Goal: Task Accomplishment & Management: Complete application form

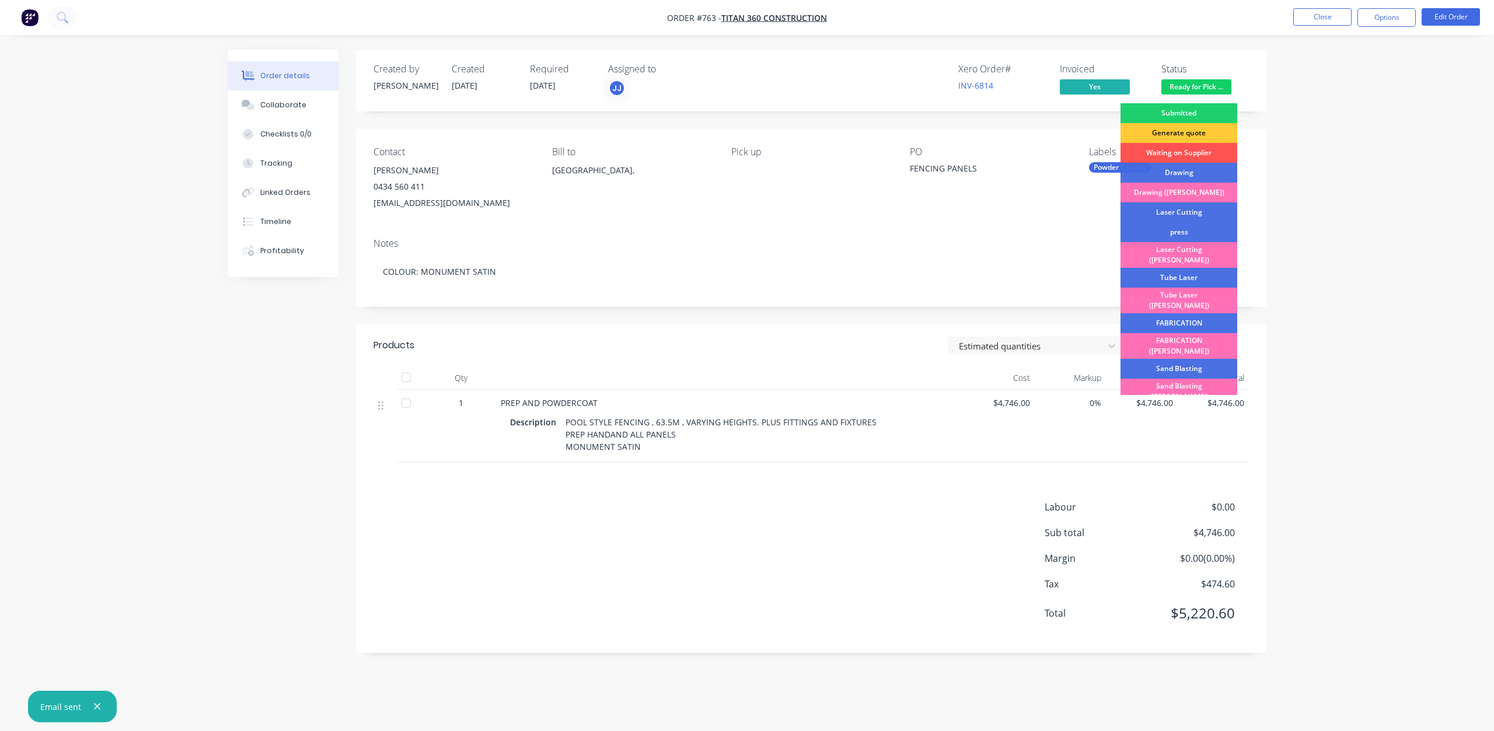
scroll to position [204, 0]
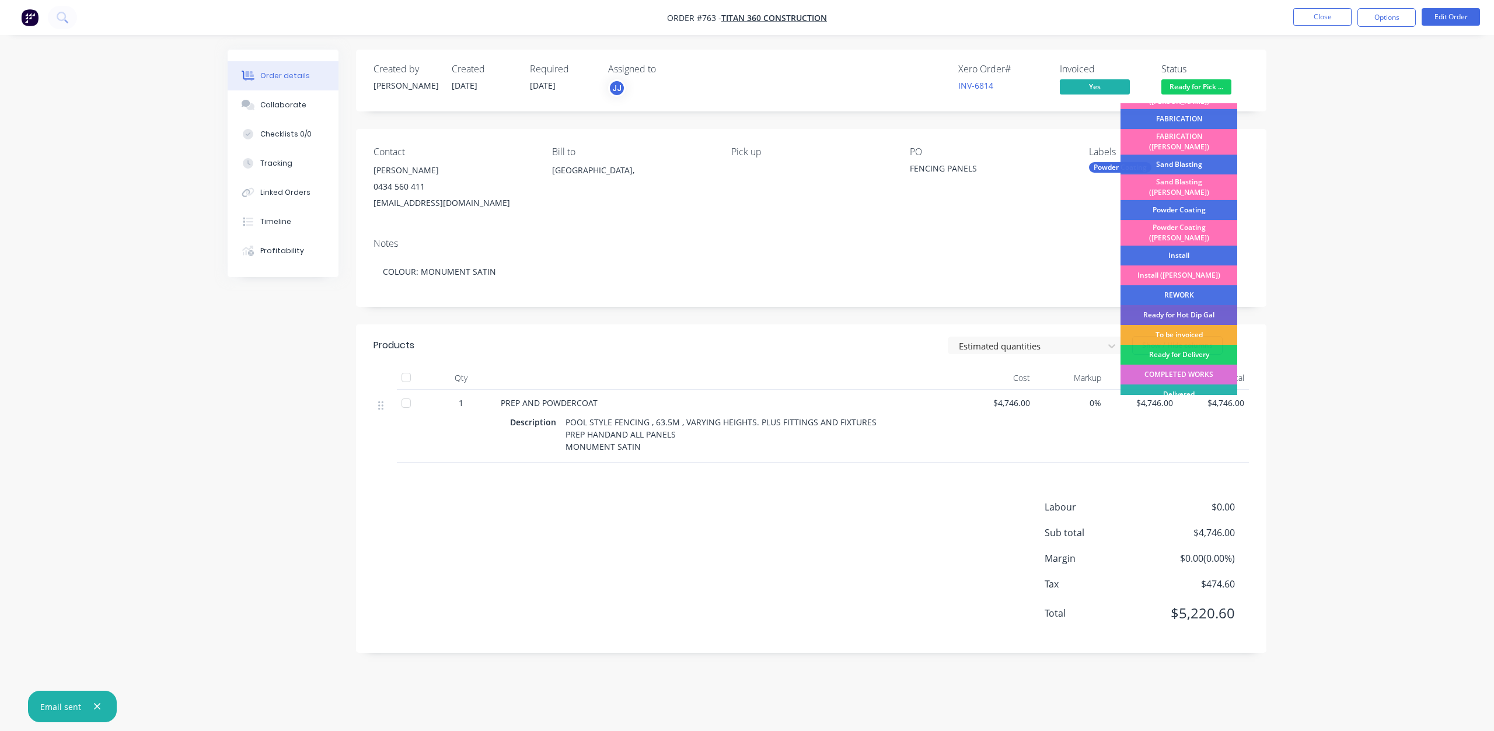
click at [1166, 365] on div "COMPLETED WORKS" at bounding box center [1178, 375] width 117 height 20
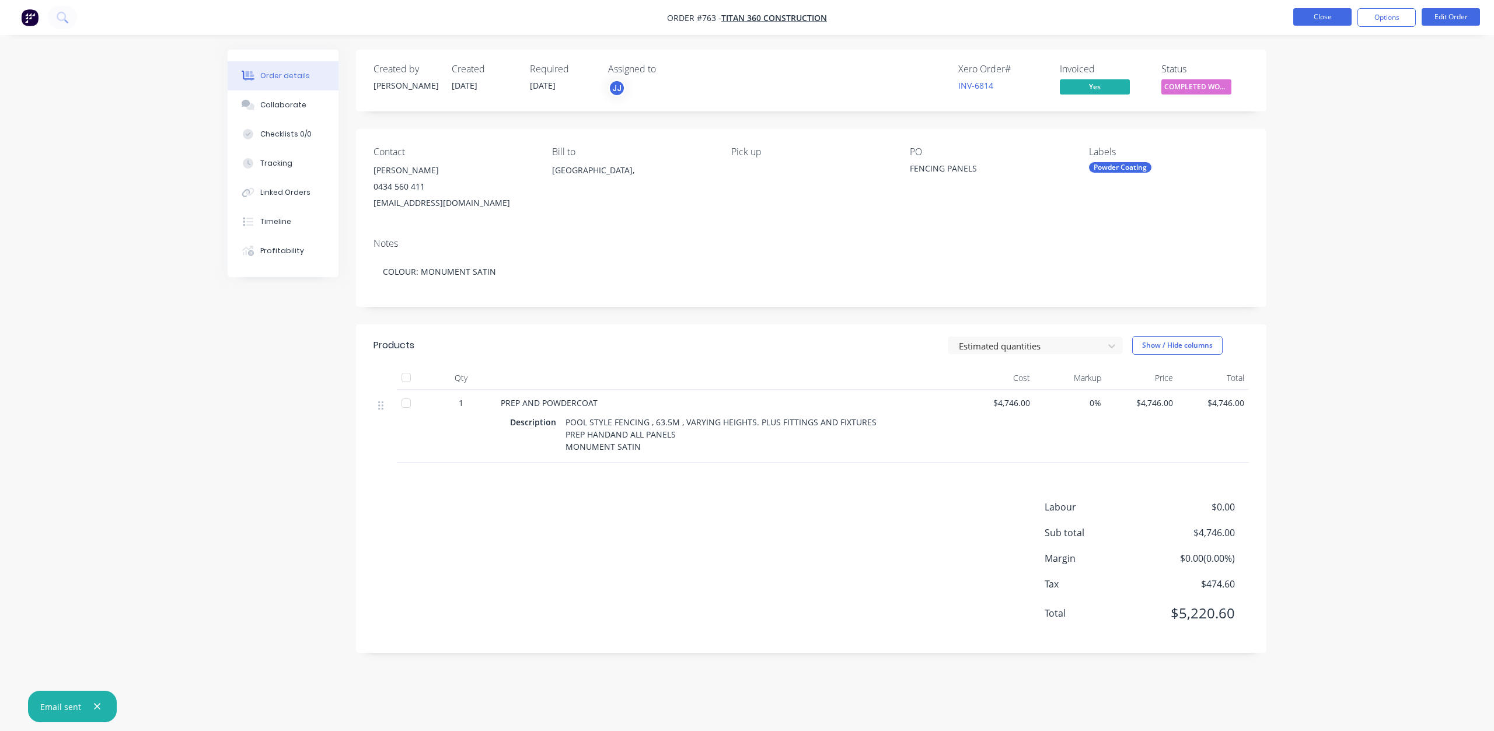
click at [1313, 20] on button "Close" at bounding box center [1322, 17] width 58 height 18
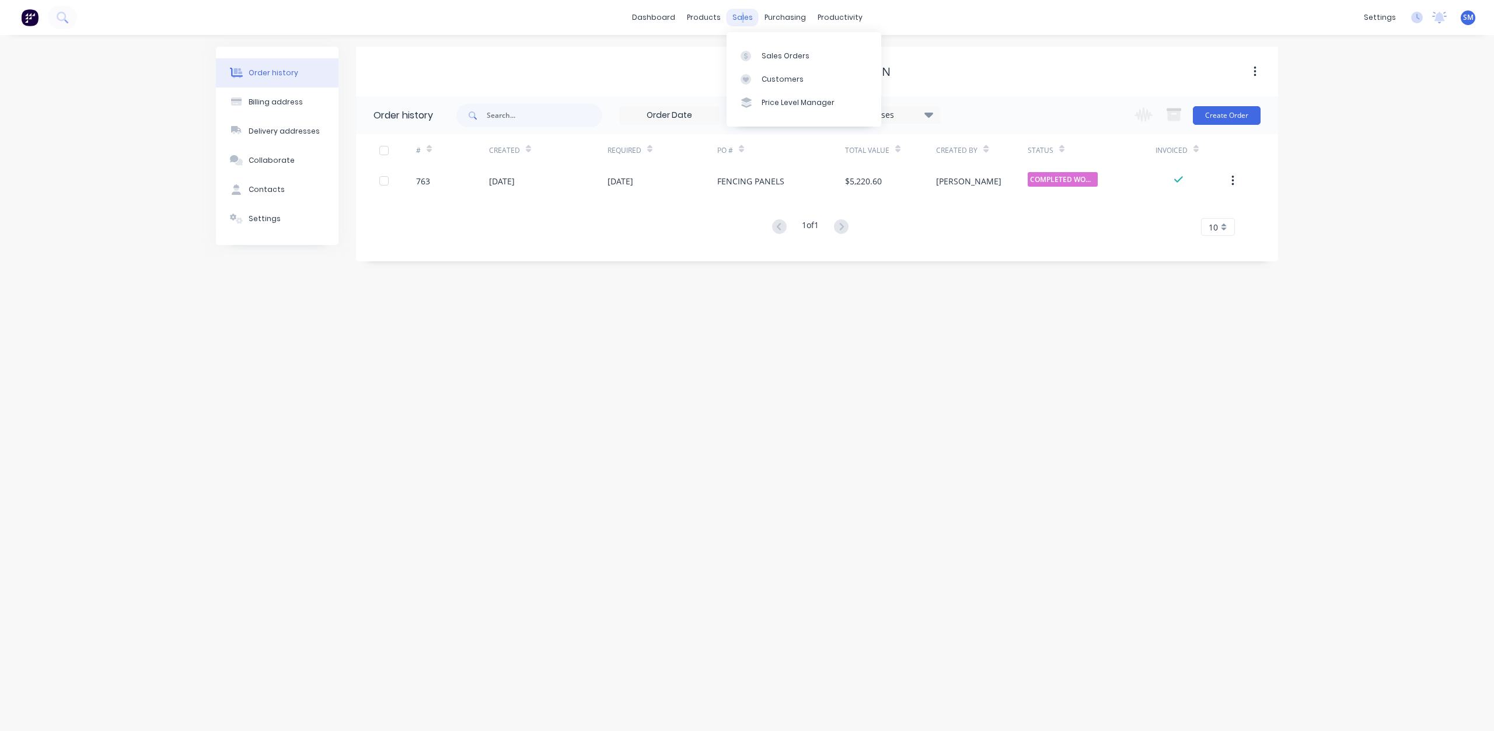
click at [742, 18] on div "sales" at bounding box center [742, 18] width 32 height 18
click at [775, 50] on link "Sales Orders" at bounding box center [803, 55] width 155 height 23
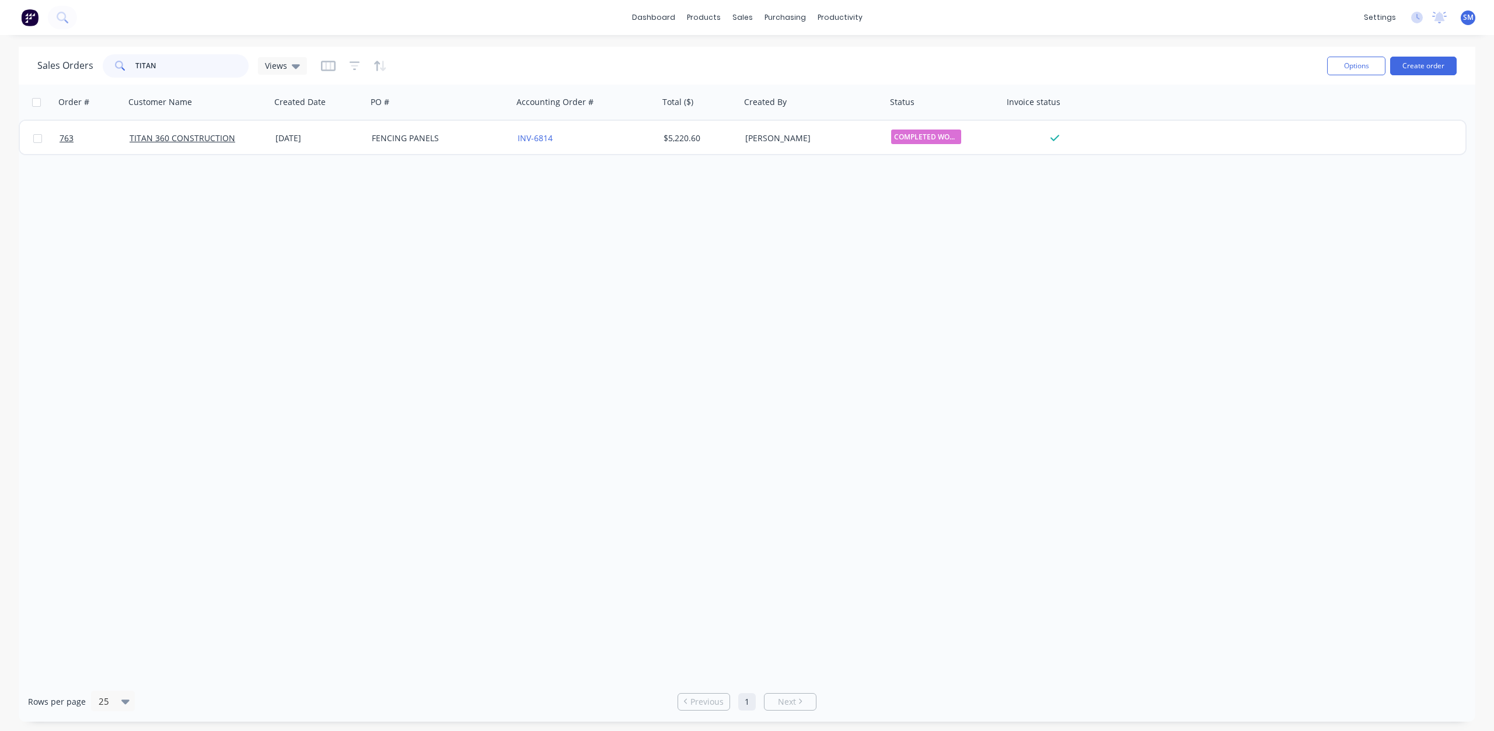
drag, startPoint x: 156, startPoint y: 65, endPoint x: 99, endPoint y: 66, distance: 56.6
click at [99, 66] on div "Sales Orders TITAN Views" at bounding box center [172, 65] width 270 height 23
type input "816"
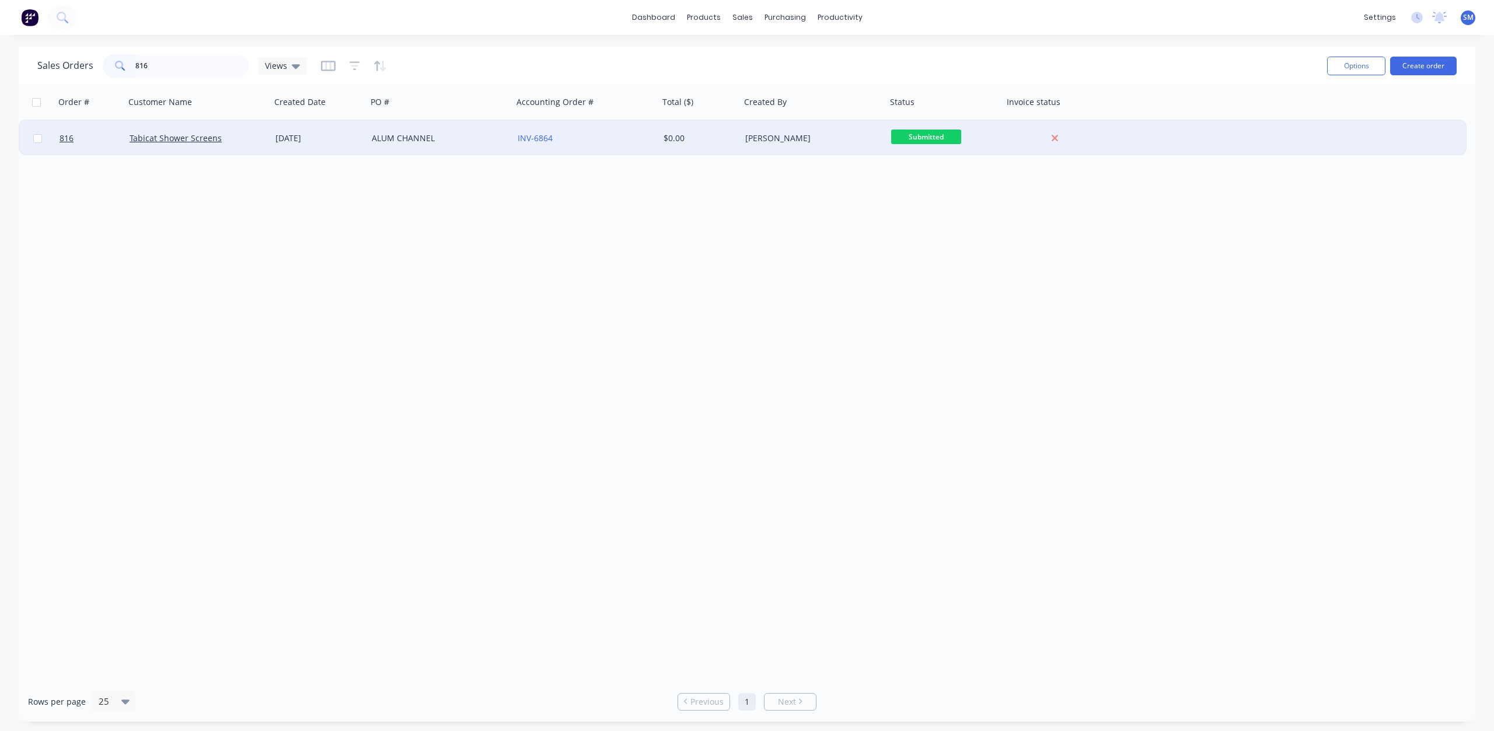
click at [390, 136] on div "ALUM CHANNEL" at bounding box center [437, 138] width 130 height 12
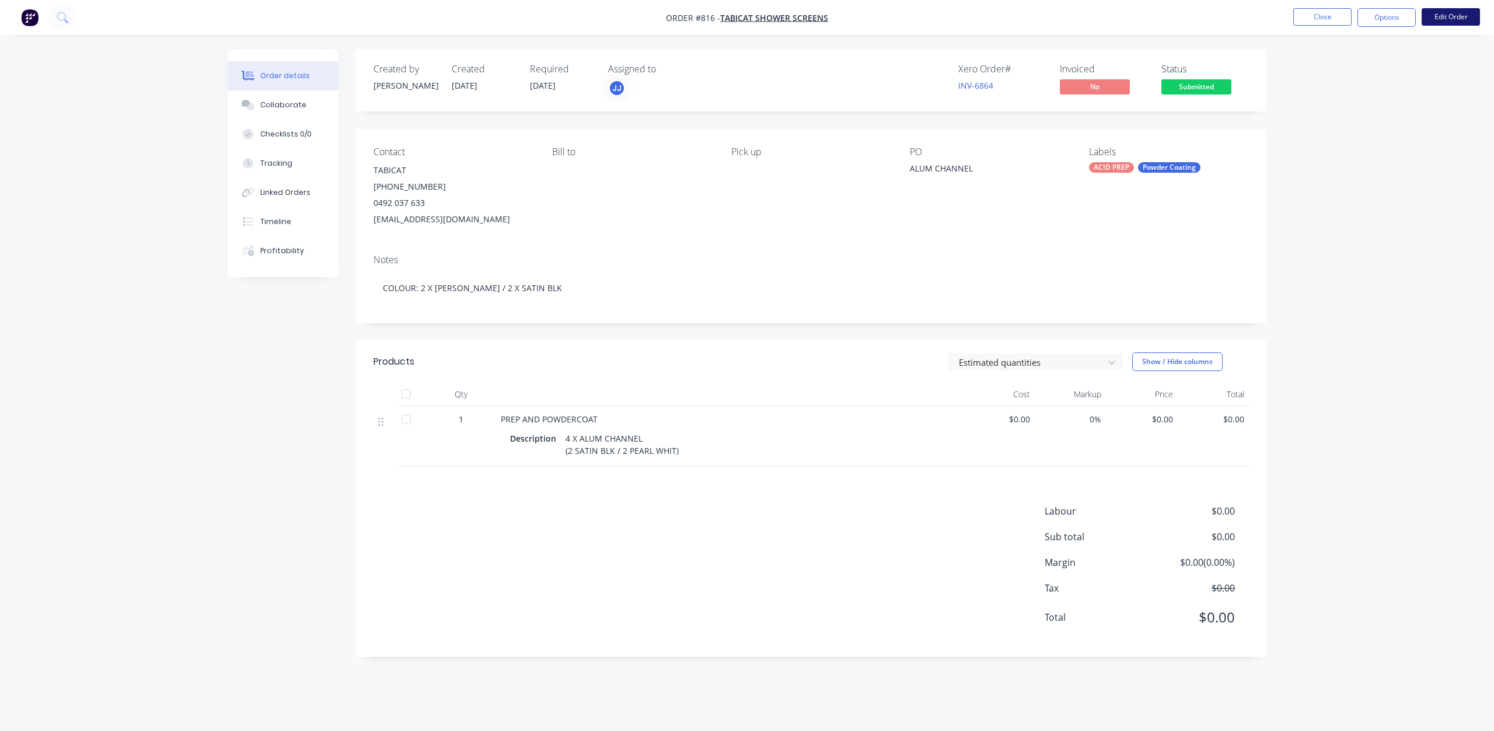
click at [1461, 18] on button "Edit Order" at bounding box center [1450, 17] width 58 height 18
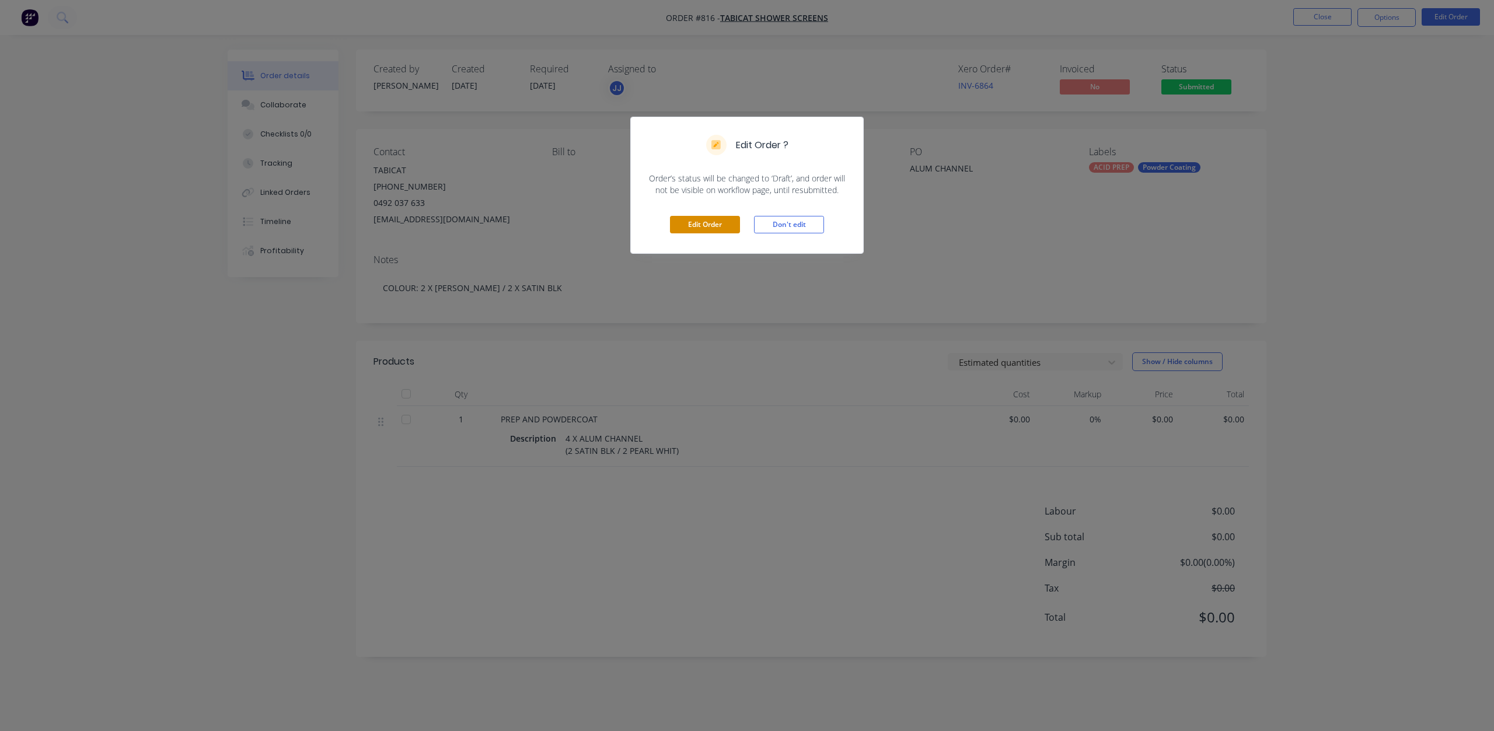
click at [696, 231] on button "Edit Order" at bounding box center [705, 225] width 70 height 18
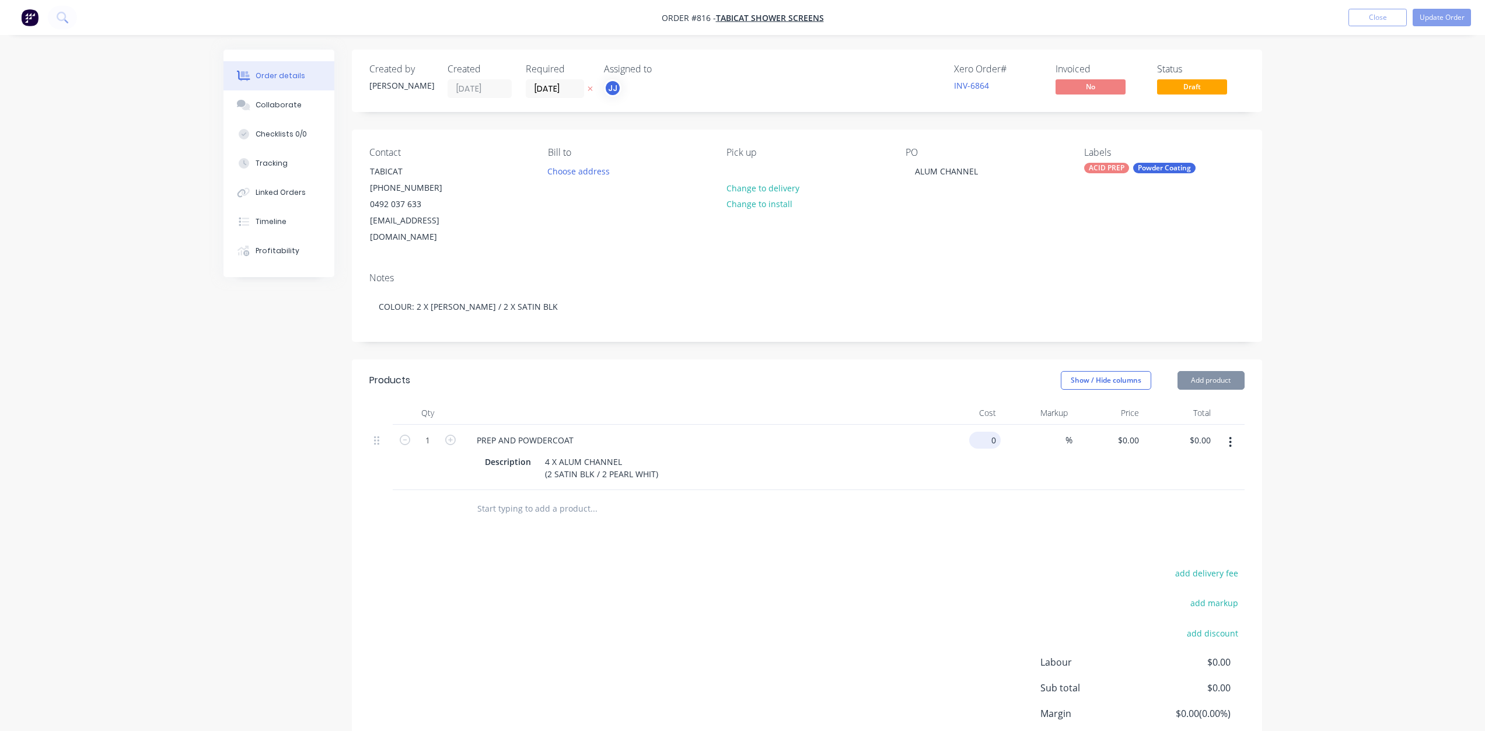
click at [992, 432] on input "0" at bounding box center [987, 440] width 27 height 17
type input "$120.00"
click at [1099, 450] on div "$120.00 $120.00" at bounding box center [1108, 457] width 72 height 65
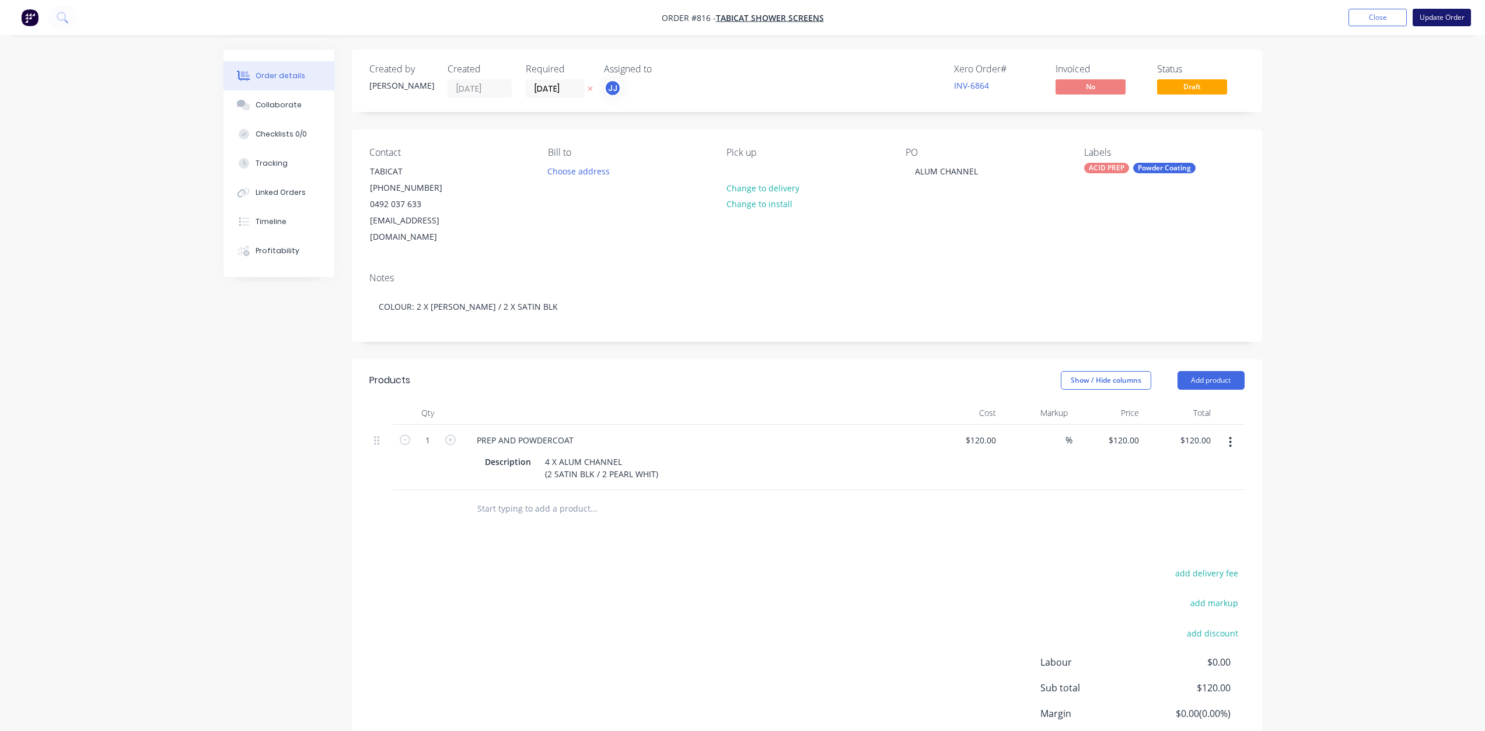
click at [1434, 20] on button "Update Order" at bounding box center [1442, 18] width 58 height 18
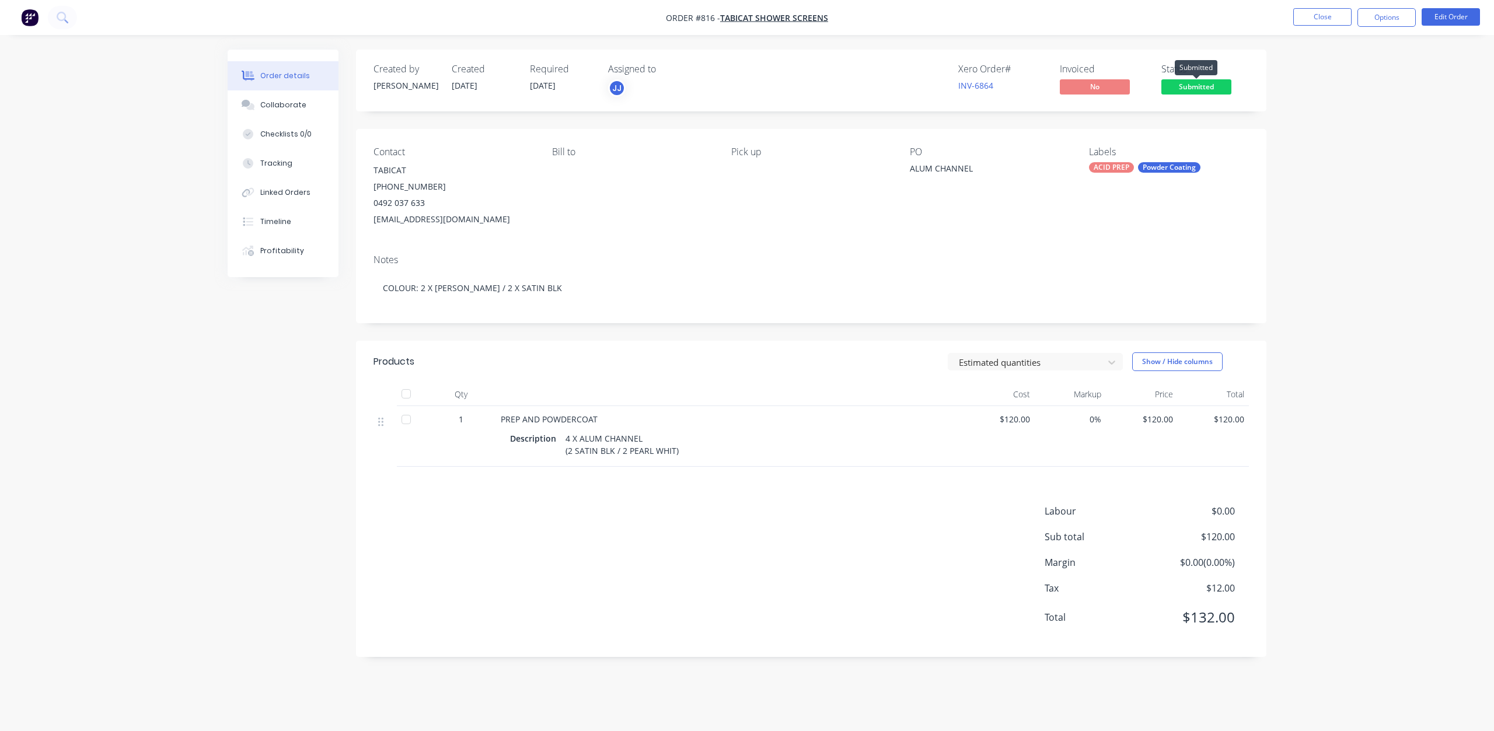
click at [1189, 87] on span "Submitted" at bounding box center [1196, 86] width 70 height 15
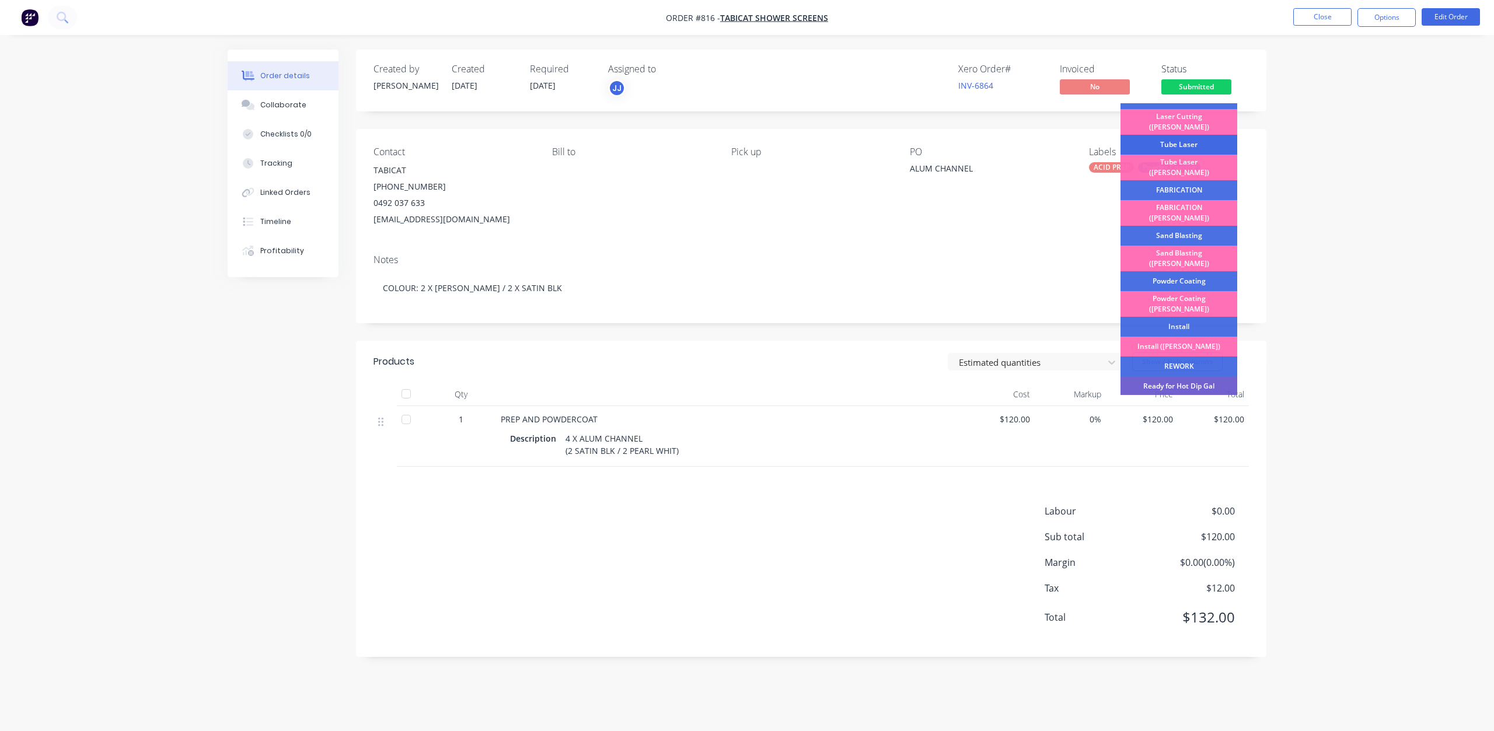
scroll to position [117, 0]
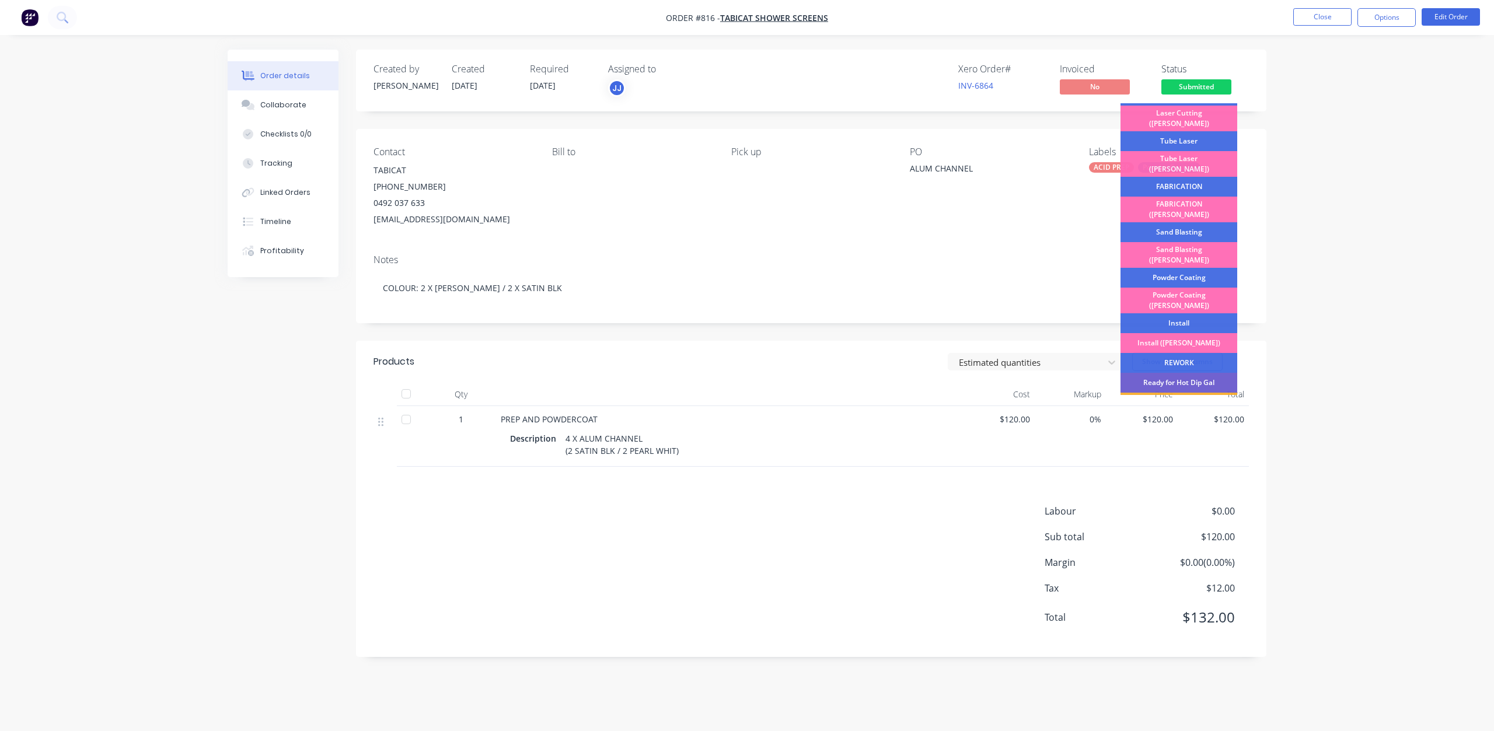
click at [1166, 268] on div "Powder Coating" at bounding box center [1178, 278] width 117 height 20
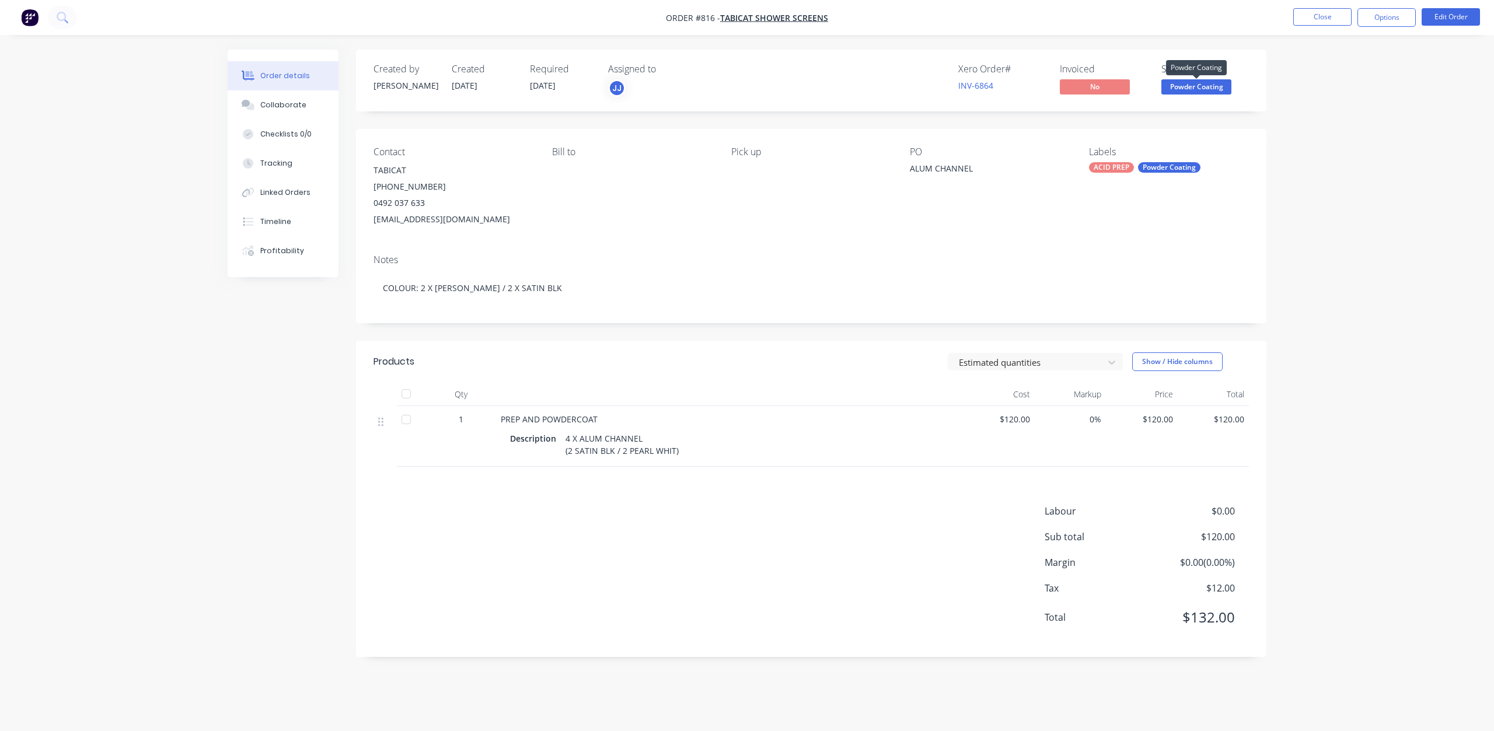
click at [1205, 88] on span "Powder Coating" at bounding box center [1196, 86] width 70 height 15
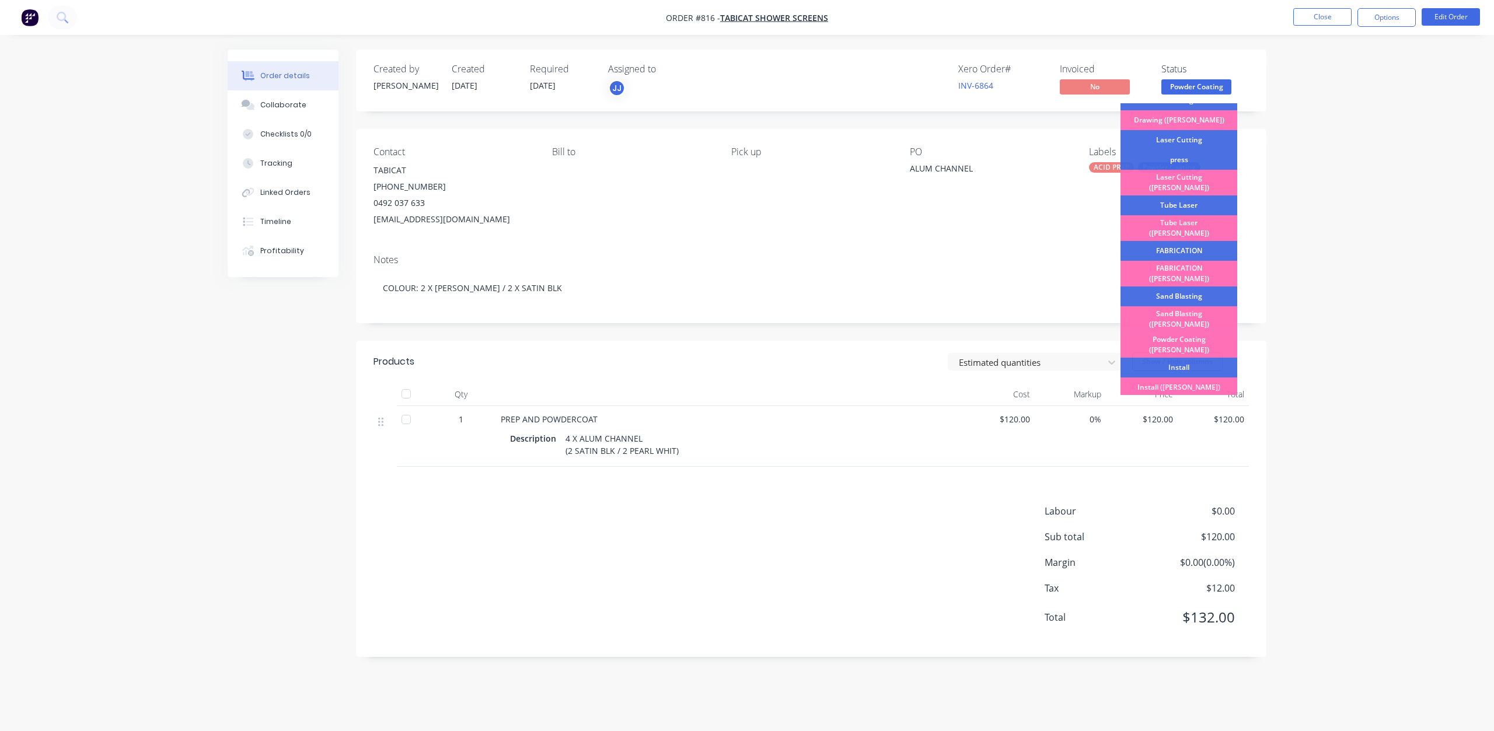
scroll to position [204, 0]
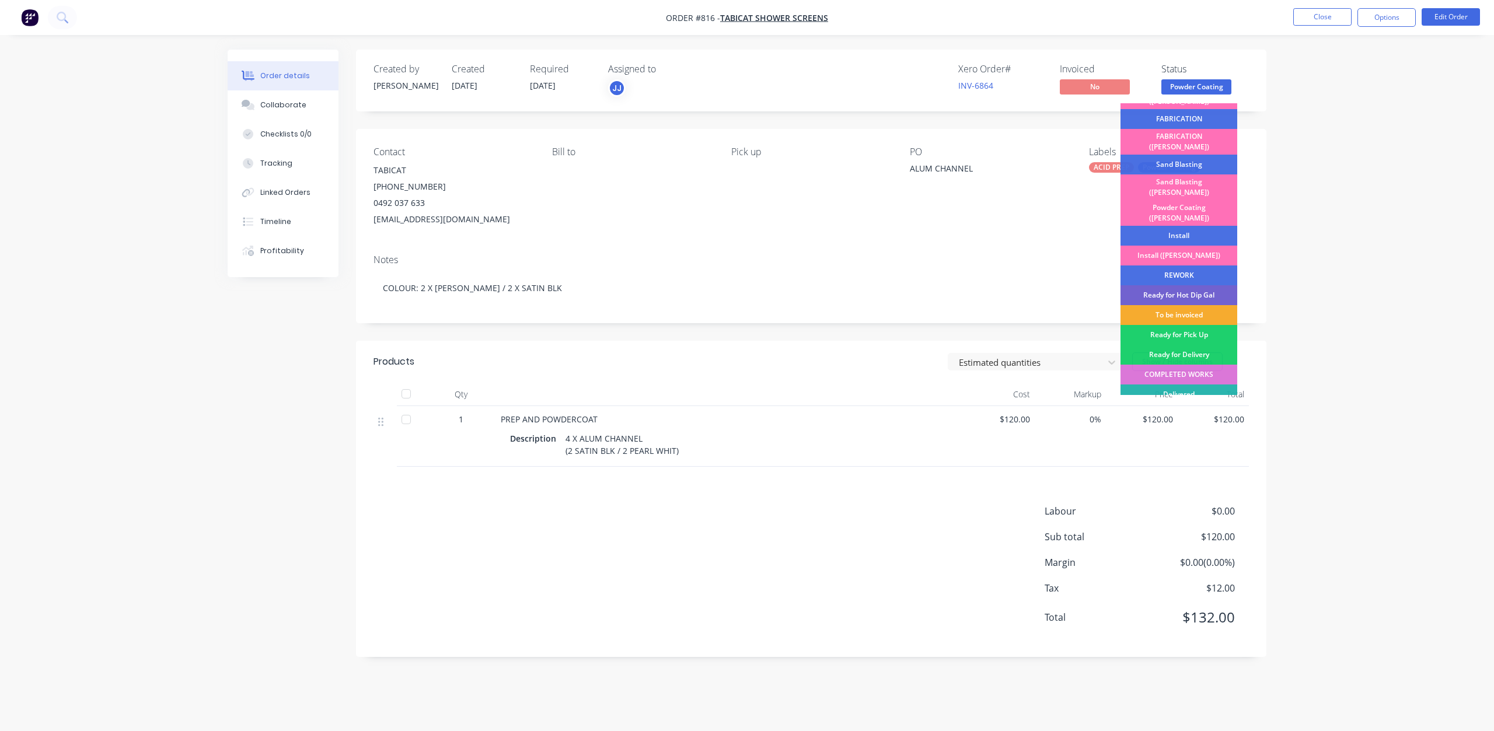
click at [1175, 305] on div "To be invoiced" at bounding box center [1178, 315] width 117 height 20
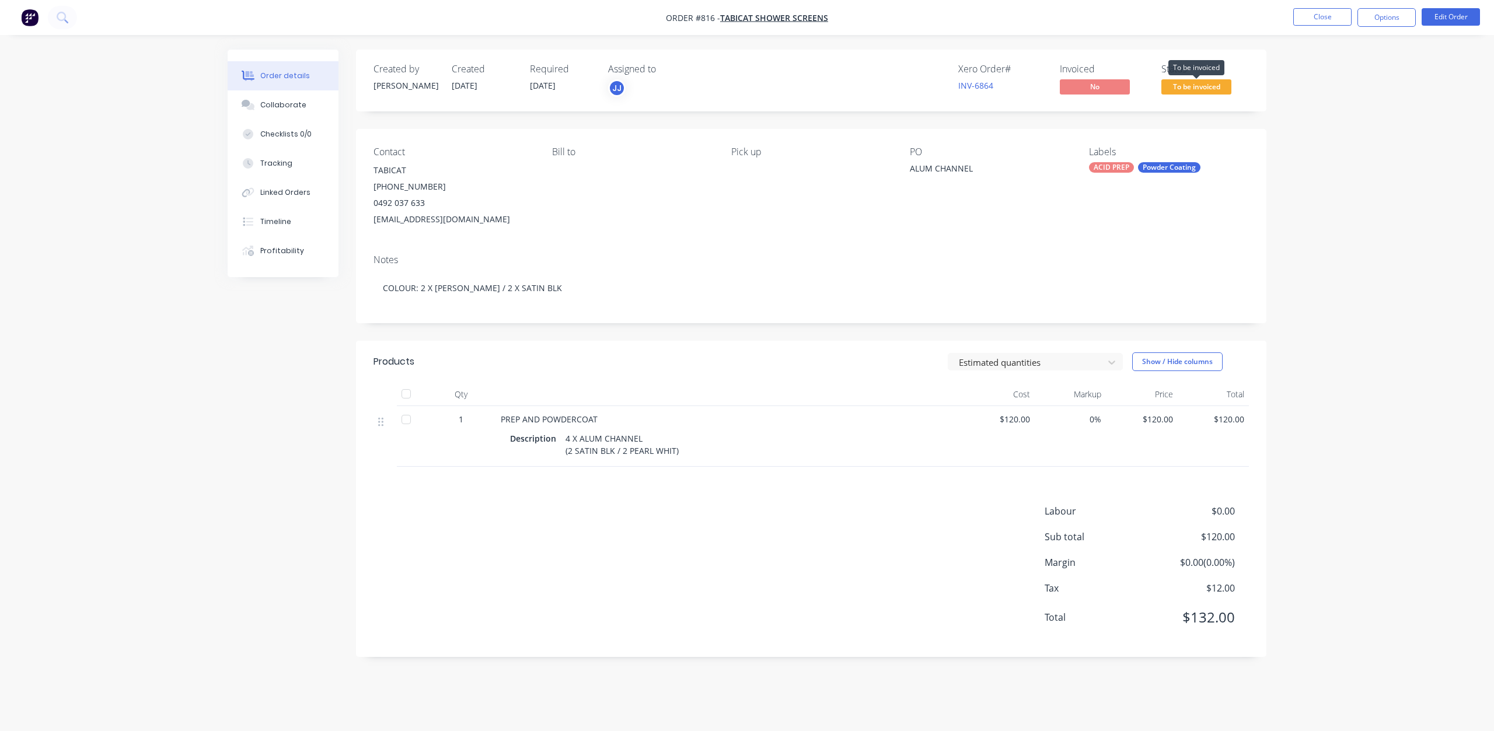
click at [1188, 89] on span "To be invoiced" at bounding box center [1196, 86] width 70 height 15
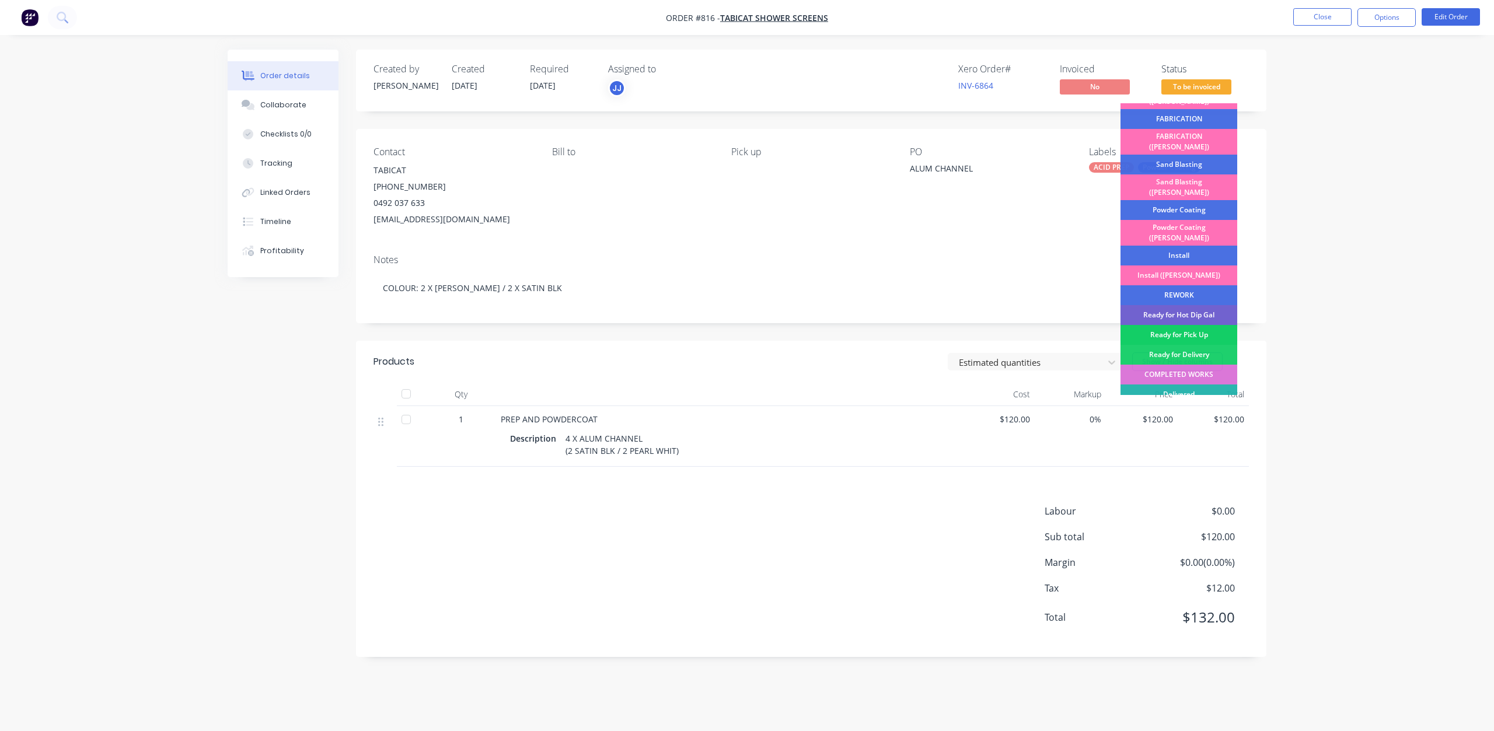
click at [1174, 325] on div "Ready for Pick Up" at bounding box center [1178, 335] width 117 height 20
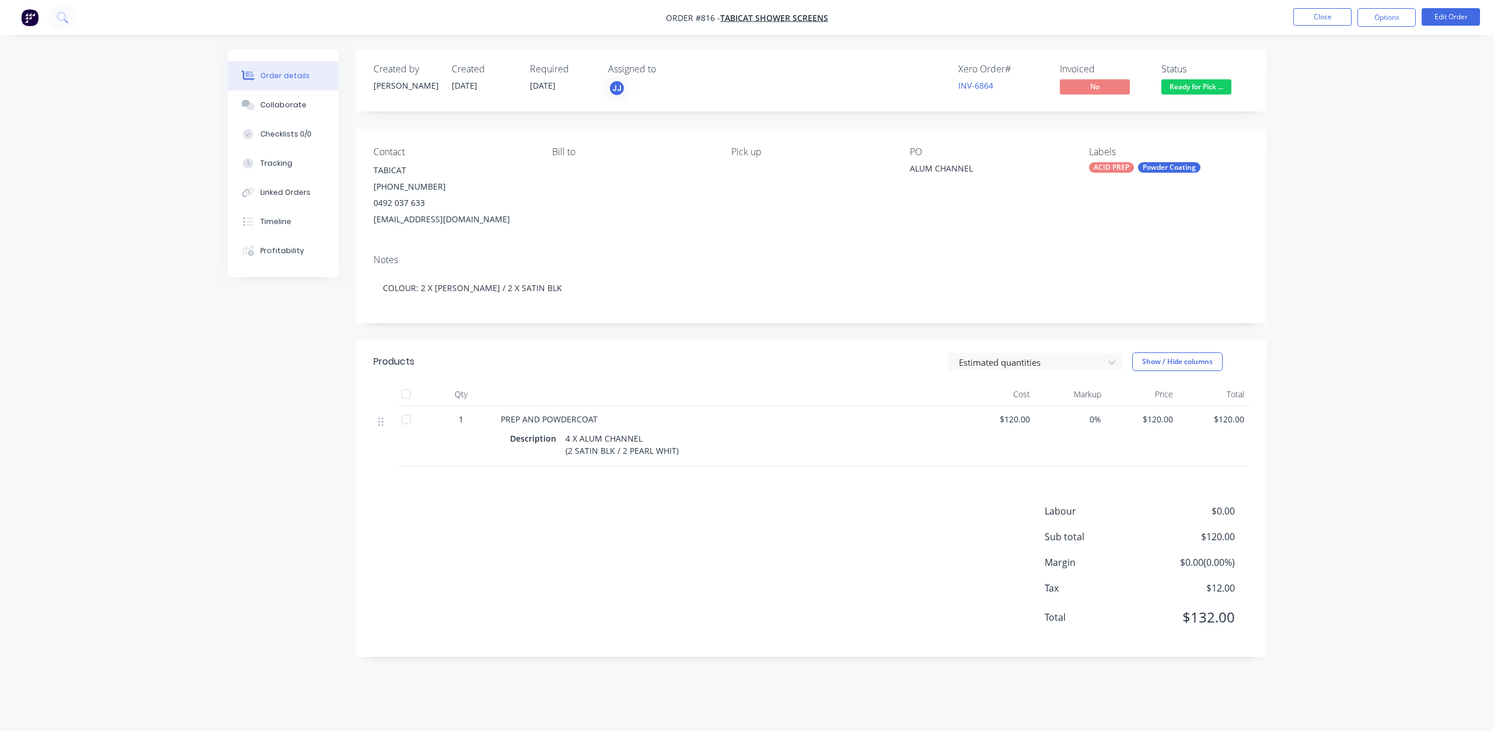
drag, startPoint x: 1380, startPoint y: 19, endPoint x: 1372, endPoint y: 29, distance: 12.5
click at [1380, 18] on button "Options" at bounding box center [1386, 17] width 58 height 19
click at [1314, 70] on div "Invoice" at bounding box center [1351, 70] width 107 height 17
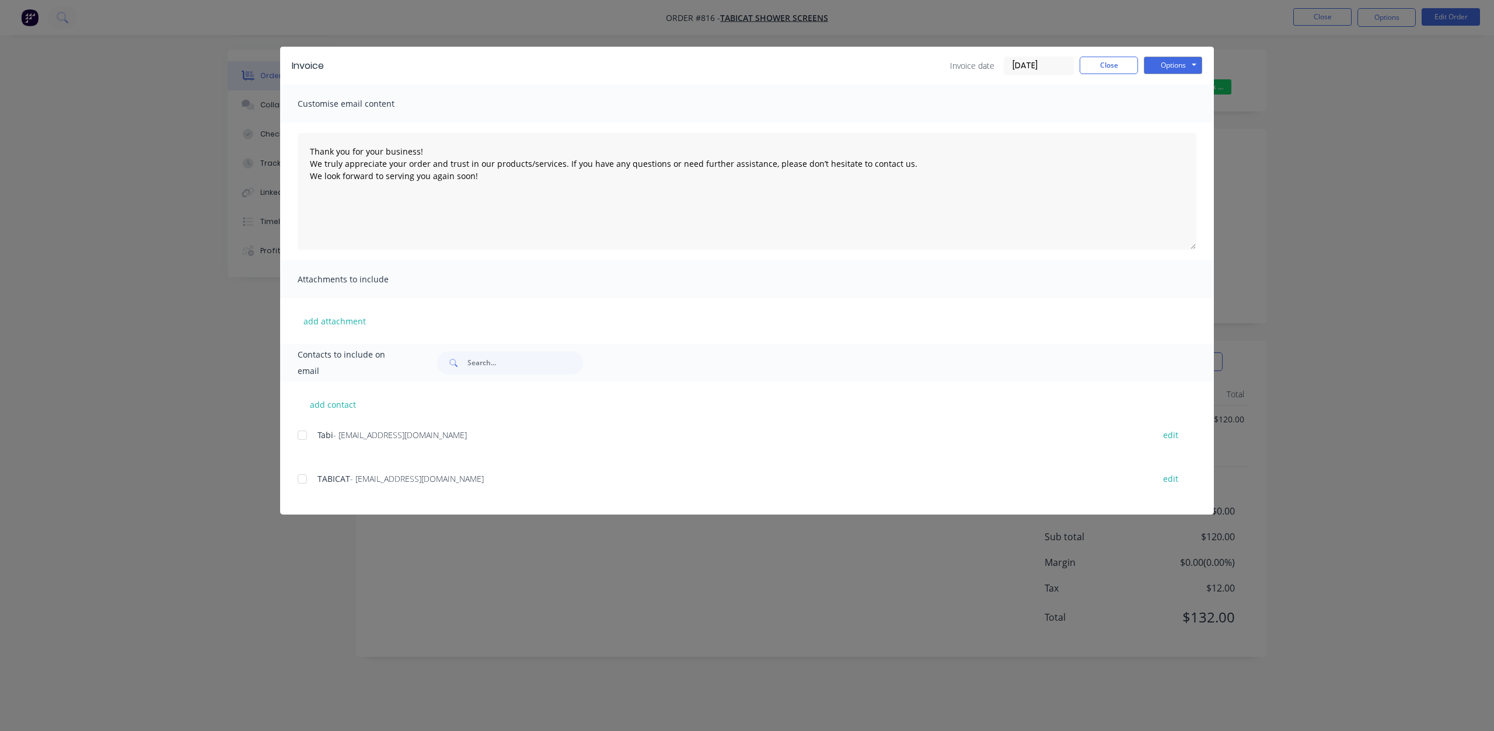
click at [305, 476] on div at bounding box center [302, 478] width 23 height 23
click at [1162, 67] on button "Options" at bounding box center [1173, 66] width 58 height 18
click at [1173, 125] on button "Email" at bounding box center [1181, 124] width 75 height 19
type textarea "Thank you for your business! We truly appreciate your order and trust in our pr…"
click at [1108, 65] on button "Close" at bounding box center [1108, 66] width 58 height 18
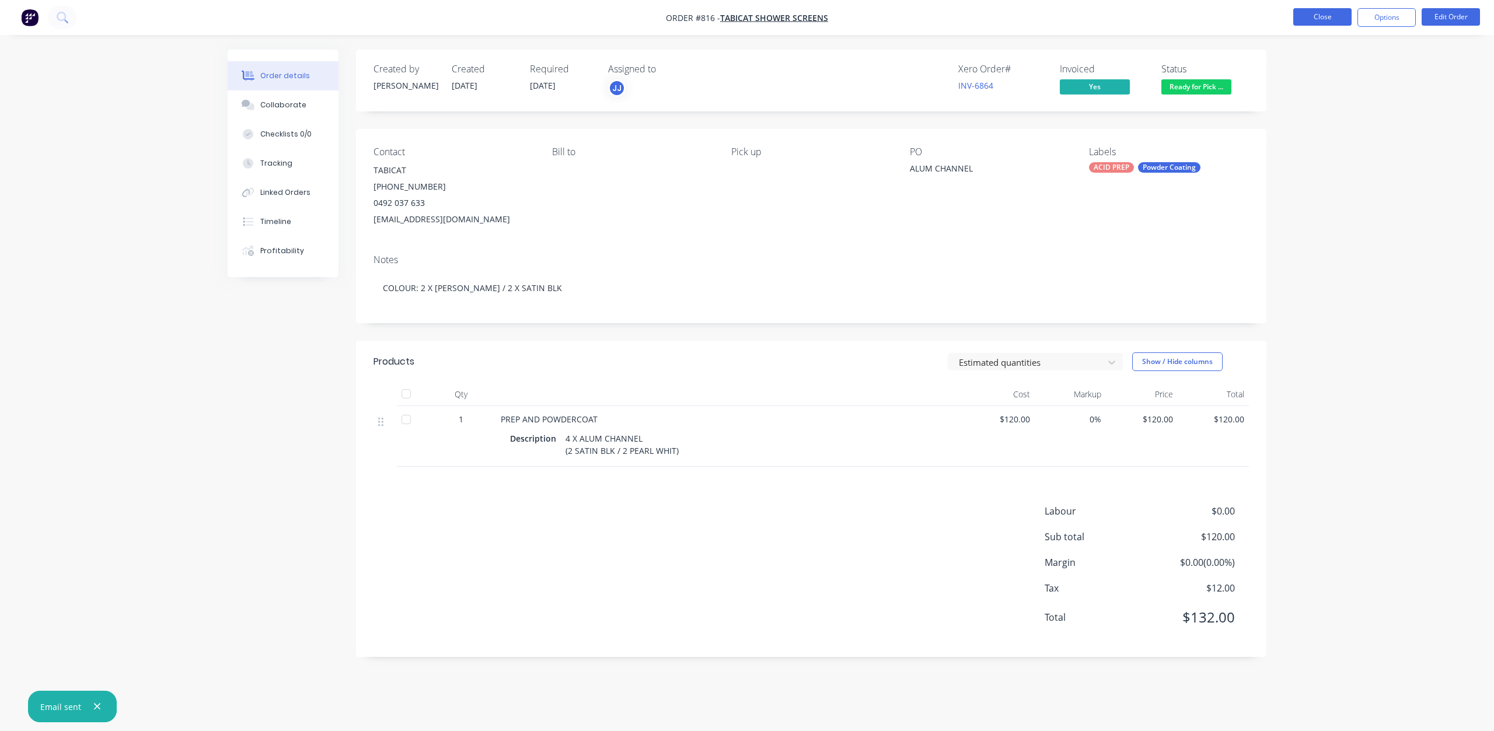
click at [1320, 16] on button "Close" at bounding box center [1322, 17] width 58 height 18
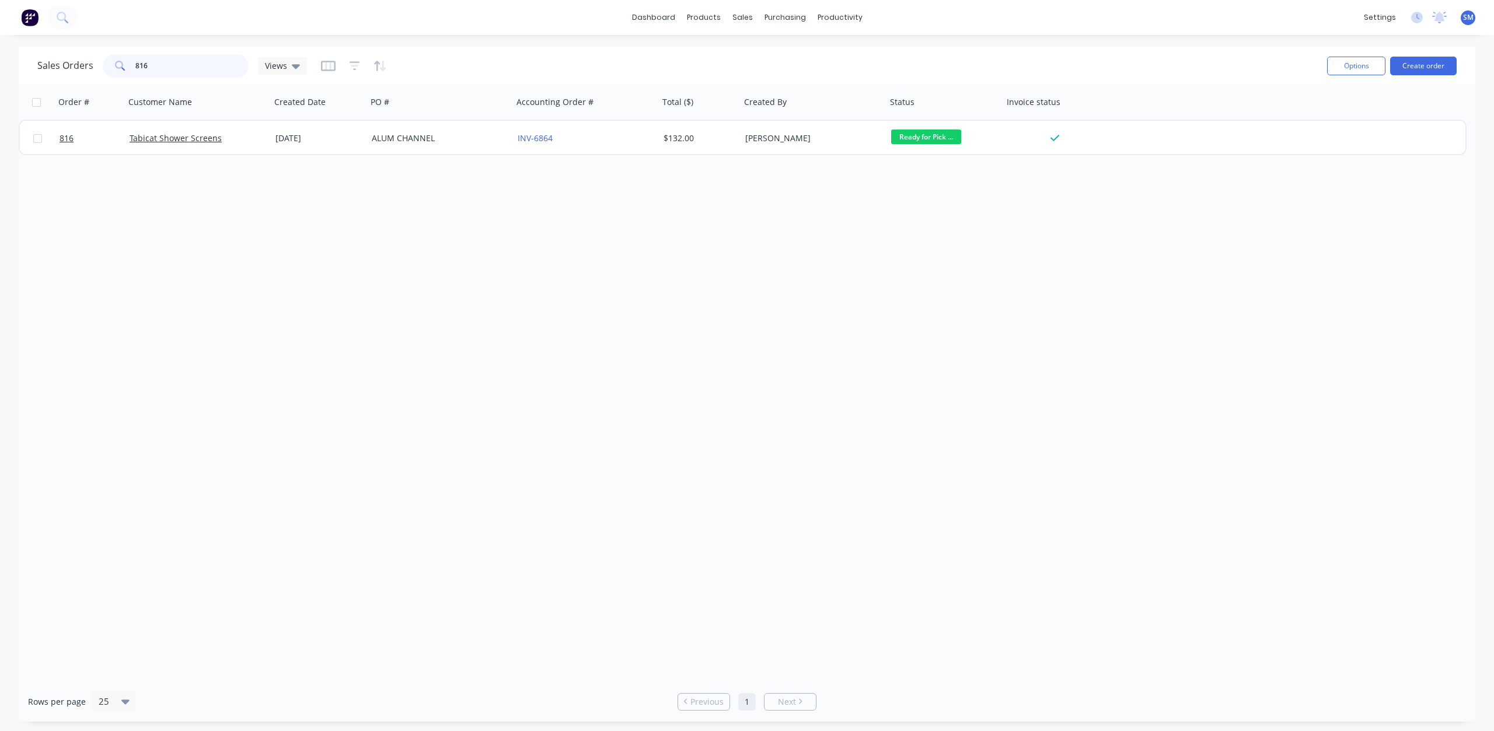
drag, startPoint x: 149, startPoint y: 62, endPoint x: 82, endPoint y: 67, distance: 67.3
click at [82, 67] on div "Sales Orders 816 Views" at bounding box center [172, 65] width 270 height 23
type input "821"
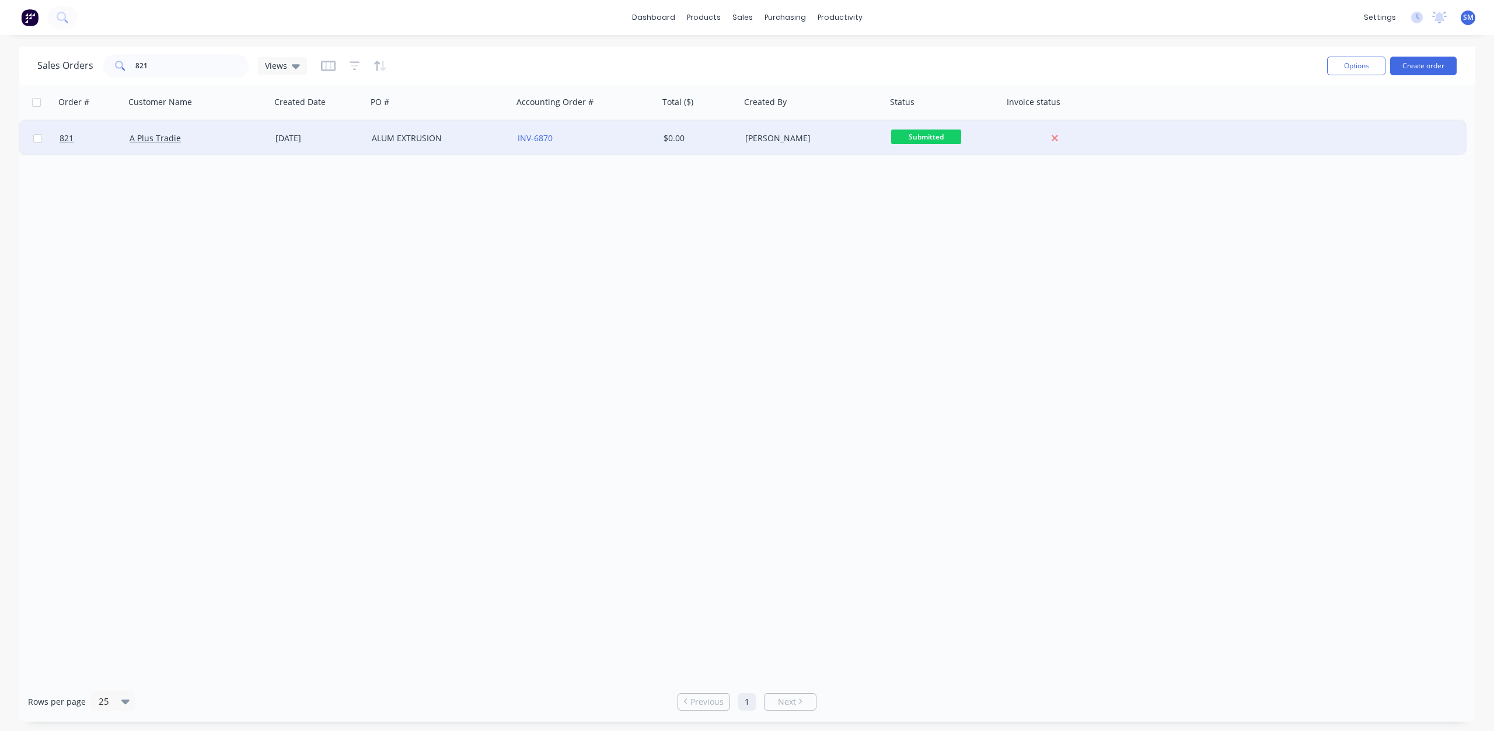
click at [145, 144] on div "A Plus Tradie" at bounding box center [195, 138] width 130 height 12
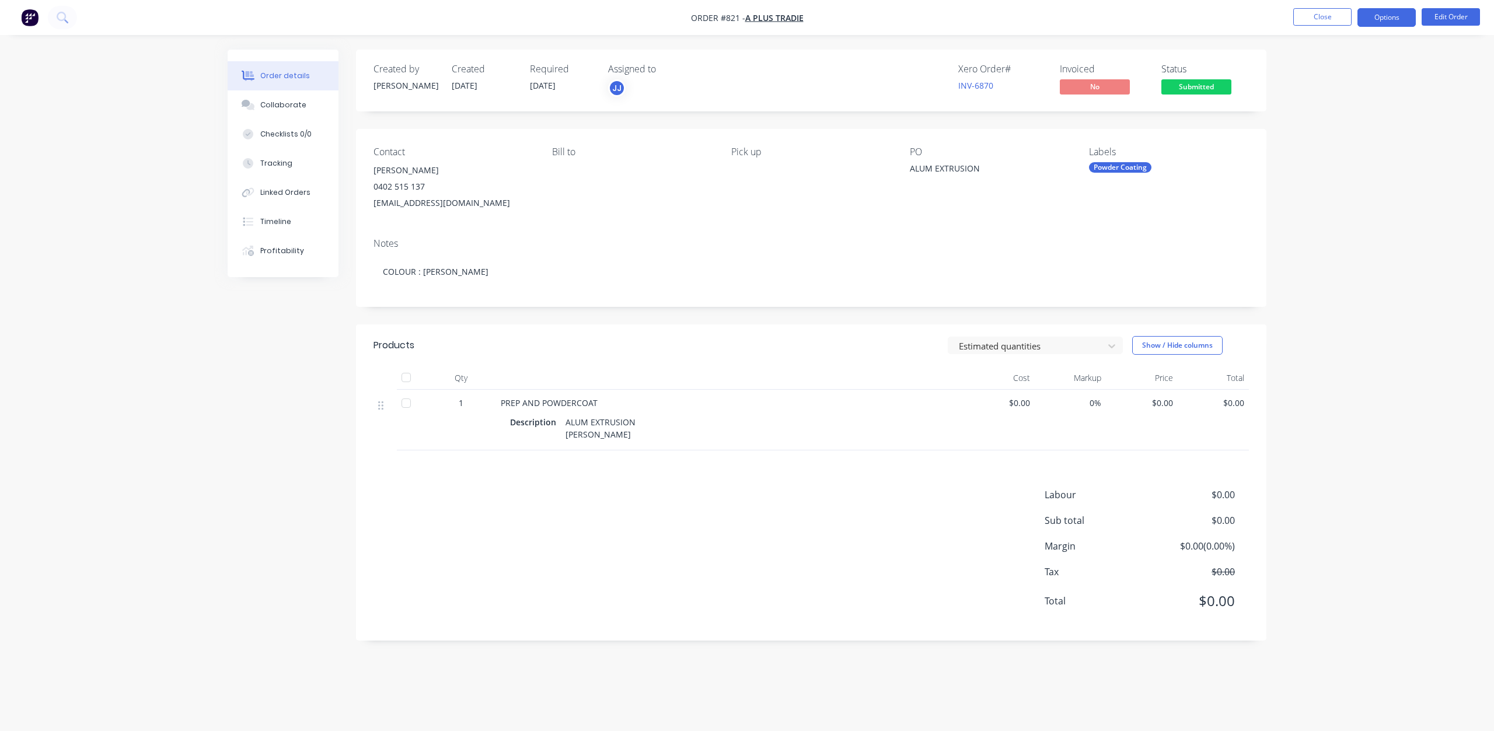
click at [1382, 19] on button "Options" at bounding box center [1386, 17] width 58 height 19
click at [1444, 16] on button "Edit Order" at bounding box center [1450, 17] width 58 height 18
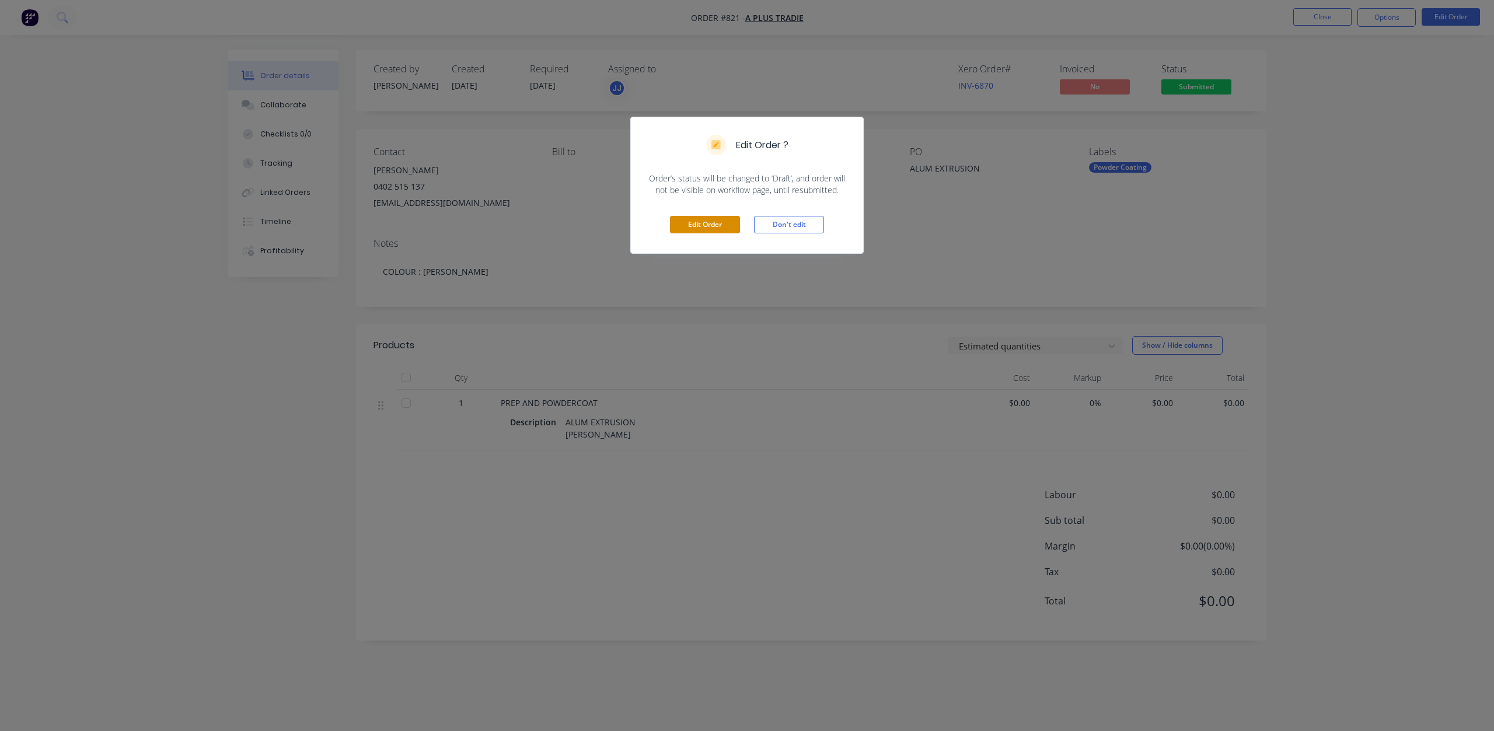
click at [702, 226] on button "Edit Order" at bounding box center [705, 225] width 70 height 18
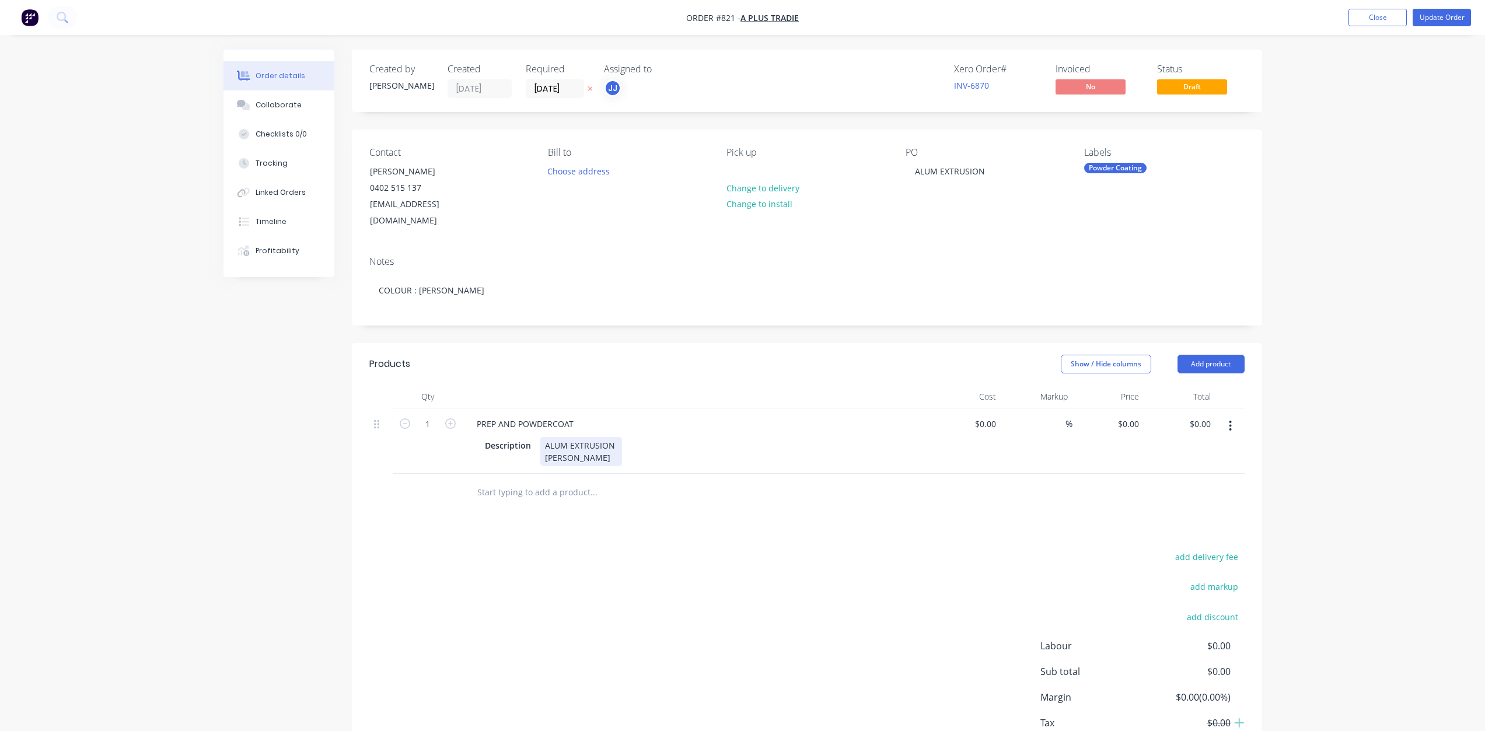
click at [541, 437] on div "ALUM EXTRUSION MATT BLK" at bounding box center [581, 451] width 82 height 29
click at [630, 437] on div "2 X ALUM EXTRUSION MATT BLK" at bounding box center [588, 451] width 96 height 29
click at [994, 415] on input "0" at bounding box center [993, 423] width 13 height 17
type input "1"
type input "$80.00"
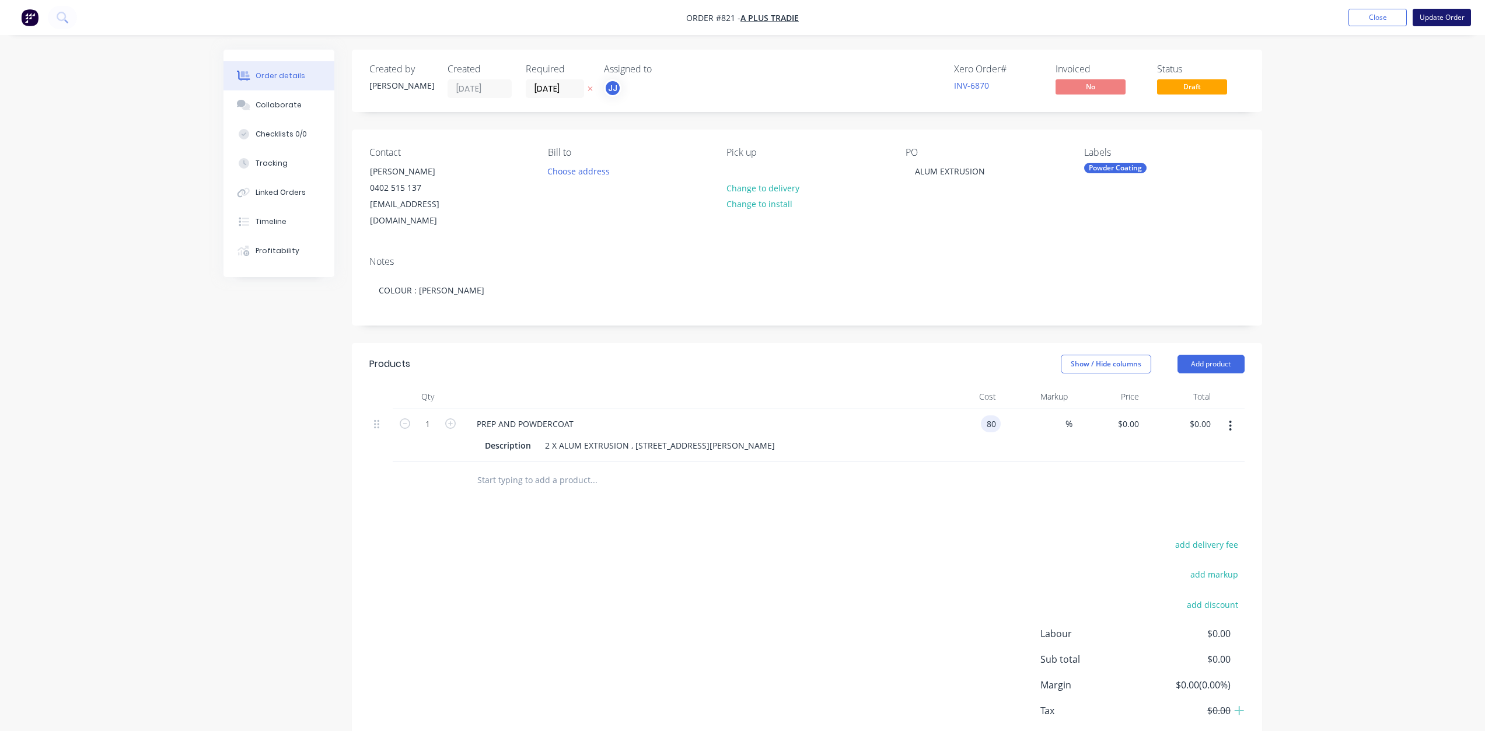
type input "$80.00"
click at [1427, 18] on button "Update Order" at bounding box center [1442, 18] width 58 height 18
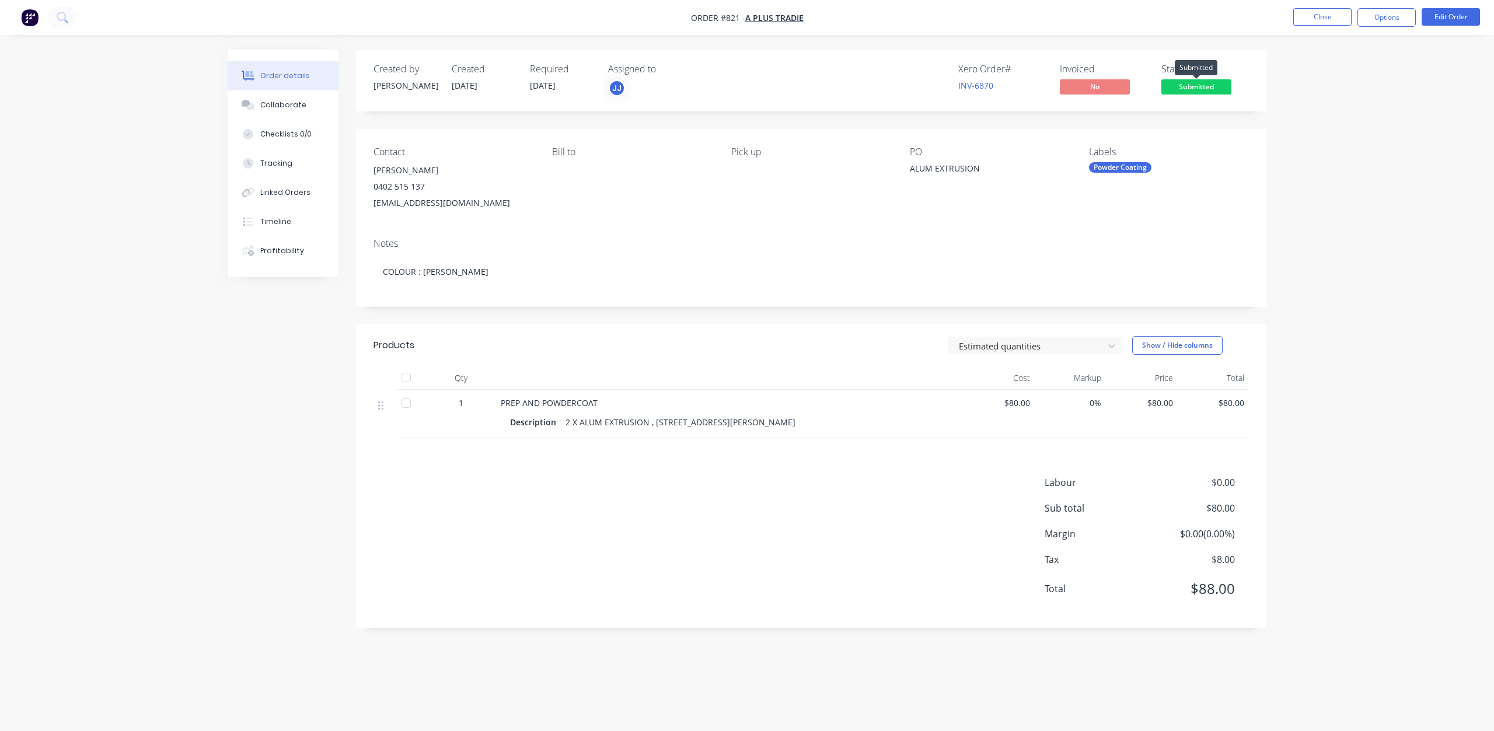
click at [1209, 88] on span "Submitted" at bounding box center [1196, 86] width 70 height 15
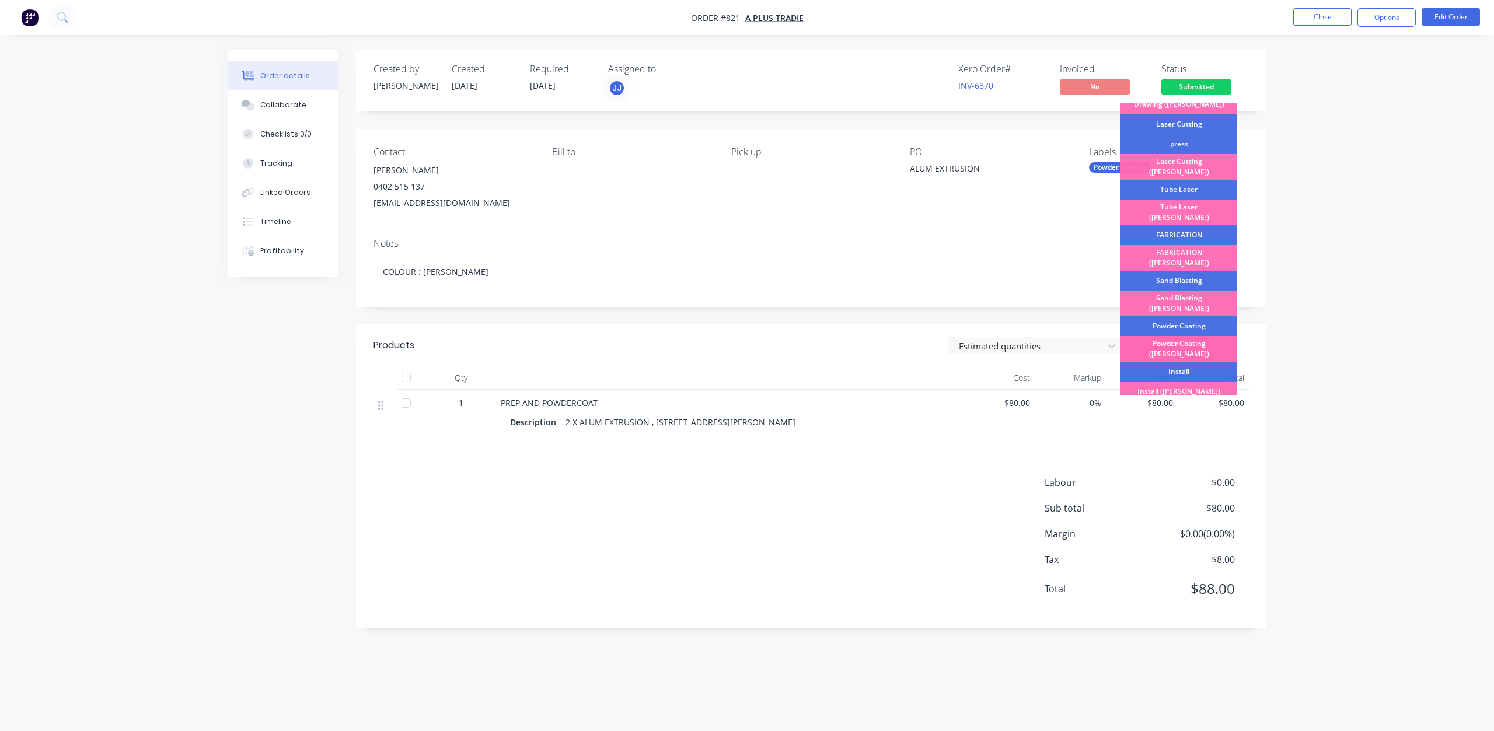
scroll to position [175, 0]
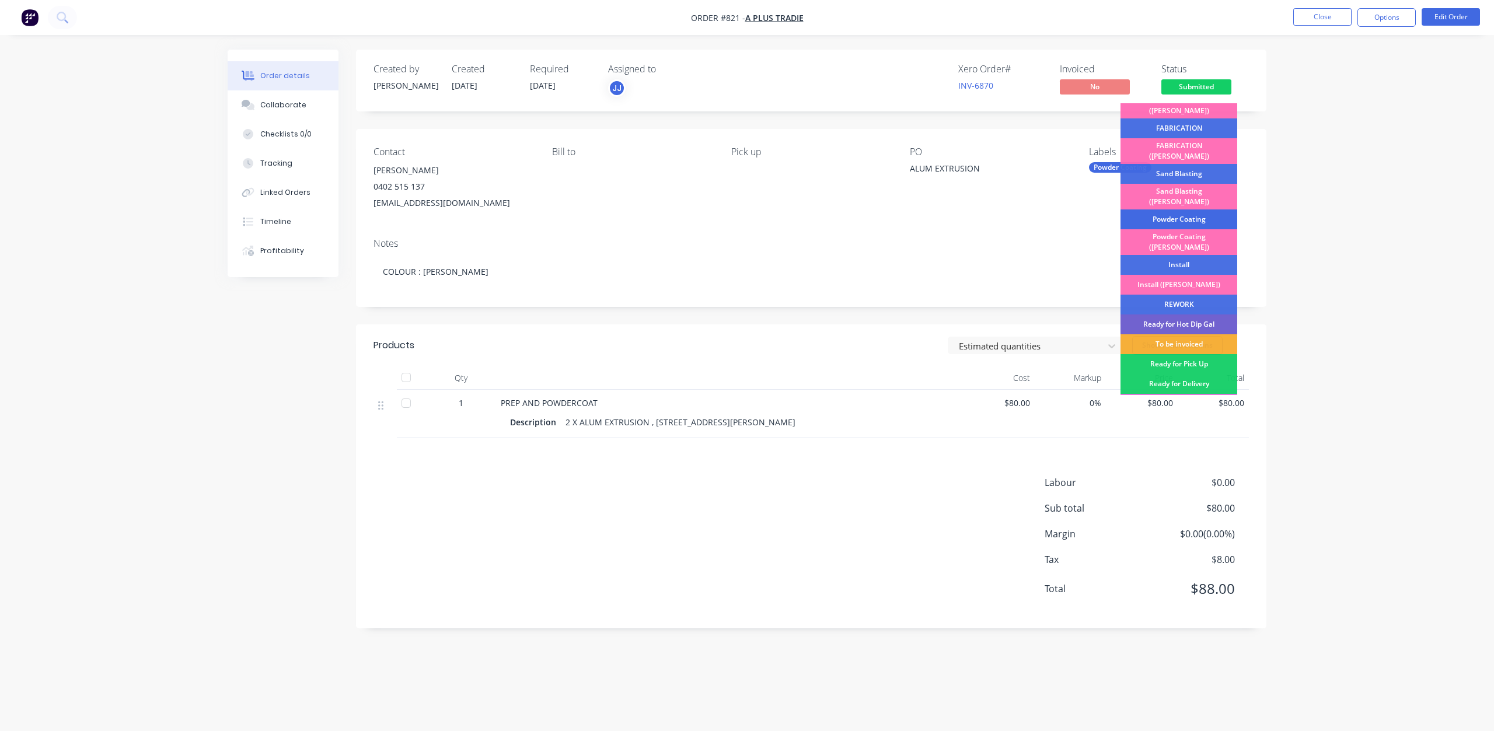
click at [1167, 209] on div "Powder Coating" at bounding box center [1178, 219] width 117 height 20
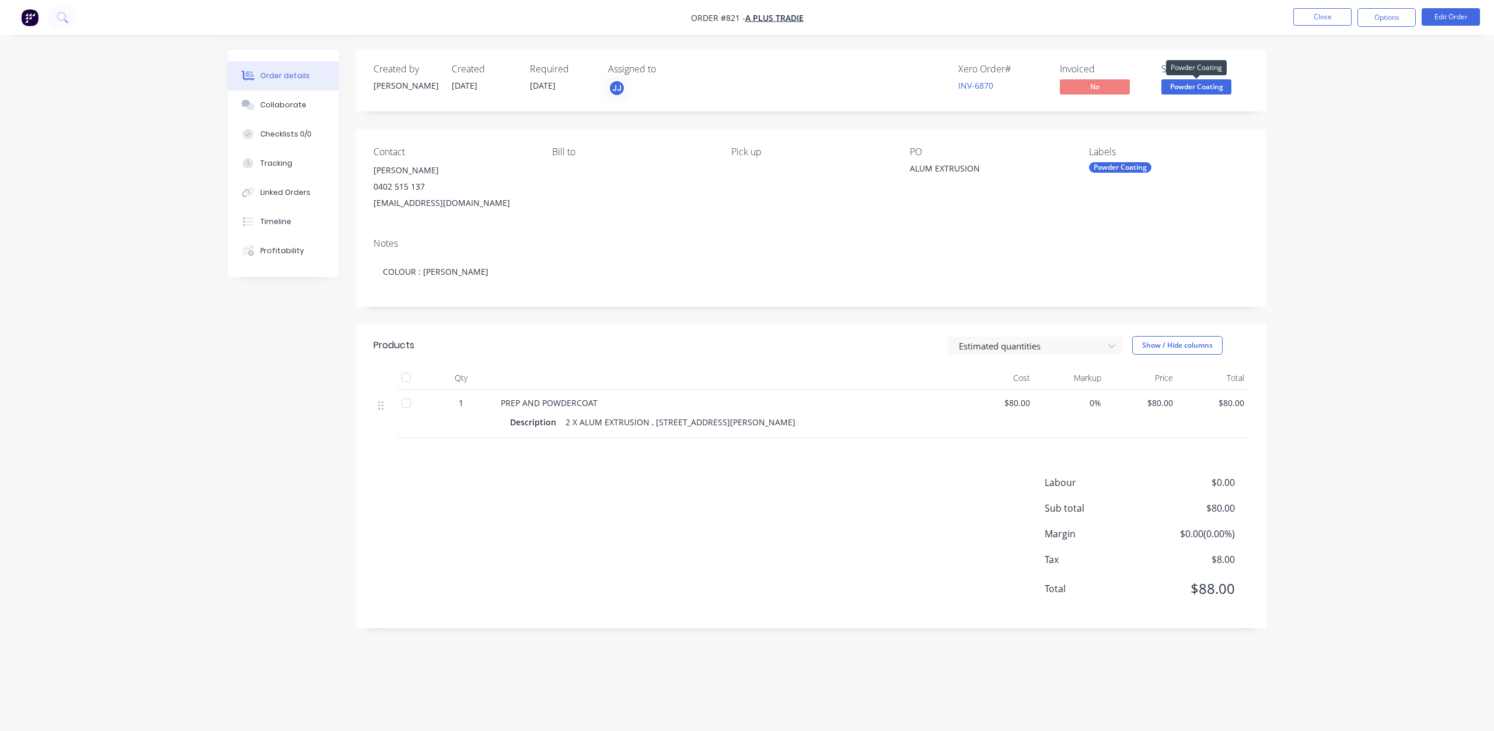
drag, startPoint x: 1175, startPoint y: 86, endPoint x: 1179, endPoint y: 94, distance: 8.9
click at [1177, 85] on span "Powder Coating" at bounding box center [1196, 86] width 70 height 15
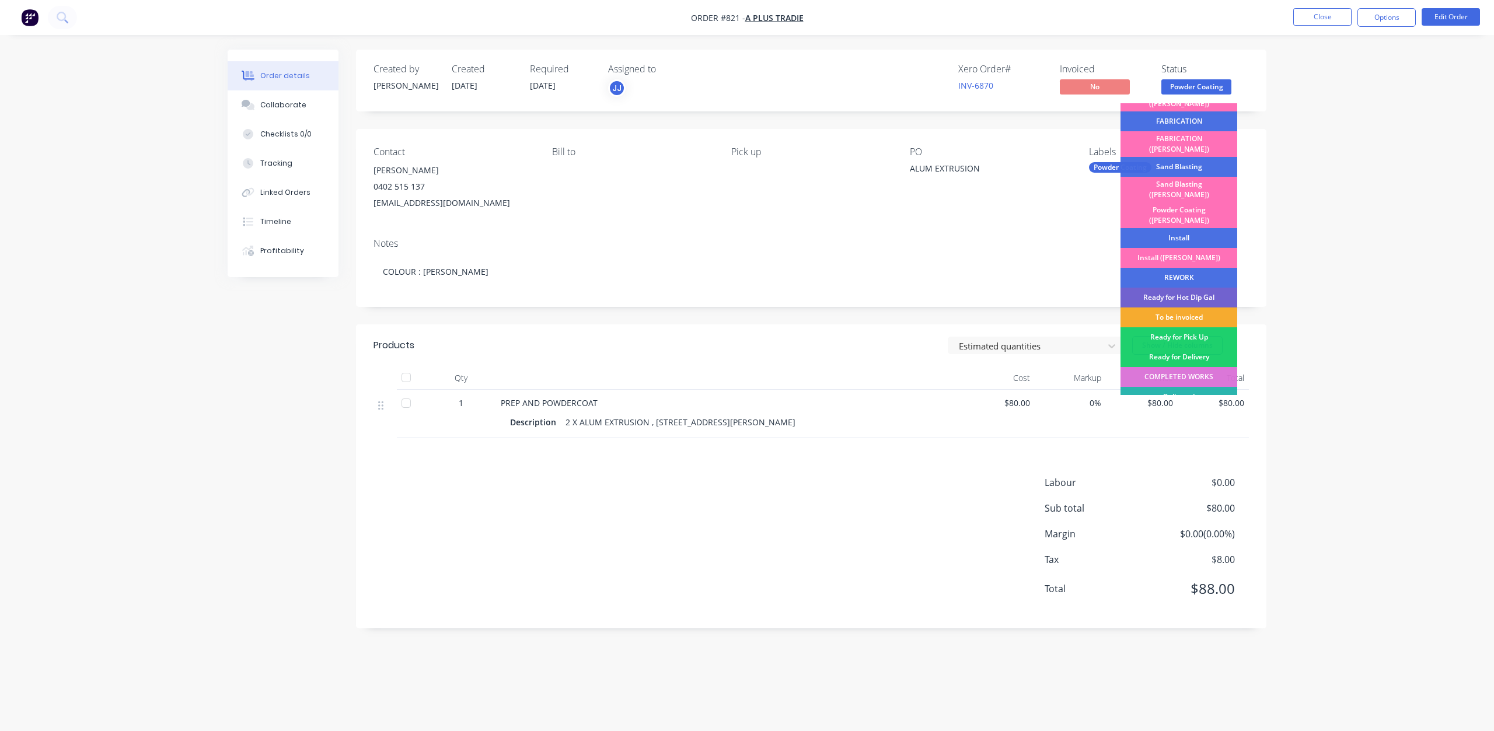
scroll to position [204, 0]
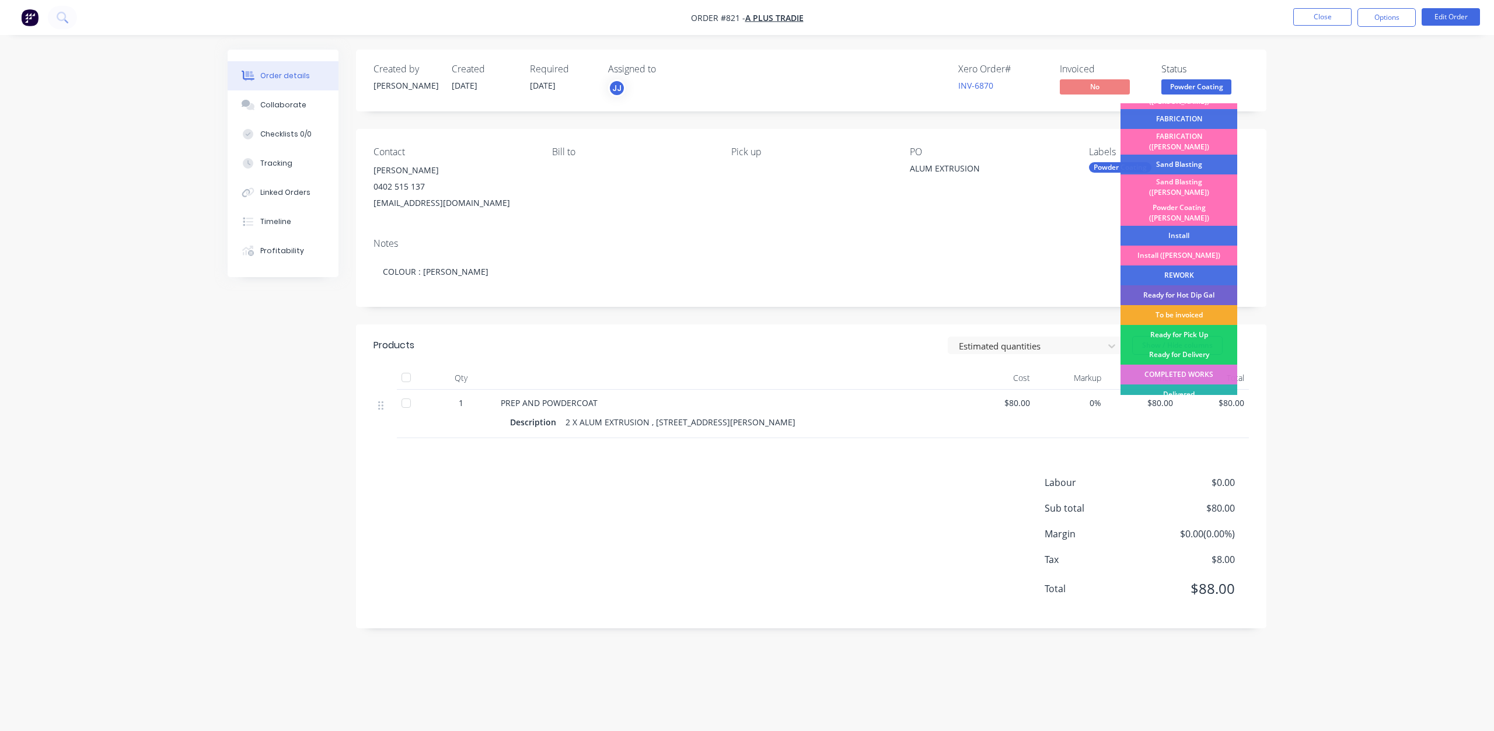
click at [1163, 305] on div "To be invoiced" at bounding box center [1178, 315] width 117 height 20
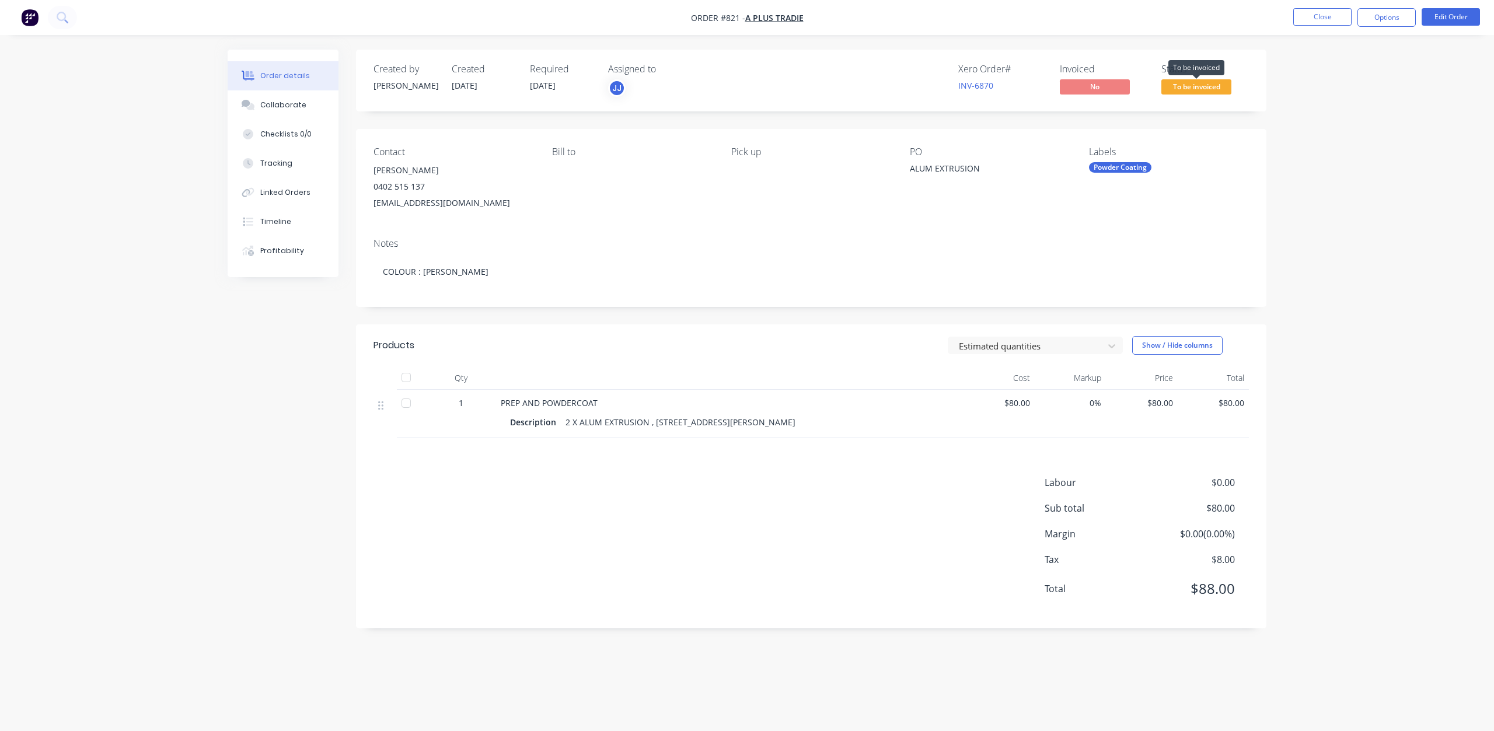
click at [1193, 86] on span "To be invoiced" at bounding box center [1196, 86] width 70 height 15
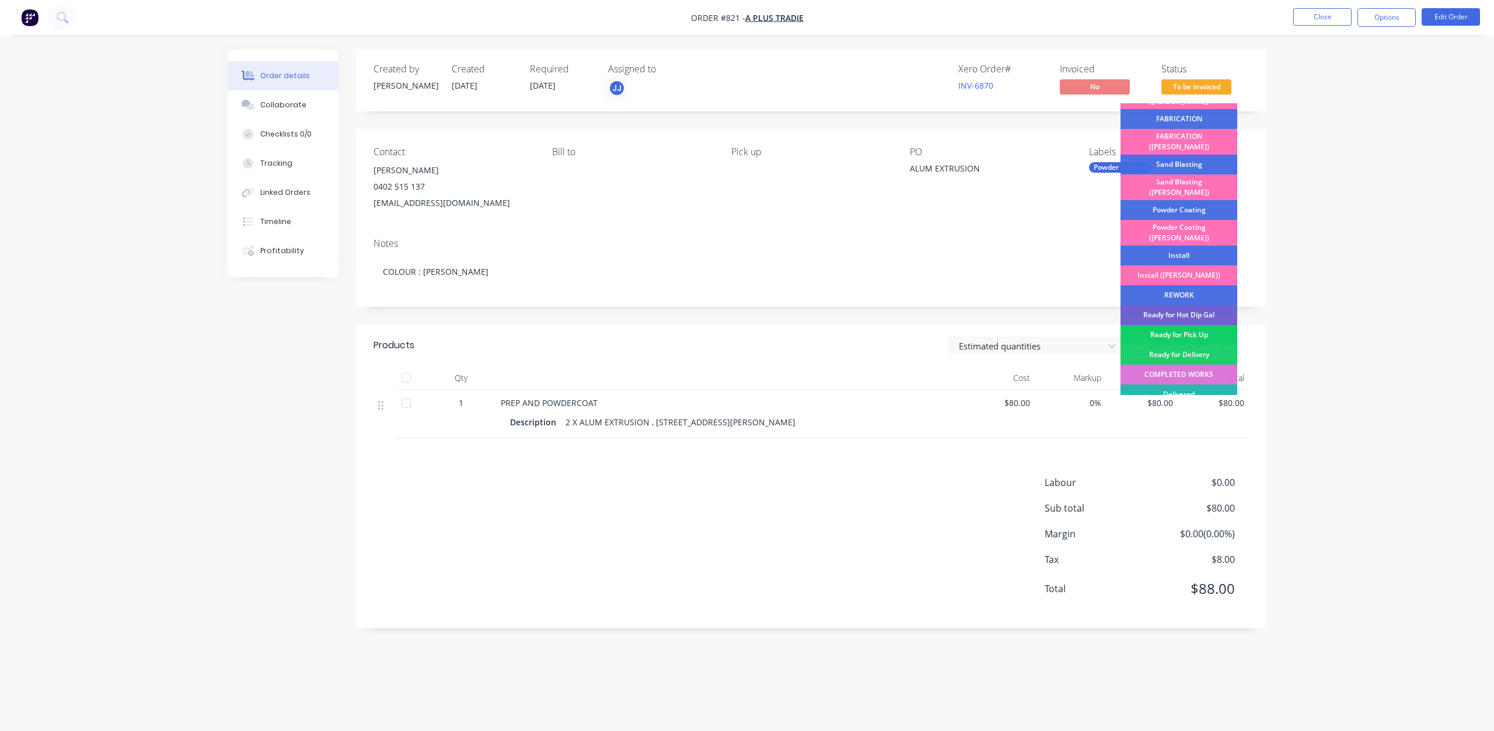
click at [1172, 325] on div "Ready for Pick Up" at bounding box center [1178, 335] width 117 height 20
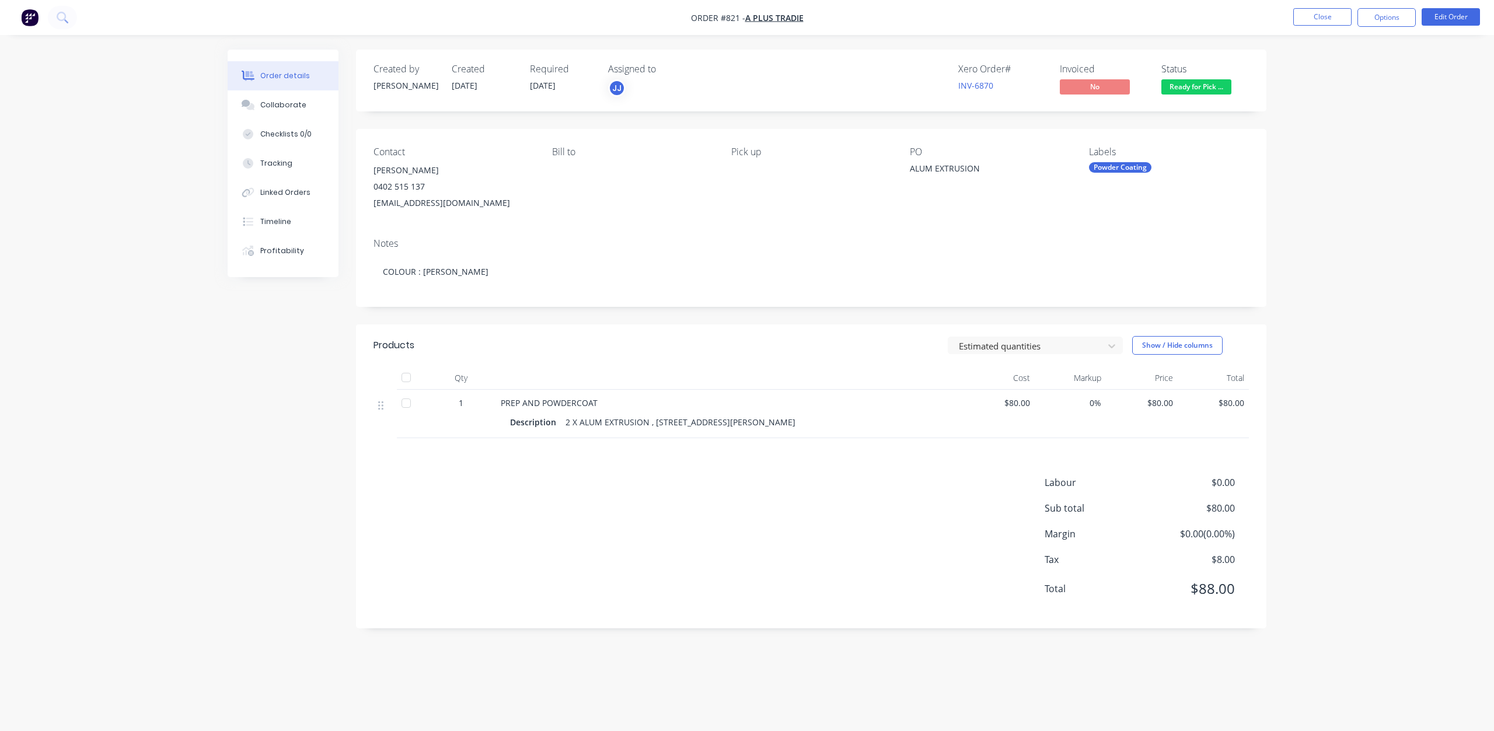
click at [1186, 83] on span "Ready for Pick ..." at bounding box center [1196, 86] width 70 height 15
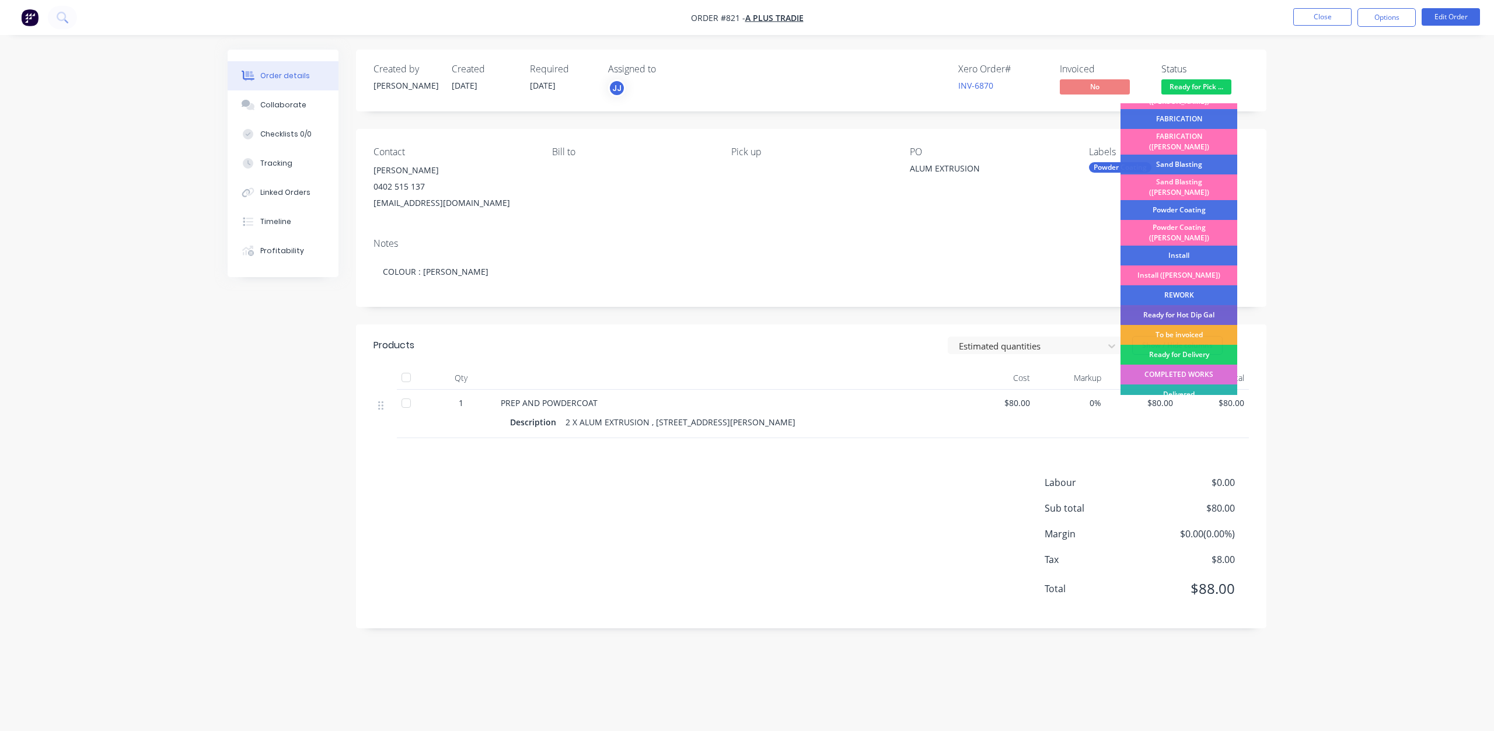
click at [1177, 365] on div "COMPLETED WORKS" at bounding box center [1178, 375] width 117 height 20
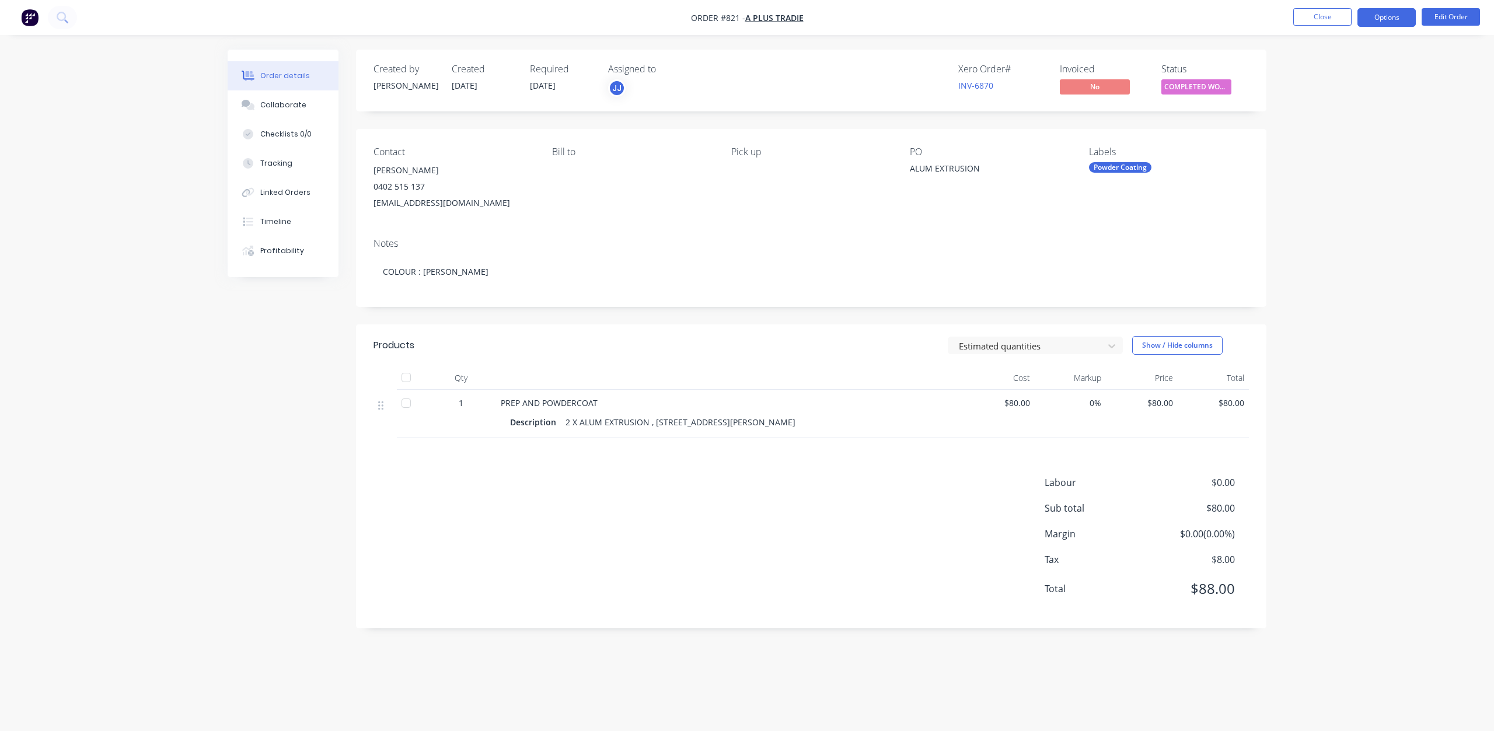
click at [1393, 15] on button "Options" at bounding box center [1386, 17] width 58 height 19
click at [1313, 72] on div "Invoice" at bounding box center [1351, 70] width 107 height 17
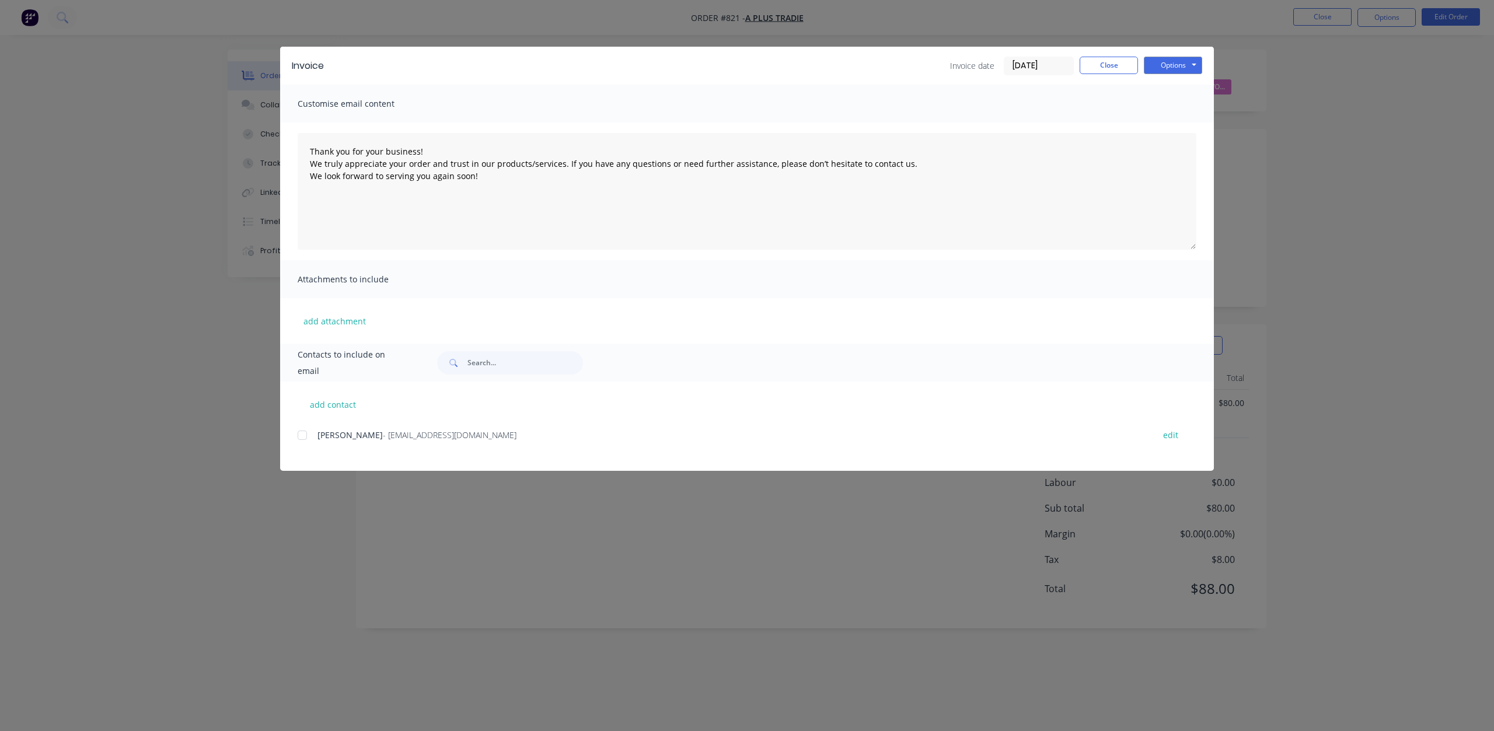
click at [303, 436] on div at bounding box center [302, 435] width 23 height 23
click at [1186, 67] on button "Options" at bounding box center [1173, 66] width 58 height 18
click at [1175, 128] on button "Email" at bounding box center [1181, 124] width 75 height 19
type textarea "Thank you for your business! We truly appreciate your order and trust in our pr…"
drag, startPoint x: 1112, startPoint y: 68, endPoint x: 1120, endPoint y: 74, distance: 10.2
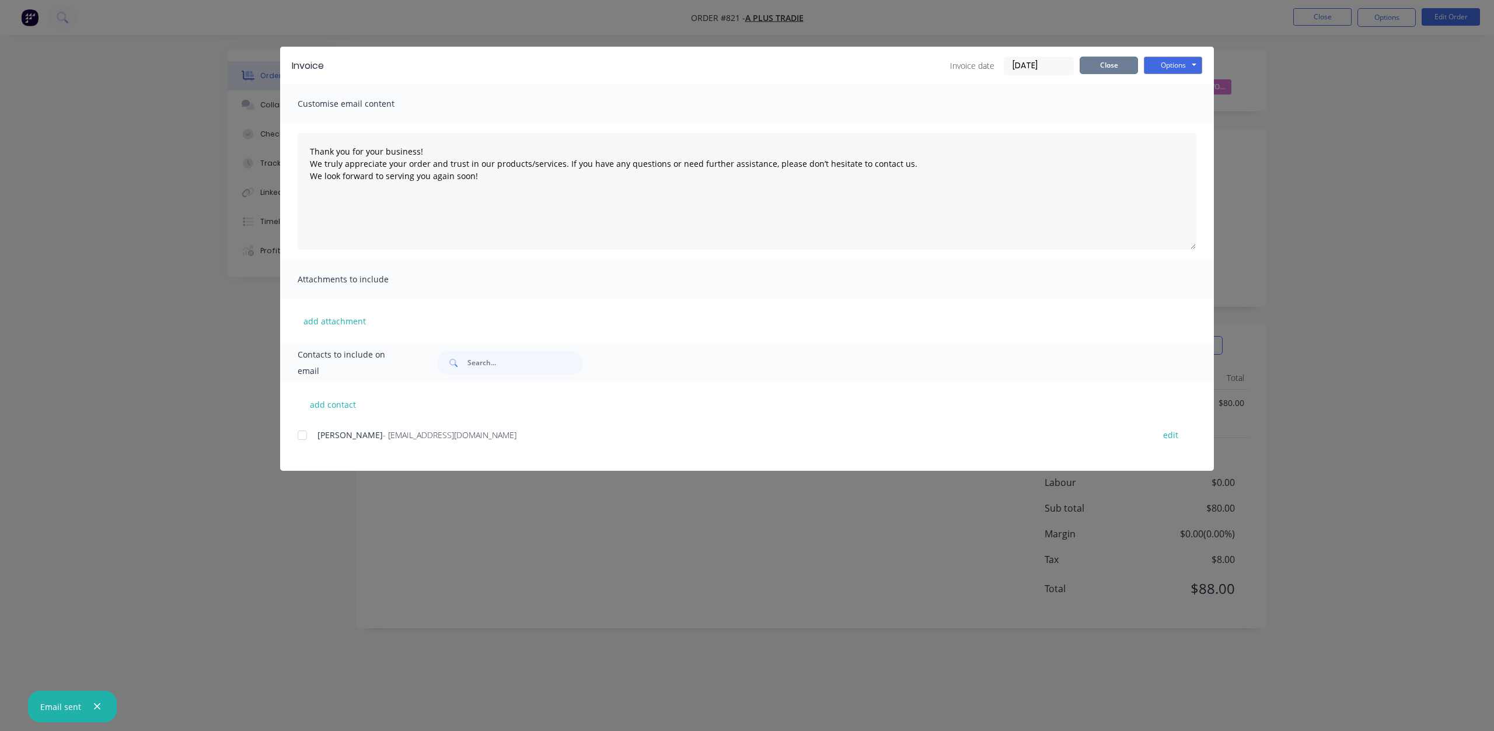
click at [1113, 69] on button "Close" at bounding box center [1108, 66] width 58 height 18
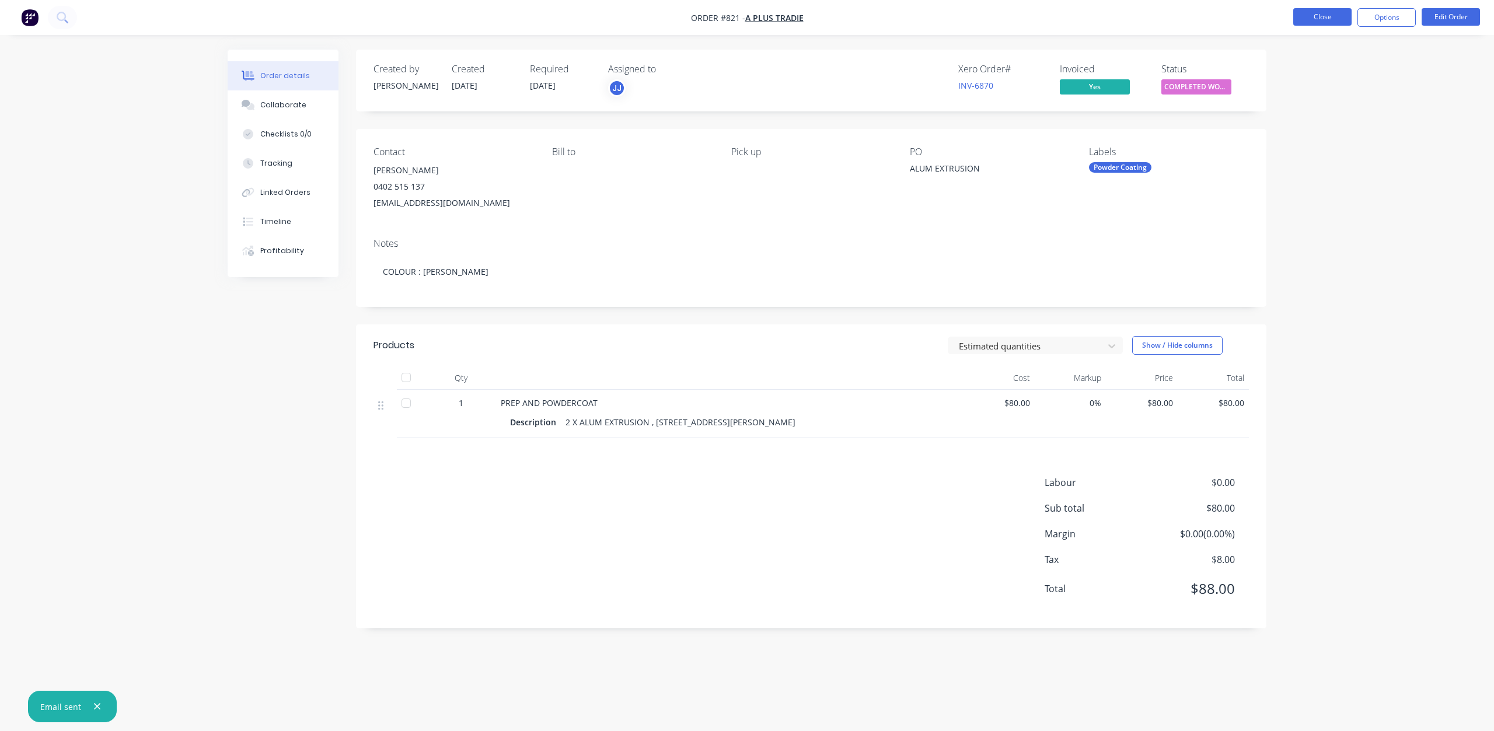
click at [1314, 22] on button "Close" at bounding box center [1322, 17] width 58 height 18
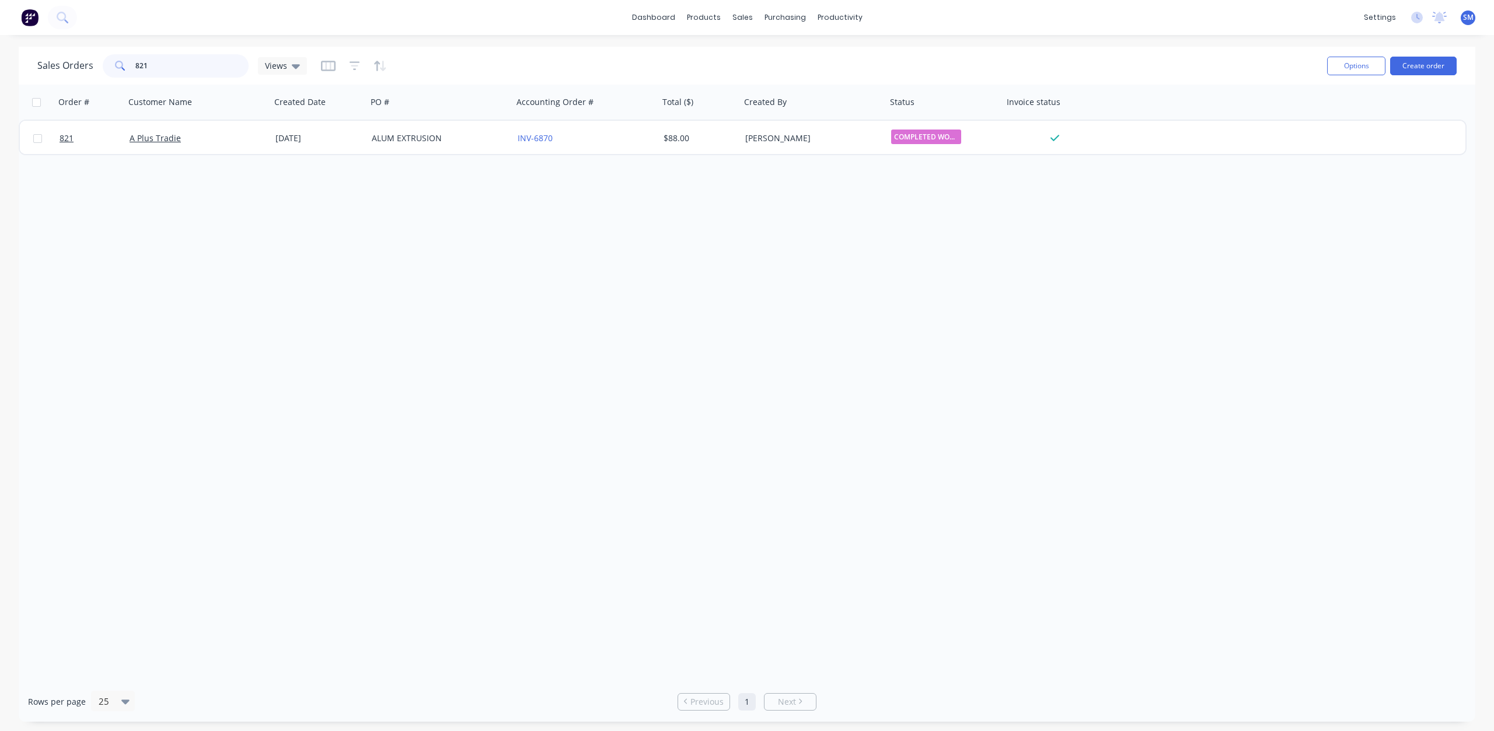
drag, startPoint x: 150, startPoint y: 67, endPoint x: 89, endPoint y: 65, distance: 60.7
click at [90, 62] on div "Sales Orders 821 Views" at bounding box center [172, 65] width 270 height 23
type input "832"
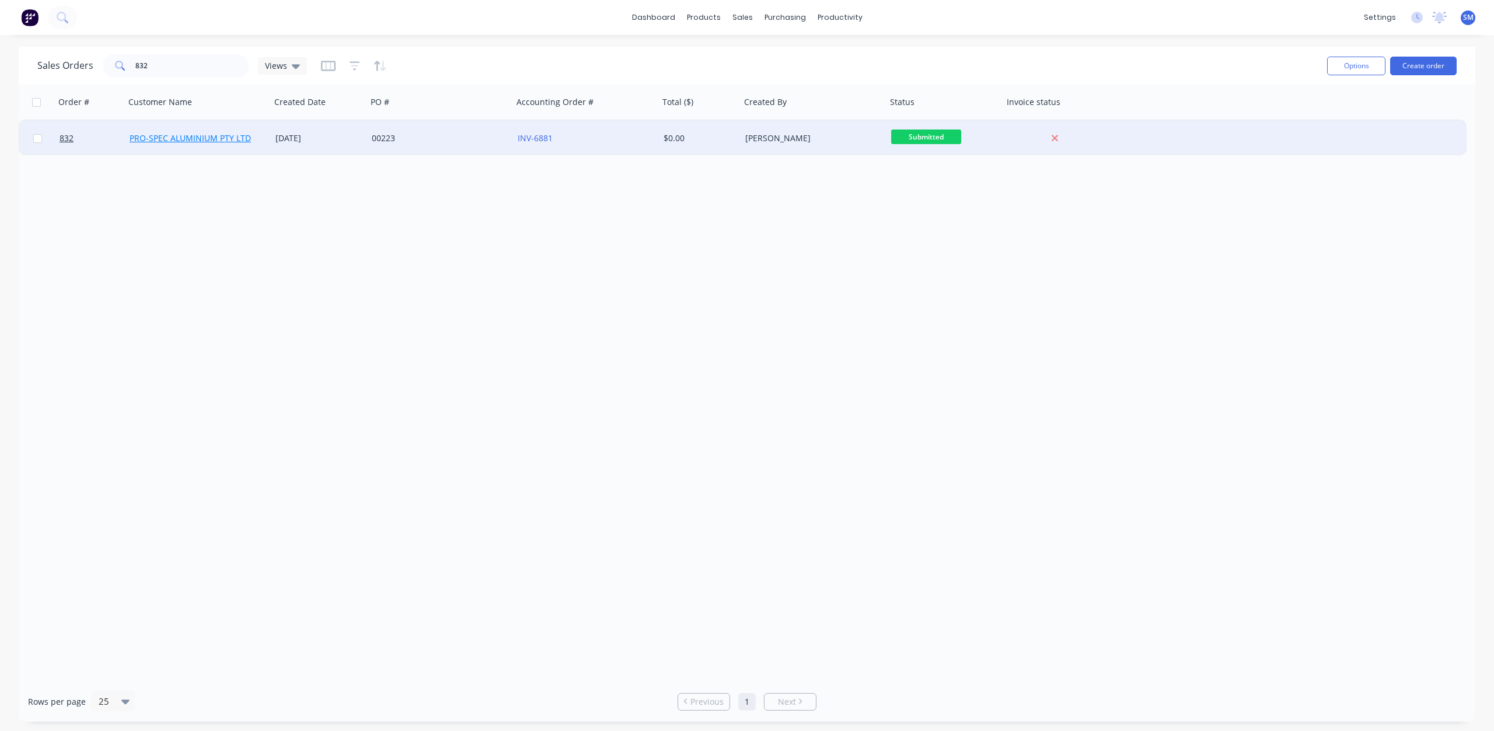
click at [204, 133] on link "PRO-SPEC ALUMINIUM PTY LTD" at bounding box center [190, 137] width 121 height 11
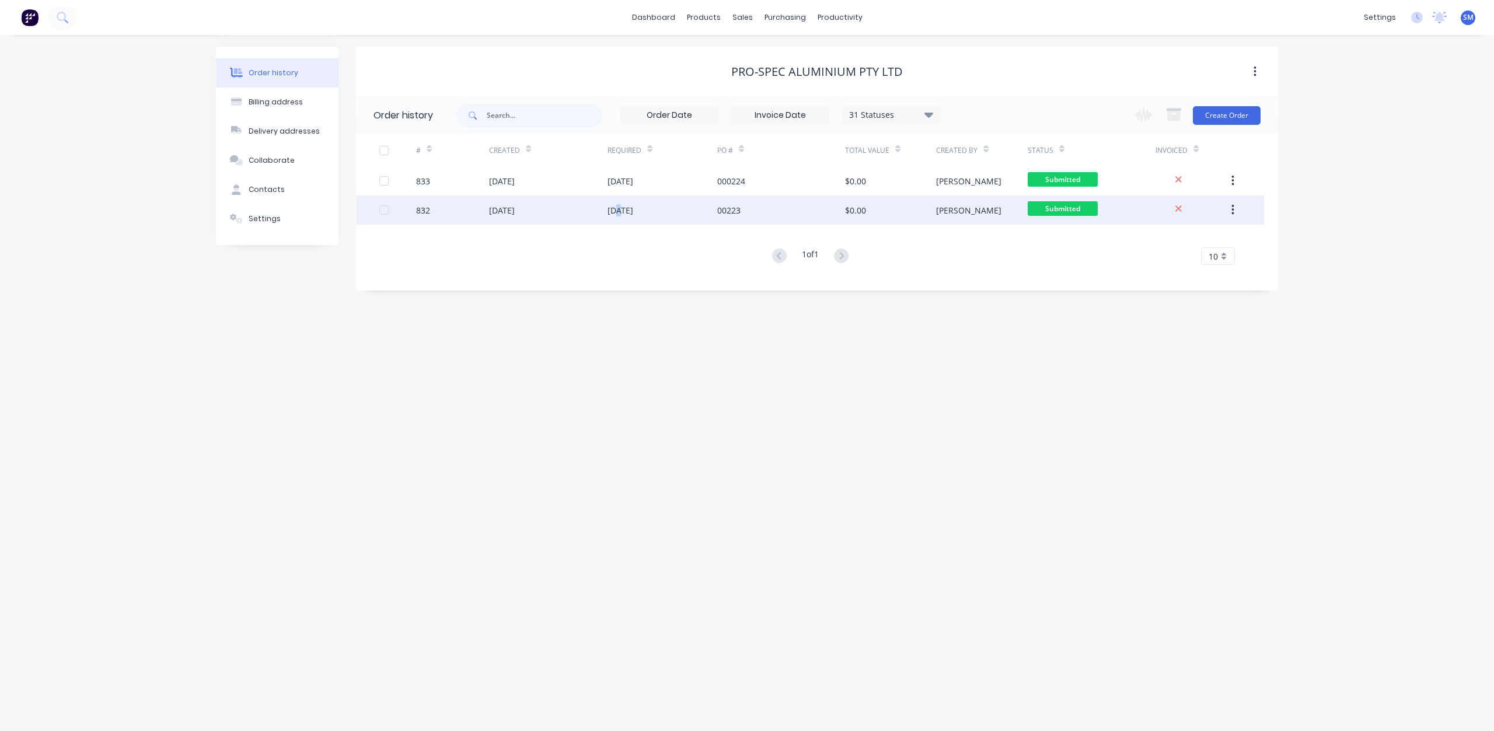
click at [618, 211] on div "[DATE]" at bounding box center [620, 210] width 26 height 12
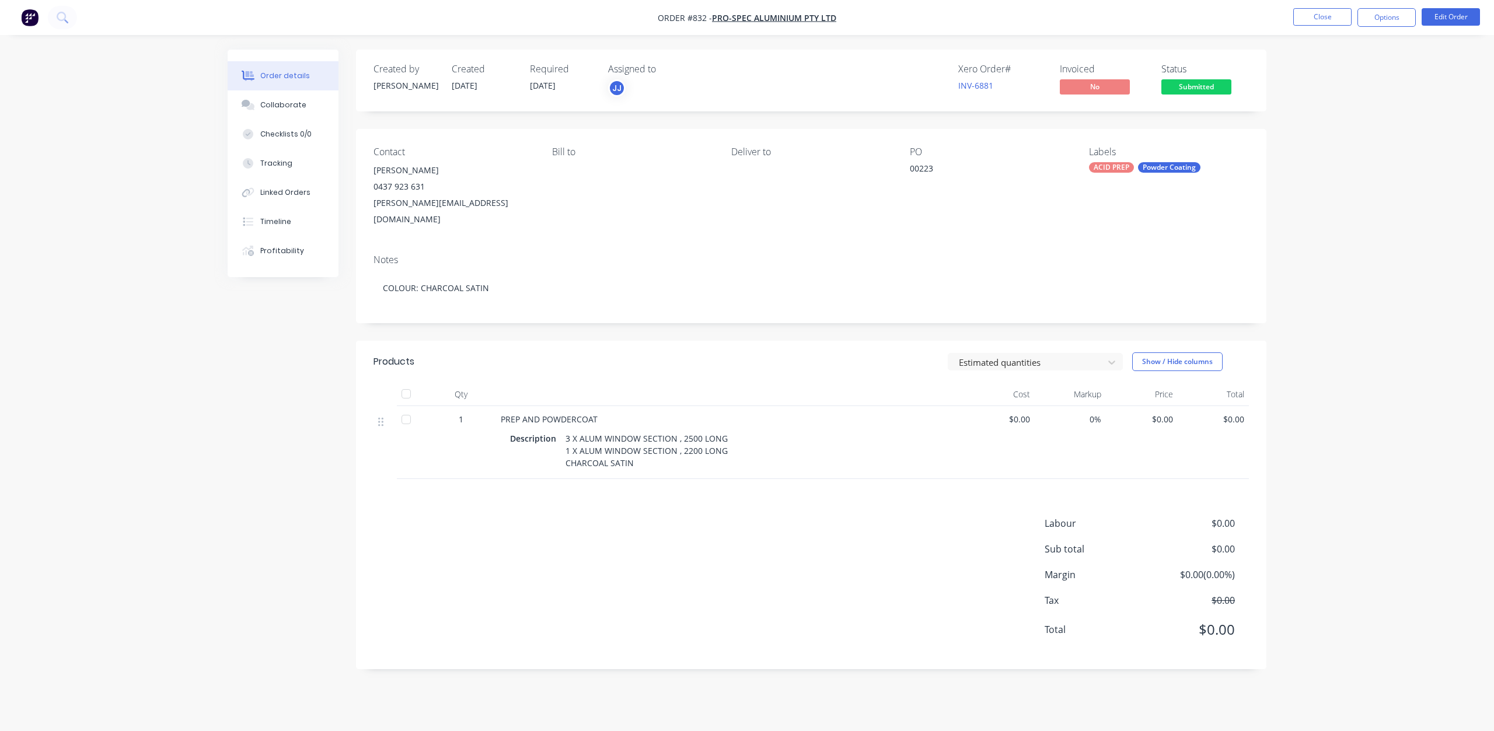
click at [1021, 413] on span "$0.00" at bounding box center [998, 419] width 62 height 12
click at [1446, 16] on button "Edit Order" at bounding box center [1450, 17] width 58 height 18
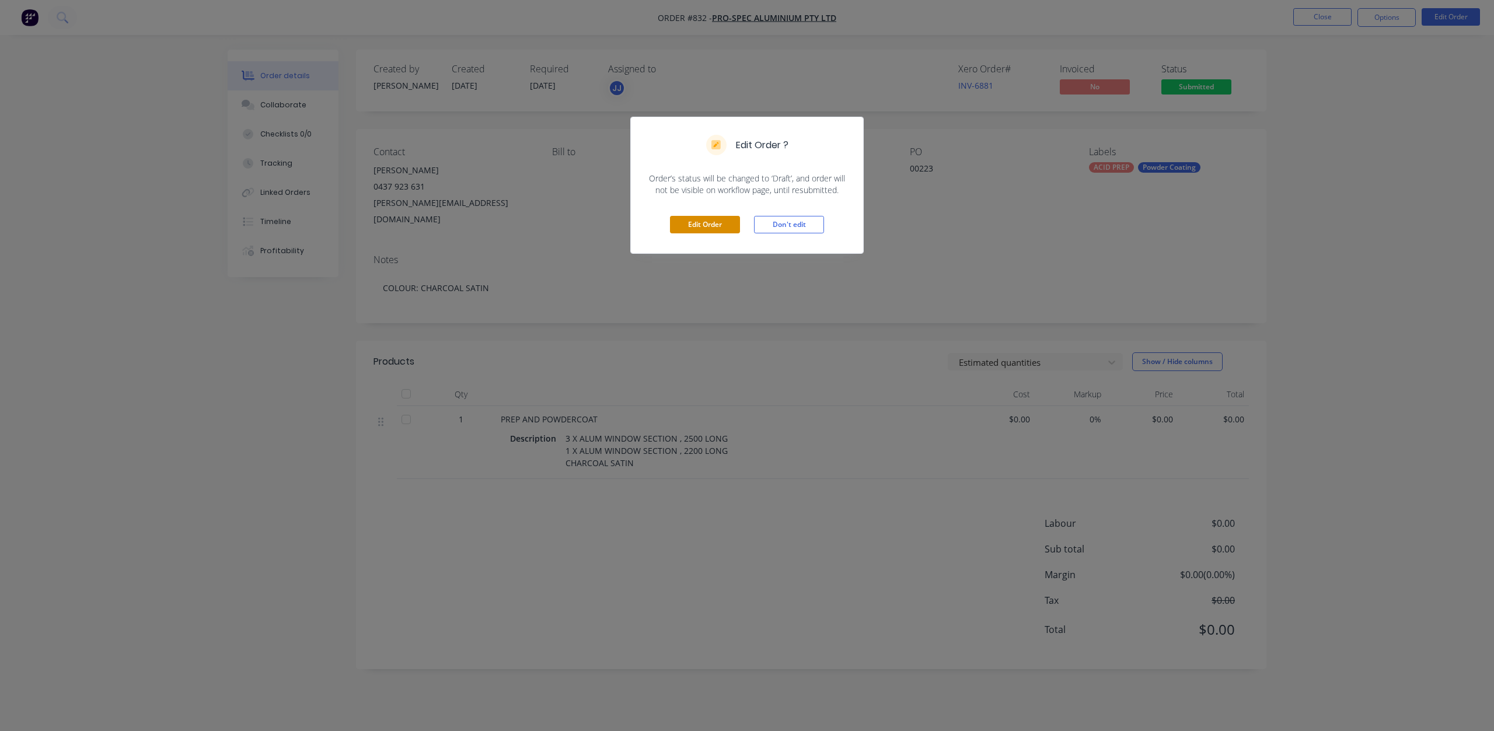
click at [706, 231] on button "Edit Order" at bounding box center [705, 225] width 70 height 18
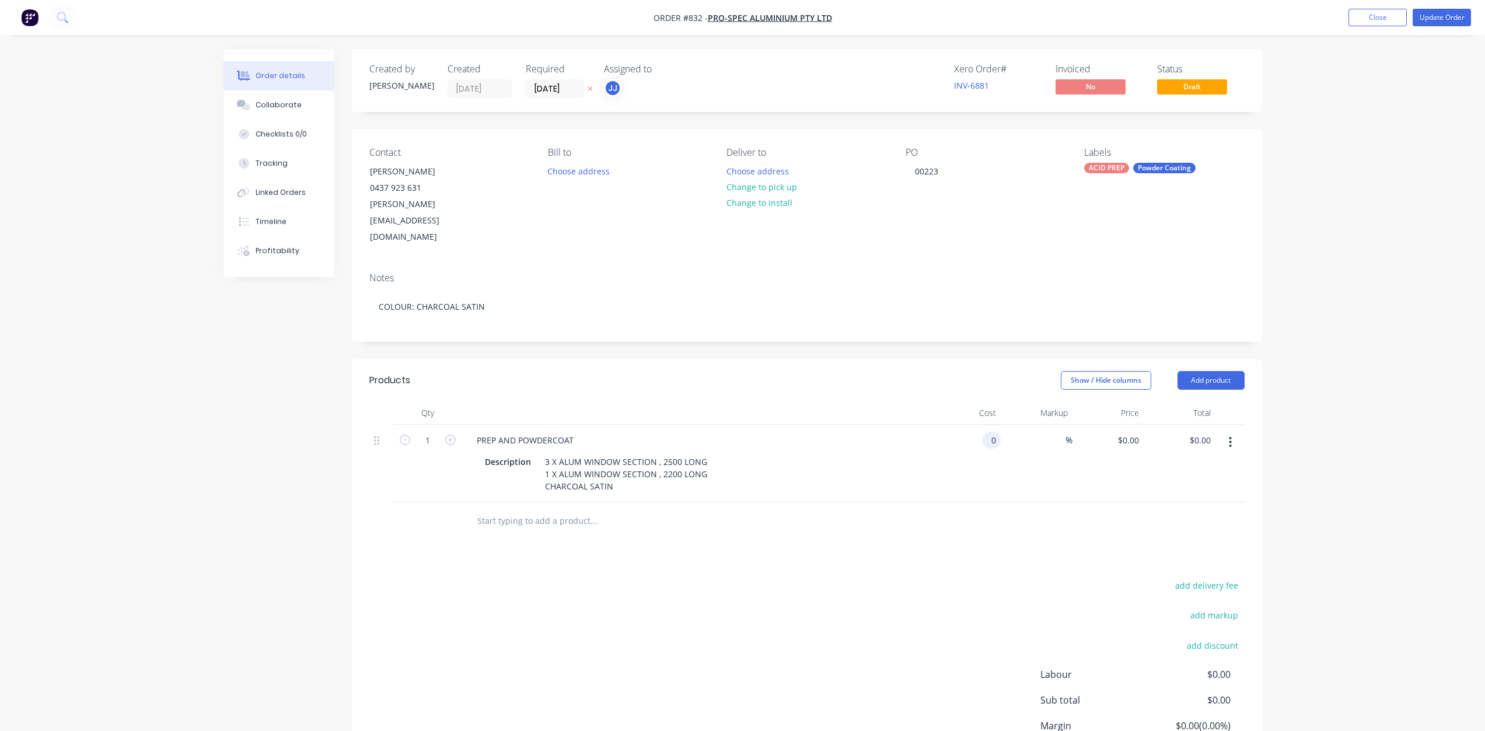
click at [995, 432] on input "0" at bounding box center [993, 440] width 13 height 17
type input "$145.50"
click at [1442, 16] on button "Update Order" at bounding box center [1442, 18] width 58 height 18
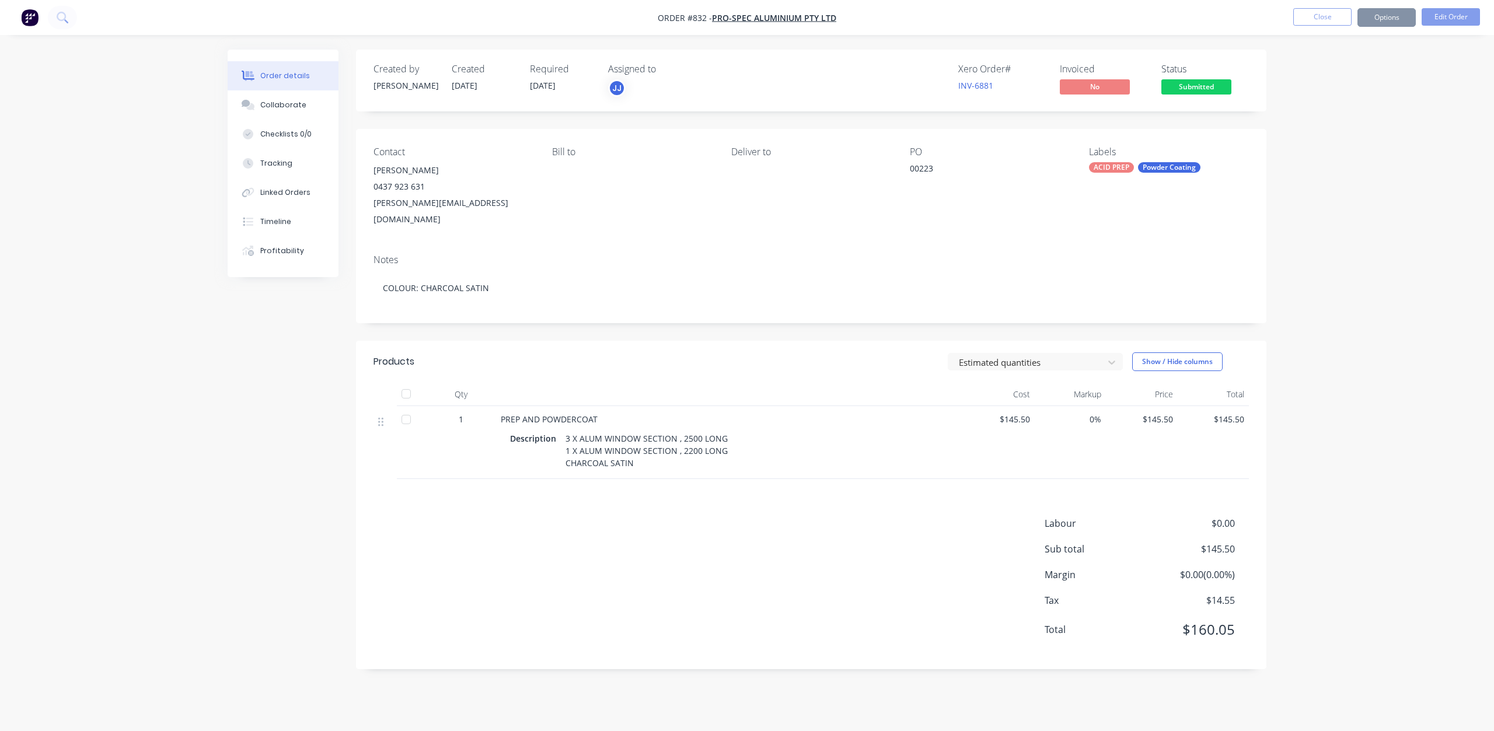
click at [1190, 90] on span "Submitted" at bounding box center [1196, 86] width 70 height 15
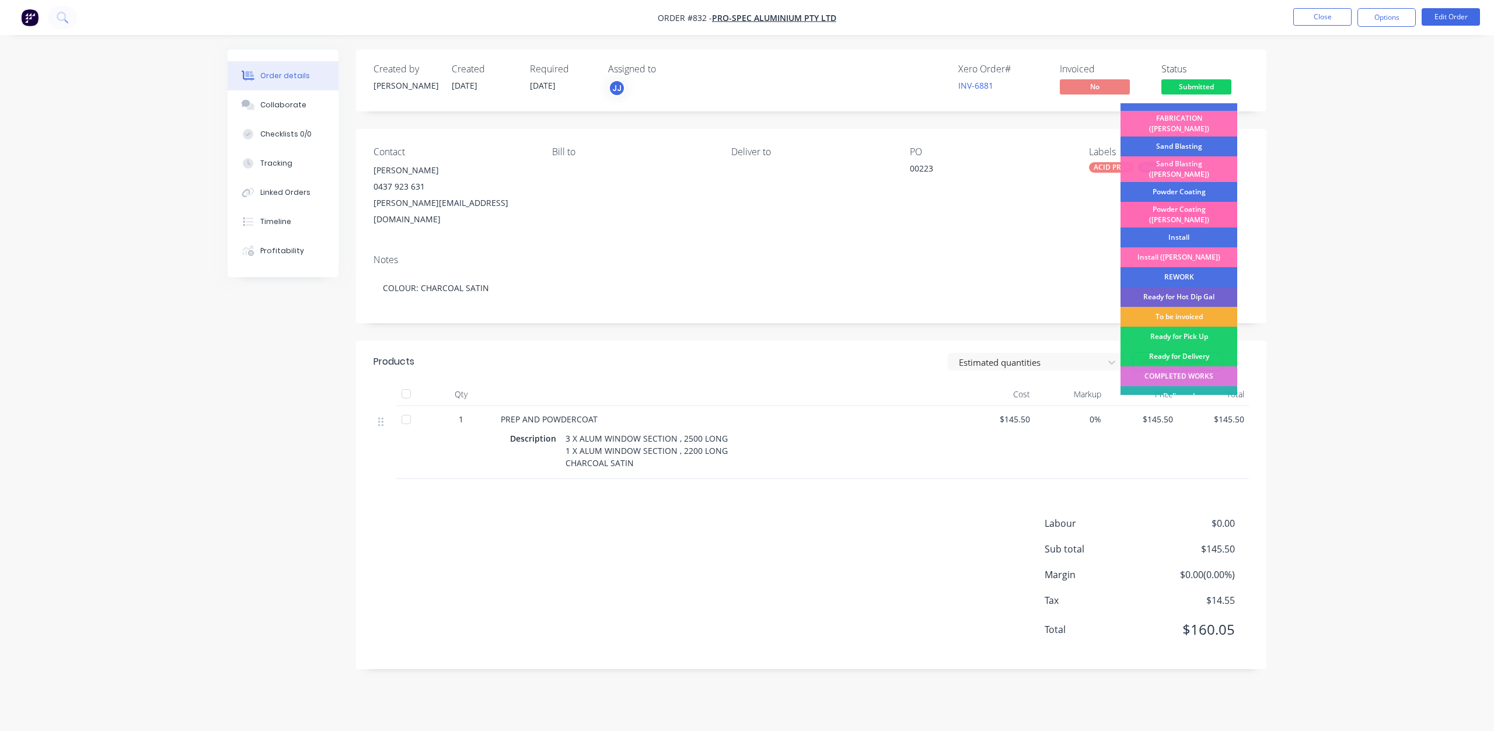
scroll to position [204, 0]
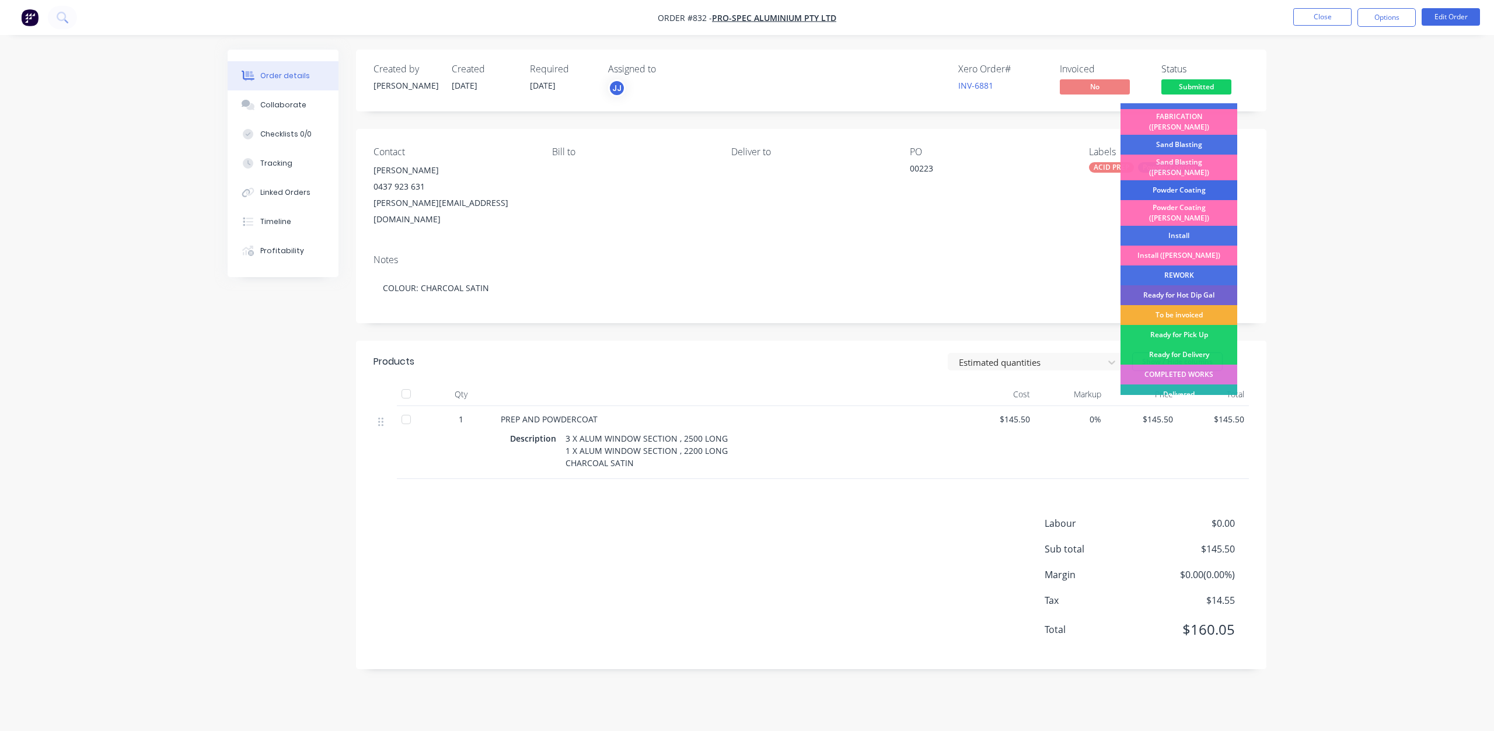
click at [1156, 180] on div "Powder Coating" at bounding box center [1178, 190] width 117 height 20
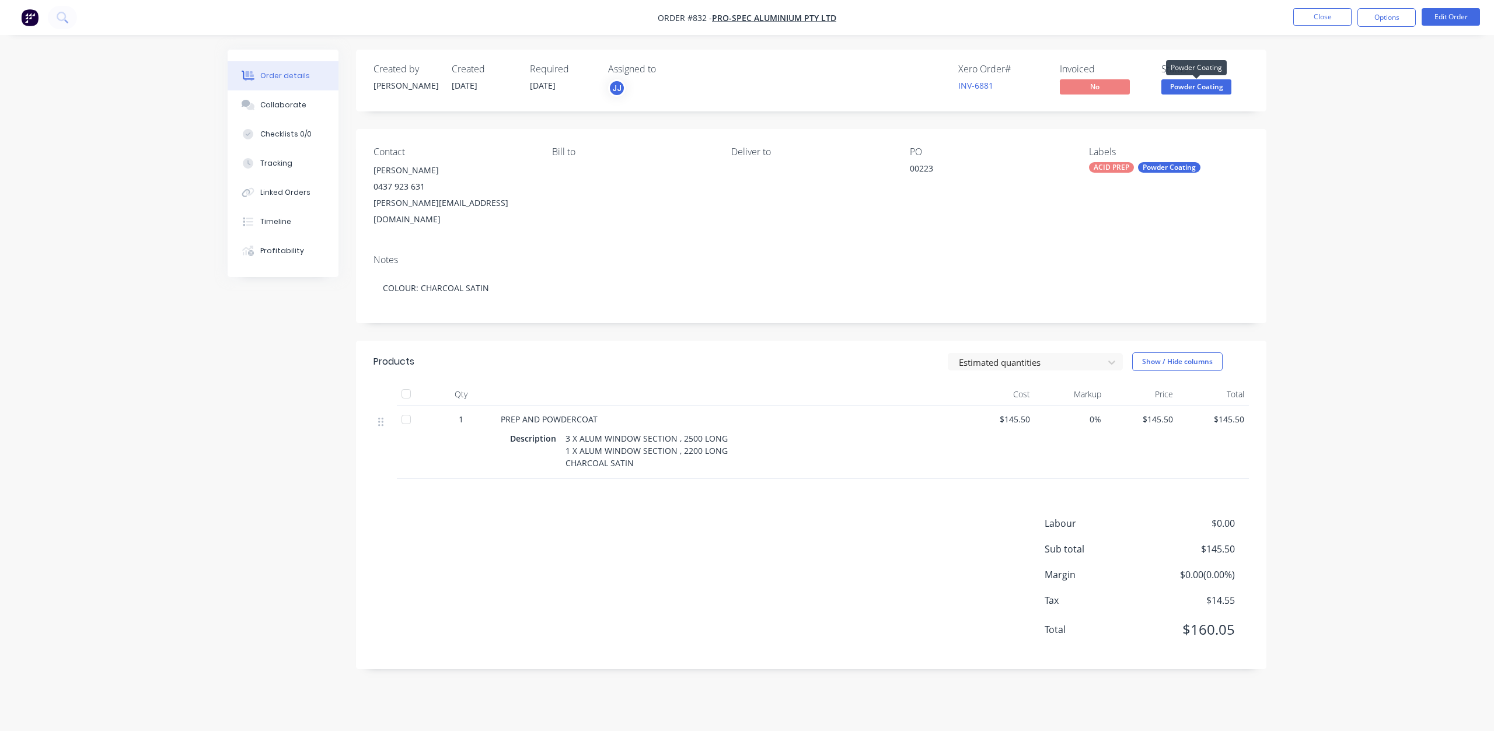
click at [1186, 88] on span "Powder Coating" at bounding box center [1196, 86] width 70 height 15
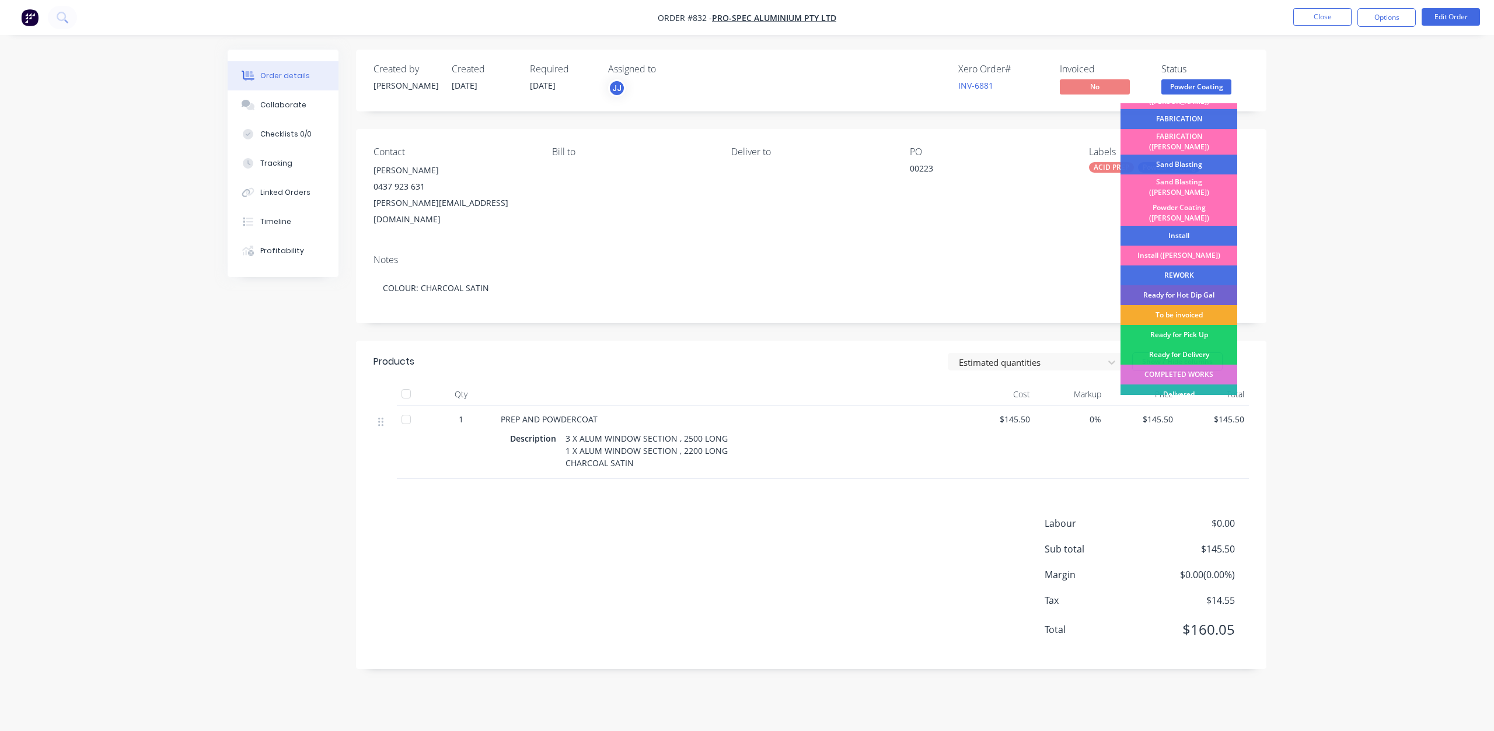
click at [1165, 305] on div "To be invoiced" at bounding box center [1178, 315] width 117 height 20
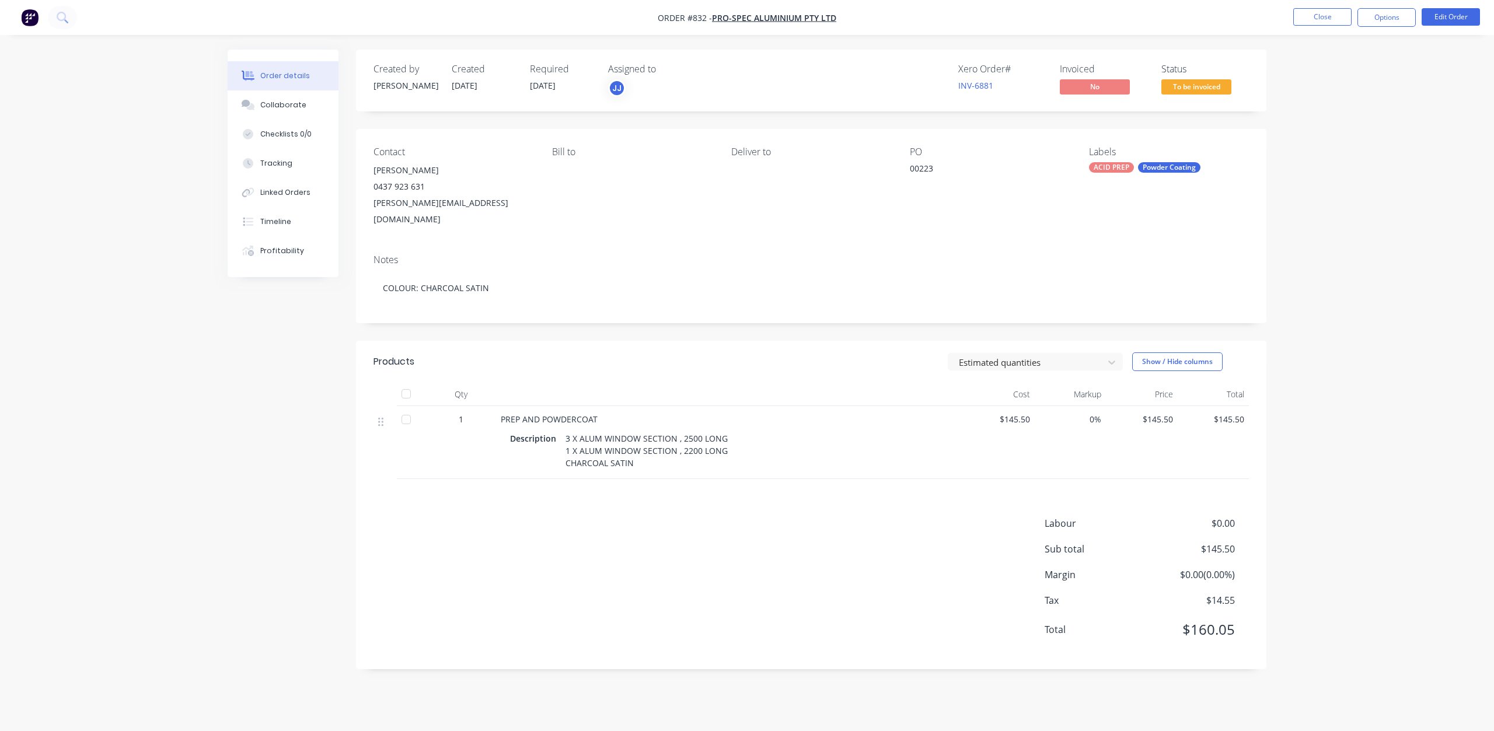
click at [1184, 88] on span "To be invoiced" at bounding box center [1196, 86] width 70 height 15
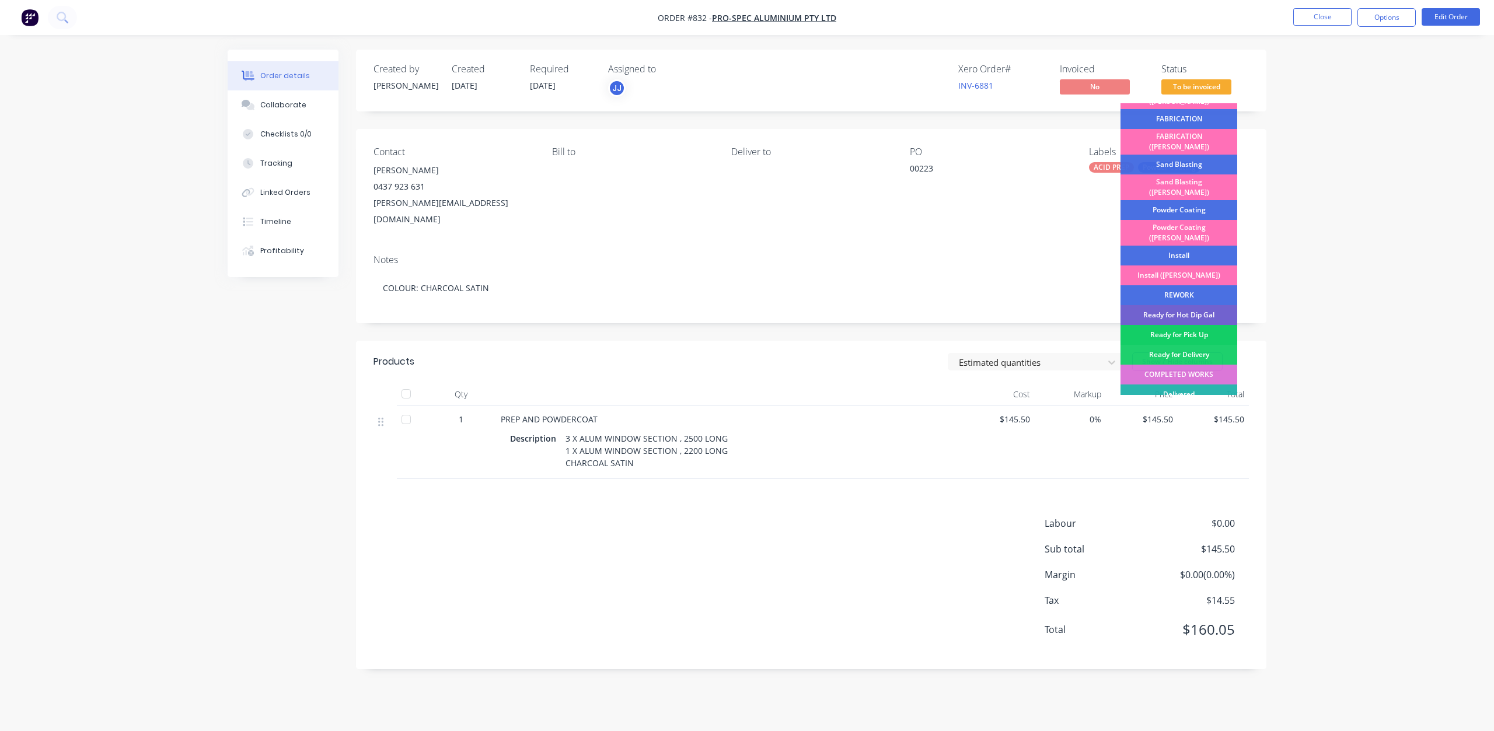
click at [1170, 325] on div "Ready for Pick Up" at bounding box center [1178, 335] width 117 height 20
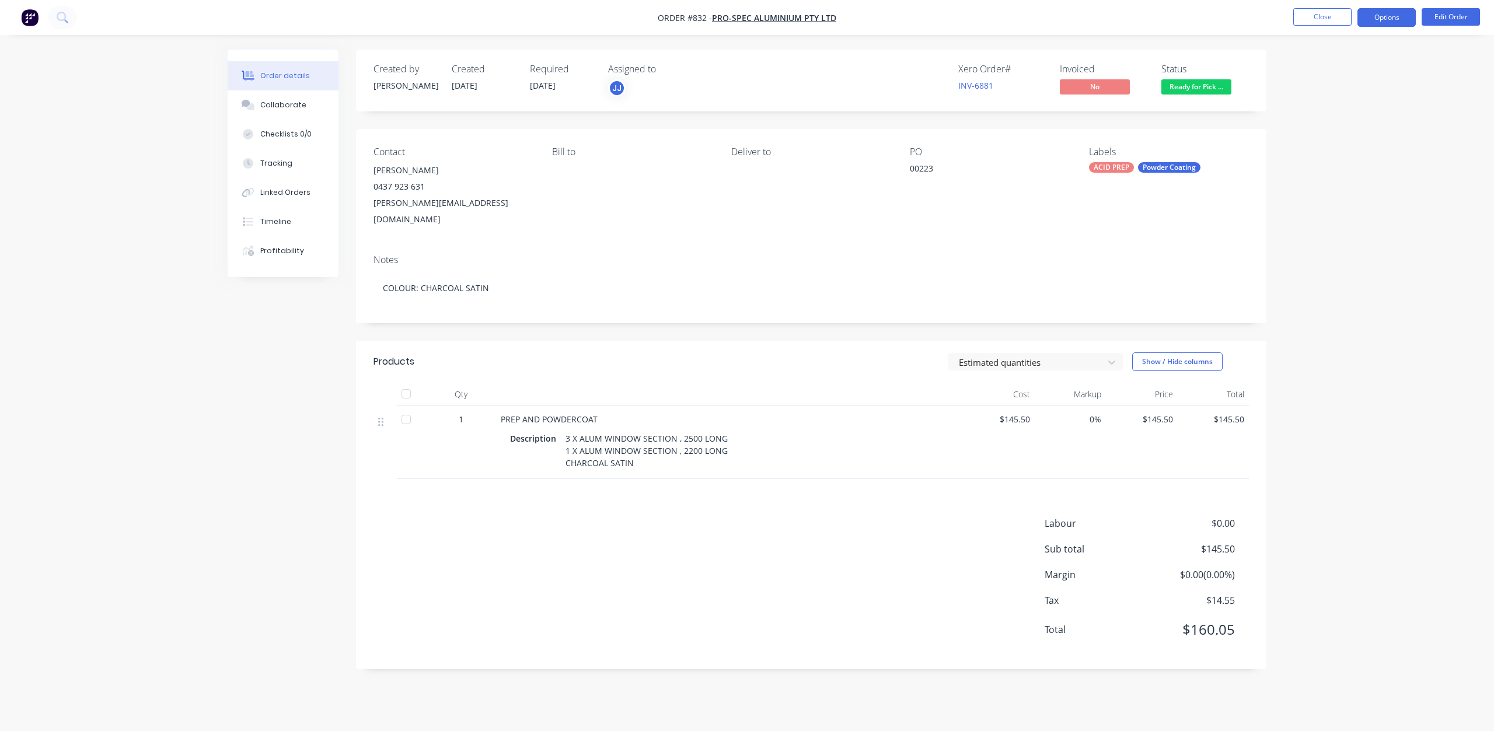
click at [1384, 15] on button "Options" at bounding box center [1386, 17] width 58 height 19
click at [1314, 72] on div "Invoice" at bounding box center [1351, 70] width 107 height 17
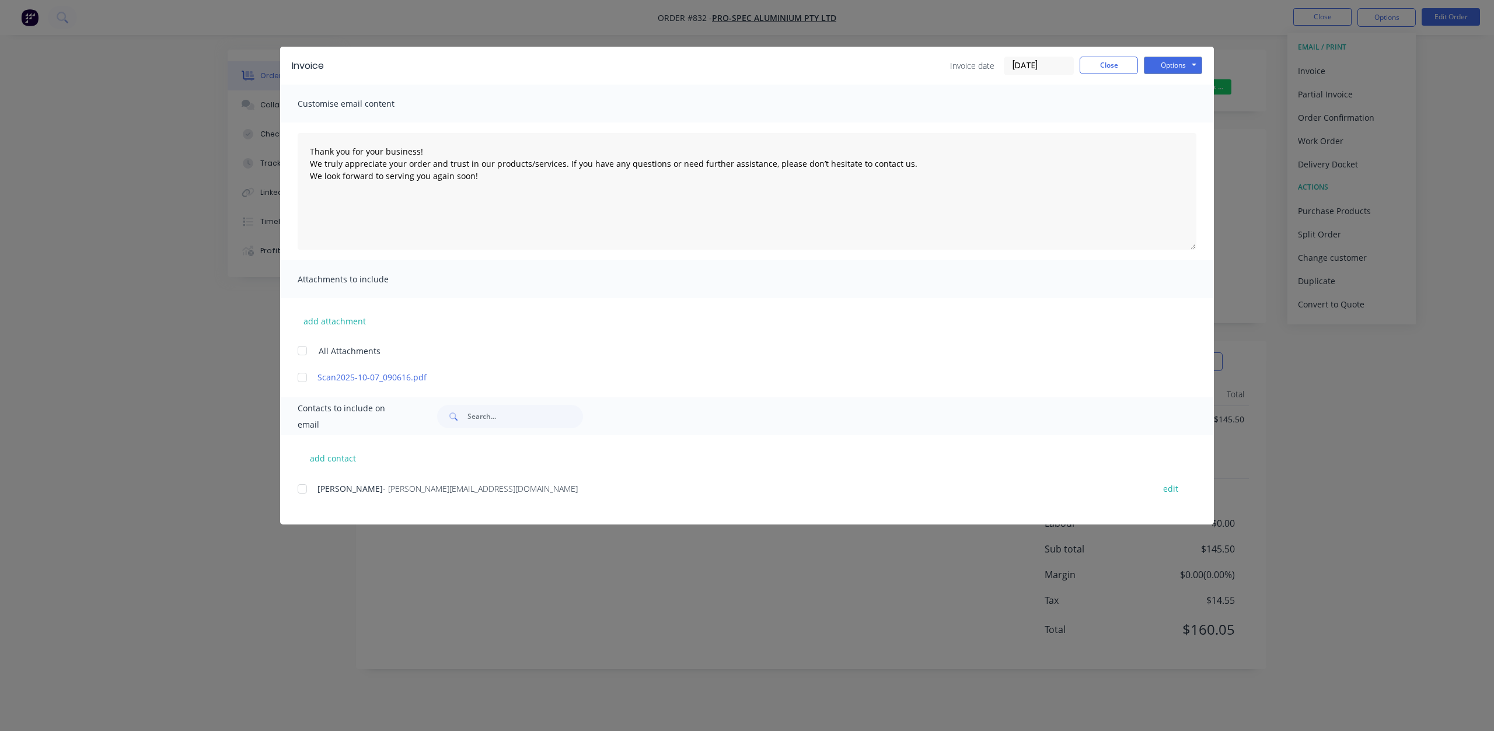
click at [297, 490] on div "add contact KRIS - kris@prospecaluminium.com.au edit" at bounding box center [747, 479] width 934 height 89
click at [302, 488] on div at bounding box center [302, 488] width 23 height 23
click at [1167, 75] on div "Options Preview Print Email" at bounding box center [1173, 66] width 58 height 19
click at [1165, 69] on button "Options" at bounding box center [1173, 66] width 58 height 18
click at [1174, 126] on button "Email" at bounding box center [1181, 124] width 75 height 19
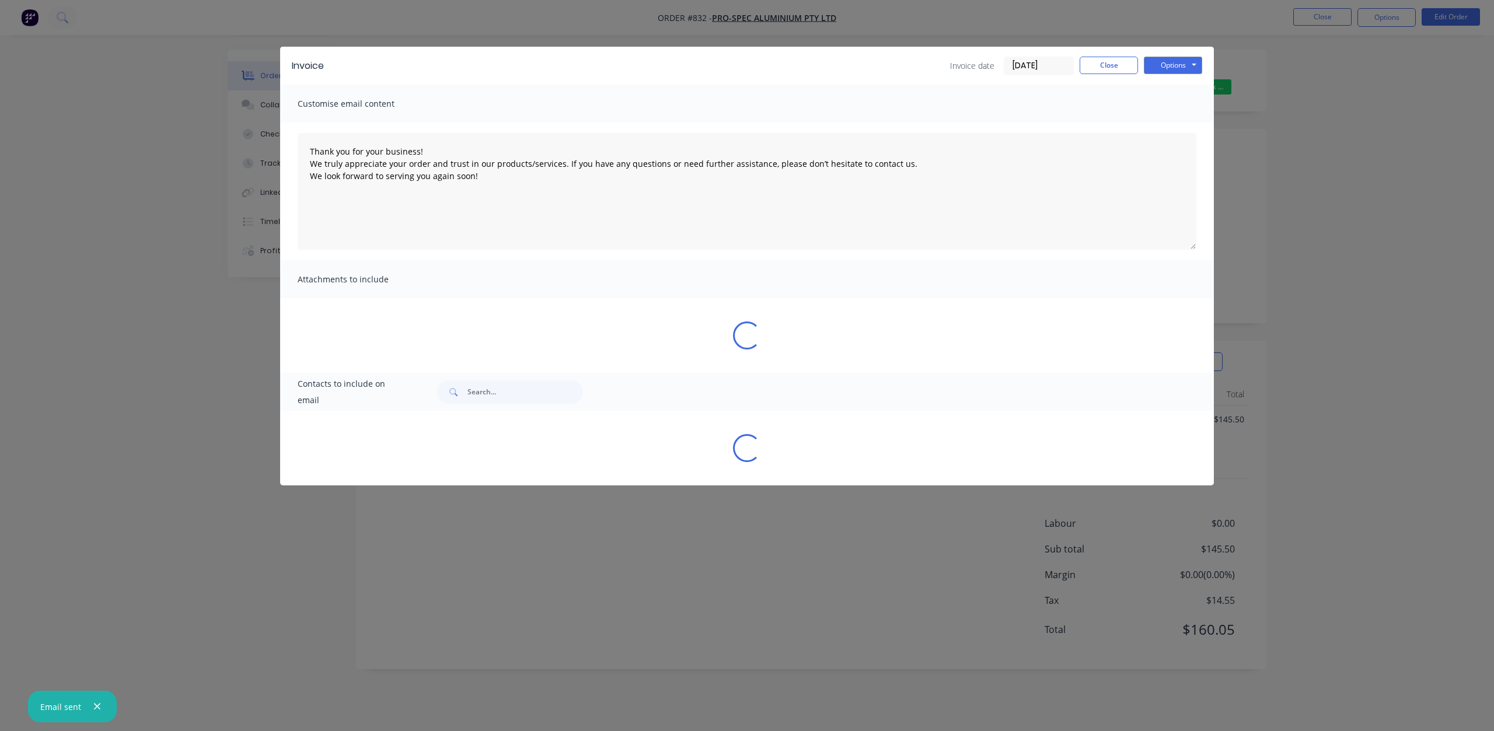
type textarea "Thank you for your business! We truly appreciate your order and trust in our pr…"
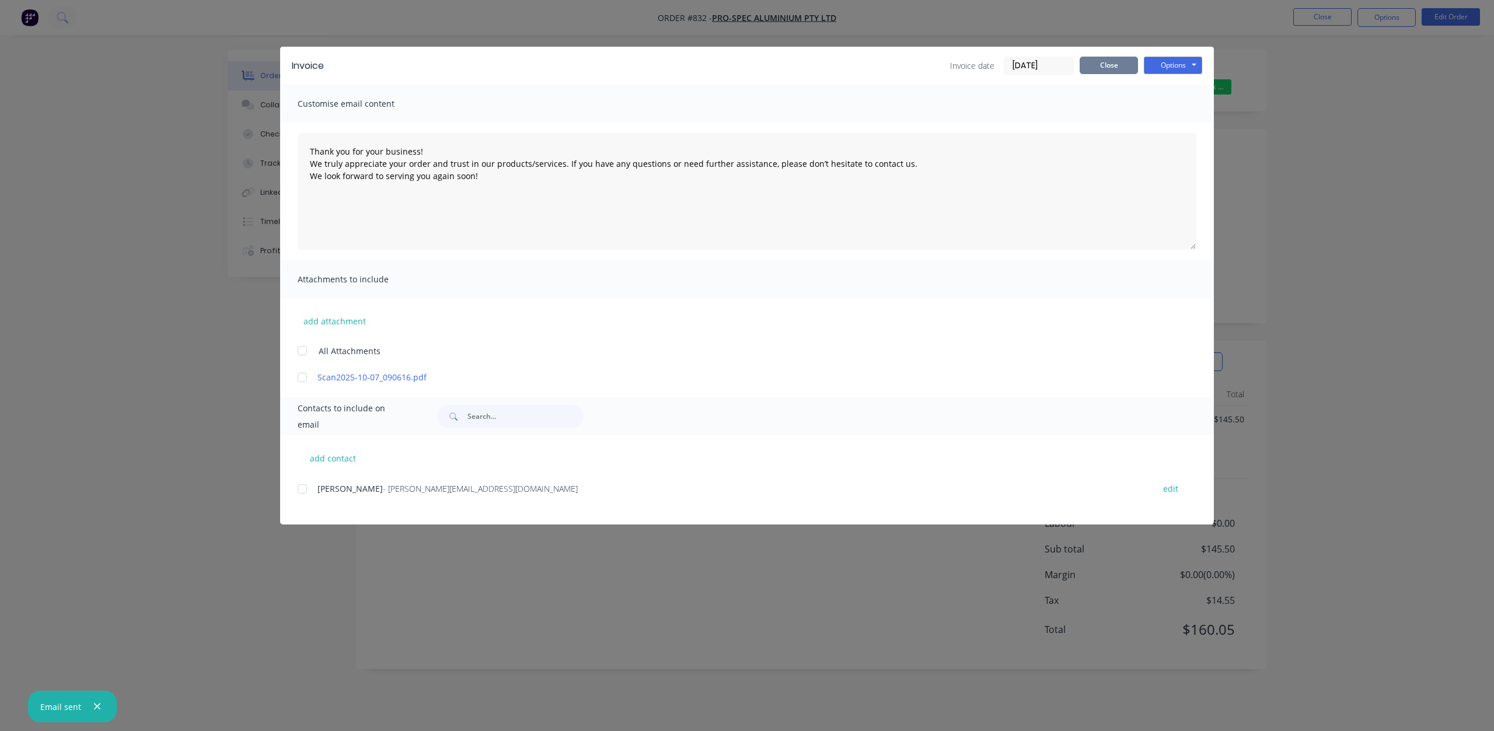
drag, startPoint x: 1103, startPoint y: 55, endPoint x: 1104, endPoint y: 73, distance: 17.5
click at [1104, 55] on div "Invoice Invoice date 13/10/25 Close Options Preview Print Email" at bounding box center [747, 66] width 934 height 38
click at [1105, 64] on button "Close" at bounding box center [1108, 66] width 58 height 18
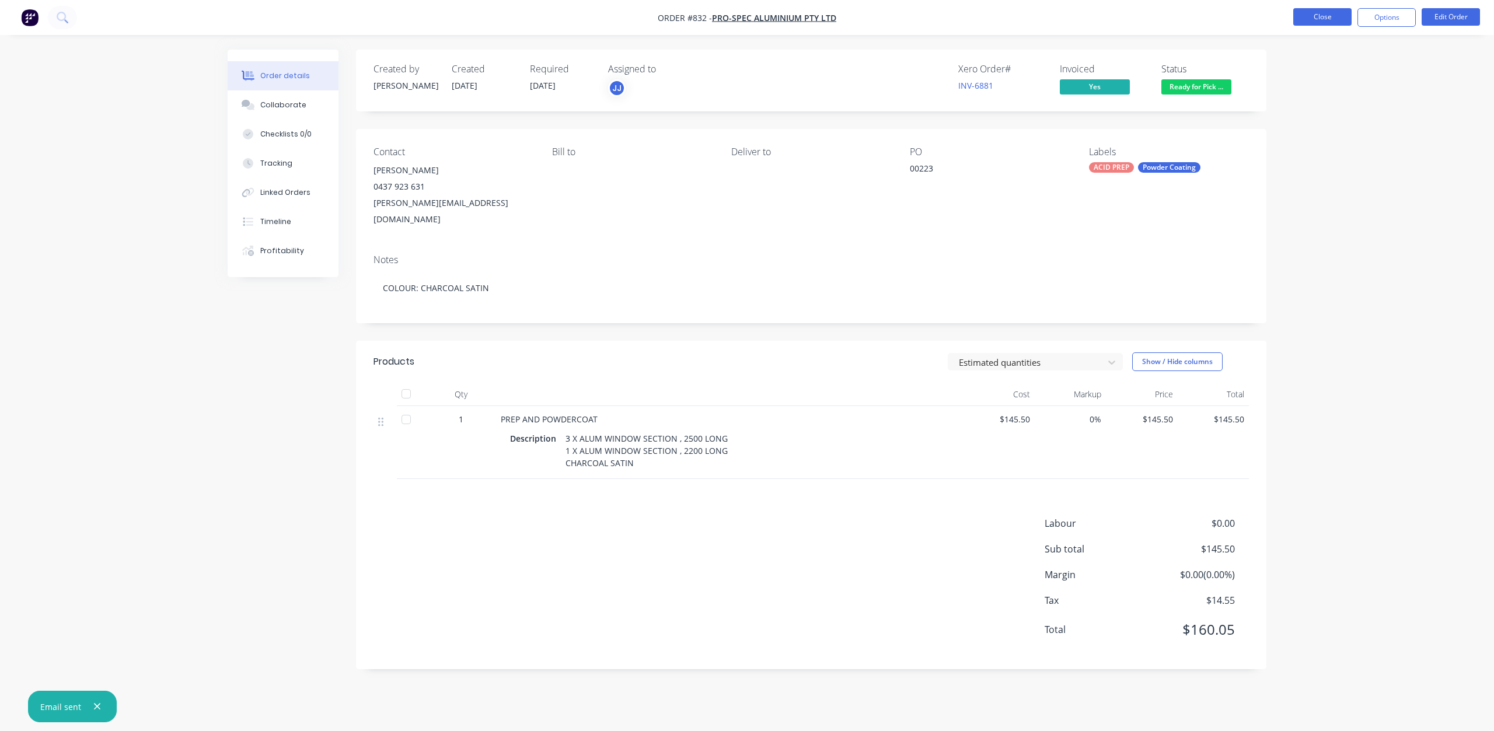
click at [1325, 16] on button "Close" at bounding box center [1322, 17] width 58 height 18
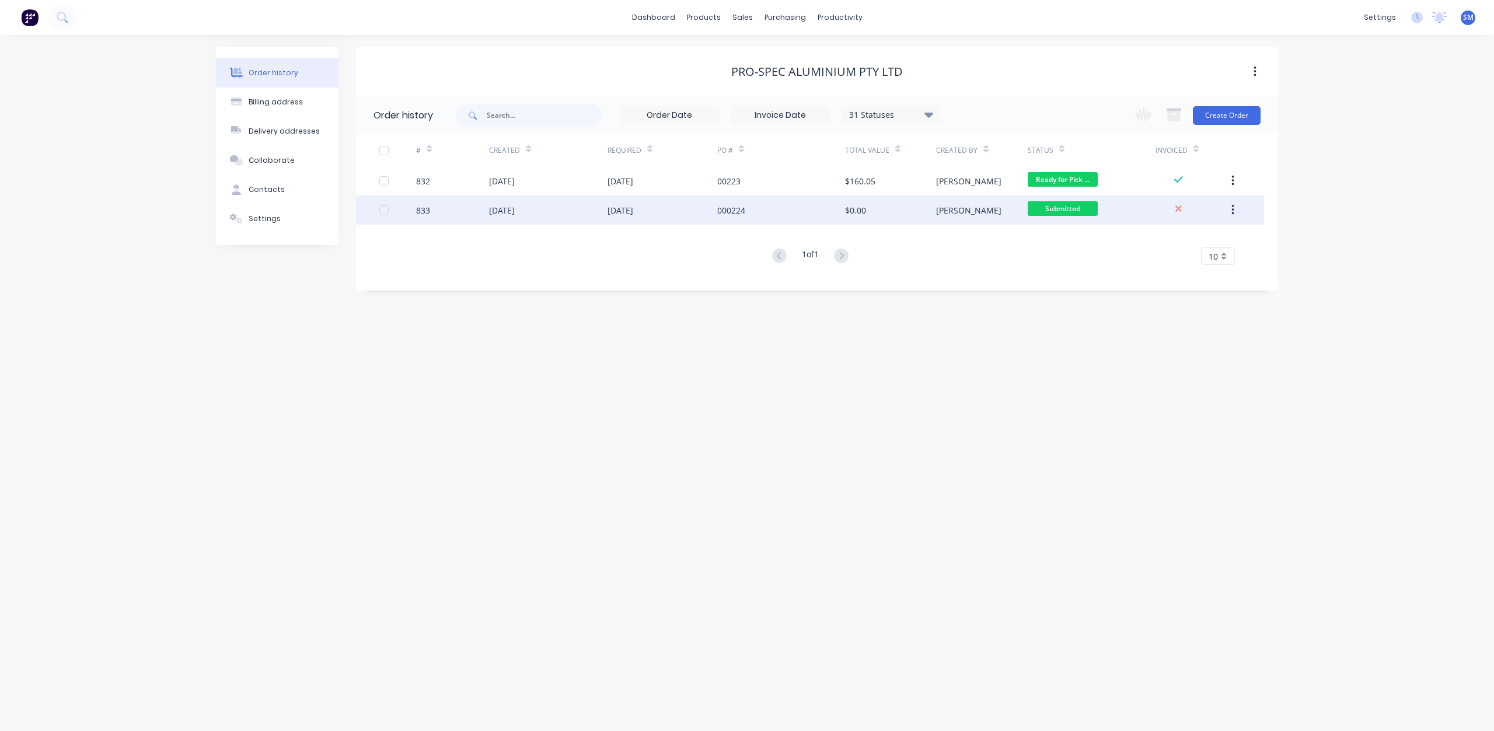
click at [694, 214] on div "[DATE]" at bounding box center [662, 209] width 110 height 29
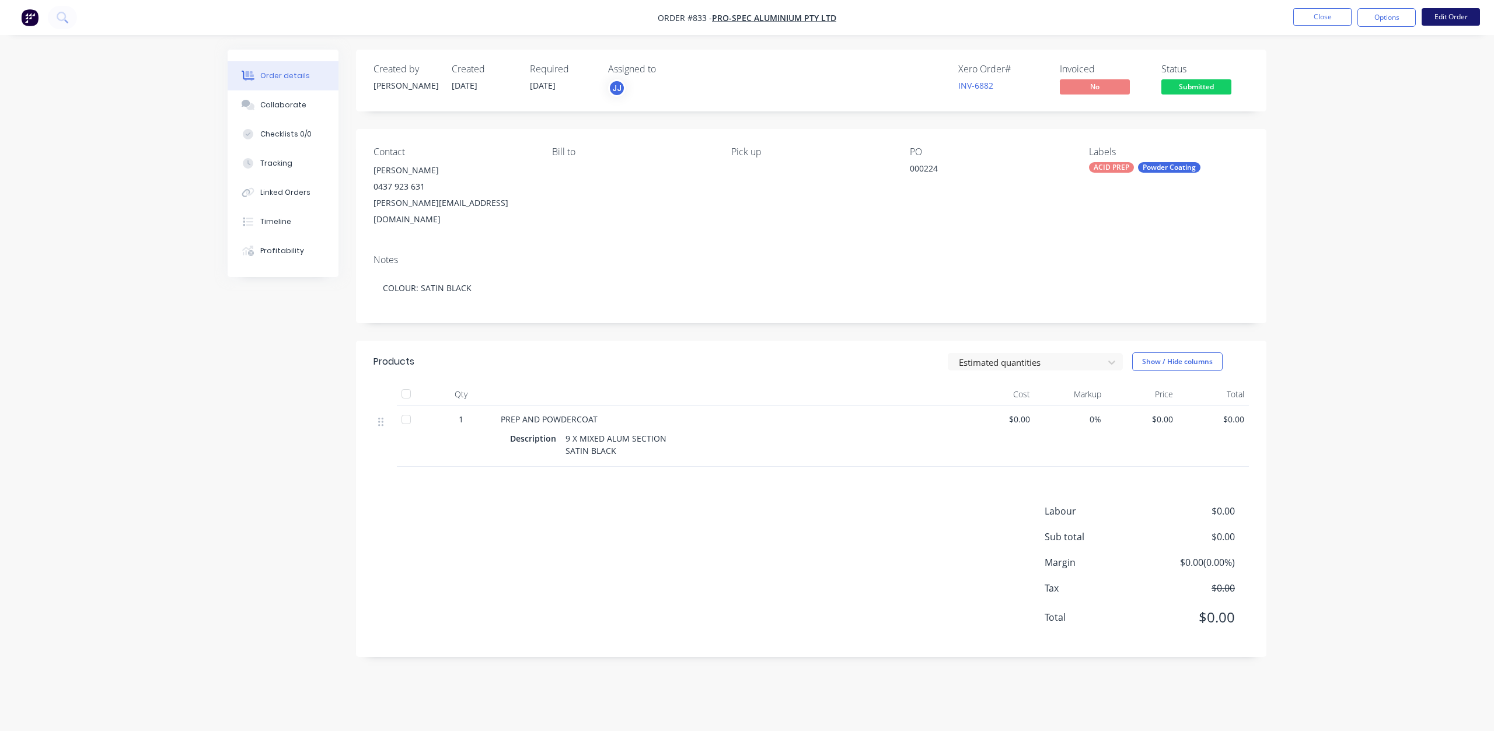
click at [1448, 19] on button "Edit Order" at bounding box center [1450, 17] width 58 height 18
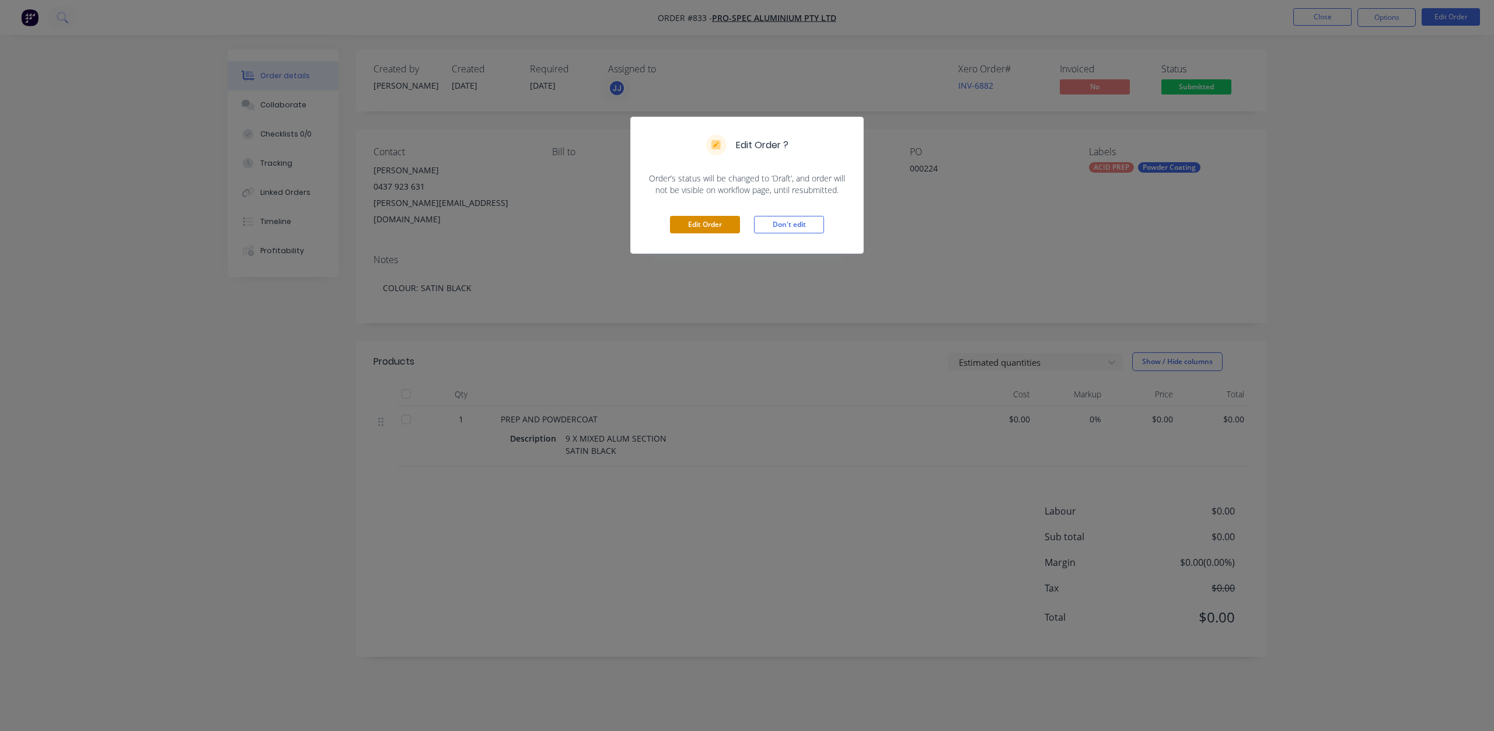
click at [705, 223] on button "Edit Order" at bounding box center [705, 225] width 70 height 18
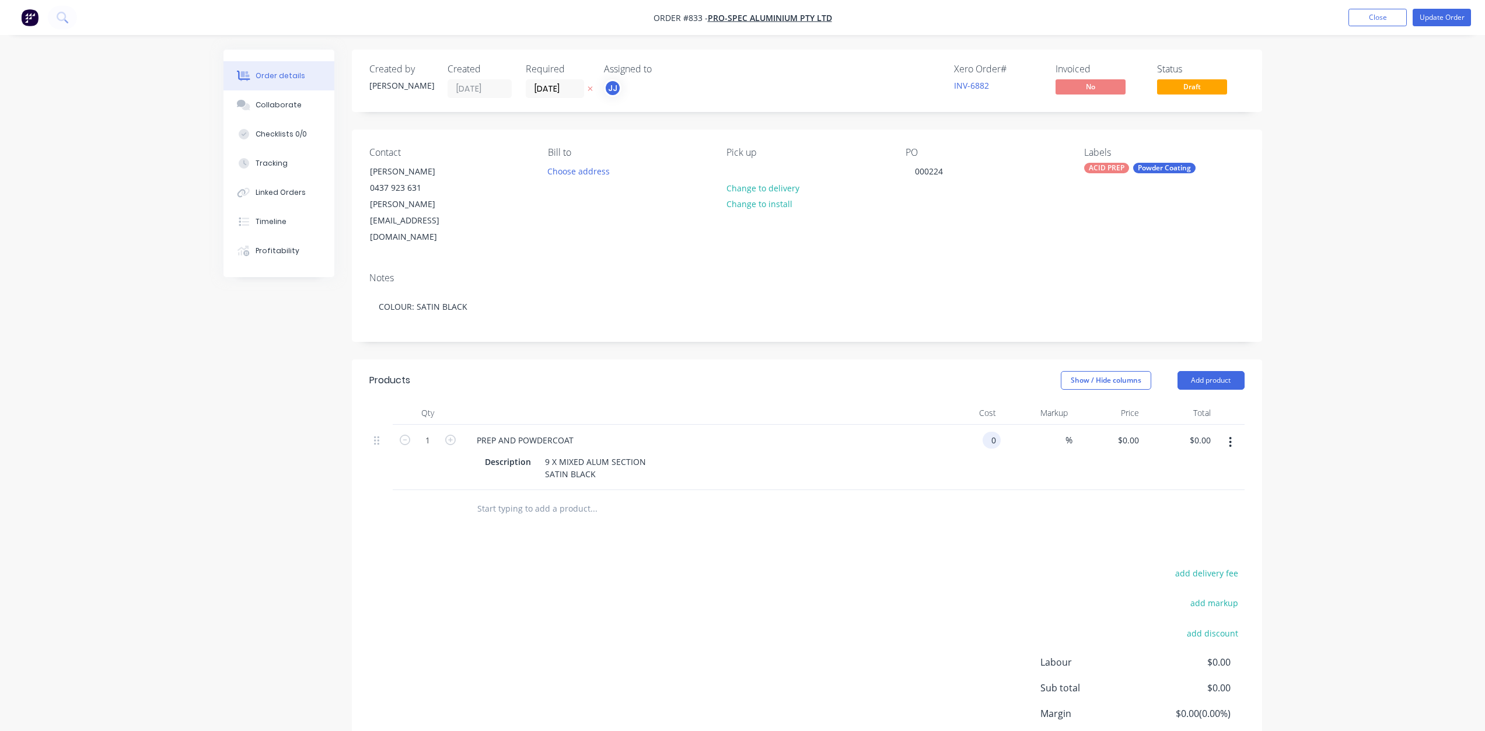
click at [984, 432] on div "0 0" at bounding box center [992, 440] width 18 height 17
type input "$205.80"
click at [1049, 425] on div "%" at bounding box center [1037, 457] width 72 height 65
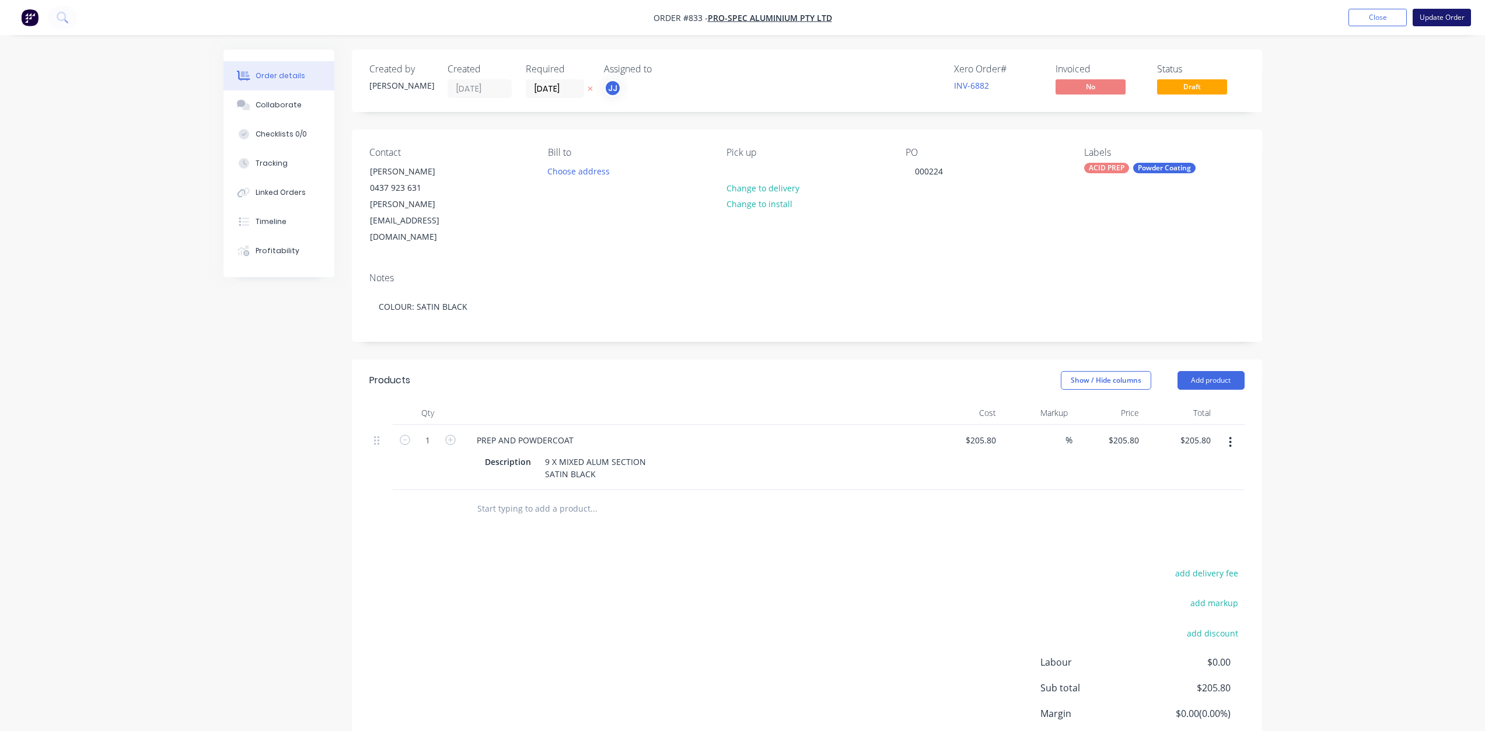
click at [1442, 18] on button "Update Order" at bounding box center [1442, 18] width 58 height 18
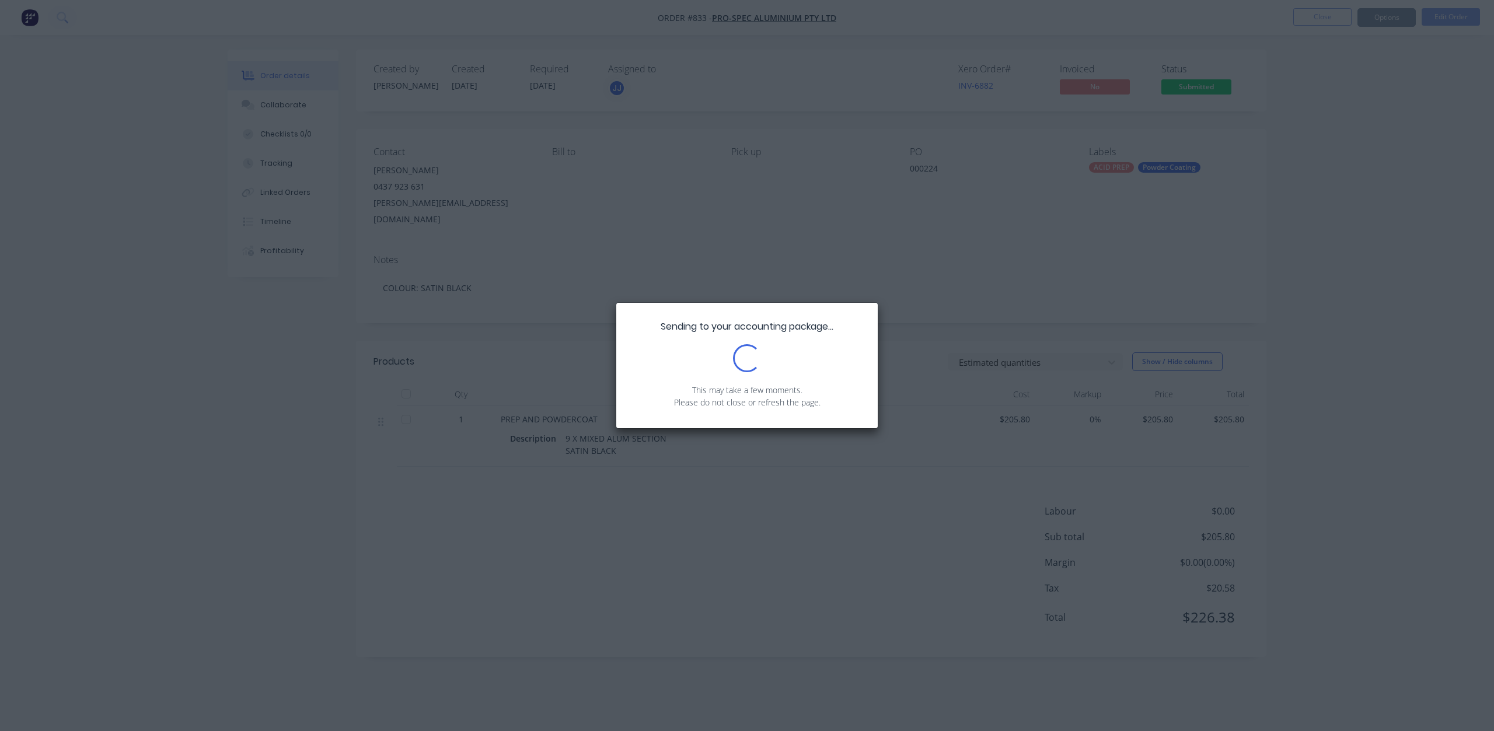
click at [1200, 90] on div "Sending to your accounting package... Loading... This may take a few moments. P…" at bounding box center [747, 365] width 1494 height 731
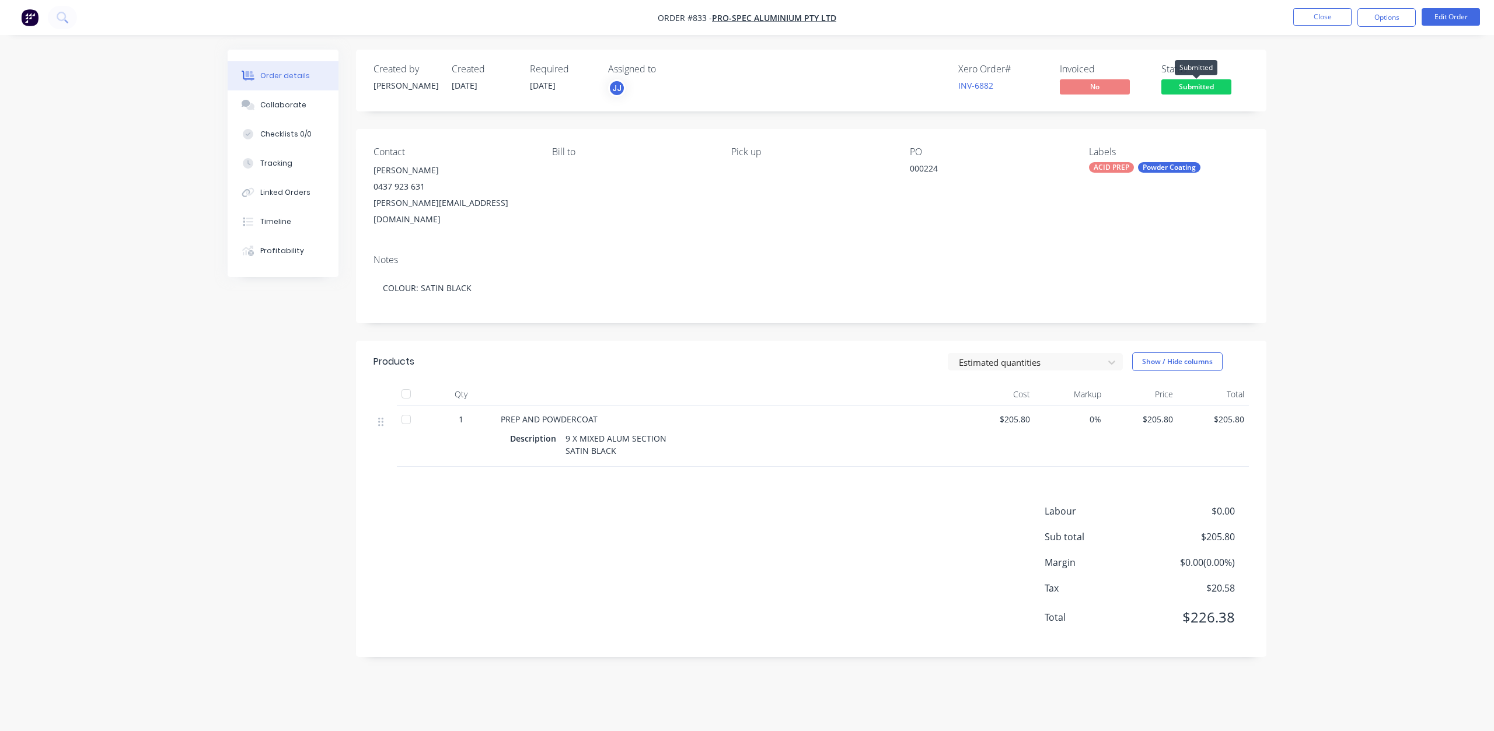
click at [1200, 90] on span "Submitted" at bounding box center [1196, 86] width 70 height 15
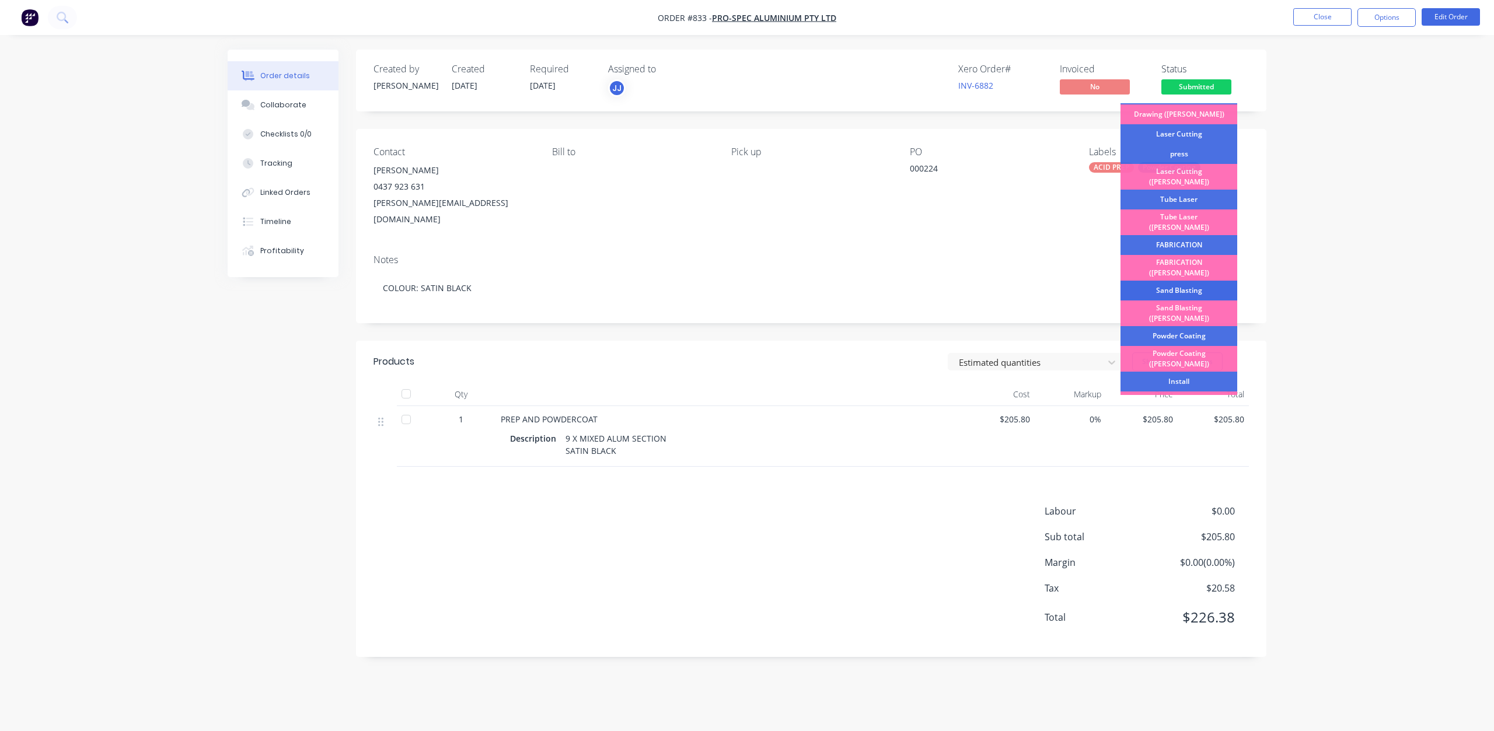
scroll to position [117, 0]
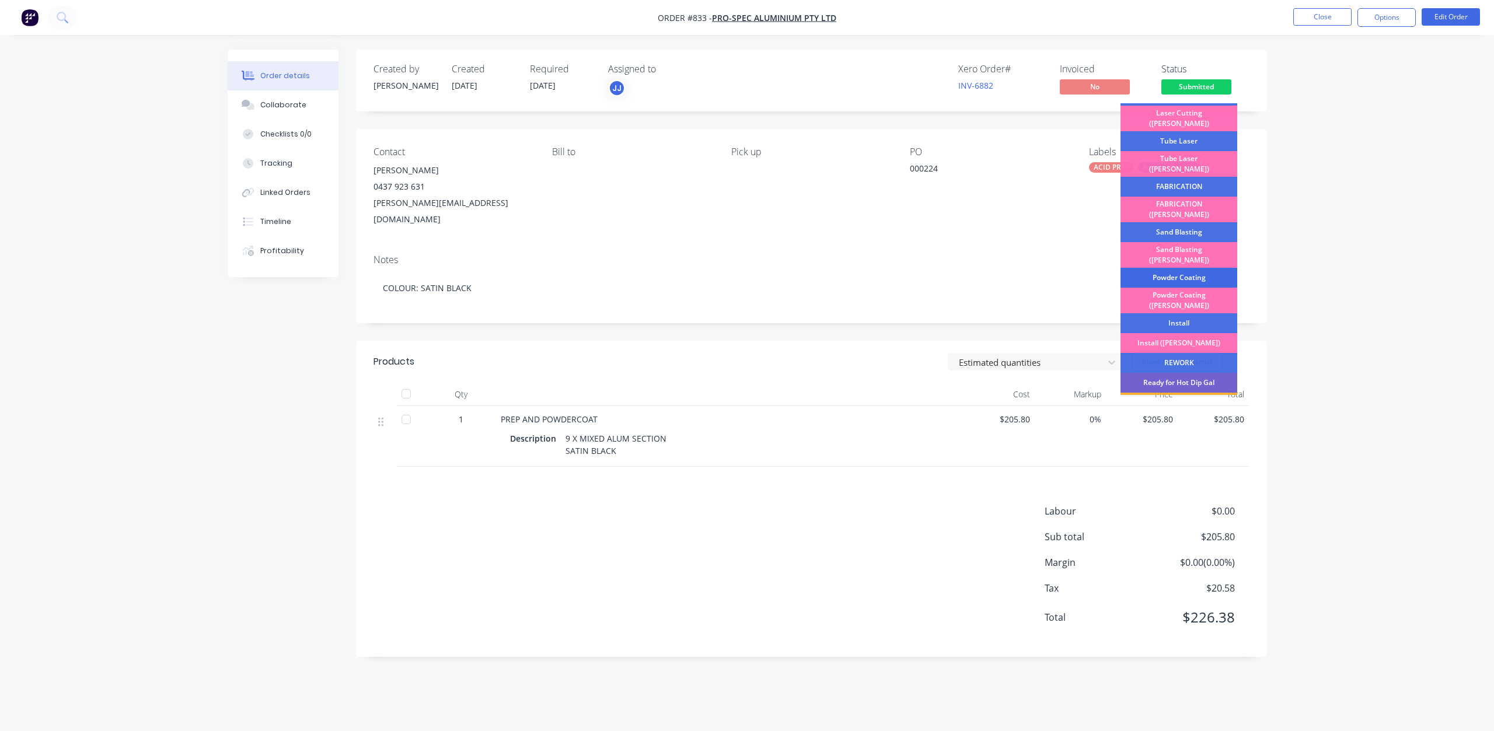
click at [1172, 268] on div "Powder Coating" at bounding box center [1178, 278] width 117 height 20
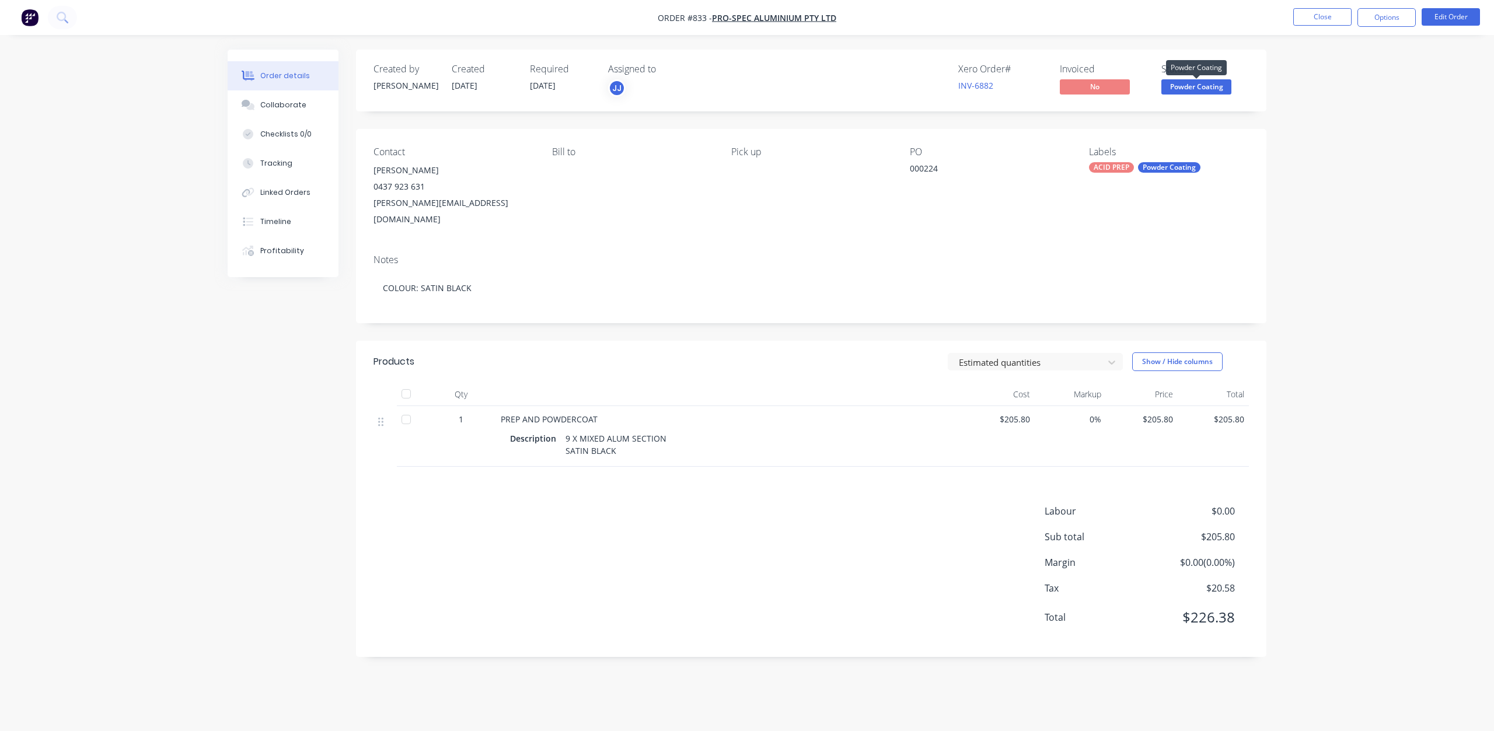
click at [1190, 89] on span "Powder Coating" at bounding box center [1196, 86] width 70 height 15
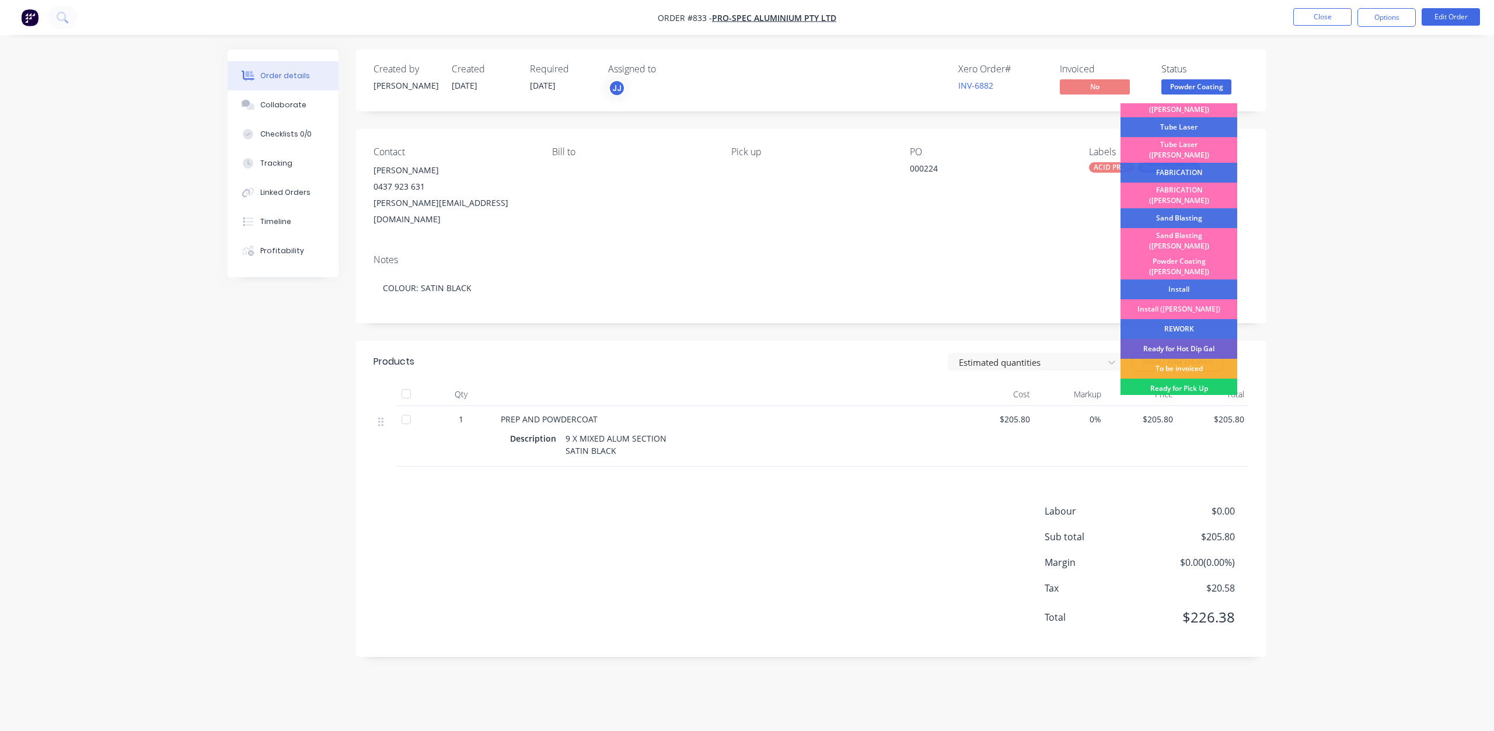
scroll to position [204, 0]
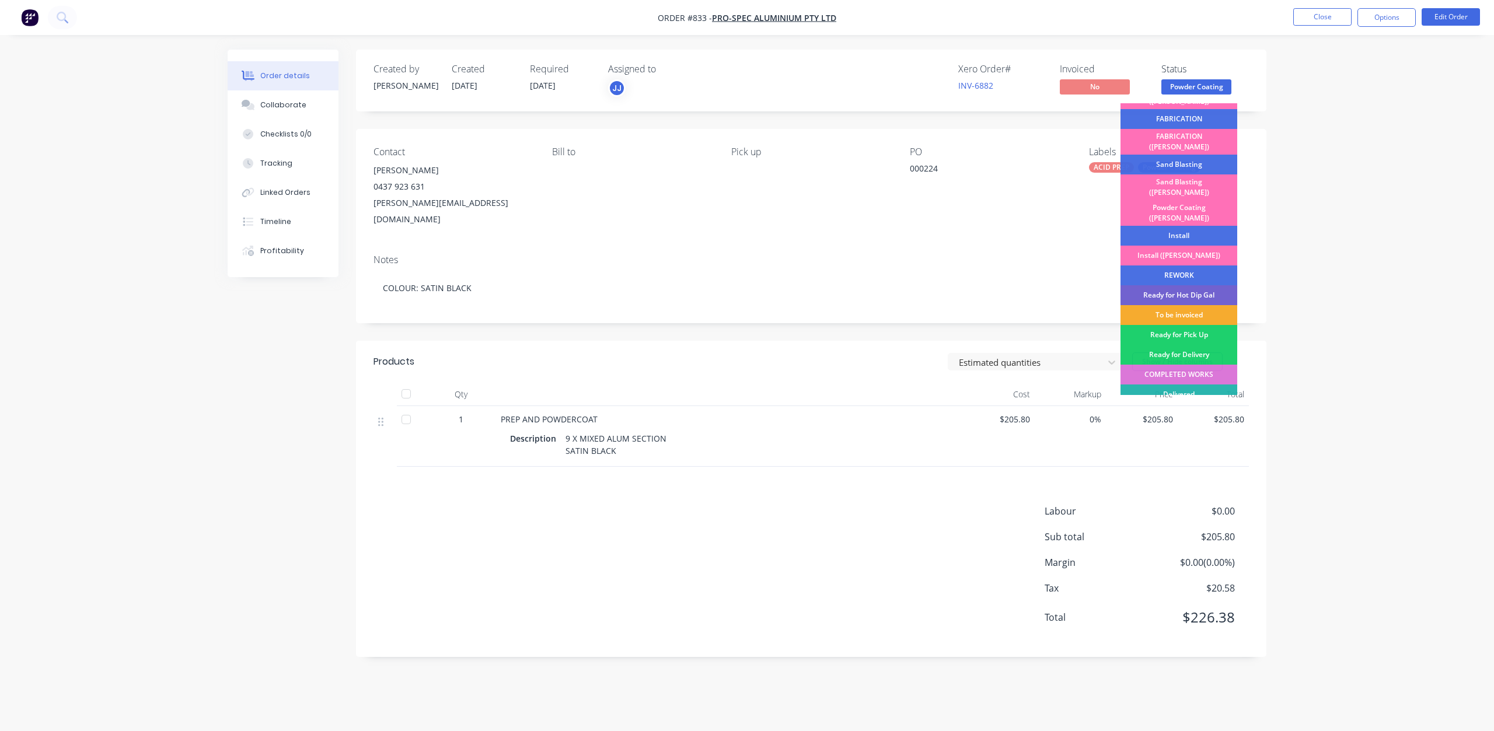
click at [1190, 305] on div "To be invoiced" at bounding box center [1178, 315] width 117 height 20
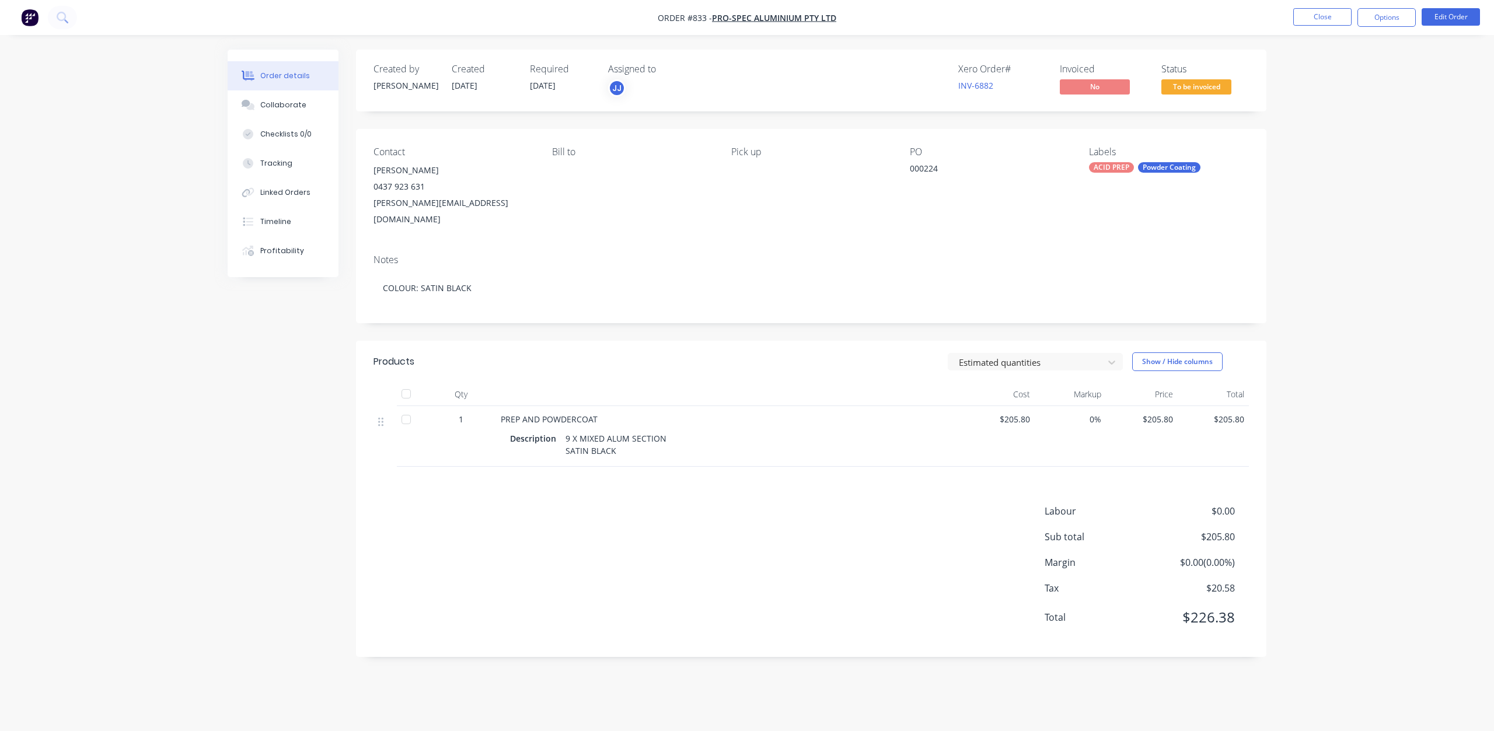
click at [1188, 92] on span "To be invoiced" at bounding box center [1196, 86] width 70 height 15
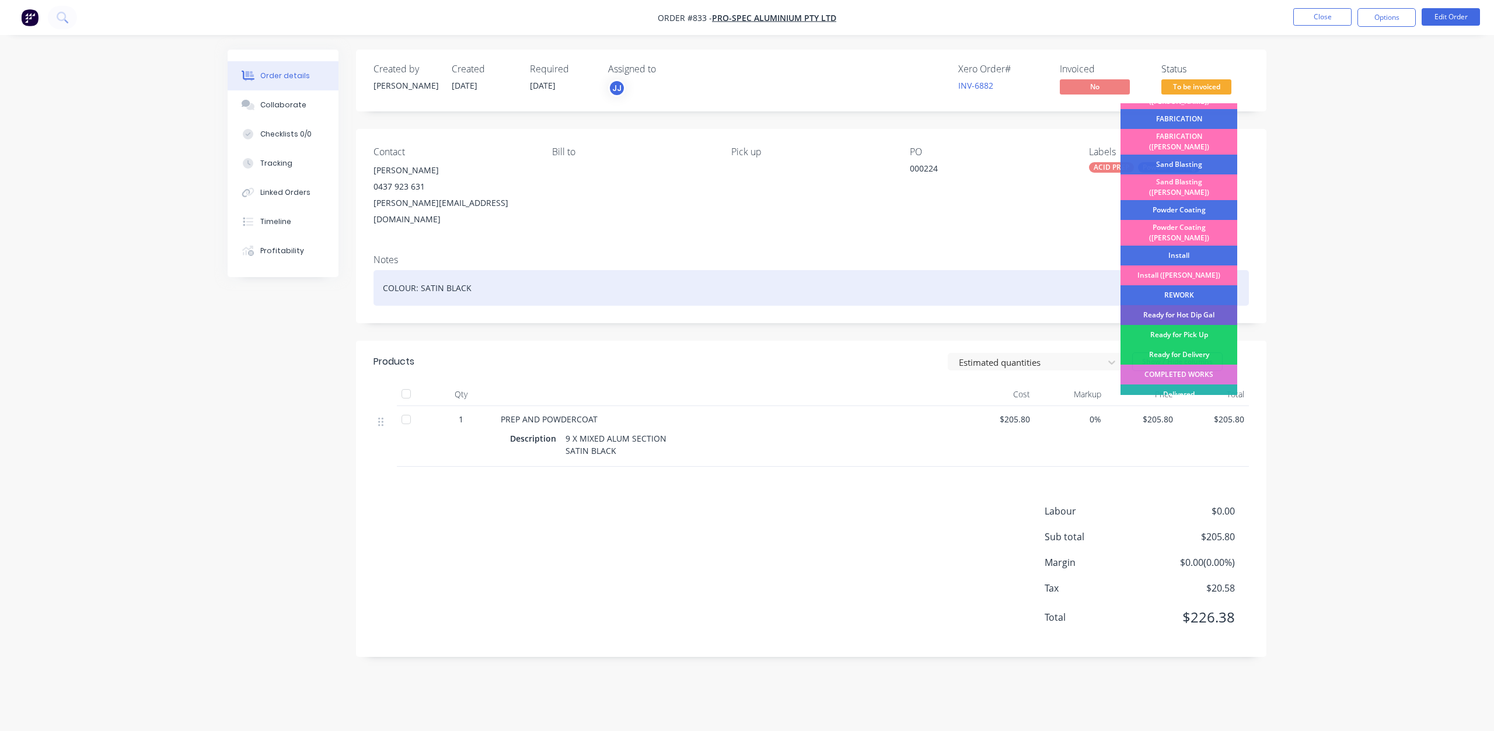
drag, startPoint x: 1187, startPoint y: 303, endPoint x: 1247, endPoint y: 264, distance: 71.2
click at [1188, 325] on div "Ready for Pick Up" at bounding box center [1178, 335] width 117 height 20
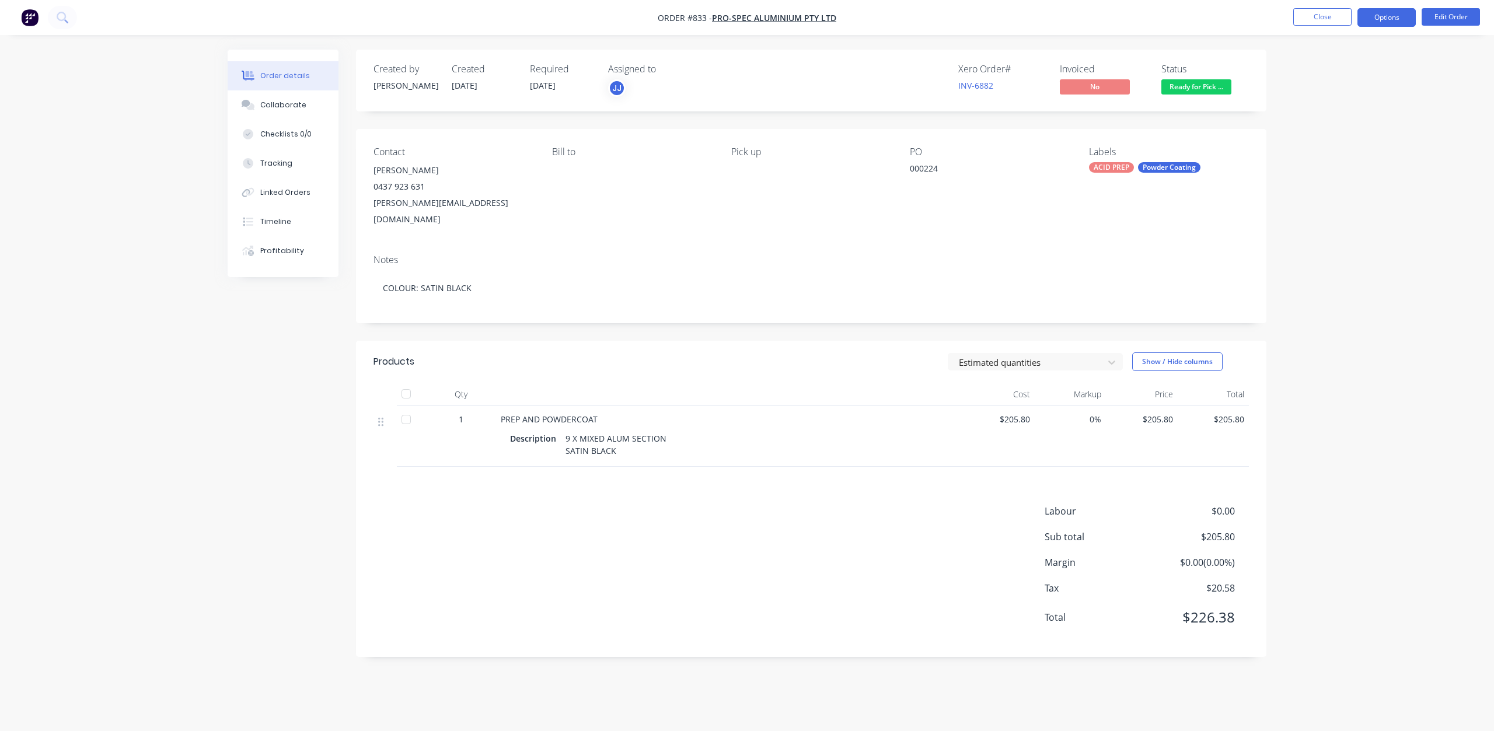
click at [1386, 15] on button "Options" at bounding box center [1386, 17] width 58 height 19
click at [1310, 72] on div "Invoice" at bounding box center [1351, 70] width 107 height 17
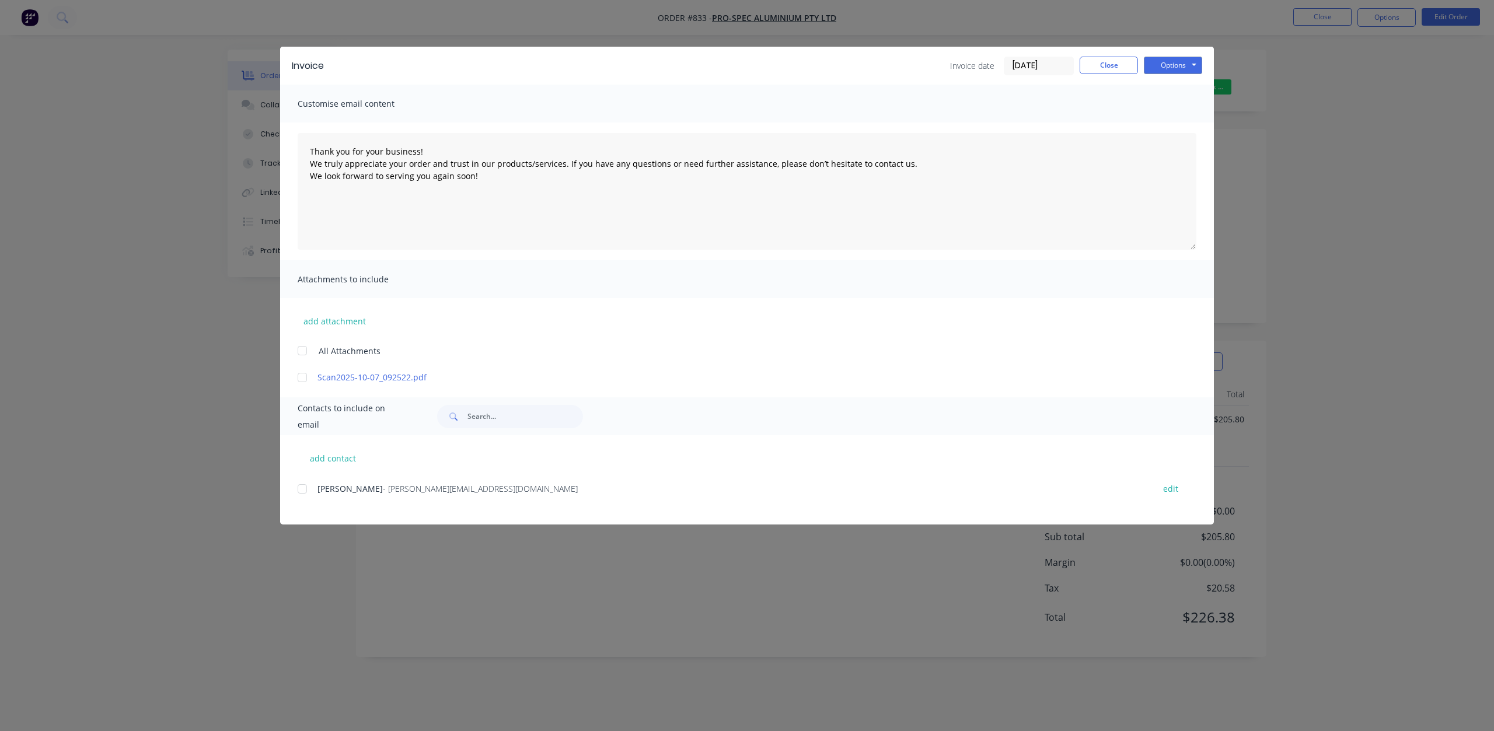
drag, startPoint x: 300, startPoint y: 484, endPoint x: 310, endPoint y: 484, distance: 9.4
click at [300, 485] on div at bounding box center [302, 488] width 23 height 23
click at [1170, 66] on button "Options" at bounding box center [1173, 66] width 58 height 18
click at [1176, 129] on button "Email" at bounding box center [1181, 124] width 75 height 19
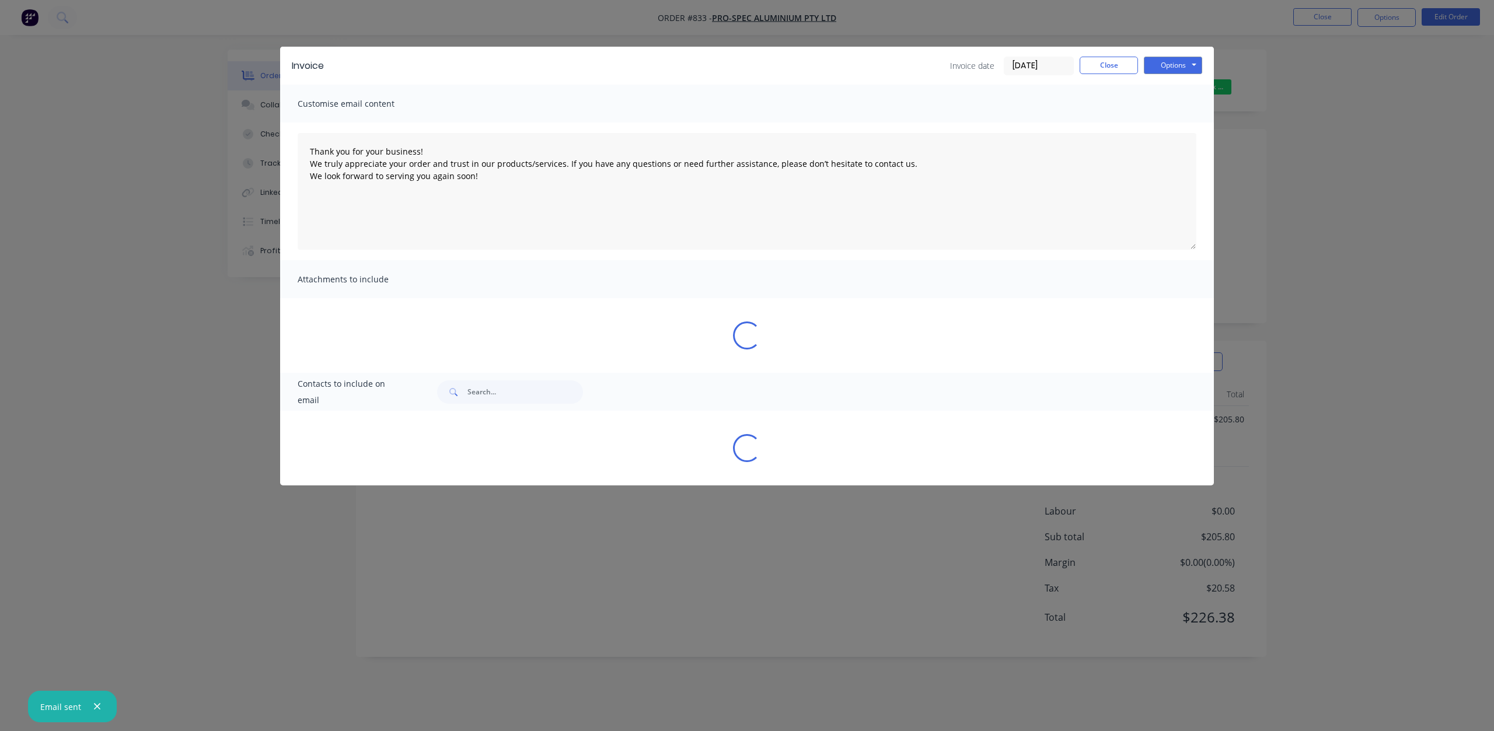
type textarea "Thank you for your business! We truly appreciate your order and trust in our pr…"
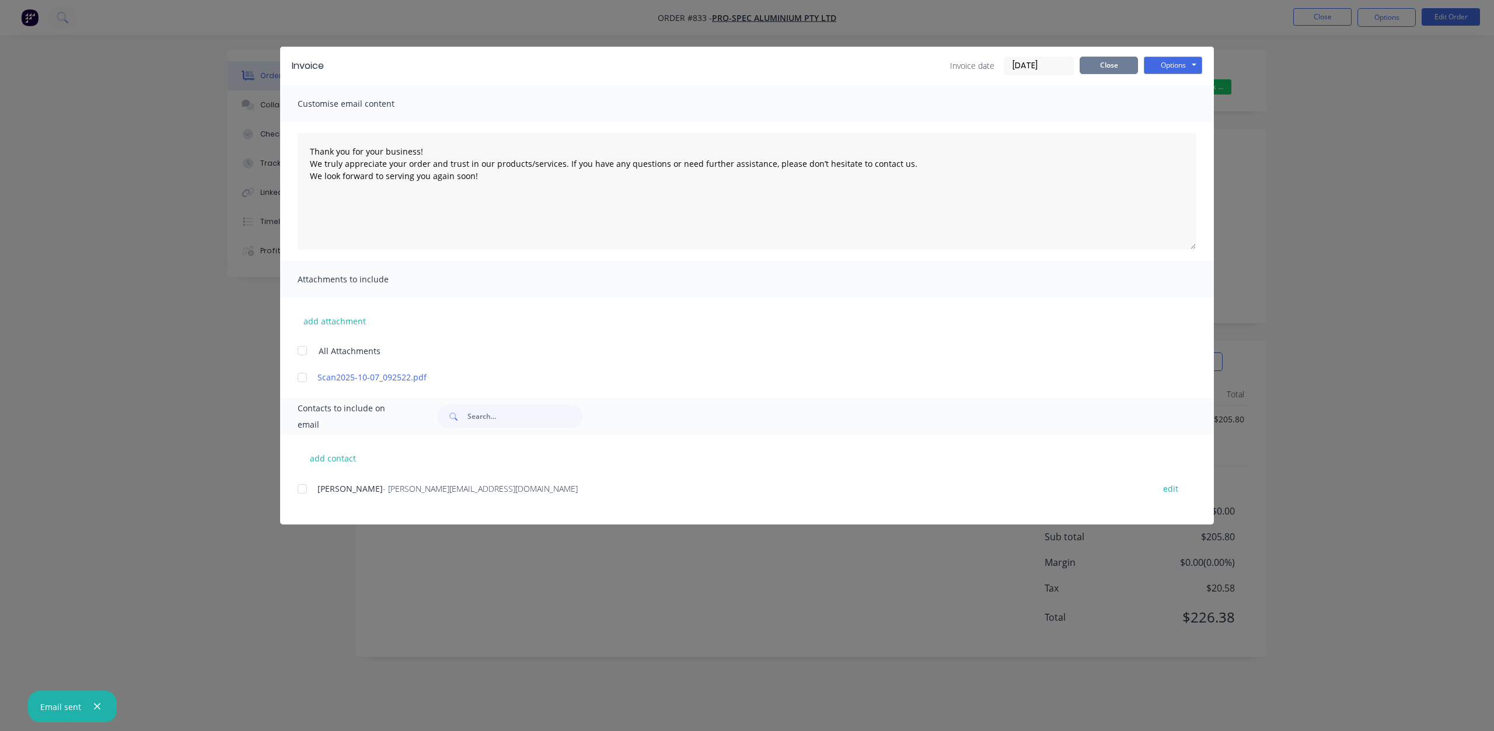
click at [1106, 69] on button "Close" at bounding box center [1108, 66] width 58 height 18
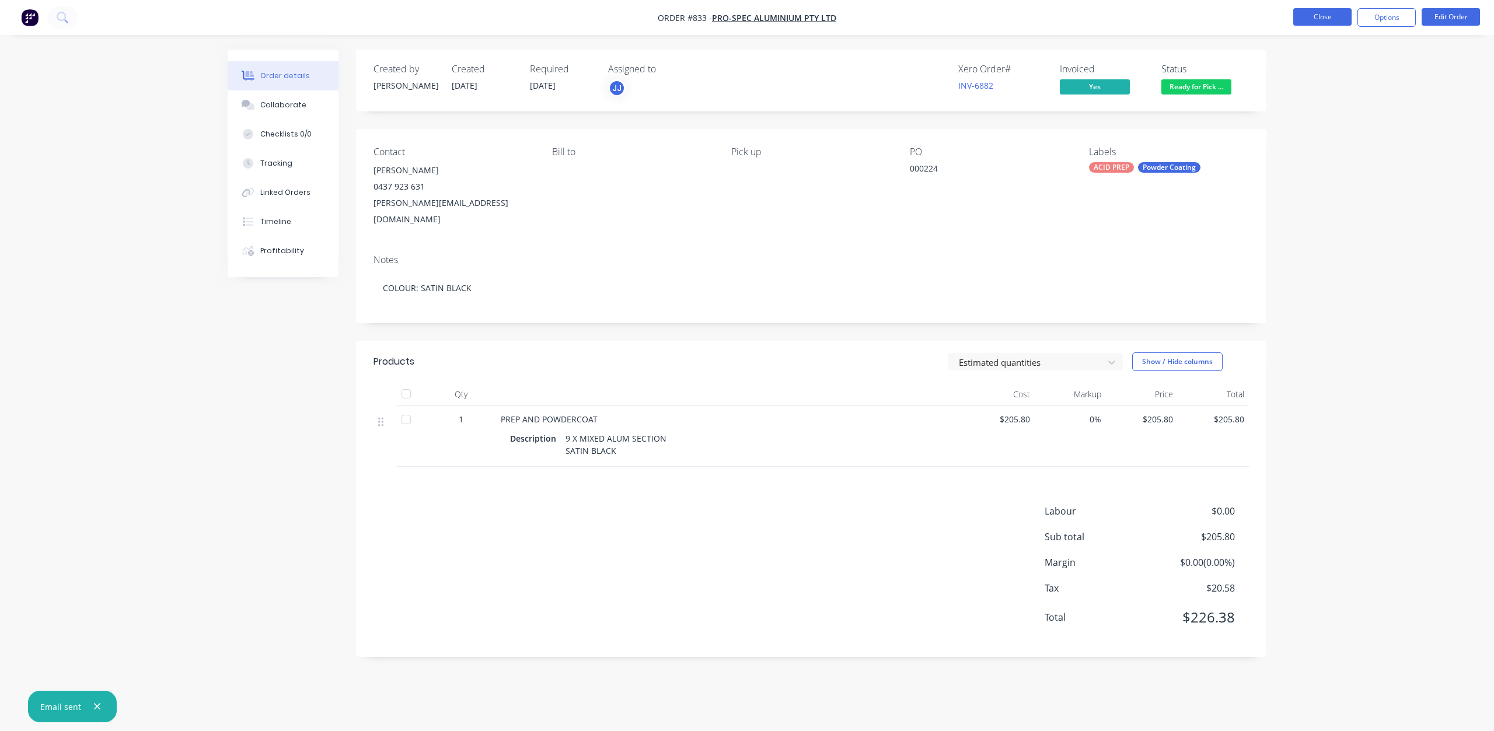
click at [1329, 20] on button "Close" at bounding box center [1322, 17] width 58 height 18
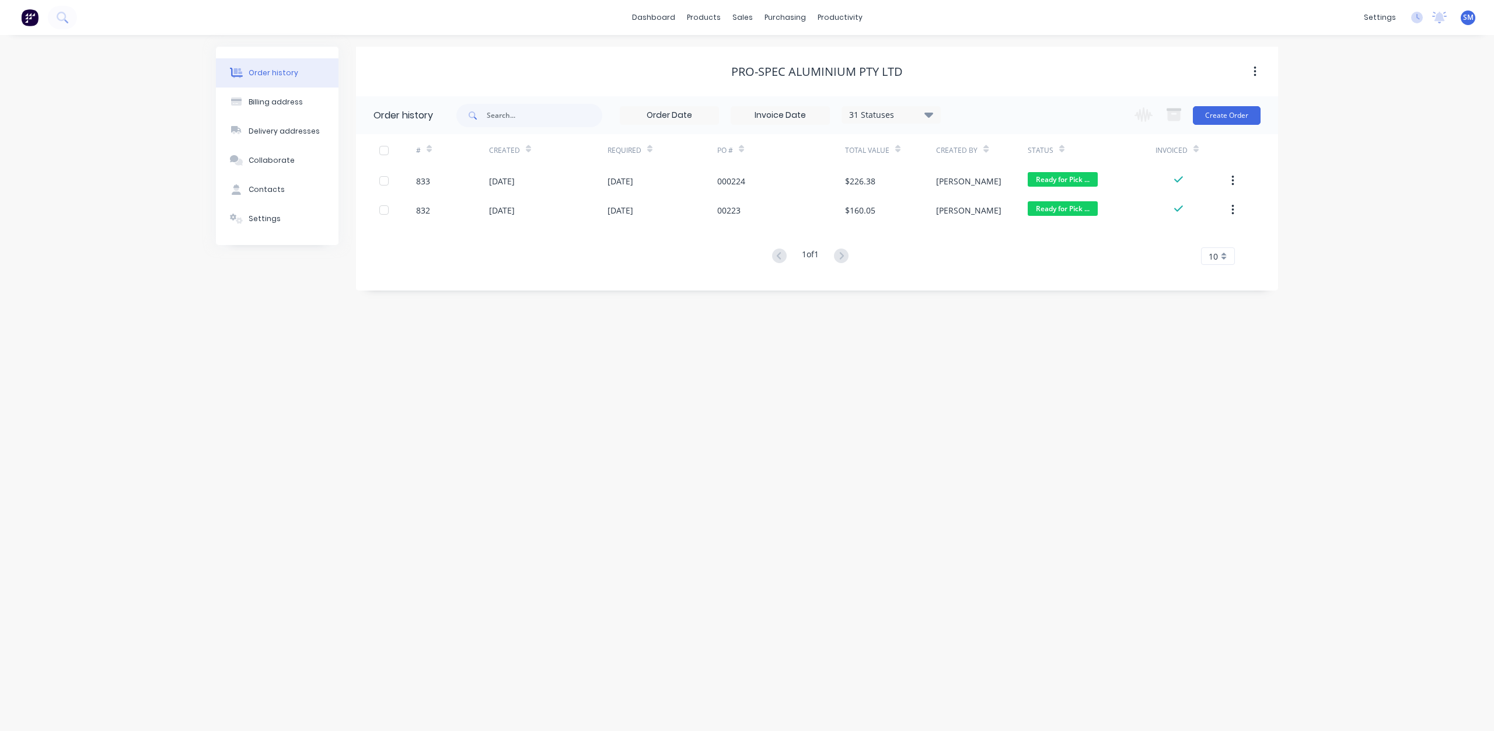
click at [903, 27] on div "dashboard products sales purchasing productivity dashboard products Product Cat…" at bounding box center [747, 17] width 1494 height 35
click at [745, 20] on div "sales" at bounding box center [742, 18] width 32 height 18
drag, startPoint x: 733, startPoint y: 12, endPoint x: 742, endPoint y: 18, distance: 10.5
click at [735, 13] on div "sales" at bounding box center [742, 18] width 32 height 18
click at [775, 76] on div "Customers" at bounding box center [782, 79] width 42 height 11
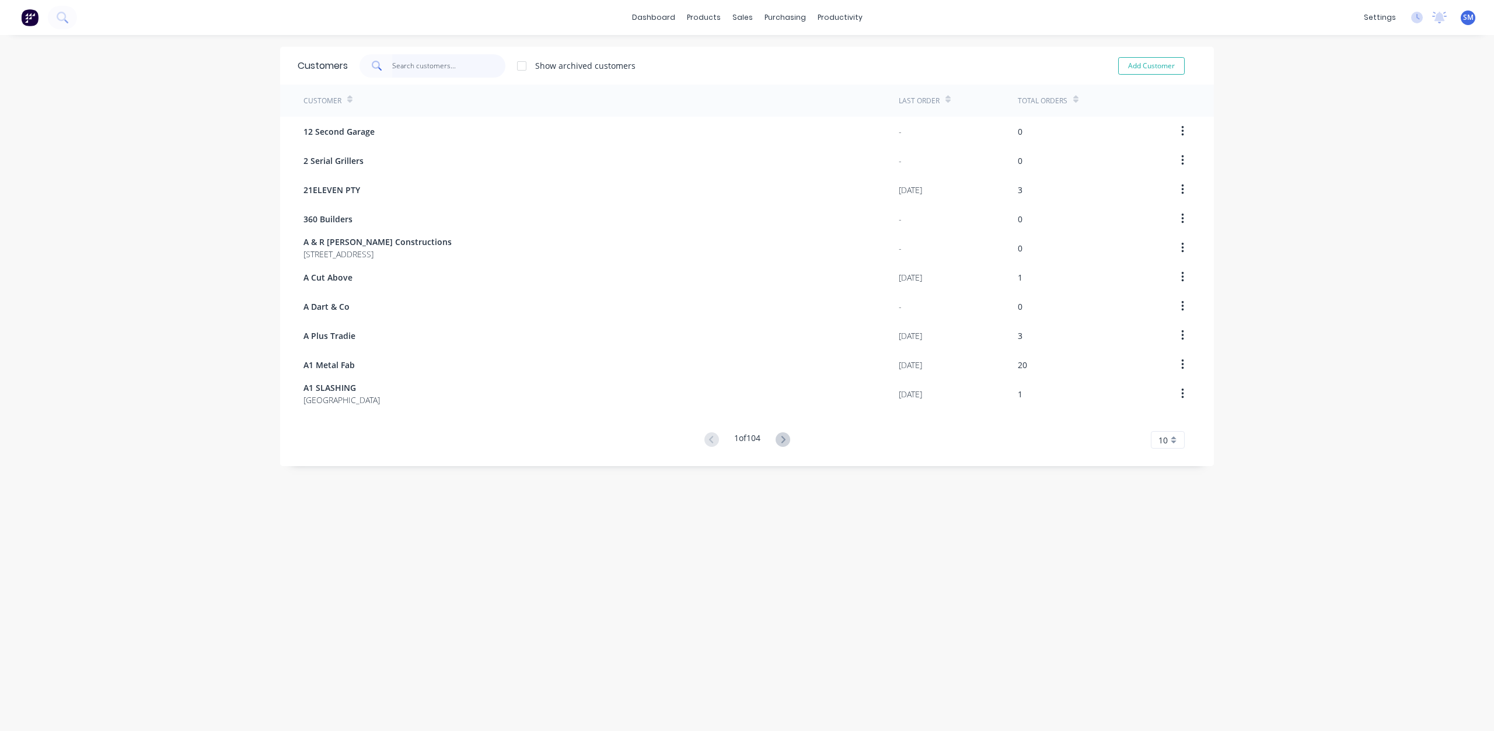
click at [412, 69] on input "text" at bounding box center [449, 65] width 114 height 23
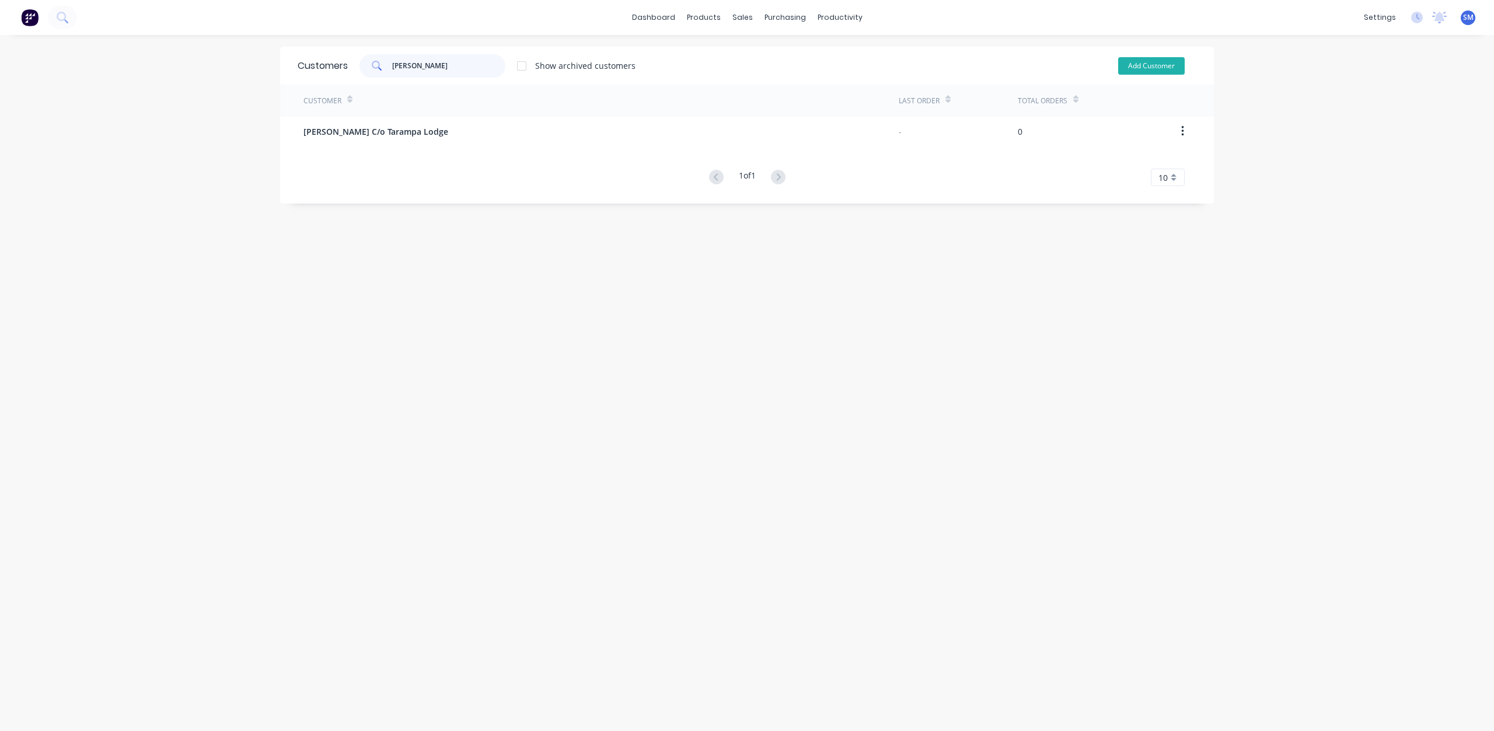
type input "bevan"
click at [1138, 66] on button "Add Customer" at bounding box center [1151, 66] width 67 height 18
select select "AU"
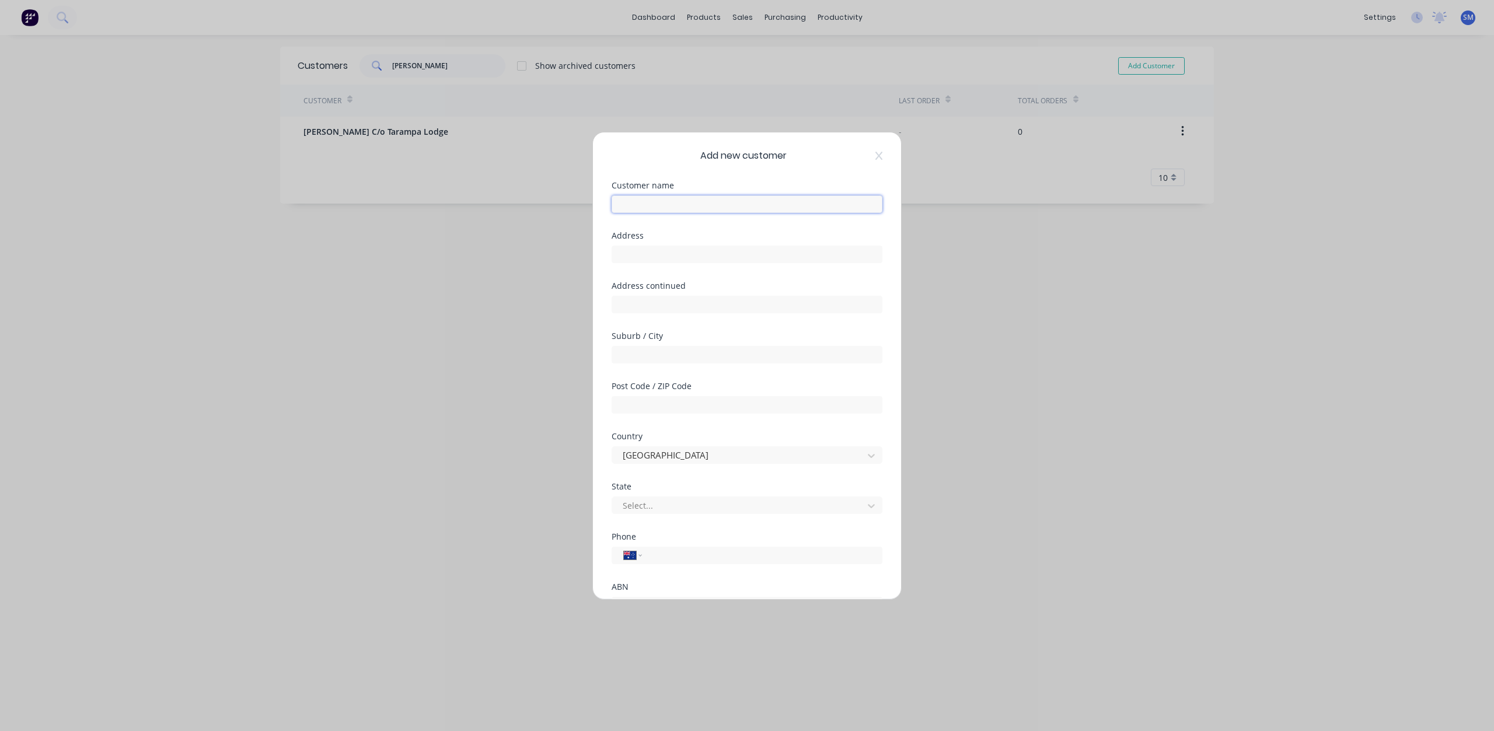
click at [650, 200] on input "text" at bounding box center [747, 204] width 271 height 18
type input "[PERSON_NAME]"
click at [653, 505] on div at bounding box center [739, 505] width 236 height 15
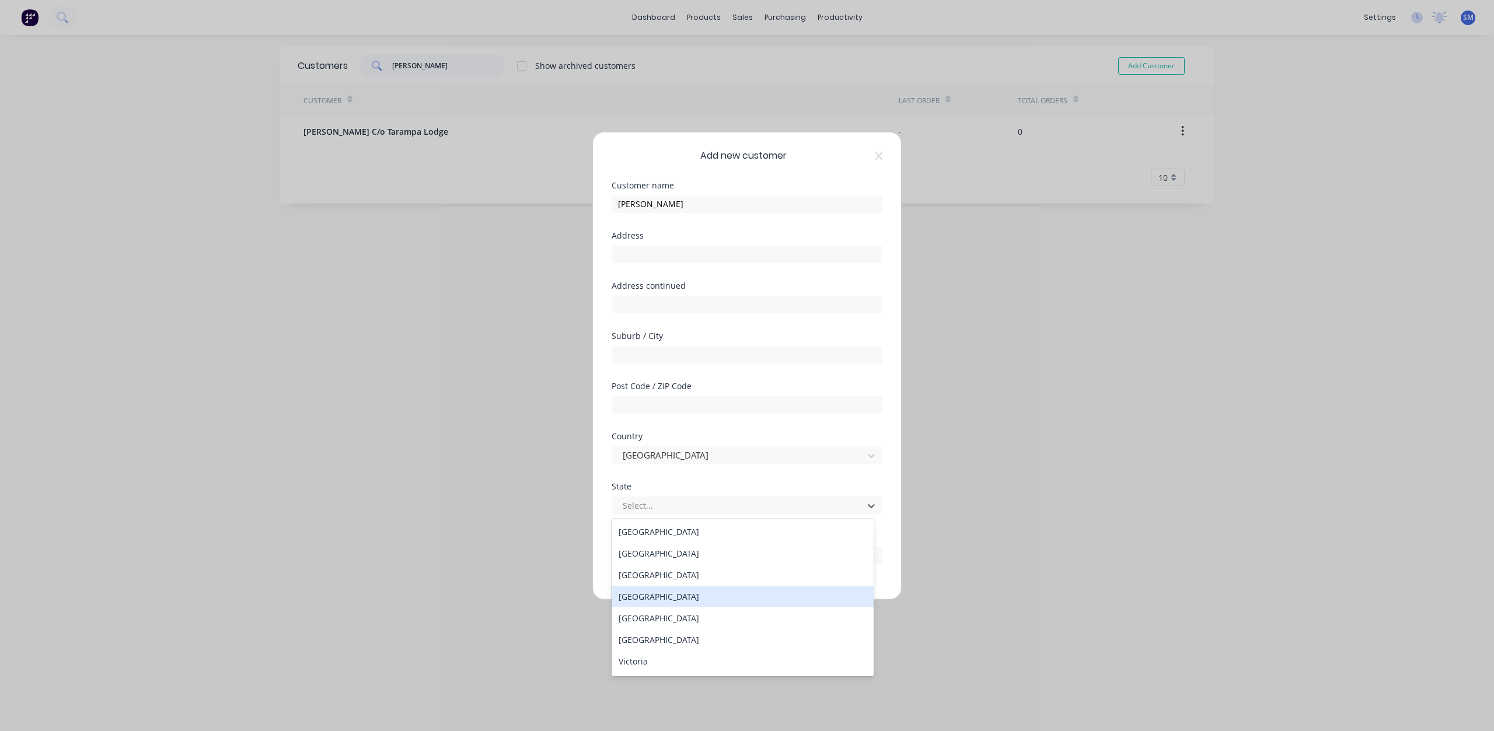
click at [647, 598] on div "[GEOGRAPHIC_DATA]" at bounding box center [743, 597] width 262 height 22
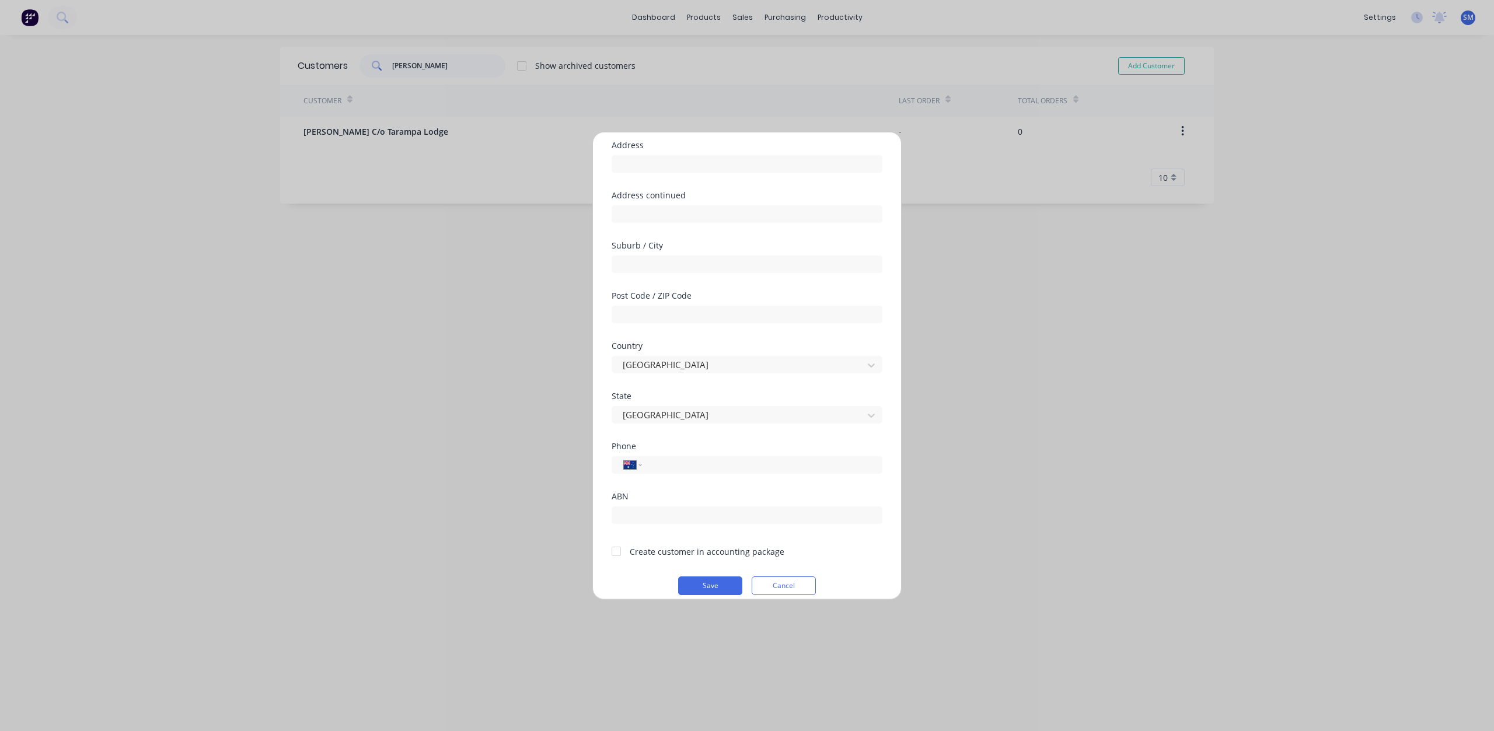
scroll to position [103, 0]
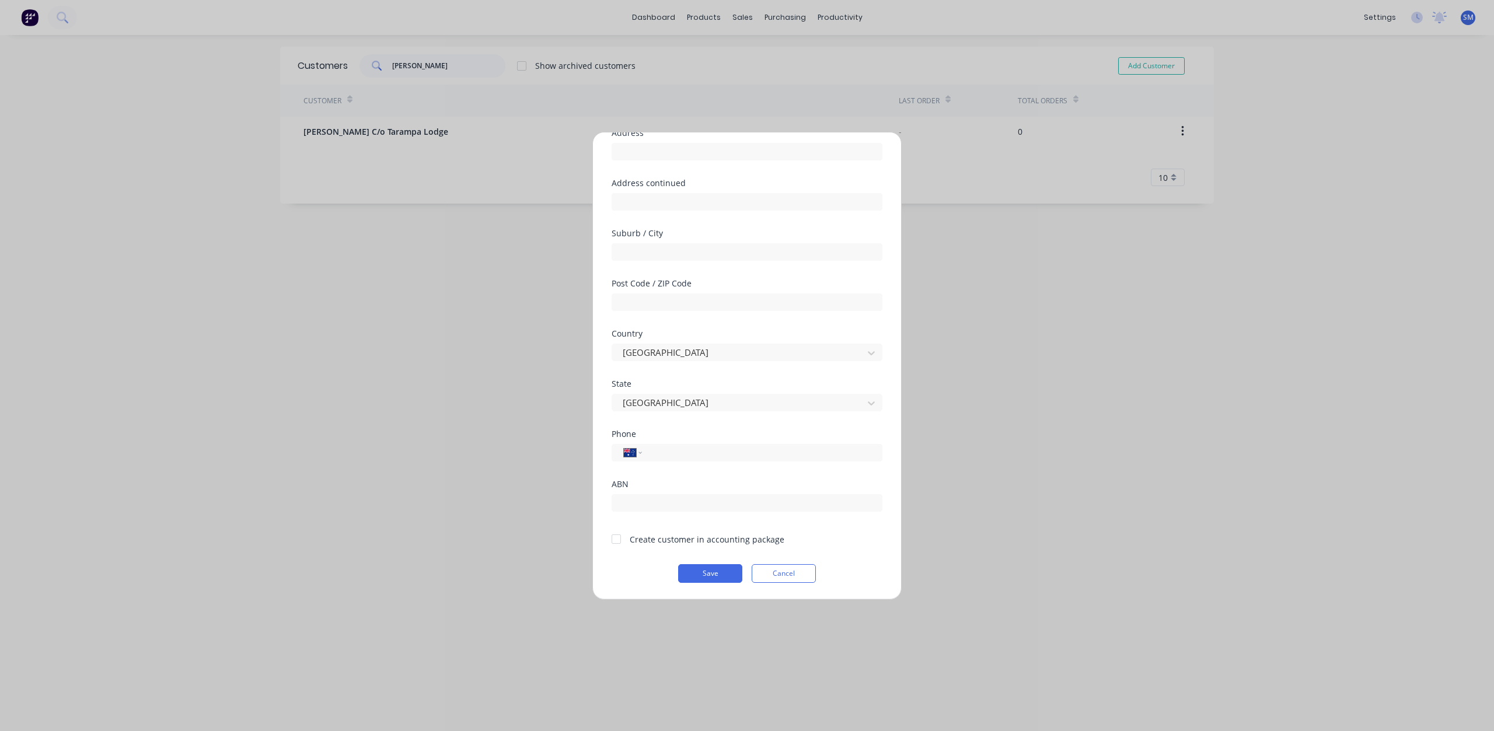
click at [619, 537] on div at bounding box center [616, 538] width 23 height 23
click at [679, 453] on input "tel" at bounding box center [760, 452] width 220 height 13
type input "0421 197 341"
click at [707, 573] on button "Save" at bounding box center [710, 573] width 64 height 19
click at [692, 571] on button "Save" at bounding box center [710, 573] width 64 height 19
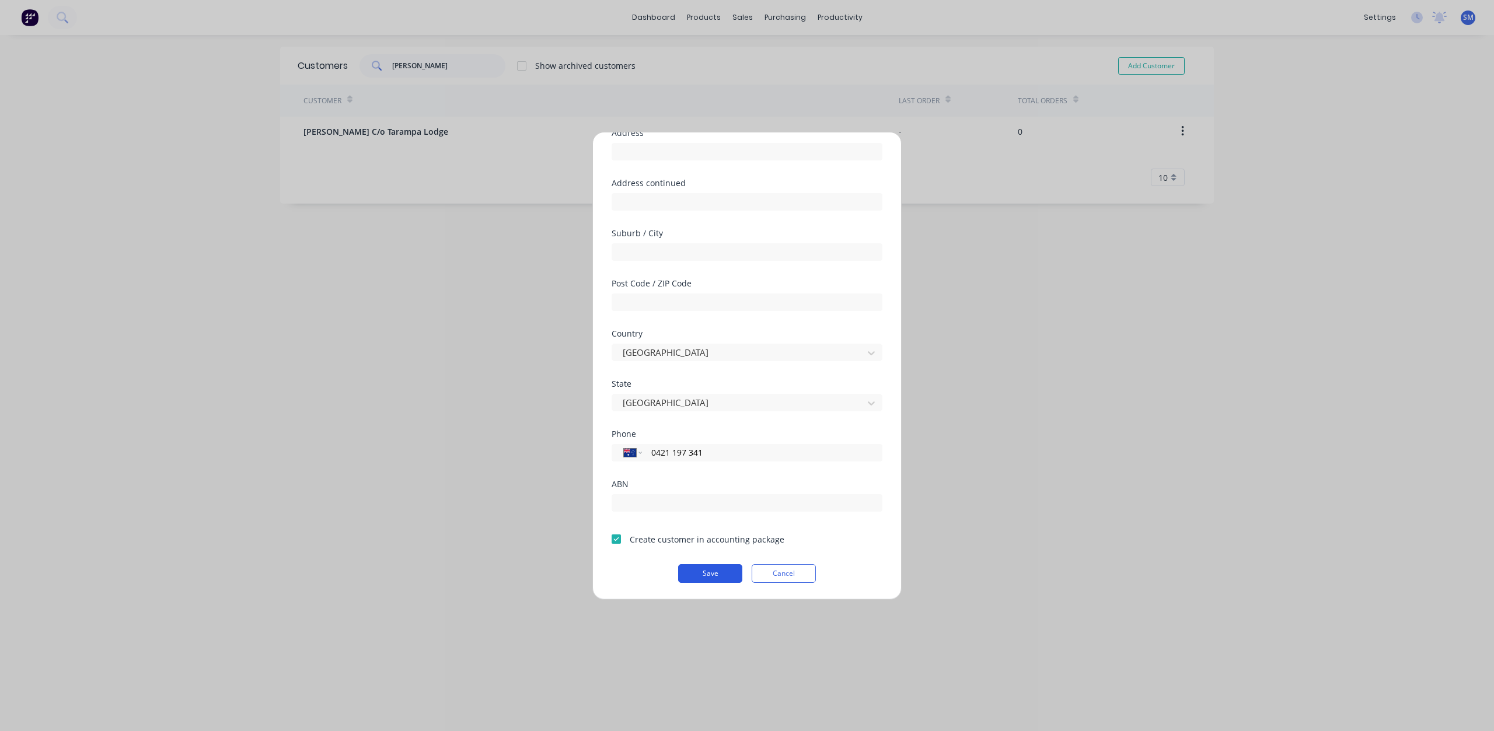
click at [700, 572] on button "Save" at bounding box center [710, 573] width 64 height 19
click at [430, 372] on div "Add new customer Customer name [PERSON_NAME] Address Address continued Suburb /…" at bounding box center [747, 365] width 1494 height 731
click at [709, 576] on button "Save" at bounding box center [710, 573] width 64 height 19
click at [705, 574] on button "Save" at bounding box center [710, 573] width 64 height 19
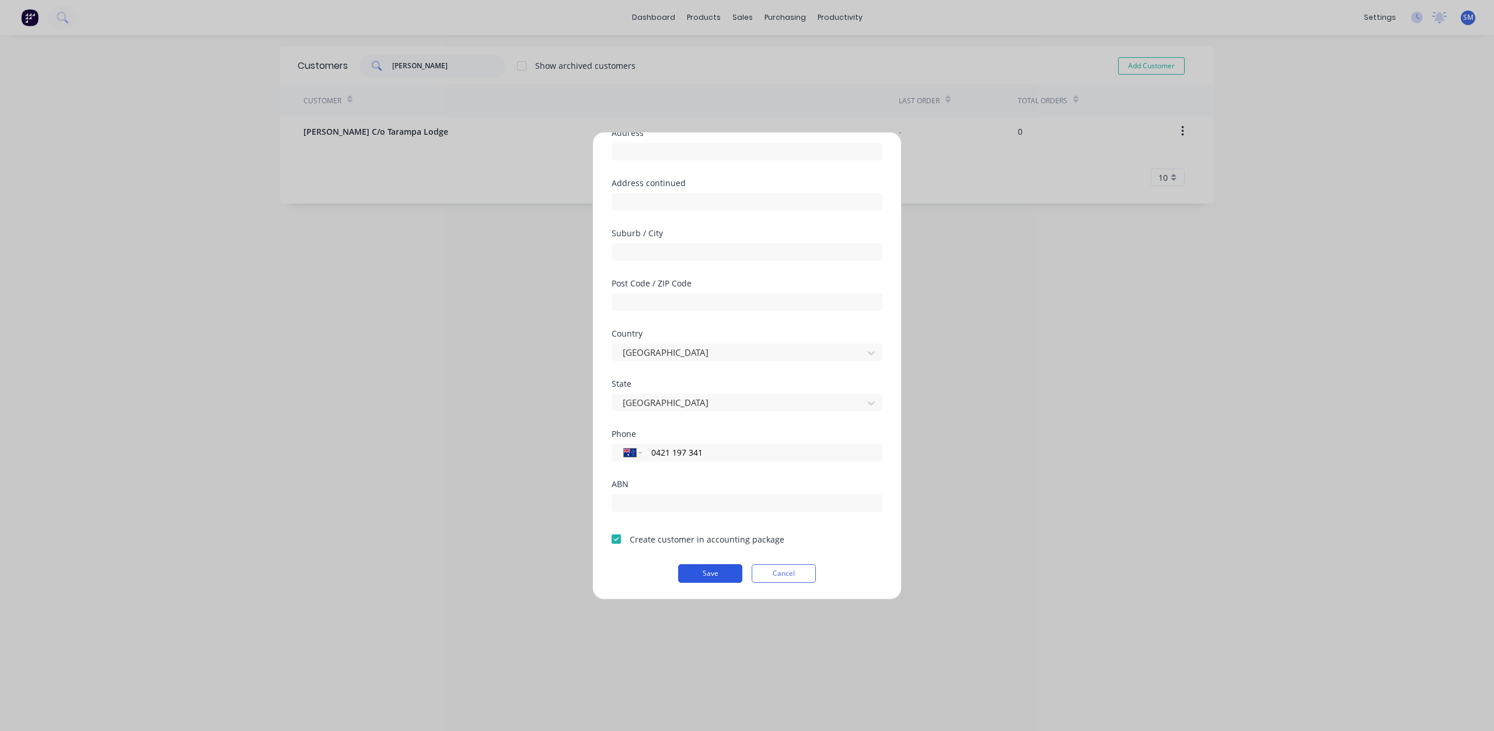
click at [705, 574] on button "Save" at bounding box center [710, 573] width 64 height 19
click at [702, 575] on button "Save" at bounding box center [710, 573] width 64 height 19
click at [700, 578] on button "Save" at bounding box center [710, 573] width 64 height 19
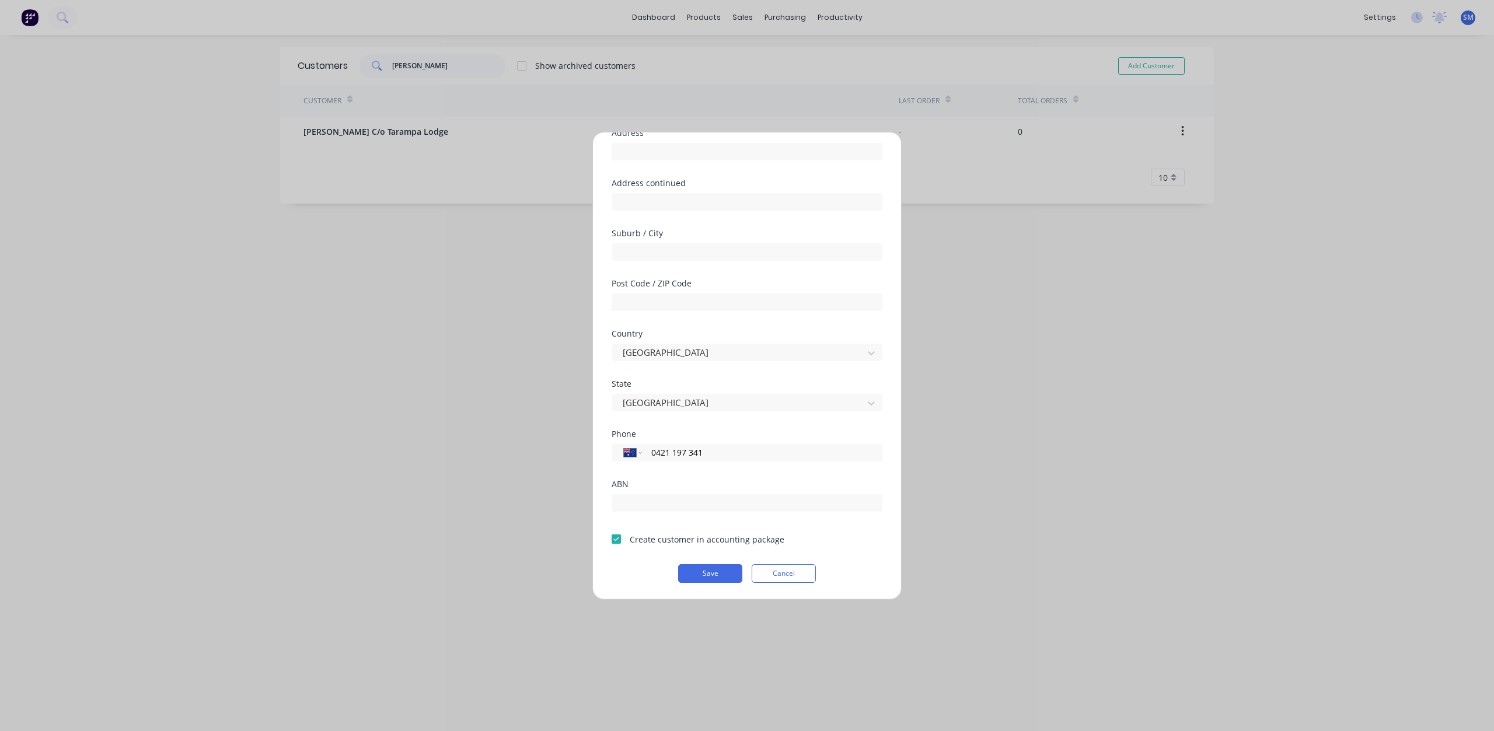
drag, startPoint x: 700, startPoint y: 578, endPoint x: 703, endPoint y: 588, distance: 10.9
click at [703, 588] on div "Add new customer Customer name [PERSON_NAME] Address Address continued Suburb /…" at bounding box center [747, 365] width 308 height 467
click at [704, 588] on div "Add new customer Customer name [PERSON_NAME] Address Address continued Suburb /…" at bounding box center [747, 365] width 308 height 467
click at [704, 589] on div "Add new customer Customer name [PERSON_NAME] Address Address continued Suburb /…" at bounding box center [747, 365] width 308 height 467
drag, startPoint x: 704, startPoint y: 589, endPoint x: 711, endPoint y: 593, distance: 7.6
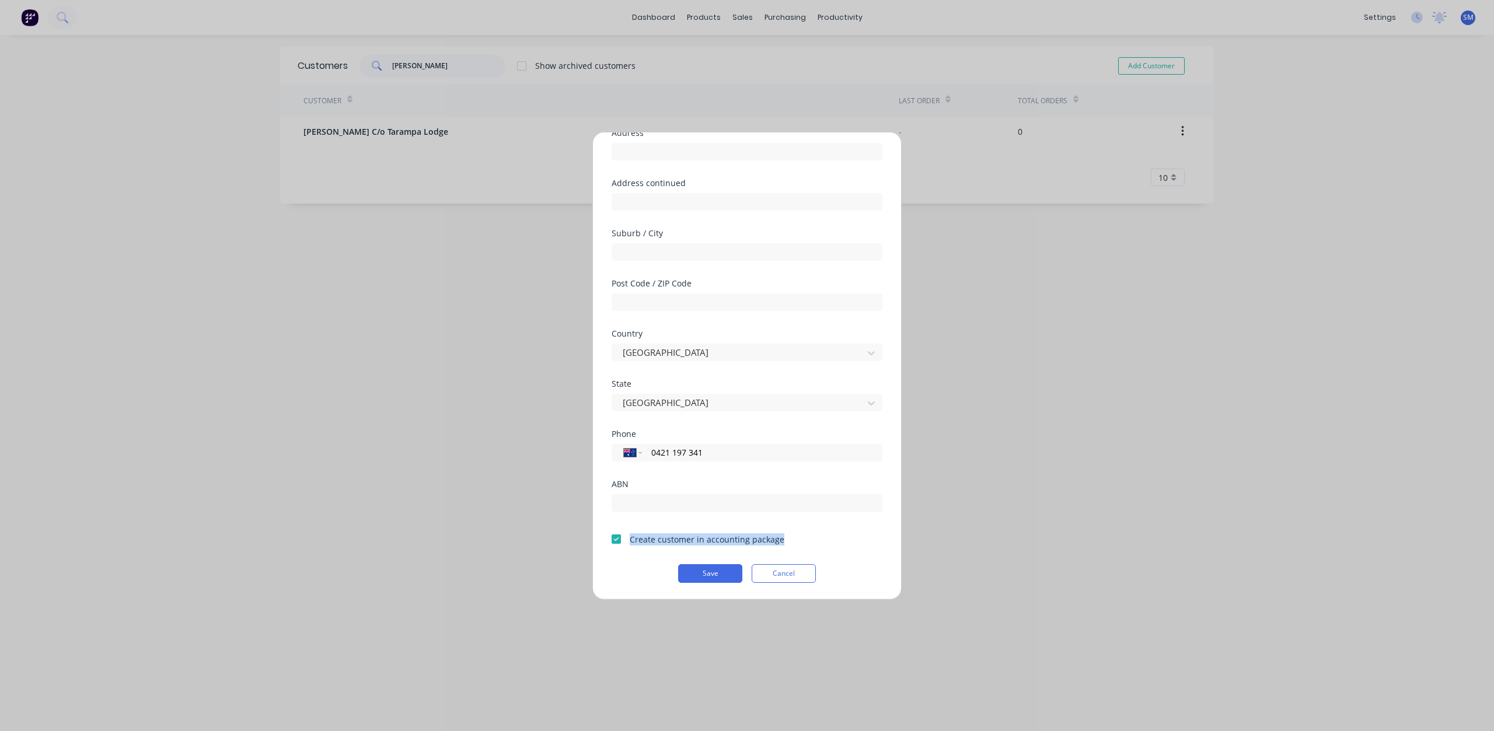
click at [711, 593] on div "Add new customer Customer name [PERSON_NAME] Address Address continued Suburb /…" at bounding box center [747, 365] width 308 height 467
click at [712, 593] on div "Add new customer Customer name [PERSON_NAME] Address Address continued Suburb /…" at bounding box center [747, 365] width 308 height 467
click at [714, 576] on button "Save" at bounding box center [710, 573] width 64 height 19
click at [1124, 512] on div "Add new customer Customer name [PERSON_NAME] Address Address continued Suburb /…" at bounding box center [747, 365] width 1494 height 731
click at [689, 575] on button "Save" at bounding box center [710, 573] width 64 height 19
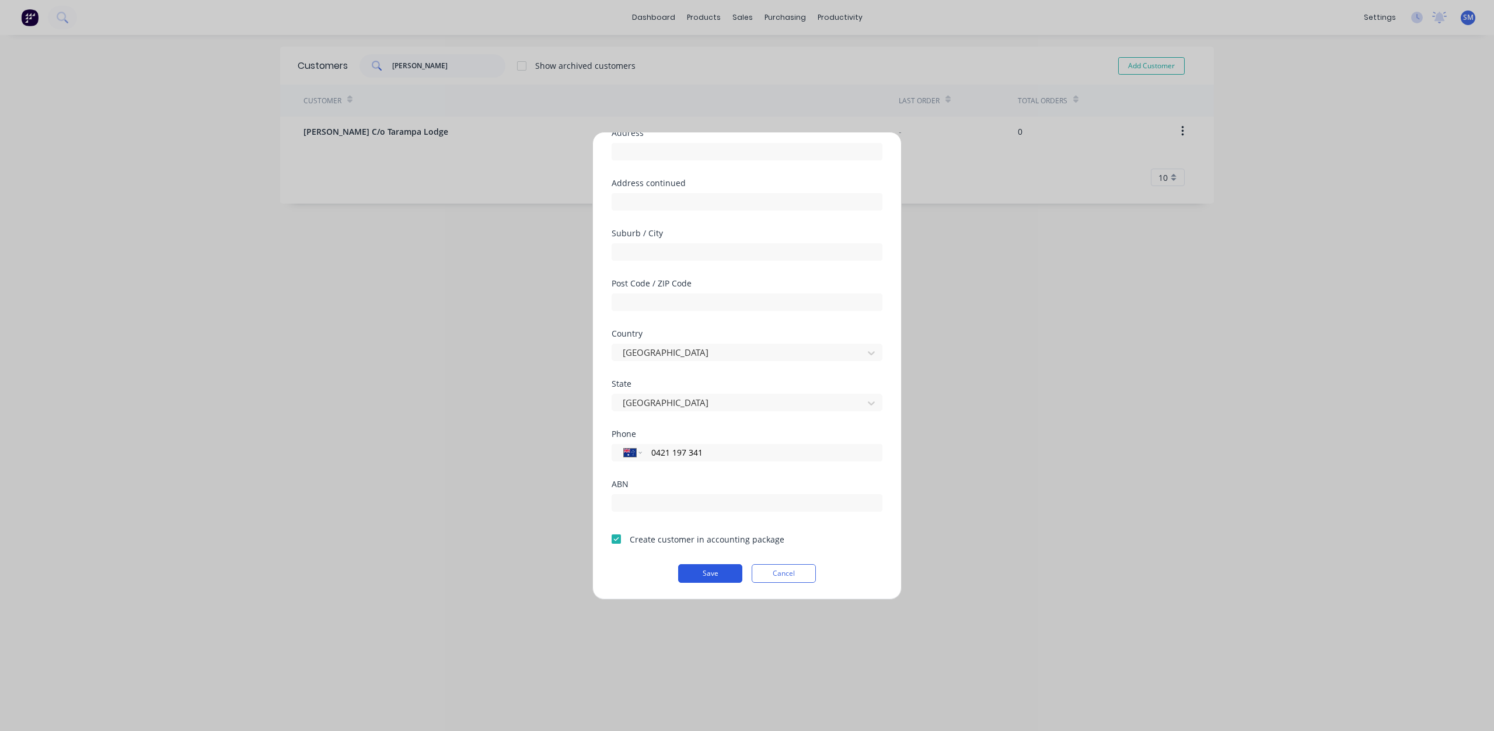
click at [689, 575] on button "Save" at bounding box center [710, 573] width 64 height 19
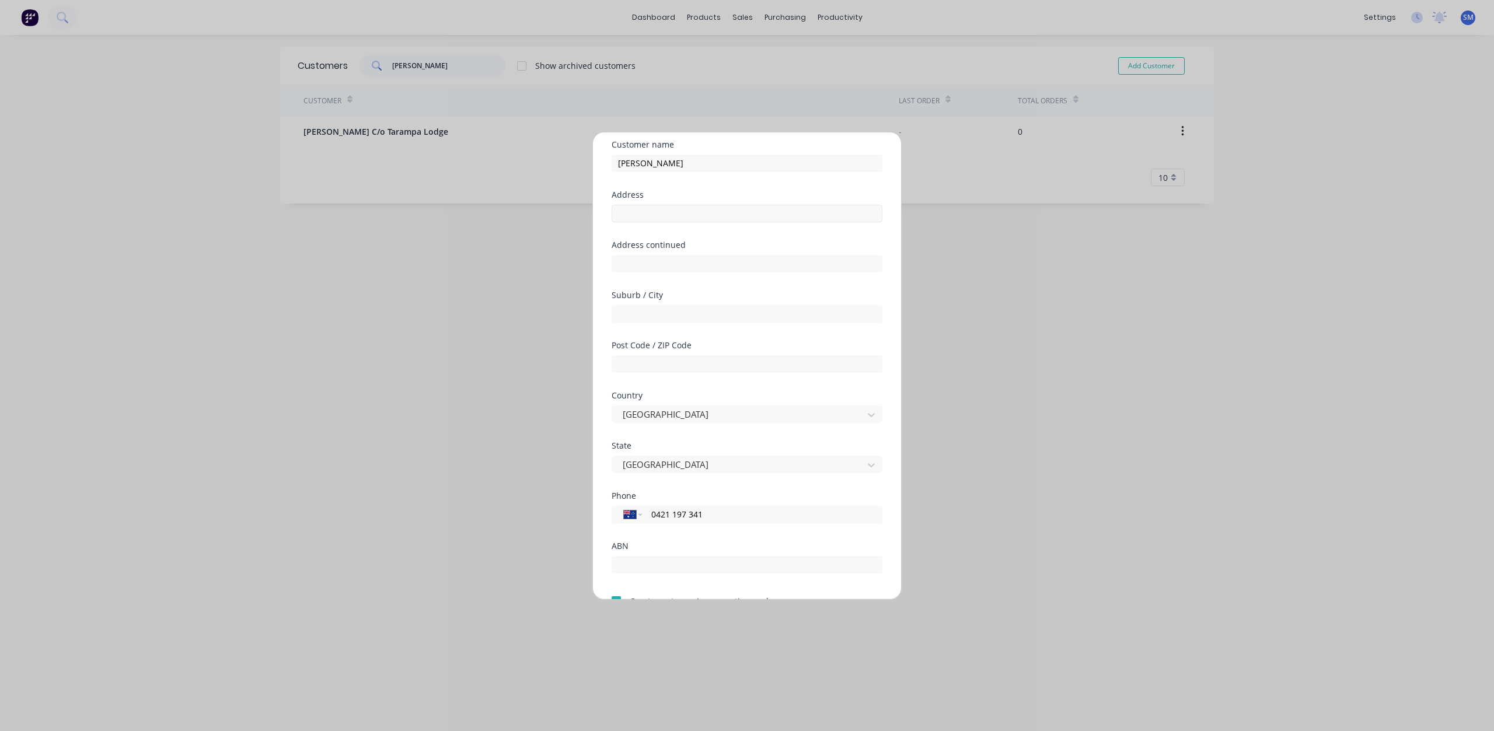
scroll to position [0, 0]
click at [875, 155] on icon at bounding box center [878, 155] width 7 height 9
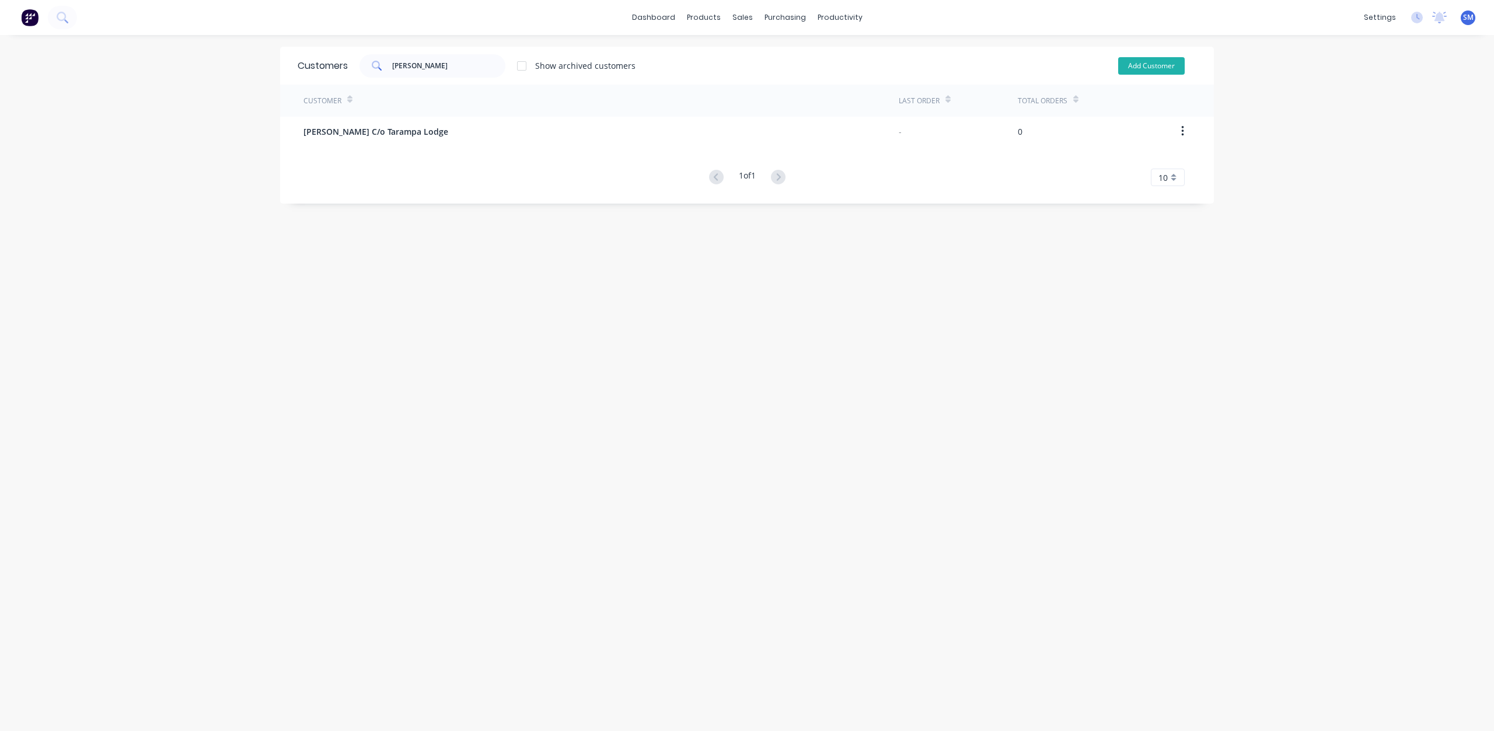
click at [1140, 61] on button "Add Customer" at bounding box center [1151, 66] width 67 height 18
select select "AU"
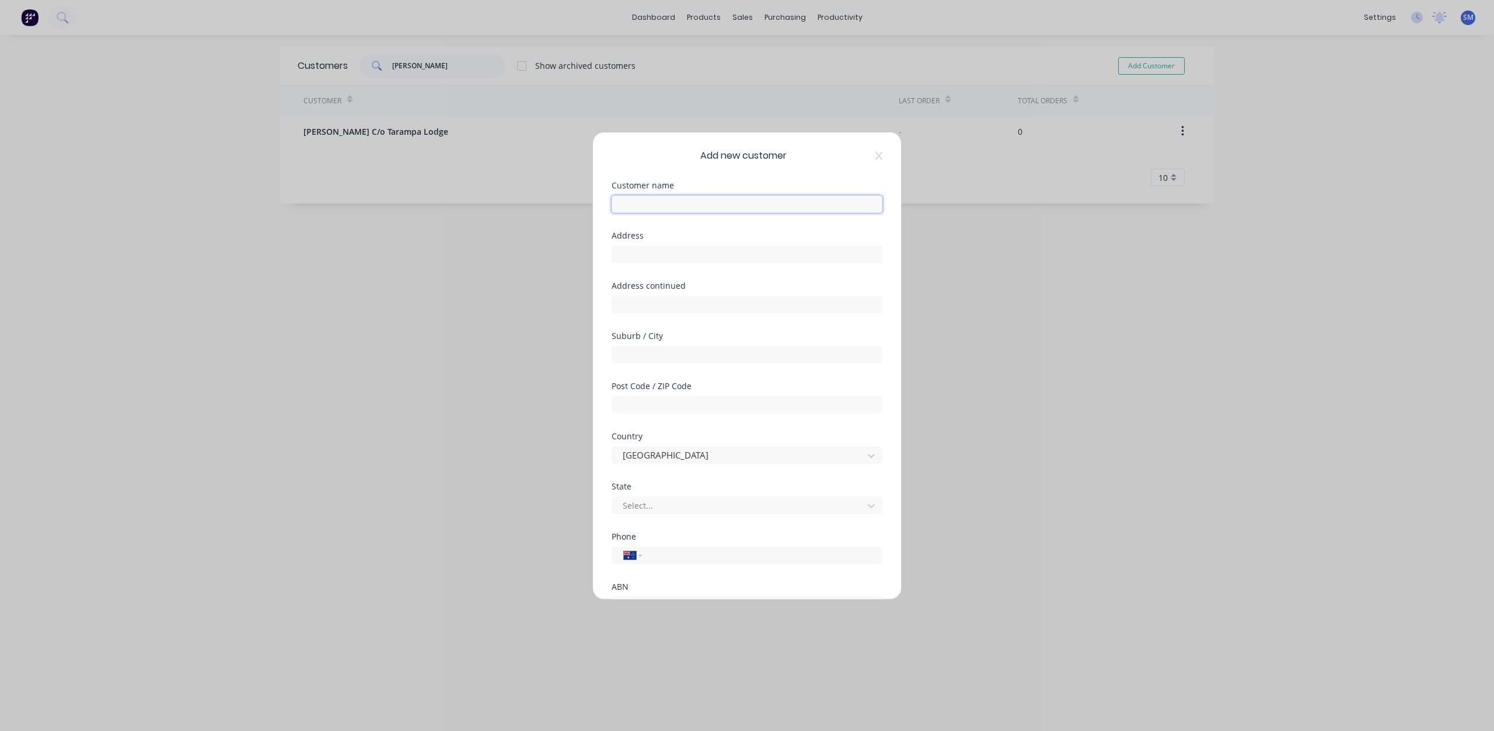
click at [647, 204] on input "text" at bounding box center [747, 204] width 271 height 18
type input "[PERSON_NAME]"
click at [666, 507] on div at bounding box center [739, 505] width 236 height 15
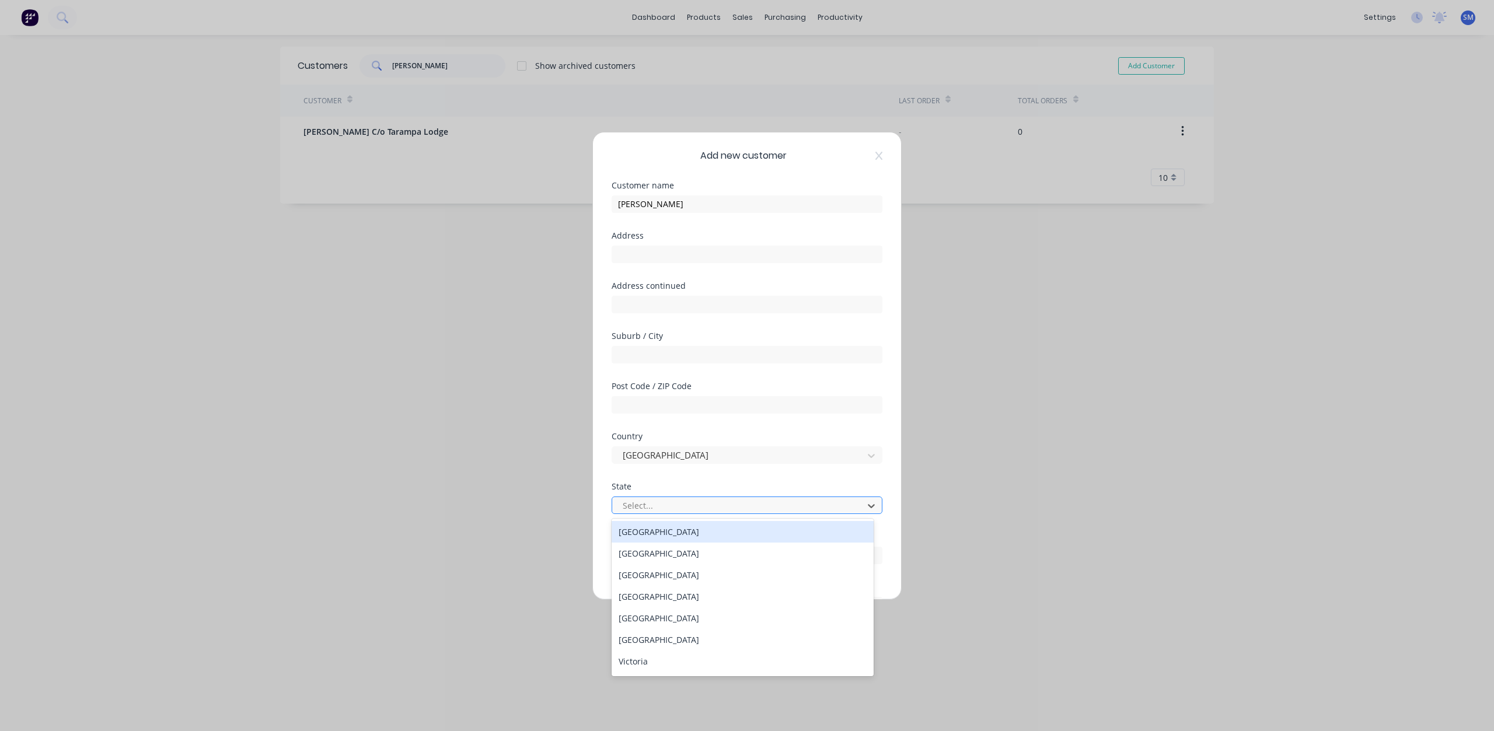
scroll to position [103, 0]
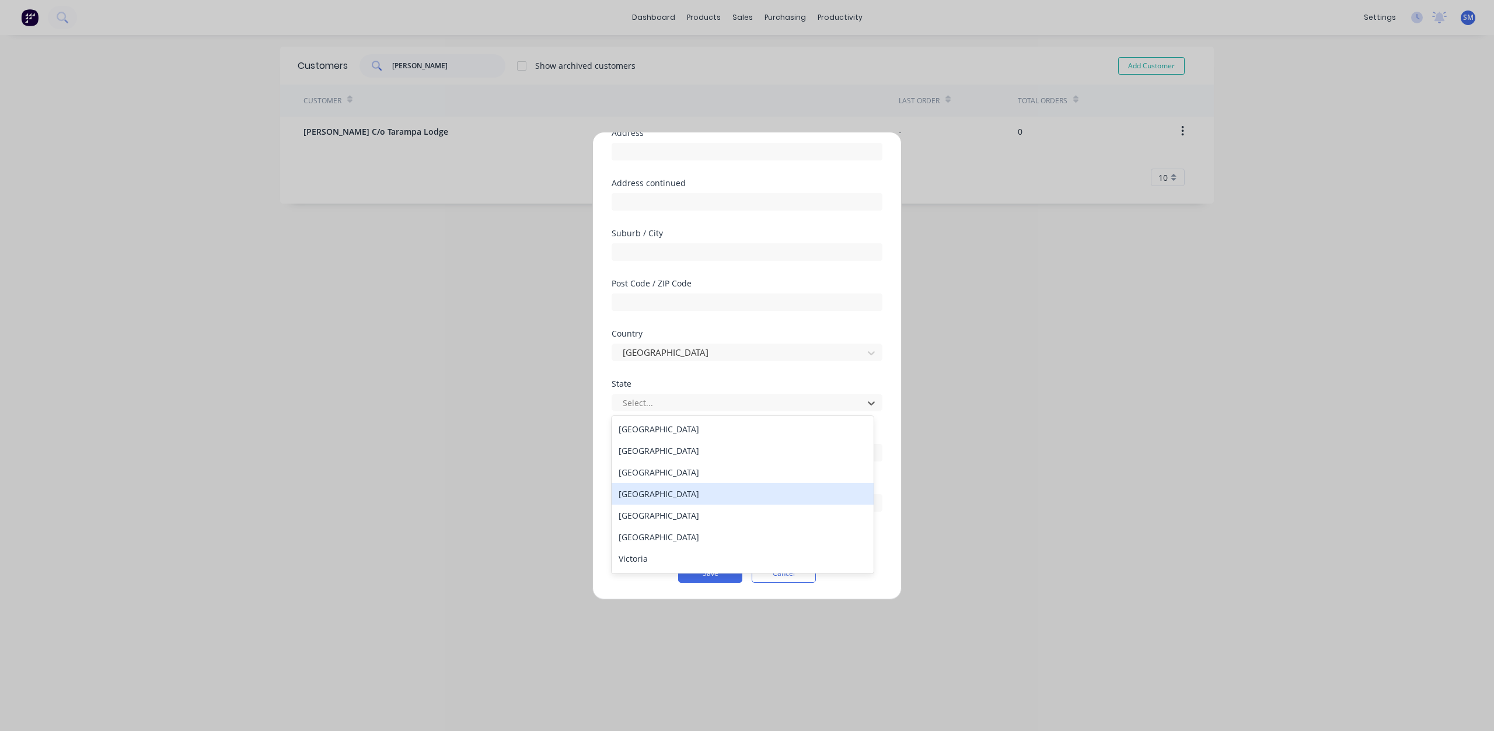
click at [652, 495] on div "[GEOGRAPHIC_DATA]" at bounding box center [743, 494] width 262 height 22
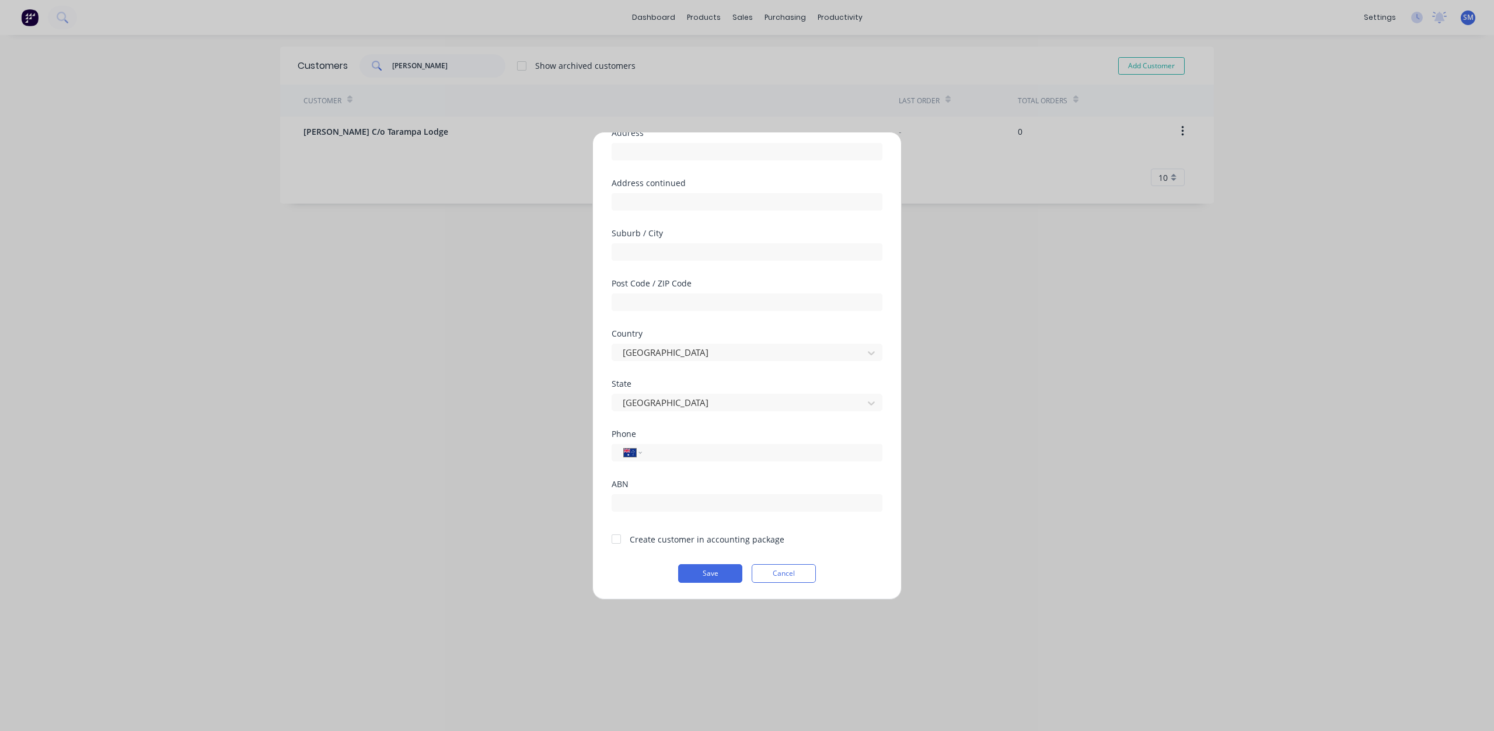
click at [616, 539] on div at bounding box center [616, 538] width 23 height 23
click at [659, 450] on input "tel" at bounding box center [760, 452] width 220 height 13
type input "0421 197 341"
click at [701, 572] on button "Save" at bounding box center [710, 573] width 64 height 19
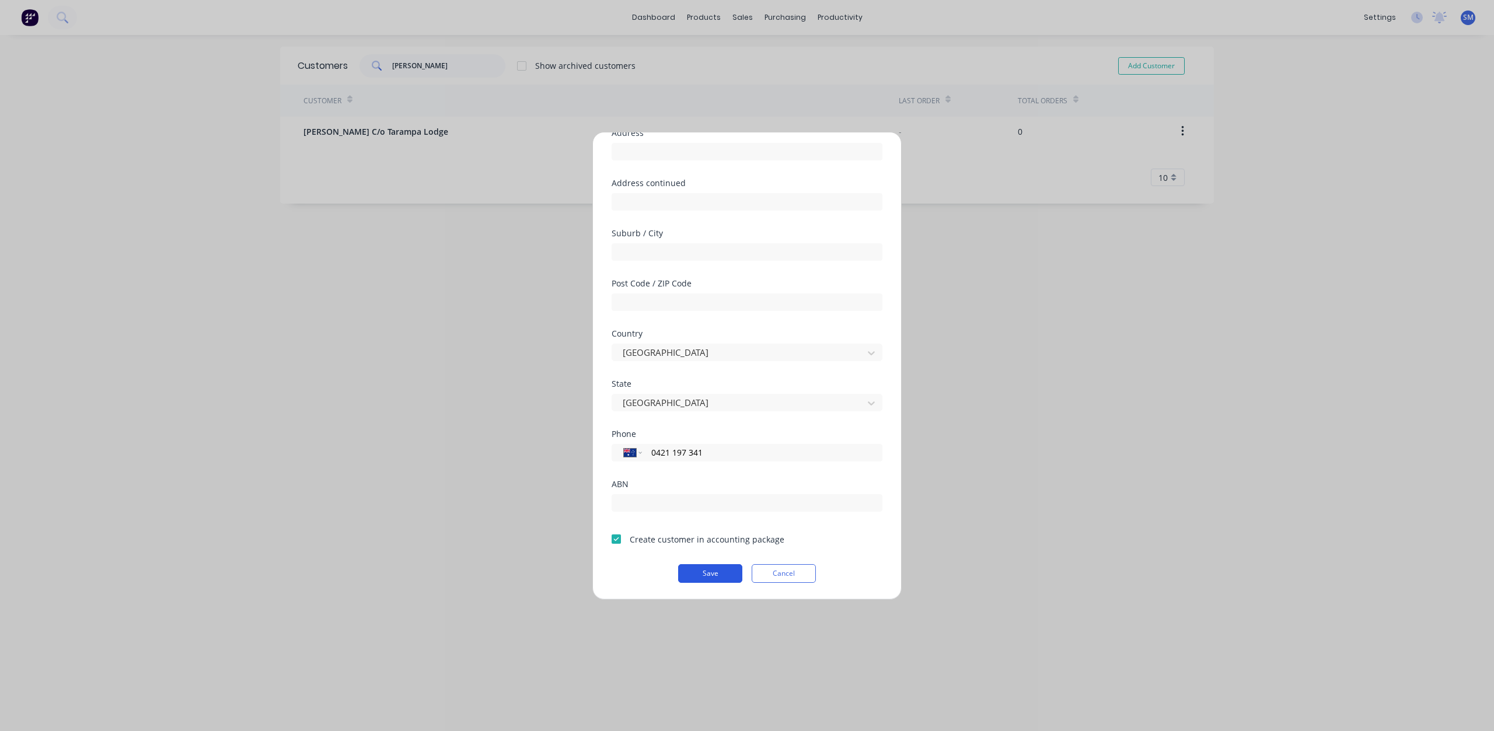
click at [701, 572] on button "Save" at bounding box center [710, 573] width 64 height 19
click at [703, 572] on button "Save" at bounding box center [710, 573] width 64 height 19
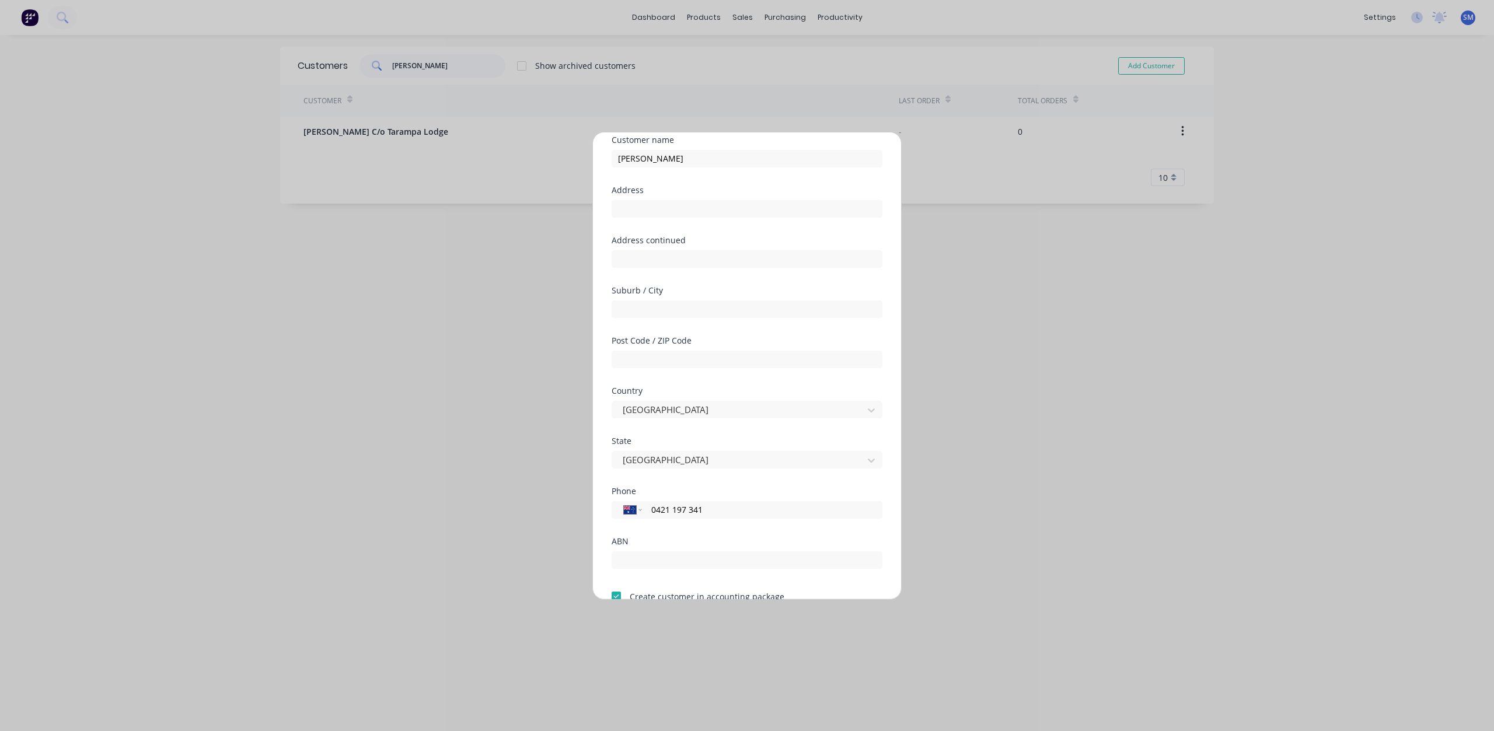
scroll to position [0, 0]
click at [875, 158] on div "Add new customer Customer name [PERSON_NAME] Address Address continued Suburb /…" at bounding box center [747, 365] width 308 height 467
click at [875, 156] on icon at bounding box center [878, 155] width 7 height 9
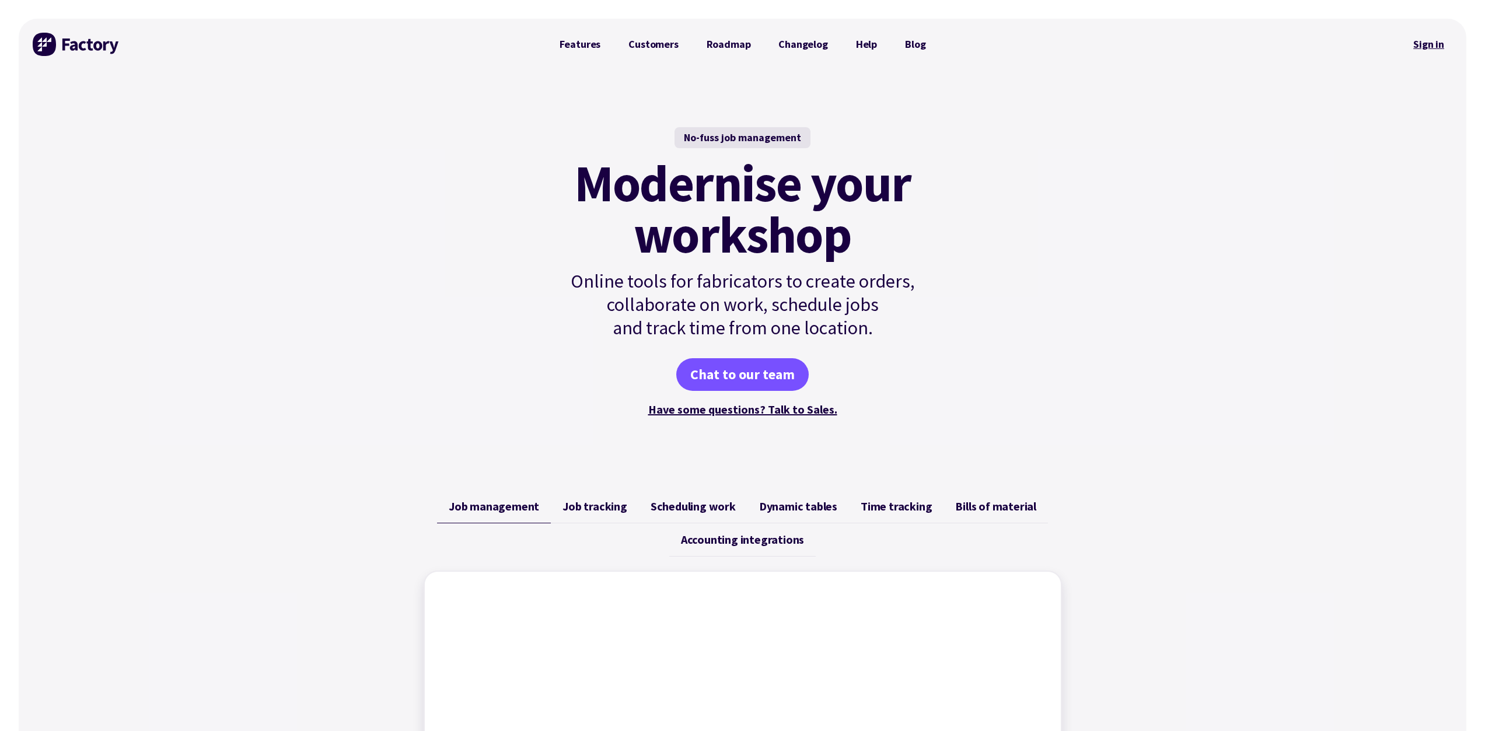
click at [1437, 46] on link "Sign in" at bounding box center [1428, 44] width 47 height 27
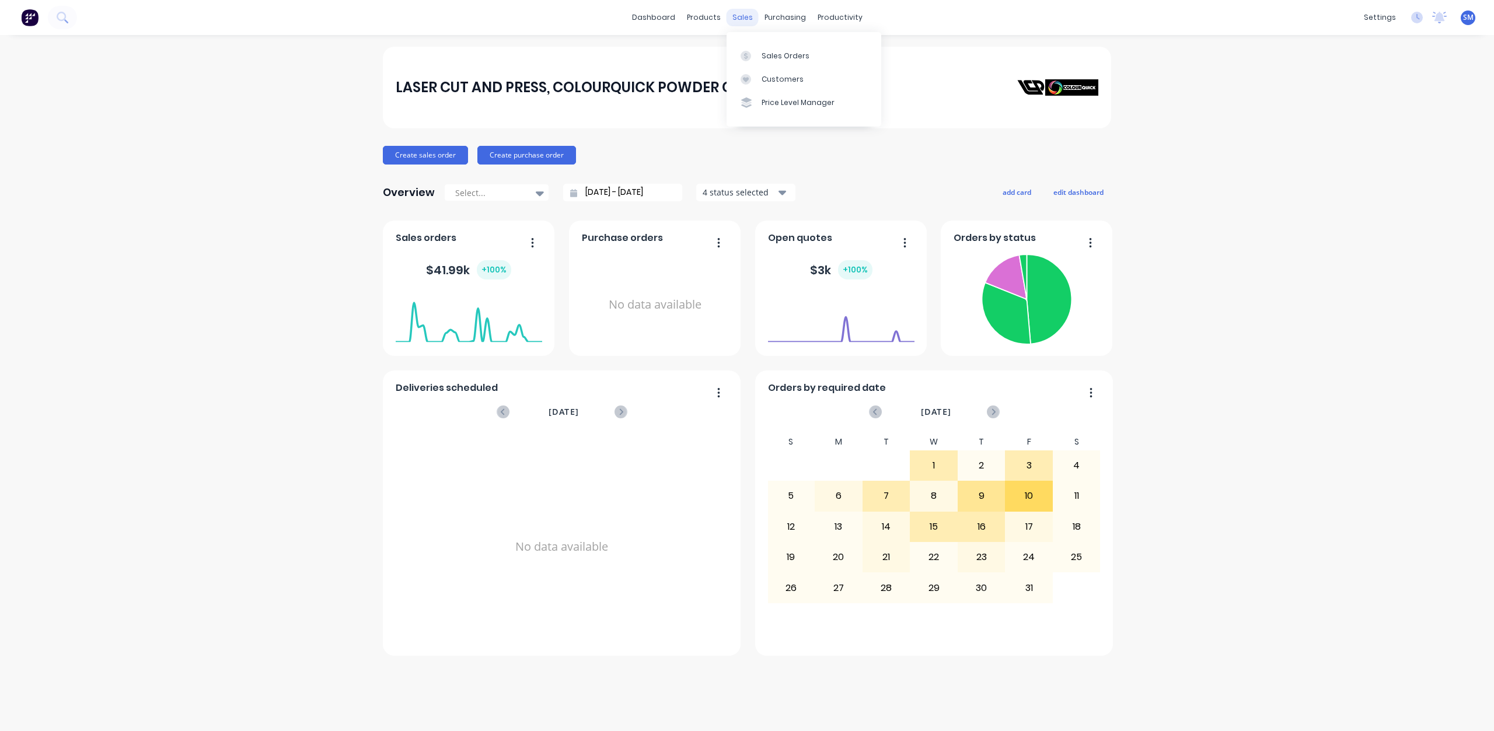
click at [742, 16] on div "sales" at bounding box center [742, 18] width 32 height 18
click at [774, 79] on div "Customers" at bounding box center [782, 79] width 42 height 11
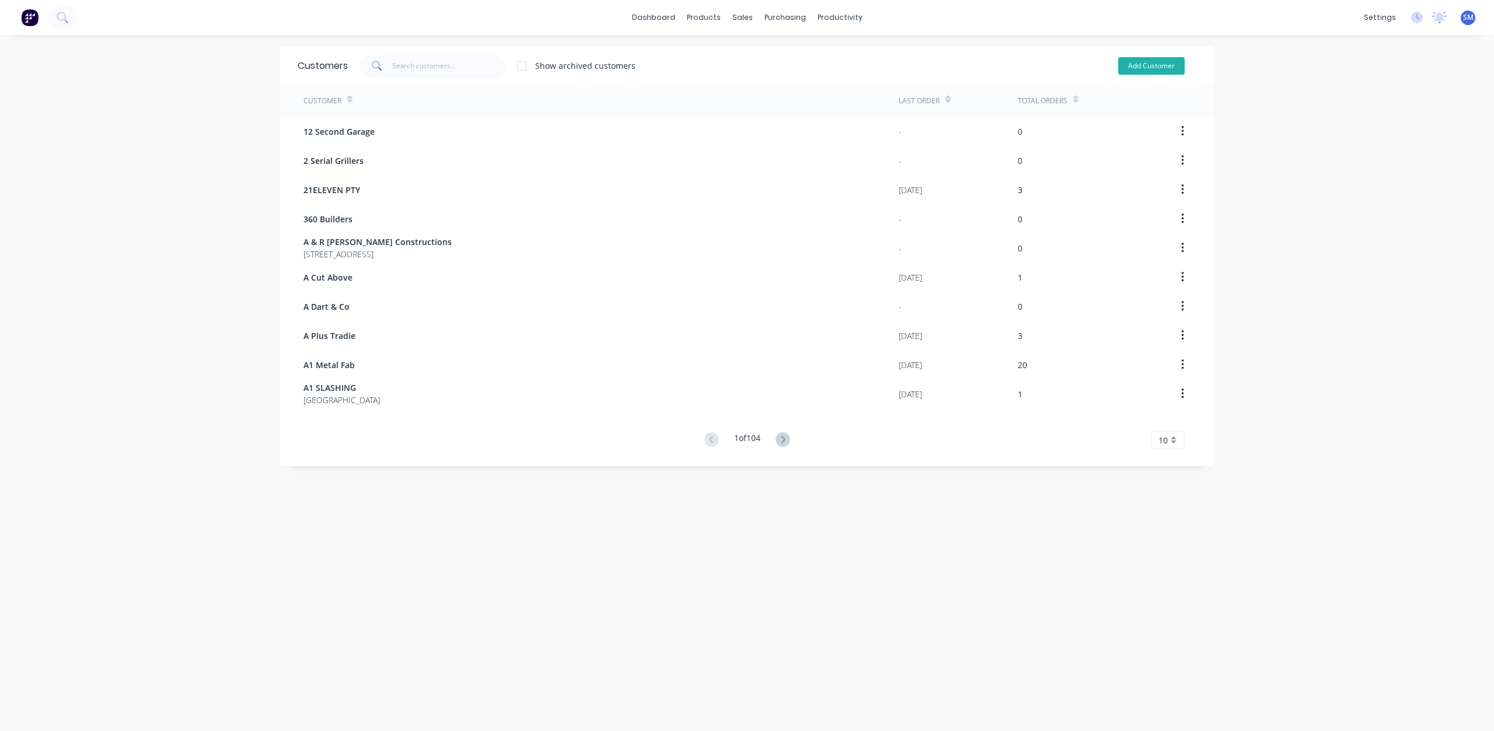
click at [1152, 68] on button "Add Customer" at bounding box center [1151, 66] width 67 height 18
select select "AU"
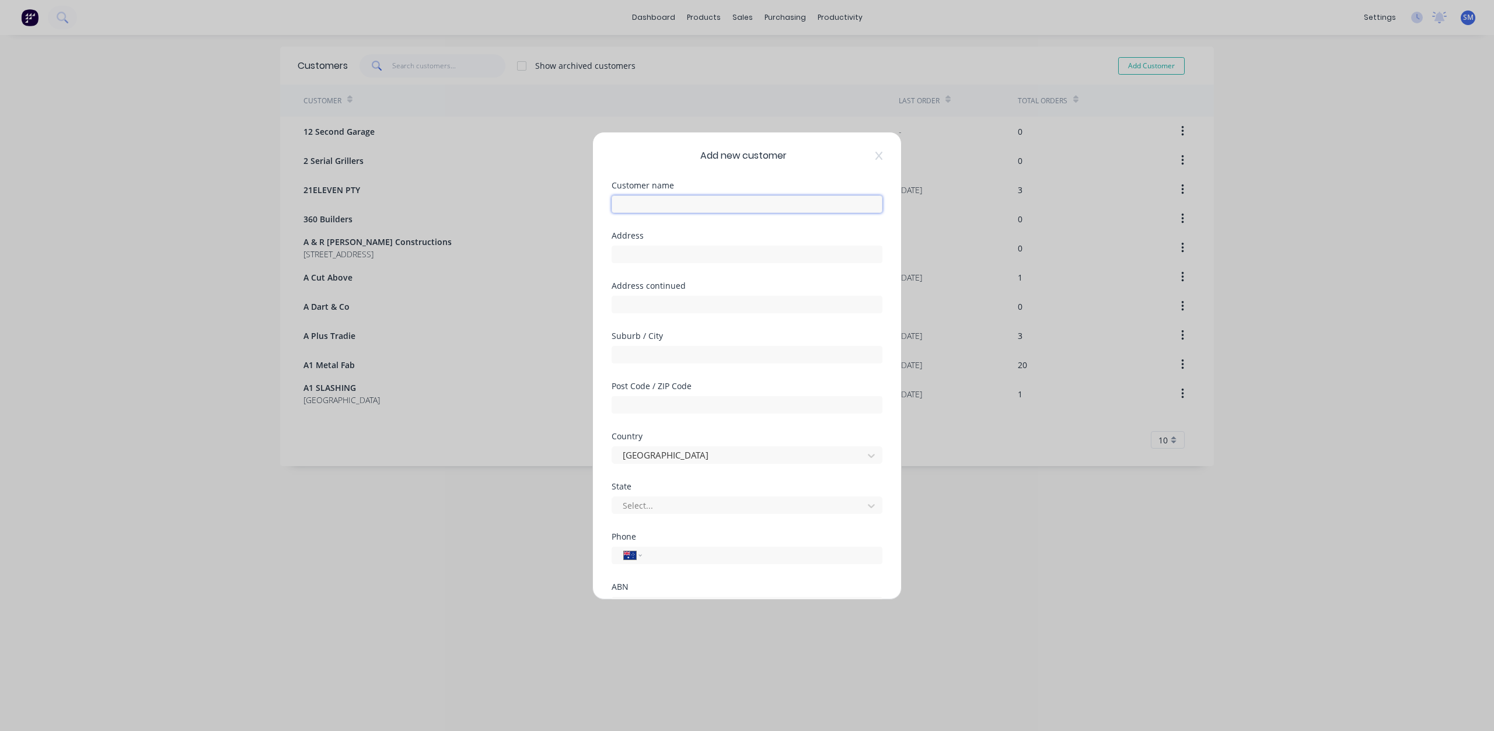
click at [648, 200] on input "text" at bounding box center [747, 204] width 271 height 18
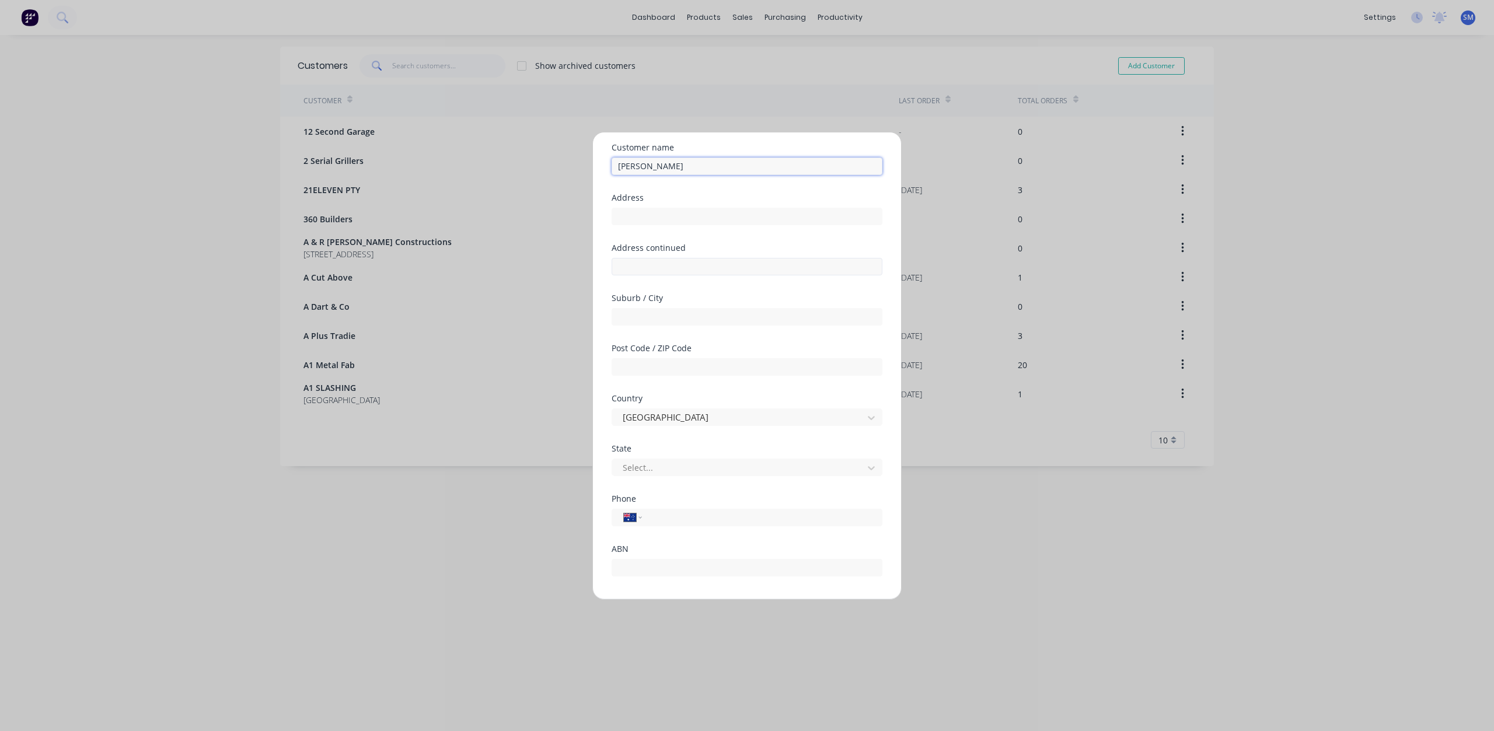
scroll to position [58, 0]
type input "[PERSON_NAME]"
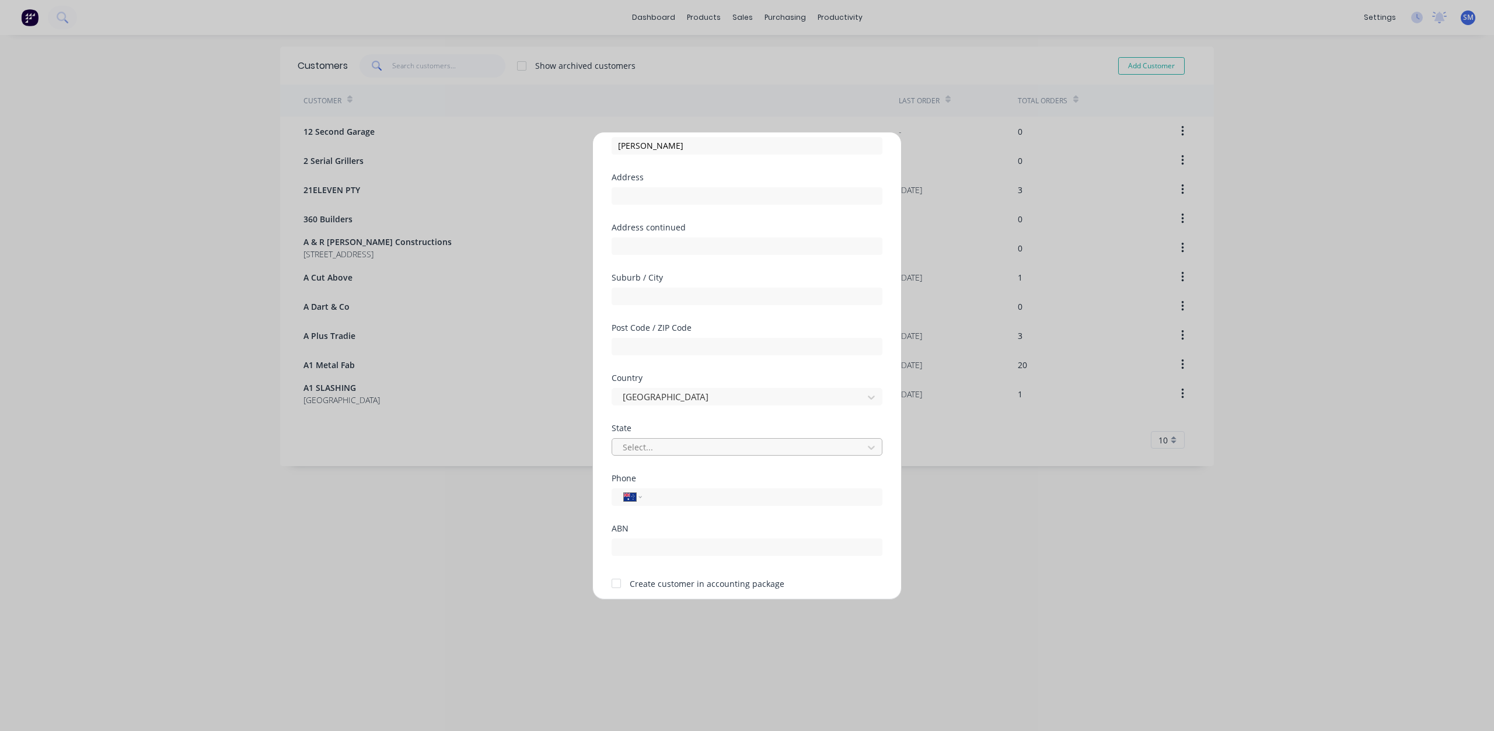
click at [656, 441] on div at bounding box center [739, 447] width 236 height 15
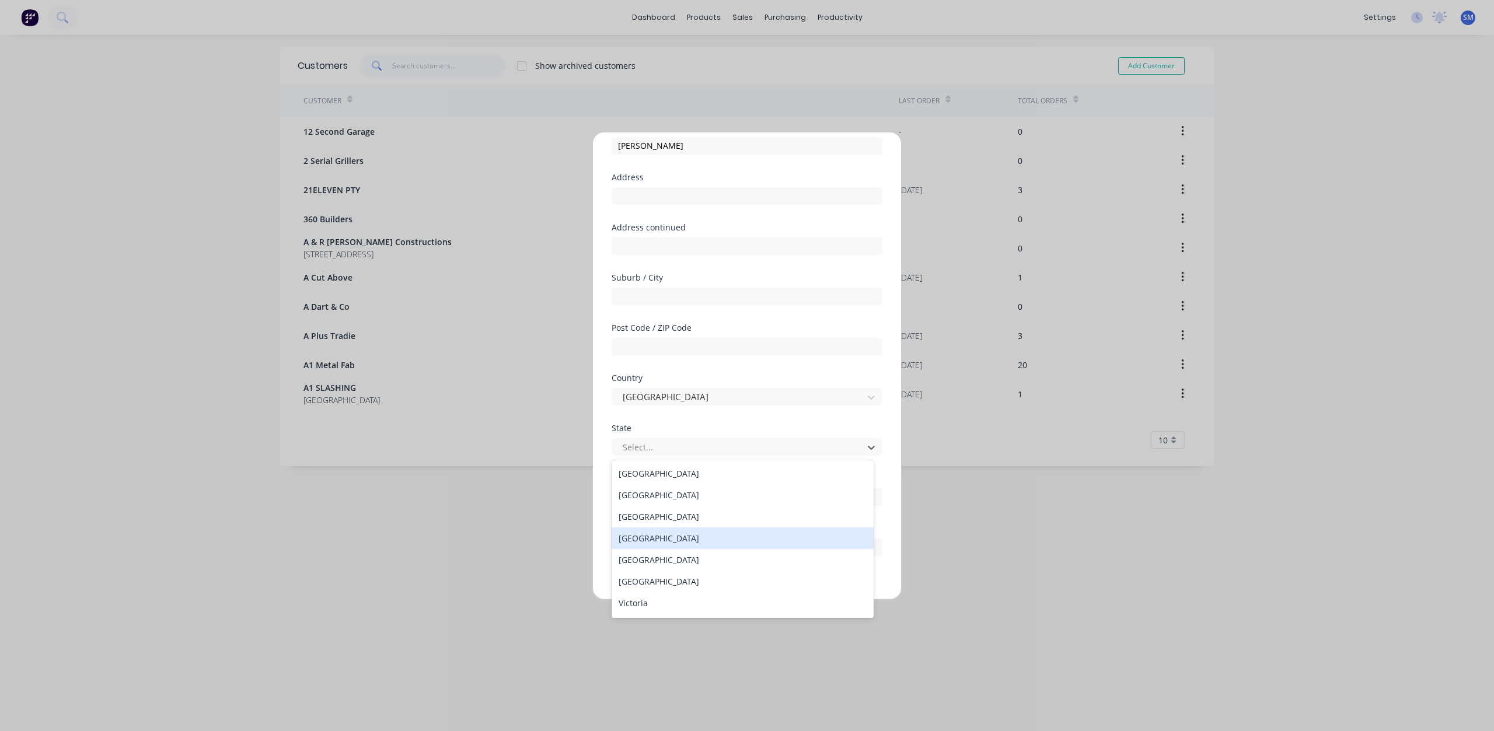
click at [637, 541] on div "[GEOGRAPHIC_DATA]" at bounding box center [743, 538] width 262 height 22
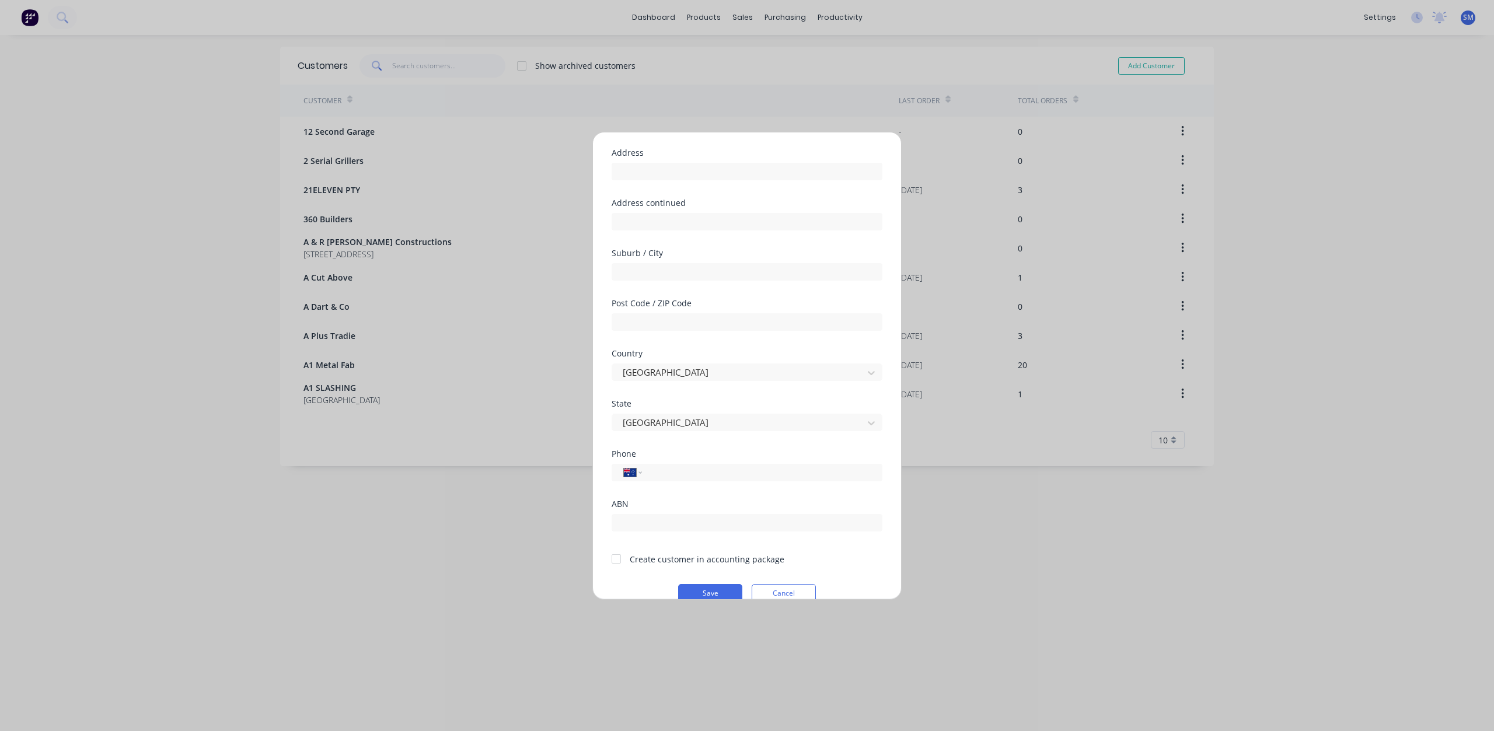
scroll to position [103, 0]
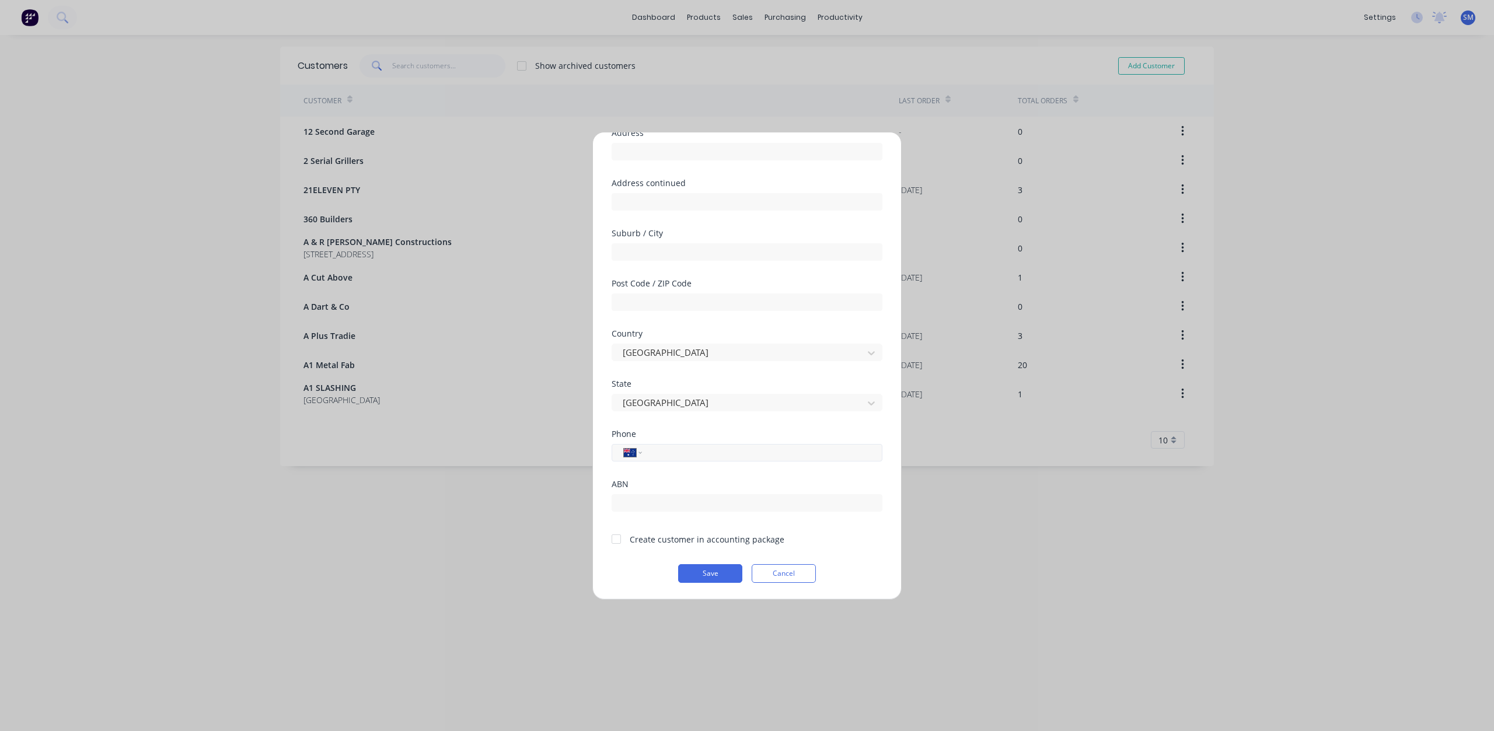
click at [673, 453] on input "tel" at bounding box center [760, 452] width 220 height 13
type input "0421 197 341"
drag, startPoint x: 1162, startPoint y: 427, endPoint x: 1218, endPoint y: 356, distance: 90.5
click at [1161, 427] on div "Add new customer Customer name BEVAN SMITH Address Address continued Suburb / C…" at bounding box center [747, 365] width 1494 height 731
click at [1333, 155] on div "Add new customer Customer name BEVAN SMITH Address Address continued Suburb / C…" at bounding box center [747, 365] width 1494 height 731
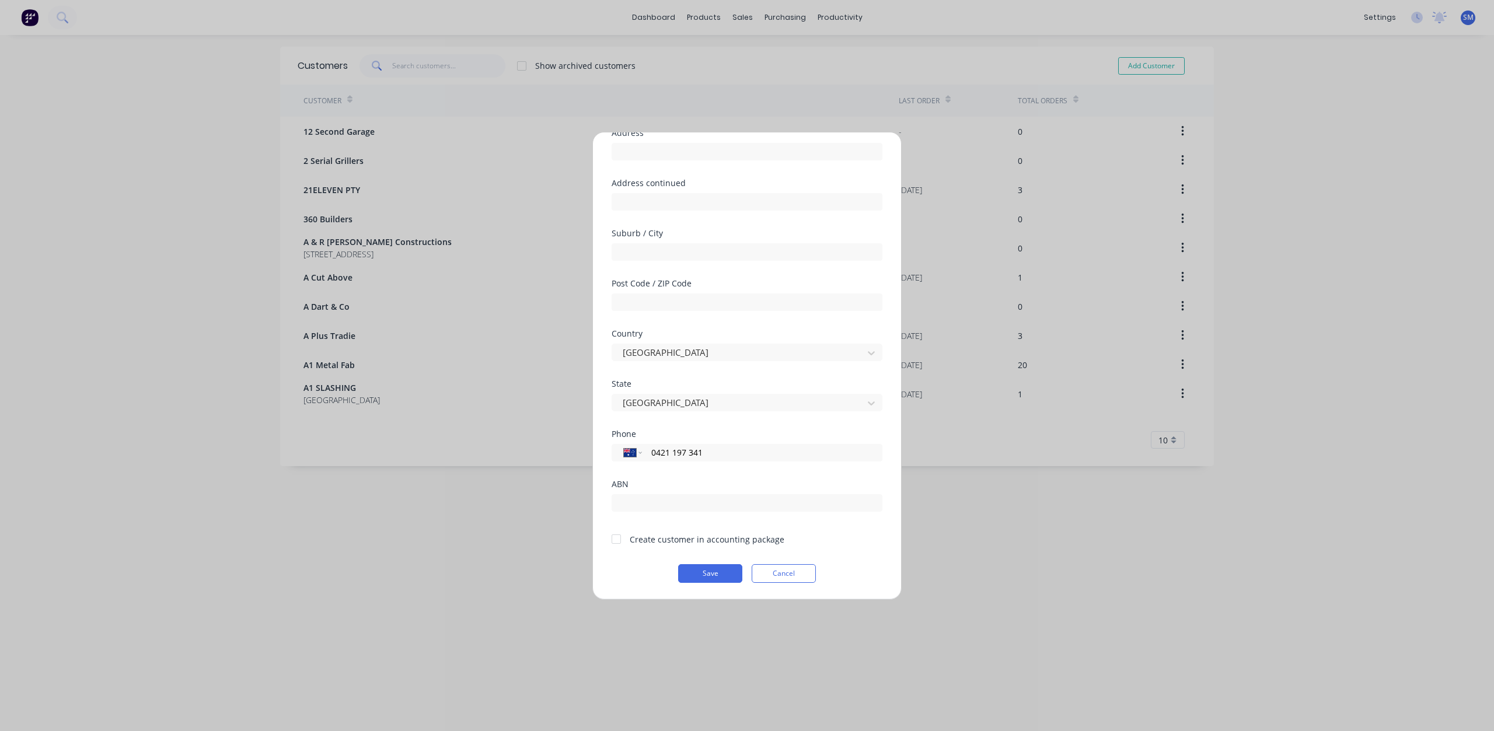
click at [613, 543] on div at bounding box center [616, 538] width 23 height 23
click at [700, 571] on button "Save" at bounding box center [710, 573] width 64 height 19
click at [783, 567] on button "Cancel" at bounding box center [784, 573] width 64 height 19
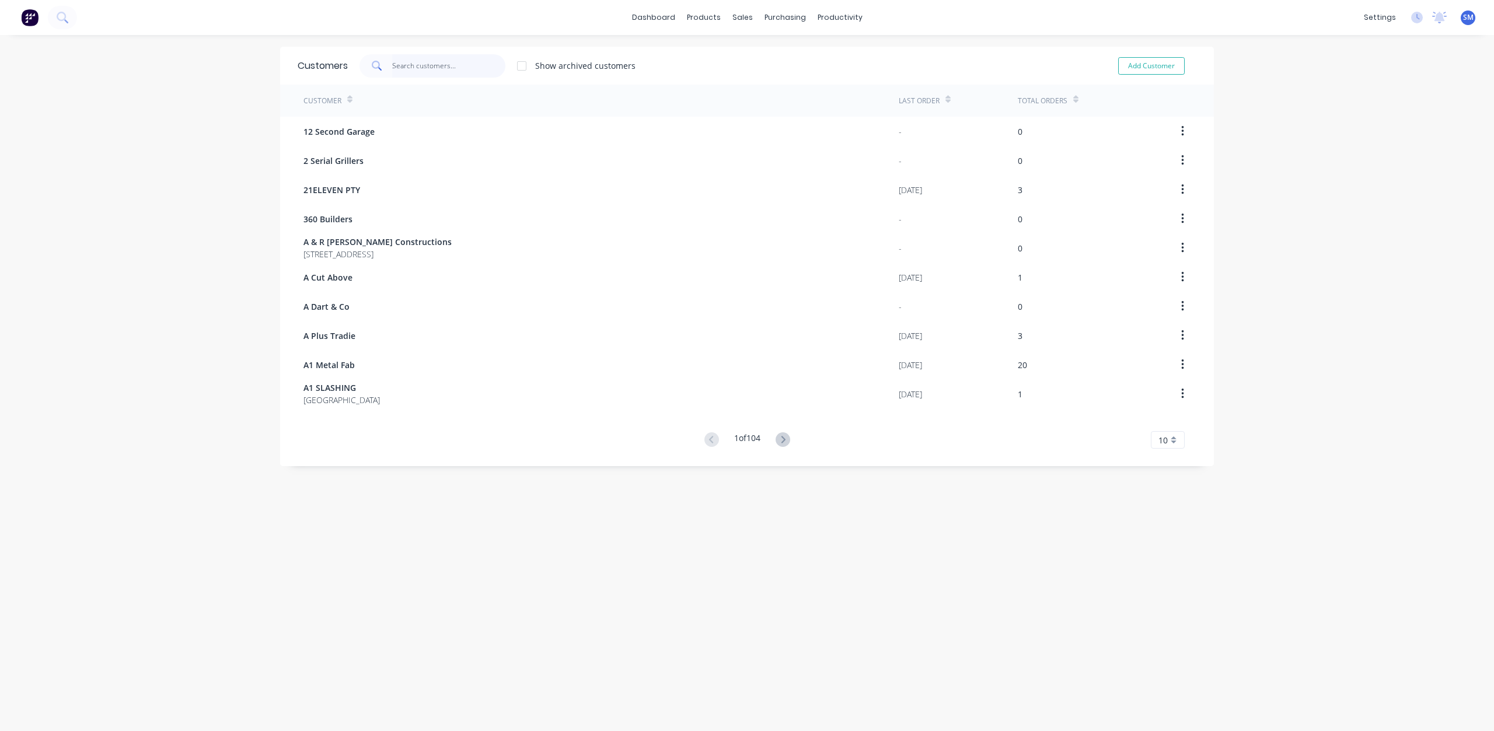
click at [403, 69] on input "text" at bounding box center [449, 65] width 114 height 23
type input "[PERSON_NAME]"
drag, startPoint x: 434, startPoint y: 64, endPoint x: 351, endPoint y: 69, distance: 83.0
click at [352, 67] on div "BEVAN Show archived customers" at bounding box center [492, 65] width 288 height 23
click at [1288, 125] on div "Integrations" at bounding box center [1296, 126] width 47 height 11
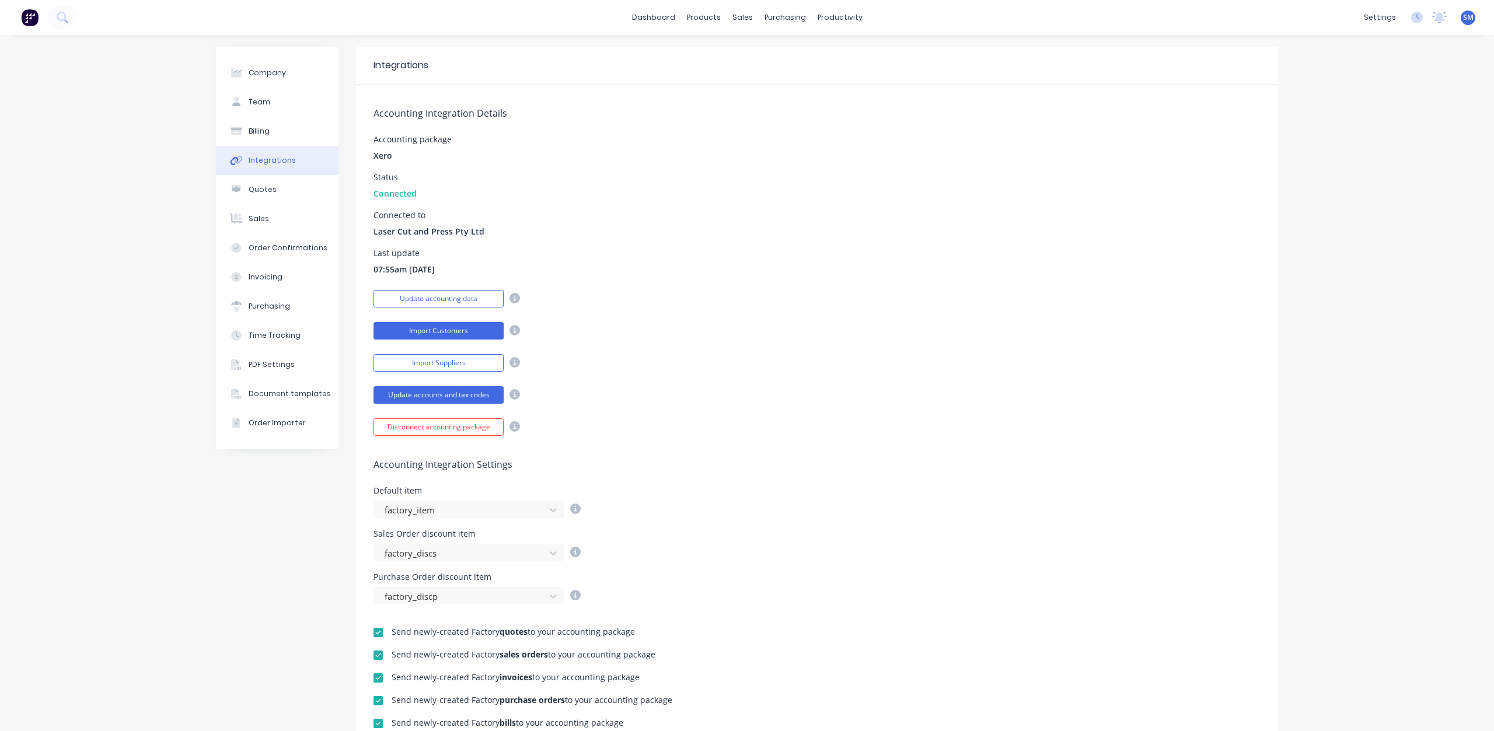
click at [453, 331] on button "Import Customers" at bounding box center [438, 331] width 130 height 18
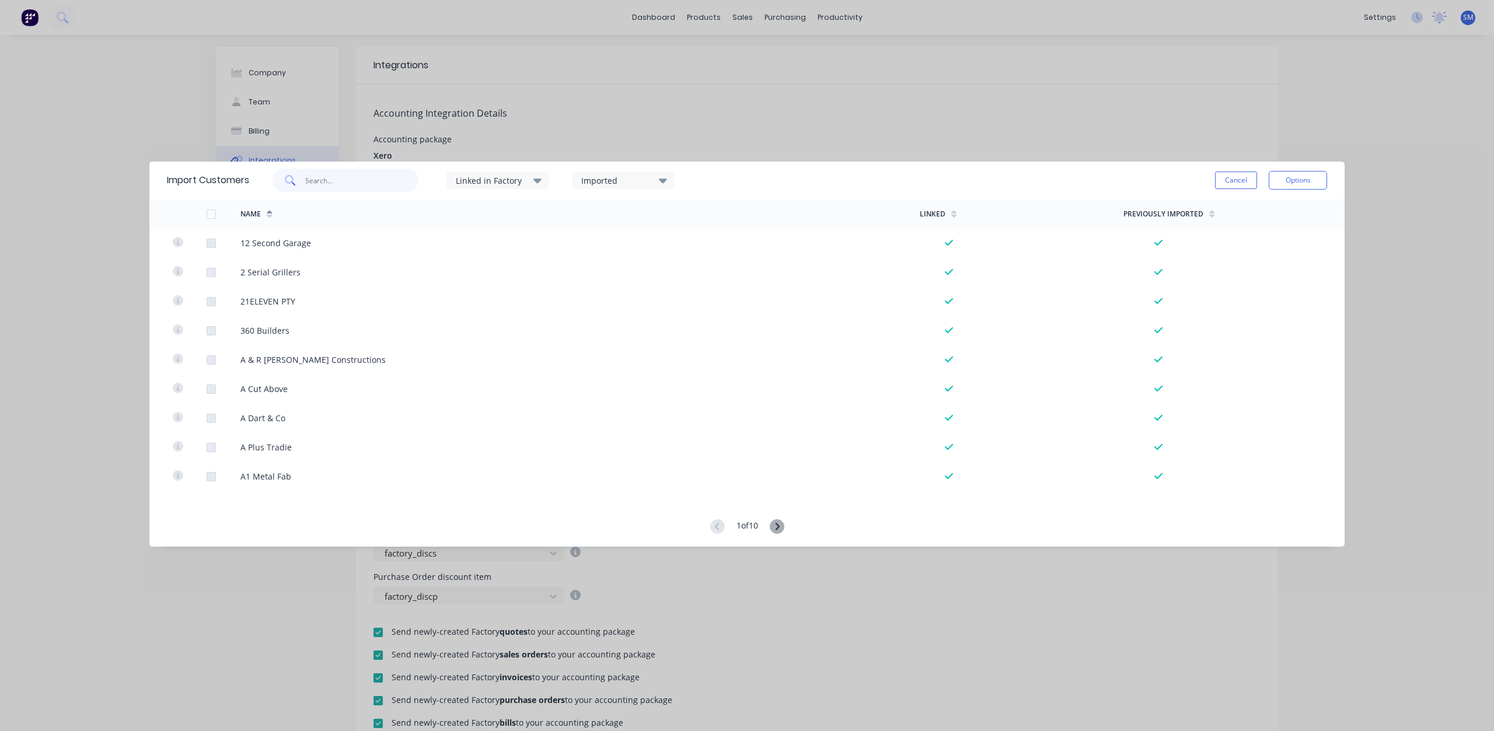
click at [335, 188] on input "text" at bounding box center [362, 180] width 114 height 23
type input "BEVA"
drag, startPoint x: 344, startPoint y: 174, endPoint x: 275, endPoint y: 172, distance: 68.3
click at [275, 172] on div "BEVA" at bounding box center [345, 180] width 146 height 23
click at [597, 179] on div "Imported" at bounding box center [618, 180] width 74 height 12
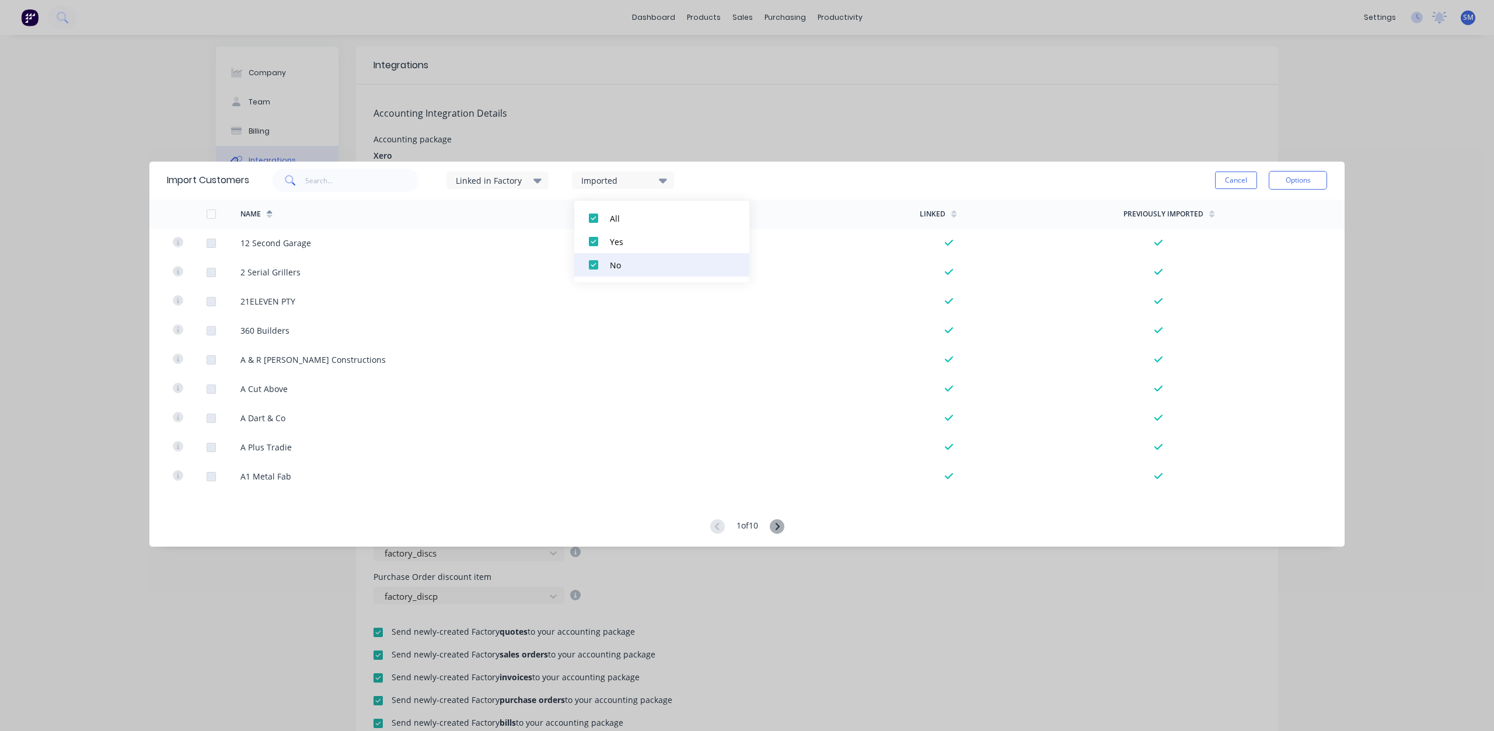
click at [597, 264] on div at bounding box center [593, 264] width 23 height 23
click at [666, 179] on icon at bounding box center [663, 181] width 8 height 5
click at [593, 217] on div at bounding box center [593, 218] width 23 height 23
click at [663, 180] on icon at bounding box center [663, 181] width 8 height 5
click at [593, 216] on div at bounding box center [593, 218] width 23 height 23
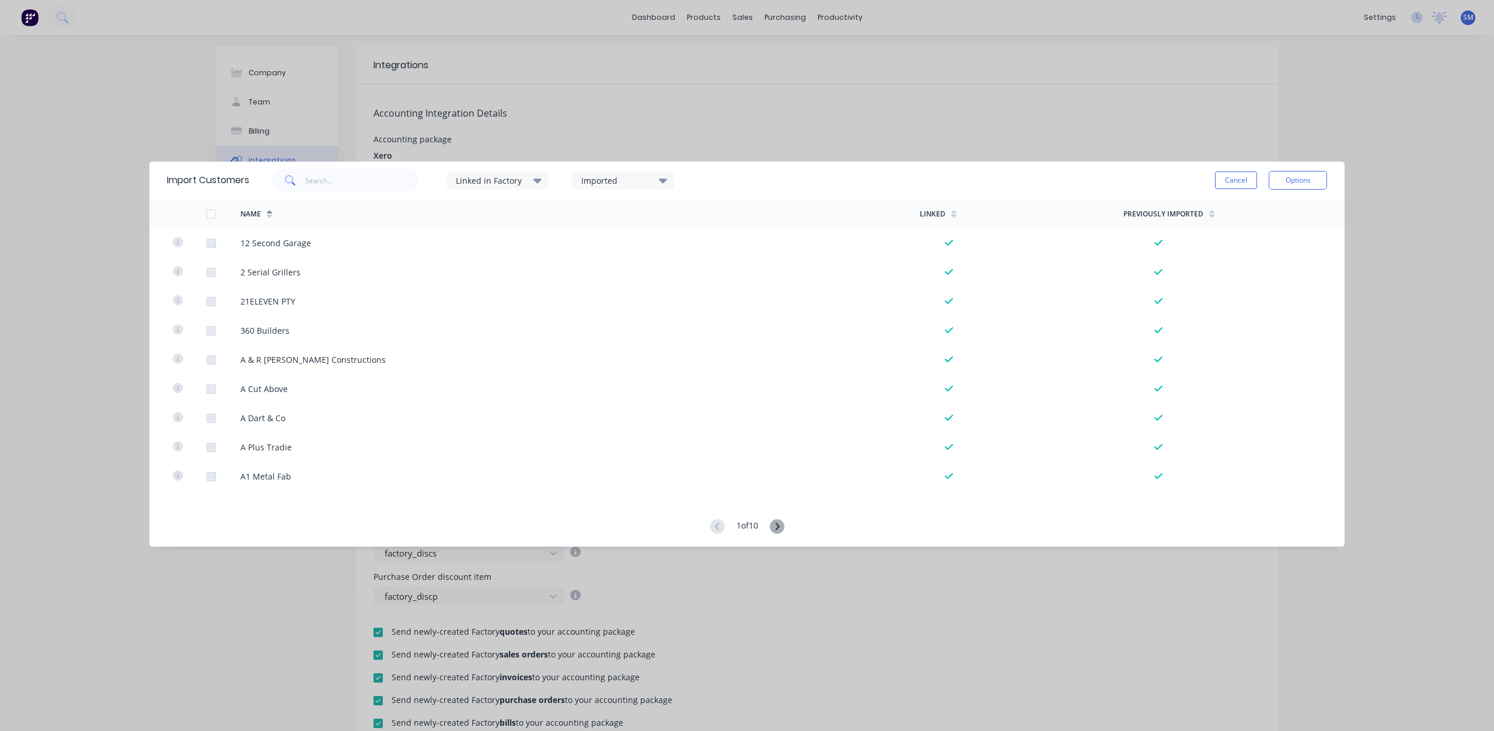
click at [670, 177] on div "Imported" at bounding box center [623, 181] width 102 height 18
click at [592, 216] on div at bounding box center [593, 218] width 23 height 23
click at [645, 183] on div "Imported" at bounding box center [618, 180] width 74 height 12
click at [593, 217] on div at bounding box center [593, 218] width 23 height 23
click at [640, 183] on div "Imported" at bounding box center [618, 180] width 74 height 12
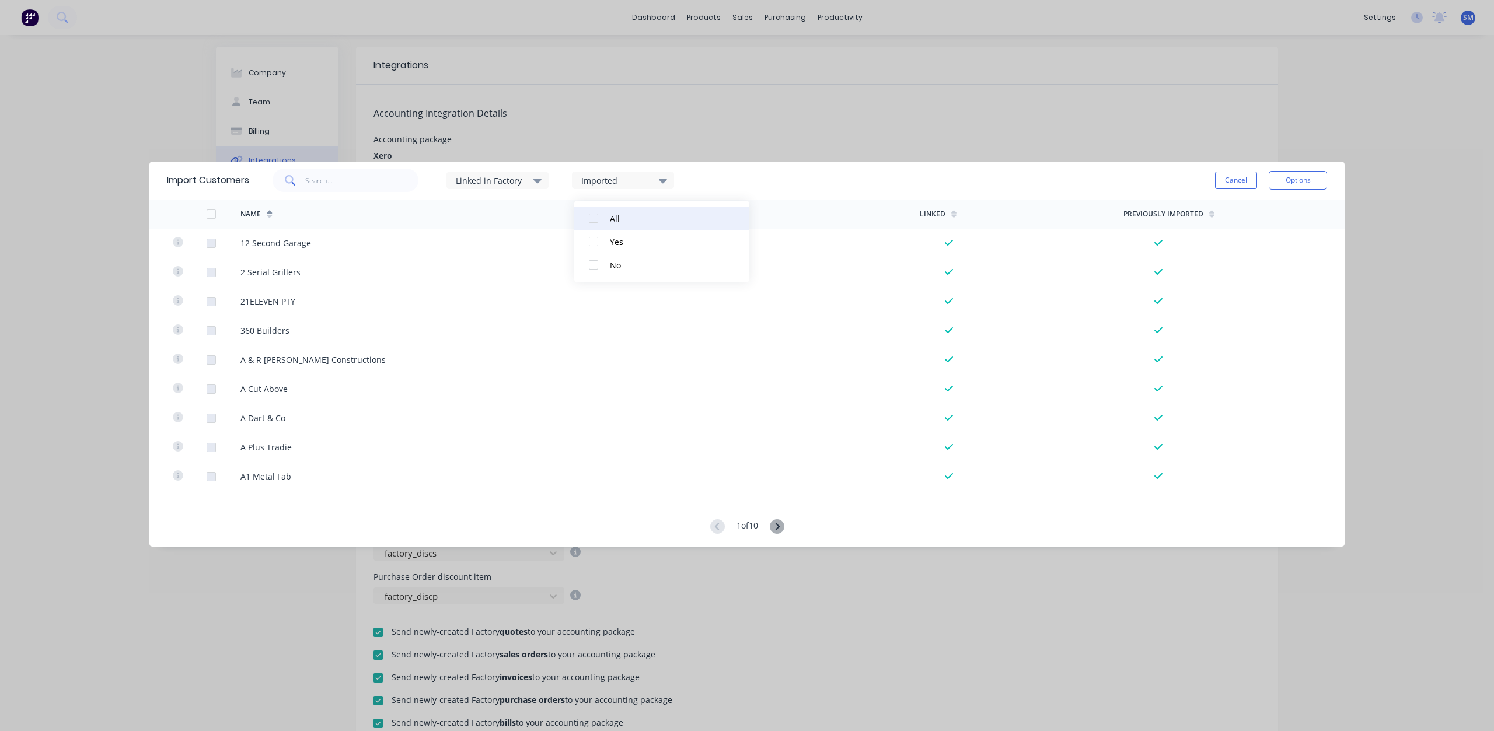
click at [614, 219] on div "All" at bounding box center [668, 218] width 117 height 12
click at [631, 177] on div "Imported" at bounding box center [618, 180] width 74 height 12
click at [592, 263] on div at bounding box center [593, 264] width 23 height 23
click at [641, 180] on div "Imported" at bounding box center [618, 180] width 74 height 12
click at [592, 218] on div at bounding box center [593, 218] width 23 height 23
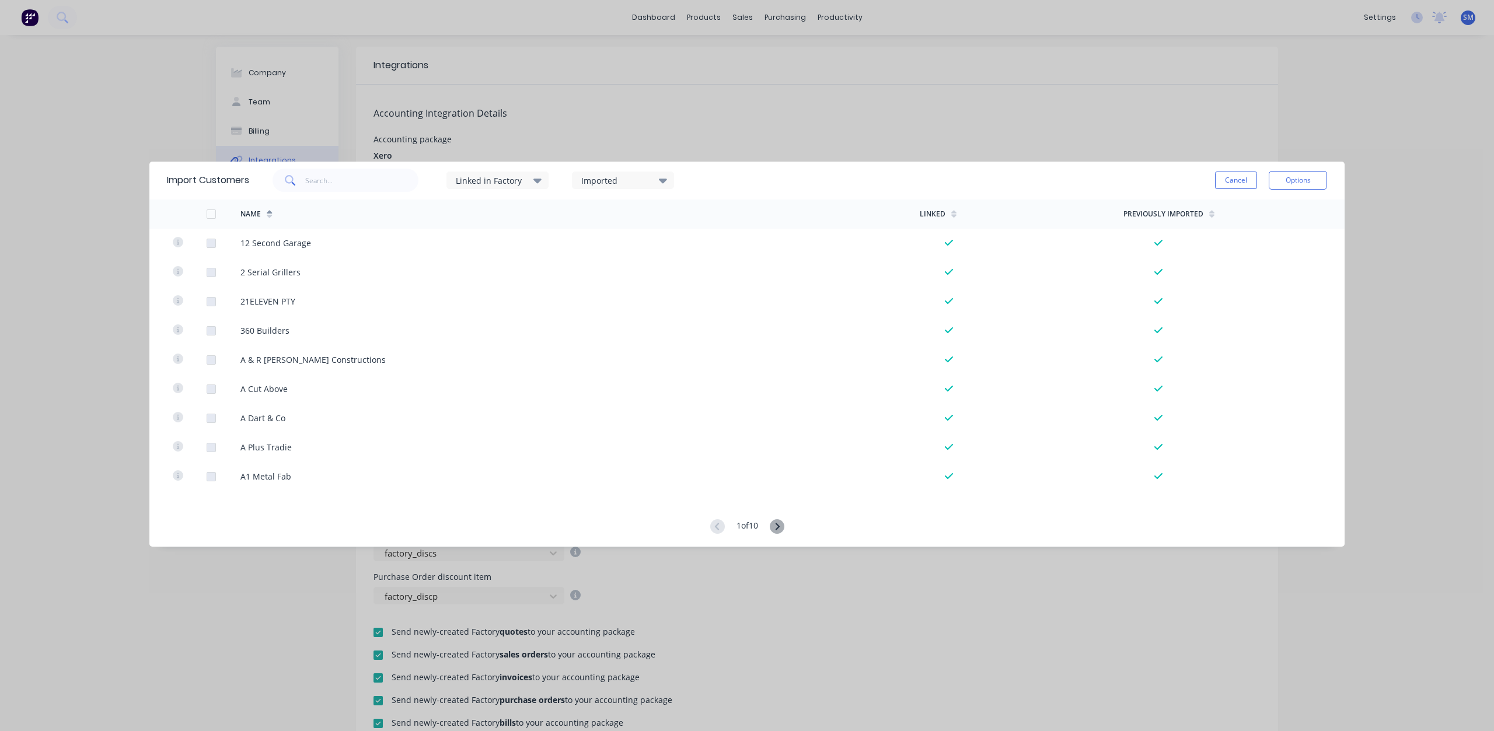
click at [617, 184] on div "Imported" at bounding box center [618, 180] width 74 height 12
click at [519, 186] on div "Linked in Factory" at bounding box center [493, 180] width 74 height 12
click at [1299, 179] on button "Options" at bounding box center [1298, 180] width 58 height 19
click at [1280, 243] on div "Import all customers" at bounding box center [1272, 239] width 90 height 17
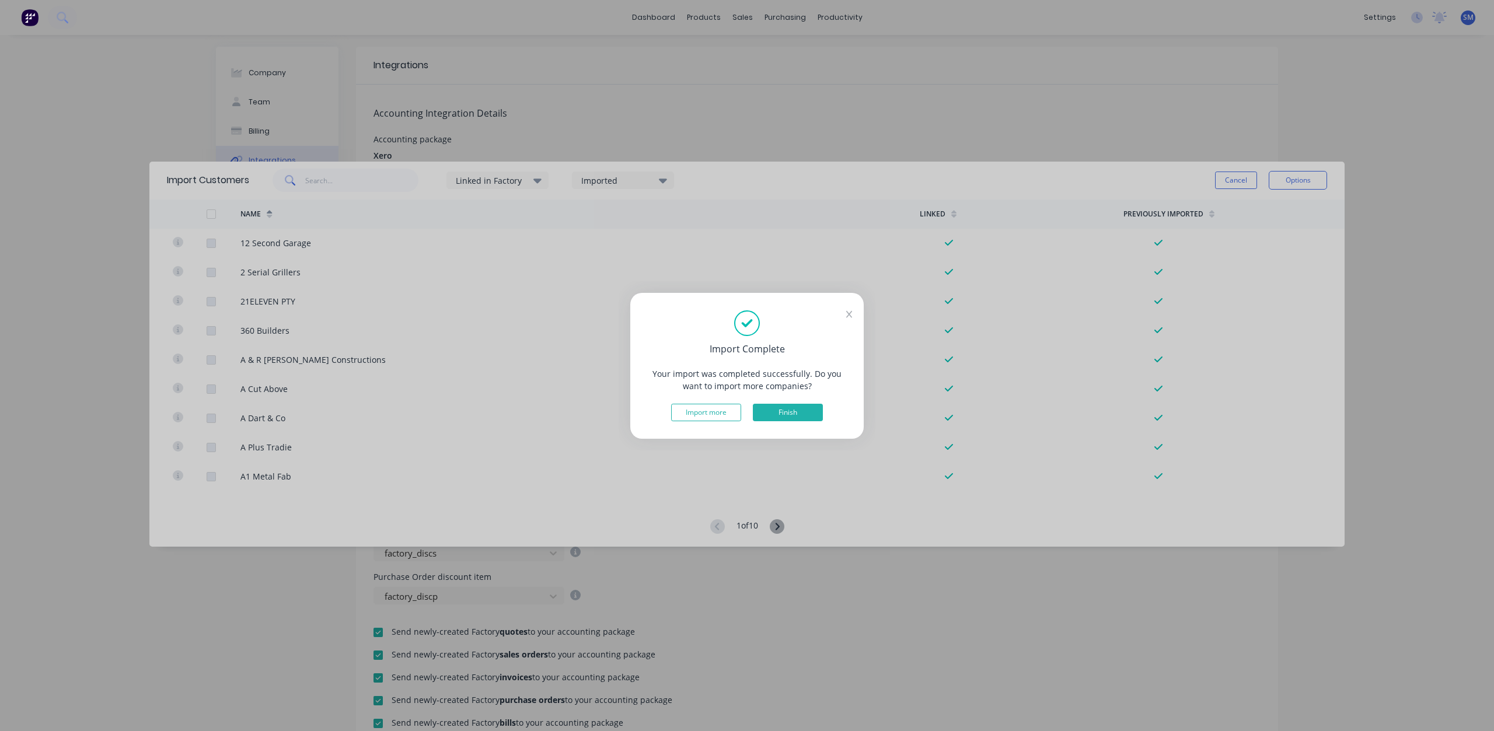
click at [780, 410] on button "Finish" at bounding box center [788, 413] width 70 height 18
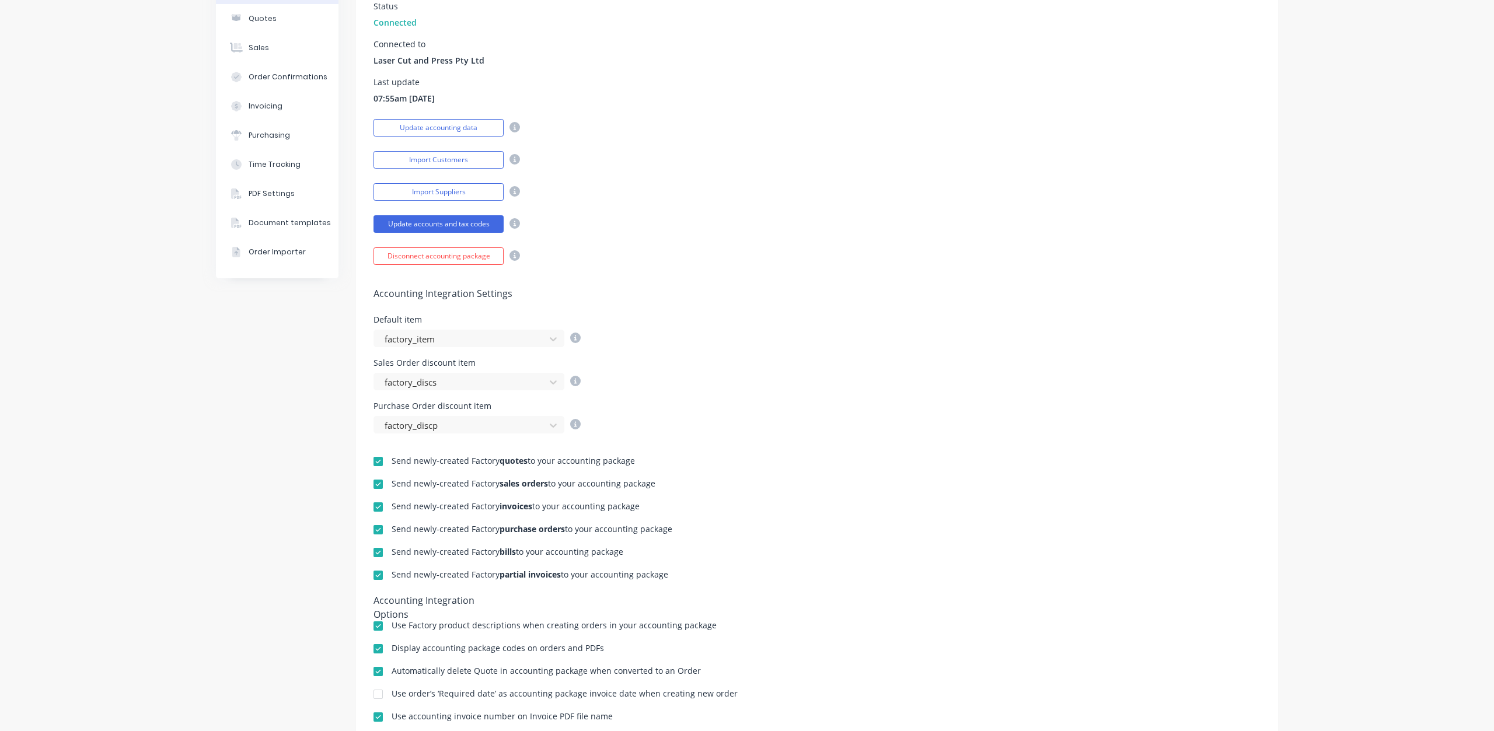
scroll to position [175, 0]
click at [470, 127] on button "Update accounting data" at bounding box center [438, 124] width 130 height 18
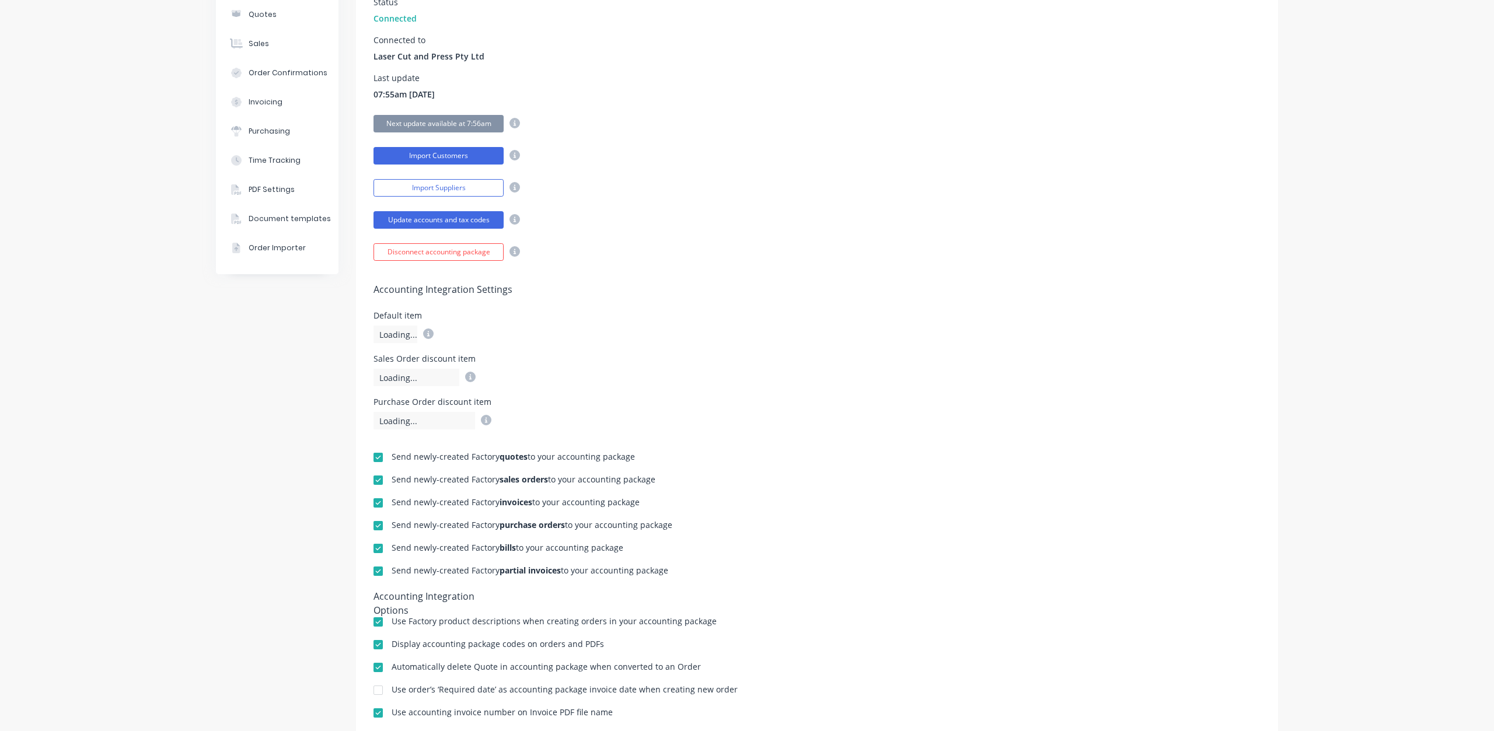
click at [456, 156] on button "Import Customers" at bounding box center [438, 156] width 130 height 18
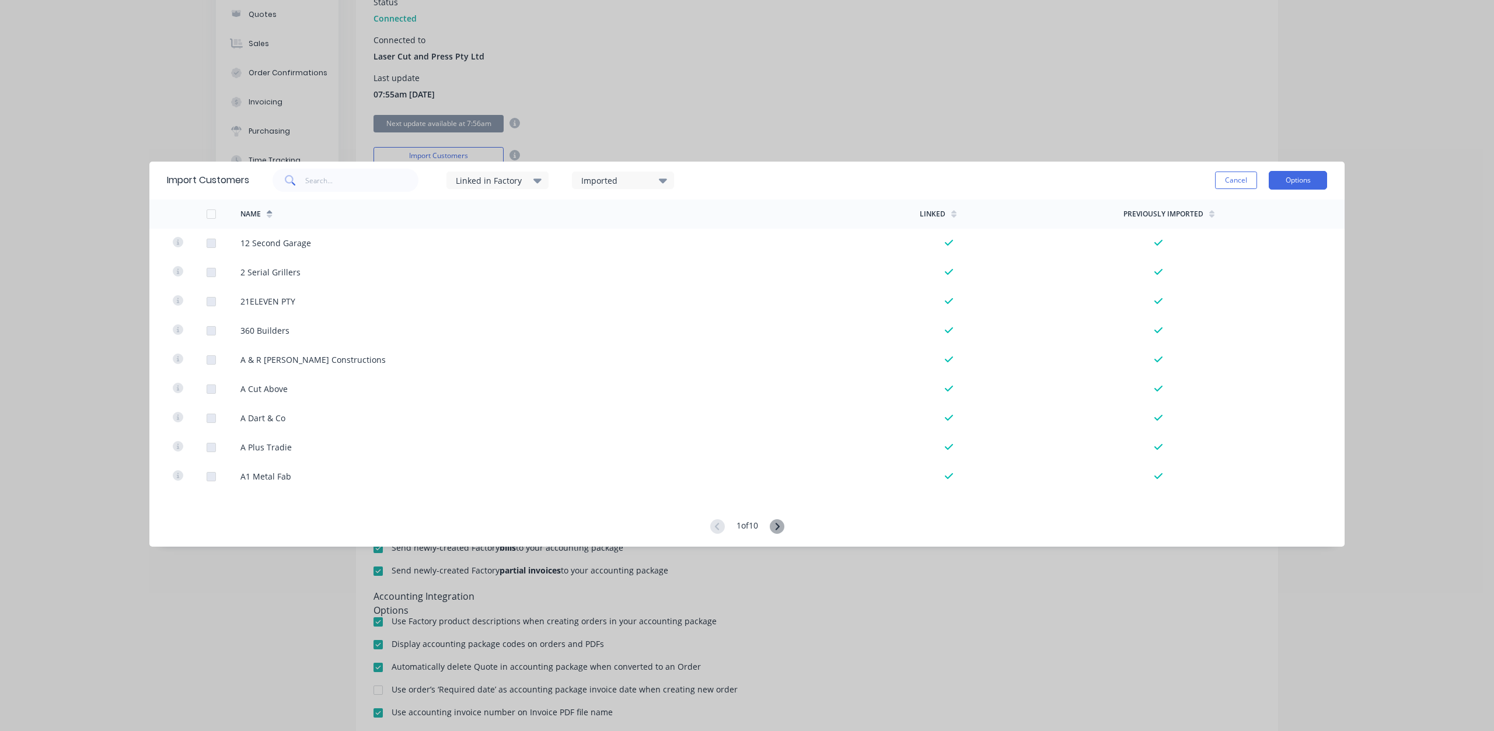
click at [1294, 176] on button "Options" at bounding box center [1298, 180] width 58 height 19
click at [1253, 244] on div "Import all customers" at bounding box center [1272, 239] width 90 height 17
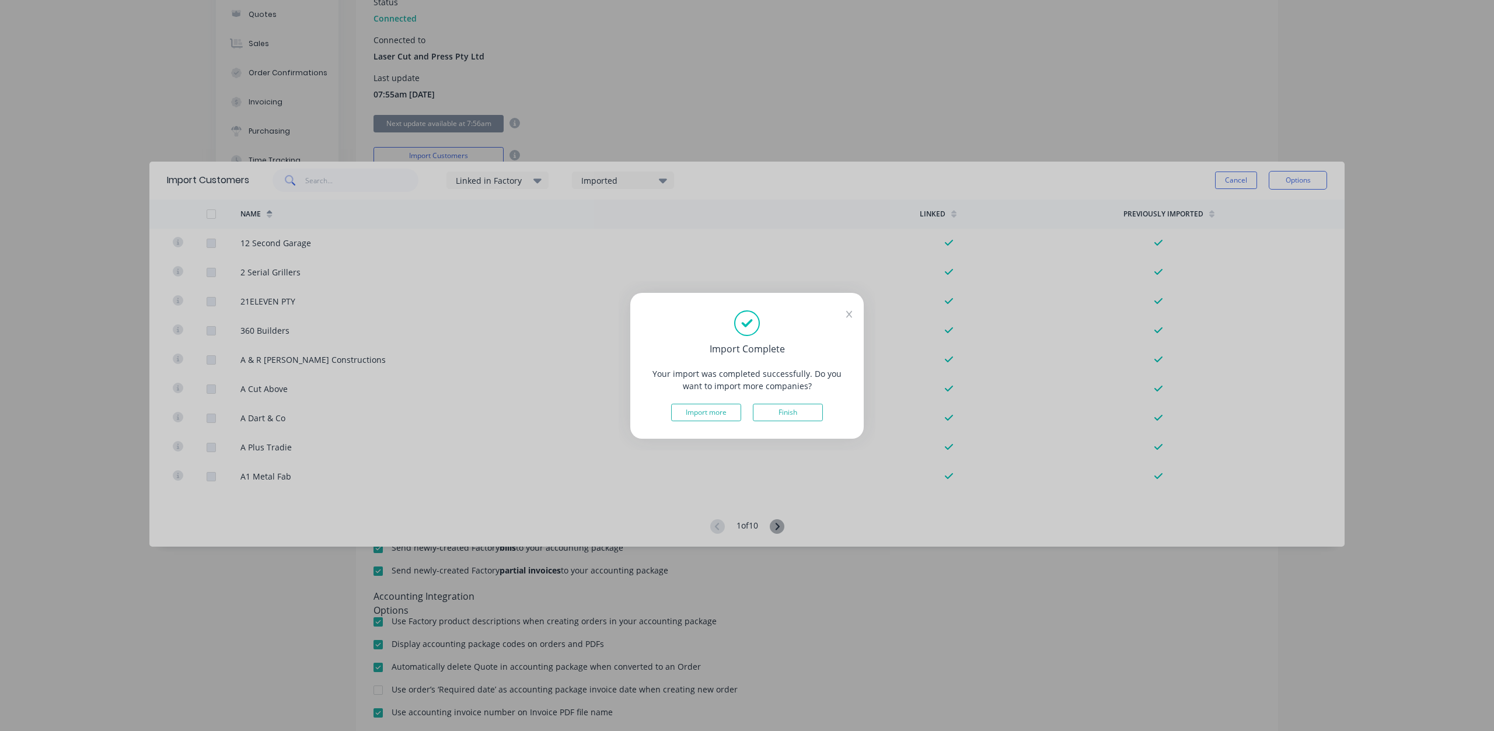
click at [848, 315] on icon at bounding box center [849, 314] width 6 height 8
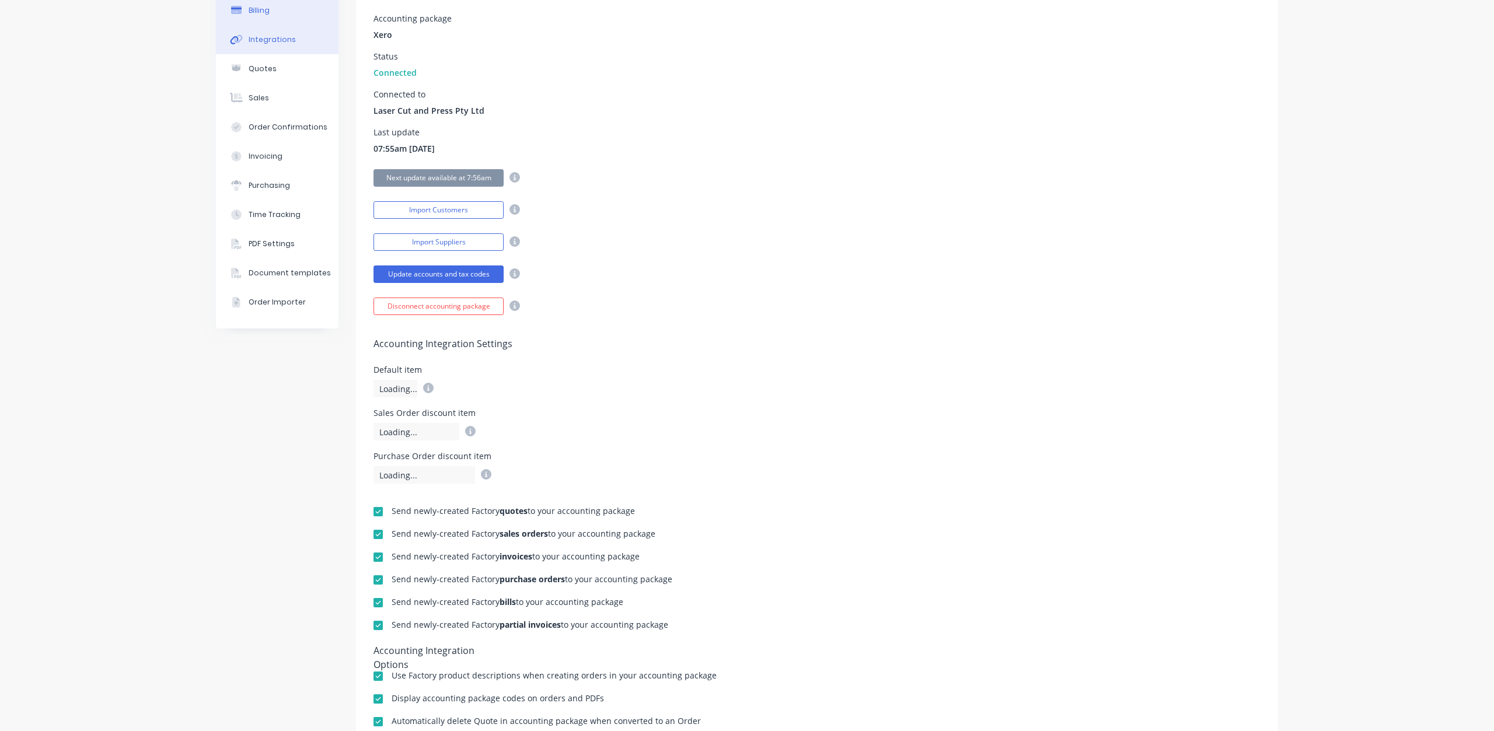
scroll to position [0, 0]
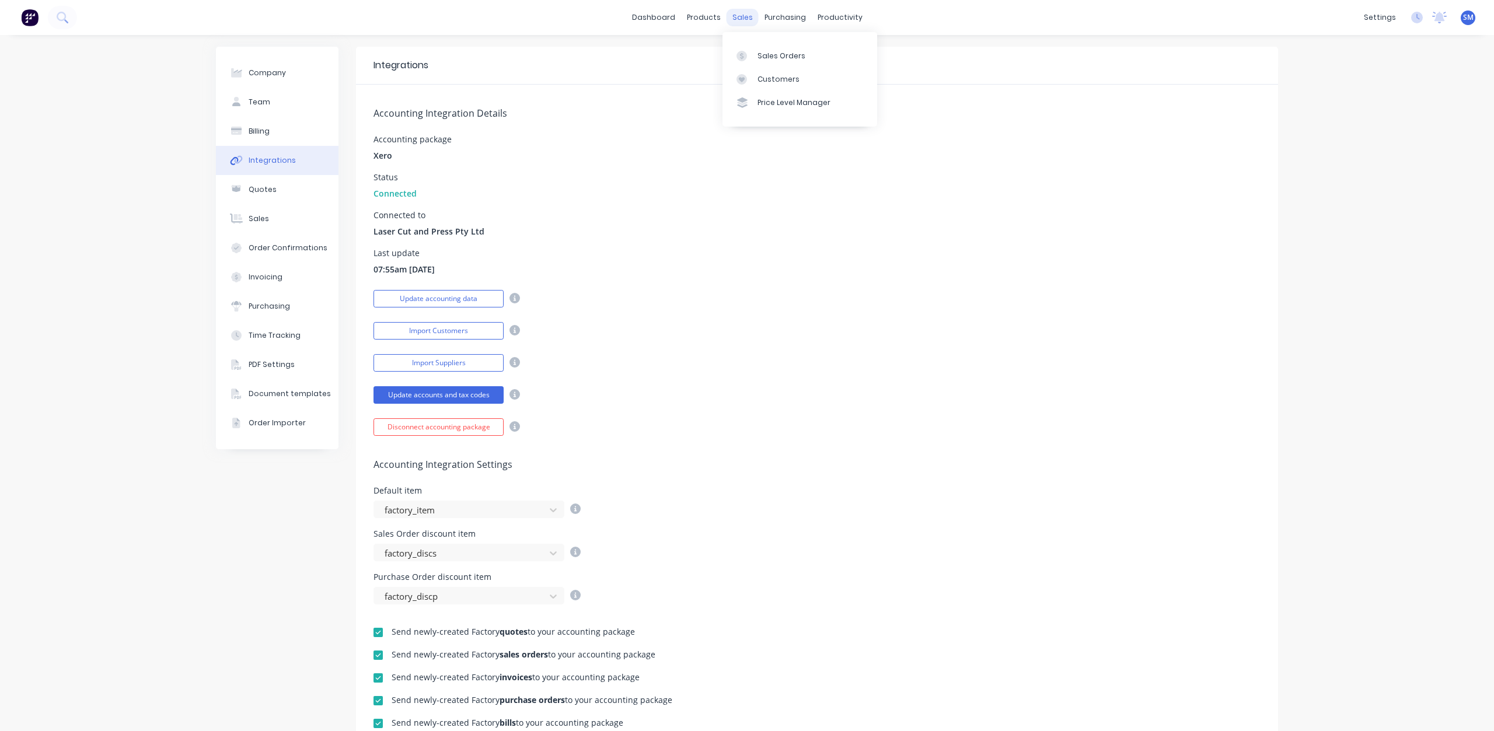
click at [740, 16] on div "sales" at bounding box center [742, 18] width 32 height 18
click at [766, 56] on div "Sales Orders" at bounding box center [781, 56] width 48 height 11
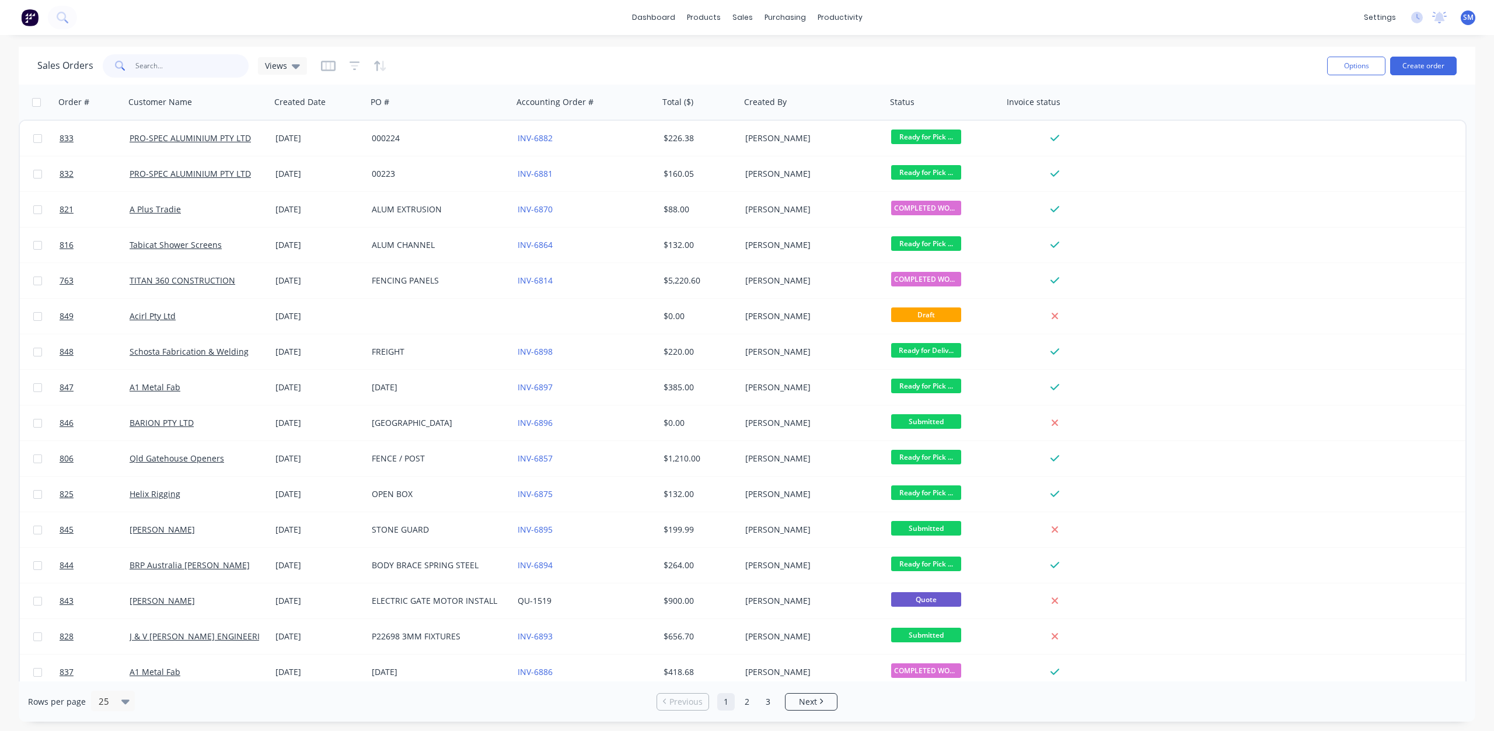
click at [179, 69] on input "text" at bounding box center [192, 65] width 114 height 23
type input "[PERSON_NAME]"
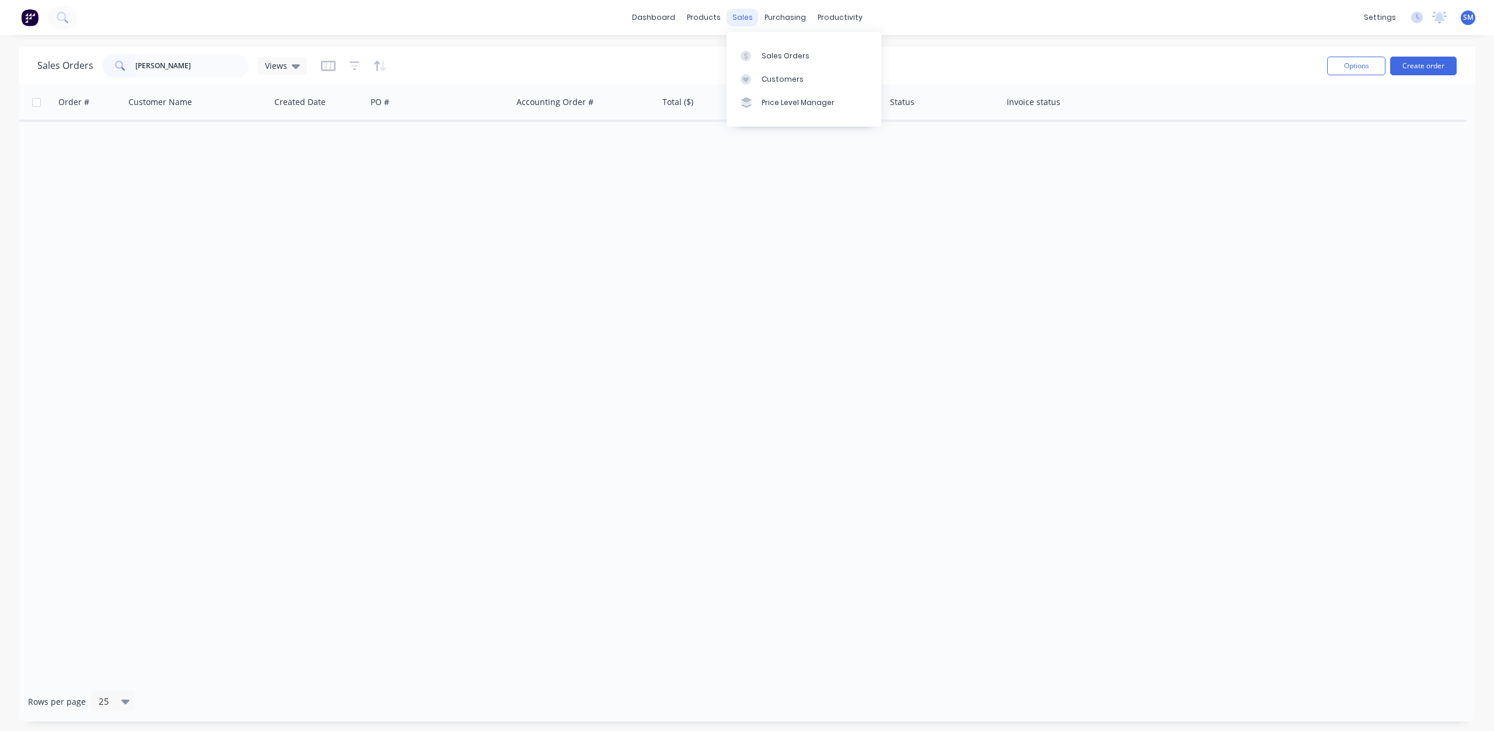
click at [743, 21] on div "sales" at bounding box center [742, 18] width 32 height 18
click at [774, 76] on div "Customers" at bounding box center [782, 79] width 42 height 11
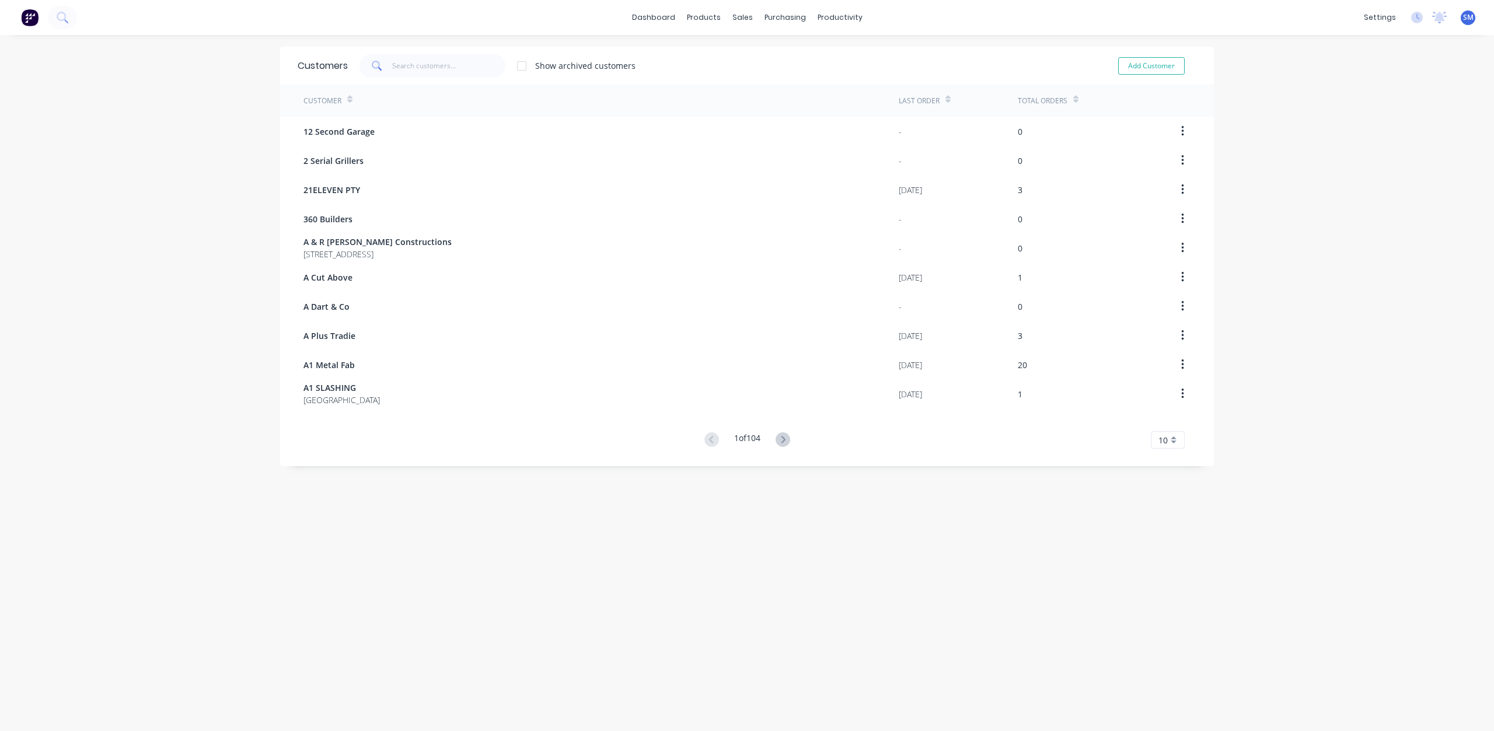
click at [387, 65] on span at bounding box center [375, 65] width 33 height 23
click at [409, 71] on input "text" at bounding box center [449, 65] width 114 height 23
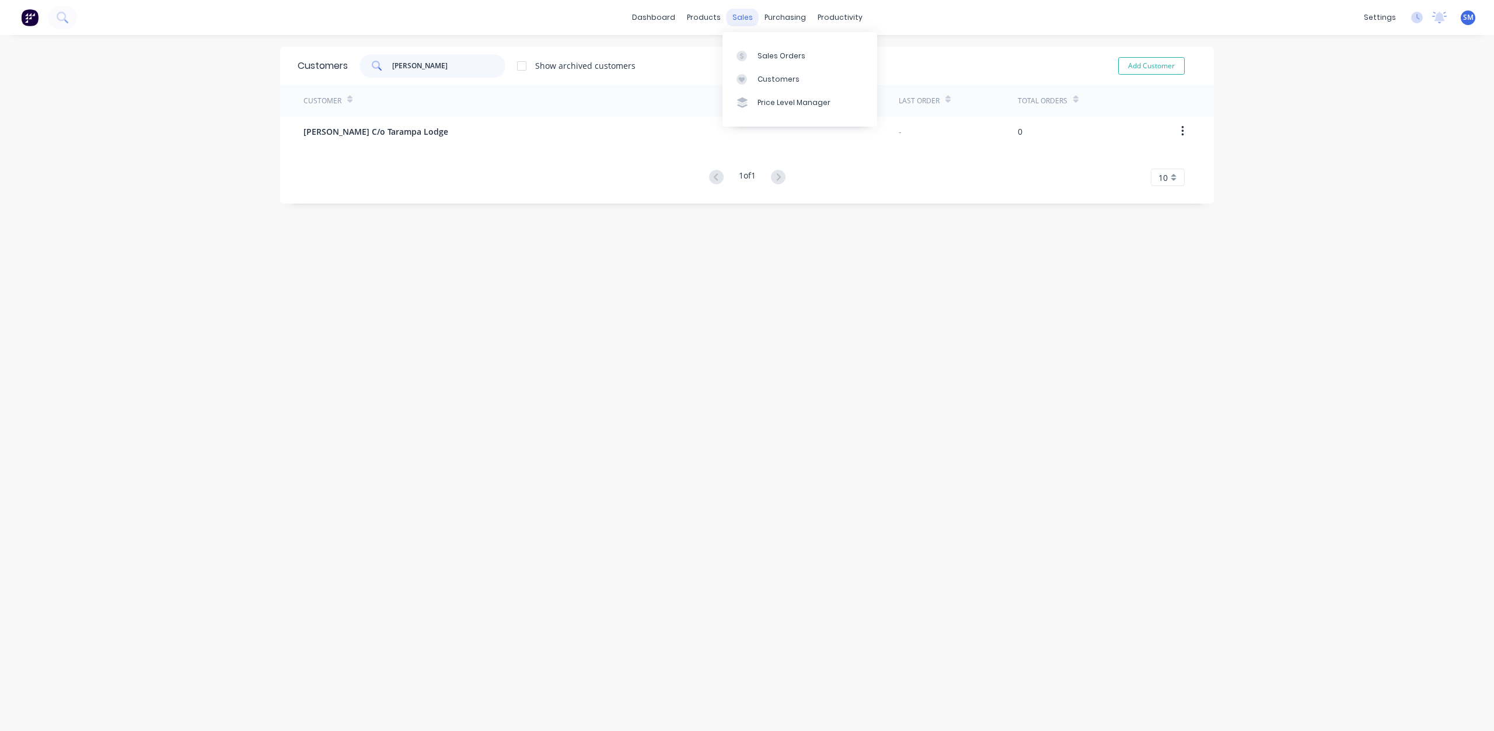
type input "[PERSON_NAME]"
click at [731, 13] on div "sales" at bounding box center [742, 18] width 32 height 18
click at [777, 55] on div "Sales Orders" at bounding box center [781, 56] width 48 height 11
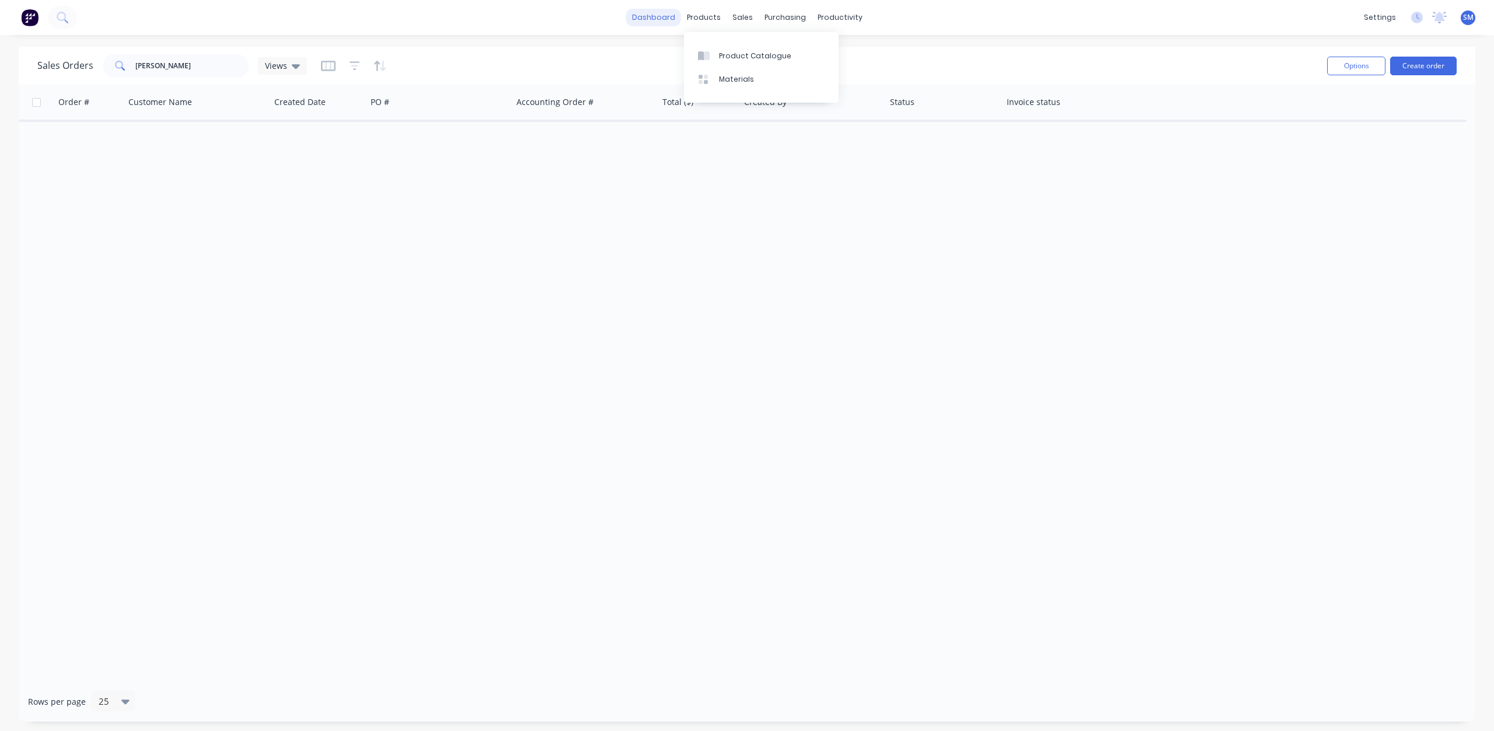
click at [655, 20] on link "dashboard" at bounding box center [653, 18] width 55 height 18
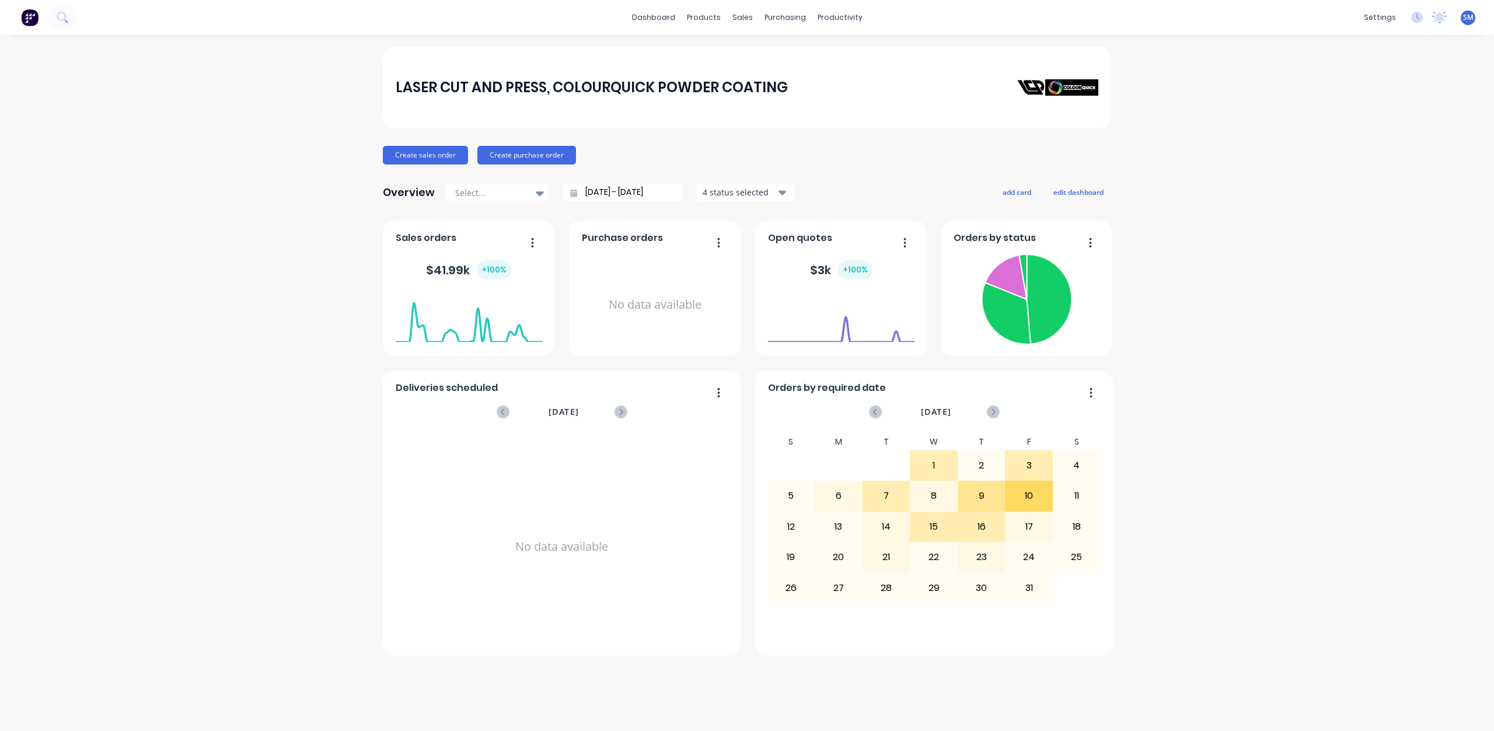
drag, startPoint x: 1234, startPoint y: 528, endPoint x: 1207, endPoint y: 538, distance: 28.6
click at [1207, 538] on div "LASER CUT AND PRESS, COLOURQUICK POWDER COATING Create sales order Create purch…" at bounding box center [747, 383] width 1494 height 673
click at [1449, 719] on div "LASER CUT AND PRESS, COLOURQUICK POWDER COATING Create sales order Create purch…" at bounding box center [747, 383] width 1494 height 673
click at [1418, 20] on icon at bounding box center [1417, 18] width 12 height 12
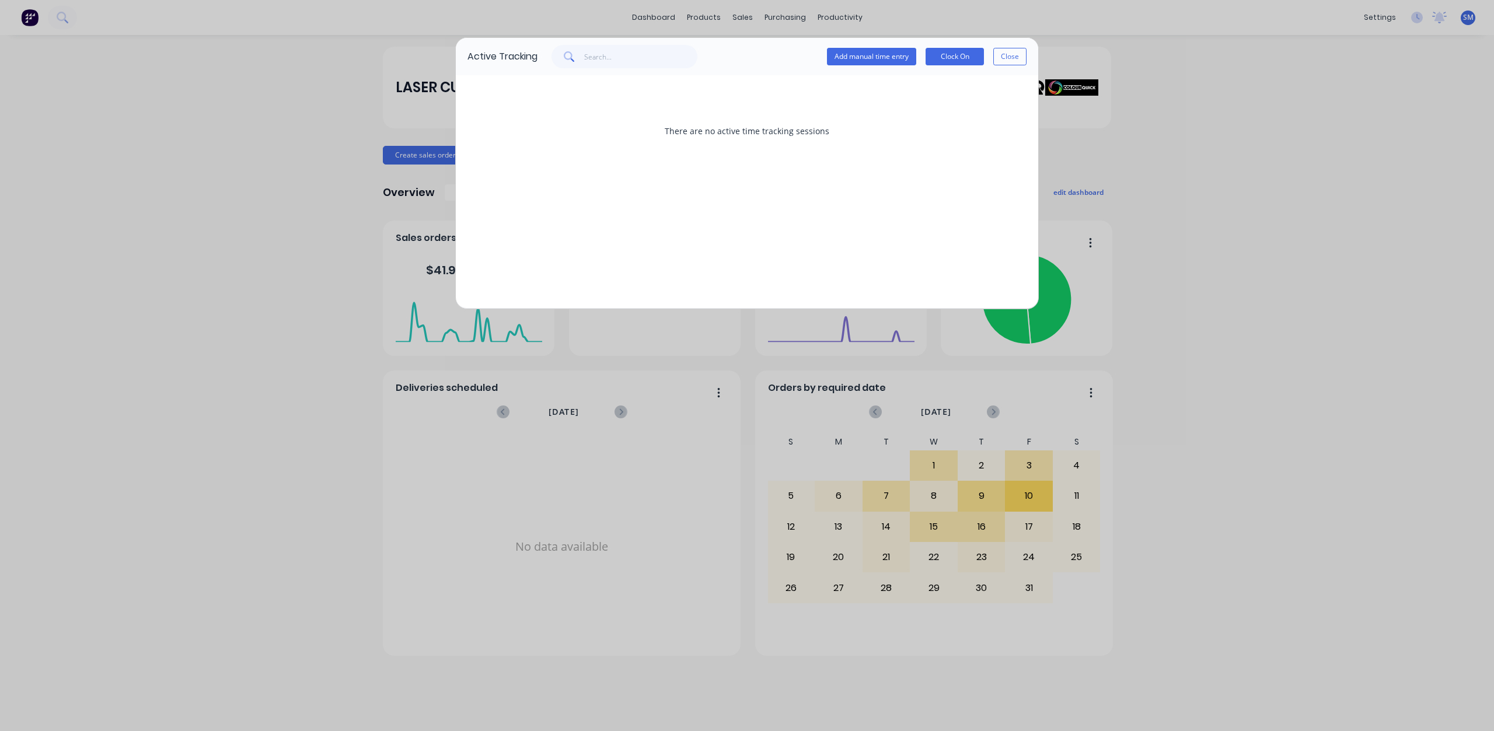
click at [1011, 55] on button "Close" at bounding box center [1009, 57] width 33 height 18
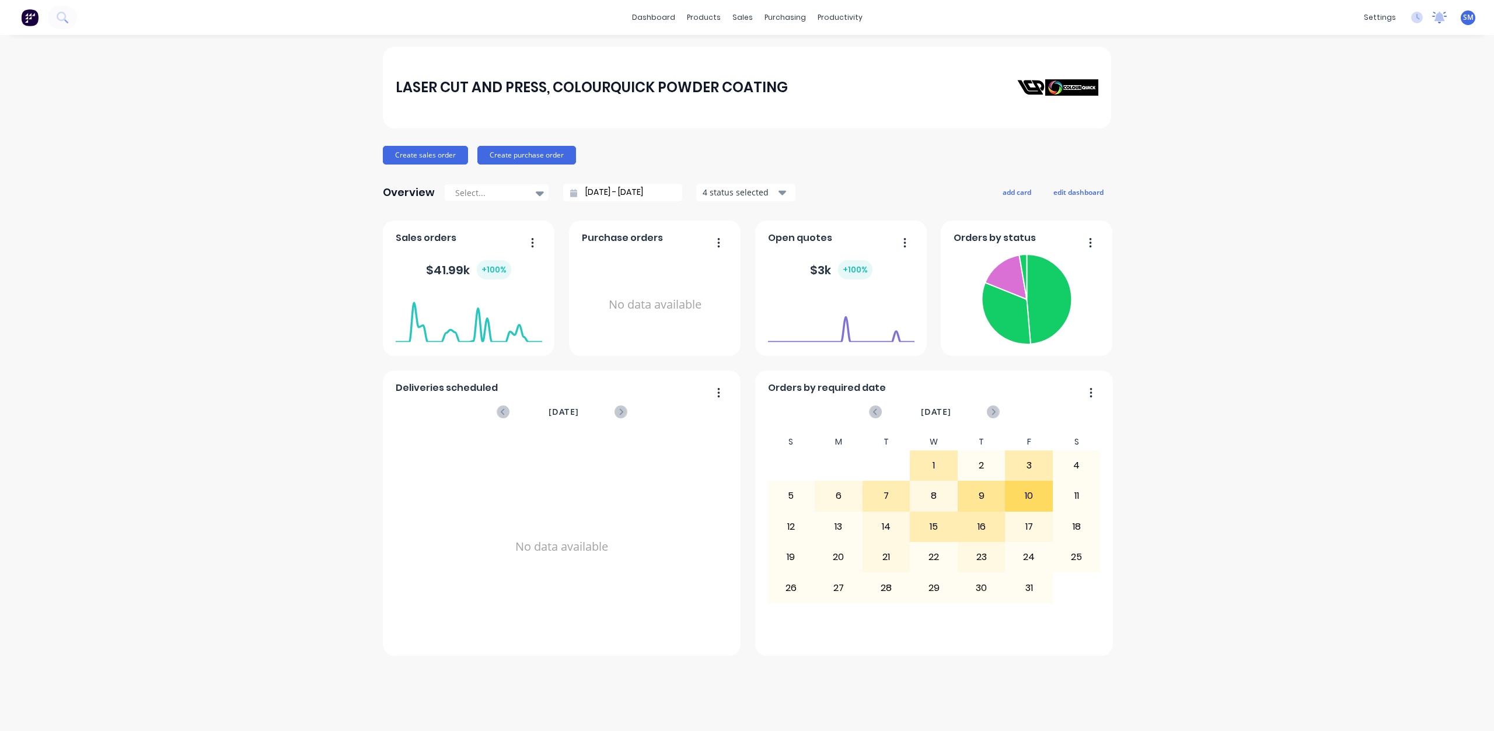
click at [1434, 19] on icon at bounding box center [1439, 18] width 15 height 12
click at [1463, 22] on span "SM" at bounding box center [1468, 17] width 11 height 11
click at [1386, 23] on div "settings" at bounding box center [1380, 18] width 44 height 18
click at [1224, 221] on div "LASER CUT AND PRESS, COLOURQUICK POWDER COATING Create sales order Create purch…" at bounding box center [747, 383] width 1494 height 673
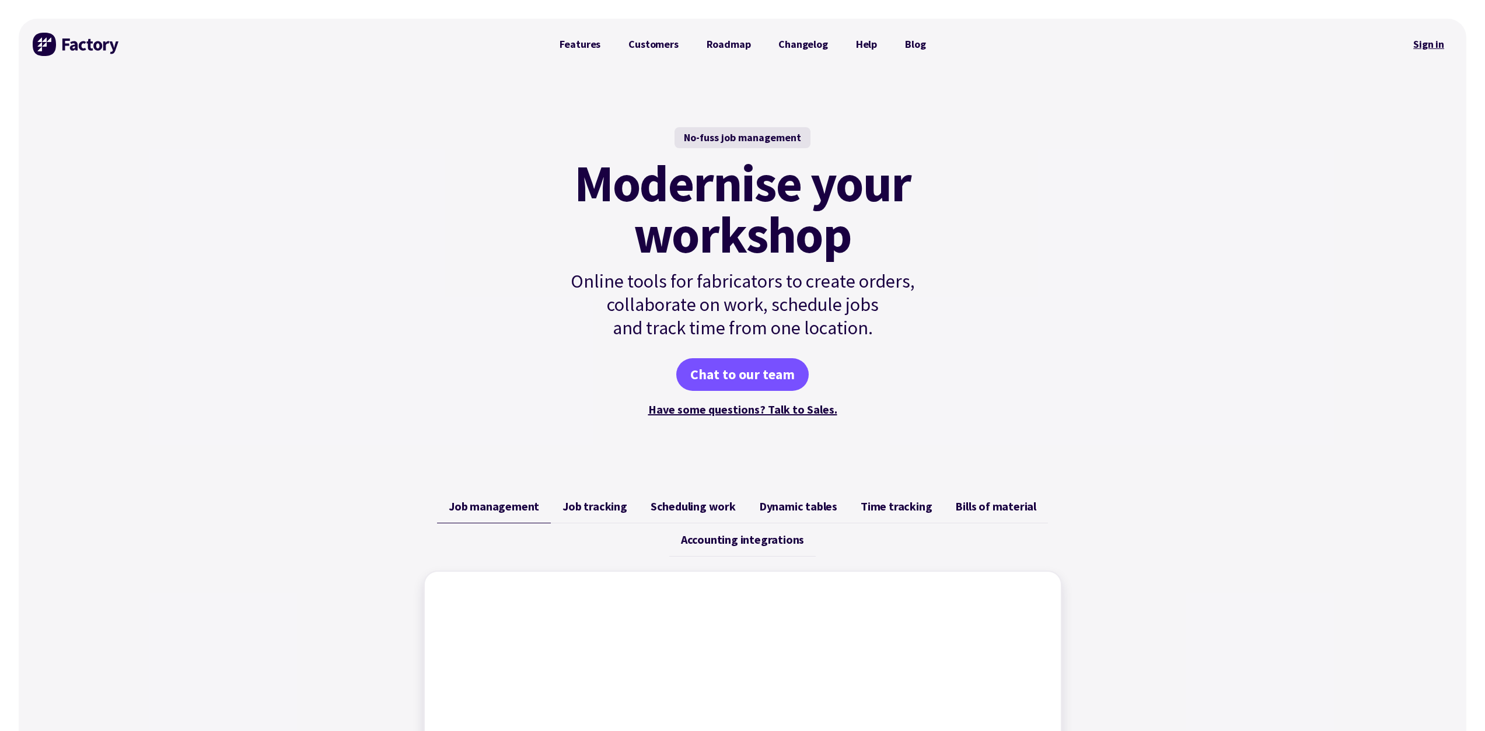
click at [1432, 45] on link "Sign in" at bounding box center [1428, 44] width 47 height 27
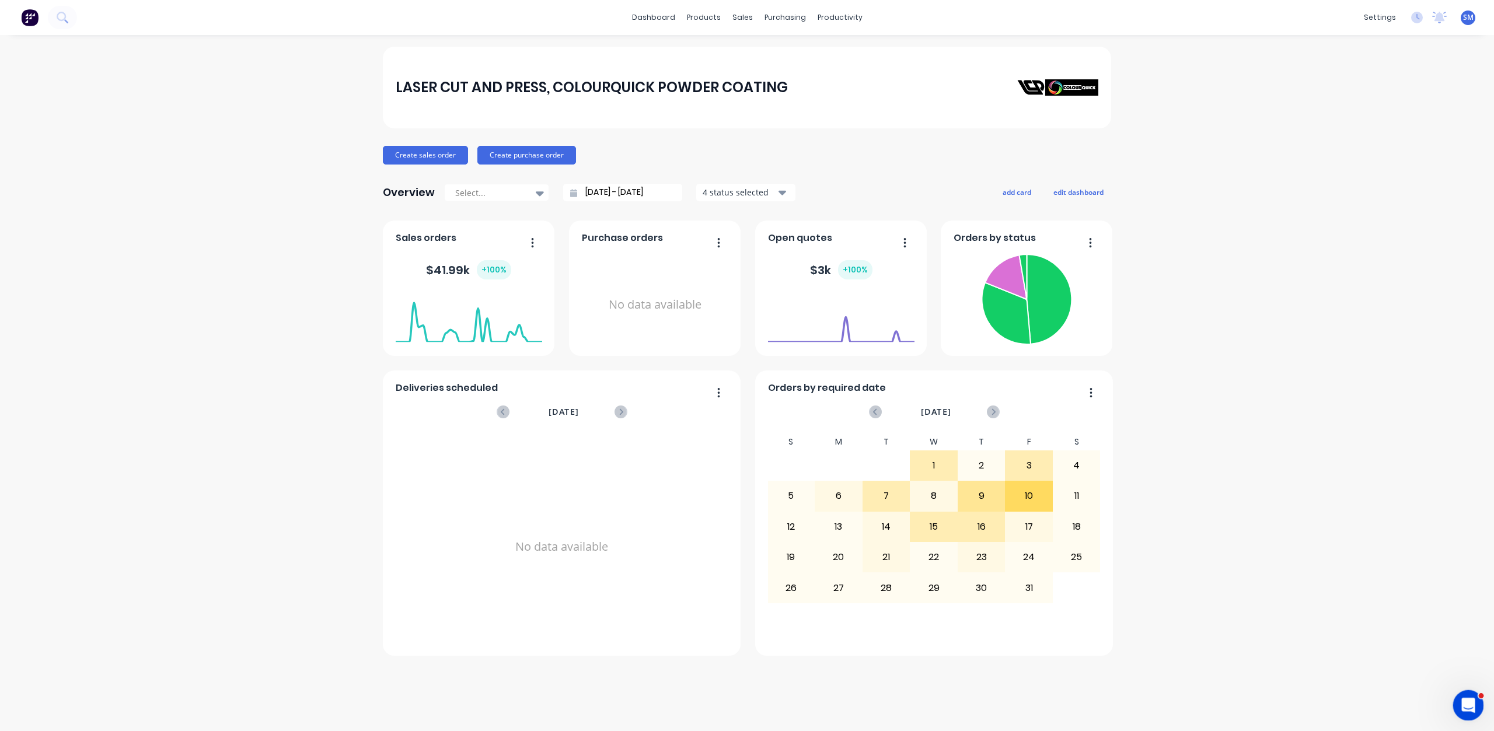
click at [1466, 705] on icon "Open Intercom Messenger" at bounding box center [1466, 703] width 8 height 9
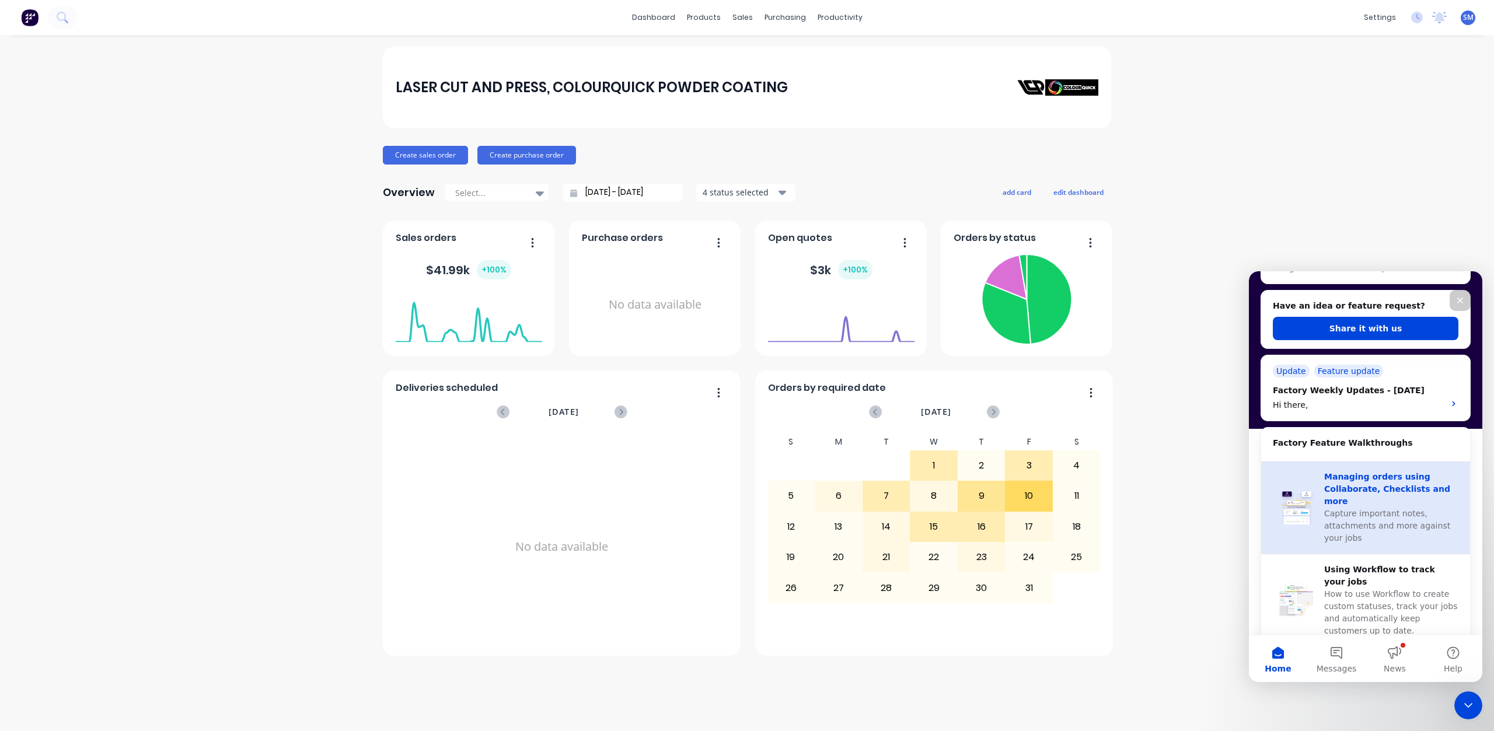
scroll to position [117, 0]
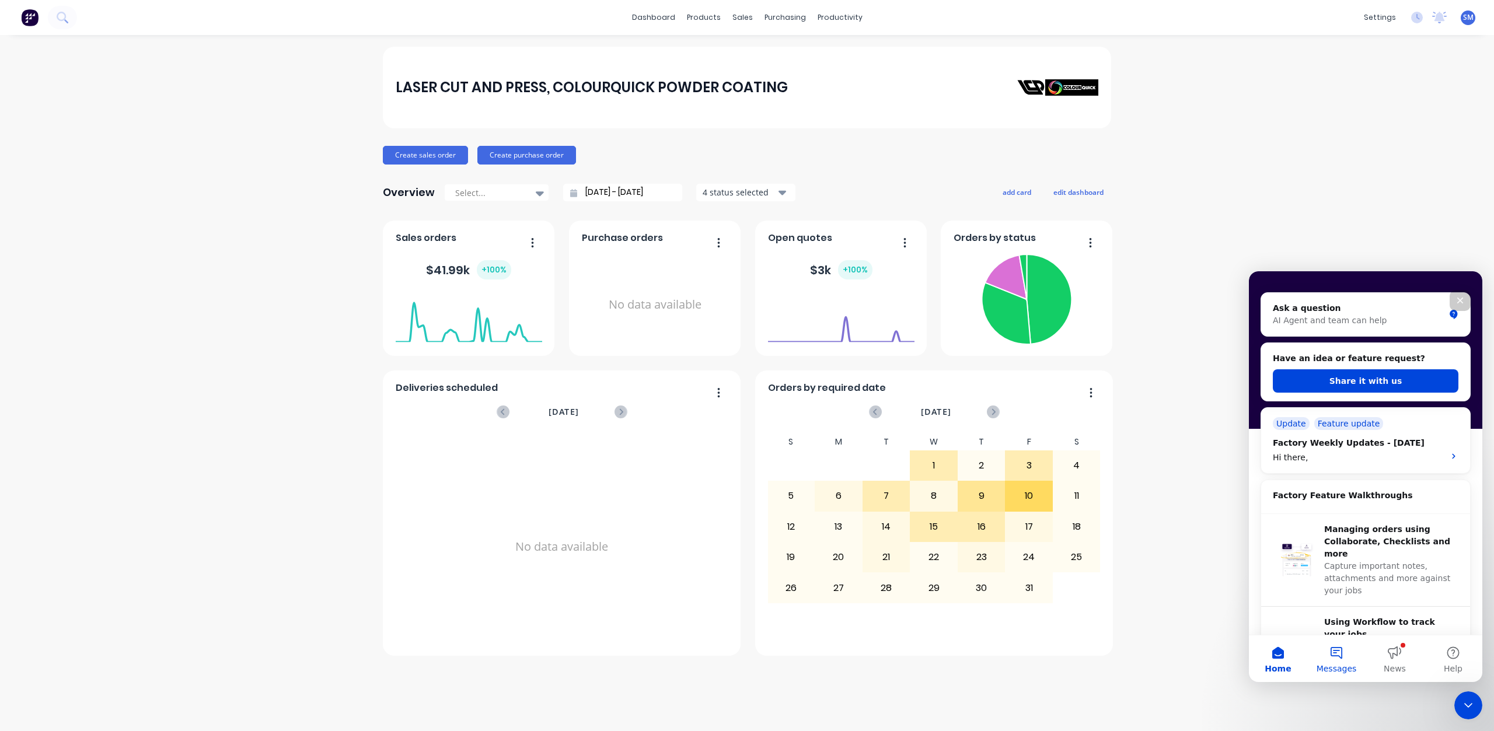
click at [1345, 662] on button "Messages" at bounding box center [1336, 658] width 58 height 47
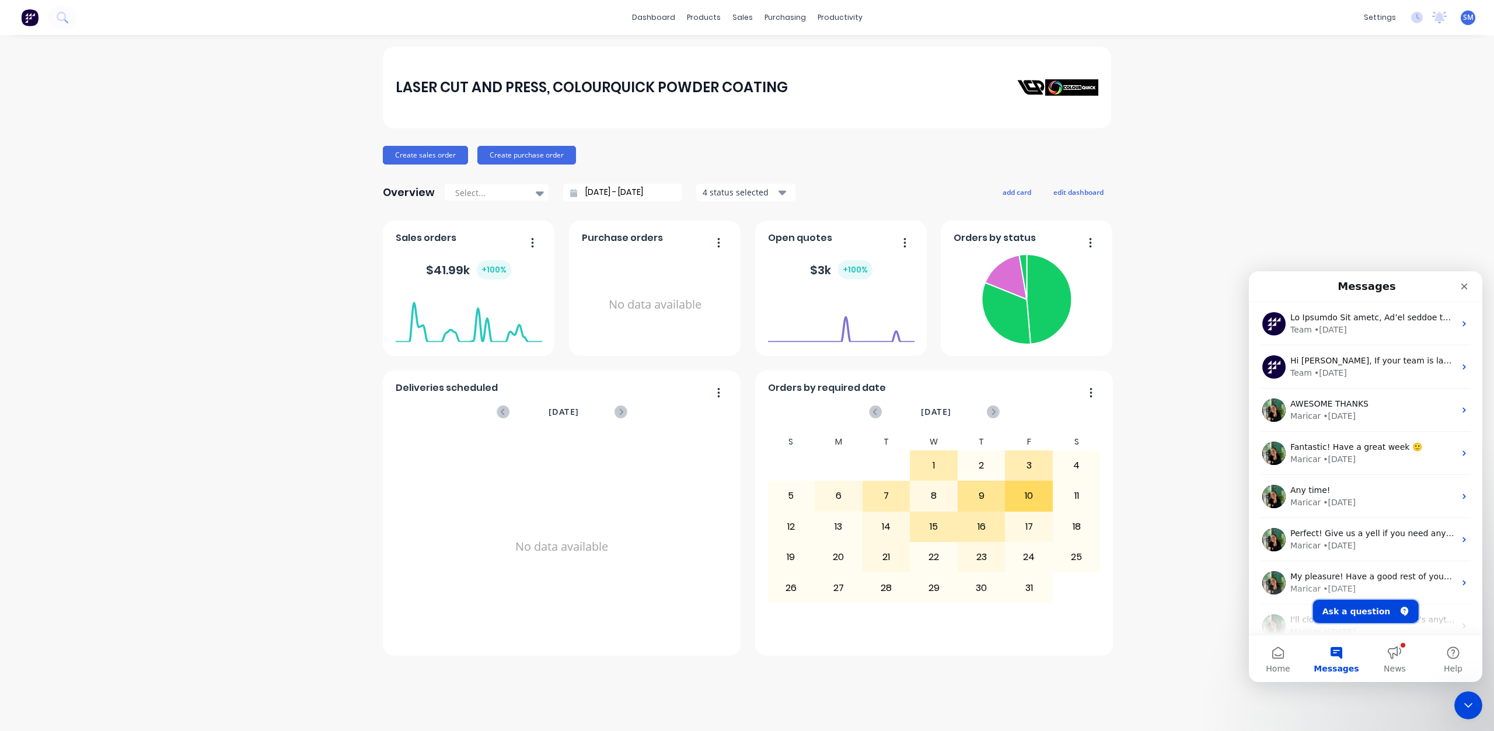
click at [1357, 614] on button "Ask a question" at bounding box center [1366, 611] width 106 height 23
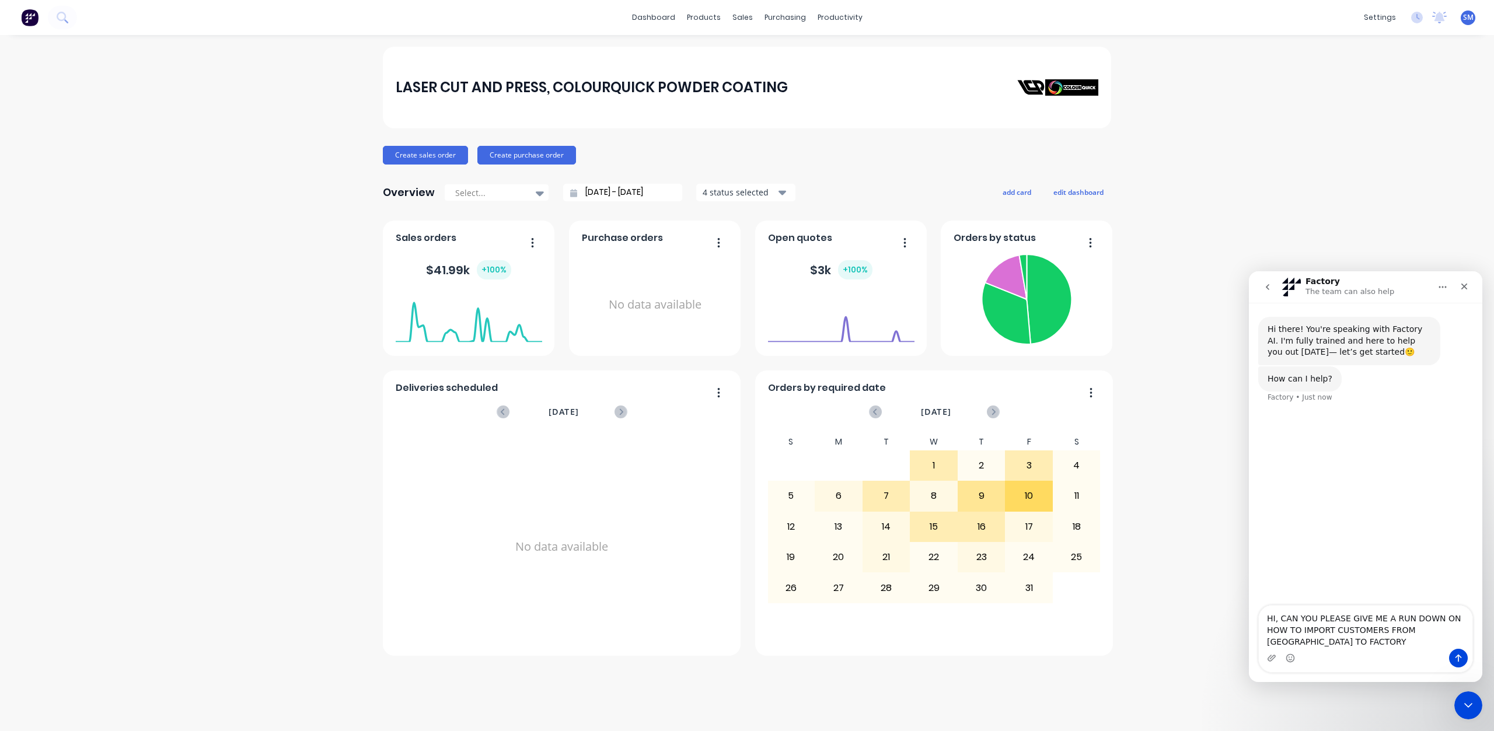
type textarea "HI, CAN YOU PLEASE GIVE ME A RUN DOWN ON HOW TO IMPORT CUSTOMERS FROM [GEOGRAPH…"
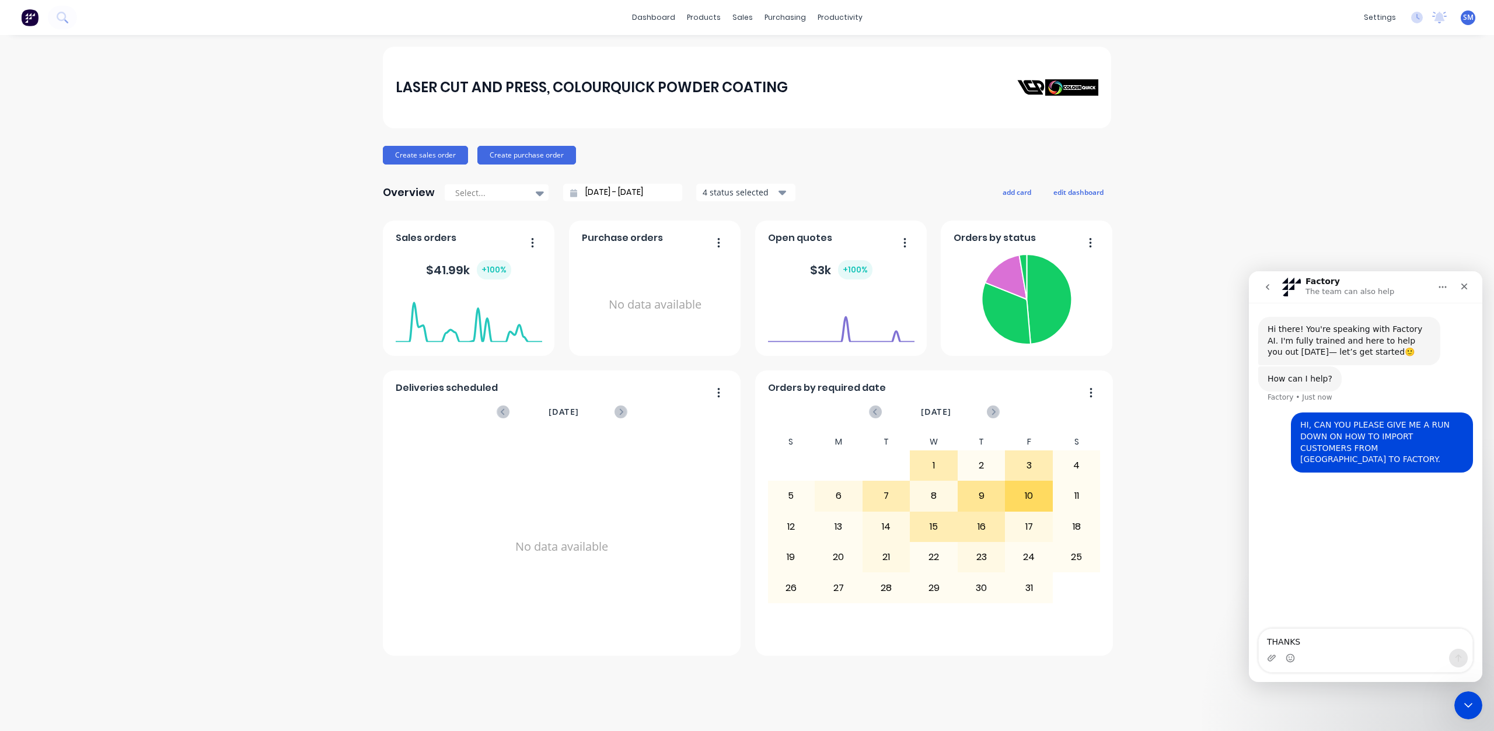
type textarea "THANKS"
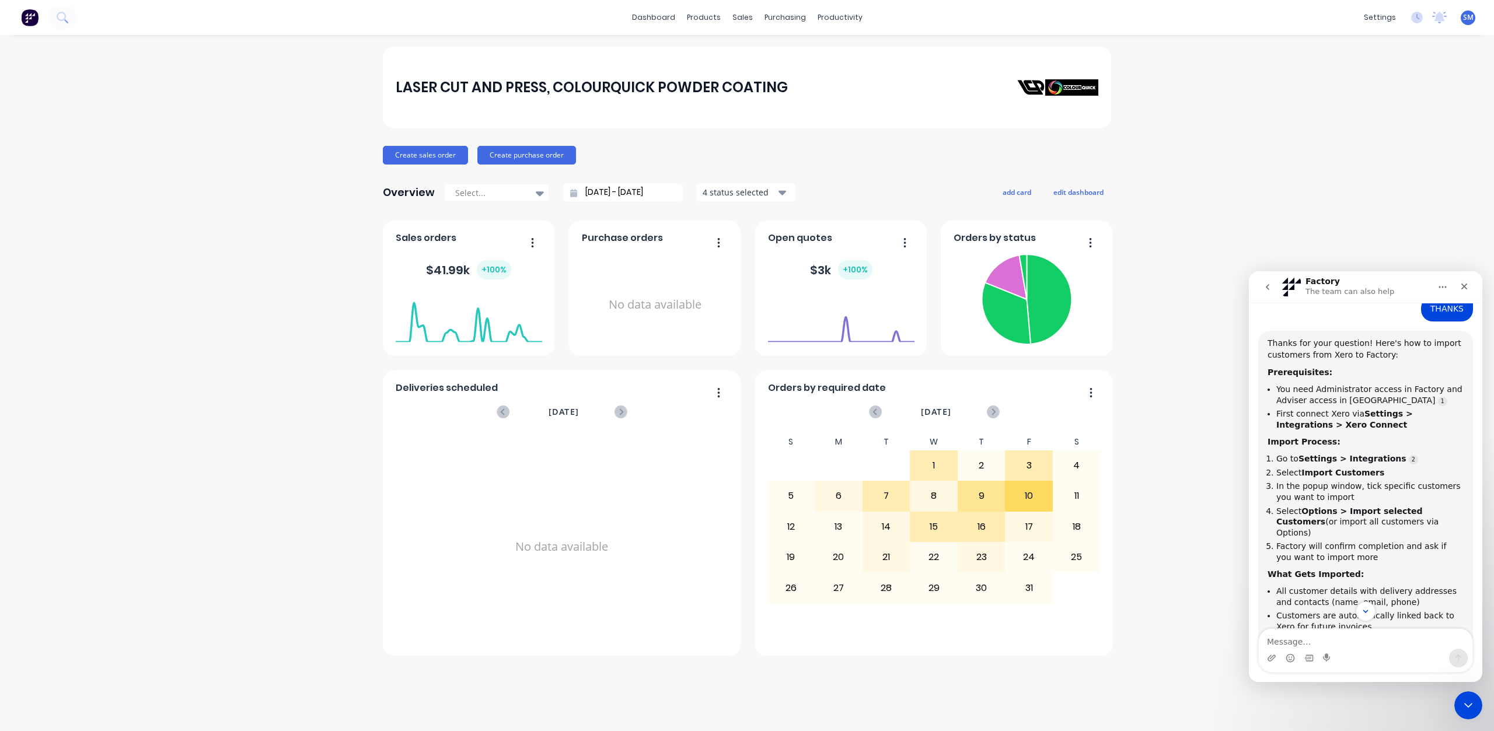
scroll to position [233, 0]
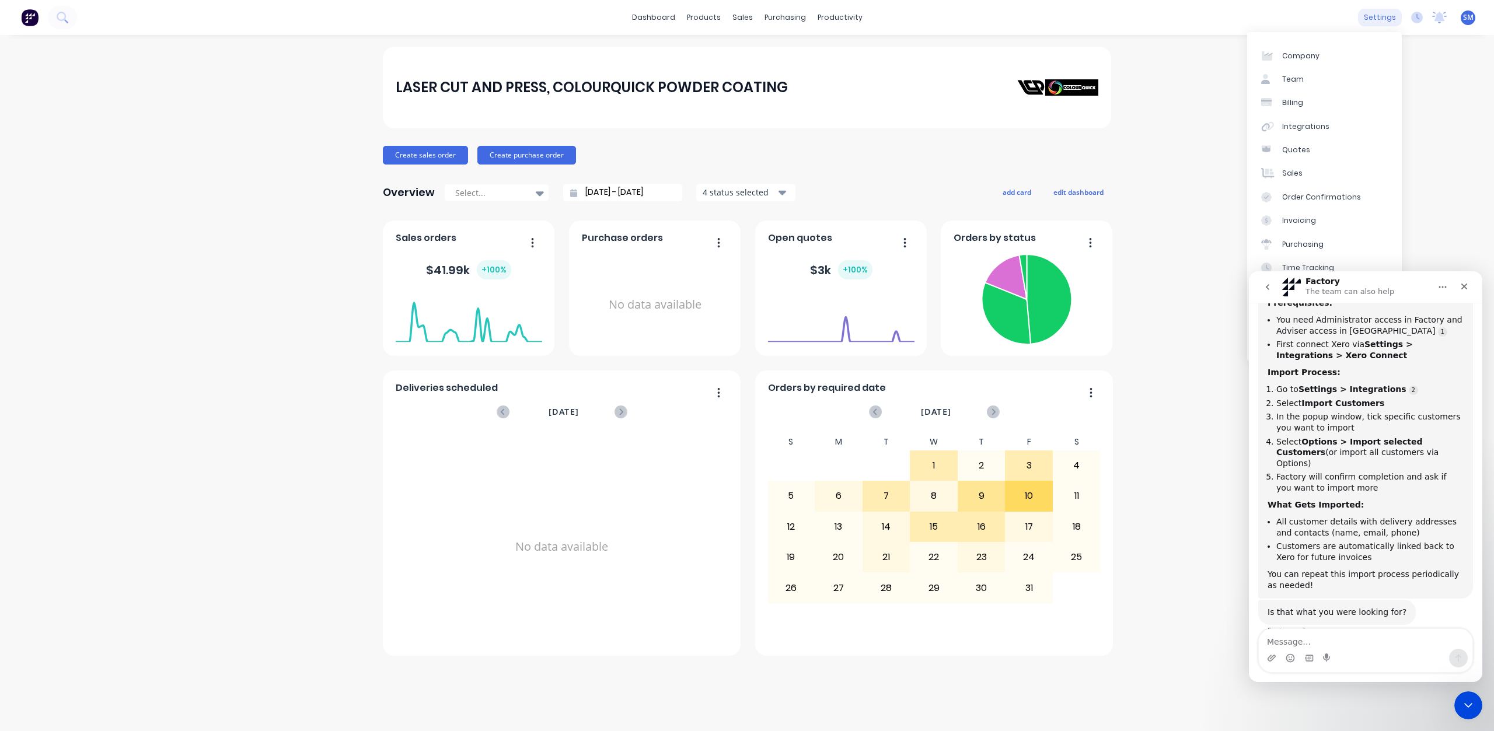
click at [1385, 16] on div "settings" at bounding box center [1380, 18] width 44 height 18
click at [1471, 284] on div "Close" at bounding box center [1463, 286] width 21 height 21
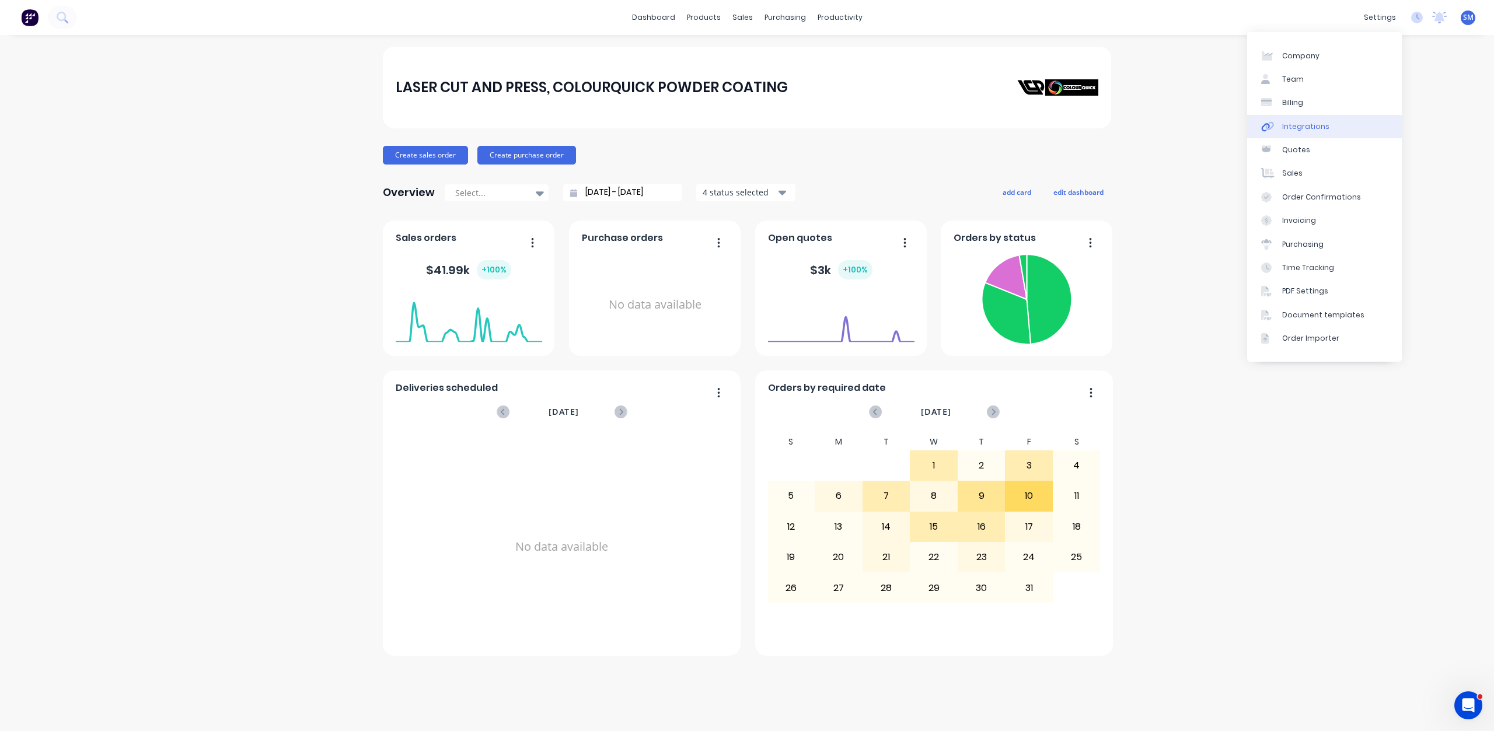
click at [1297, 125] on div "Integrations" at bounding box center [1305, 126] width 47 height 11
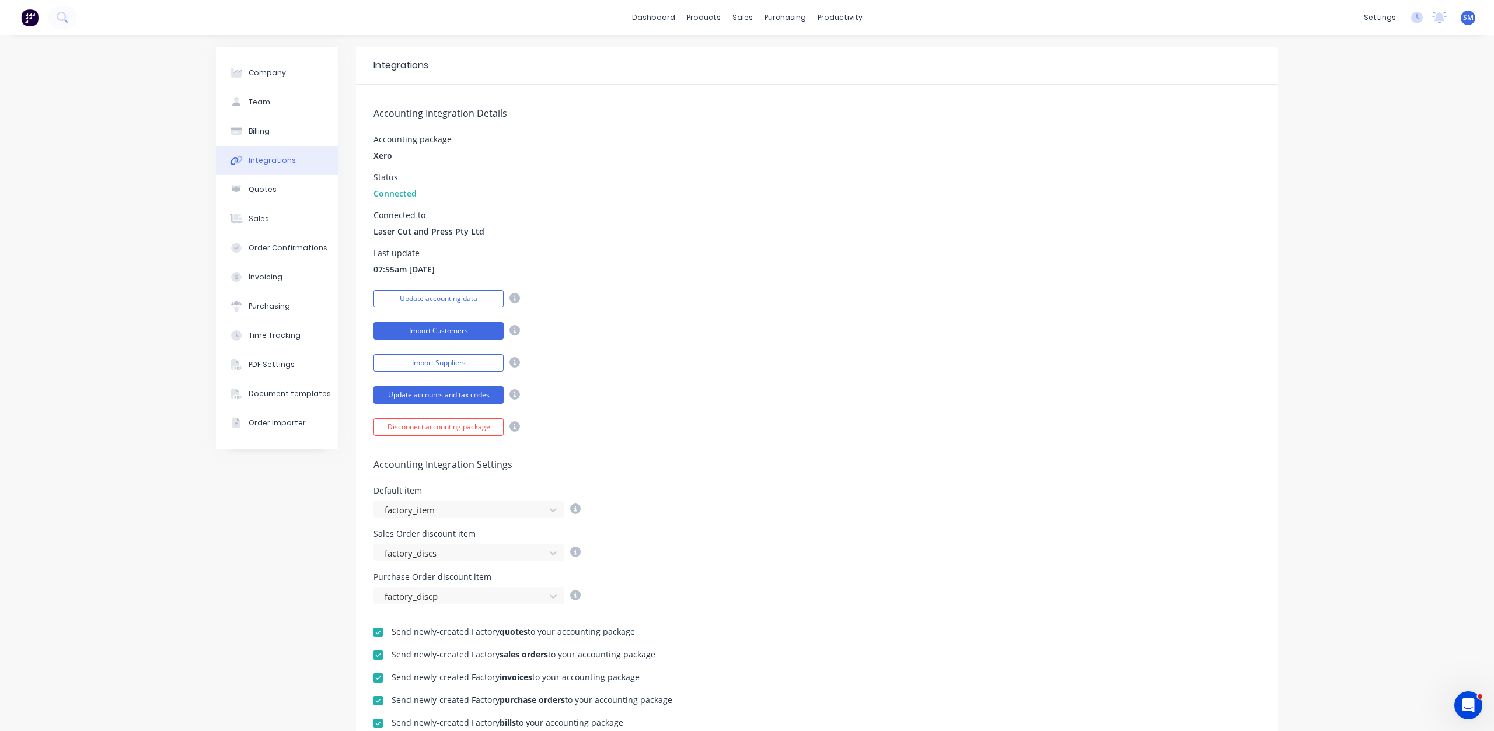
click at [424, 328] on button "Import Customers" at bounding box center [438, 331] width 130 height 18
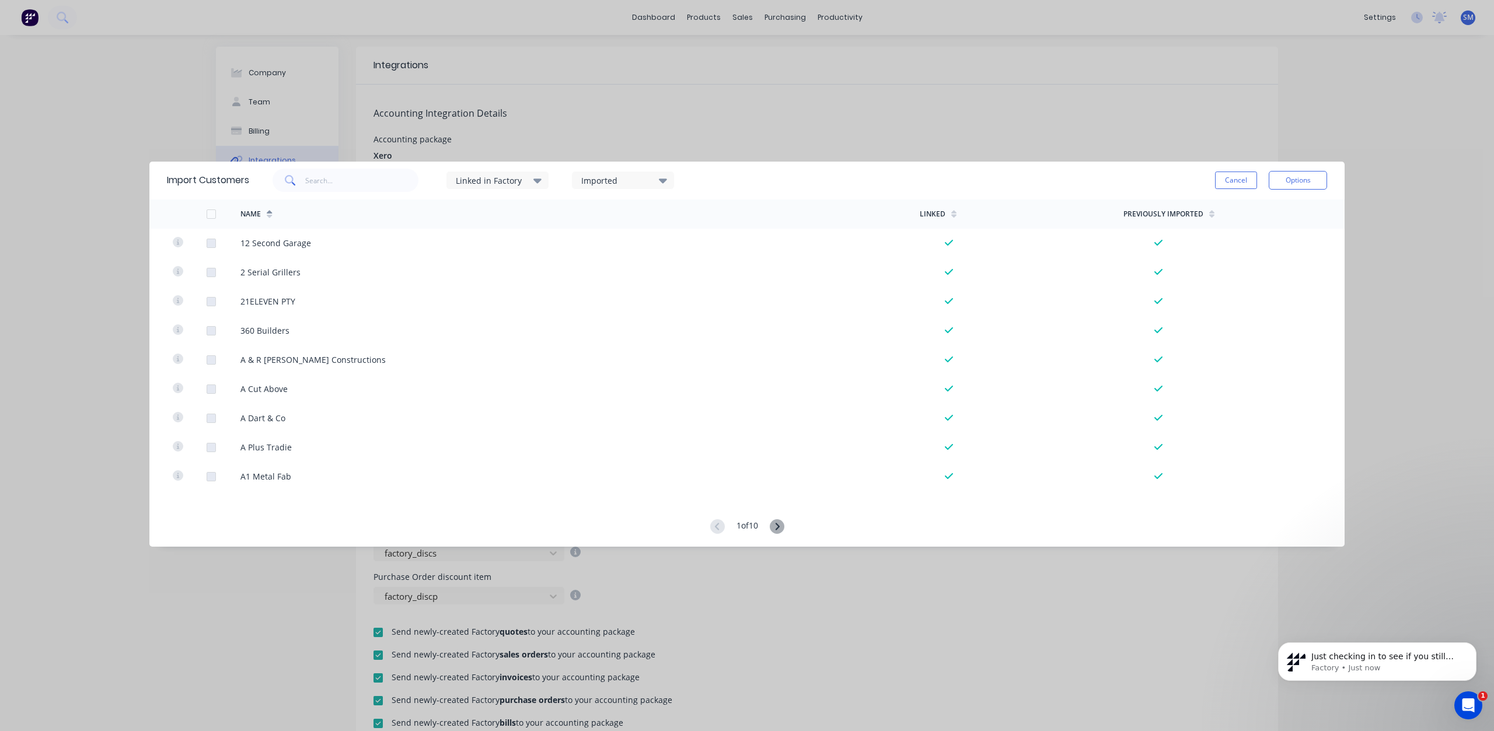
scroll to position [329, 0]
click at [602, 179] on div "Imported" at bounding box center [618, 180] width 74 height 12
click at [614, 218] on div "All" at bounding box center [668, 218] width 117 height 12
click at [1302, 183] on button "Options" at bounding box center [1298, 180] width 58 height 19
click at [1252, 240] on div "Import all customers" at bounding box center [1272, 239] width 90 height 17
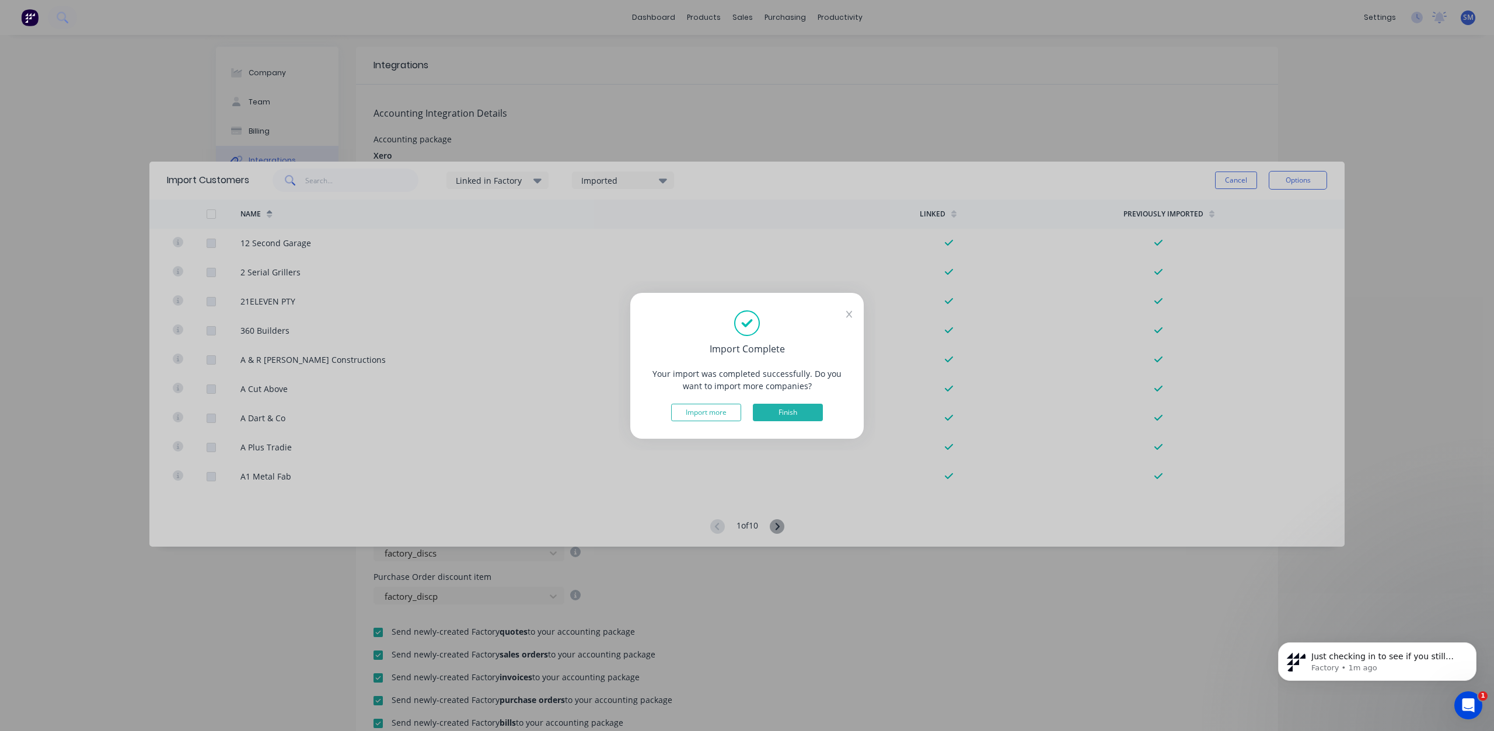
click at [790, 416] on button "Finish" at bounding box center [788, 413] width 70 height 18
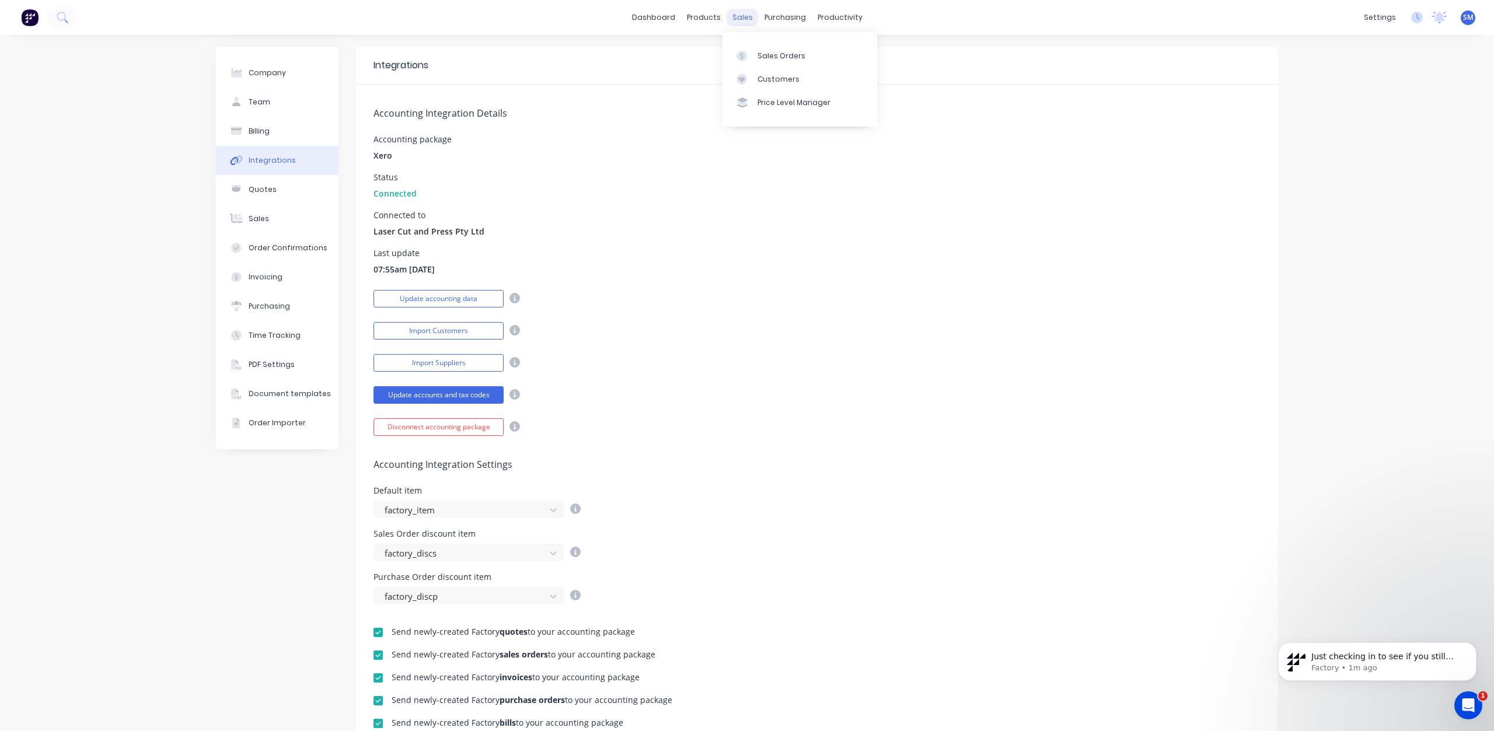
click at [733, 16] on div "sales" at bounding box center [742, 18] width 32 height 18
click at [774, 79] on div "Customers" at bounding box center [778, 79] width 42 height 11
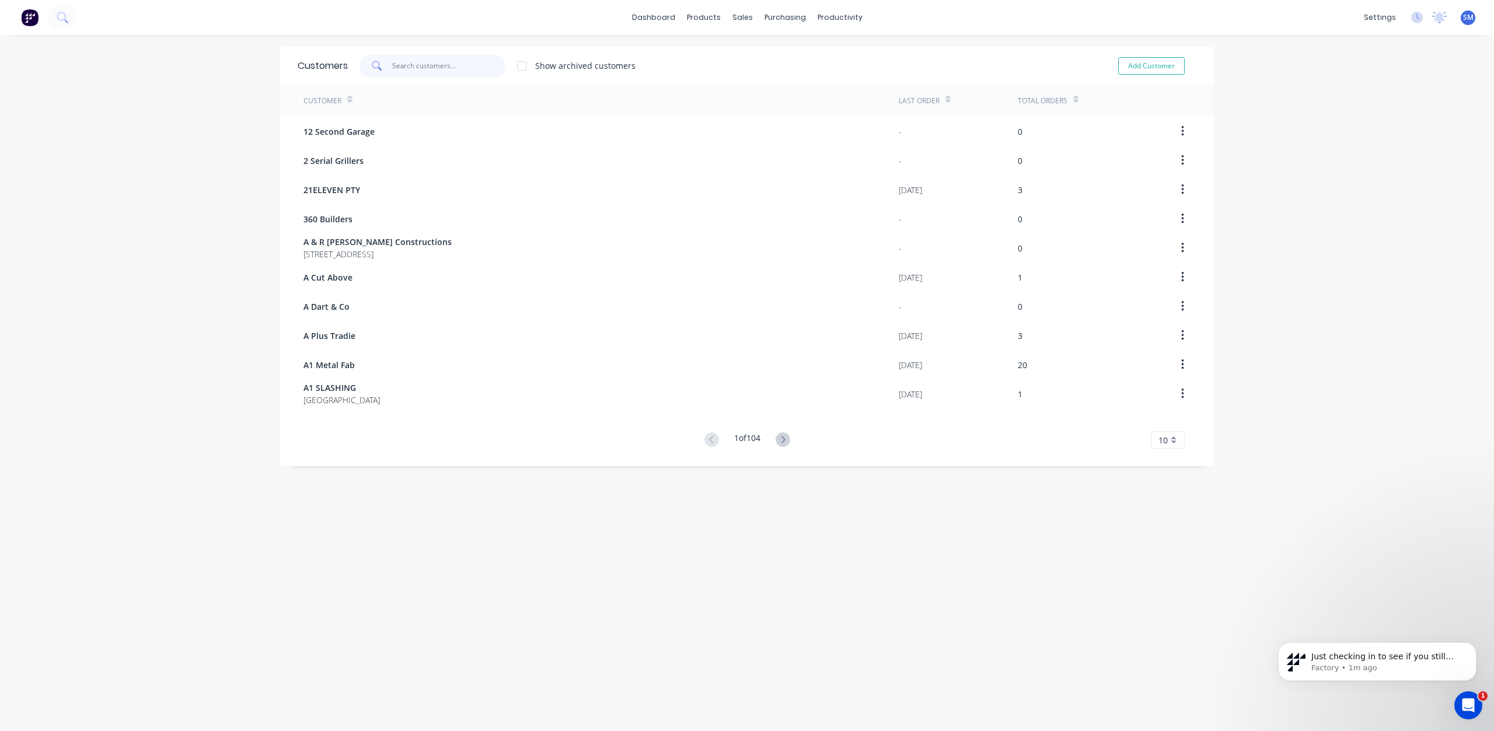
click at [413, 72] on input "text" at bounding box center [449, 65] width 114 height 23
type input "[PERSON_NAME]"
click at [1382, 19] on div "settings" at bounding box center [1380, 18] width 44 height 18
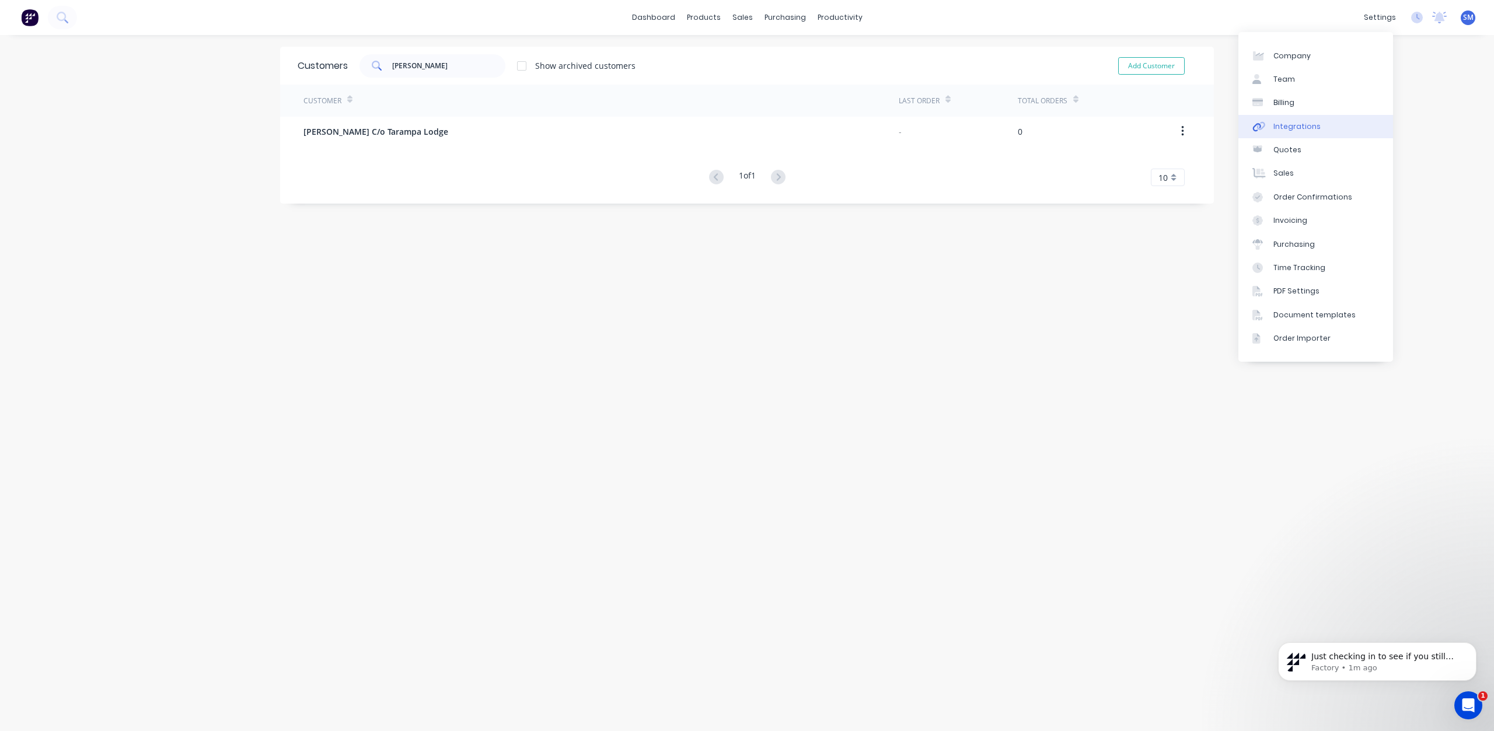
click at [1288, 127] on div "Integrations" at bounding box center [1296, 126] width 47 height 11
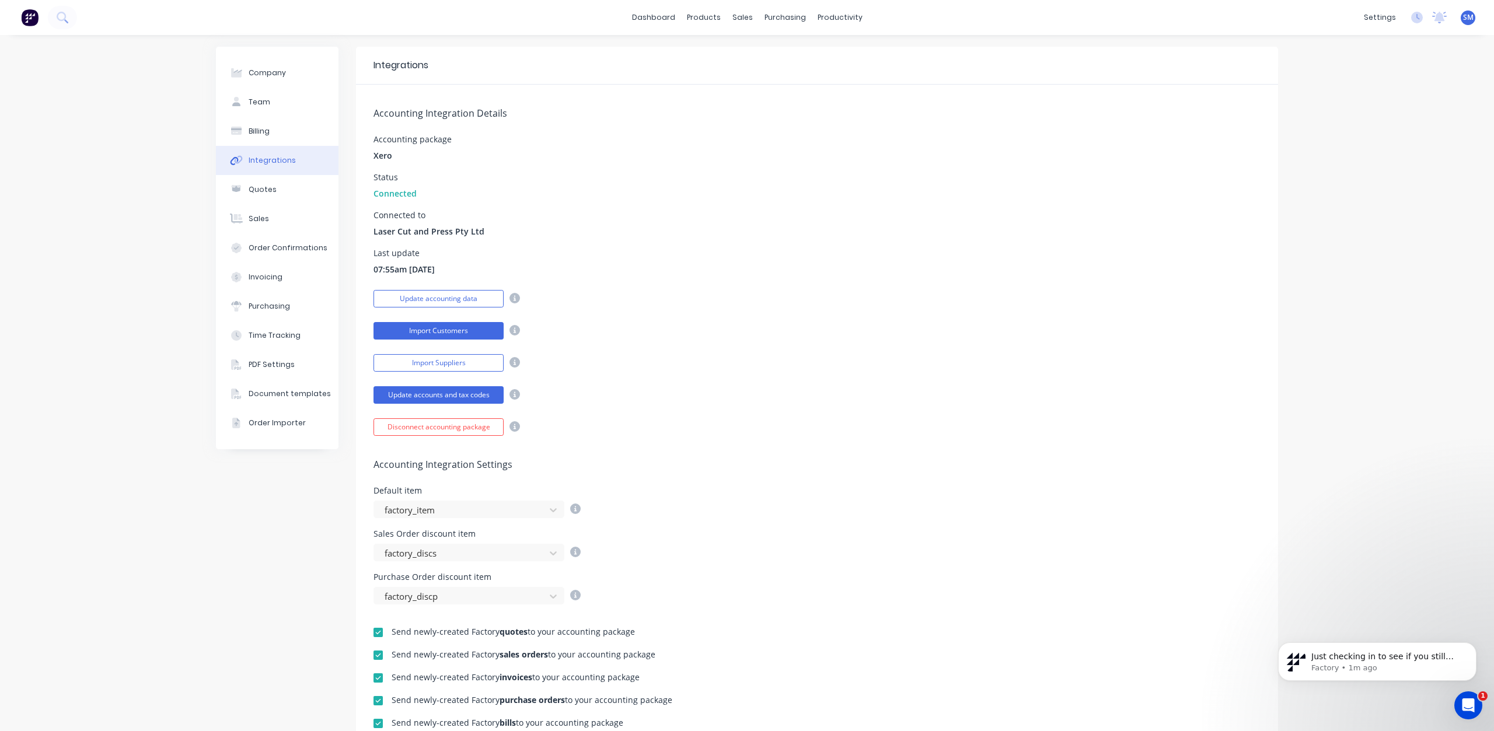
click at [439, 329] on button "Import Customers" at bounding box center [438, 331] width 130 height 18
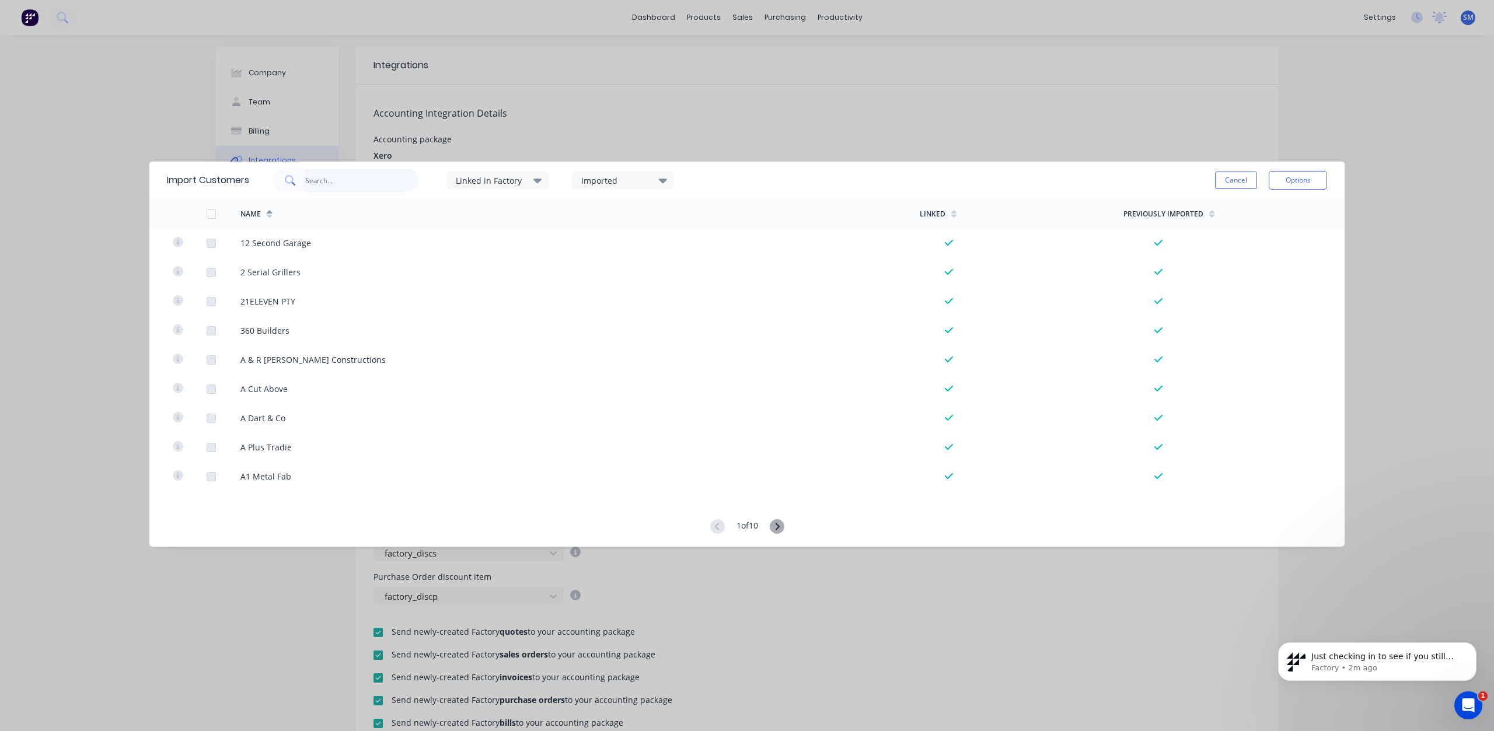
click at [313, 184] on input "text" at bounding box center [362, 180] width 114 height 23
click at [342, 181] on input "BEVAN SMTH" at bounding box center [362, 180] width 114 height 23
type input "[PERSON_NAME]"
click at [604, 181] on div "Imported" at bounding box center [618, 180] width 74 height 12
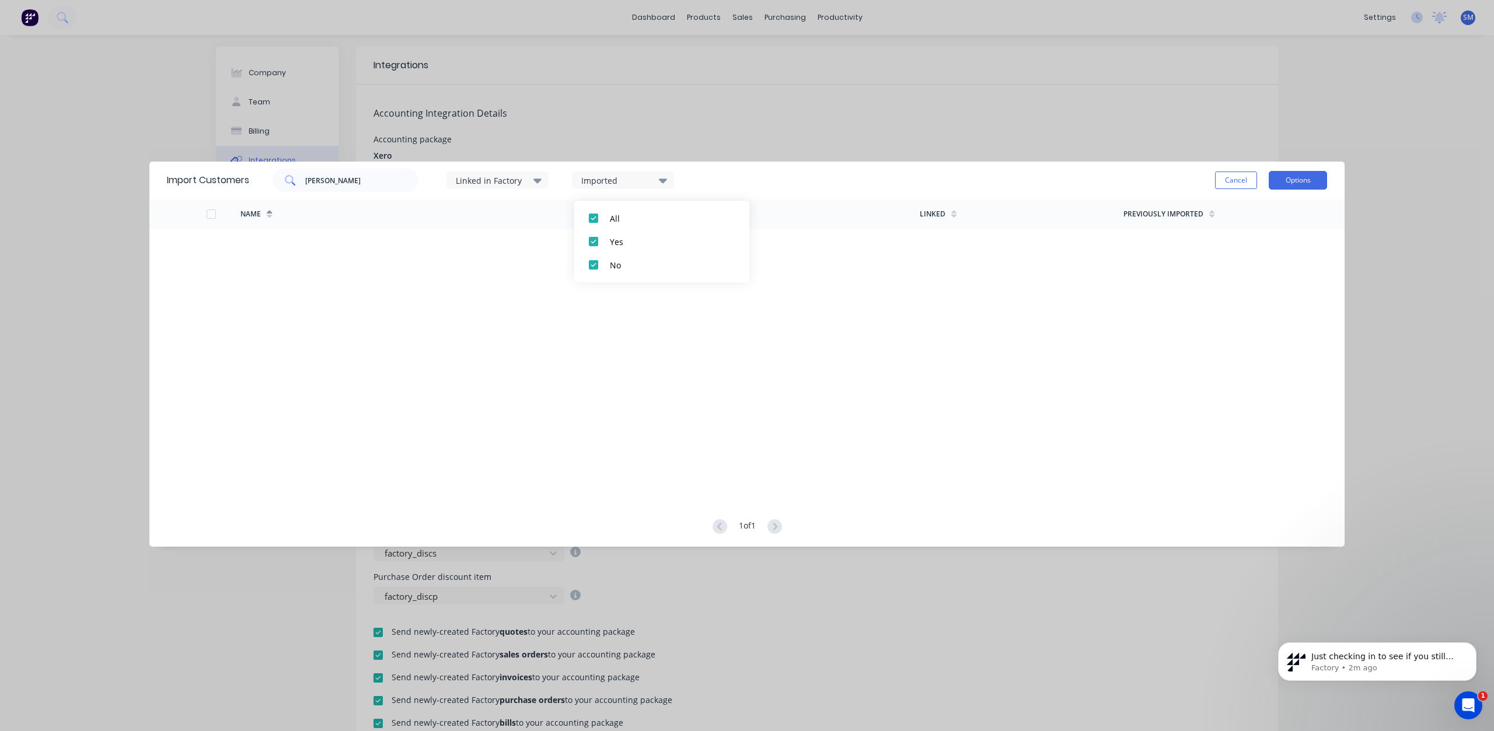
click at [1303, 180] on button "Options" at bounding box center [1298, 180] width 58 height 19
click at [1250, 240] on div "Import all customers" at bounding box center [1272, 239] width 90 height 17
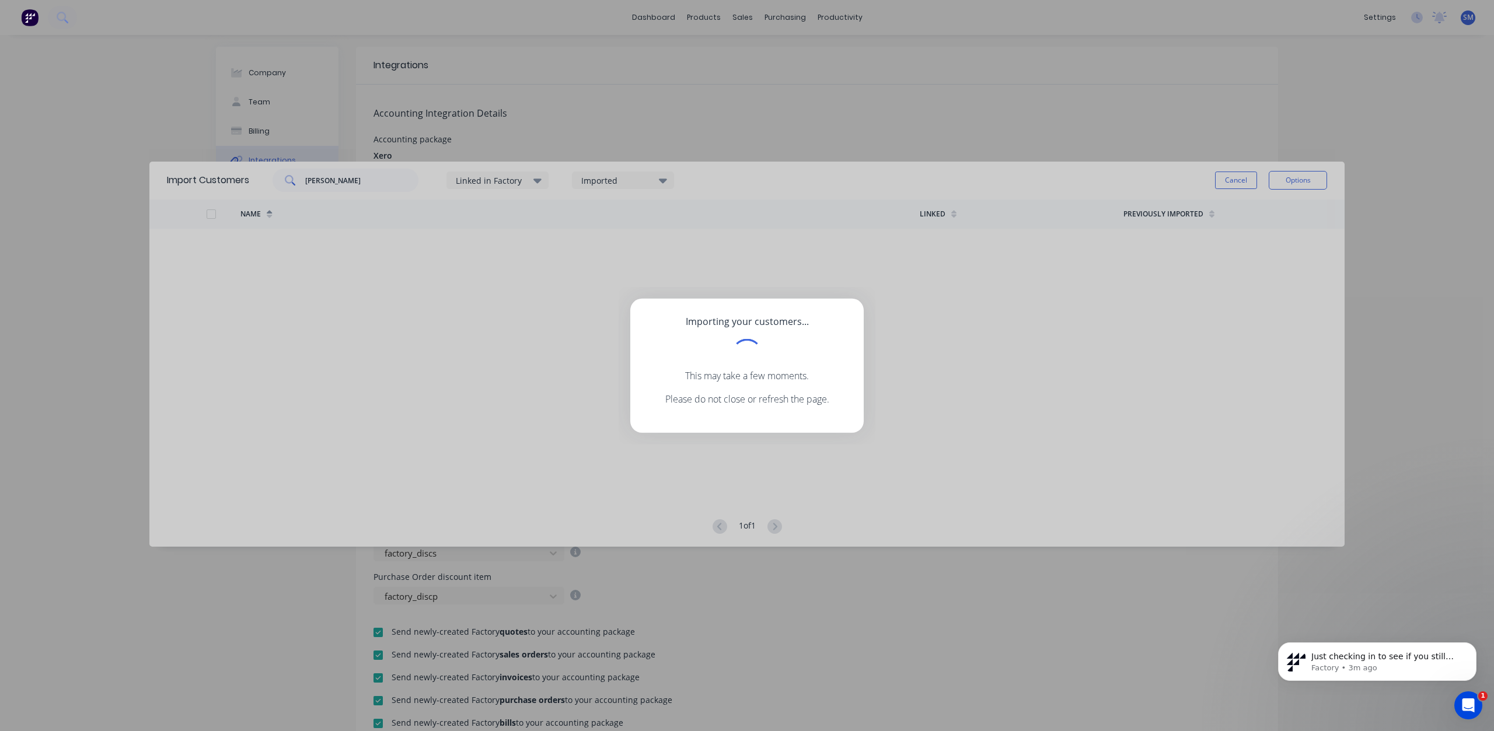
click at [1231, 181] on div "Importing your customers... This may take a few moments. Please do not close or…" at bounding box center [747, 365] width 1494 height 731
click at [1241, 181] on div "Importing your customers... This may take a few moments. Please do not close or…" at bounding box center [747, 365] width 1494 height 731
click at [599, 135] on div "Importing your customers... This may take a few moments. Please do not close or…" at bounding box center [747, 365] width 1494 height 731
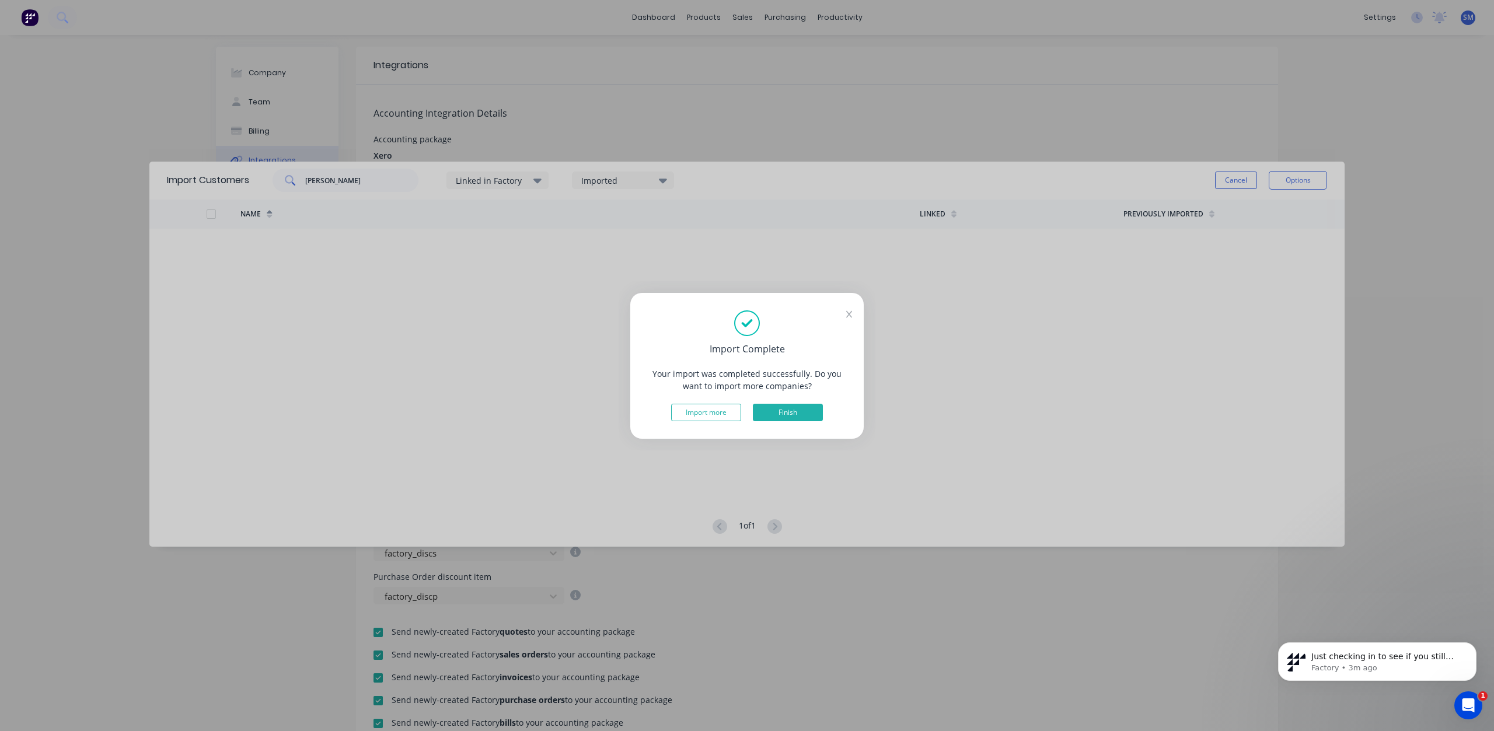
click at [794, 406] on button "Finish" at bounding box center [788, 413] width 70 height 18
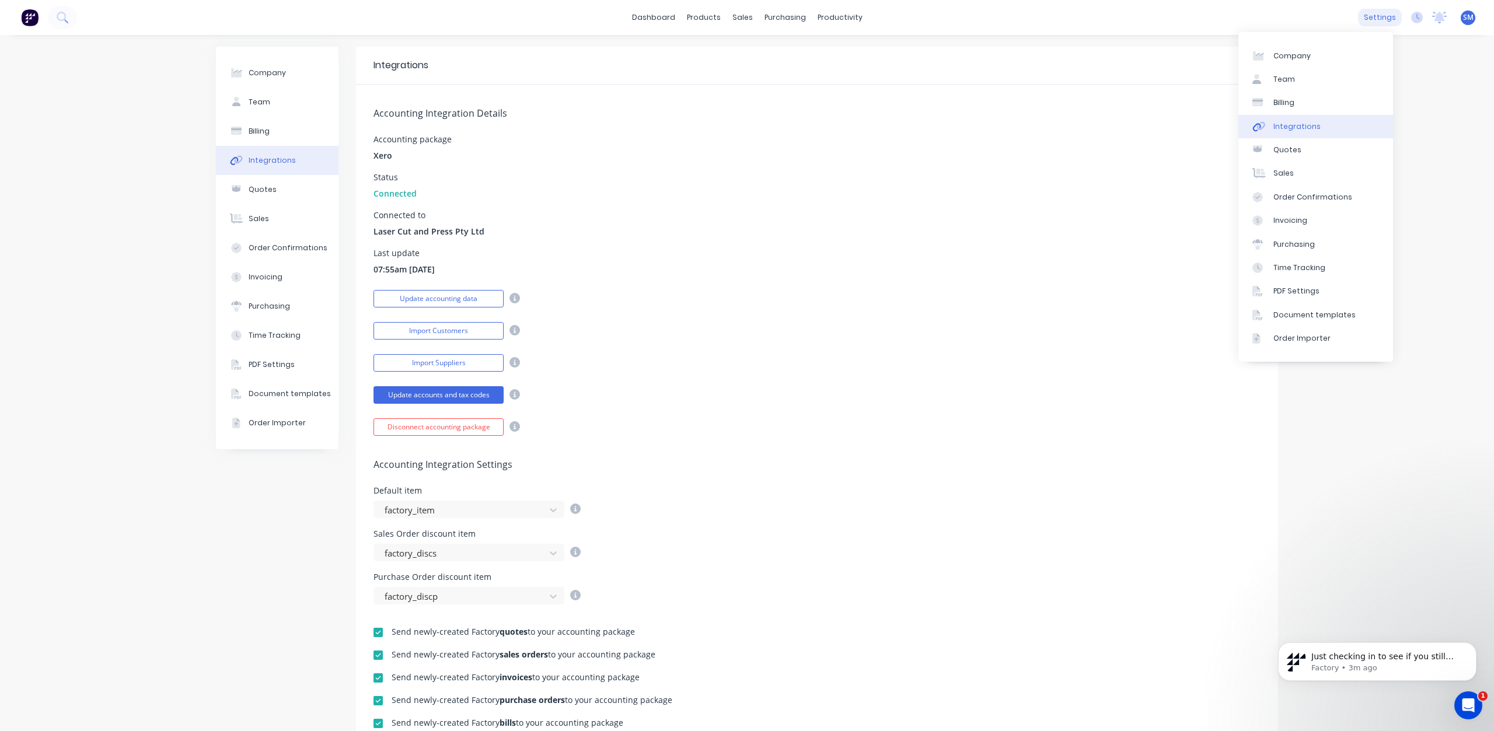
click at [1366, 19] on div "settings" at bounding box center [1380, 18] width 44 height 18
click at [1291, 129] on div "Integrations" at bounding box center [1296, 126] width 47 height 11
click at [374, 158] on span "Xero" at bounding box center [382, 155] width 19 height 12
click at [1372, 19] on div "settings" at bounding box center [1380, 18] width 44 height 18
click at [1292, 124] on div "Integrations" at bounding box center [1296, 126] width 47 height 11
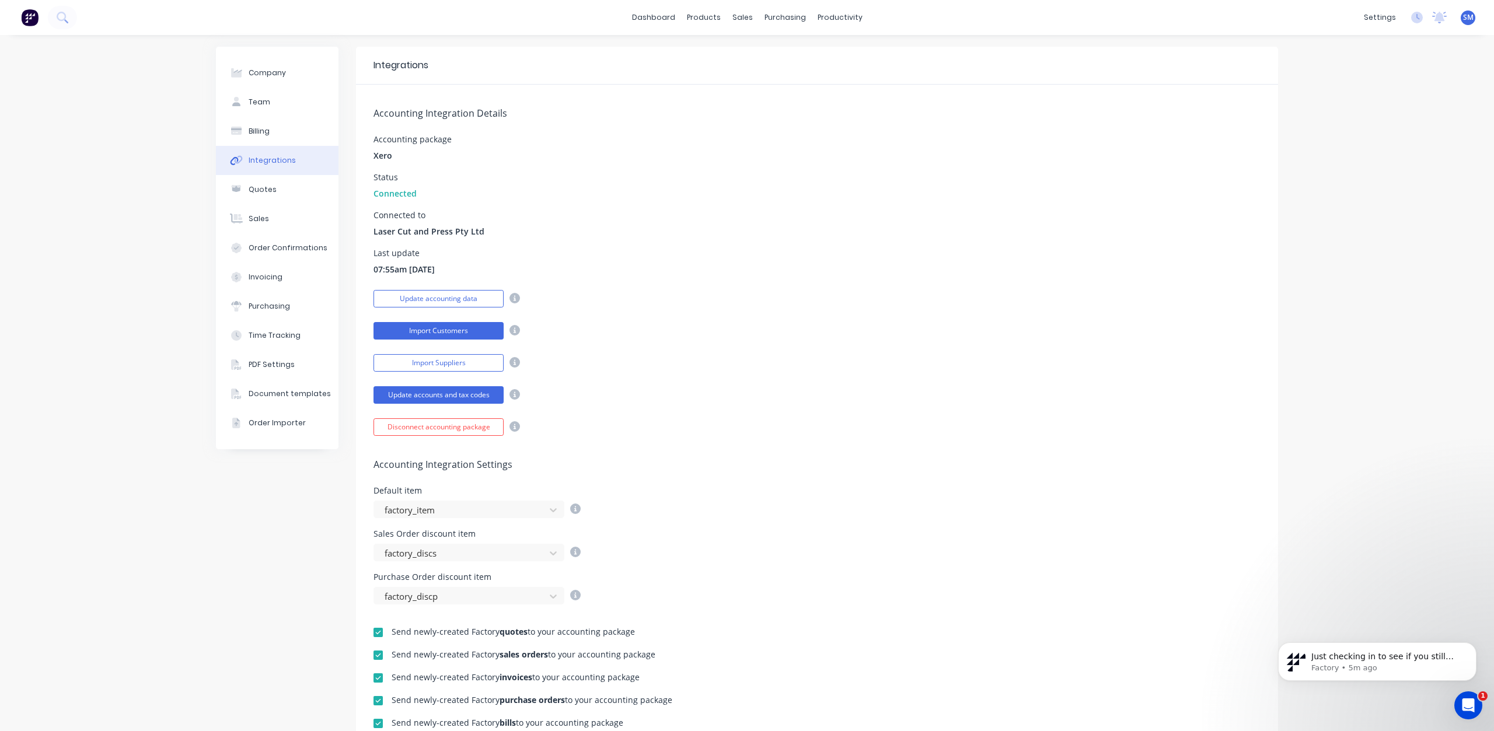
click at [441, 331] on button "Import Customers" at bounding box center [438, 331] width 130 height 18
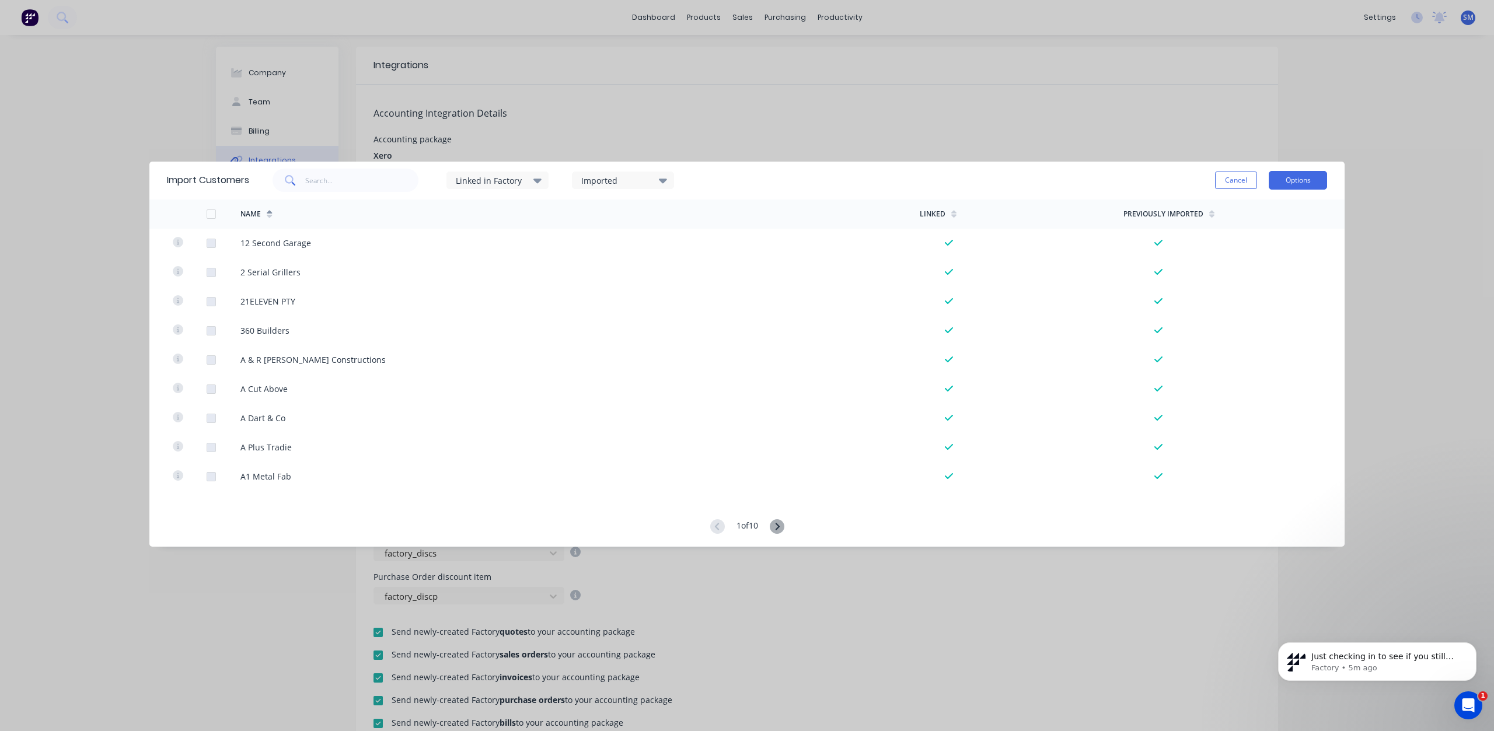
click at [1311, 183] on button "Options" at bounding box center [1298, 180] width 58 height 19
click at [1269, 244] on div "Import all customers" at bounding box center [1272, 239] width 90 height 17
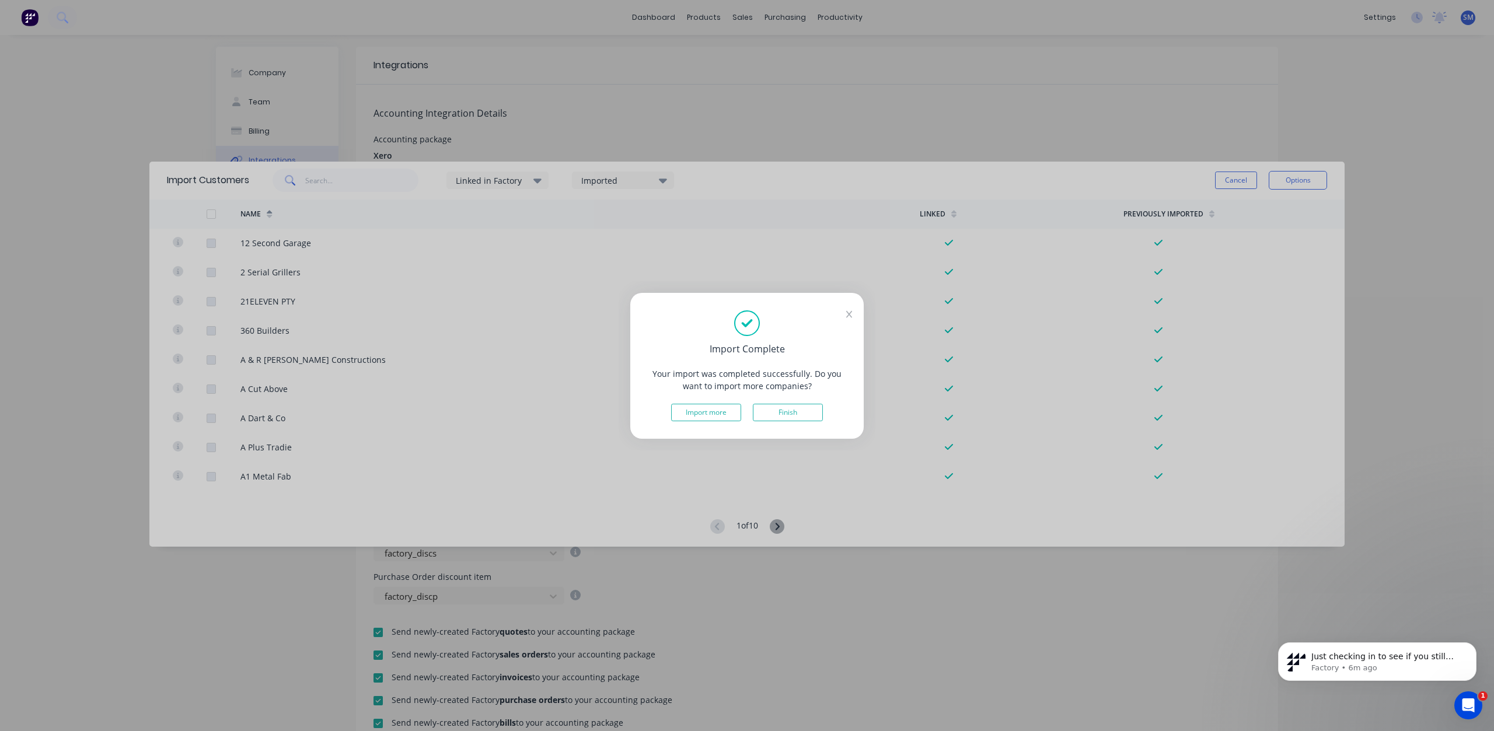
drag, startPoint x: 790, startPoint y: 415, endPoint x: 780, endPoint y: 407, distance: 12.9
click at [791, 415] on button "Finish" at bounding box center [788, 413] width 70 height 18
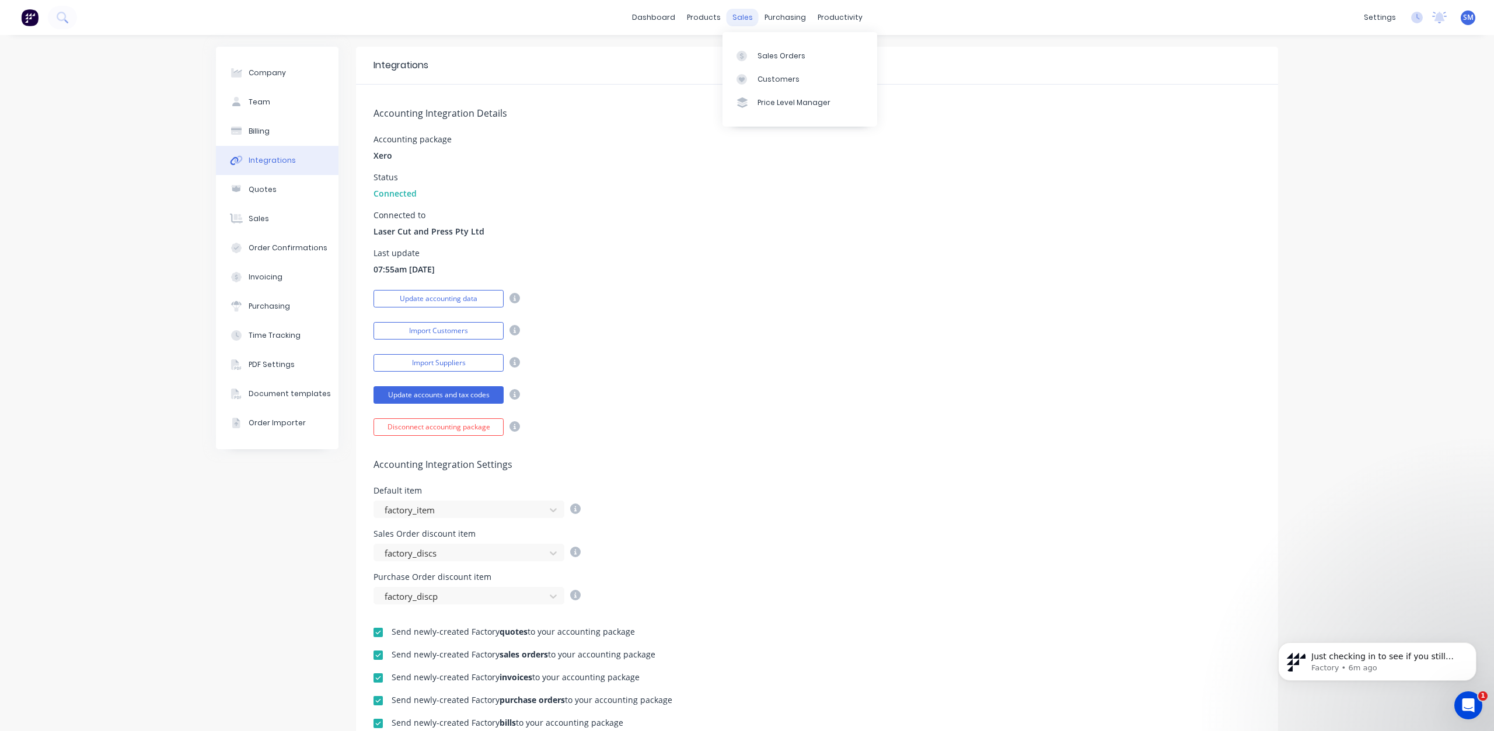
click at [743, 22] on div "sales" at bounding box center [742, 18] width 32 height 18
click at [766, 80] on div "Customers" at bounding box center [778, 79] width 42 height 11
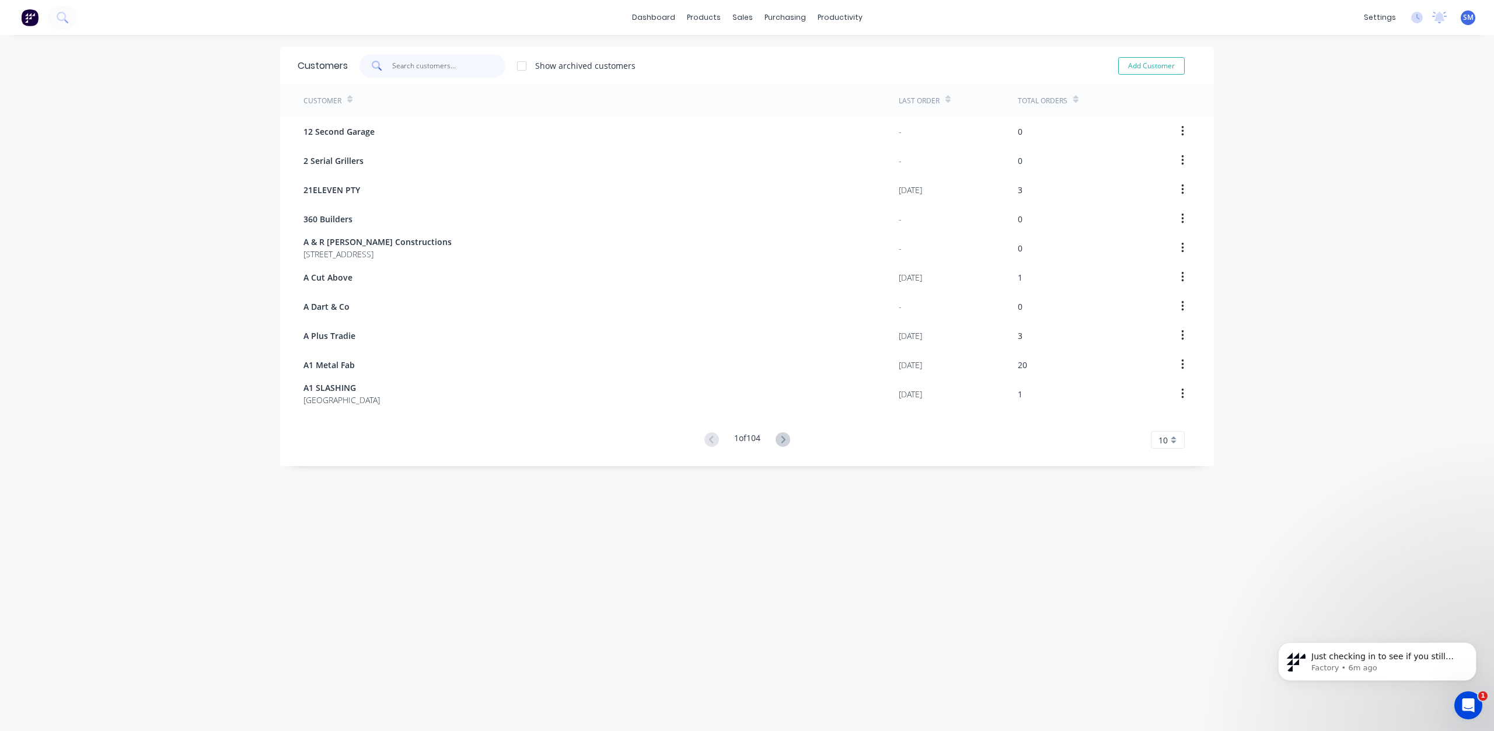
click at [415, 72] on input "text" at bounding box center [449, 65] width 114 height 23
type input "BEVA"
click at [1473, 704] on icon "Open Intercom Messenger" at bounding box center [1466, 703] width 19 height 19
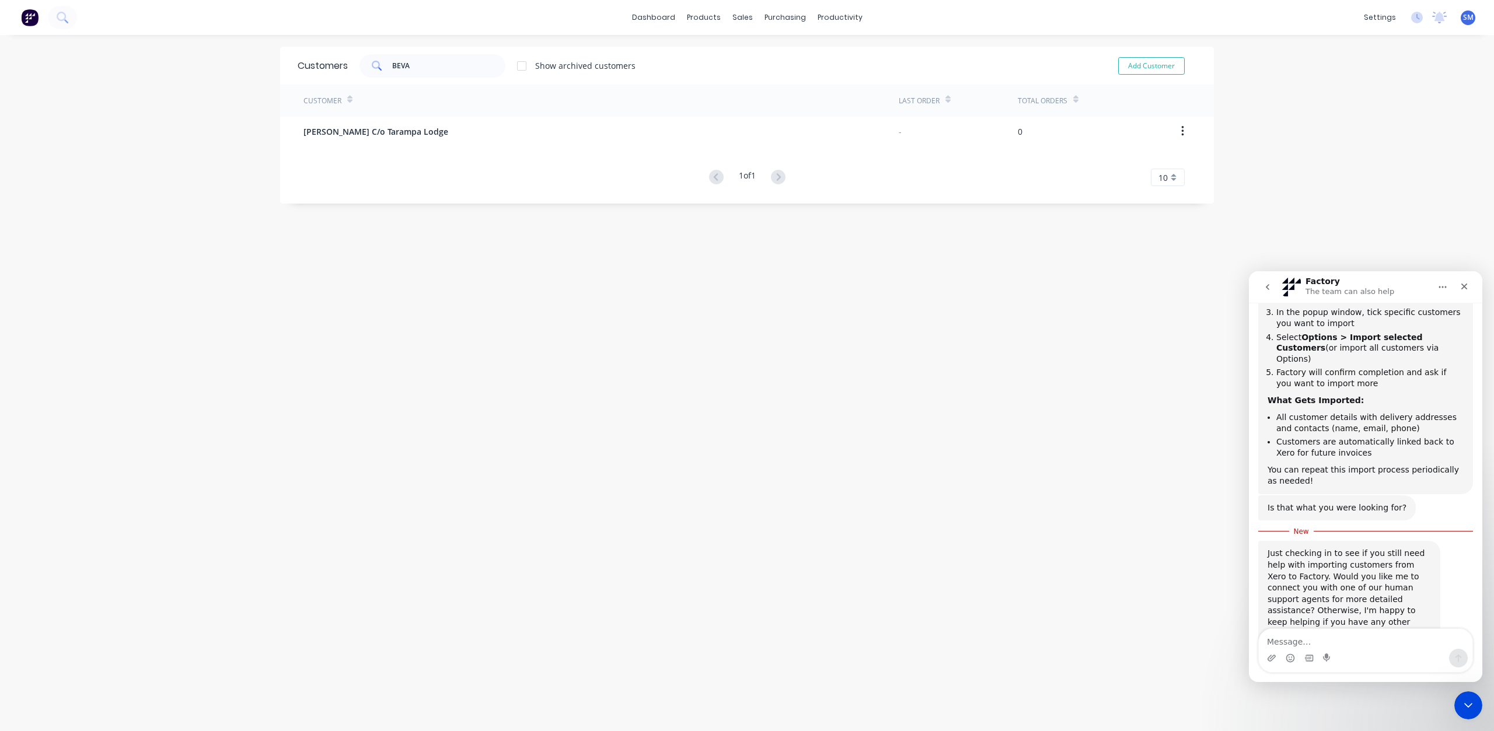
scroll to position [348, 0]
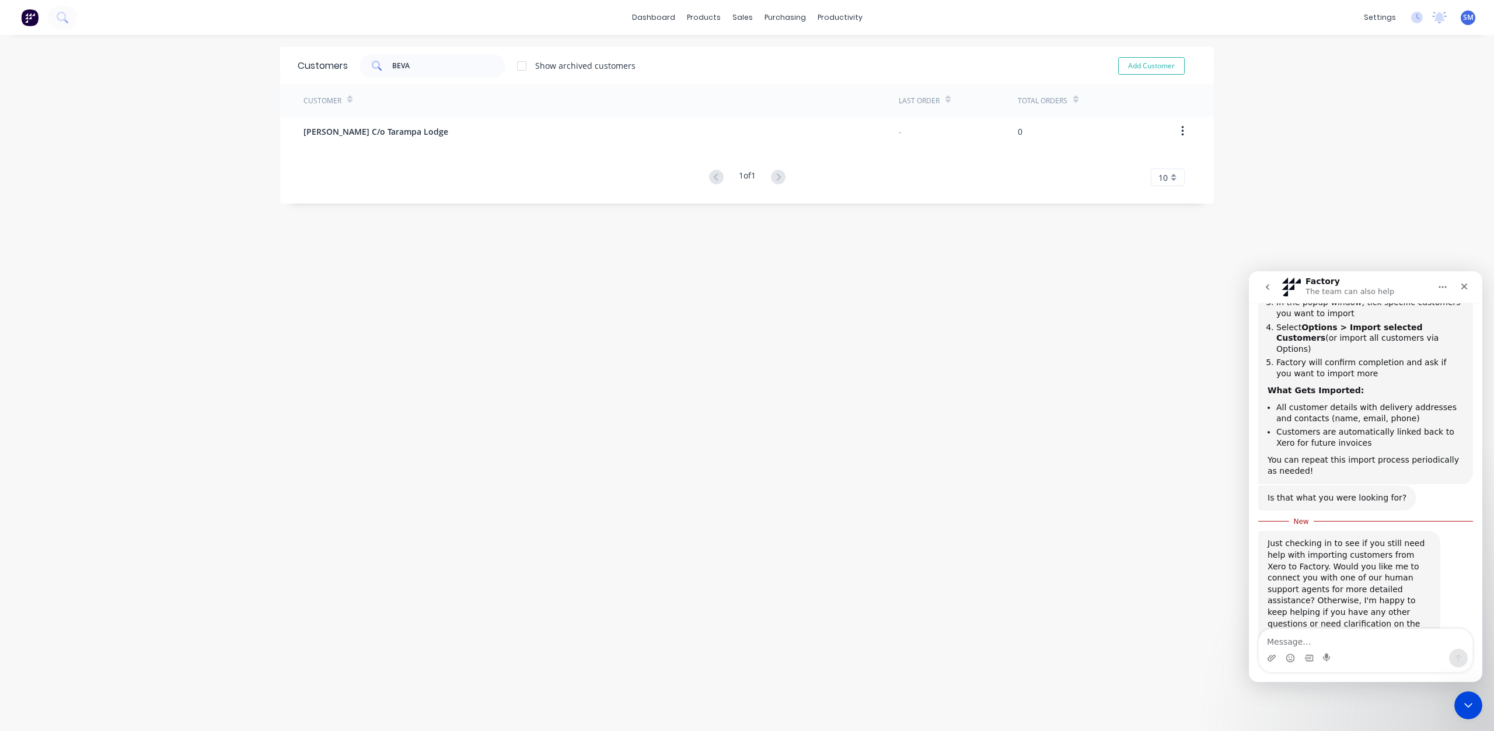
click at [1336, 642] on textarea "Message…" at bounding box center [1366, 639] width 214 height 20
type textarea "YES PLEASE DOESNT SEEM TO BE WORKING FOR ME"
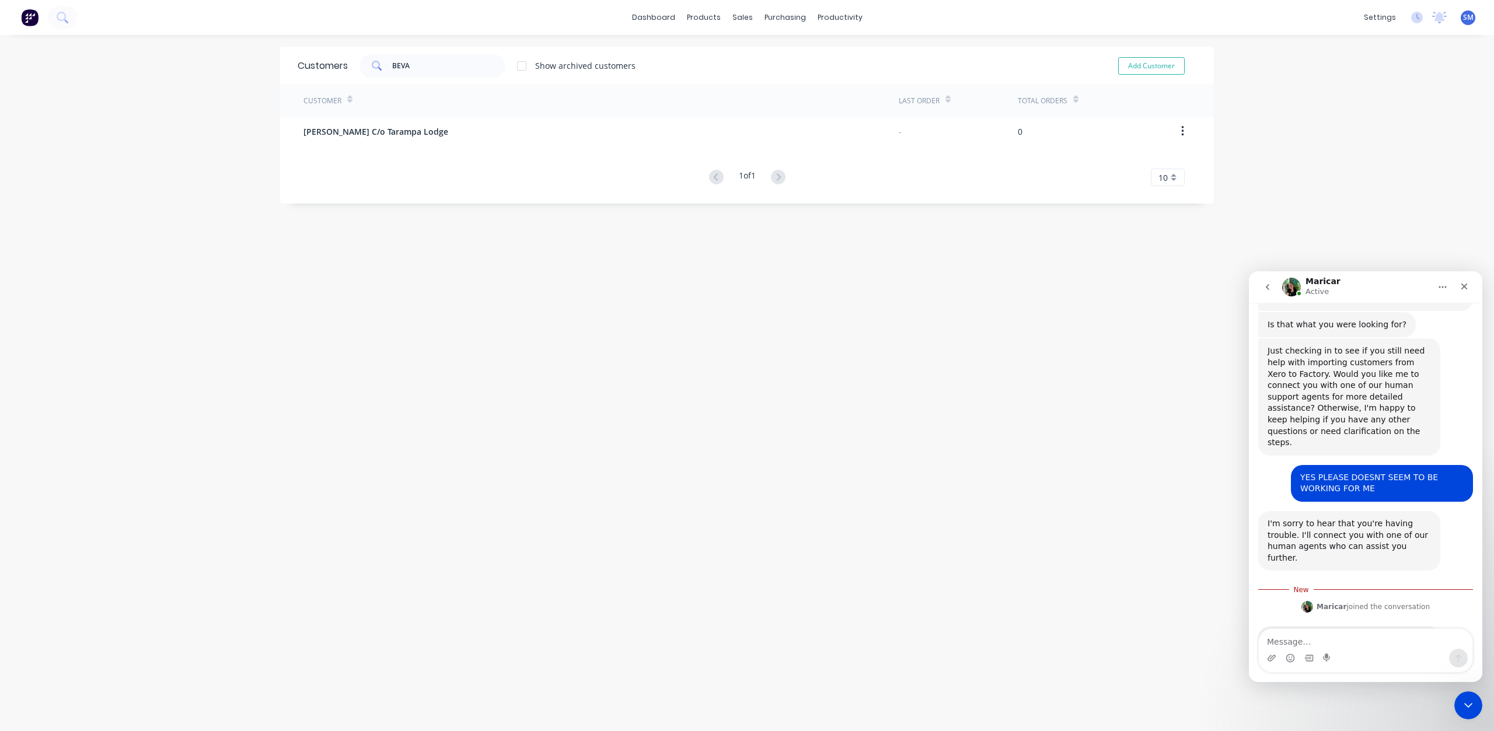
scroll to position [536, 0]
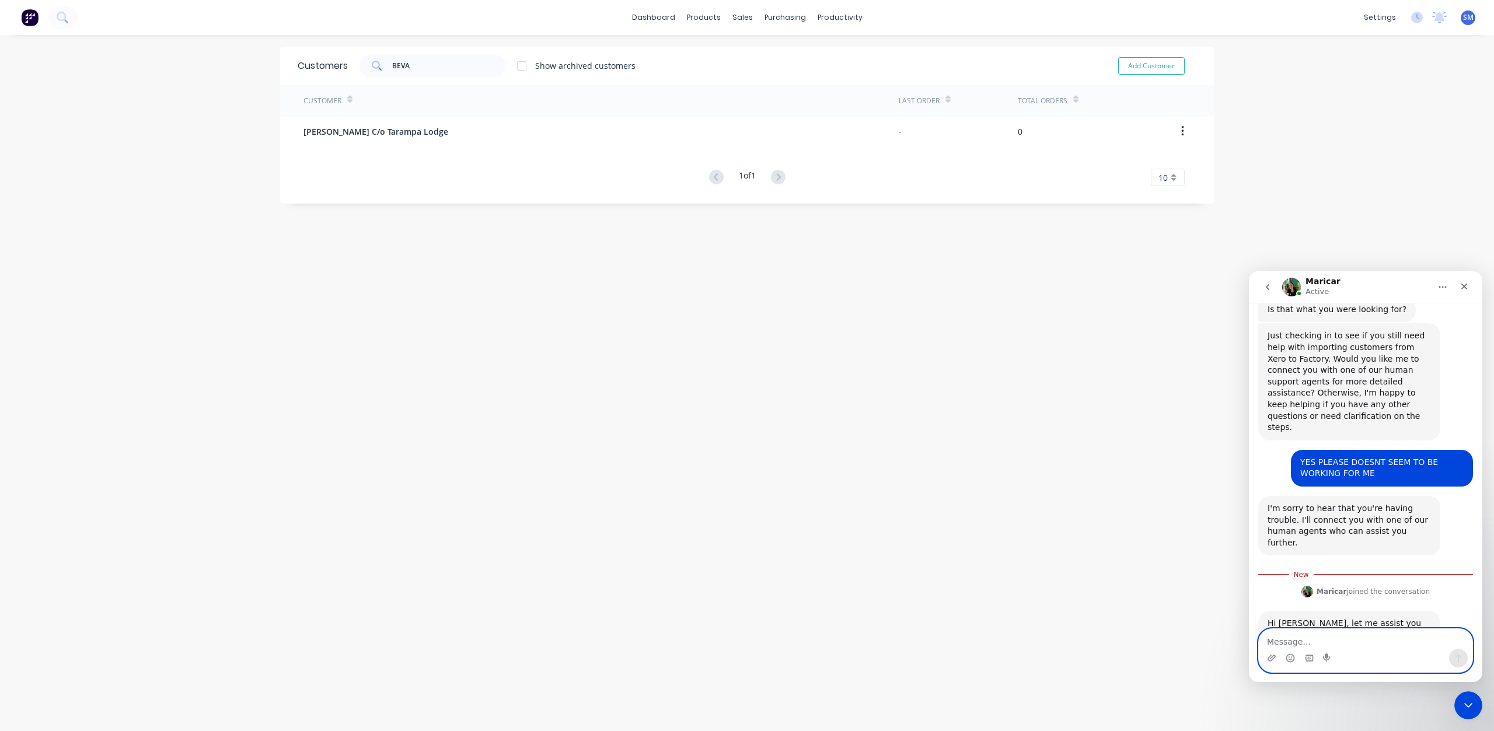
click at [1291, 642] on textarea "Message…" at bounding box center [1366, 639] width 214 height 20
type textarea "NO ITS JUST NOT IMPORTING ANYTHING"
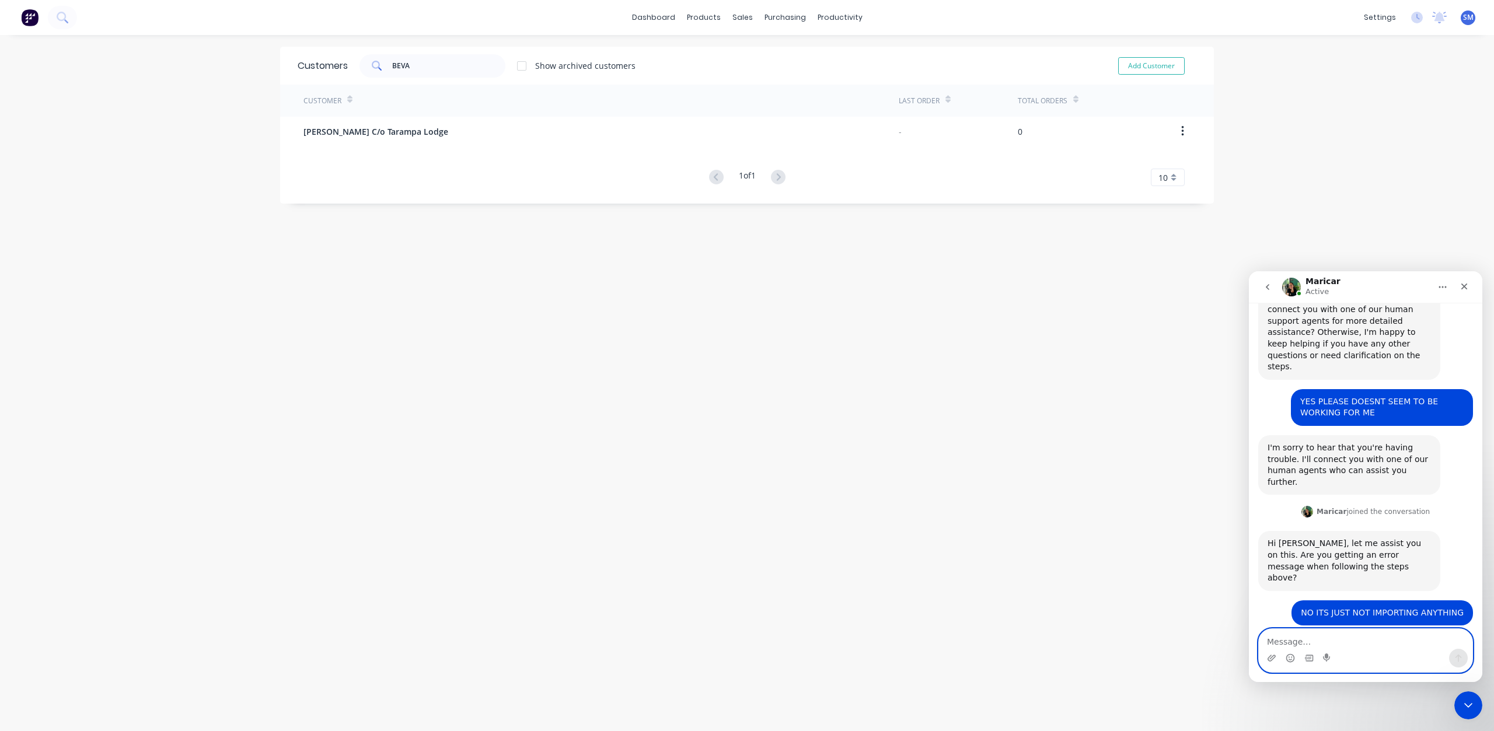
scroll to position [598, 0]
type textarea "JUST REALLY WANTED TO UPDATE"
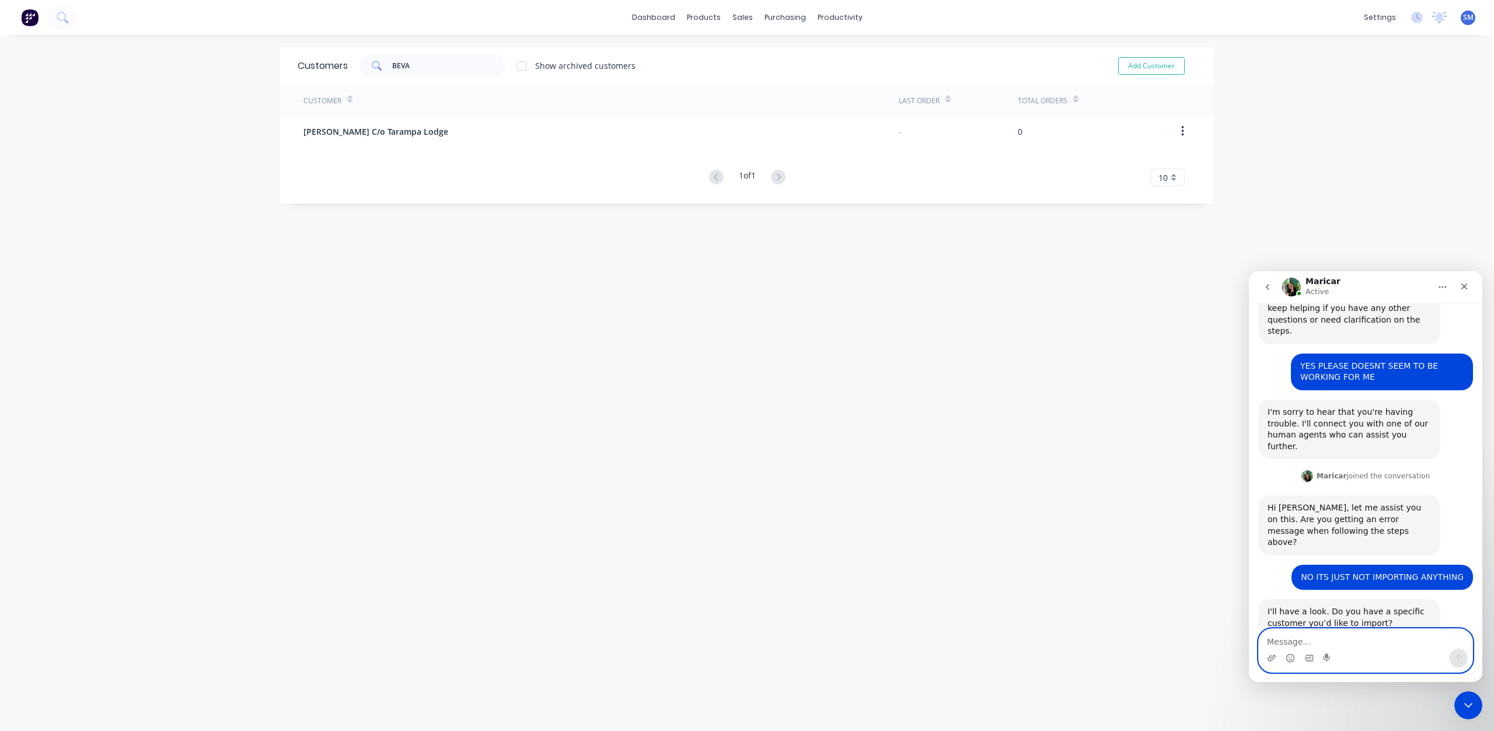
scroll to position [633, 0]
click at [1369, 17] on div "settings" at bounding box center [1380, 18] width 44 height 18
click at [1269, 127] on div at bounding box center [1261, 126] width 18 height 11
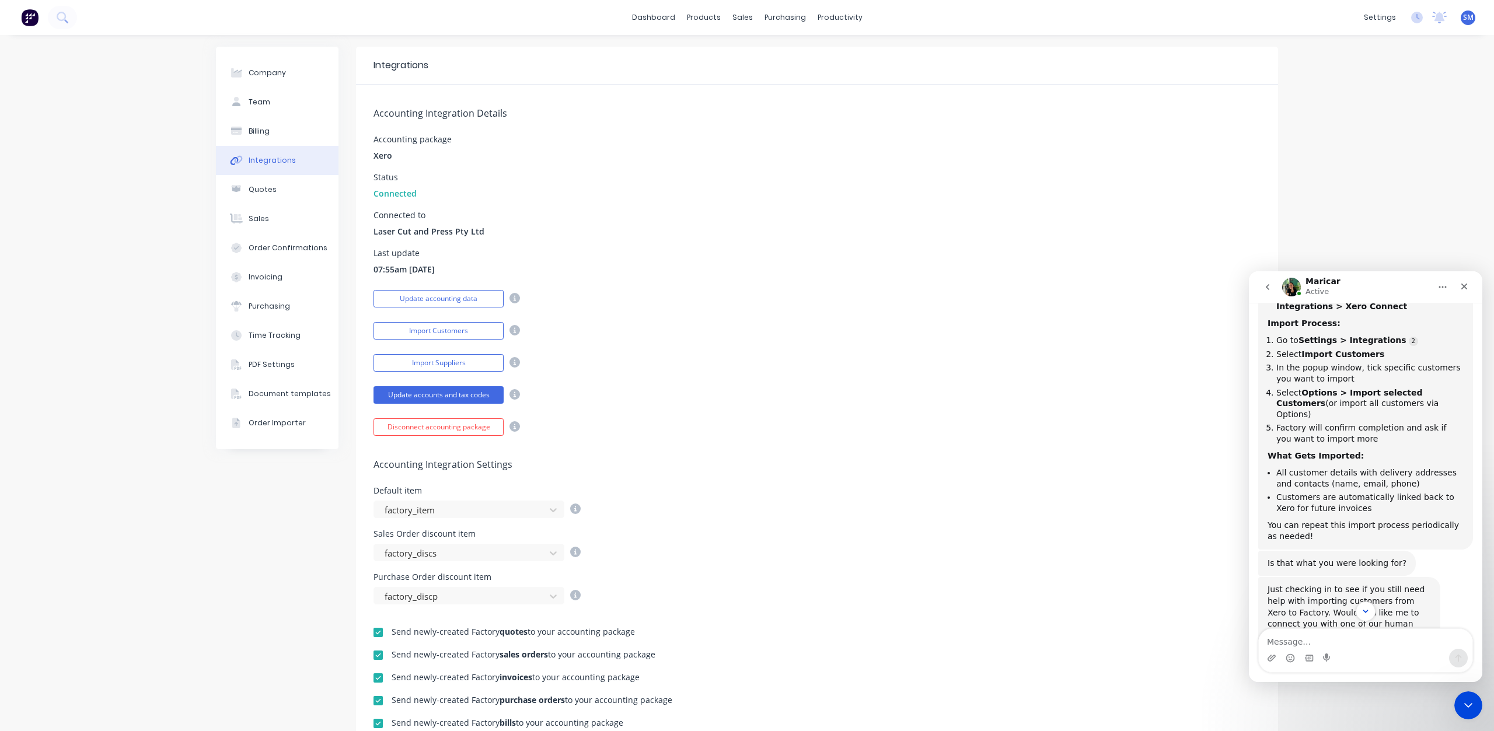
scroll to position [283, 0]
click at [265, 72] on div "Company" at bounding box center [267, 73] width 37 height 11
select select "AU"
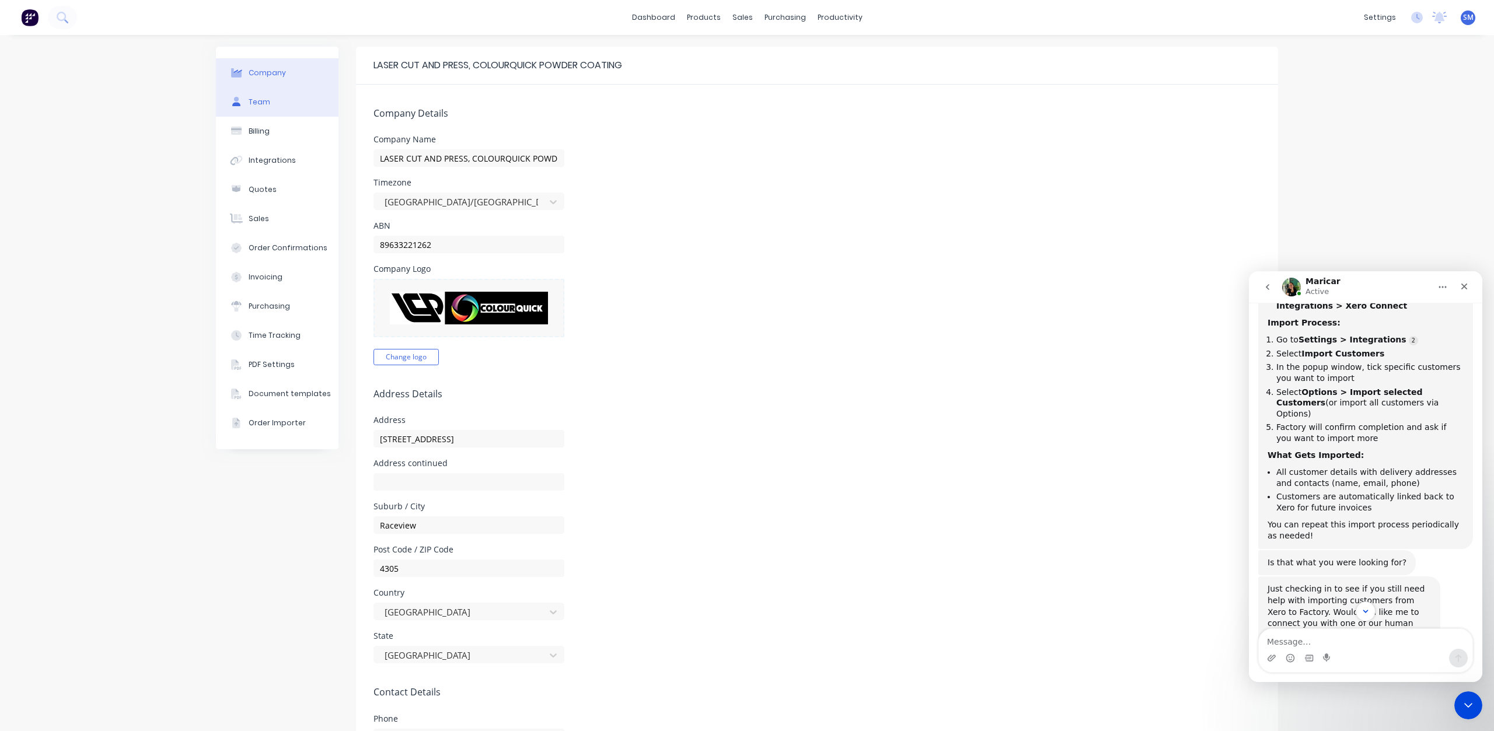
click at [266, 103] on button "Team" at bounding box center [277, 102] width 123 height 29
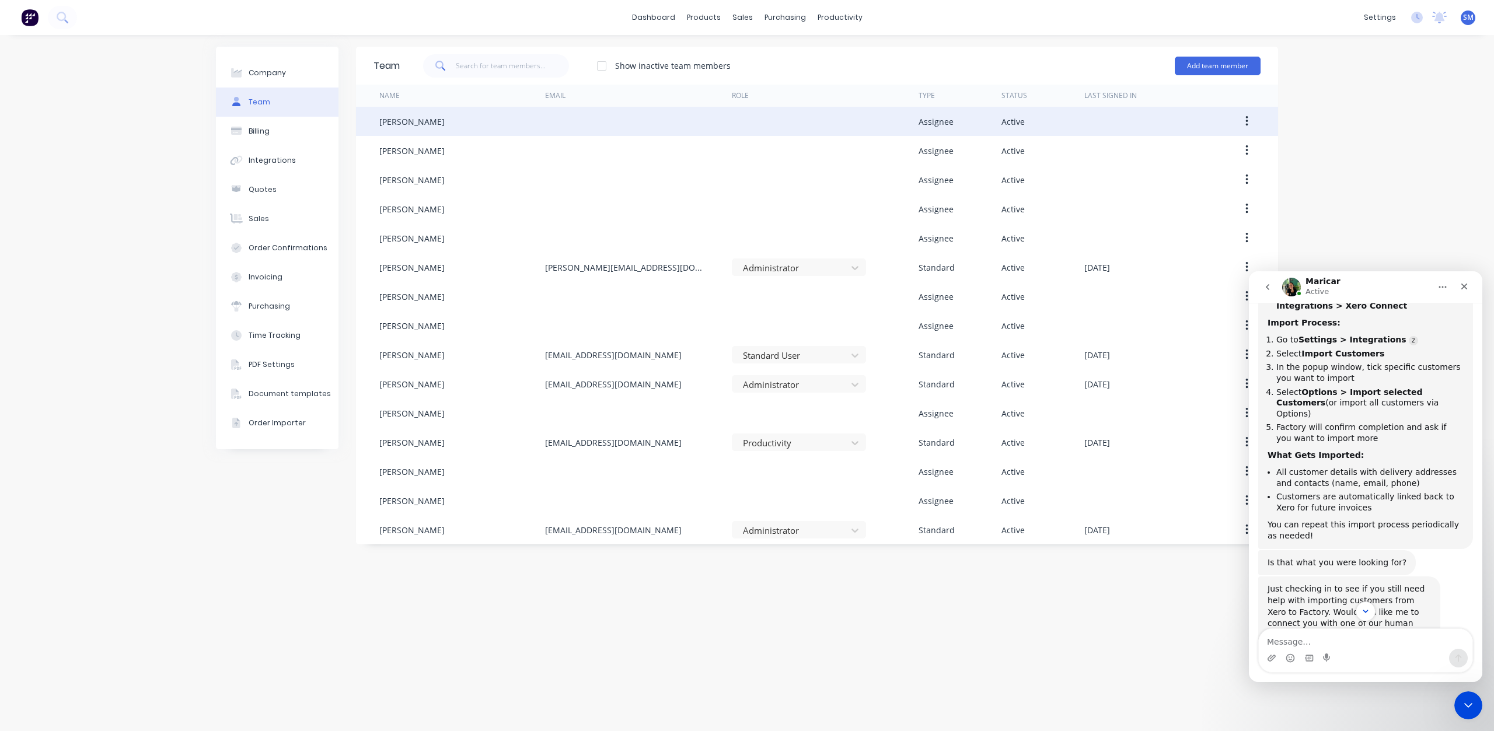
click at [1245, 123] on icon "button" at bounding box center [1246, 121] width 3 height 13
click at [1166, 197] on div "Delete" at bounding box center [1205, 198] width 90 height 17
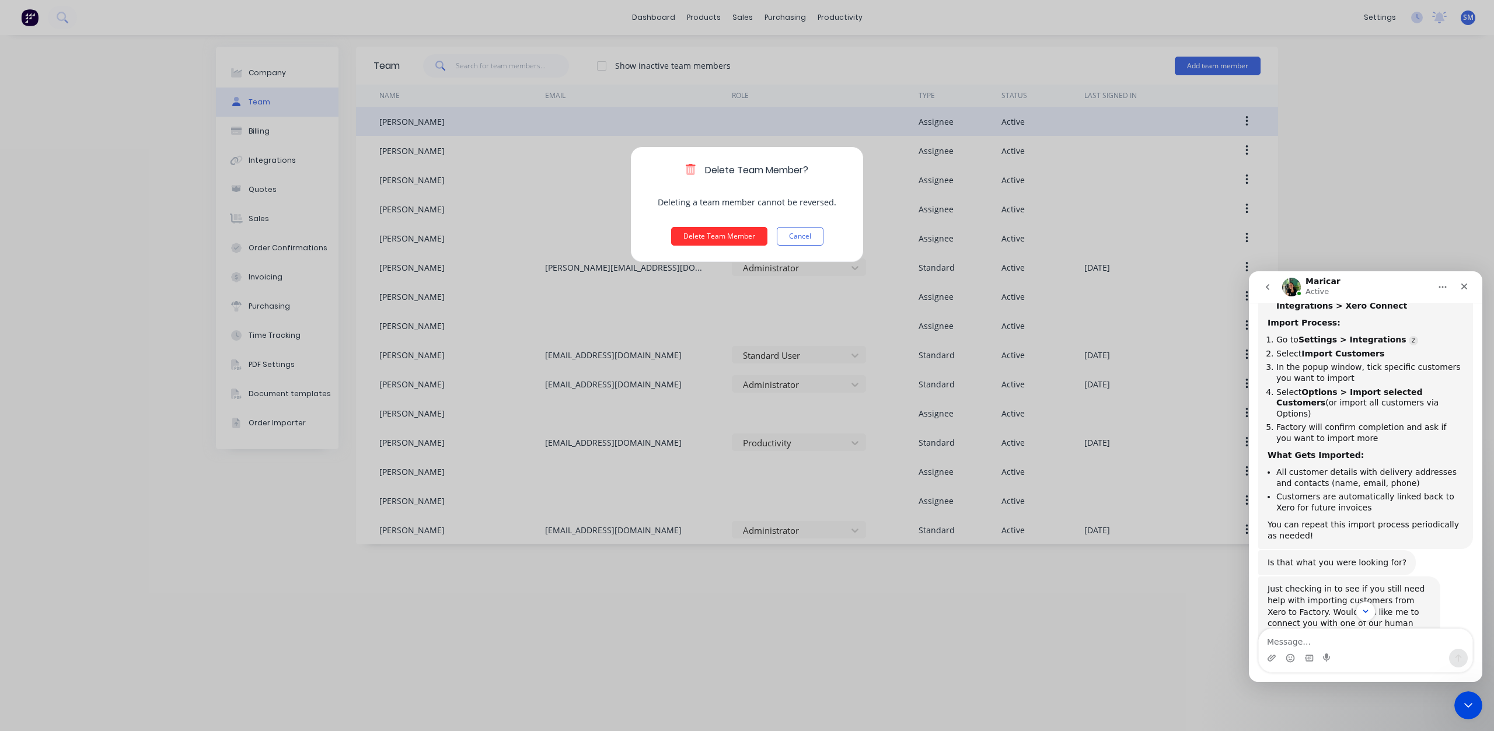
click at [714, 235] on button "Delete Team Member" at bounding box center [719, 236] width 96 height 19
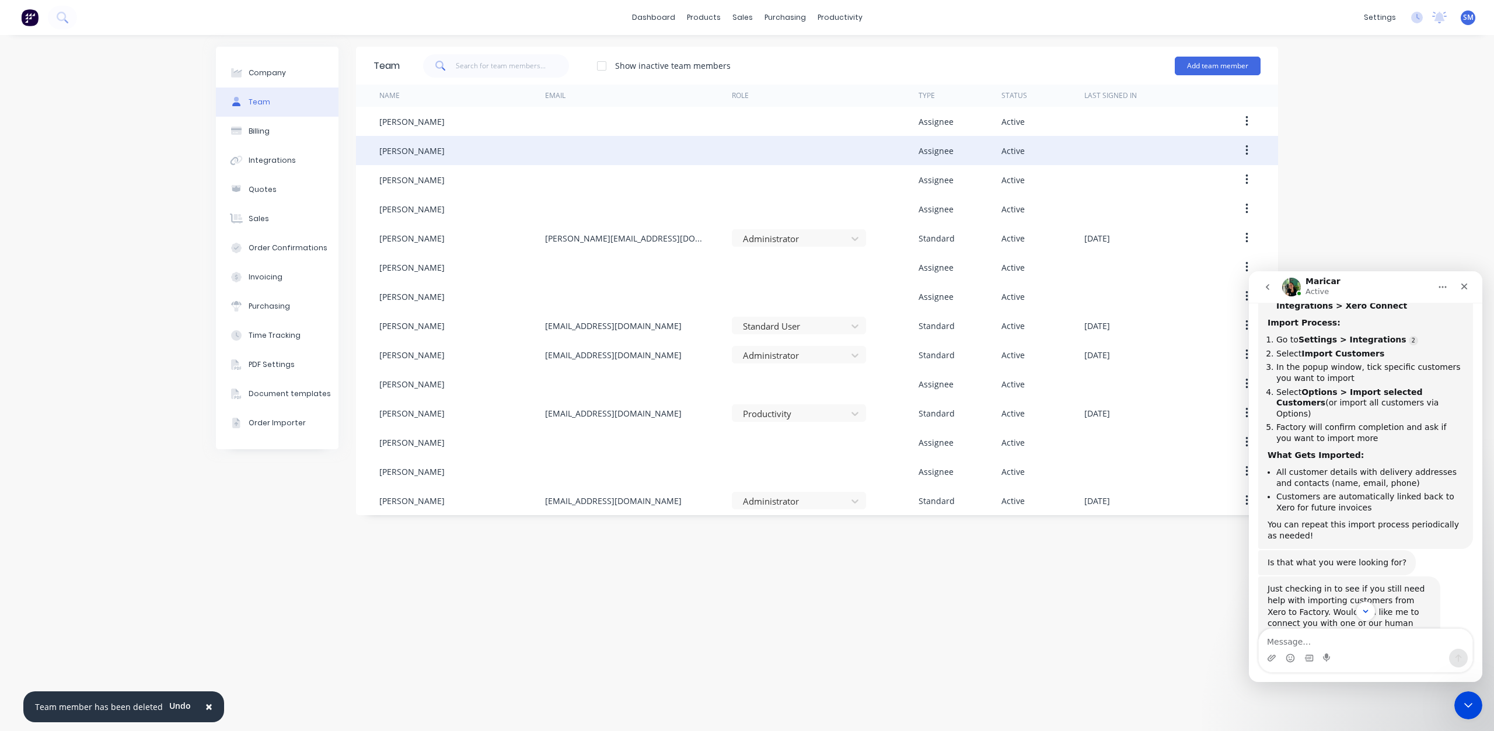
click at [1243, 149] on button "button" at bounding box center [1246, 150] width 27 height 21
click at [1165, 229] on div "Delete" at bounding box center [1205, 227] width 90 height 17
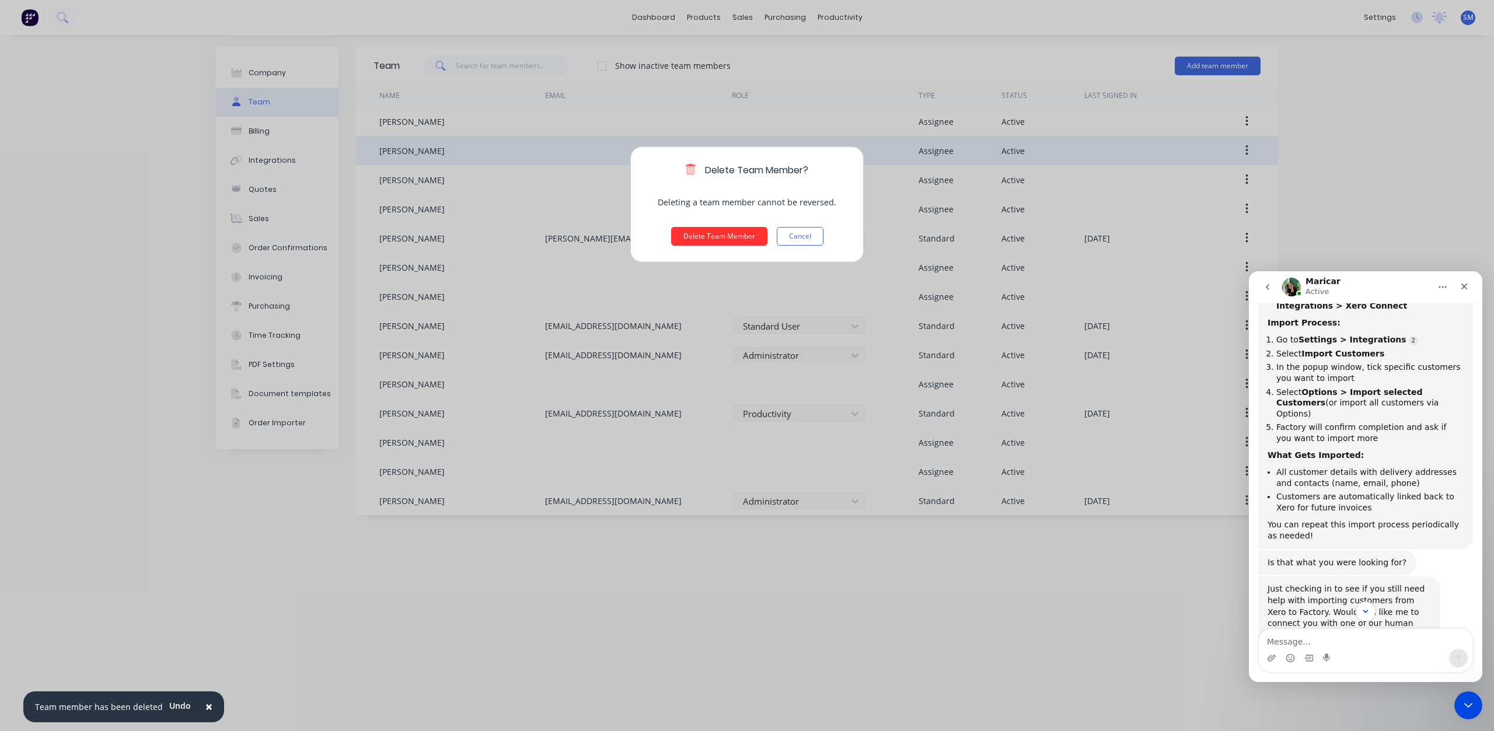
click at [715, 242] on button "Delete Team Member" at bounding box center [719, 236] width 96 height 19
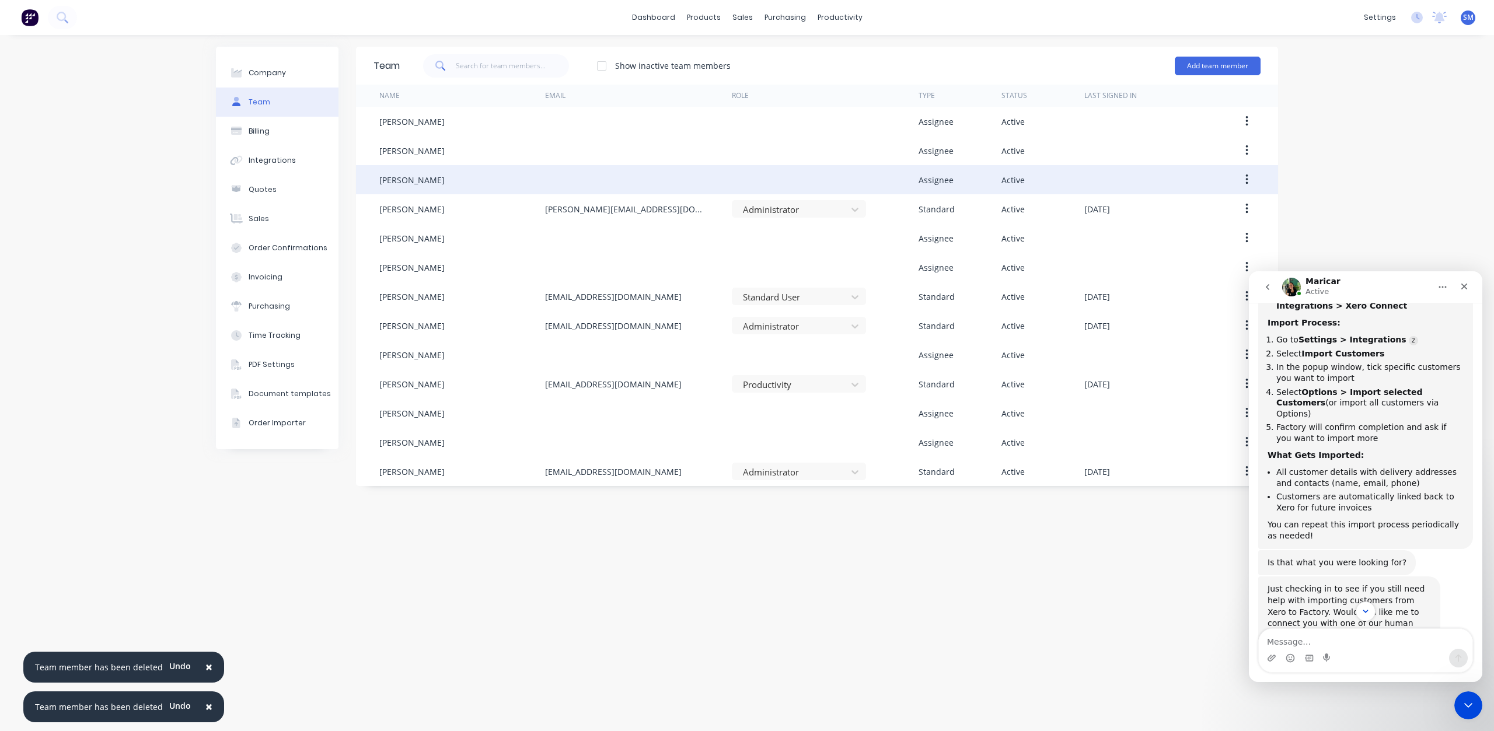
click at [1244, 179] on button "button" at bounding box center [1246, 179] width 27 height 21
click at [1170, 261] on div "Delete" at bounding box center [1205, 257] width 90 height 17
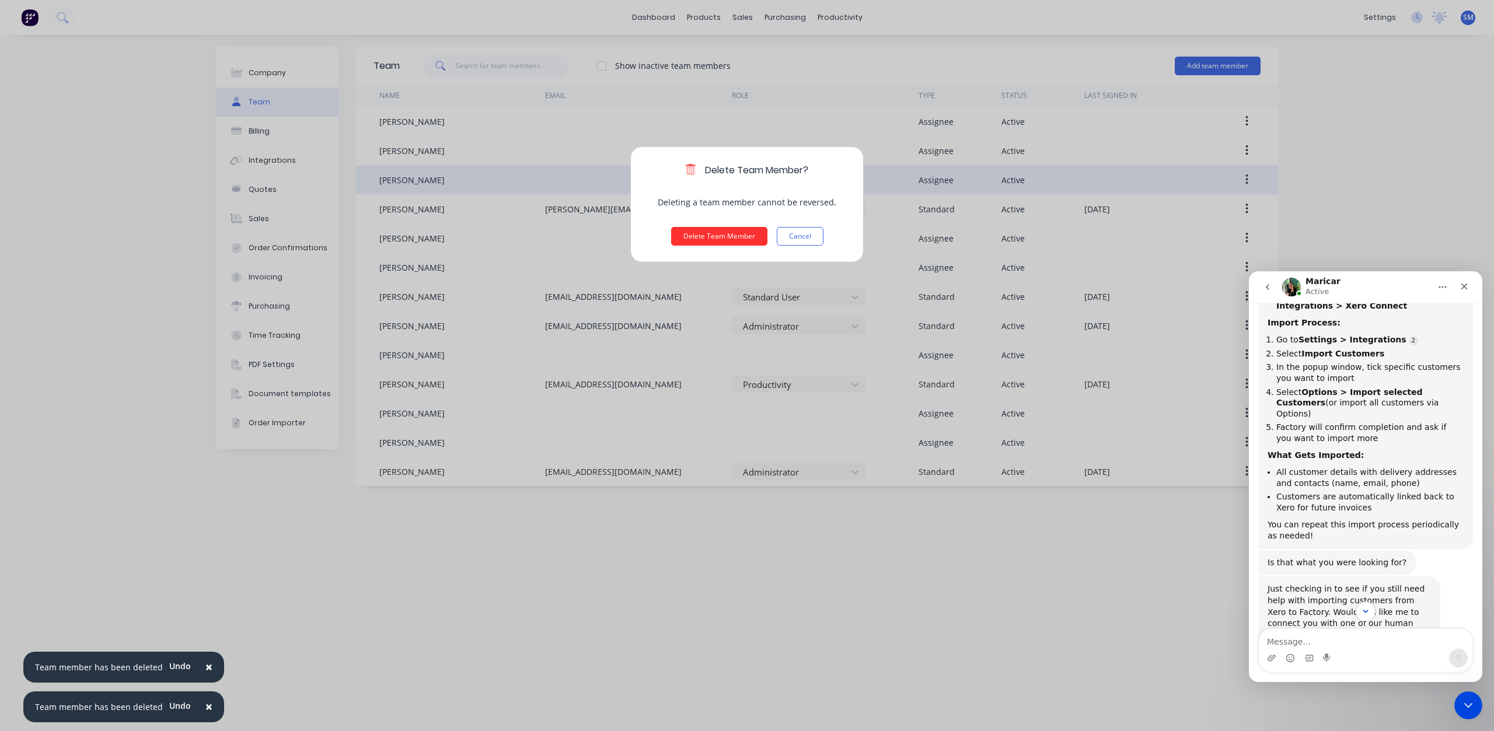
click at [722, 236] on button "Delete Team Member" at bounding box center [719, 236] width 96 height 19
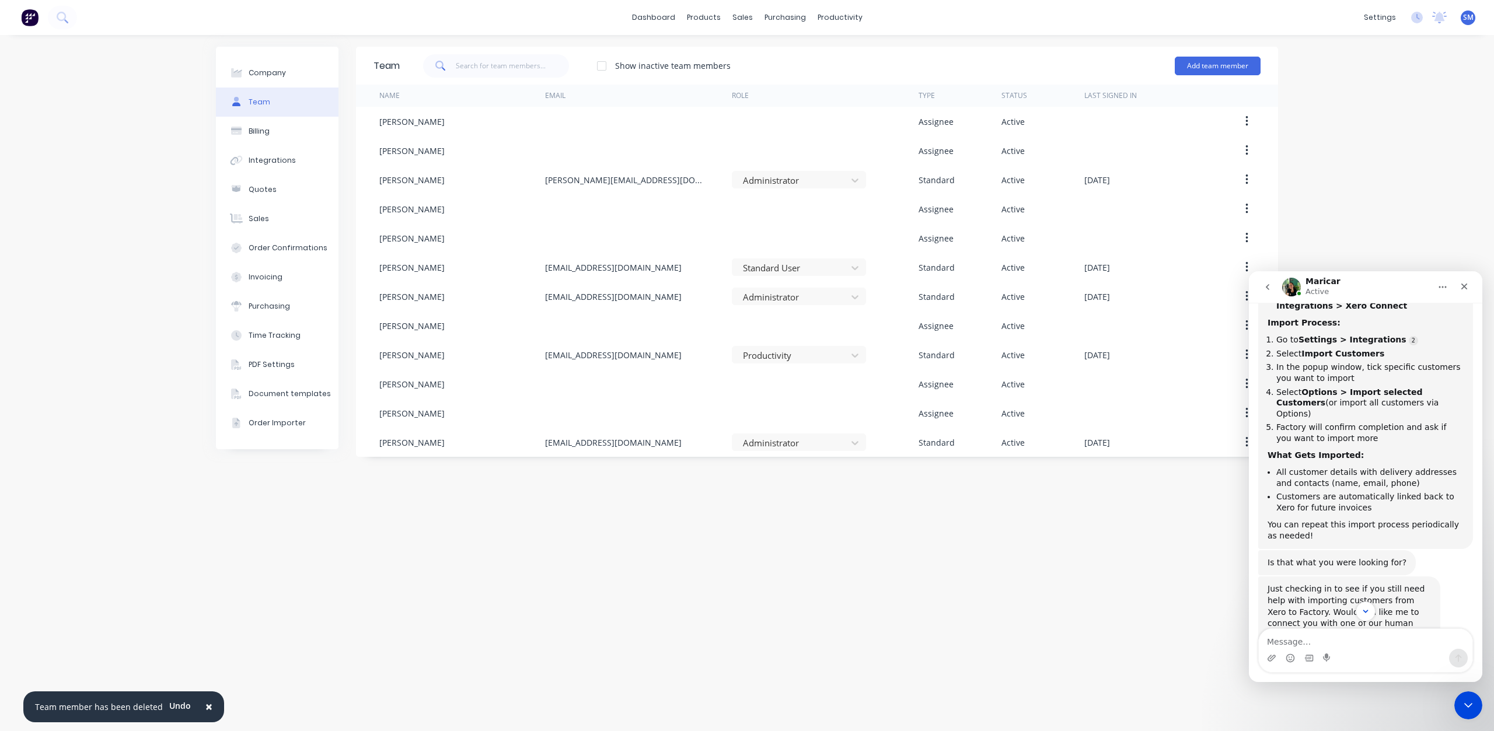
click at [1243, 351] on button "button" at bounding box center [1246, 354] width 27 height 21
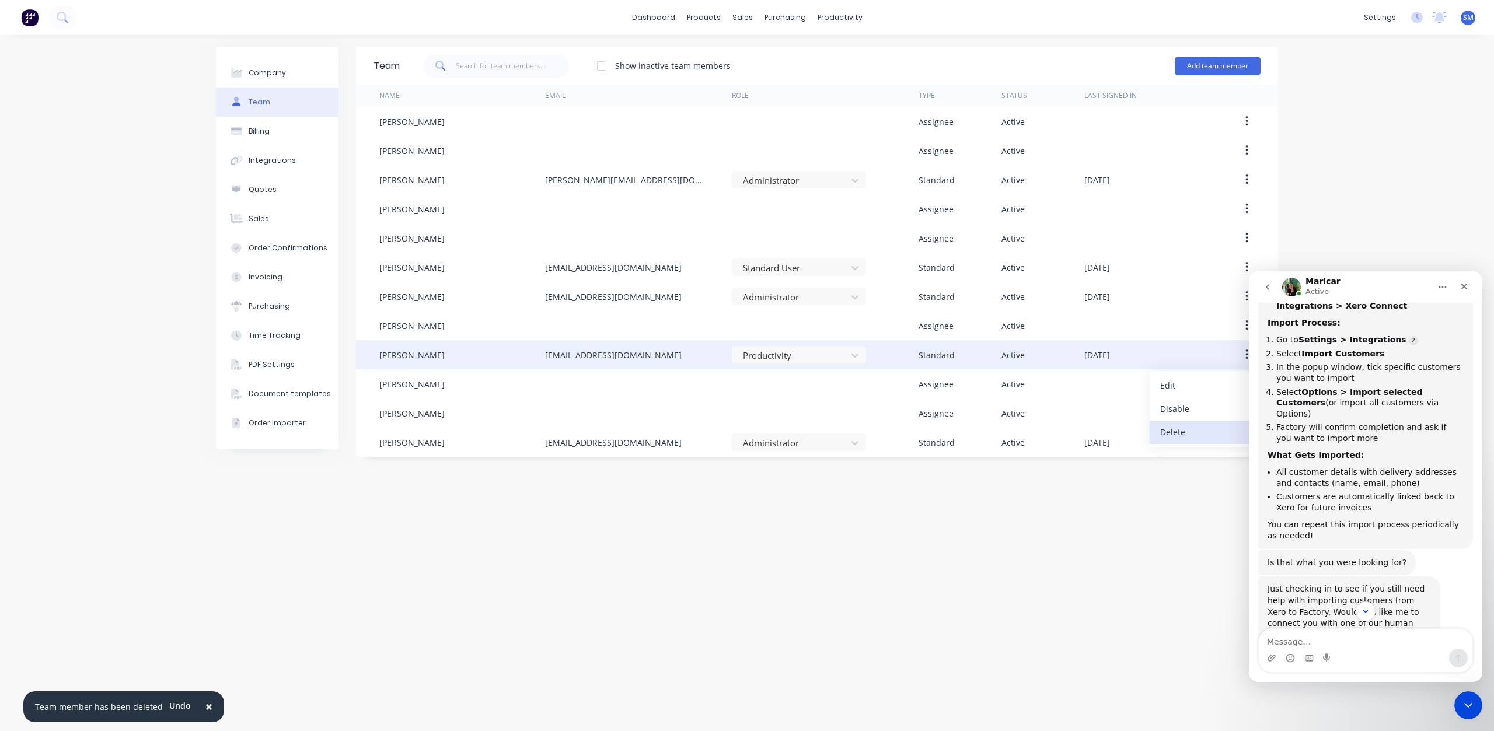
click at [1170, 434] on div "Delete" at bounding box center [1205, 432] width 90 height 17
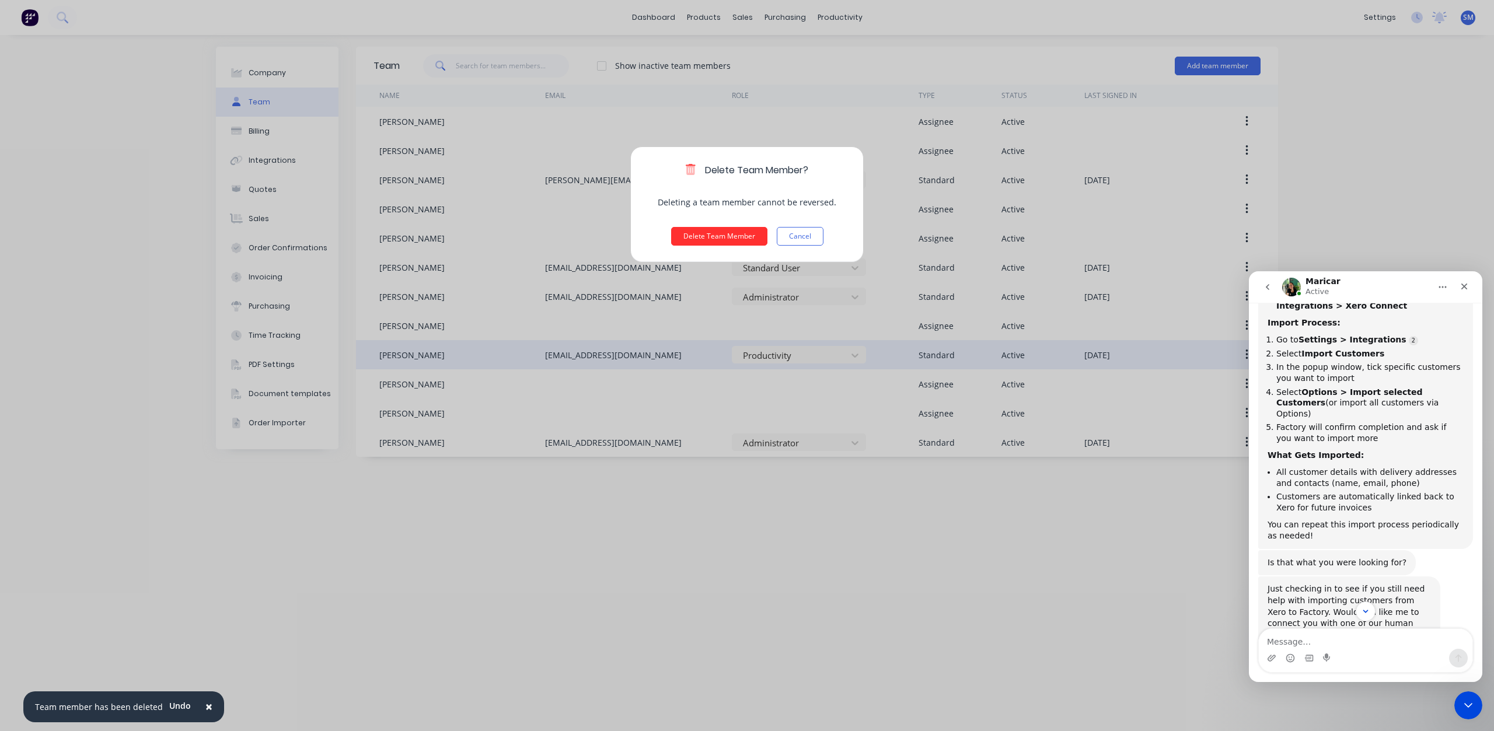
click at [706, 238] on button "Delete Team Member" at bounding box center [719, 236] width 96 height 19
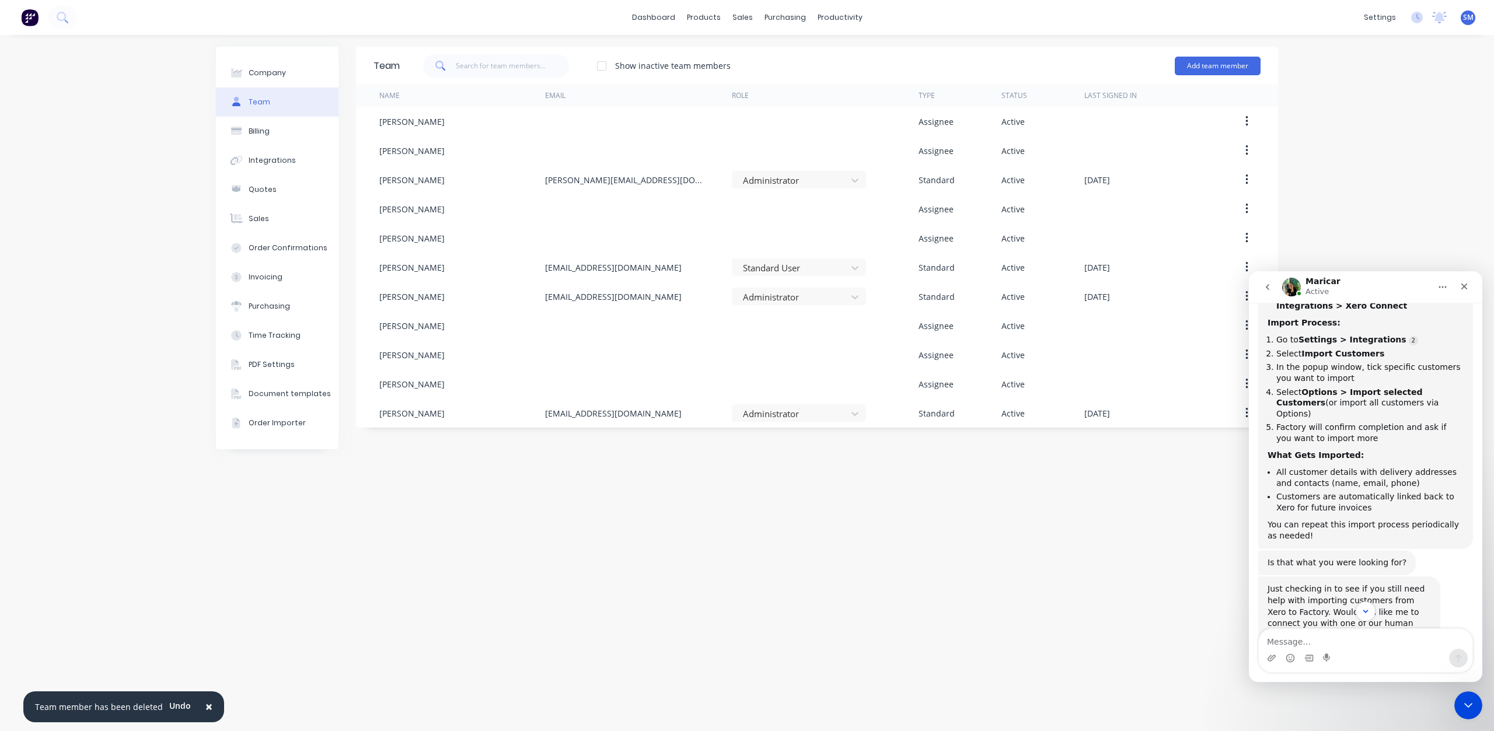
click at [205, 708] on span "×" at bounding box center [208, 706] width 7 height 16
click at [289, 164] on div "Integrations" at bounding box center [272, 160] width 47 height 11
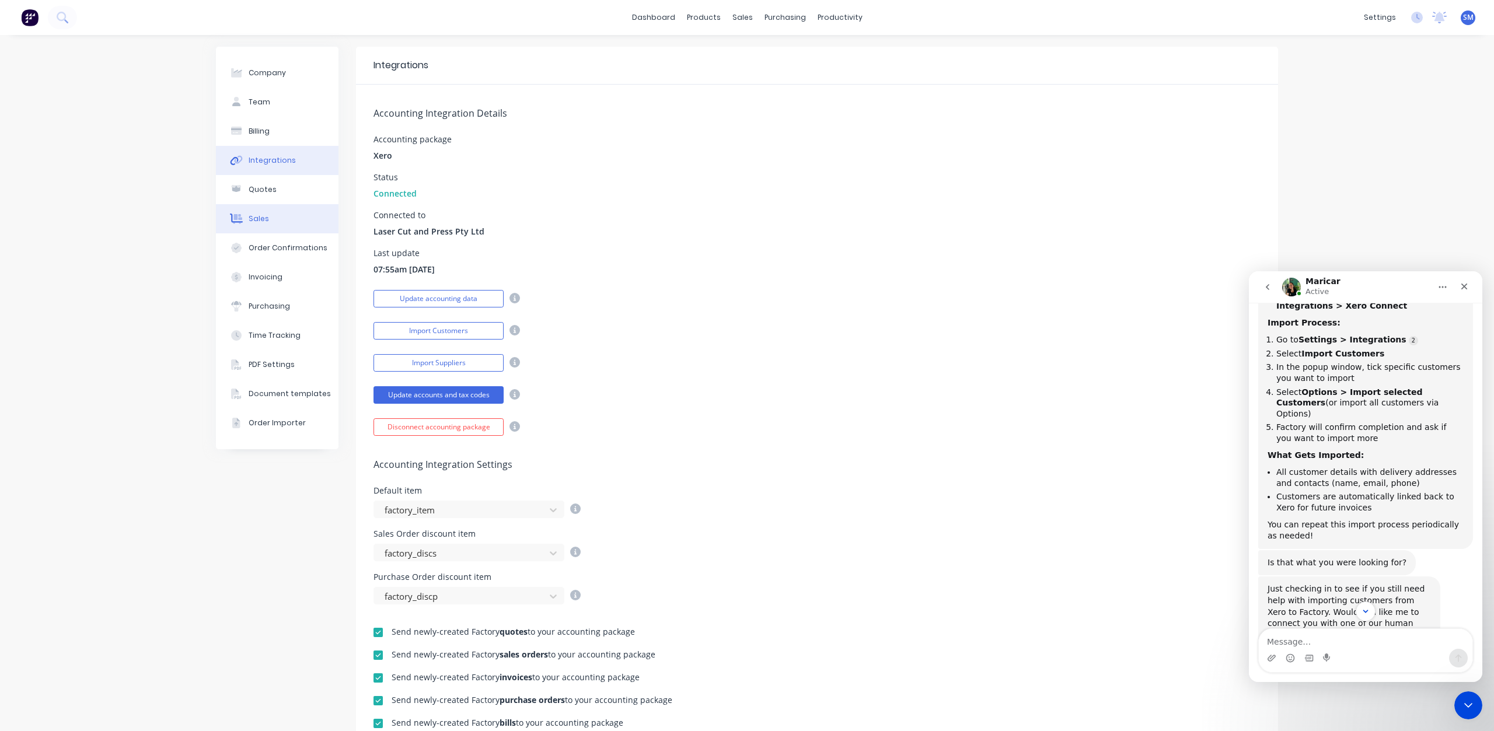
click at [250, 220] on div "Sales" at bounding box center [259, 219] width 20 height 11
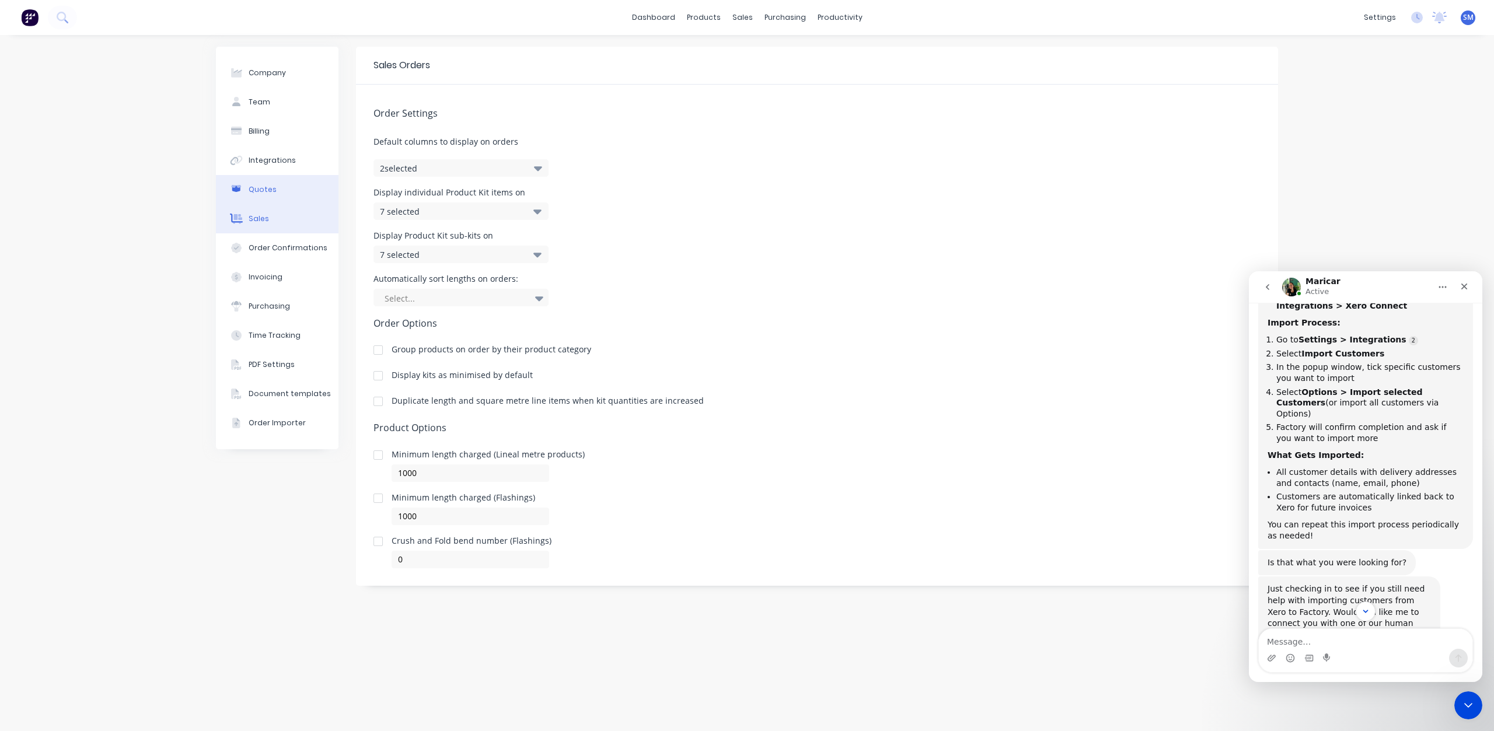
click at [259, 189] on div "Quotes" at bounding box center [263, 189] width 28 height 11
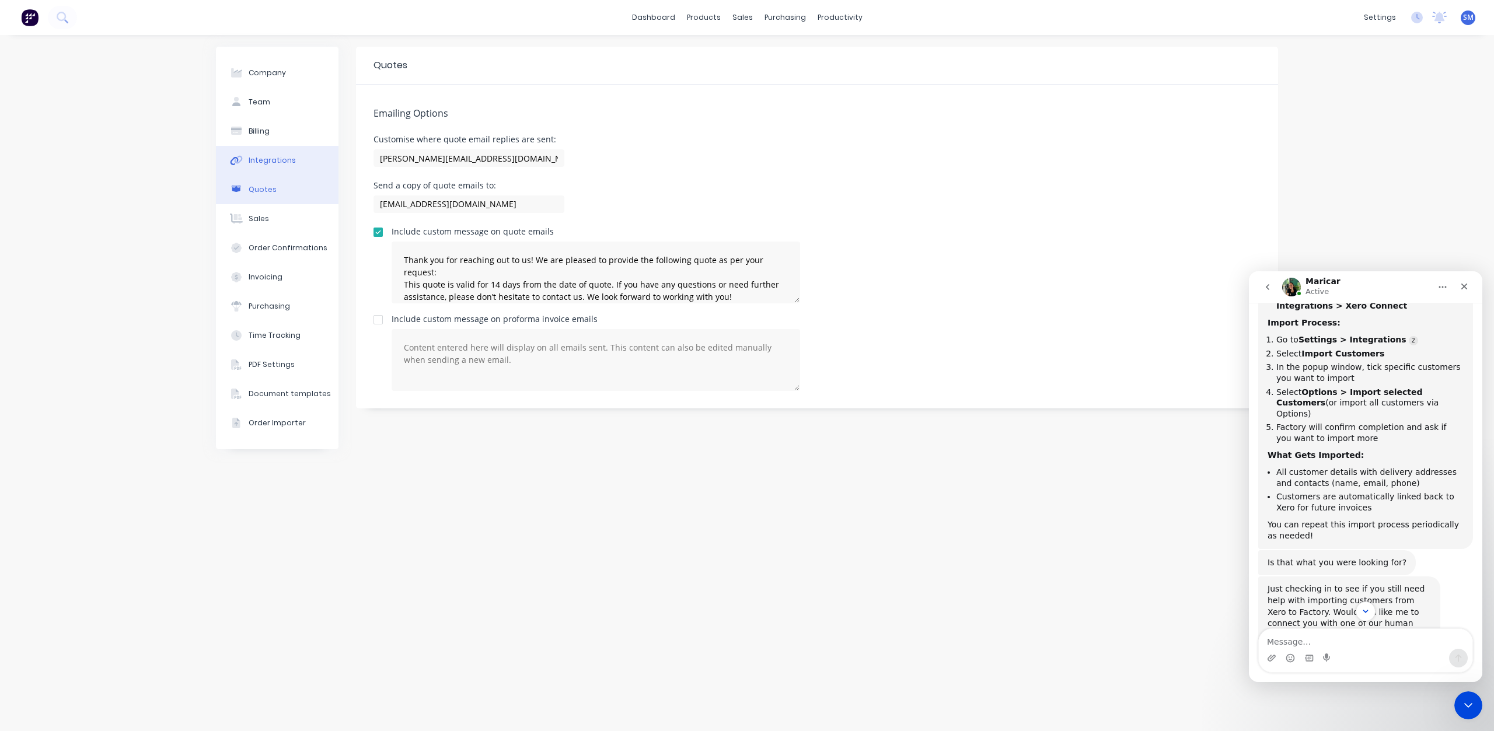
click at [269, 166] on button "Integrations" at bounding box center [277, 160] width 123 height 29
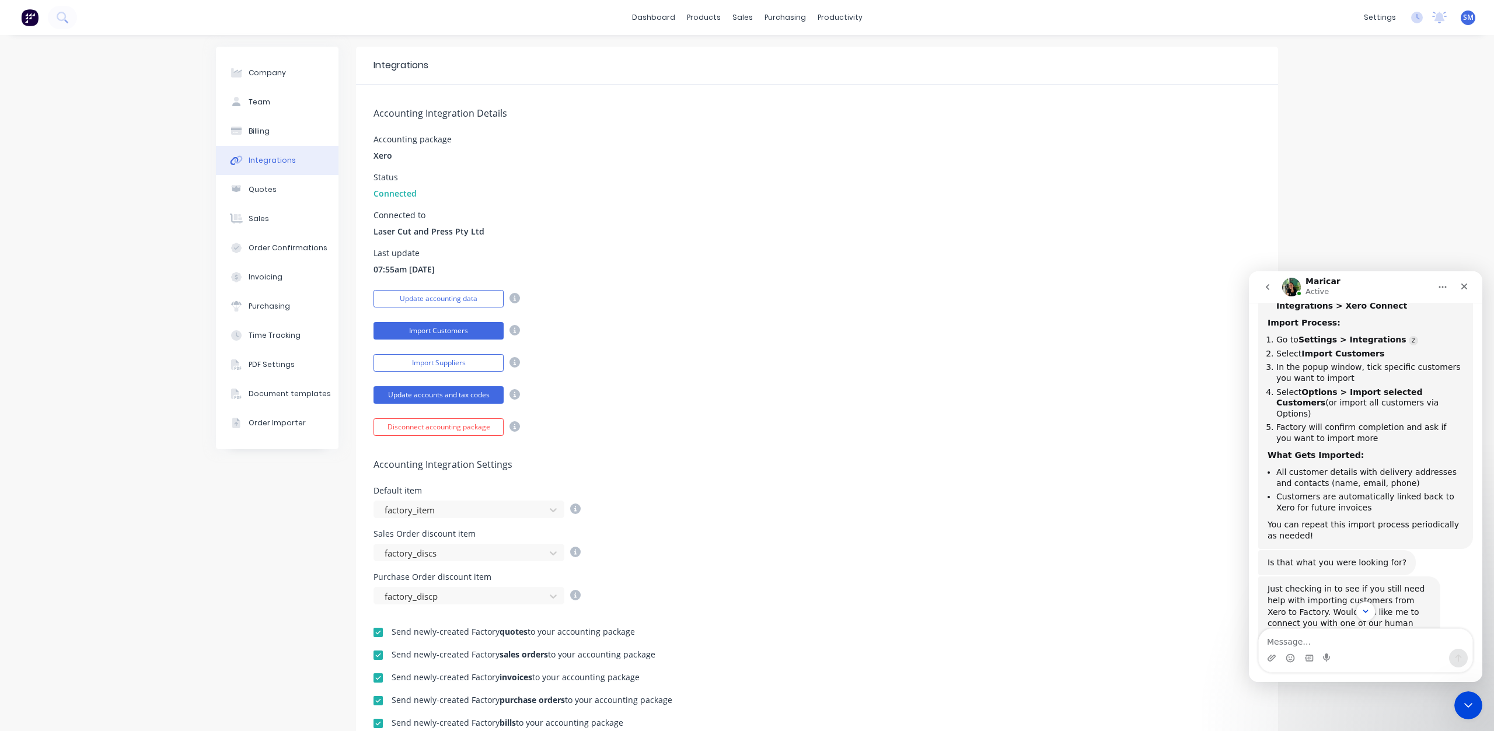
click at [463, 332] on button "Import Customers" at bounding box center [438, 331] width 130 height 18
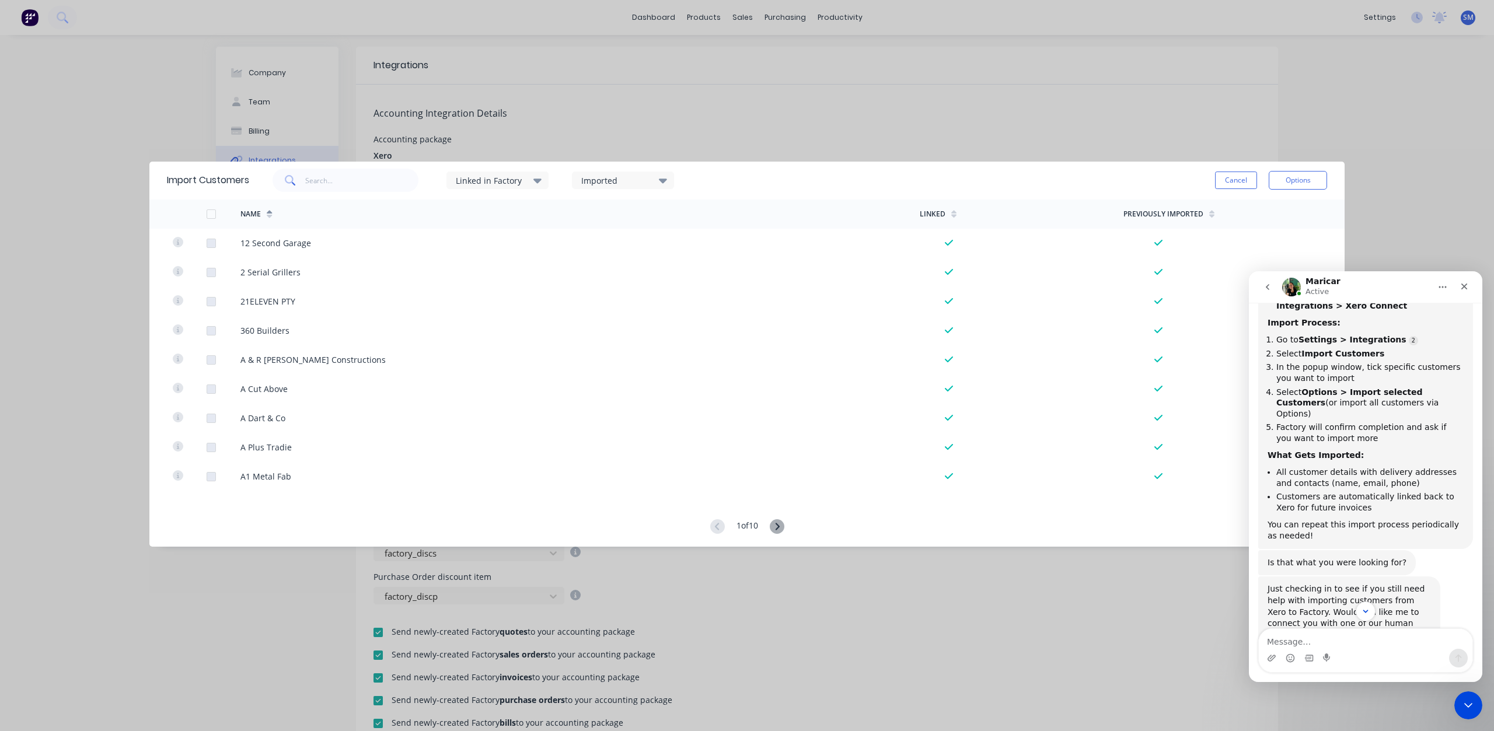
click at [214, 215] on div at bounding box center [211, 213] width 23 height 23
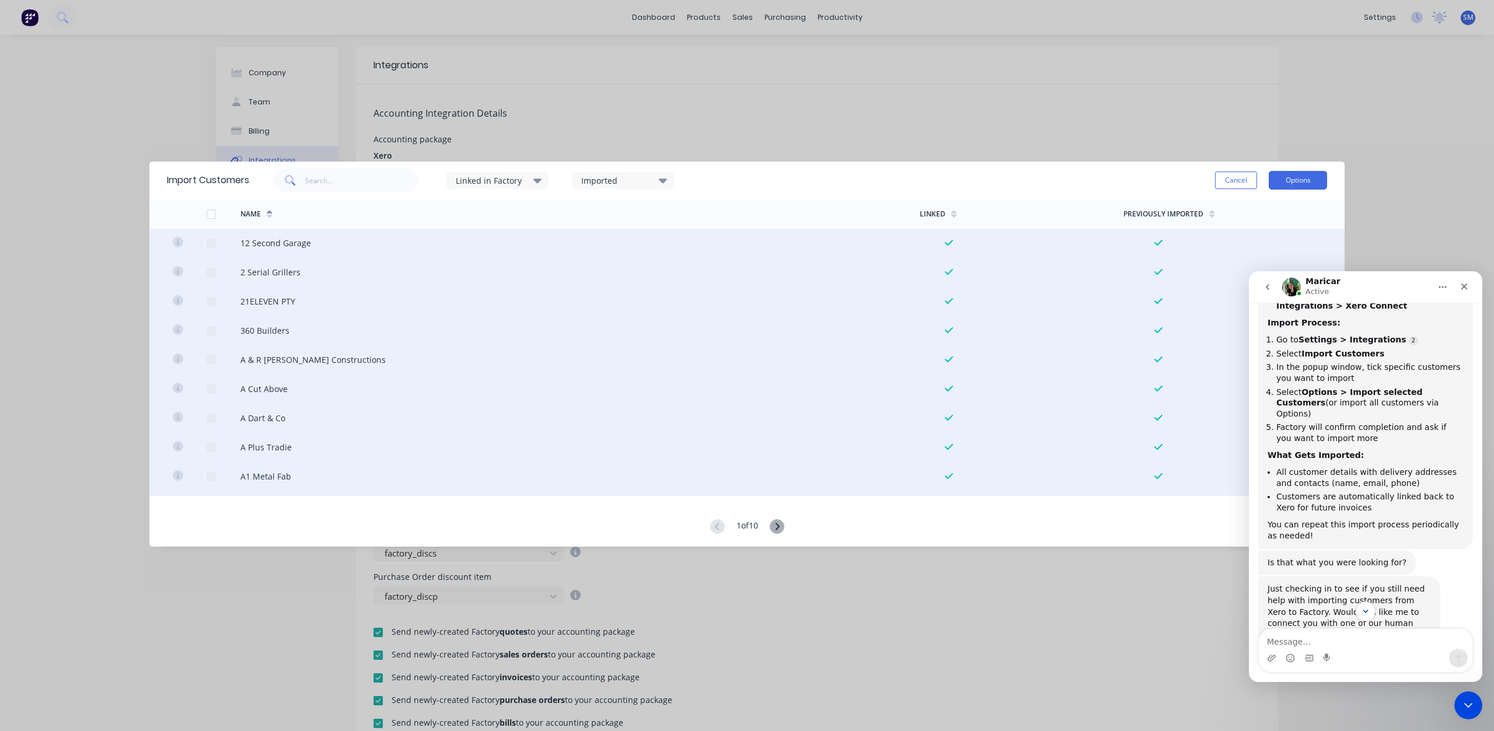
click at [1294, 179] on button "Options" at bounding box center [1298, 180] width 58 height 19
click at [1246, 242] on div "Import all customers" at bounding box center [1272, 239] width 90 height 17
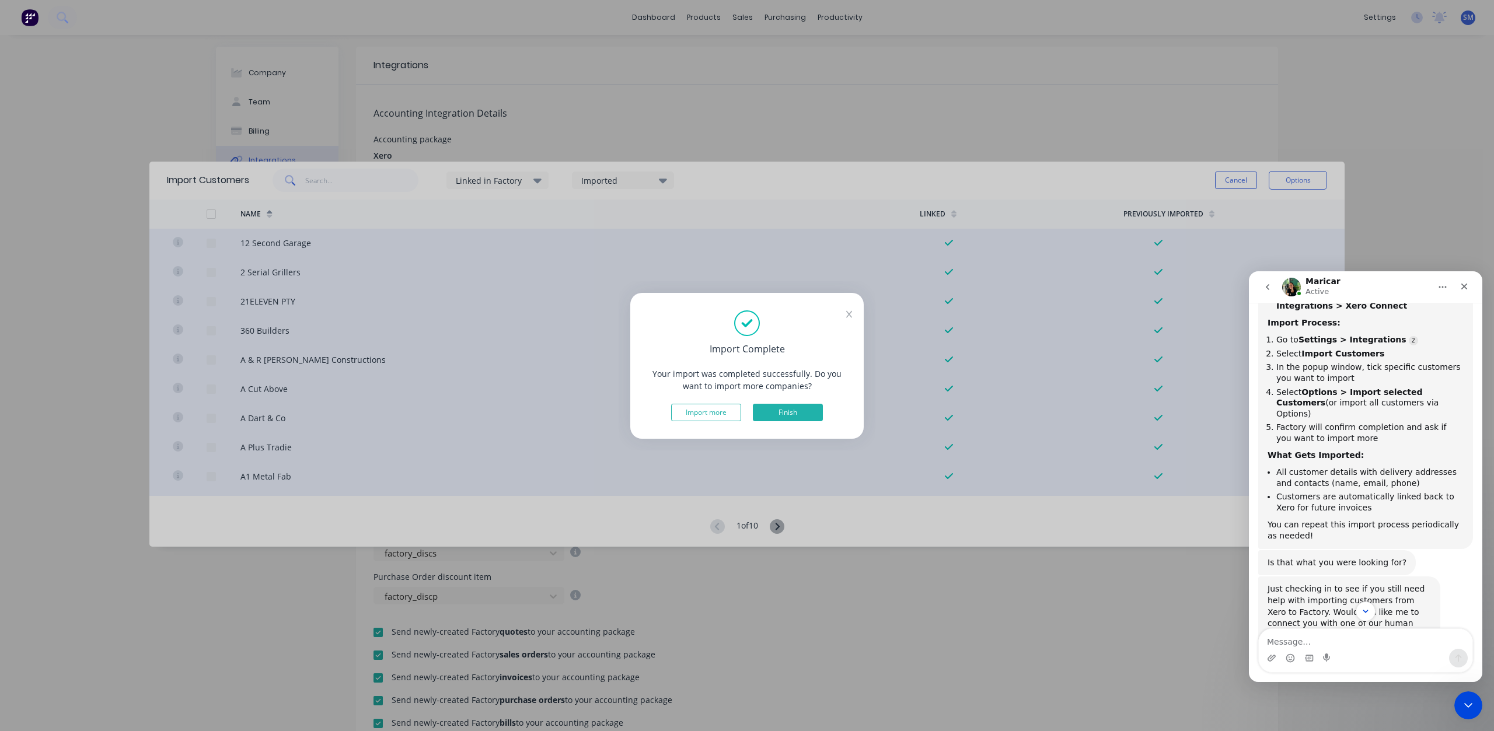
click at [793, 413] on button "Finish" at bounding box center [788, 413] width 70 height 18
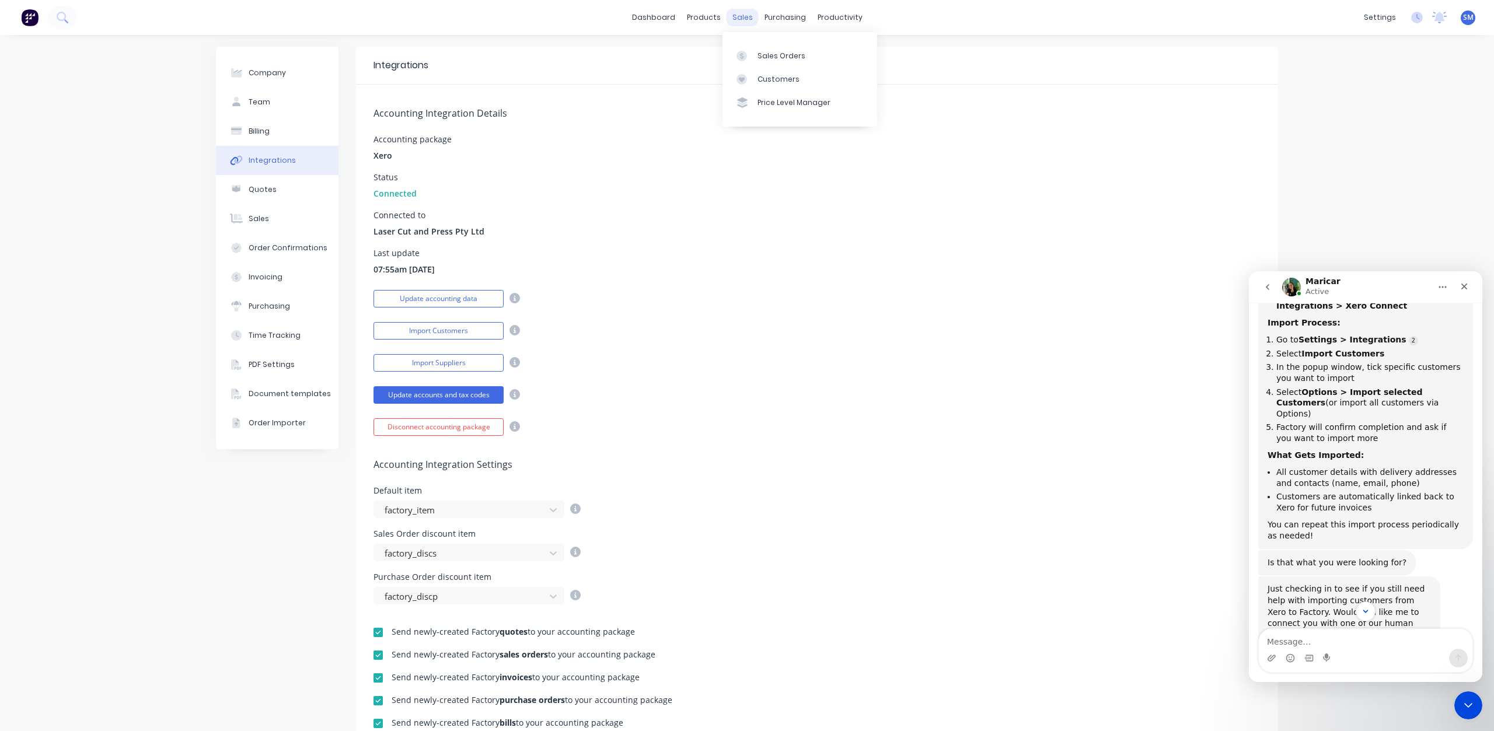
click at [738, 18] on div "sales" at bounding box center [742, 18] width 32 height 18
click at [767, 81] on div "Customers" at bounding box center [778, 79] width 42 height 11
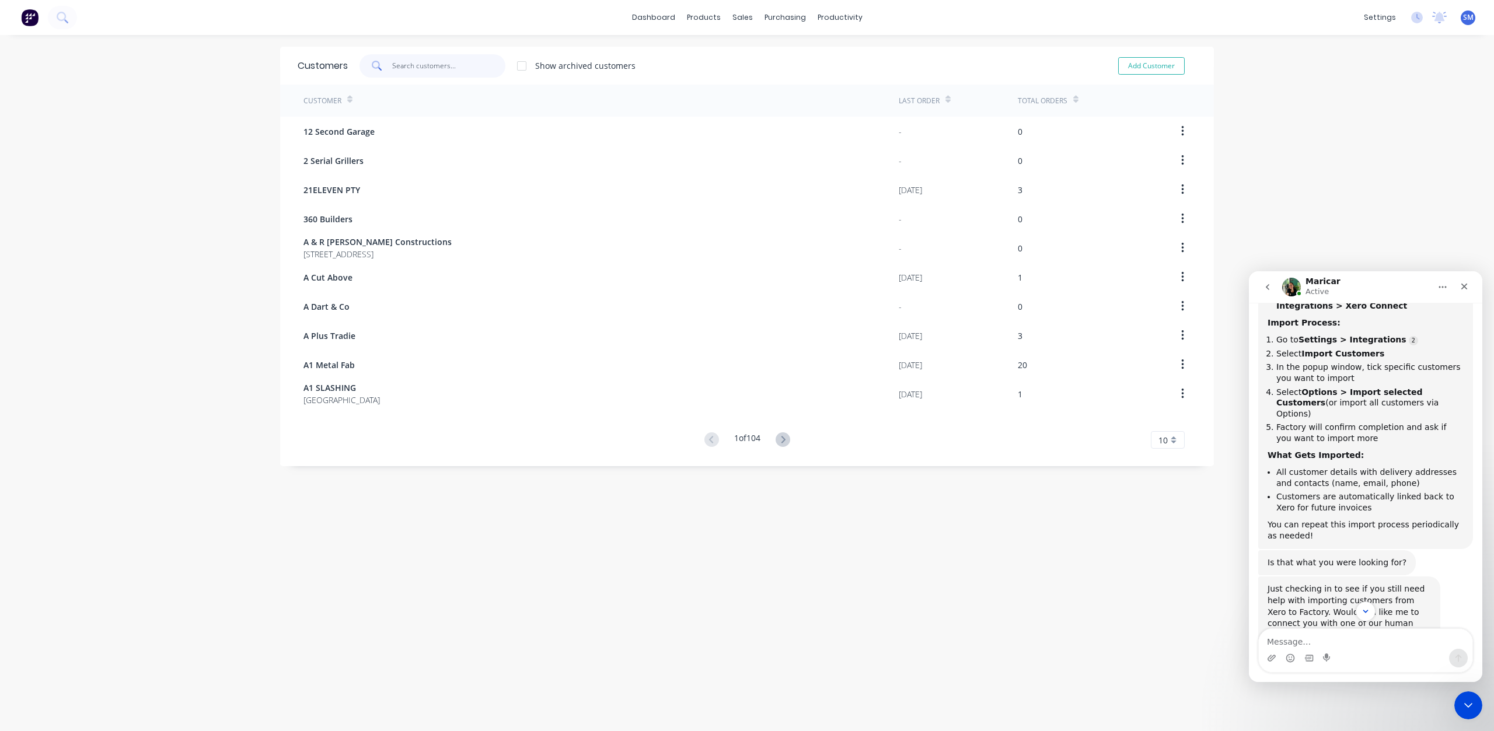
click at [400, 71] on input "text" at bounding box center [449, 65] width 114 height 23
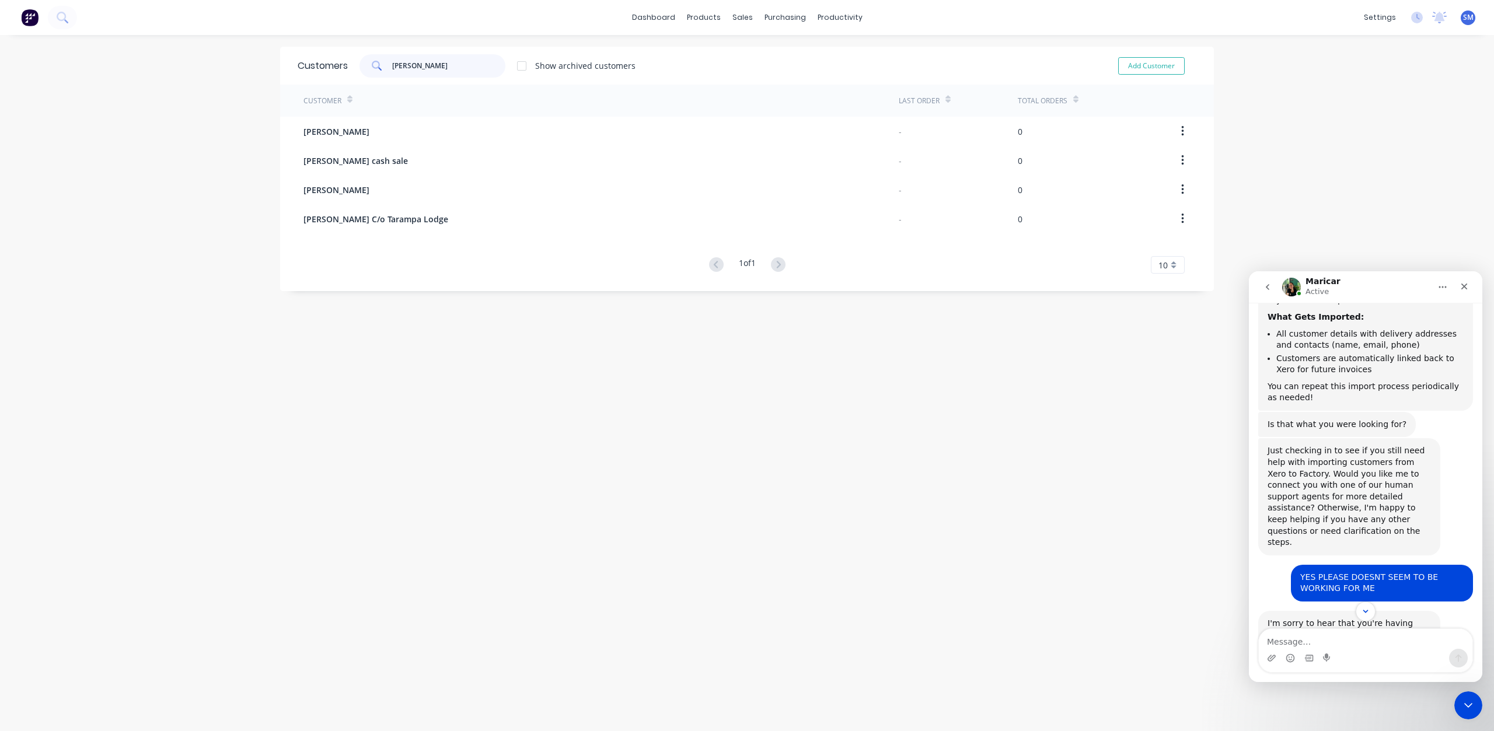
scroll to position [633, 0]
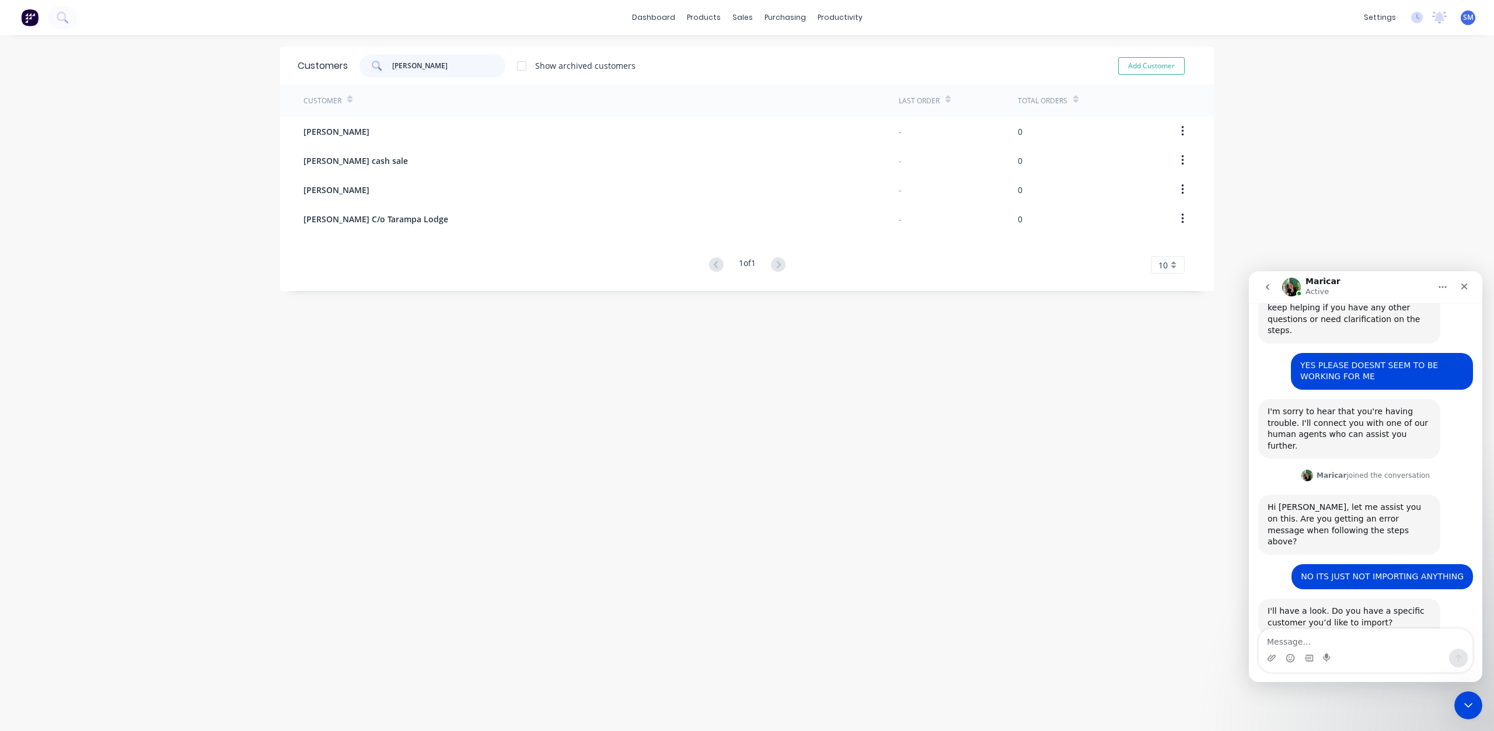
type input "[PERSON_NAME]"
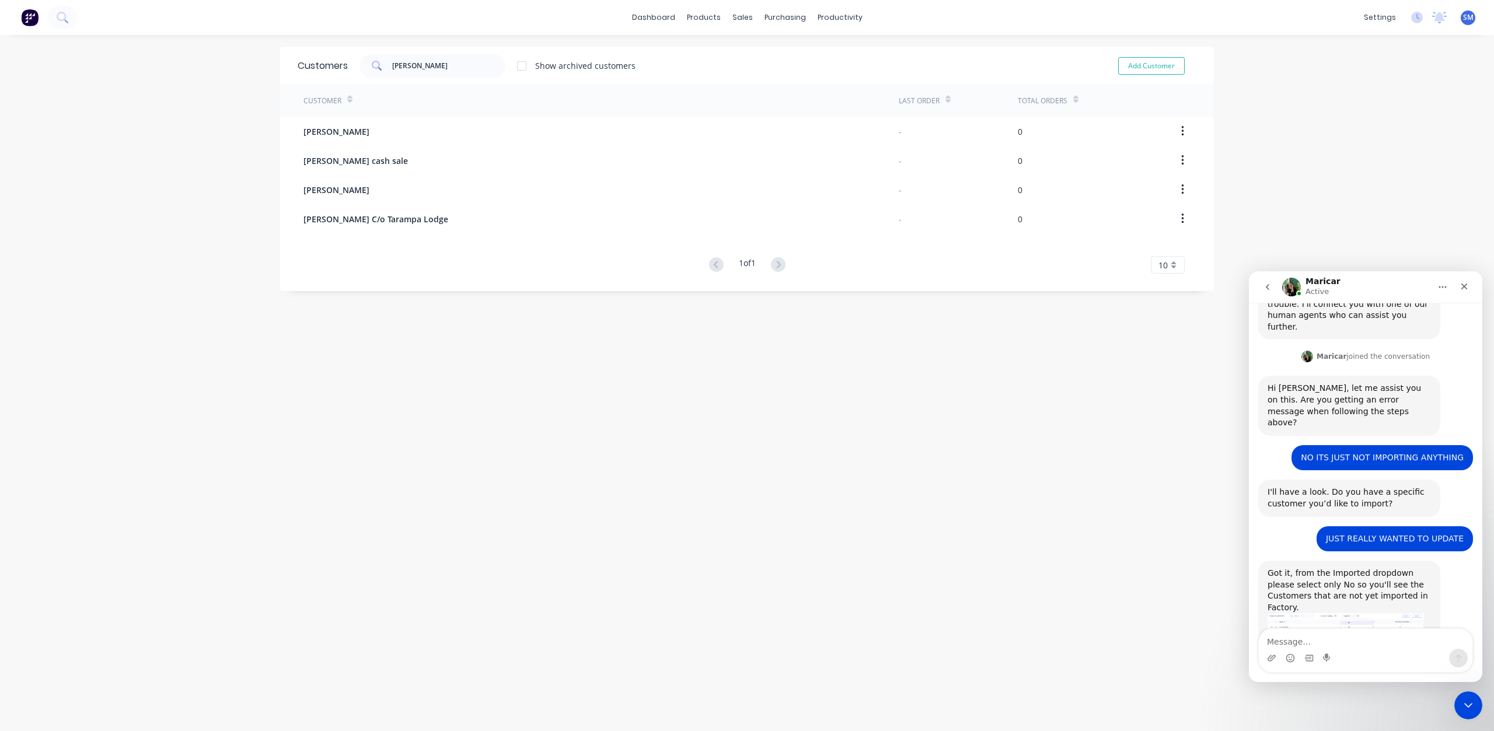
scroll to position [752, 0]
click at [1353, 614] on img "Maricar says…" at bounding box center [1345, 644] width 156 height 61
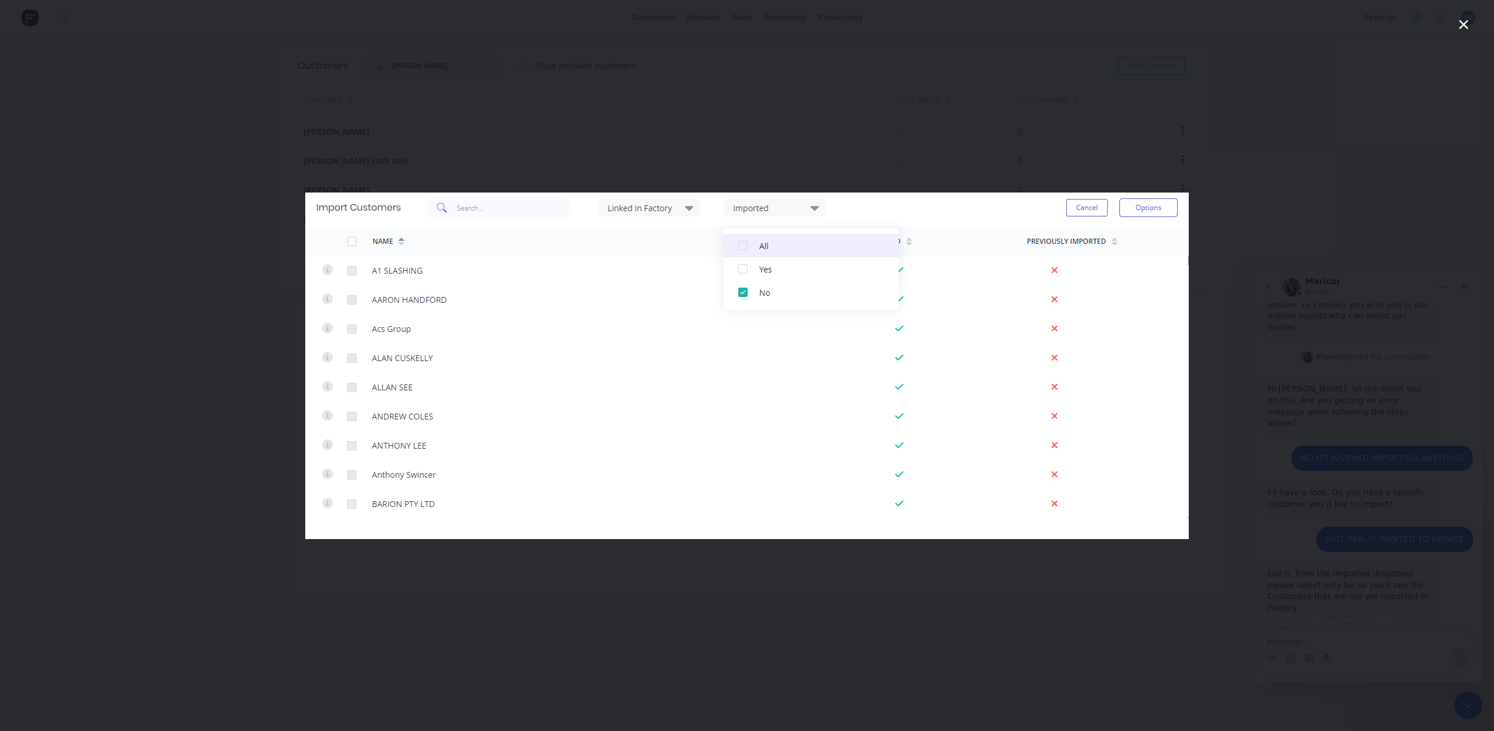
scroll to position [0, 0]
click at [972, 180] on div "Intercom messenger" at bounding box center [747, 365] width 1494 height 731
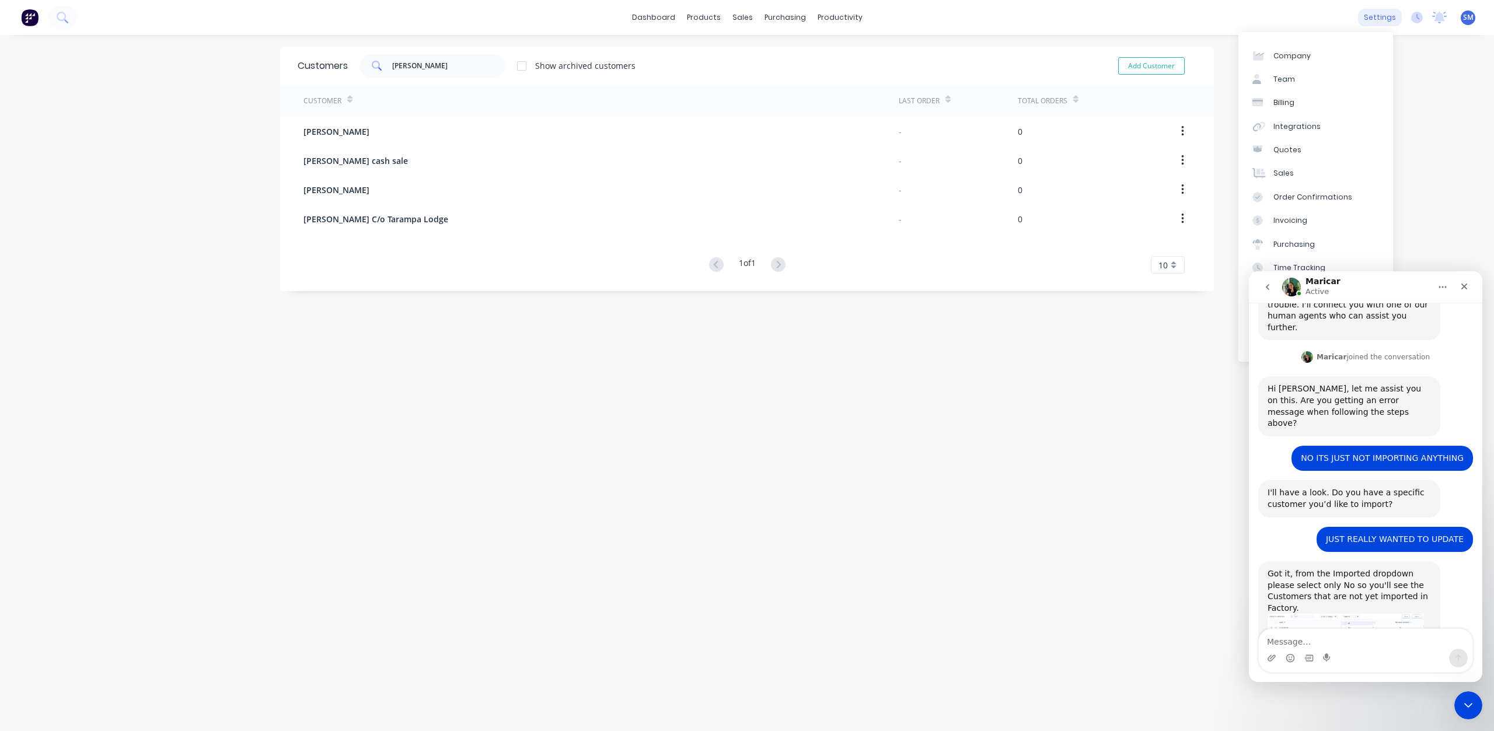
click at [1365, 13] on div "settings" at bounding box center [1380, 18] width 44 height 18
click at [1281, 127] on div "Integrations" at bounding box center [1296, 126] width 47 height 11
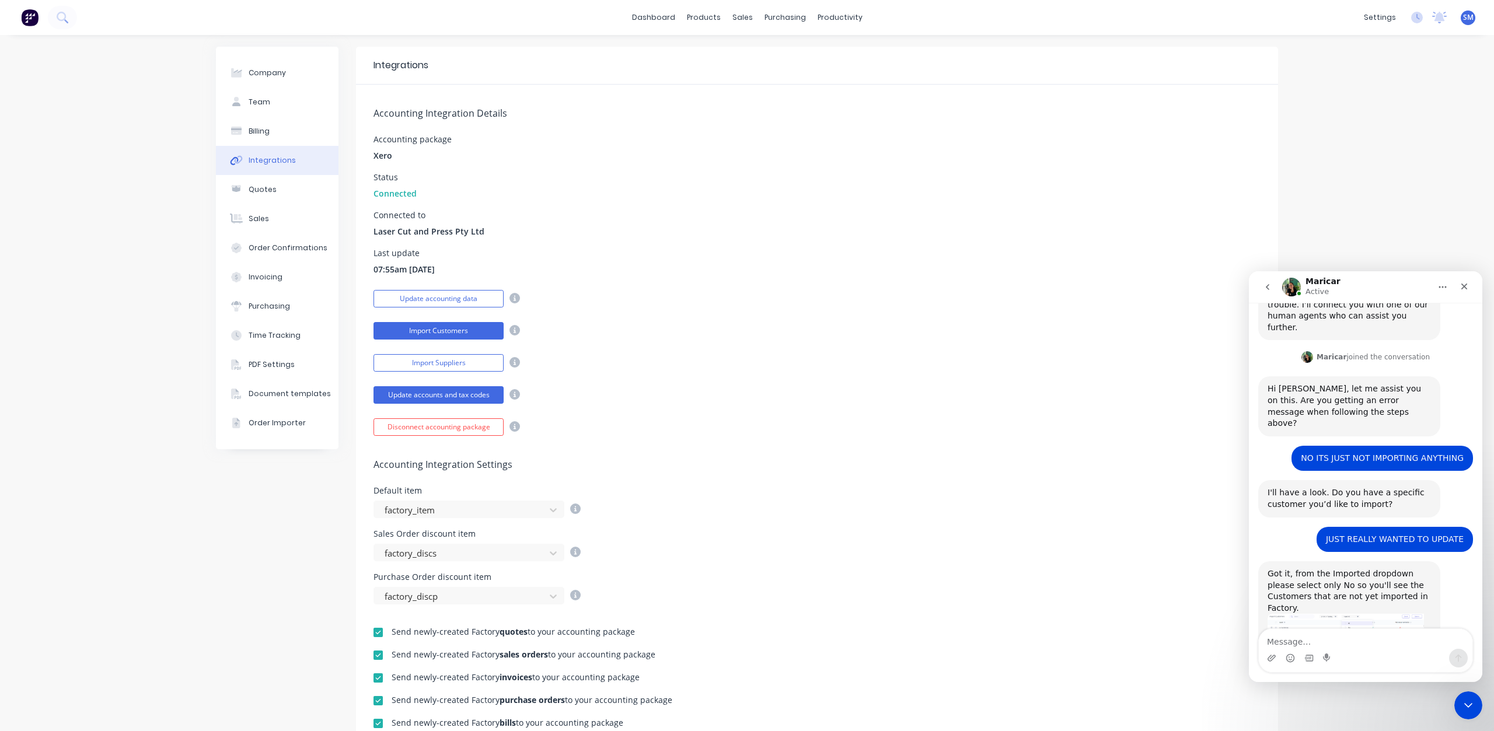
click at [428, 330] on button "Import Customers" at bounding box center [438, 331] width 130 height 18
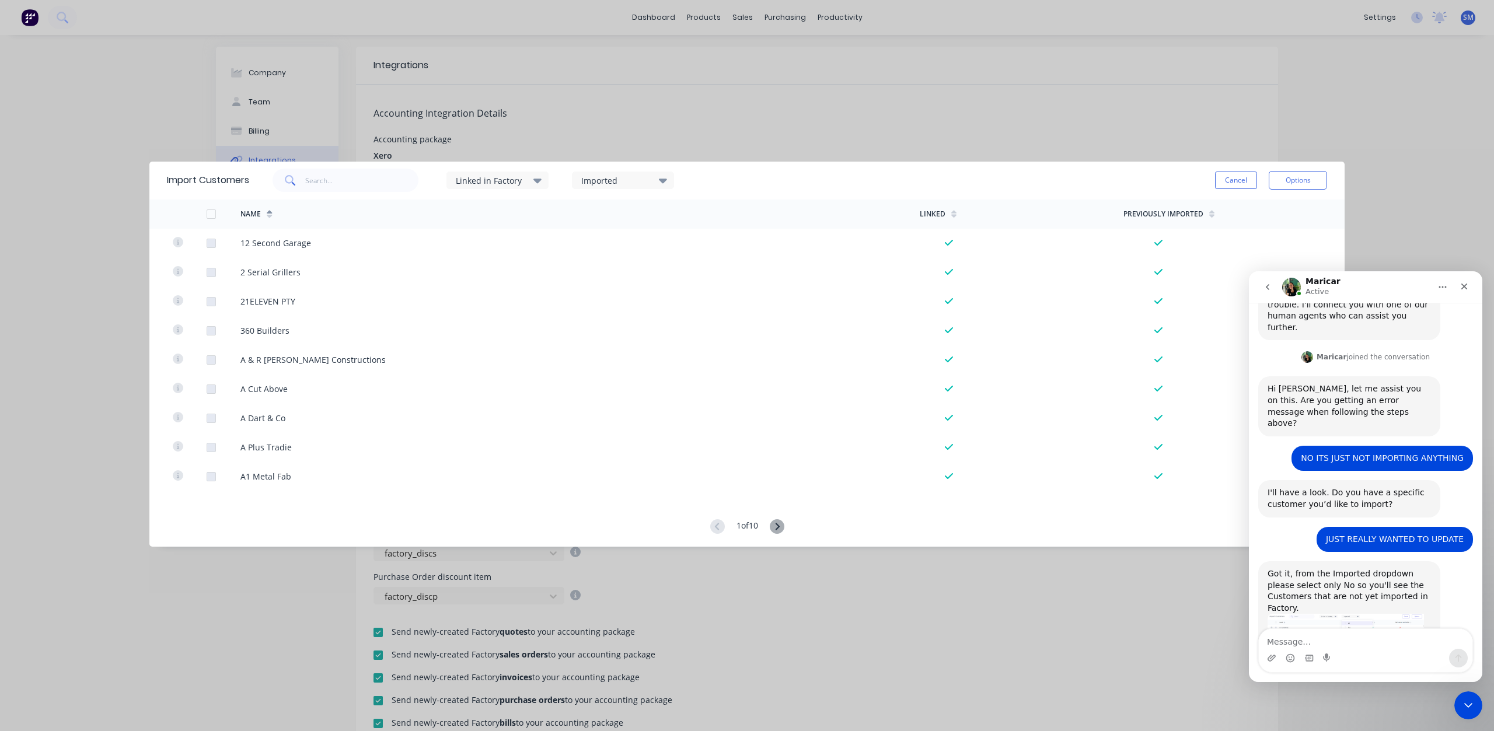
click at [616, 180] on div "Imported" at bounding box center [618, 180] width 74 height 12
click at [592, 263] on div at bounding box center [593, 264] width 23 height 23
click at [625, 184] on div "Imported" at bounding box center [618, 180] width 74 height 12
click at [593, 265] on div at bounding box center [593, 264] width 23 height 23
click at [616, 173] on div "Imported" at bounding box center [623, 181] width 102 height 18
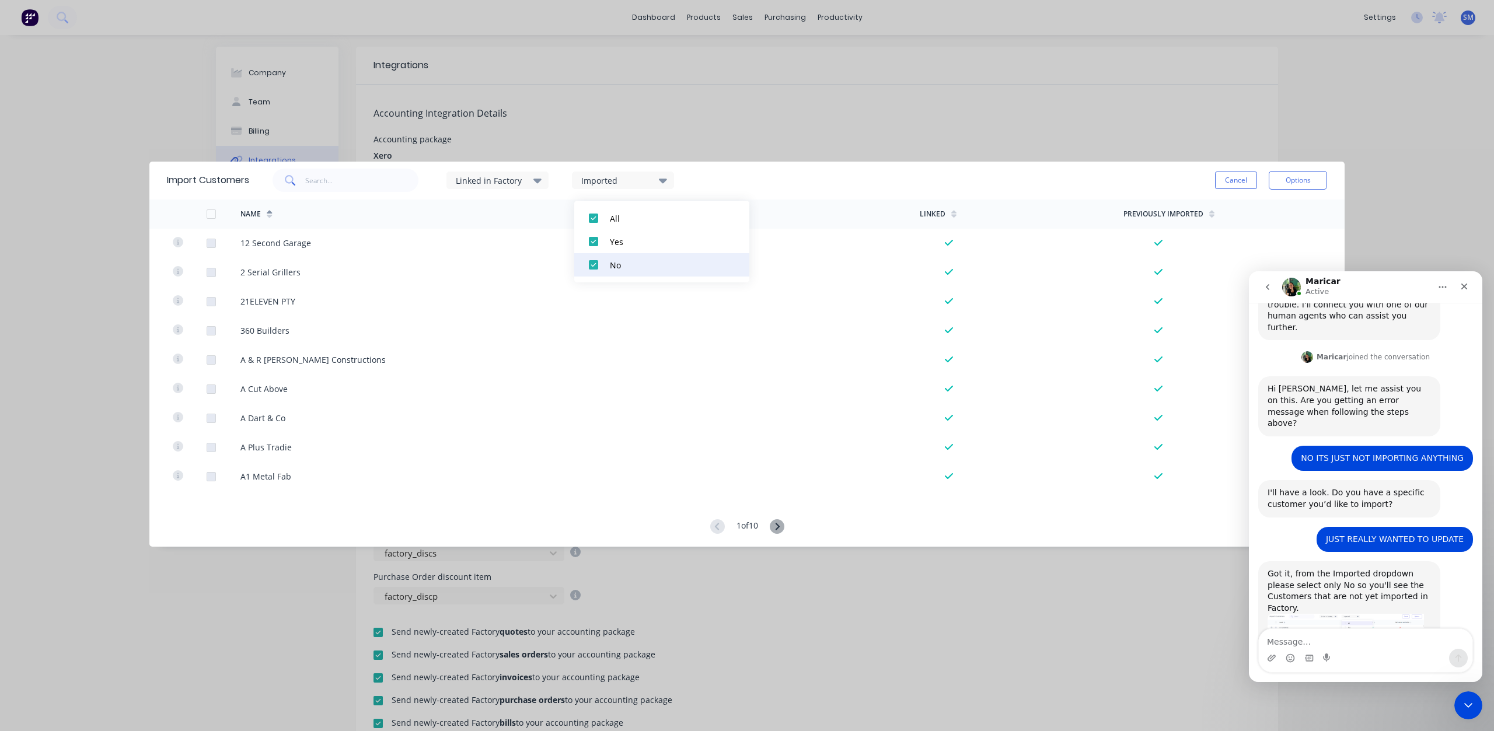
click at [611, 265] on div "No" at bounding box center [668, 265] width 117 height 12
click at [610, 181] on div "Imported" at bounding box center [618, 180] width 74 height 12
click at [593, 242] on div at bounding box center [593, 241] width 23 height 23
click at [616, 179] on div "Imported" at bounding box center [618, 180] width 74 height 12
click at [593, 266] on div at bounding box center [593, 264] width 23 height 23
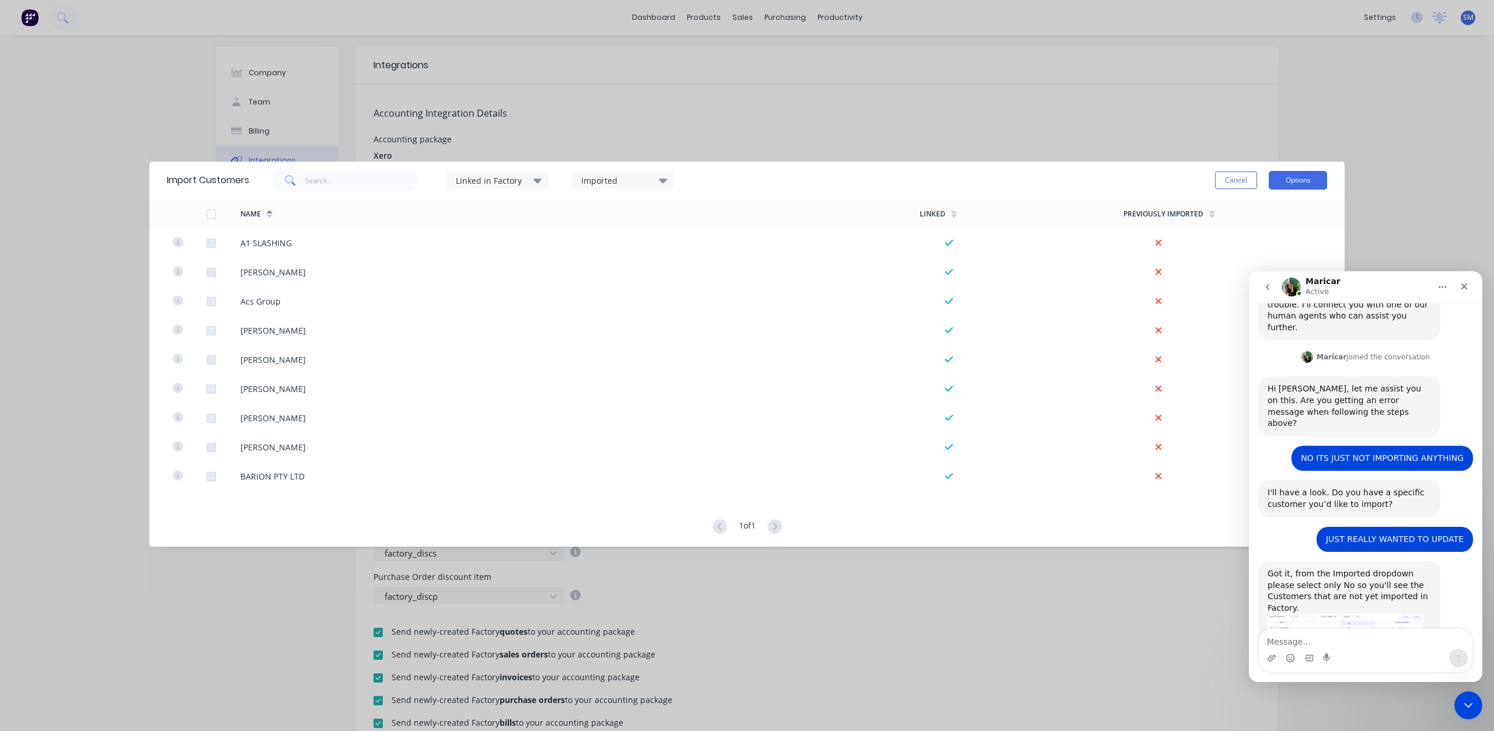
click at [1308, 175] on button "Options" at bounding box center [1298, 180] width 58 height 19
click at [1256, 236] on div "Import all customers" at bounding box center [1272, 239] width 90 height 17
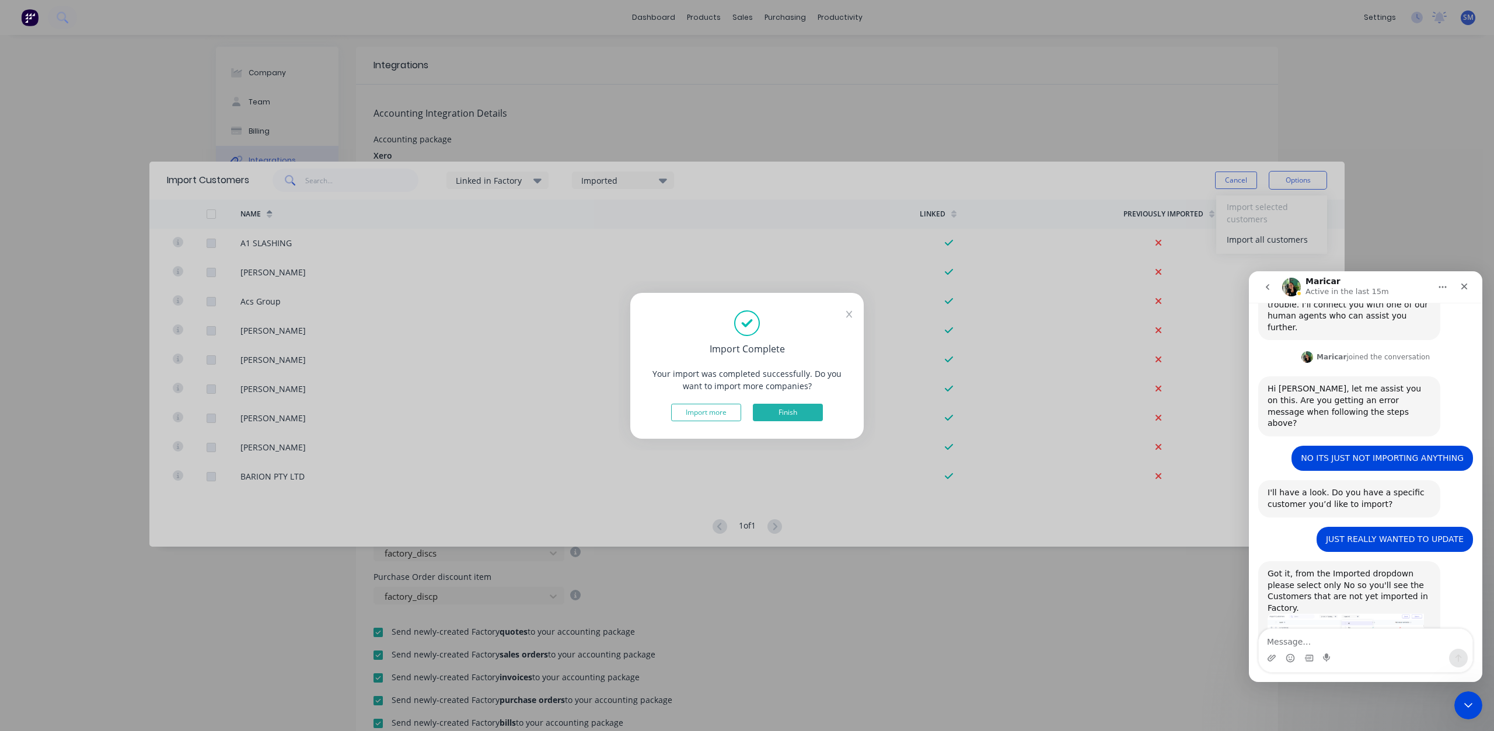
click at [785, 415] on button "Finish" at bounding box center [788, 413] width 70 height 18
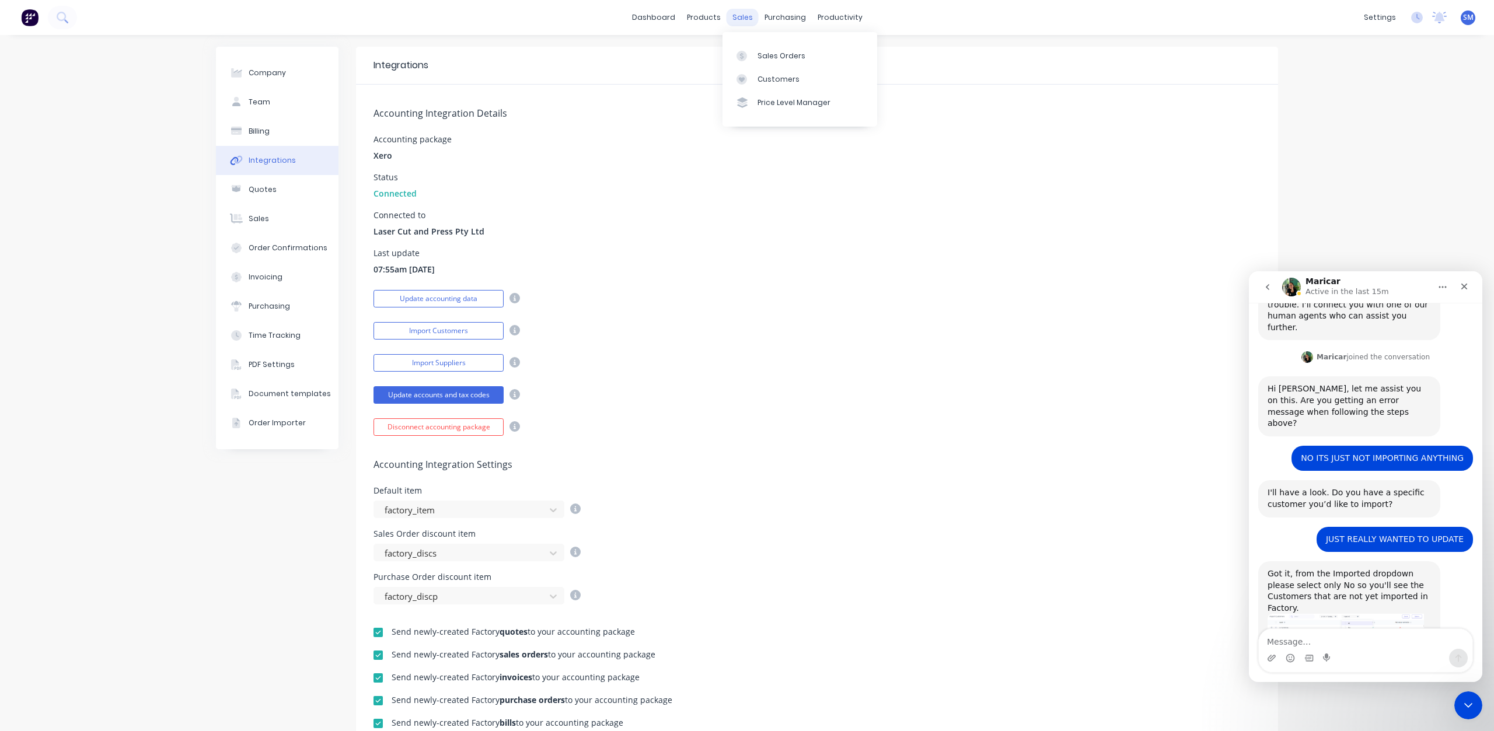
click at [740, 18] on div "sales" at bounding box center [742, 18] width 32 height 18
click at [760, 80] on div "Customers" at bounding box center [778, 79] width 42 height 11
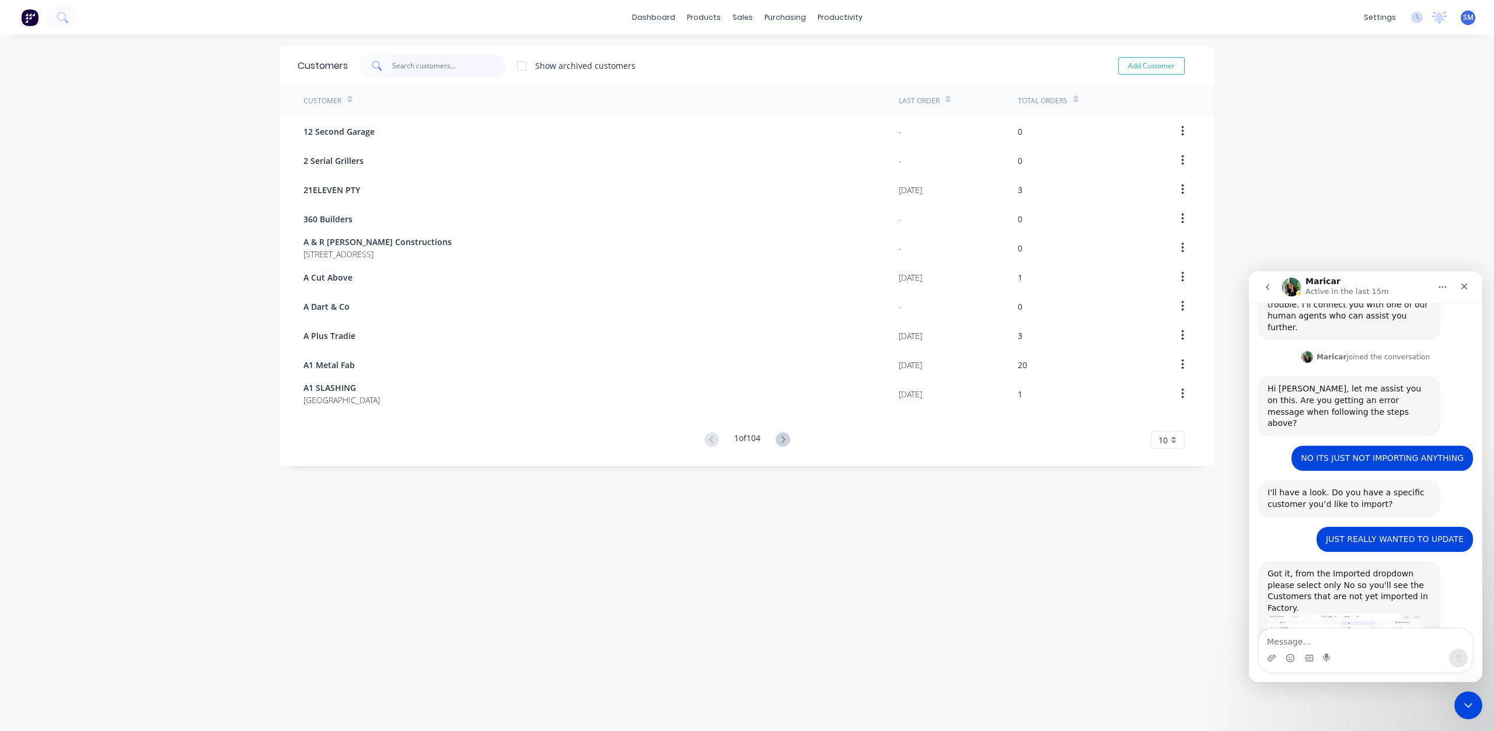
click at [396, 68] on input "text" at bounding box center [449, 65] width 114 height 23
type input "B"
click at [399, 68] on input "text" at bounding box center [449, 65] width 114 height 23
click at [1372, 18] on div "settings" at bounding box center [1380, 18] width 44 height 18
click at [1284, 126] on div "Integrations" at bounding box center [1296, 126] width 47 height 11
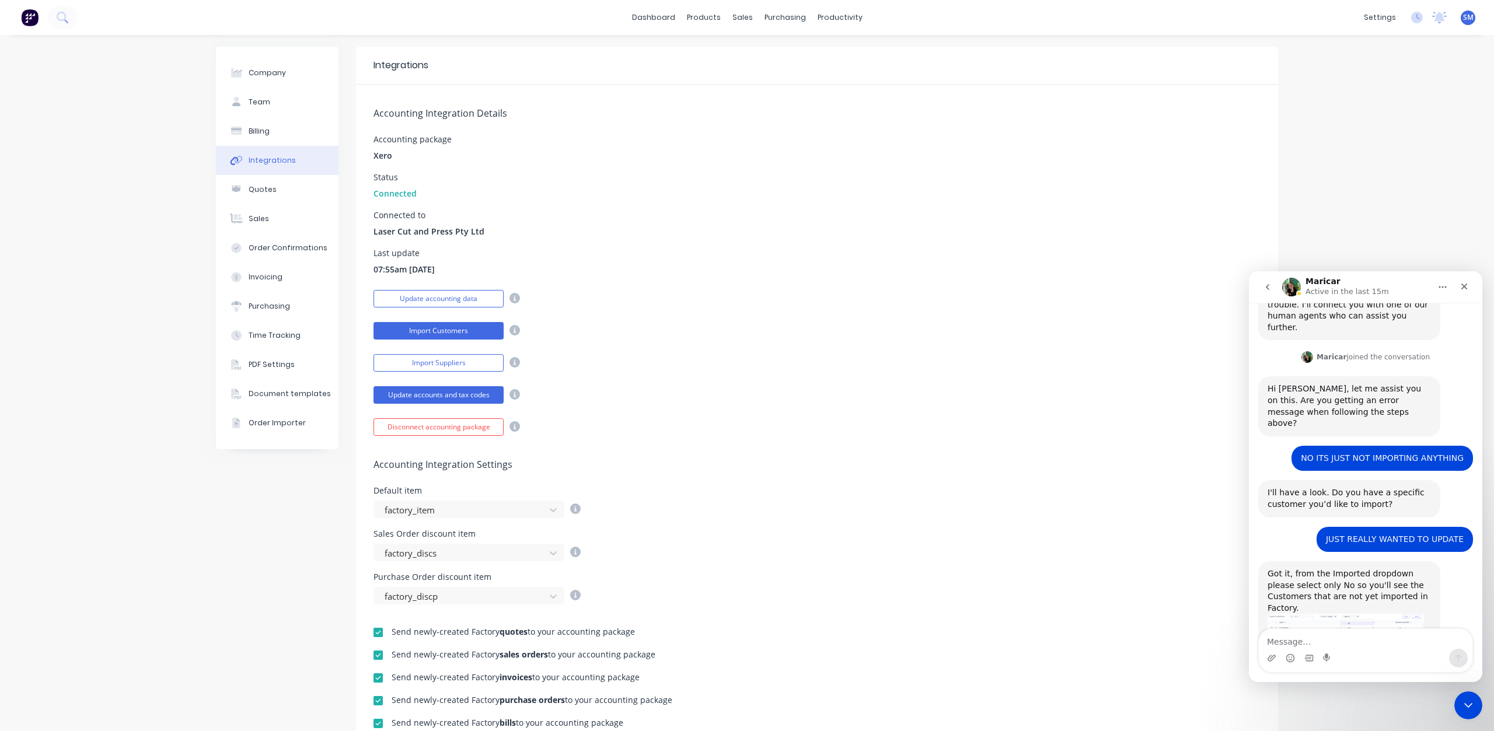
click at [431, 335] on button "Import Customers" at bounding box center [438, 331] width 130 height 18
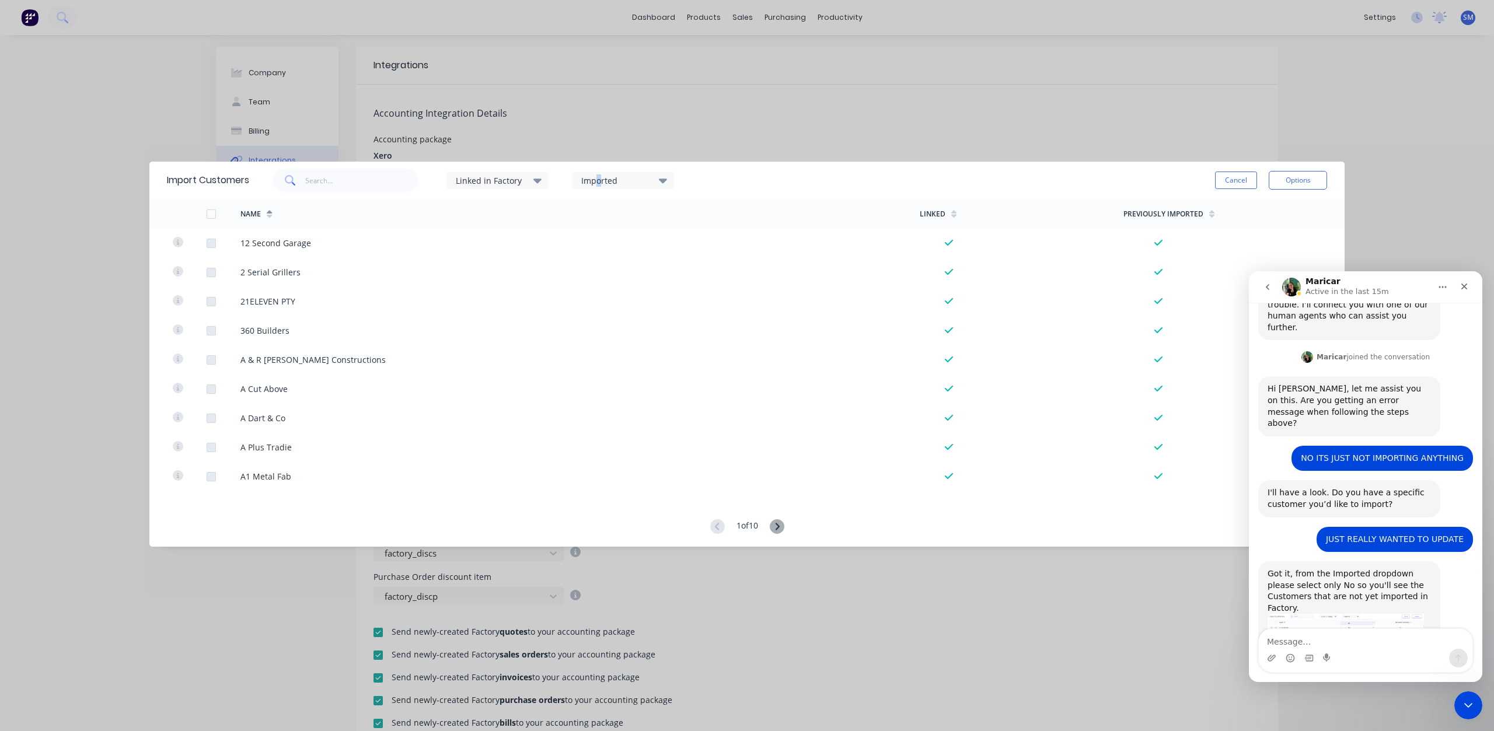
click at [601, 183] on div "Imported" at bounding box center [618, 180] width 74 height 12
click at [594, 266] on div at bounding box center [593, 264] width 23 height 23
click at [626, 179] on div "Imported" at bounding box center [618, 180] width 74 height 12
click at [596, 263] on div at bounding box center [593, 264] width 23 height 23
click at [612, 177] on div "Imported" at bounding box center [618, 180] width 74 height 12
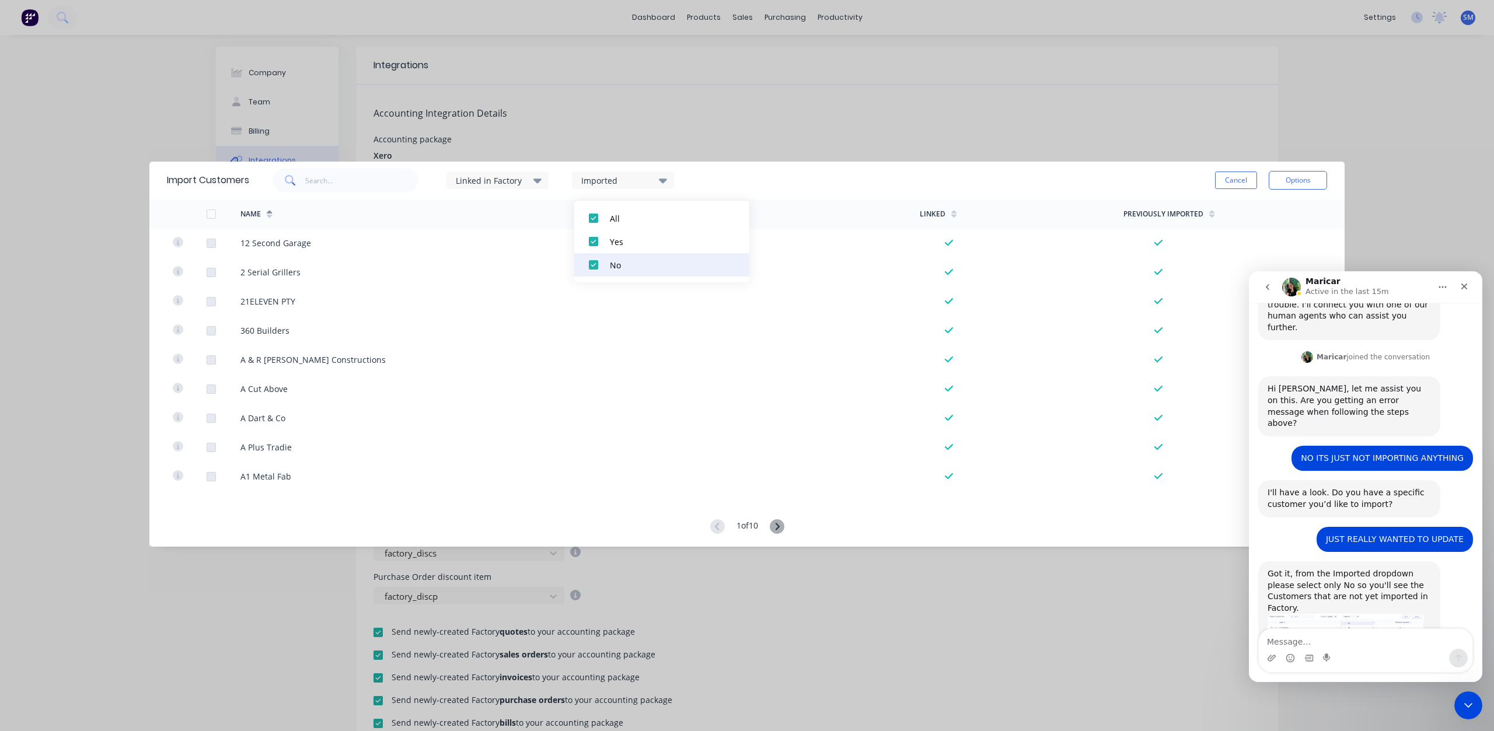
click at [615, 263] on div "No" at bounding box center [668, 265] width 117 height 12
click at [621, 187] on div "Imported" at bounding box center [623, 181] width 102 height 18
click at [619, 264] on div "No" at bounding box center [668, 265] width 117 height 12
click at [621, 178] on div "Imported" at bounding box center [618, 180] width 74 height 12
click at [588, 265] on div at bounding box center [593, 264] width 23 height 23
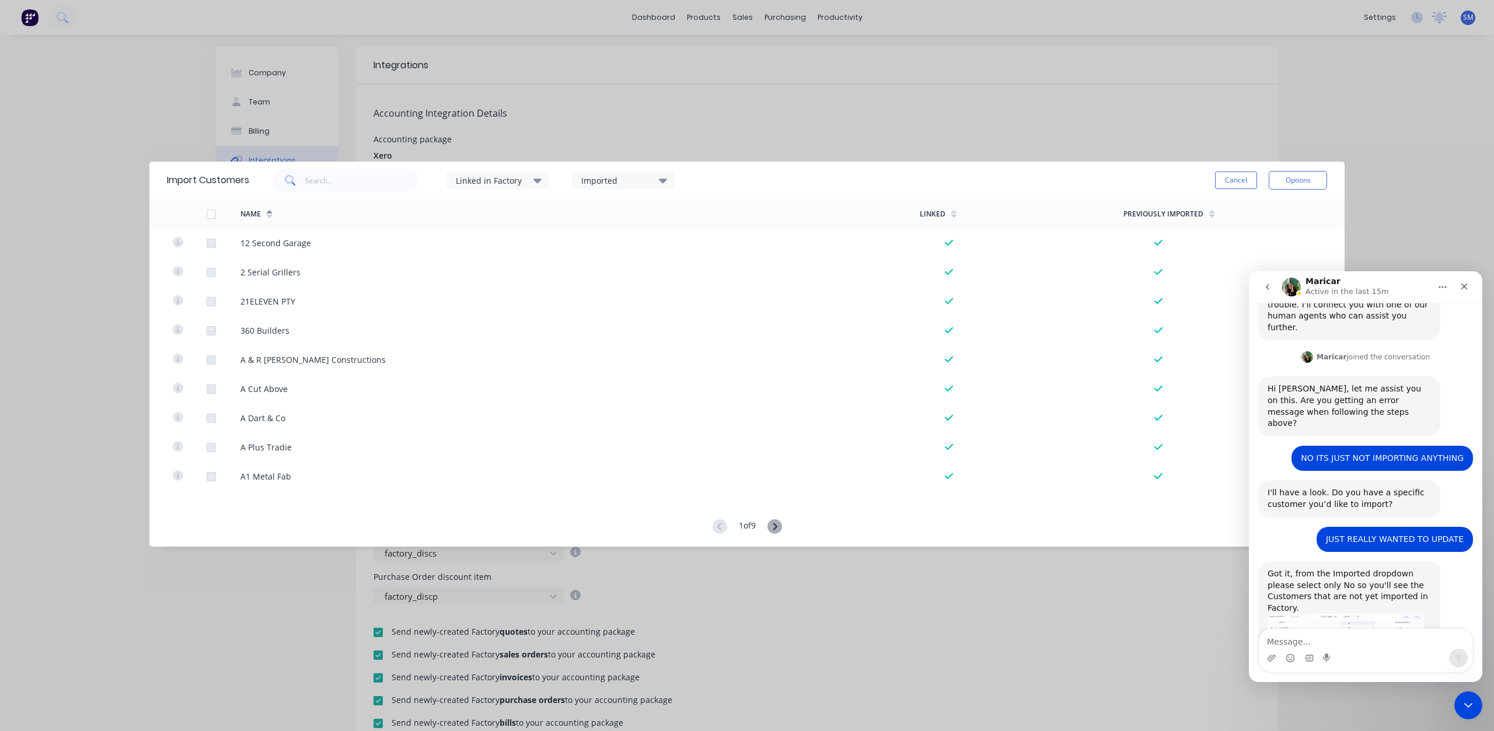
click at [608, 170] on div "Imported" at bounding box center [623, 180] width 102 height 35
click at [592, 219] on div at bounding box center [593, 218] width 23 height 23
click at [617, 182] on div "Imported" at bounding box center [618, 180] width 74 height 12
click at [593, 264] on div at bounding box center [593, 264] width 23 height 23
click at [638, 180] on div "Imported" at bounding box center [618, 180] width 74 height 12
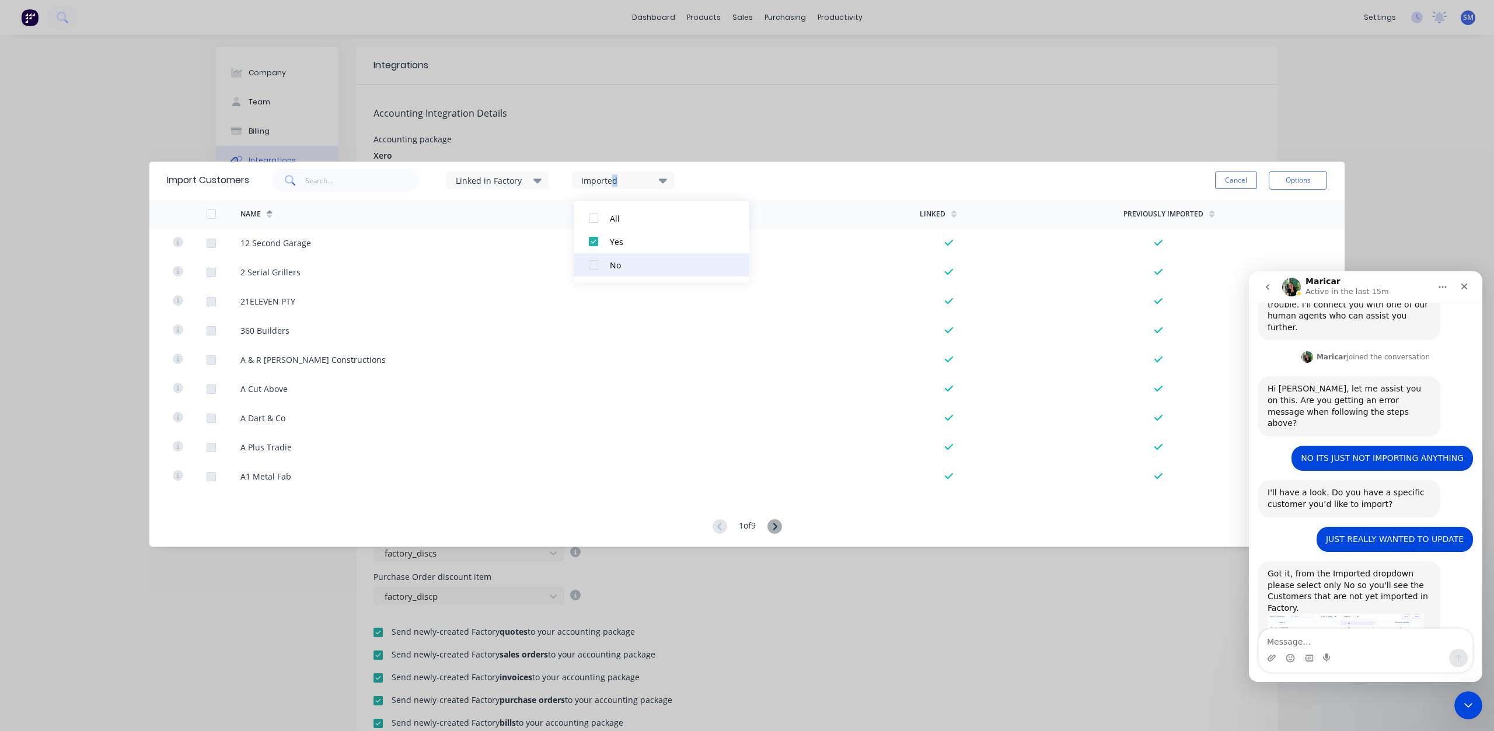
click at [616, 264] on div "No" at bounding box center [668, 265] width 117 height 12
click at [625, 187] on div "Imported" at bounding box center [623, 181] width 102 height 18
click at [591, 263] on div at bounding box center [593, 264] width 23 height 23
click at [622, 182] on div "Imported" at bounding box center [618, 180] width 74 height 12
click at [599, 265] on div at bounding box center [593, 264] width 23 height 23
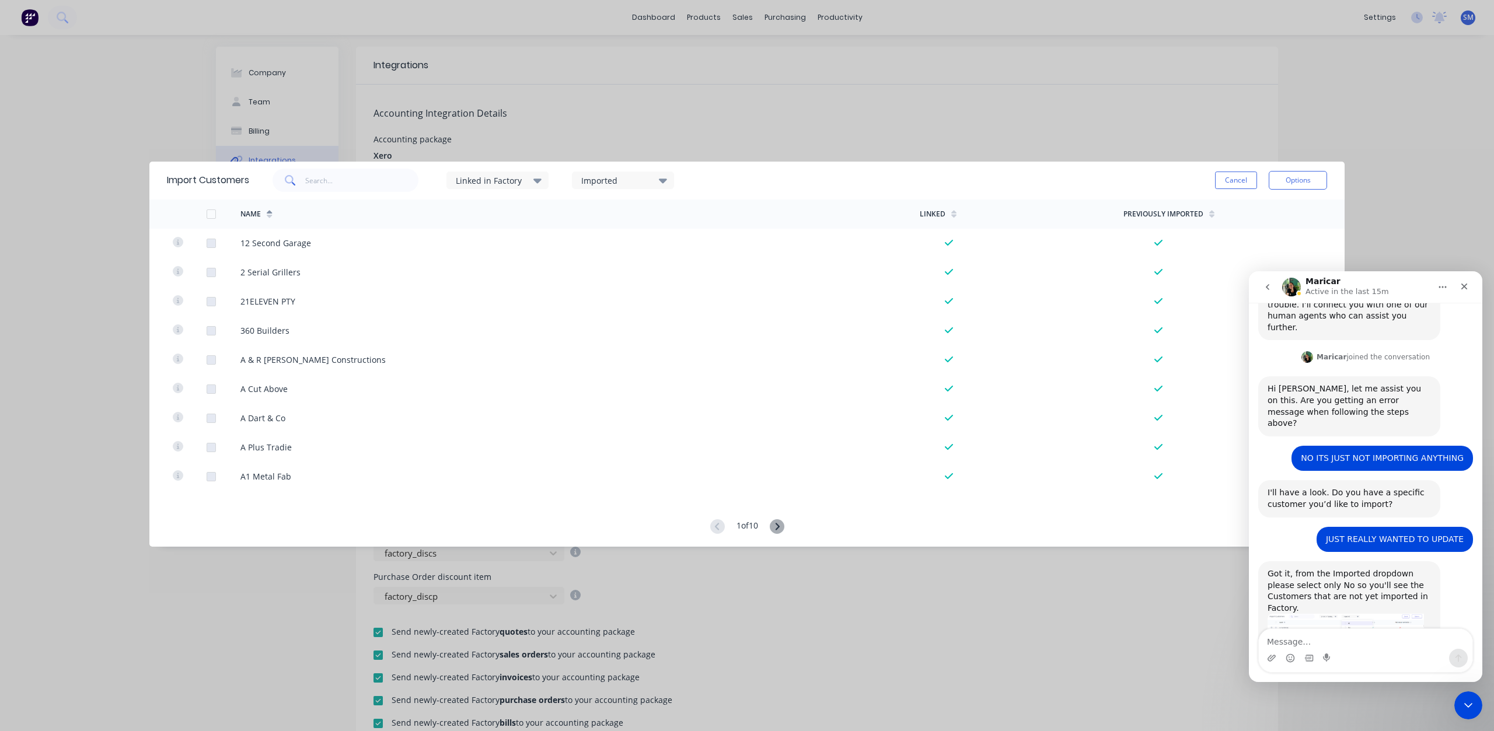
click at [665, 182] on icon at bounding box center [663, 181] width 8 height 5
click at [592, 268] on div at bounding box center [593, 264] width 23 height 23
click at [640, 181] on div "Imported" at bounding box center [618, 180] width 74 height 12
click at [597, 261] on div at bounding box center [593, 264] width 23 height 23
click at [632, 182] on div "Imported" at bounding box center [618, 180] width 74 height 12
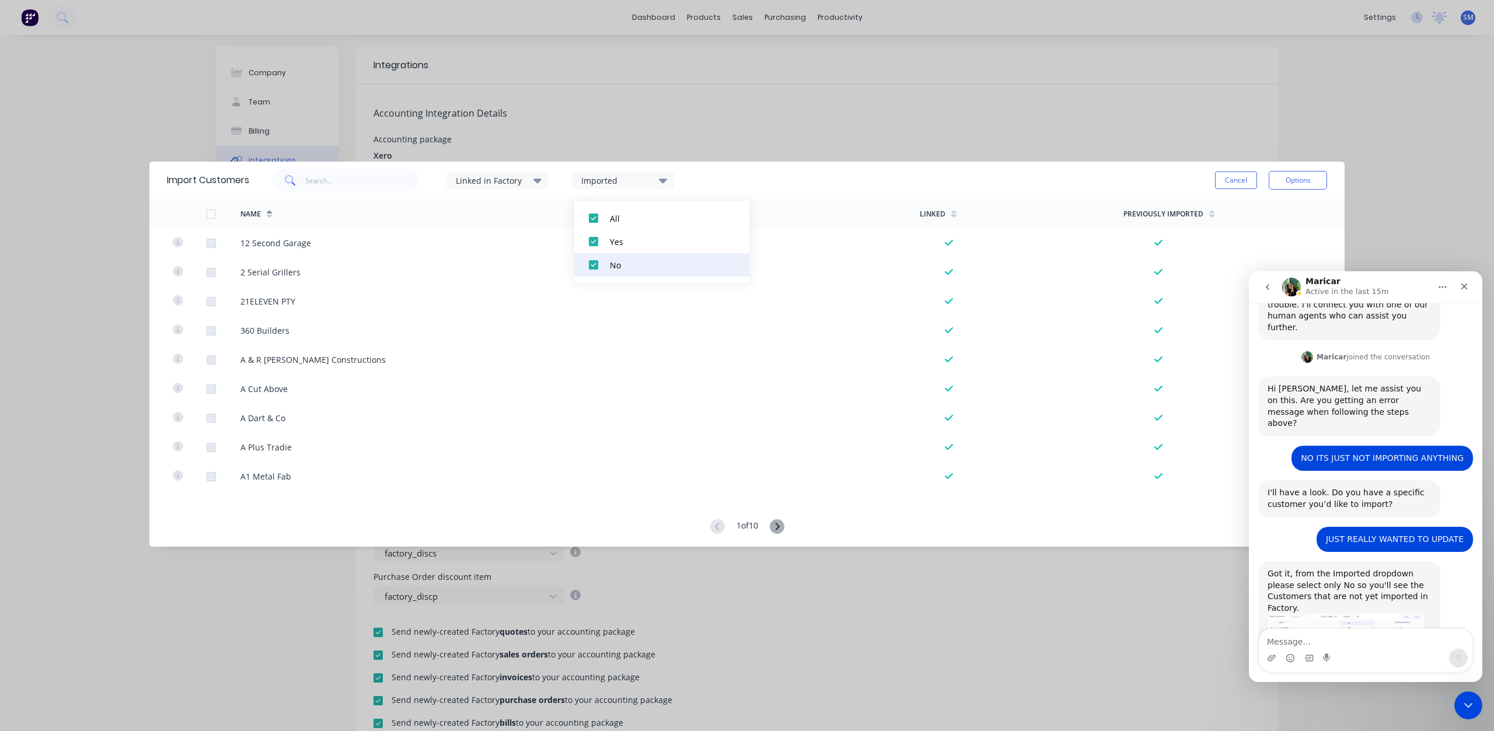
click at [592, 260] on div at bounding box center [593, 264] width 23 height 23
click at [630, 180] on div "Imported" at bounding box center [618, 180] width 74 height 12
click at [612, 265] on div "No" at bounding box center [668, 265] width 117 height 12
click at [613, 179] on div "Imported" at bounding box center [618, 180] width 74 height 12
click at [590, 267] on div at bounding box center [593, 264] width 23 height 23
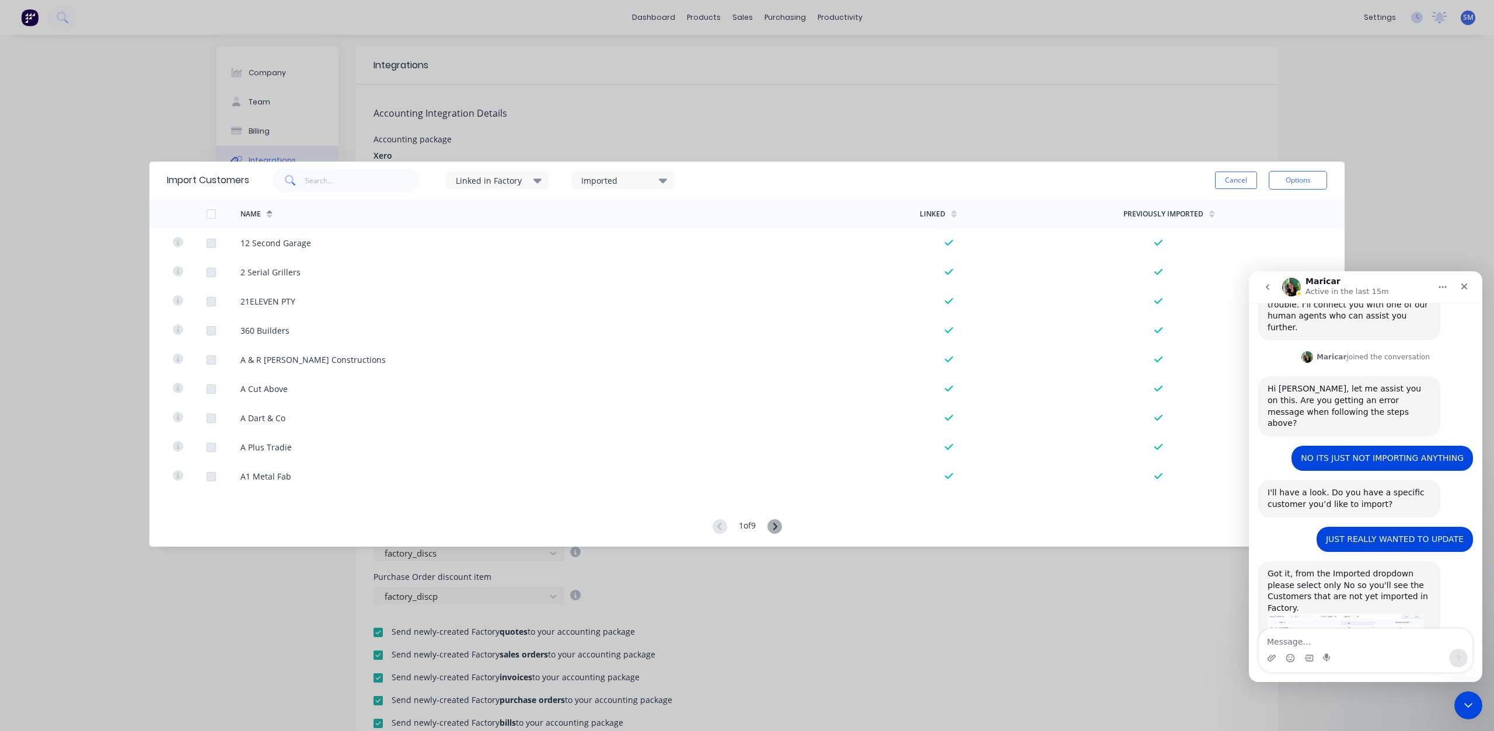
click at [623, 180] on div "Imported" at bounding box center [618, 180] width 74 height 12
click at [593, 263] on div at bounding box center [593, 264] width 23 height 23
click at [628, 184] on div "Imported" at bounding box center [618, 180] width 74 height 12
click at [614, 176] on div "Imported" at bounding box center [618, 180] width 74 height 12
click at [613, 185] on div "Imported" at bounding box center [618, 180] width 74 height 12
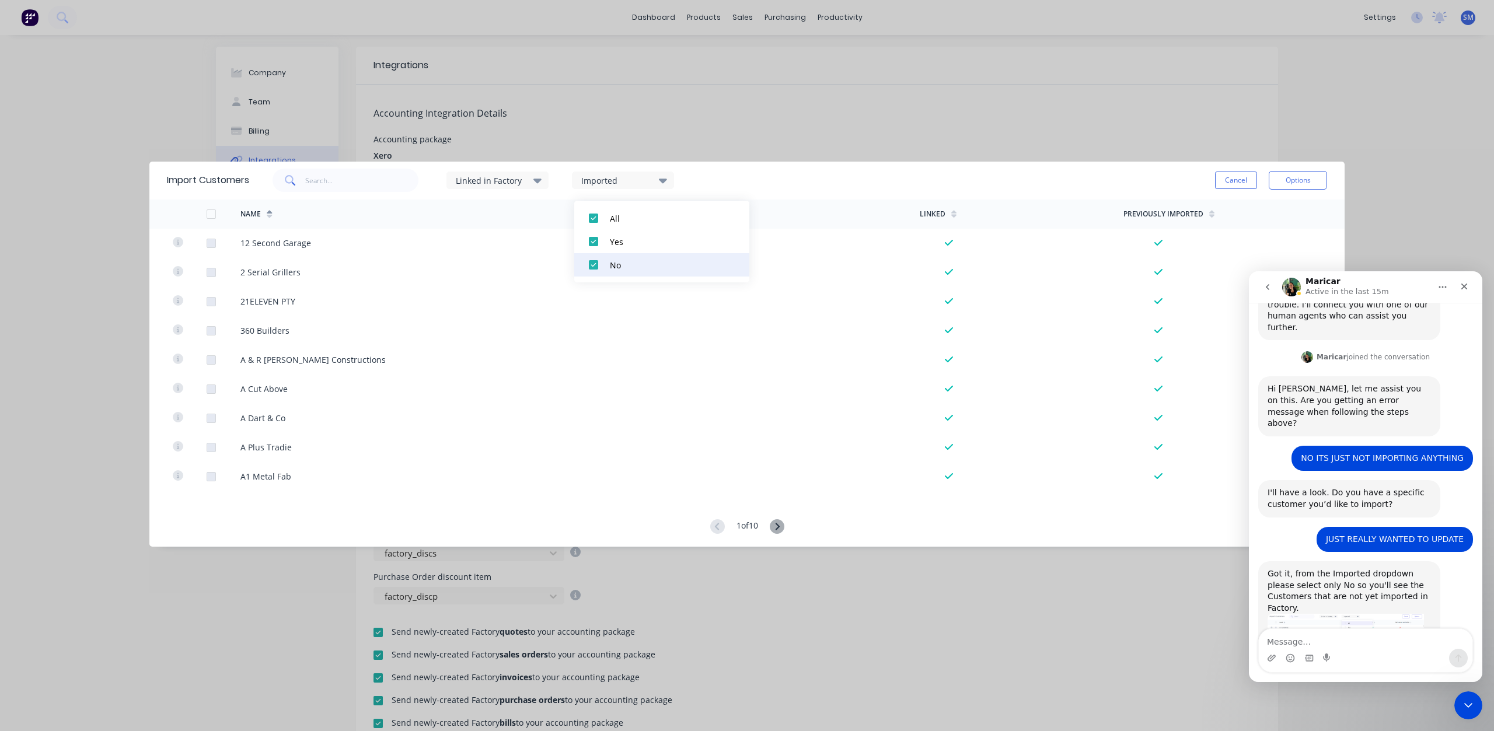
click at [605, 265] on button "No" at bounding box center [661, 264] width 175 height 23
click at [607, 175] on div "Imported" at bounding box center [618, 180] width 74 height 12
click at [1235, 179] on button "Cancel" at bounding box center [1236, 181] width 42 height 18
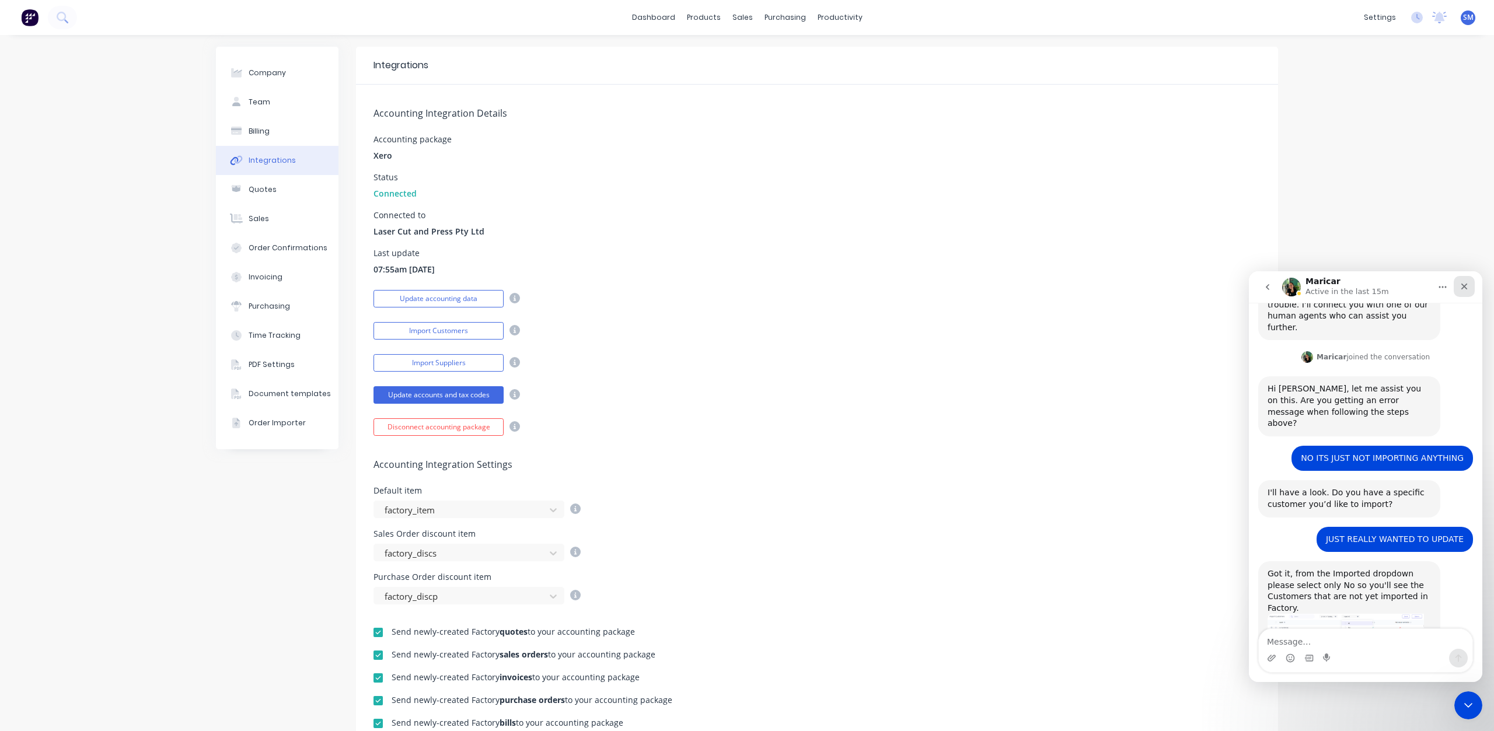
click at [1464, 278] on div "Close" at bounding box center [1463, 286] width 21 height 21
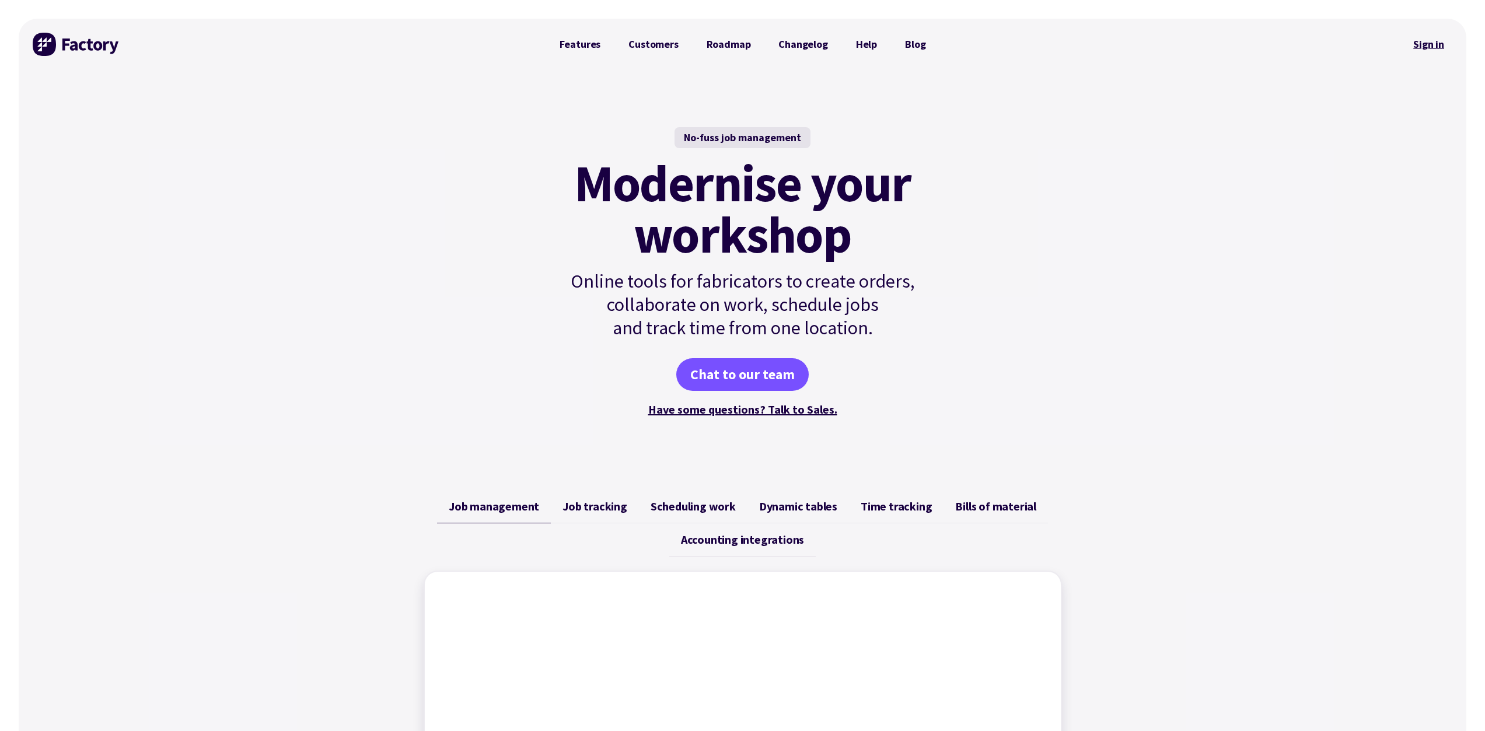
click at [1436, 44] on link "Sign in" at bounding box center [1428, 44] width 47 height 27
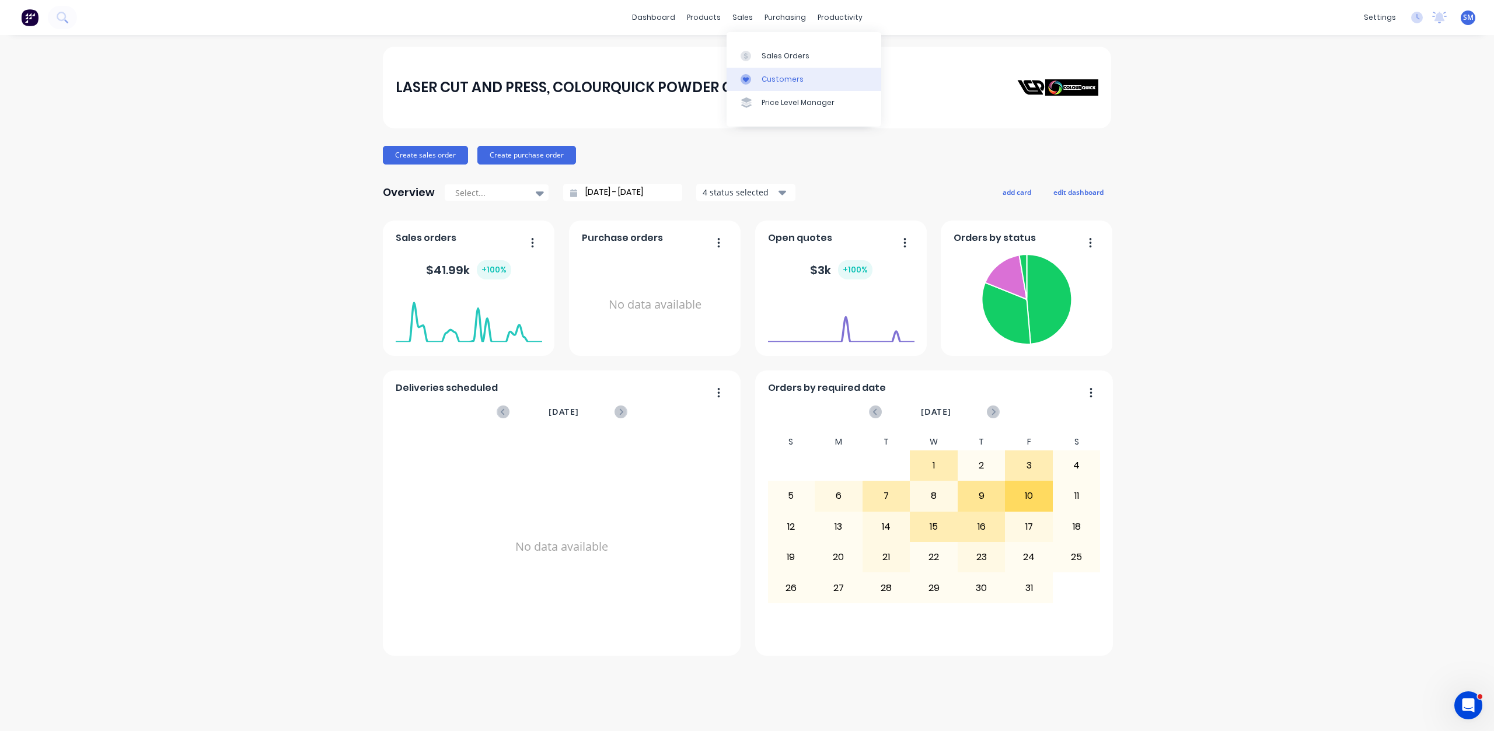
click at [774, 76] on div "Customers" at bounding box center [782, 79] width 42 height 11
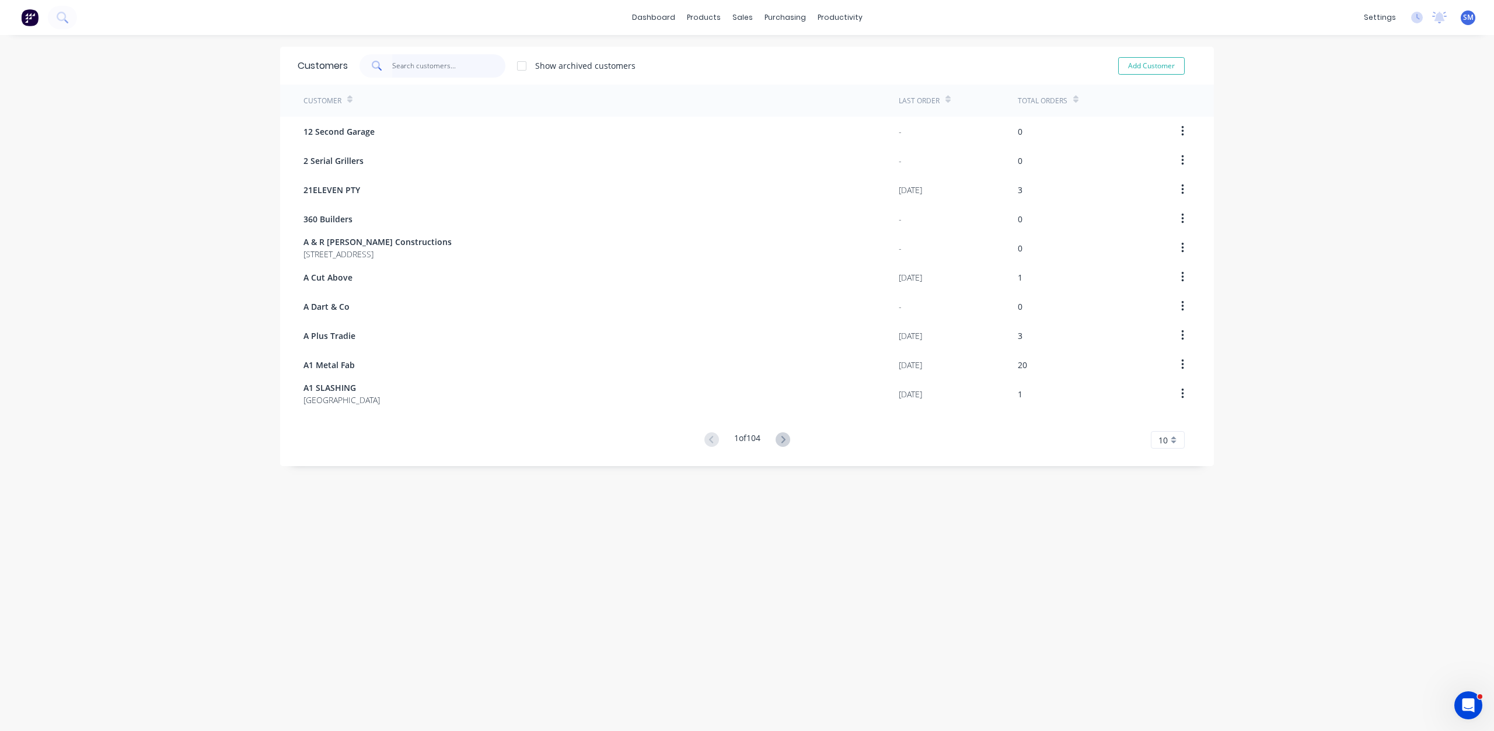
click at [407, 62] on input "text" at bounding box center [449, 65] width 114 height 23
drag, startPoint x: 404, startPoint y: 68, endPoint x: 364, endPoint y: 72, distance: 41.0
click at [364, 69] on div "[PERSON_NAME]" at bounding box center [432, 65] width 146 height 23
type input "\"
click at [392, 69] on input "text" at bounding box center [449, 65] width 114 height 23
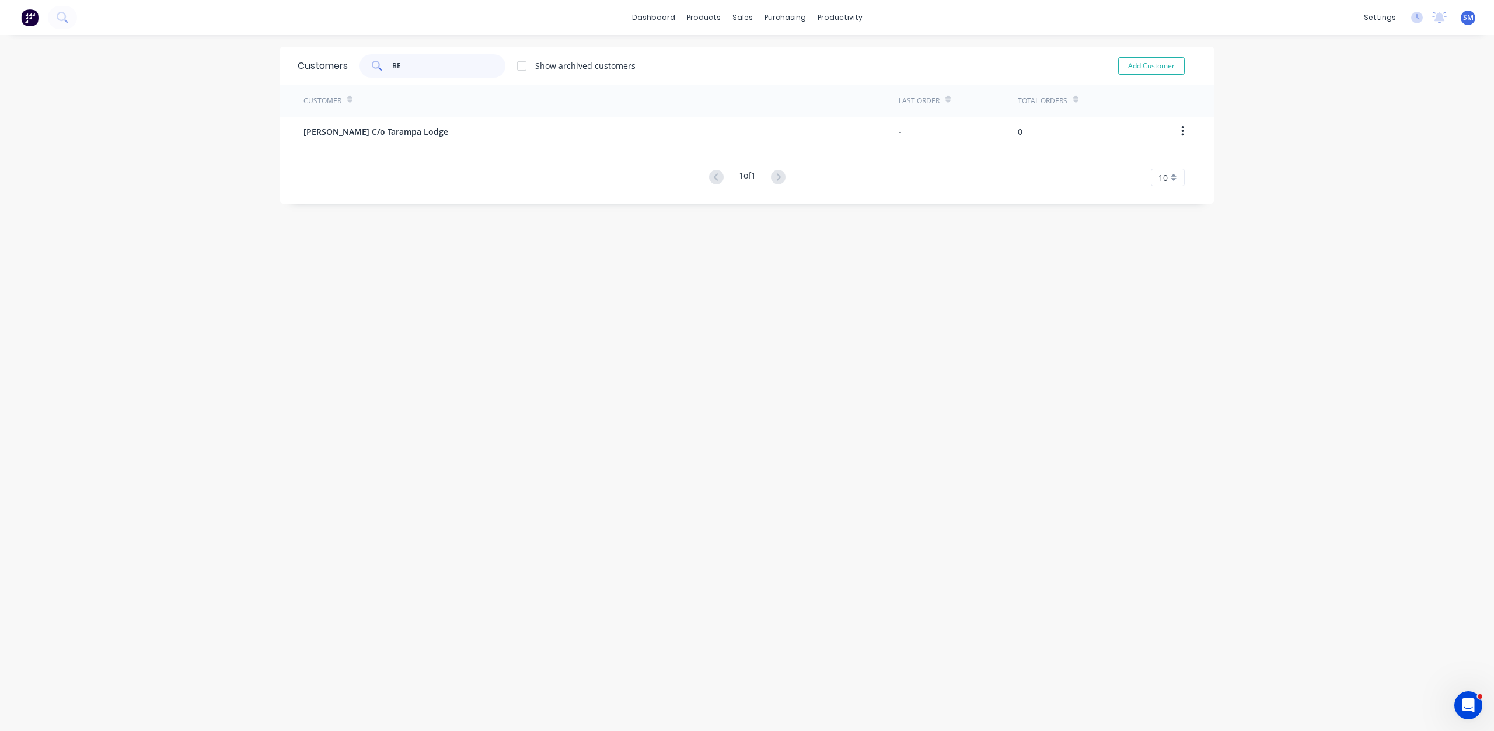
type input "B"
click at [1382, 14] on div "settings" at bounding box center [1380, 18] width 44 height 18
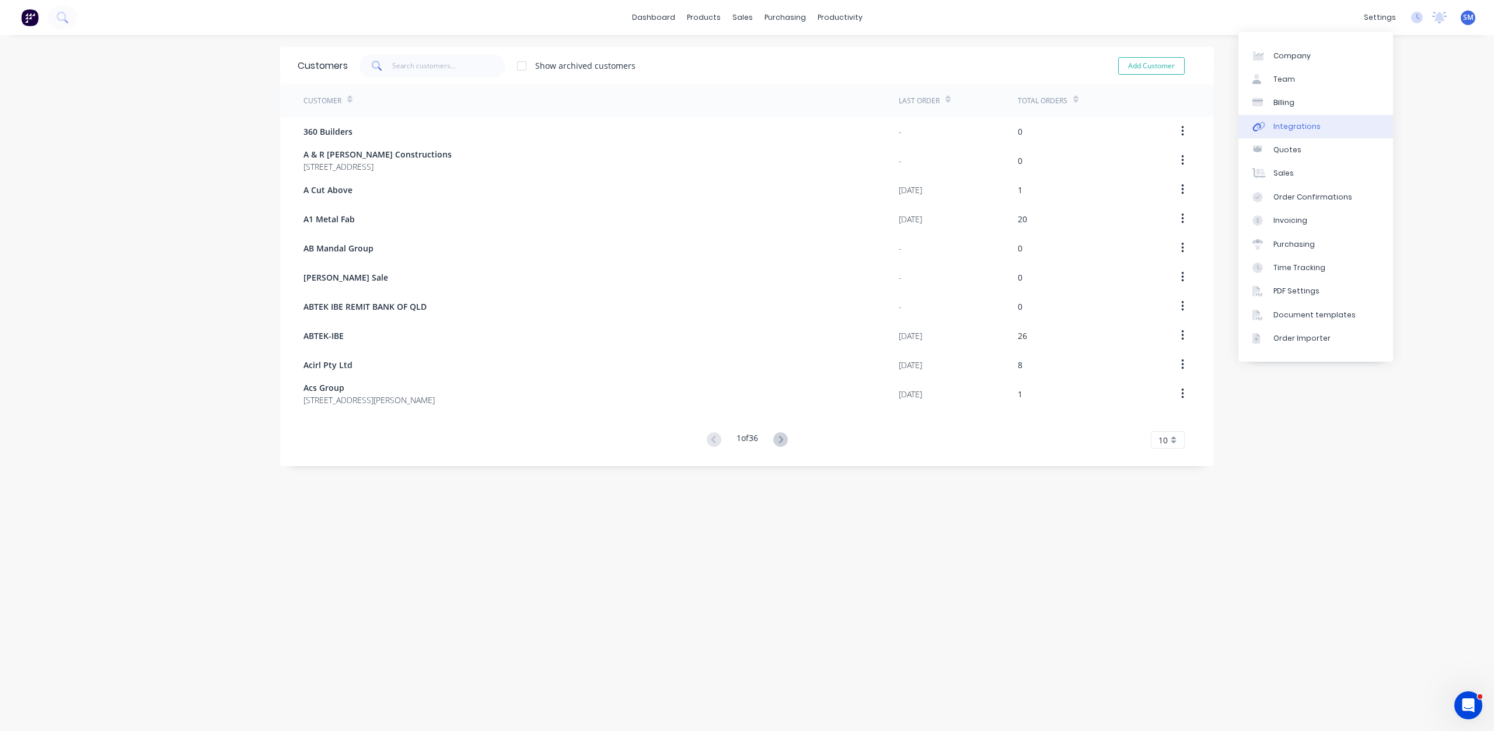
click at [1288, 128] on div "Integrations" at bounding box center [1296, 126] width 47 height 11
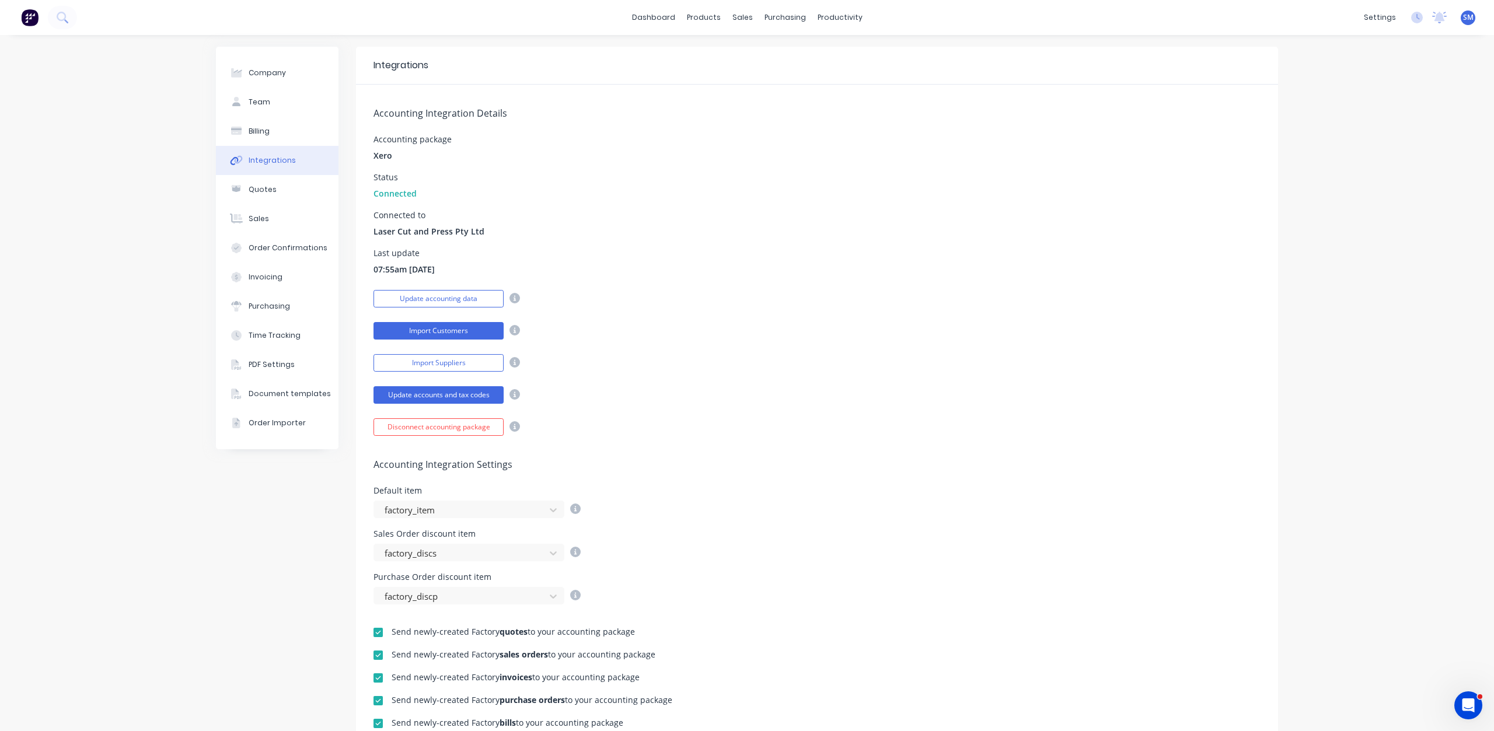
click at [434, 329] on button "Import Customers" at bounding box center [438, 331] width 130 height 18
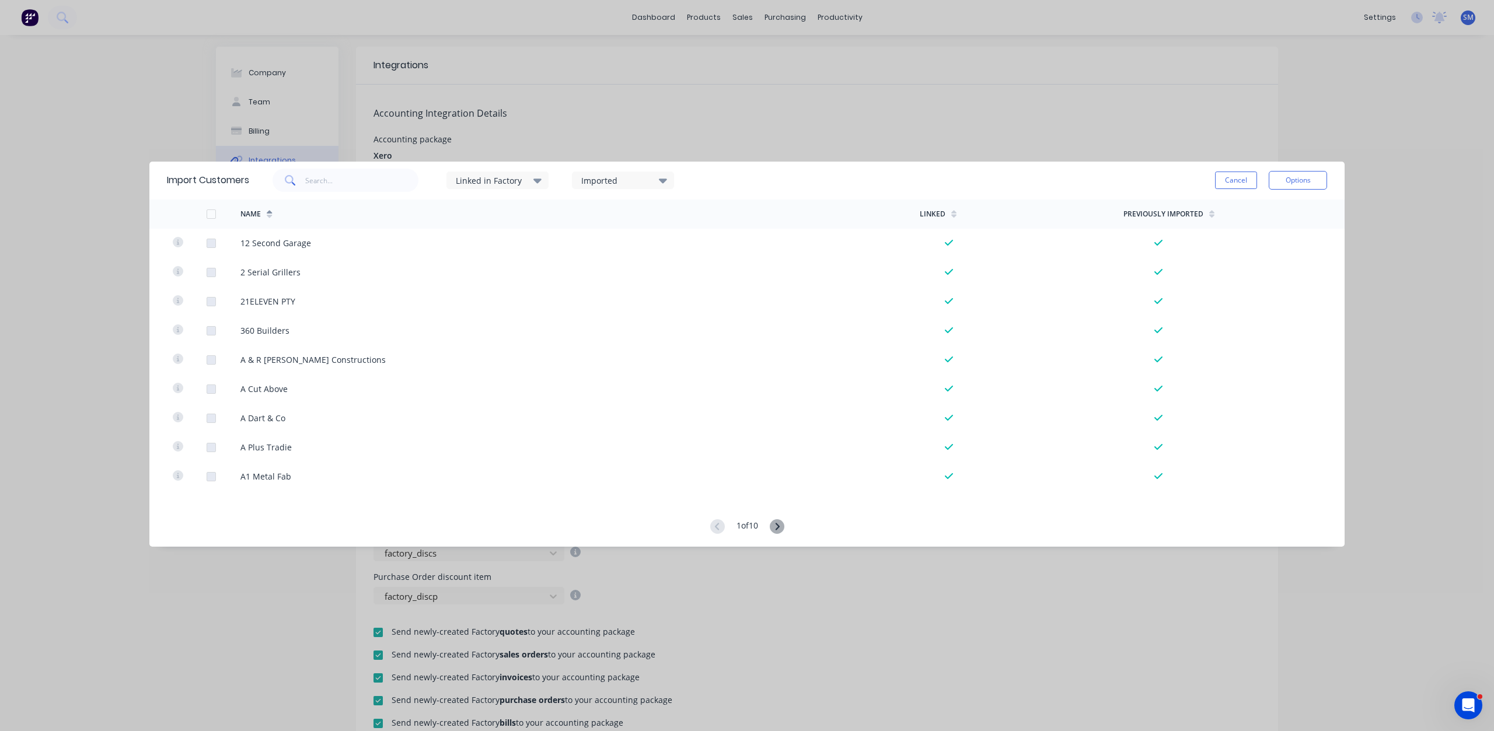
click at [602, 179] on div "Imported" at bounding box center [618, 180] width 74 height 12
click at [596, 264] on div at bounding box center [593, 264] width 23 height 23
click at [610, 181] on div "Imported" at bounding box center [618, 180] width 74 height 12
click at [592, 261] on div at bounding box center [593, 264] width 23 height 23
click at [1466, 696] on icon "Open Intercom Messenger" at bounding box center [1466, 703] width 19 height 19
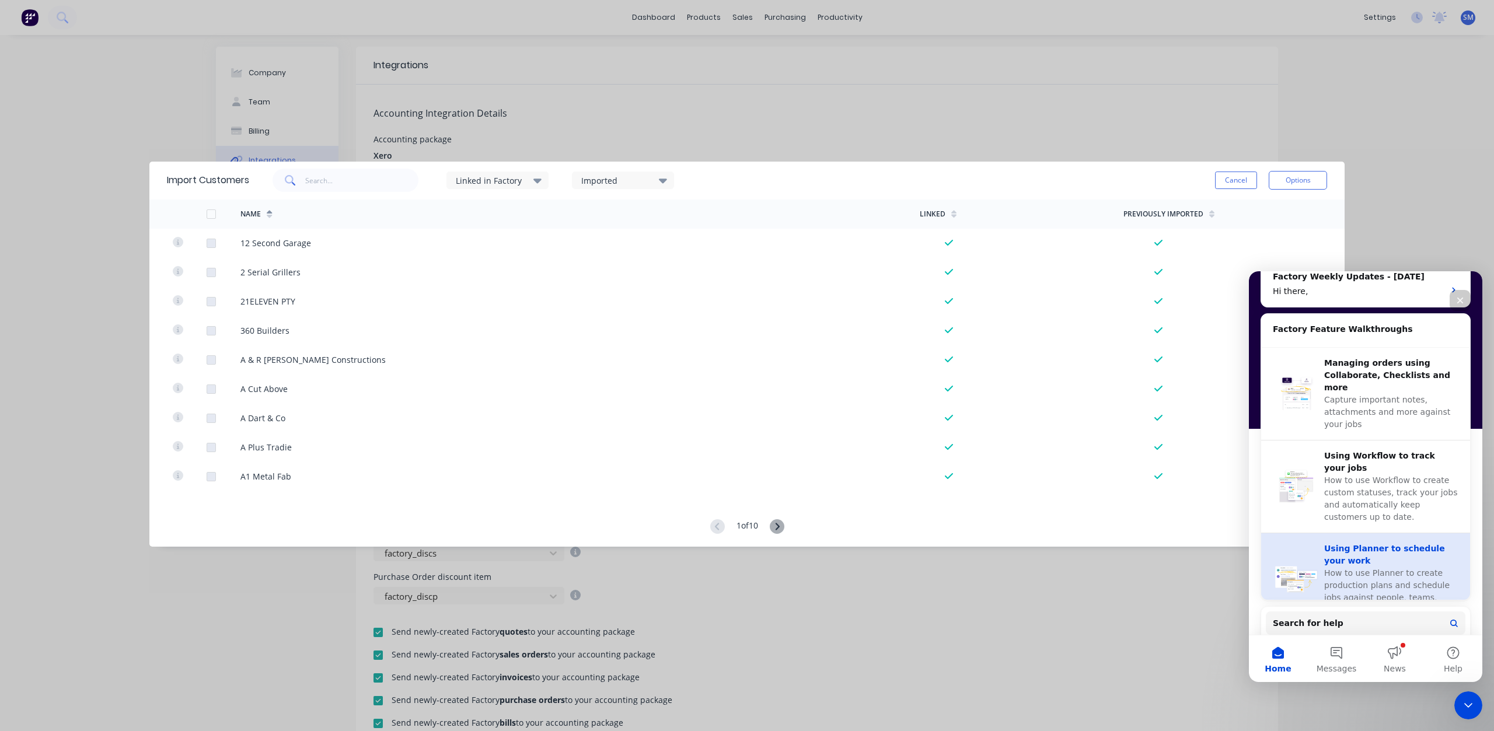
scroll to position [515, 0]
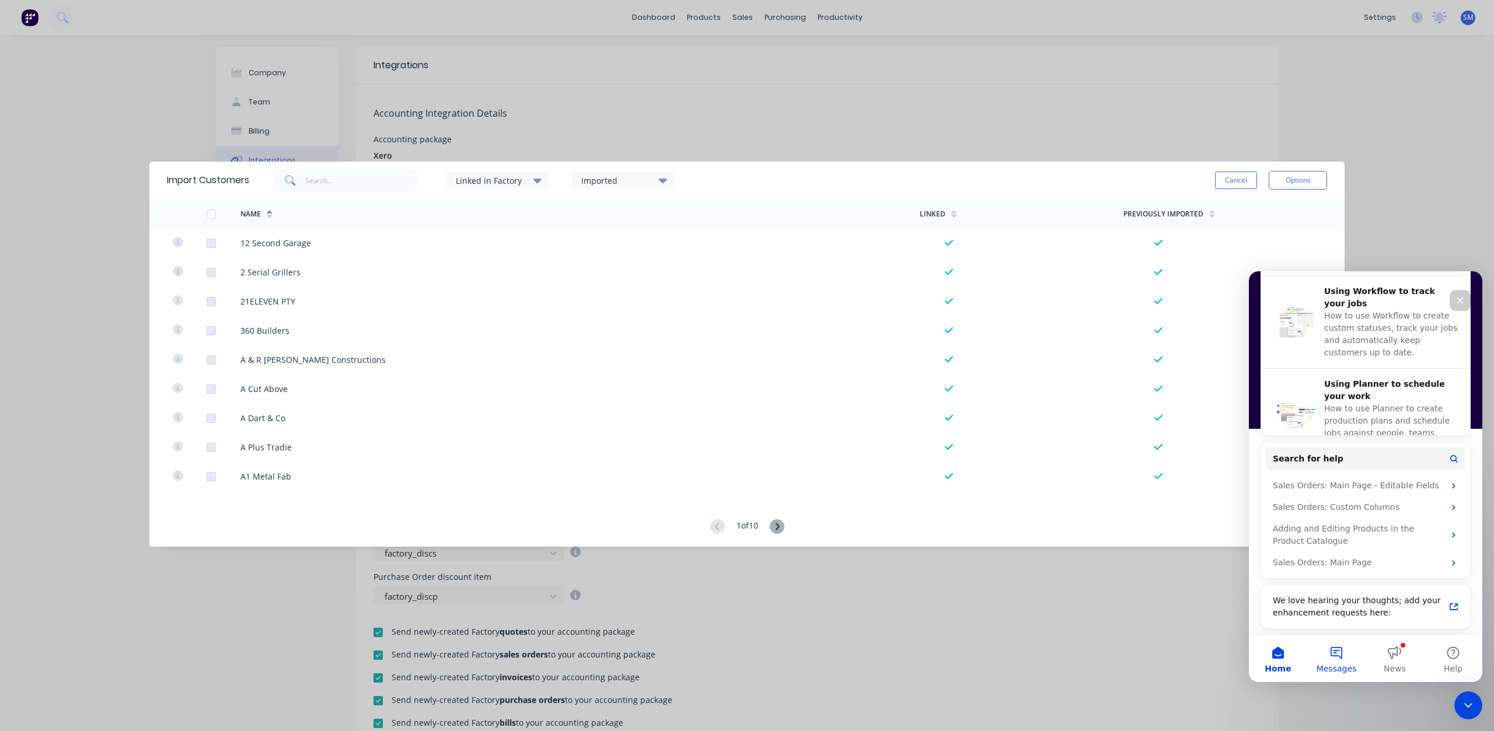
click at [1334, 651] on button "Messages" at bounding box center [1336, 658] width 58 height 47
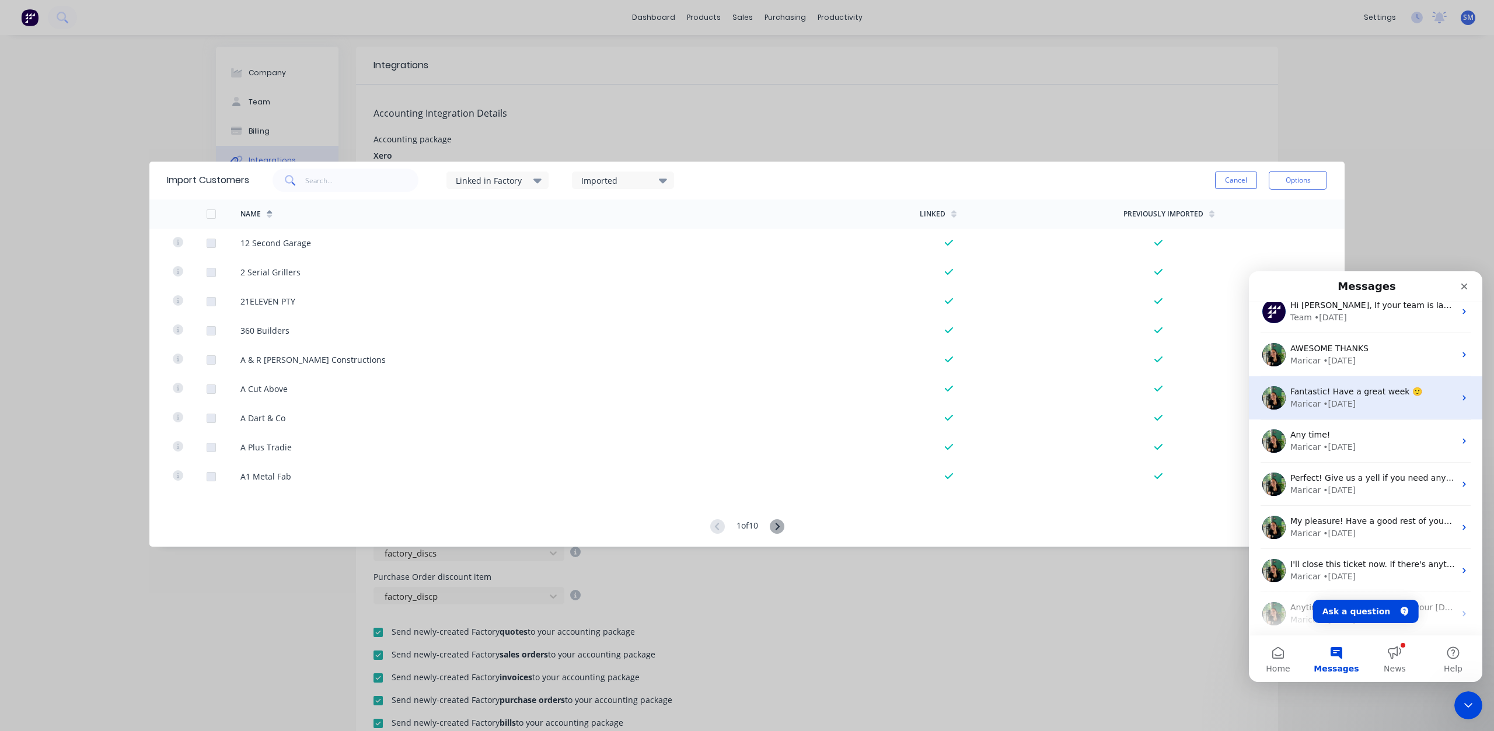
scroll to position [0, 0]
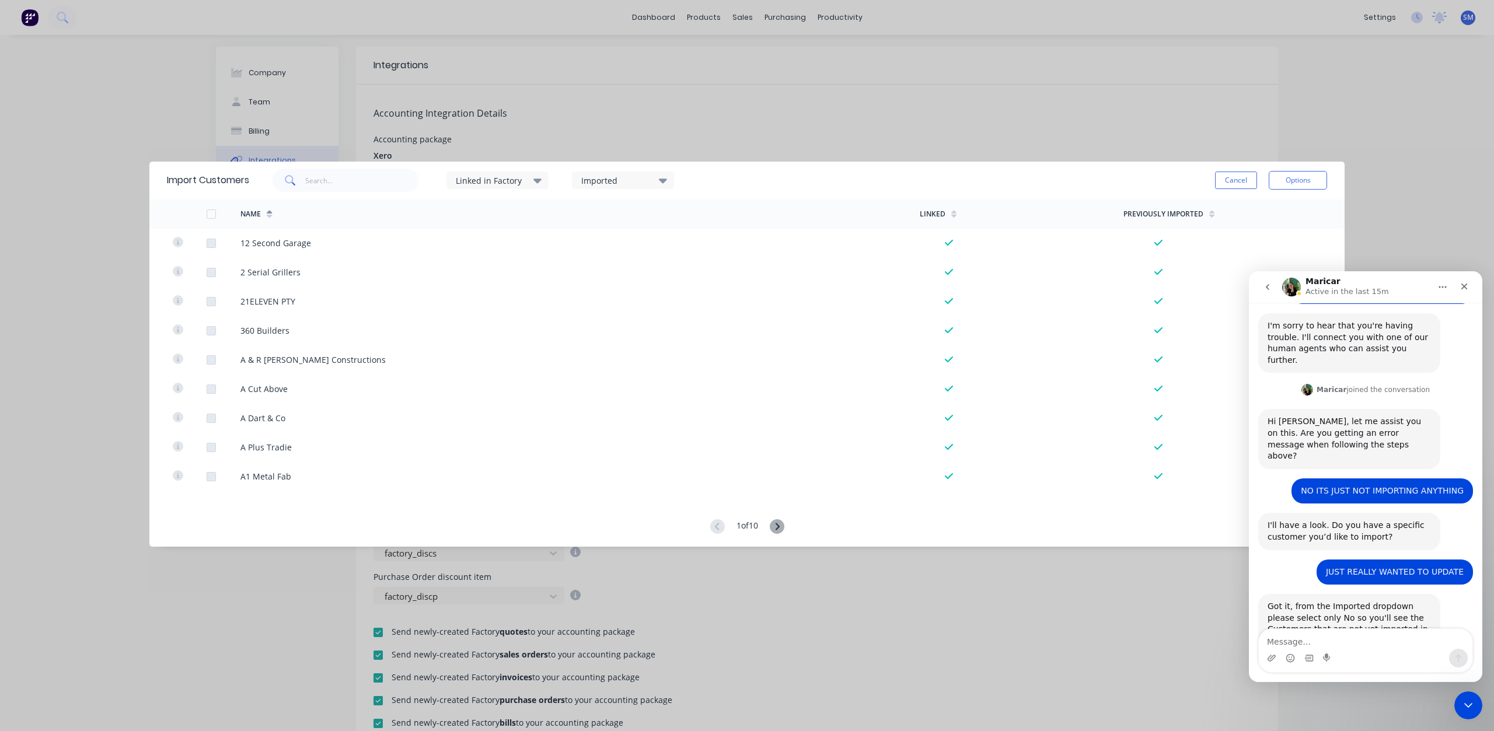
scroll to position [752, 0]
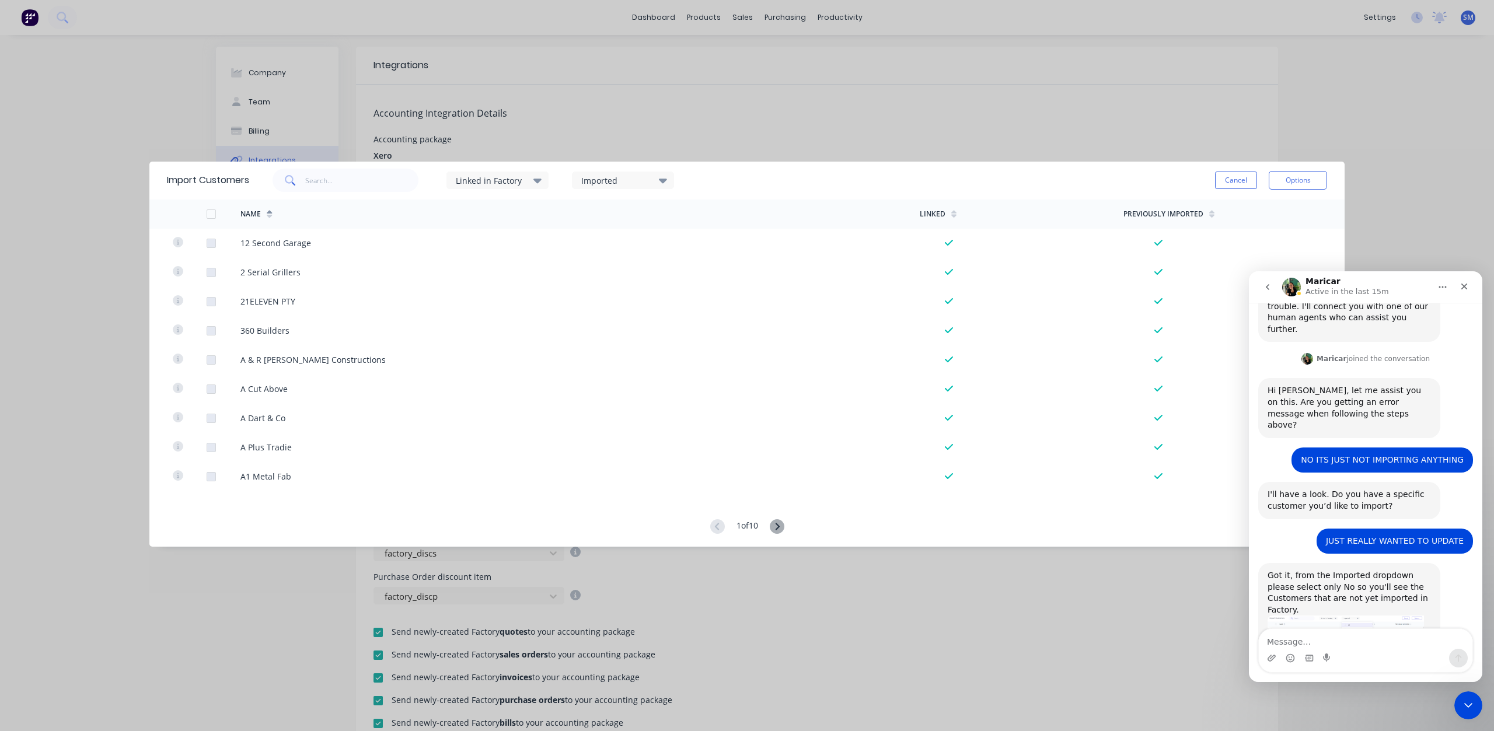
drag, startPoint x: 1274, startPoint y: 641, endPoint x: 1297, endPoint y: 655, distance: 27.0
click at [1278, 642] on textarea "Message…" at bounding box center [1366, 639] width 214 height 20
type textarea "WONT LET ME SELECT NO"
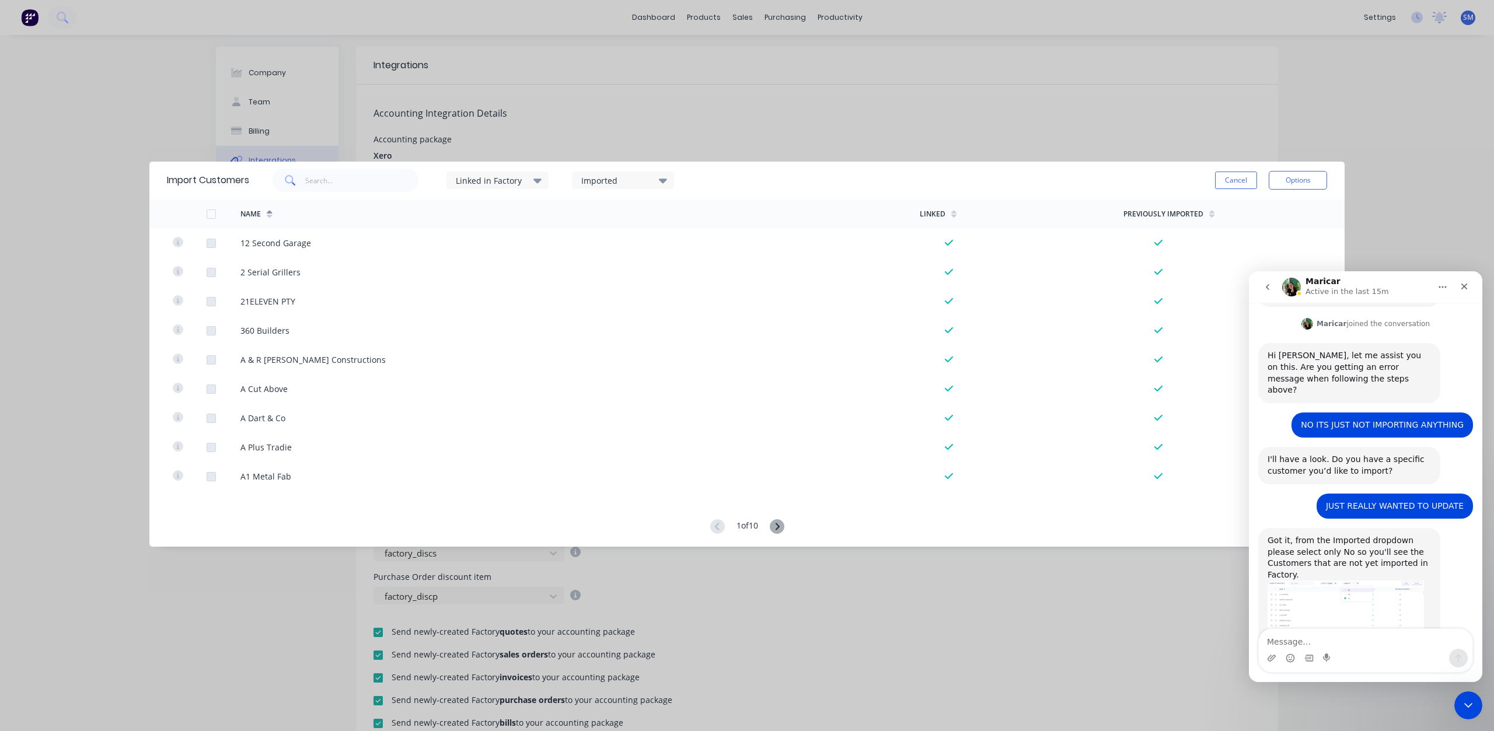
click at [611, 179] on div "Imported" at bounding box center [618, 180] width 74 height 12
click at [594, 265] on div at bounding box center [593, 264] width 23 height 23
click at [617, 183] on div "Imported" at bounding box center [618, 180] width 74 height 12
click at [633, 183] on div "Imported" at bounding box center [618, 180] width 74 height 12
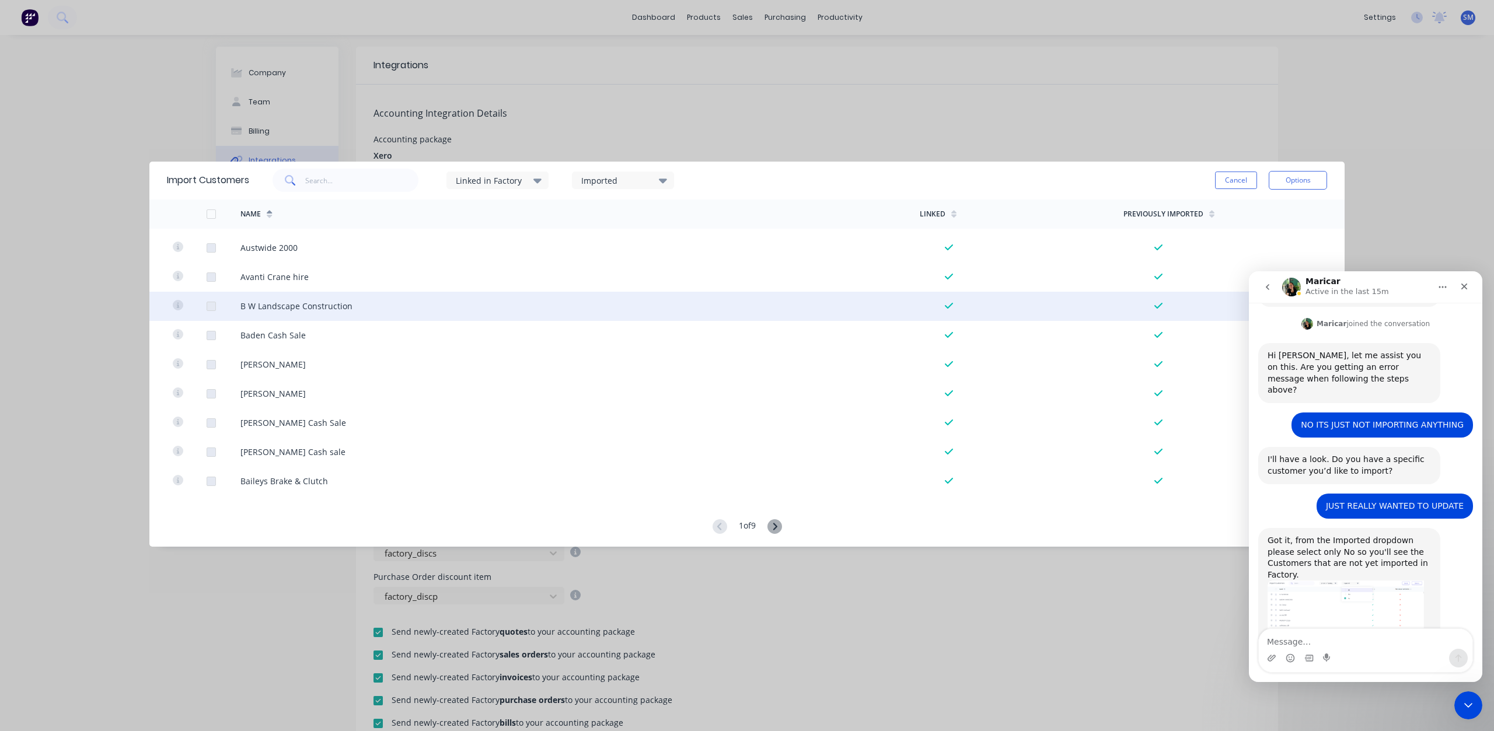
scroll to position [1775, 0]
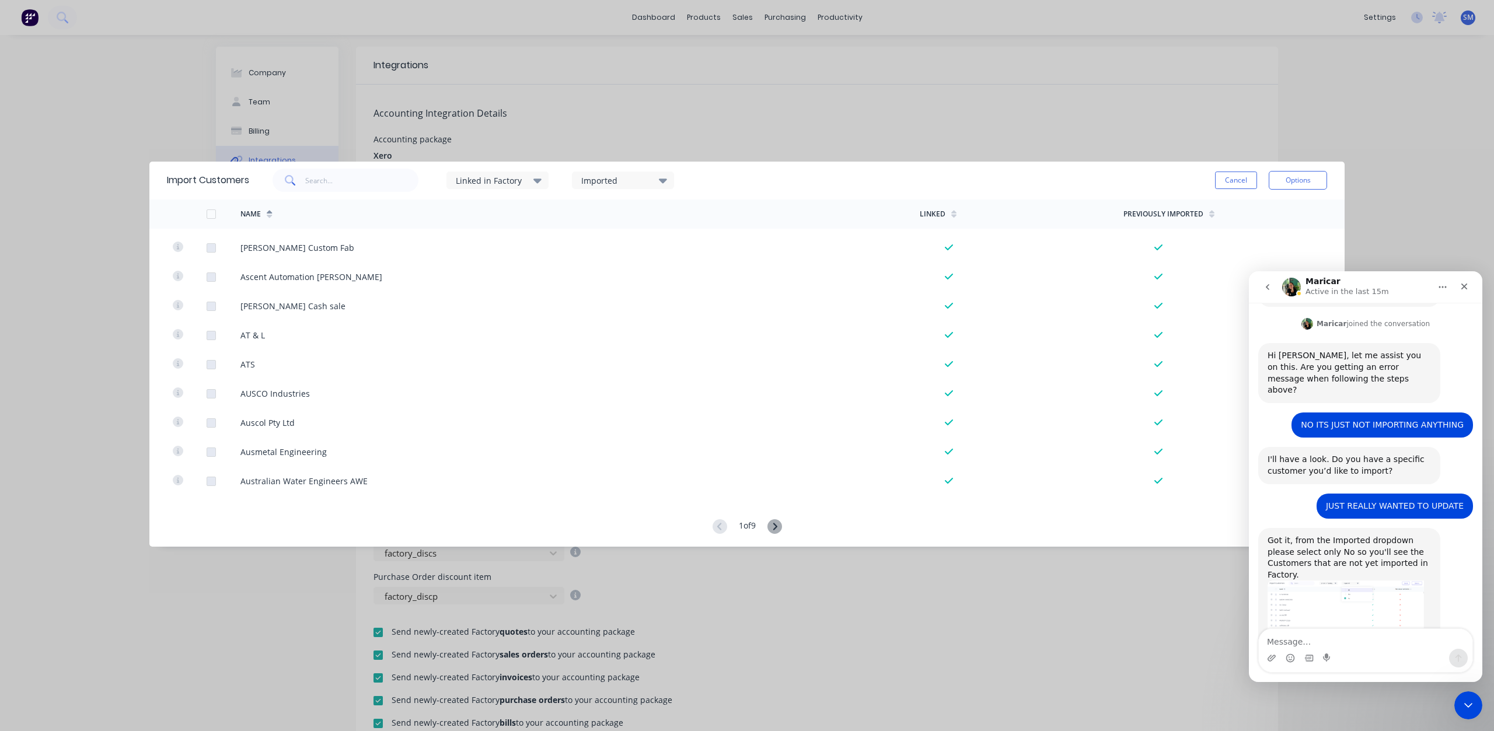
click at [1235, 180] on button "Cancel" at bounding box center [1236, 181] width 42 height 18
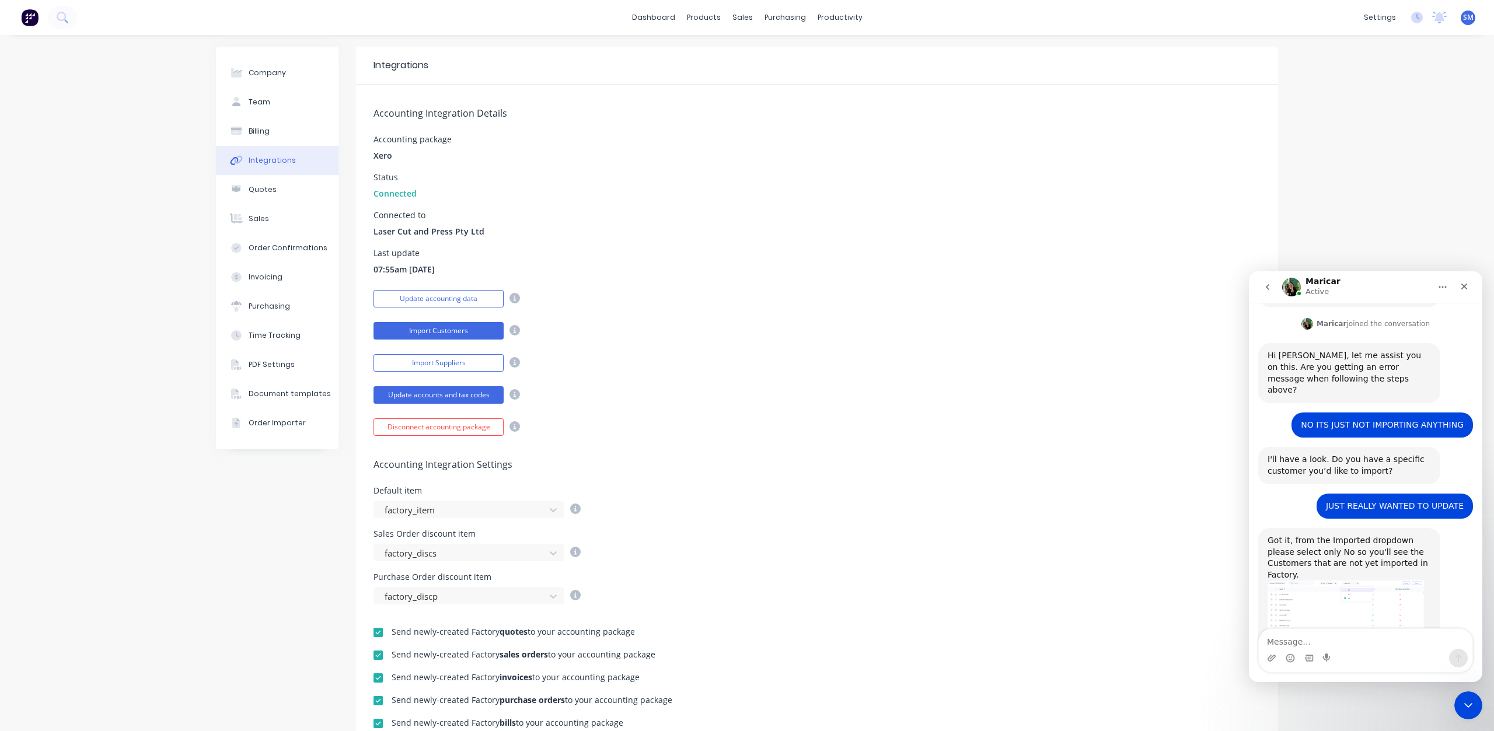
click at [416, 329] on button "Import Customers" at bounding box center [438, 331] width 130 height 18
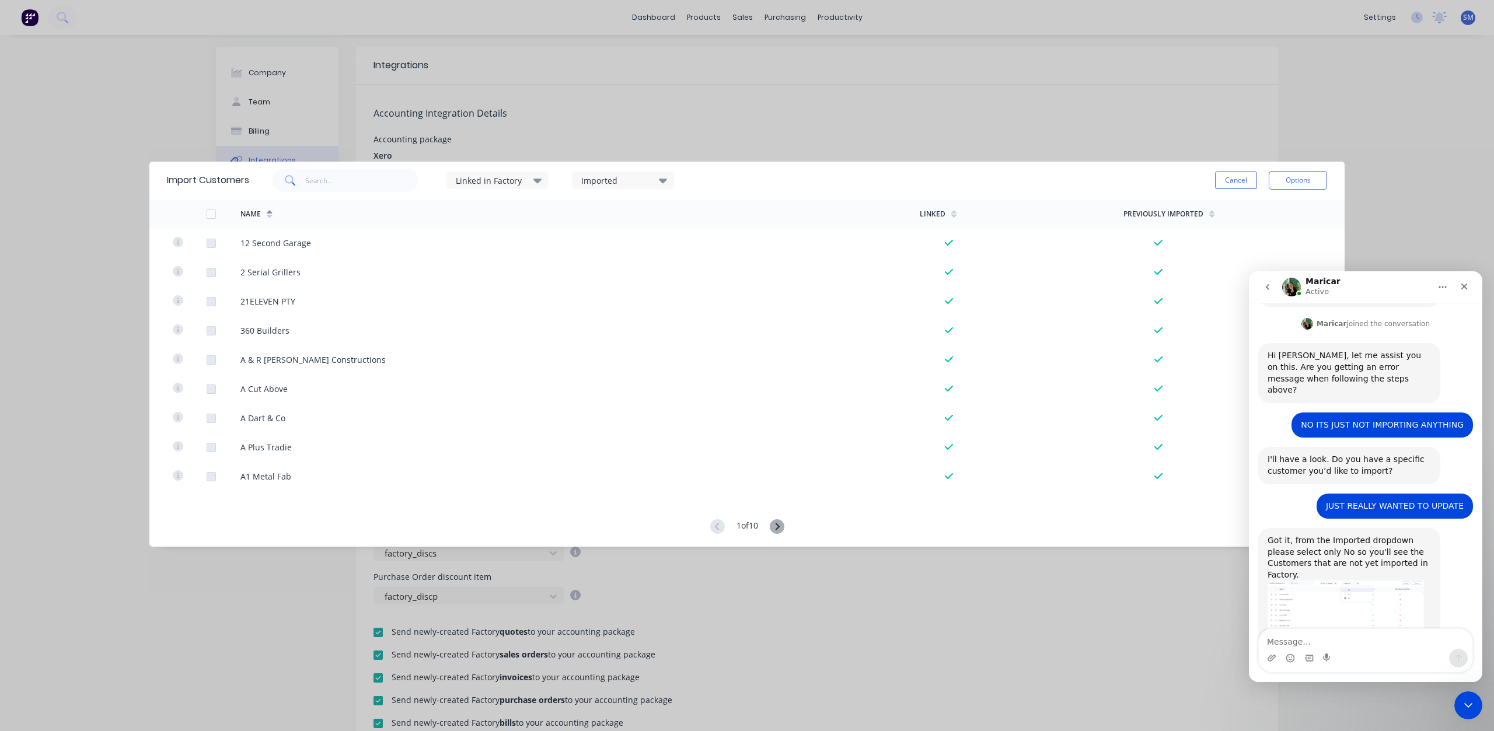
click at [613, 184] on div "Imported" at bounding box center [618, 180] width 74 height 12
click at [613, 267] on div "No" at bounding box center [668, 265] width 117 height 12
click at [626, 181] on div "Imported" at bounding box center [618, 180] width 74 height 12
click at [596, 262] on div at bounding box center [593, 264] width 23 height 23
click at [605, 178] on div "Imported" at bounding box center [618, 180] width 74 height 12
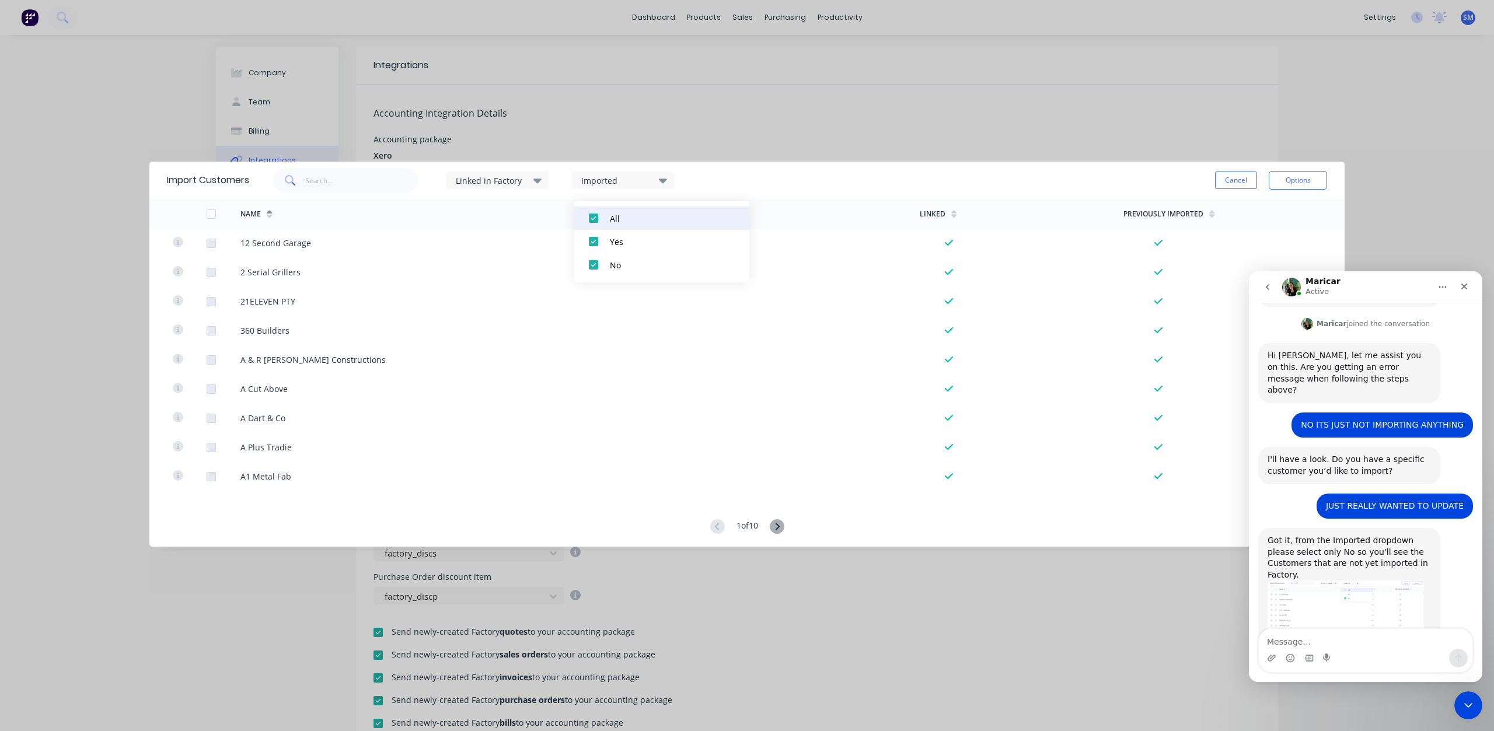
click at [590, 218] on div at bounding box center [593, 218] width 23 height 23
click at [610, 186] on div "Imported" at bounding box center [618, 180] width 74 height 12
click at [595, 263] on div at bounding box center [593, 264] width 23 height 23
click at [620, 179] on div "Imported" at bounding box center [618, 180] width 74 height 12
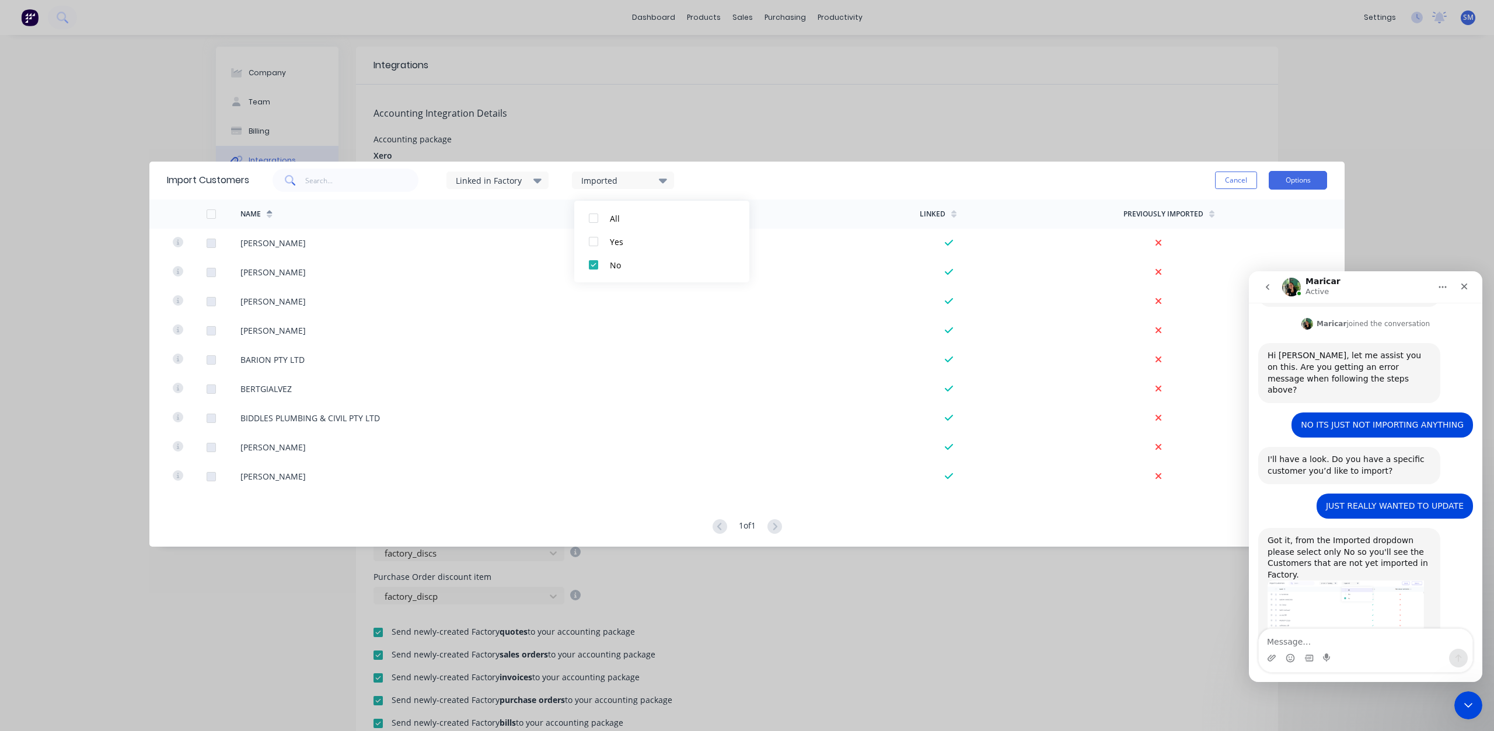
click at [1304, 182] on button "Options" at bounding box center [1298, 180] width 58 height 19
click at [1242, 241] on div "Import all customers" at bounding box center [1272, 239] width 90 height 17
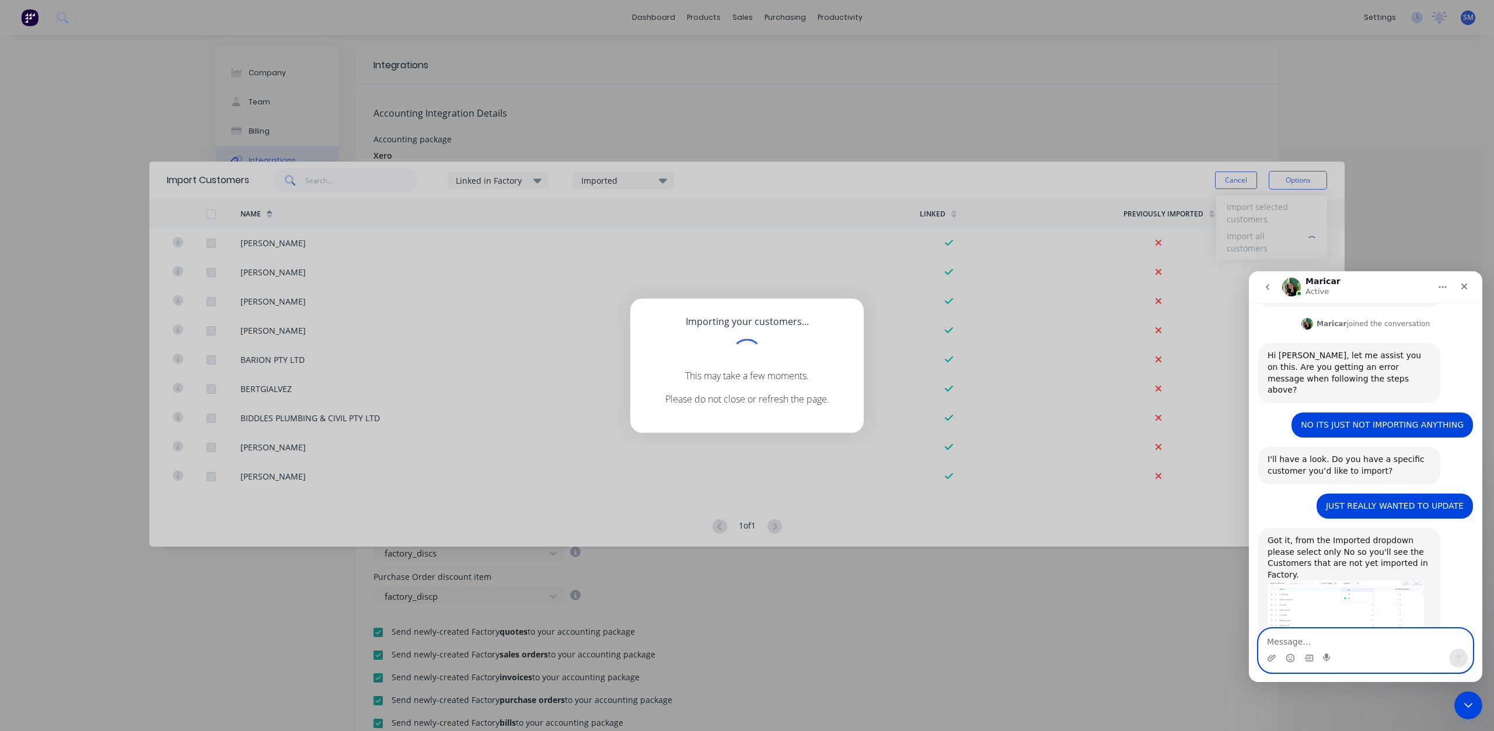
click at [1286, 641] on textarea "Message…" at bounding box center [1366, 639] width 214 height 20
type textarea "ALL GOOD I THINK I HAVE SORTED IT THANKS"
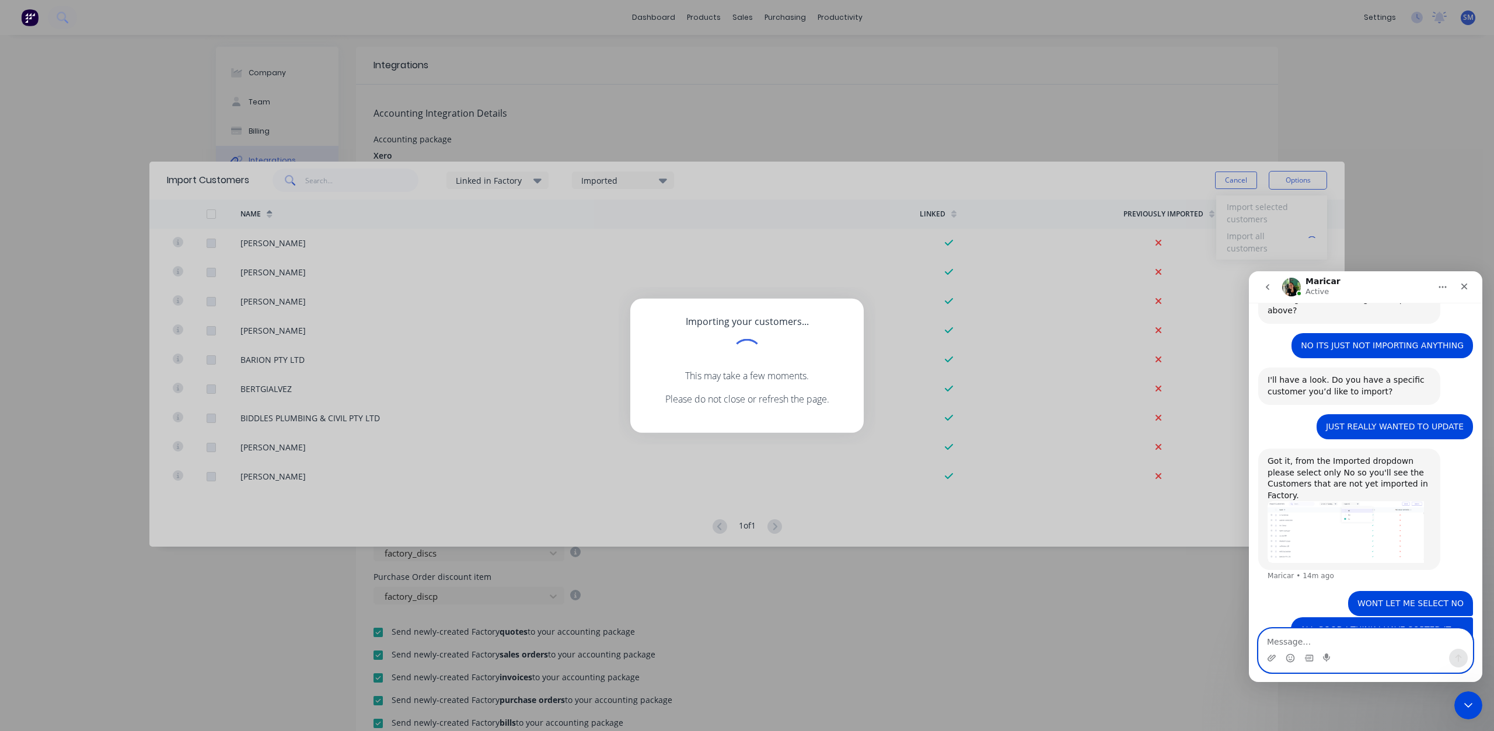
scroll to position [869, 0]
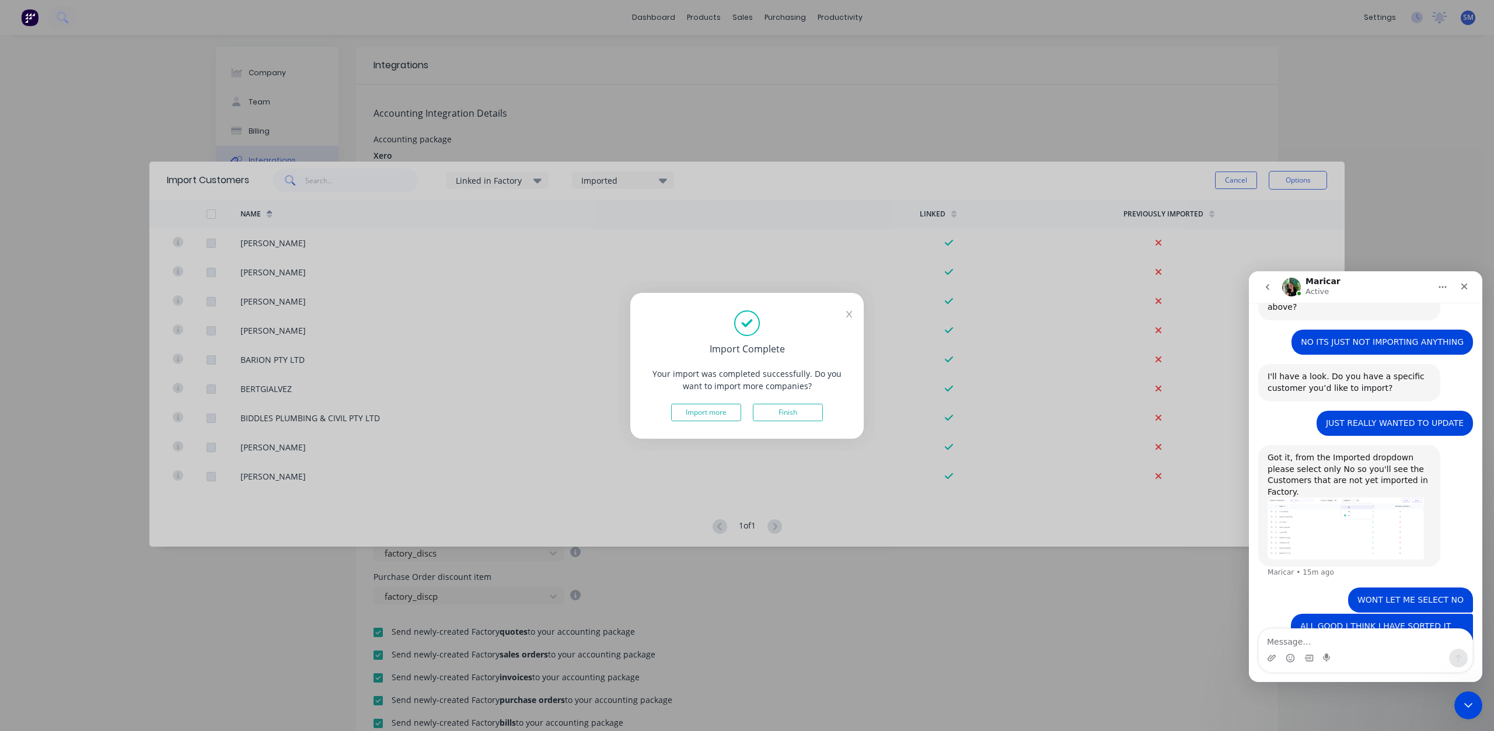
drag, startPoint x: 777, startPoint y: 415, endPoint x: 879, endPoint y: 419, distance: 102.8
click at [780, 414] on button "Finish" at bounding box center [788, 413] width 70 height 18
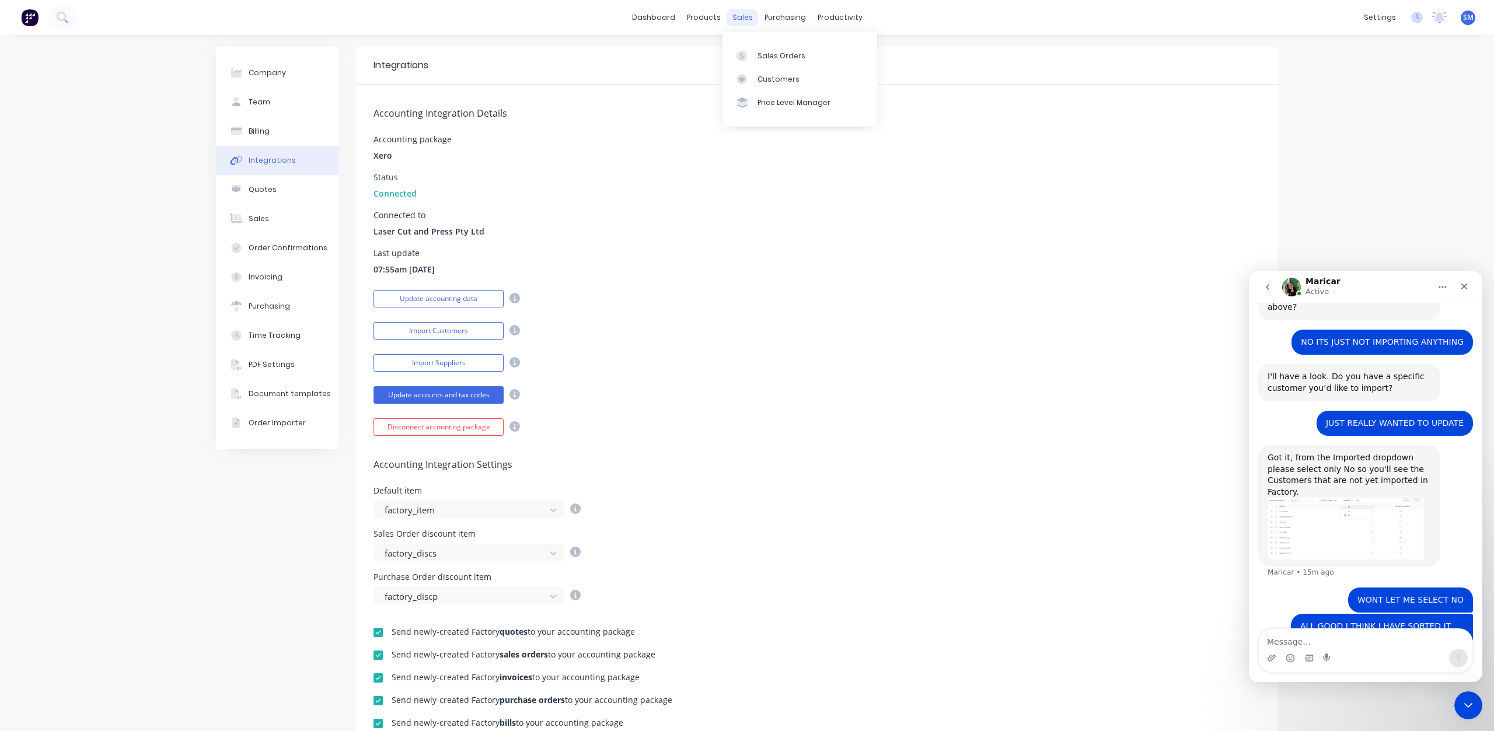
click at [736, 18] on div "sales" at bounding box center [742, 18] width 32 height 18
click at [772, 79] on div "Customers" at bounding box center [778, 79] width 42 height 11
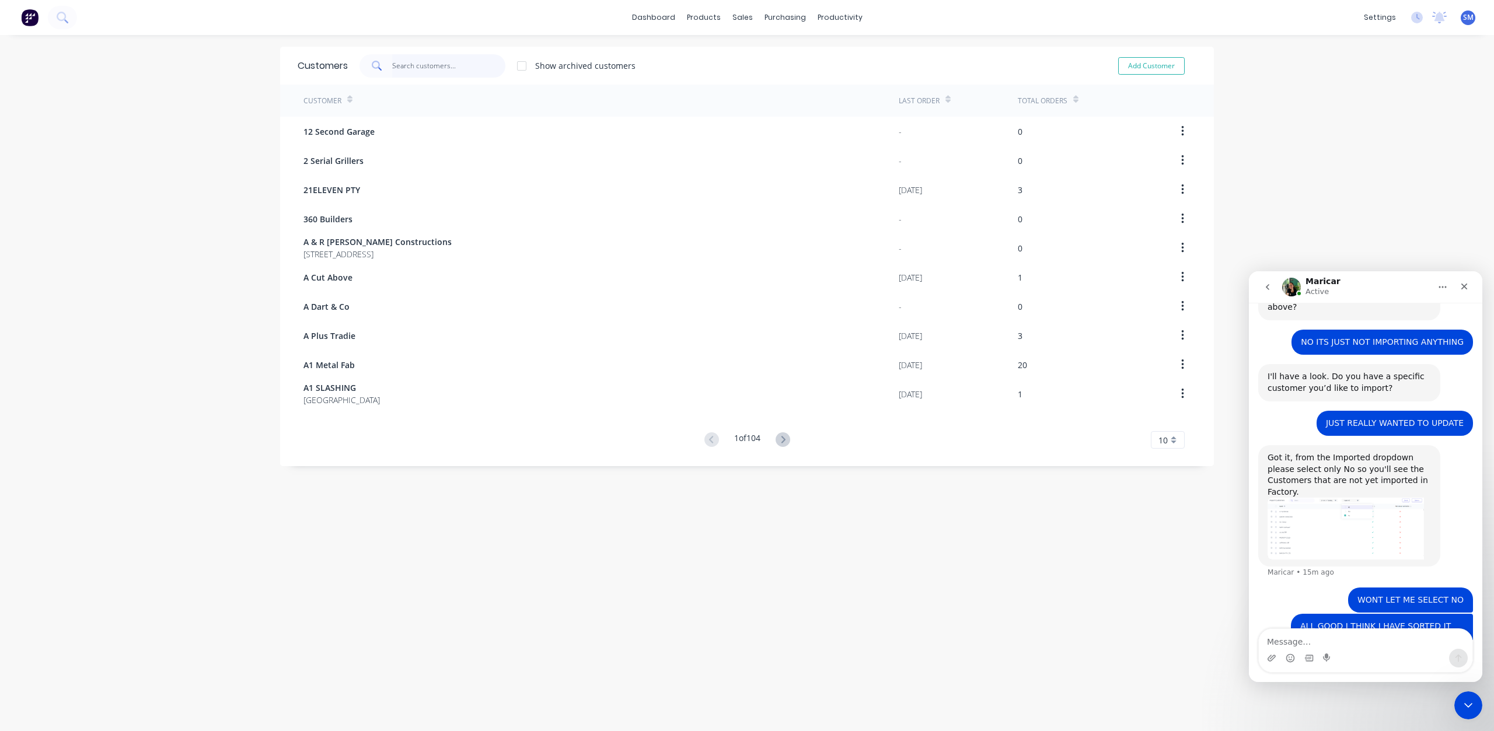
click at [410, 60] on input "text" at bounding box center [449, 65] width 114 height 23
click at [1131, 71] on button "Add Customer" at bounding box center [1151, 66] width 67 height 18
select select "AU"
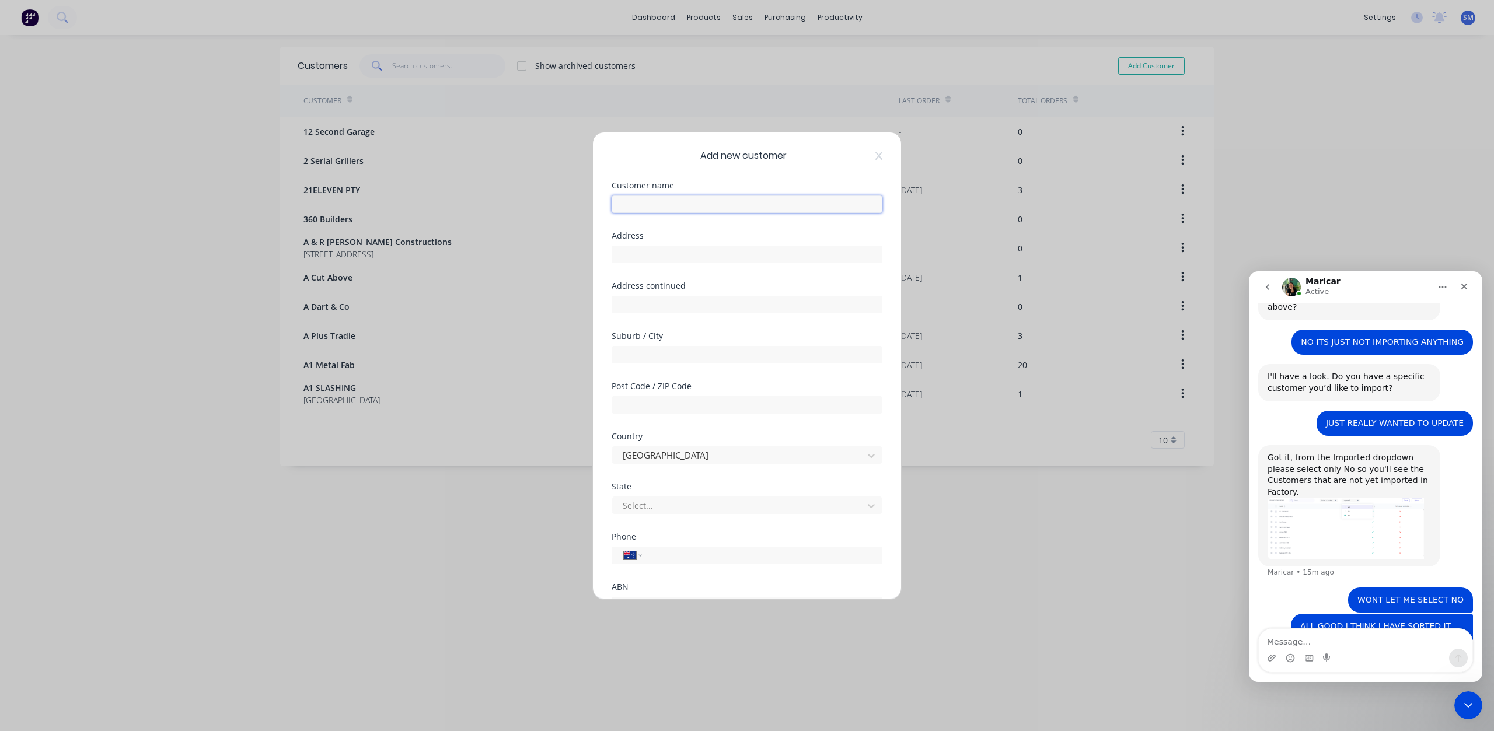
click at [637, 198] on input "text" at bounding box center [747, 204] width 271 height 18
type input "[PERSON_NAME]"
click at [680, 501] on div at bounding box center [739, 505] width 236 height 15
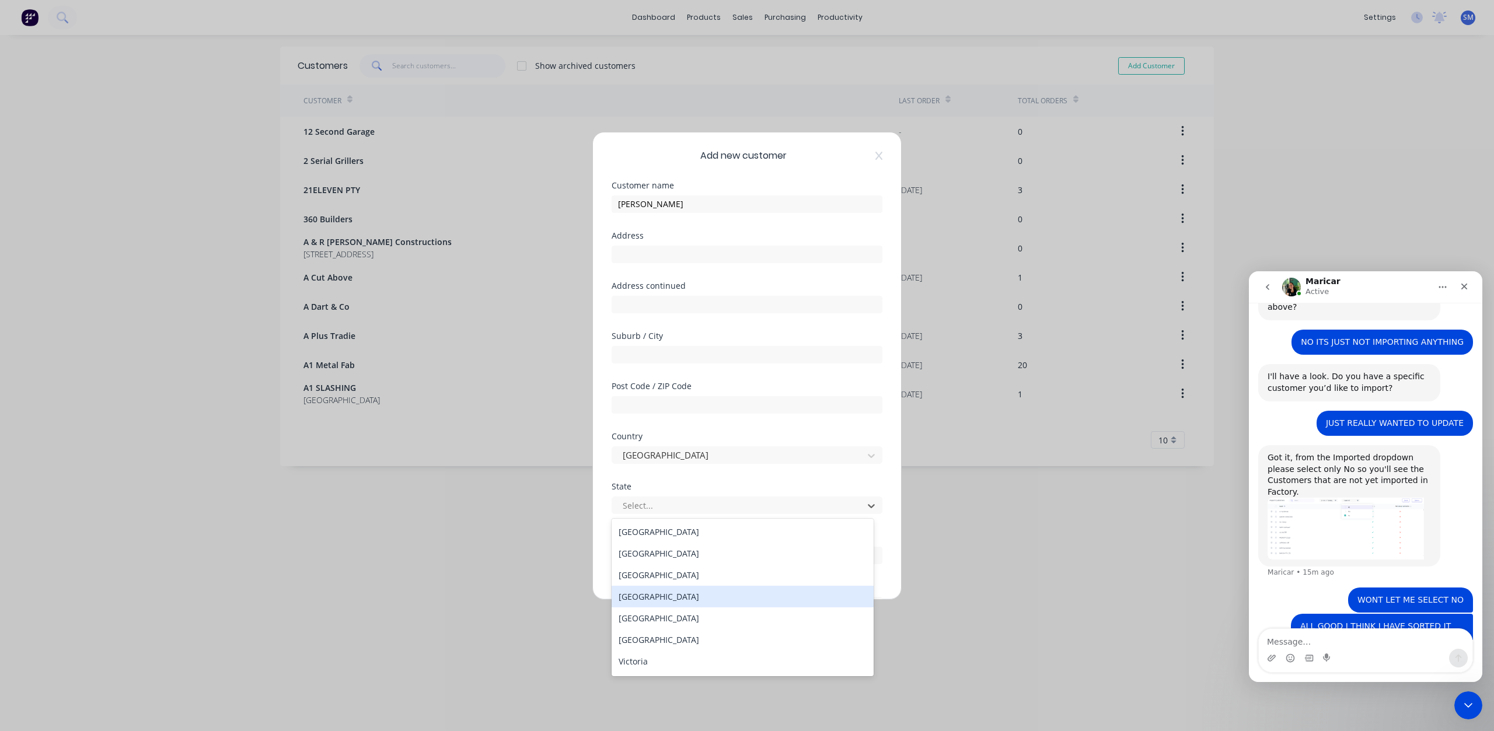
click at [654, 593] on div "[GEOGRAPHIC_DATA]" at bounding box center [743, 597] width 262 height 22
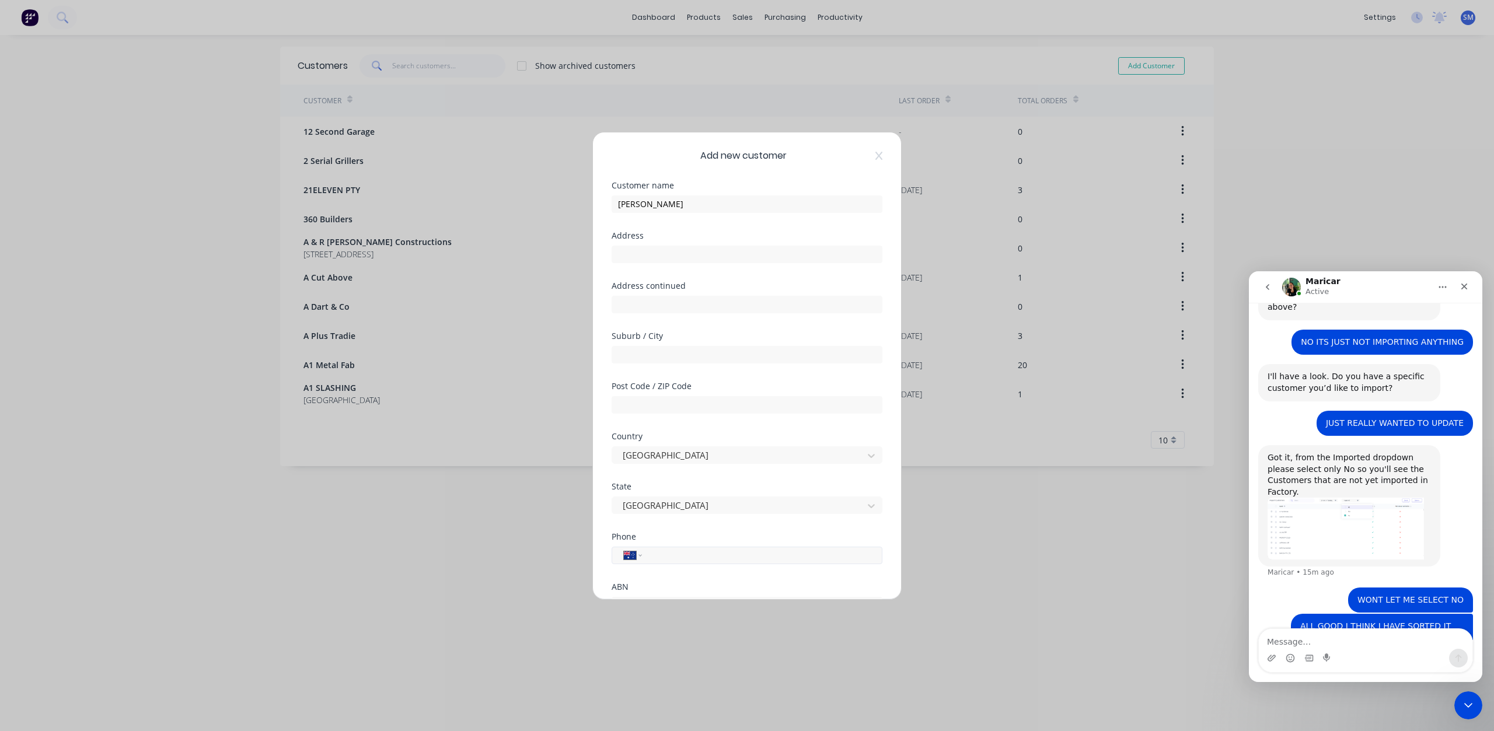
click at [672, 554] on input "tel" at bounding box center [760, 554] width 220 height 13
type input "0421 197 341"
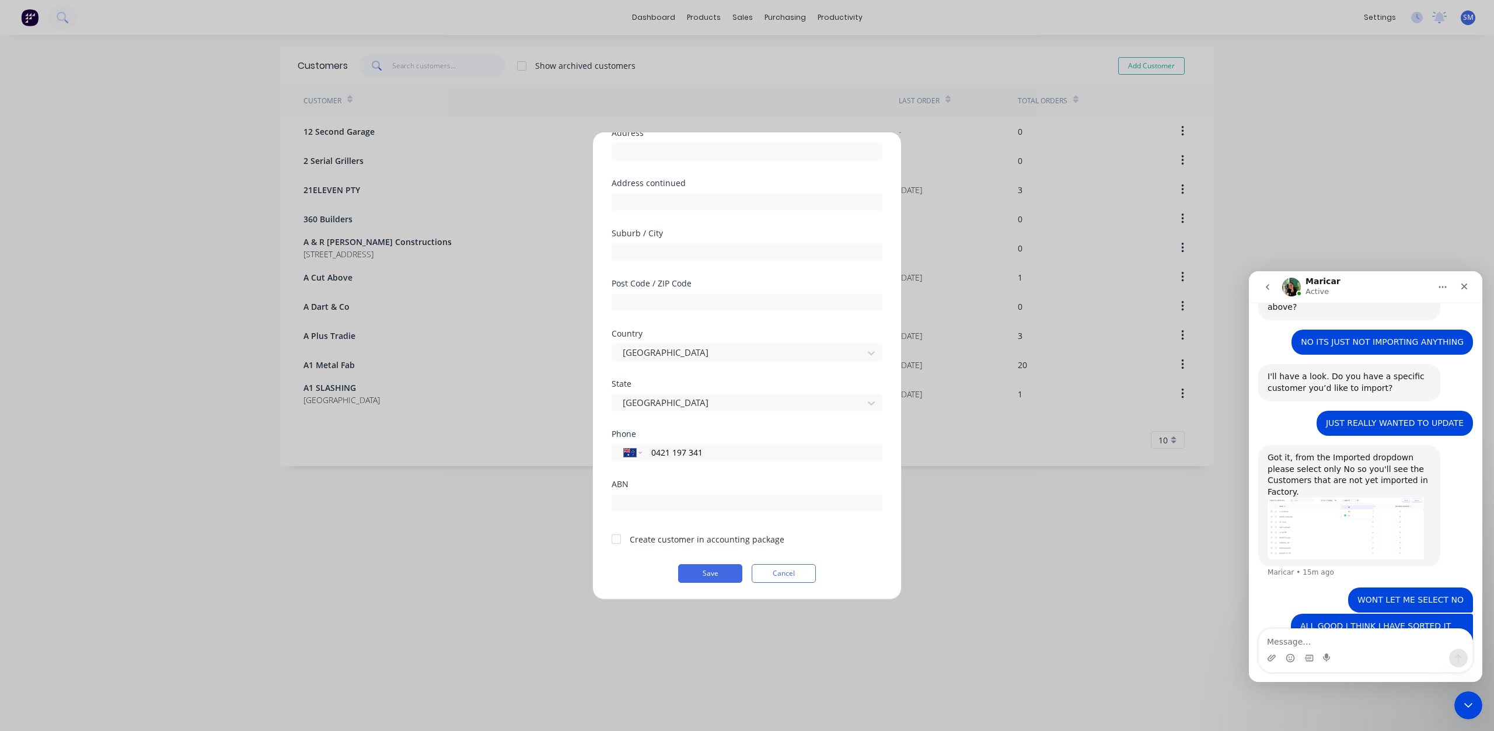
click at [619, 541] on div at bounding box center [616, 538] width 23 height 23
click at [702, 572] on button "Save" at bounding box center [710, 573] width 64 height 19
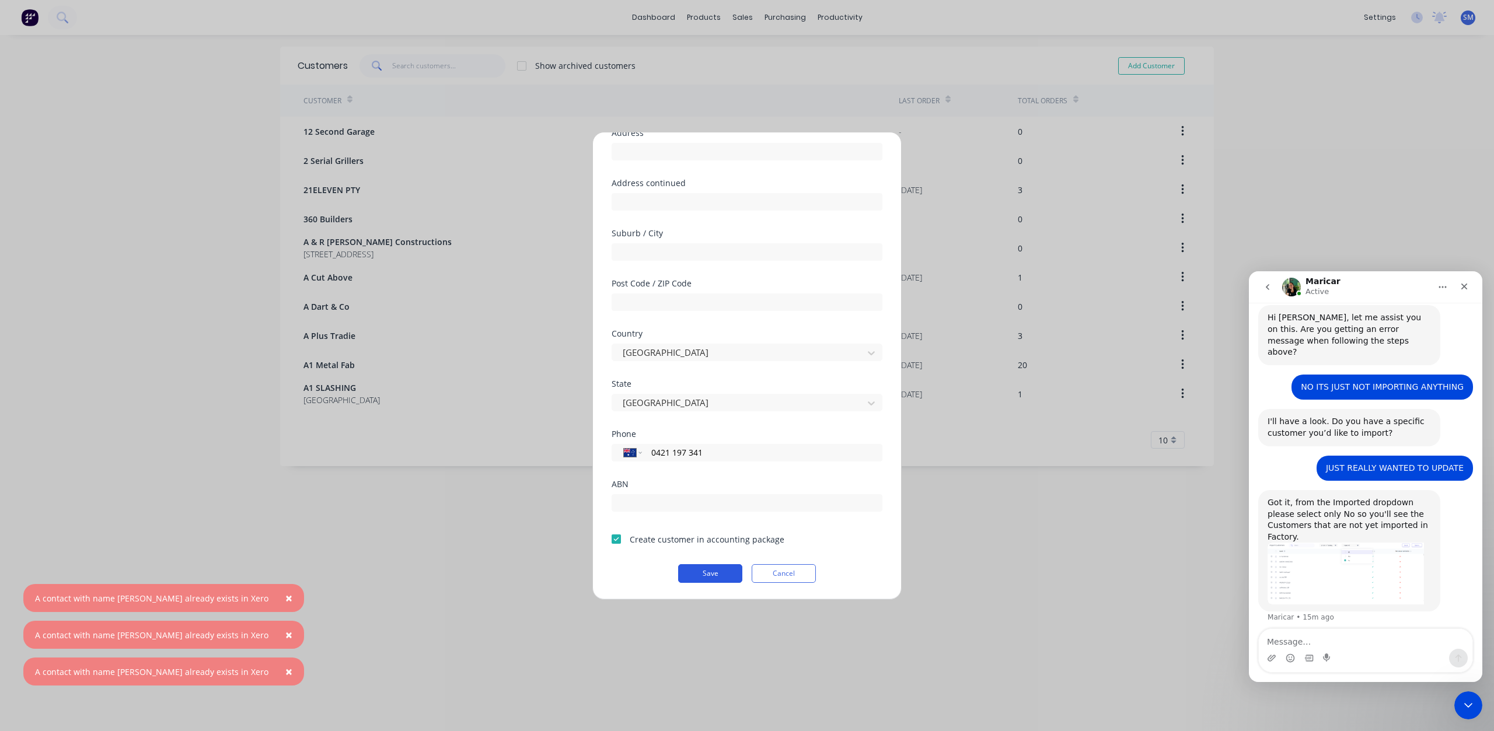
scroll to position [869, 0]
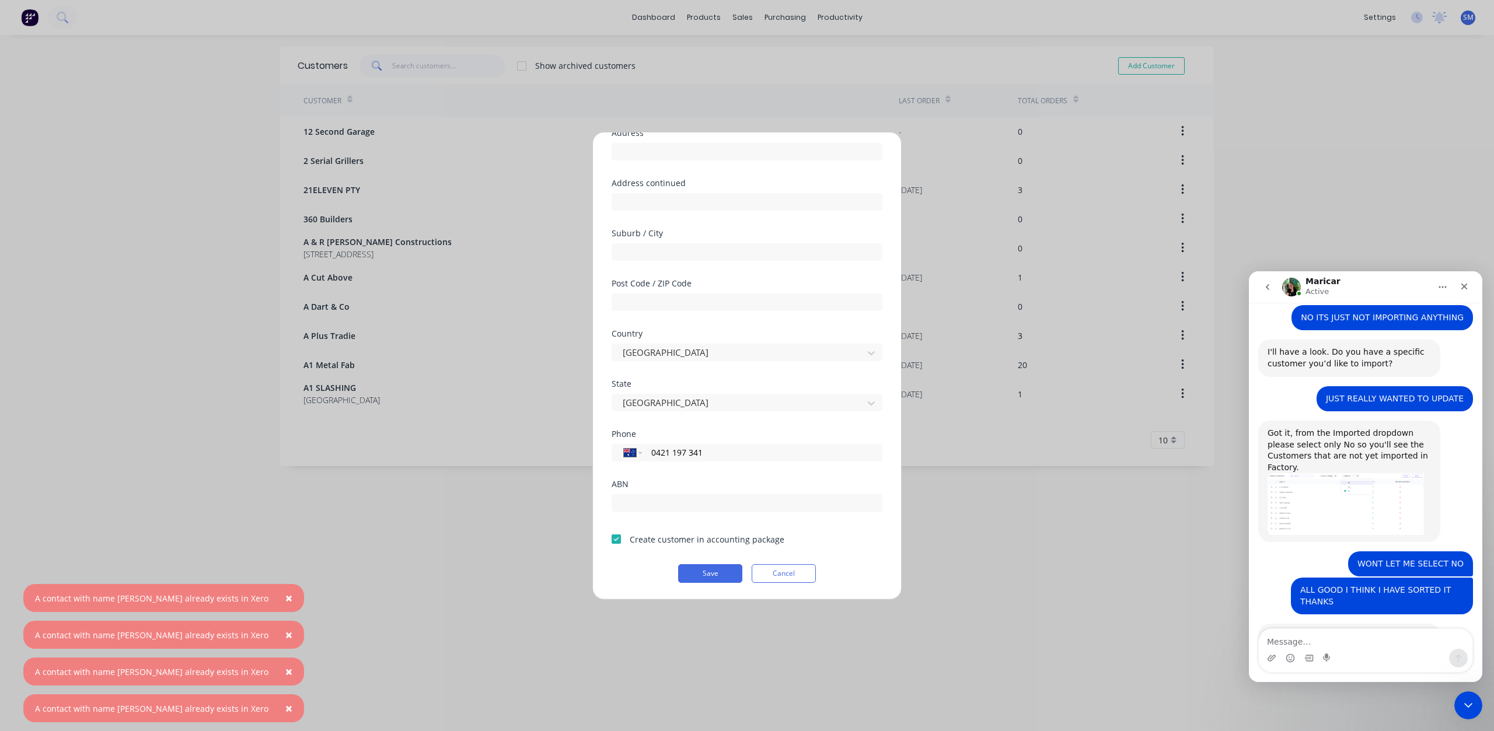
click at [285, 706] on span "×" at bounding box center [288, 708] width 7 height 16
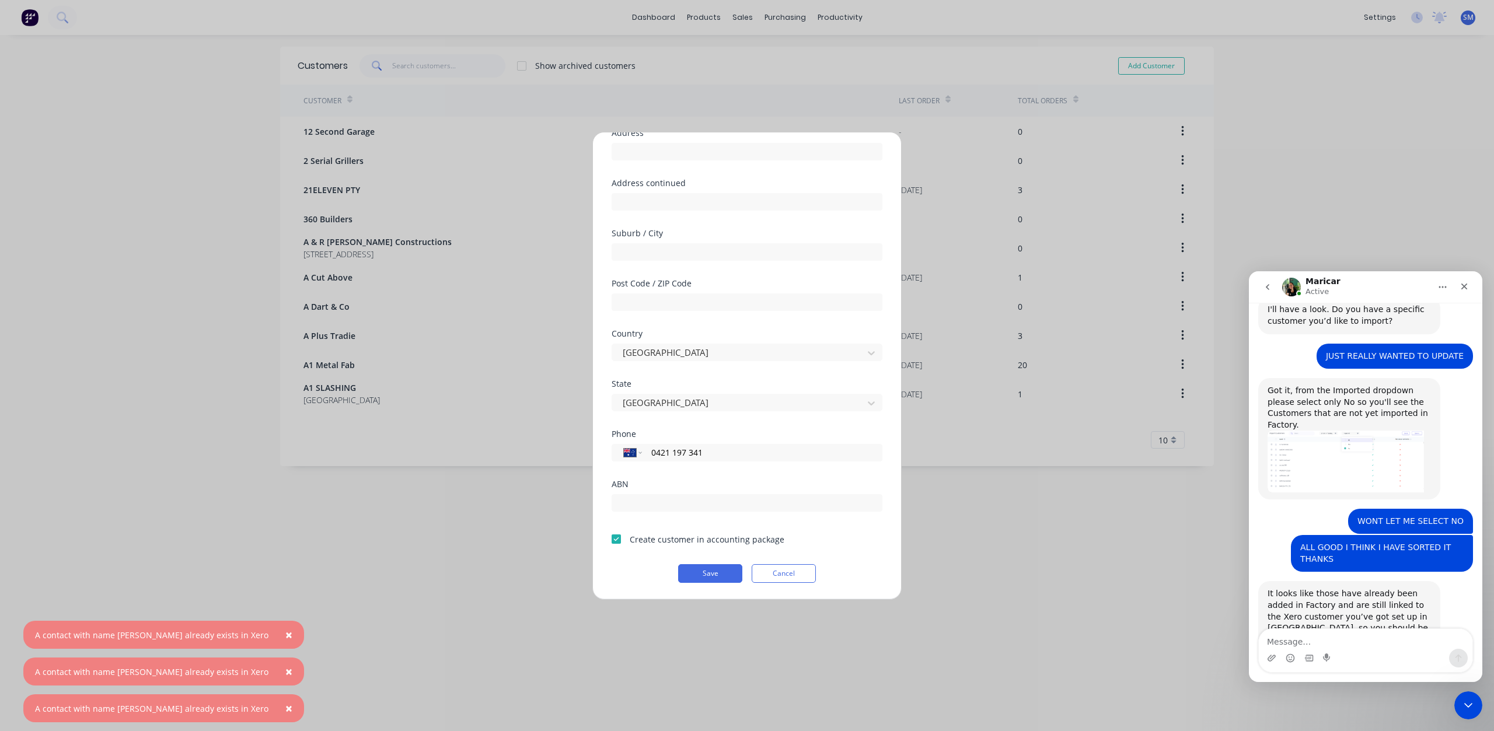
click at [285, 706] on span "×" at bounding box center [288, 708] width 7 height 16
click at [285, 680] on span "×" at bounding box center [288, 671] width 7 height 16
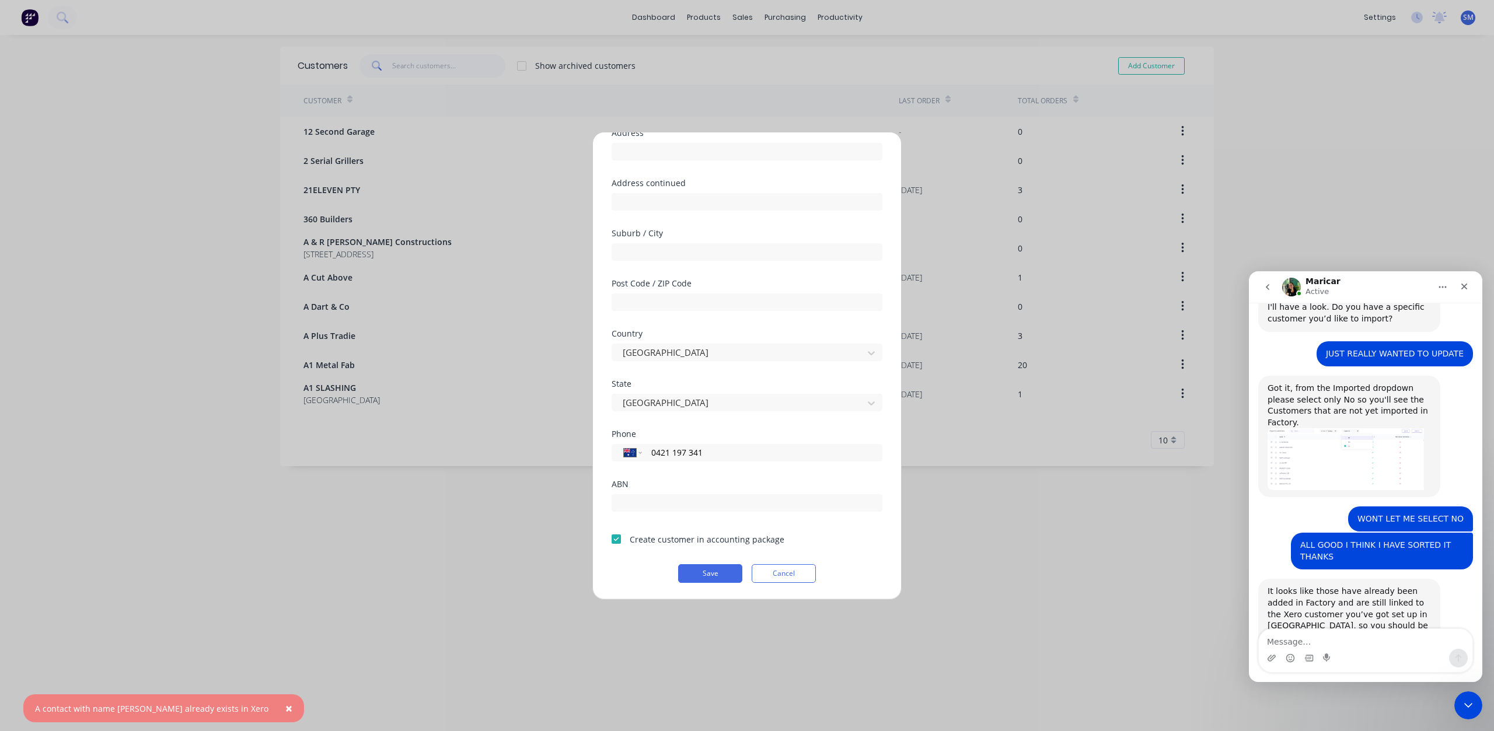
click at [285, 705] on span "×" at bounding box center [288, 708] width 7 height 16
click at [270, 704] on div "Add new customer Customer name [PERSON_NAME] Address Address continued Suburb /…" at bounding box center [747, 365] width 1494 height 731
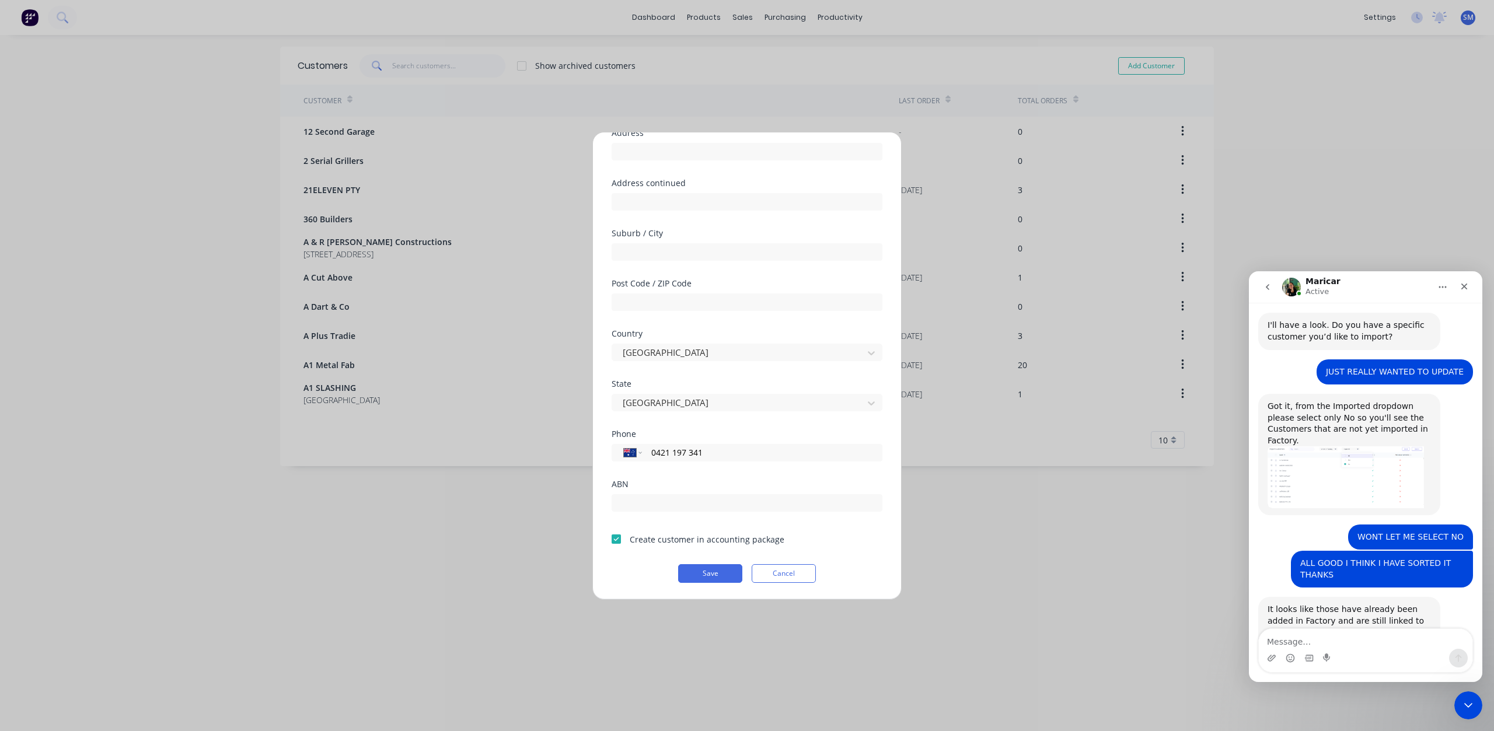
scroll to position [920, 0]
click at [791, 568] on button "Cancel" at bounding box center [784, 573] width 64 height 19
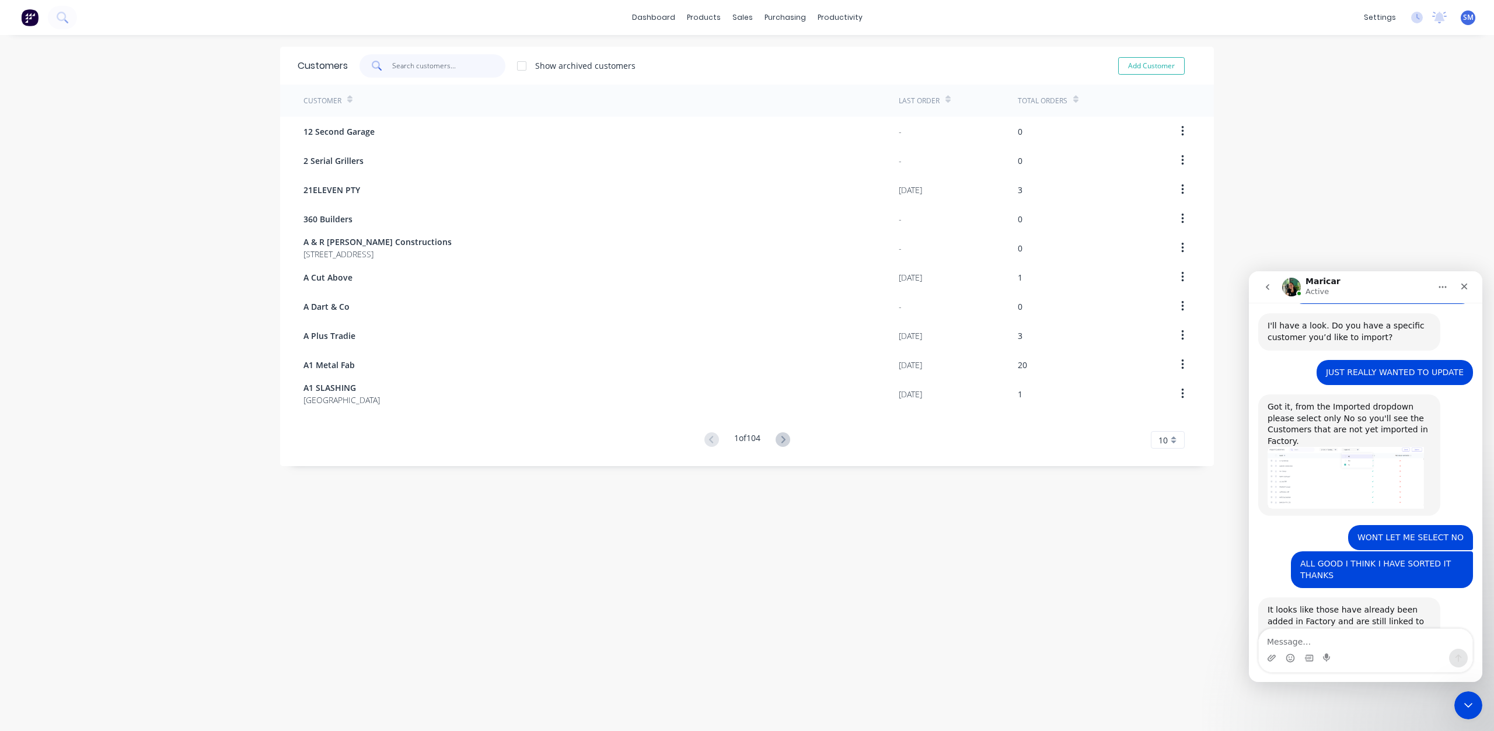
click at [408, 69] on input "text" at bounding box center [449, 65] width 114 height 23
type input "[PERSON_NAME]"
click at [525, 64] on div at bounding box center [521, 65] width 23 height 23
click at [452, 69] on input "[PERSON_NAME]" at bounding box center [449, 65] width 114 height 23
drag, startPoint x: 429, startPoint y: 61, endPoint x: 291, endPoint y: 68, distance: 139.1
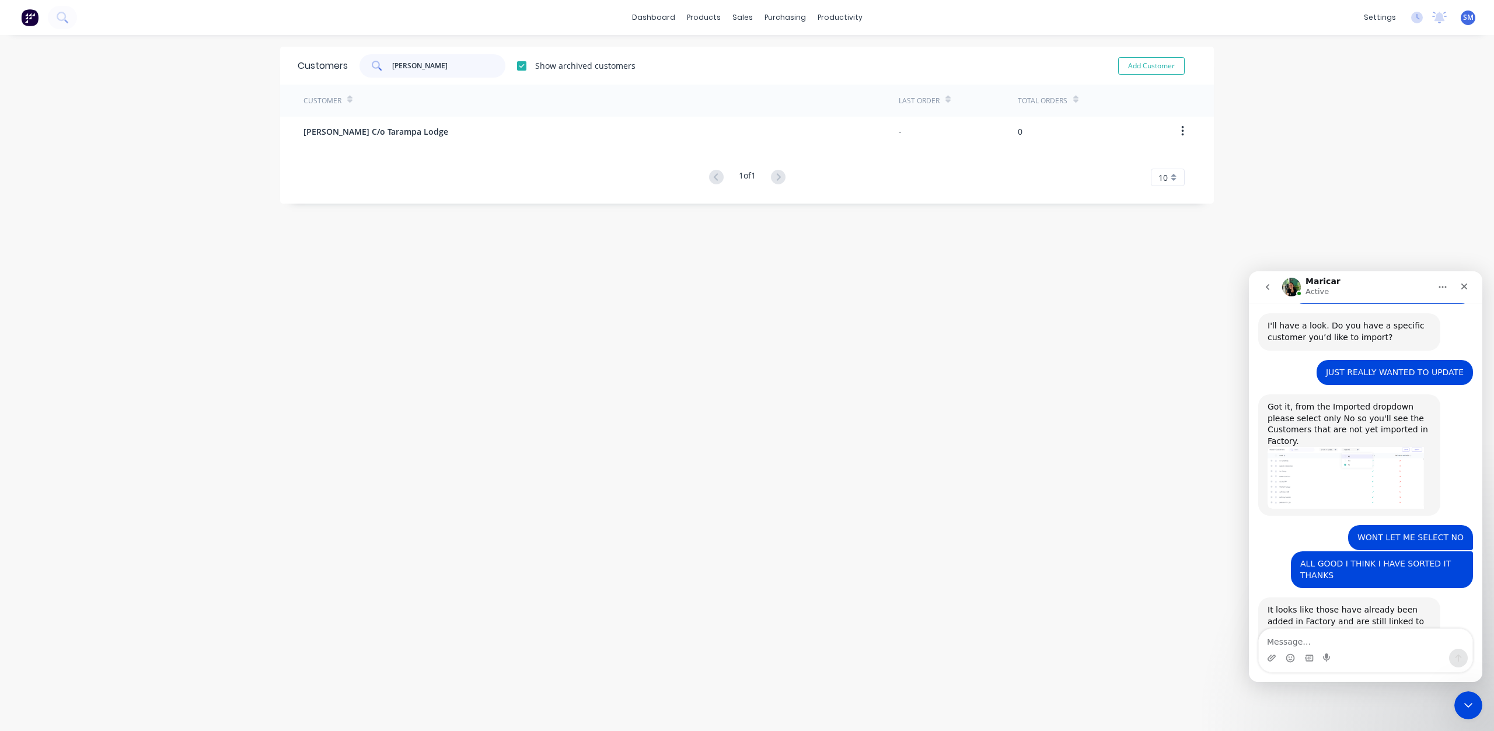
click at [291, 68] on div "Customers [PERSON_NAME] Show archived customers Add Customer" at bounding box center [747, 66] width 934 height 38
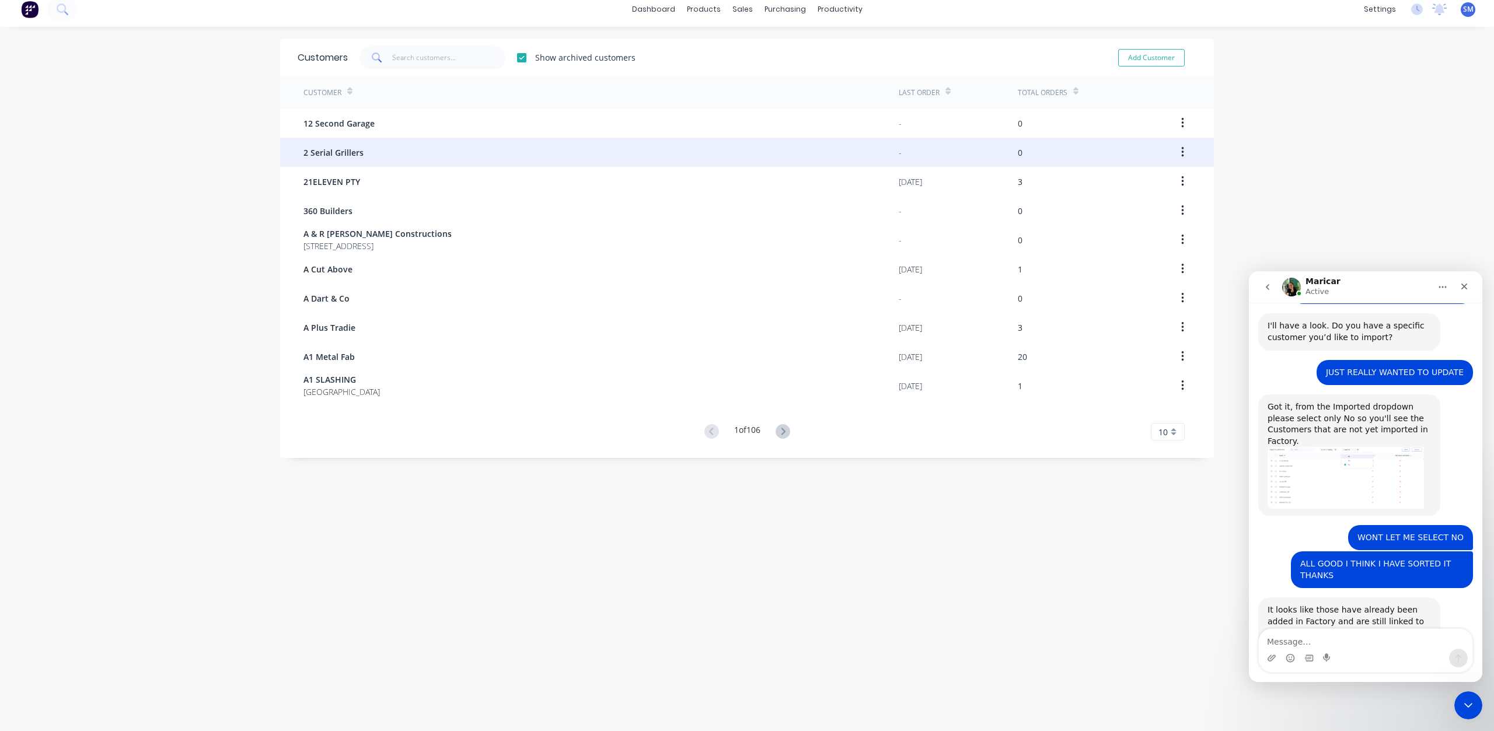
scroll to position [0, 0]
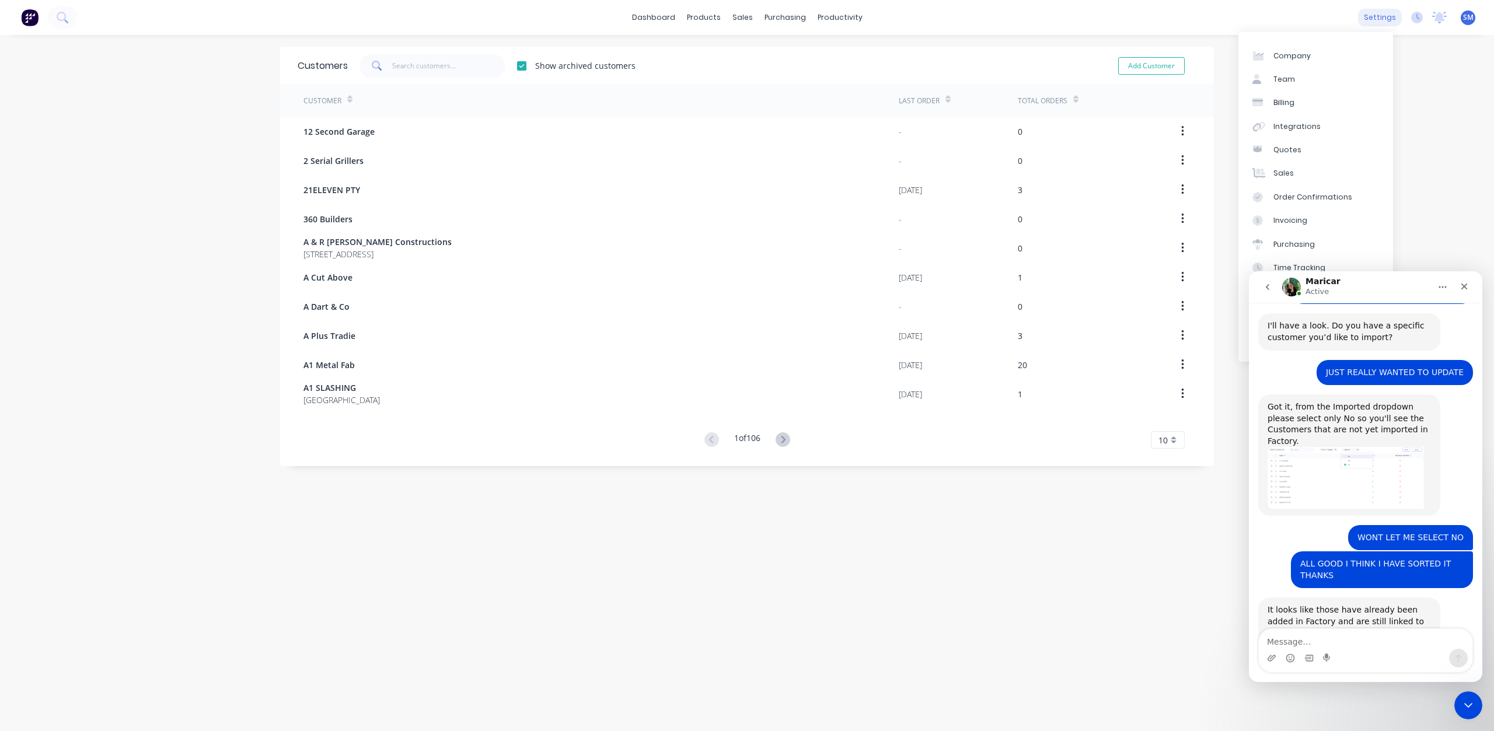
click at [1372, 16] on div "settings" at bounding box center [1380, 18] width 44 height 18
click at [1284, 127] on div "Integrations" at bounding box center [1296, 126] width 47 height 11
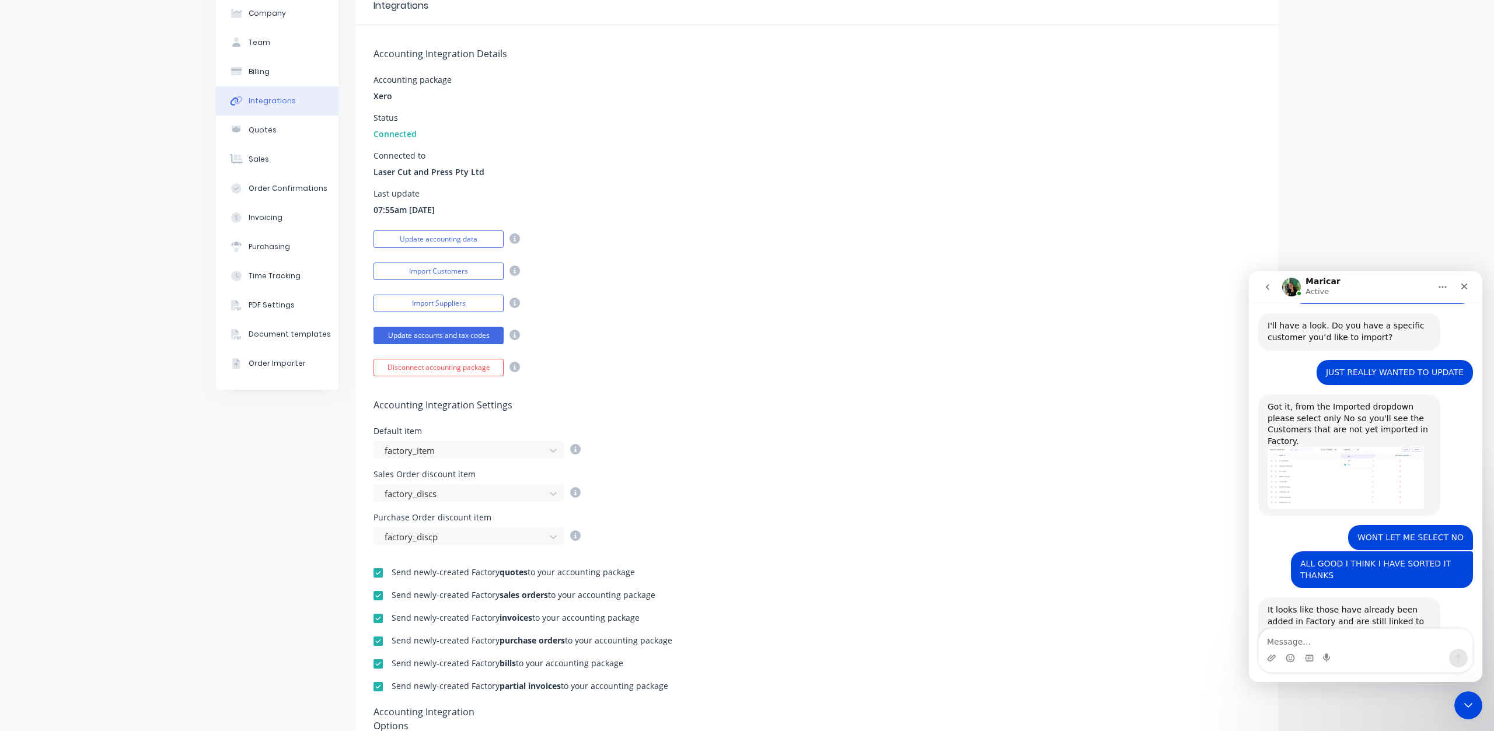
scroll to position [58, 0]
click at [443, 274] on button "Import Customers" at bounding box center [438, 273] width 130 height 18
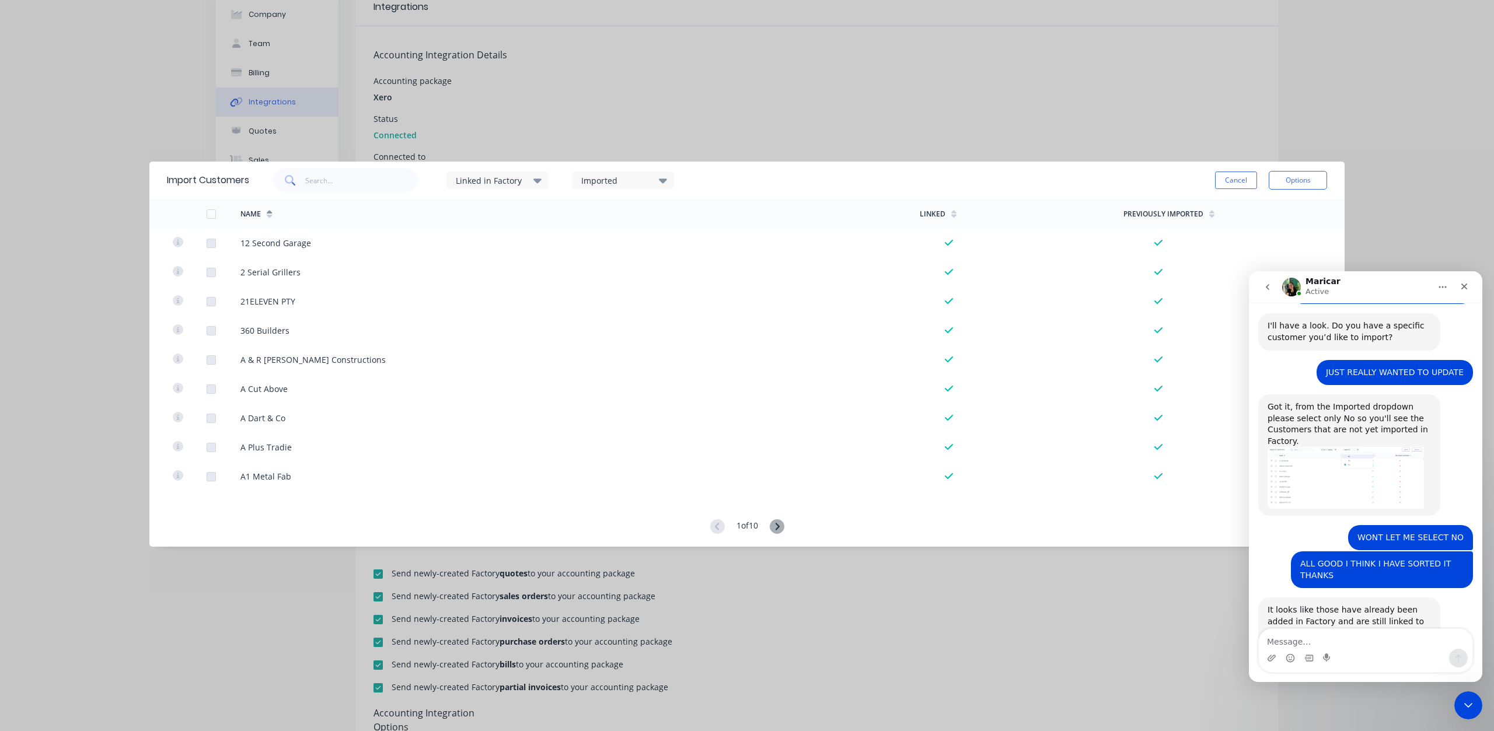
click at [633, 186] on div "Imported" at bounding box center [623, 181] width 102 height 18
click at [597, 218] on div at bounding box center [593, 218] width 23 height 23
click at [619, 187] on div "Imported" at bounding box center [623, 181] width 102 height 18
click at [595, 265] on div at bounding box center [593, 264] width 23 height 23
click at [623, 180] on div "Imported" at bounding box center [618, 180] width 74 height 12
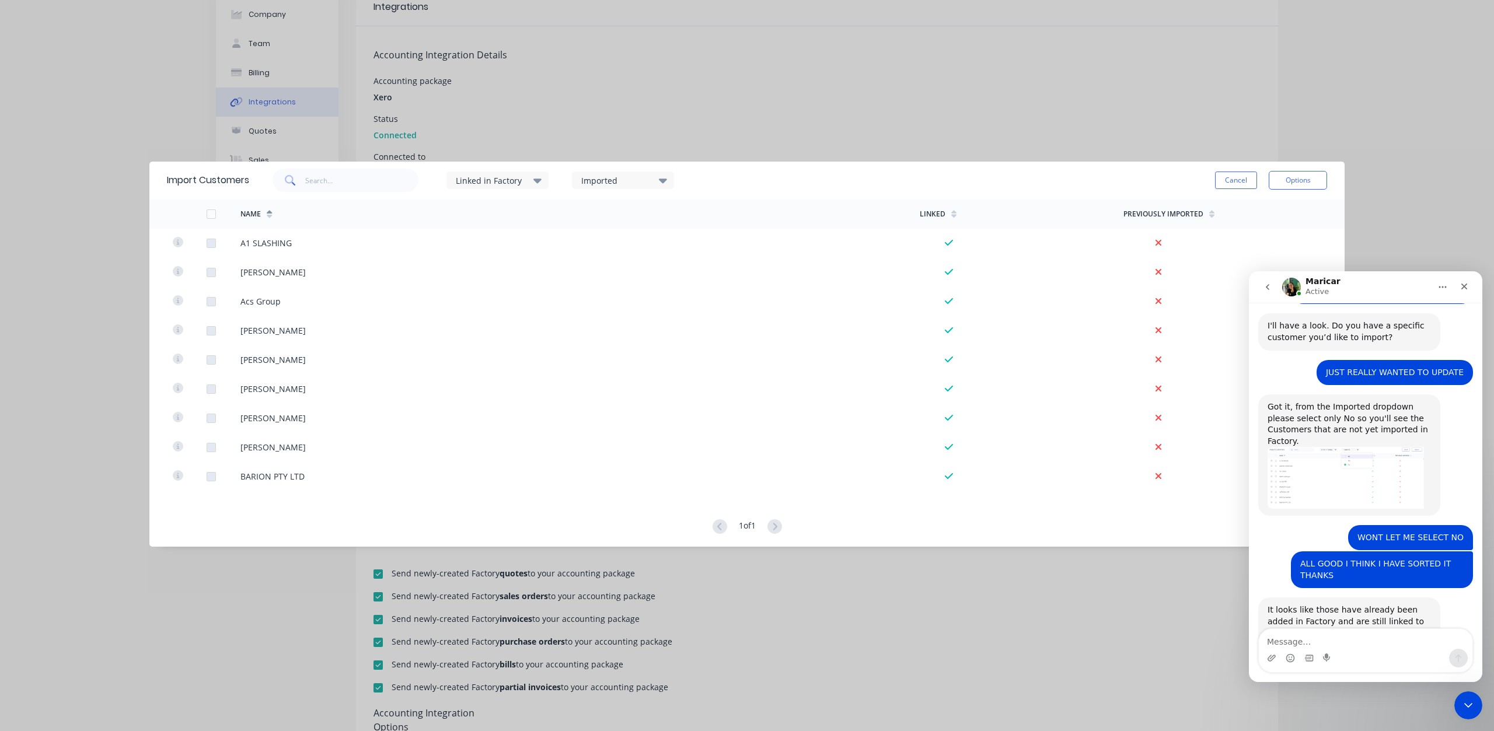
click at [522, 176] on div "Linked in Factory" at bounding box center [493, 180] width 74 height 12
click at [467, 264] on div at bounding box center [467, 264] width 23 height 23
click at [511, 179] on div "Linked in Factory" at bounding box center [493, 180] width 74 height 12
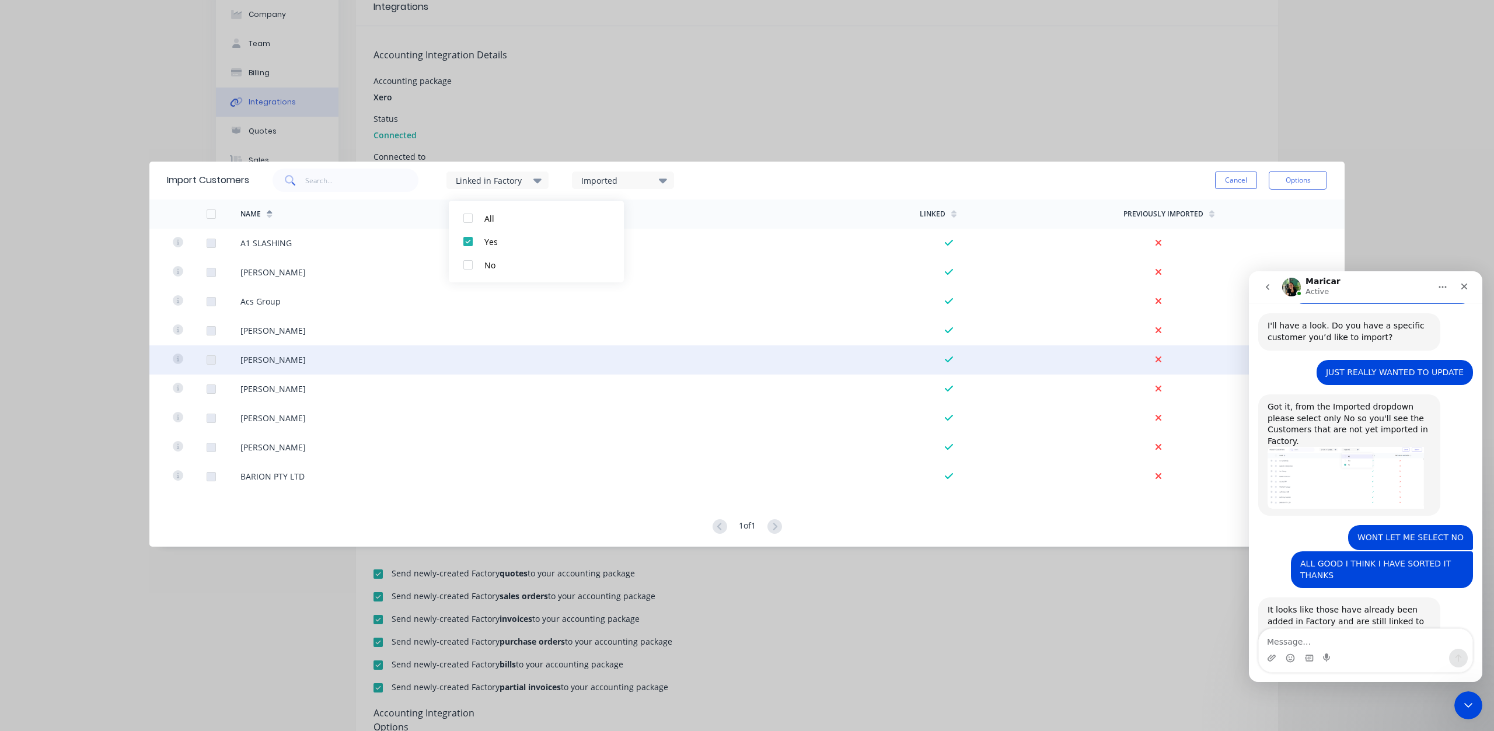
click at [679, 345] on div "[PERSON_NAME]" at bounding box center [579, 359] width 679 height 29
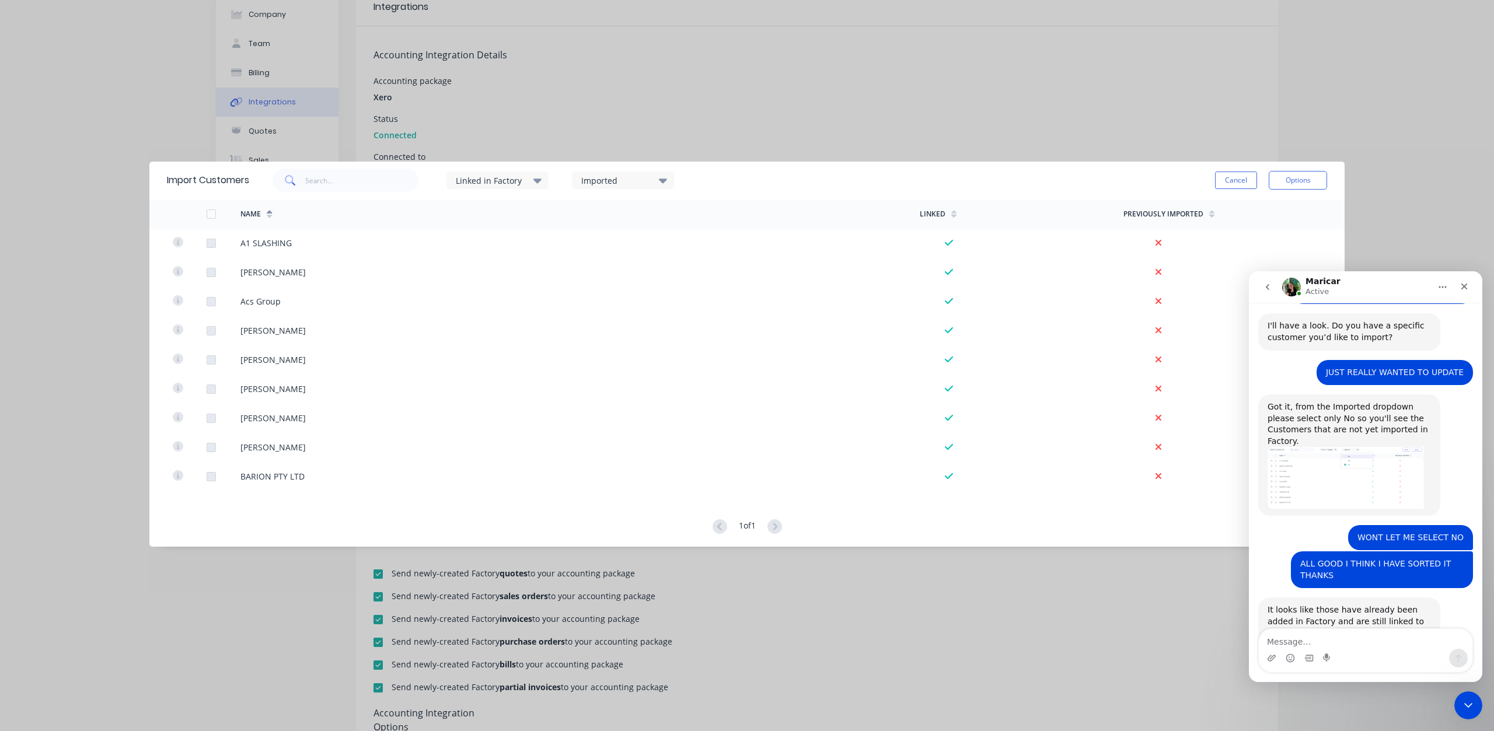
click at [623, 187] on div "Imported" at bounding box center [623, 181] width 102 height 18
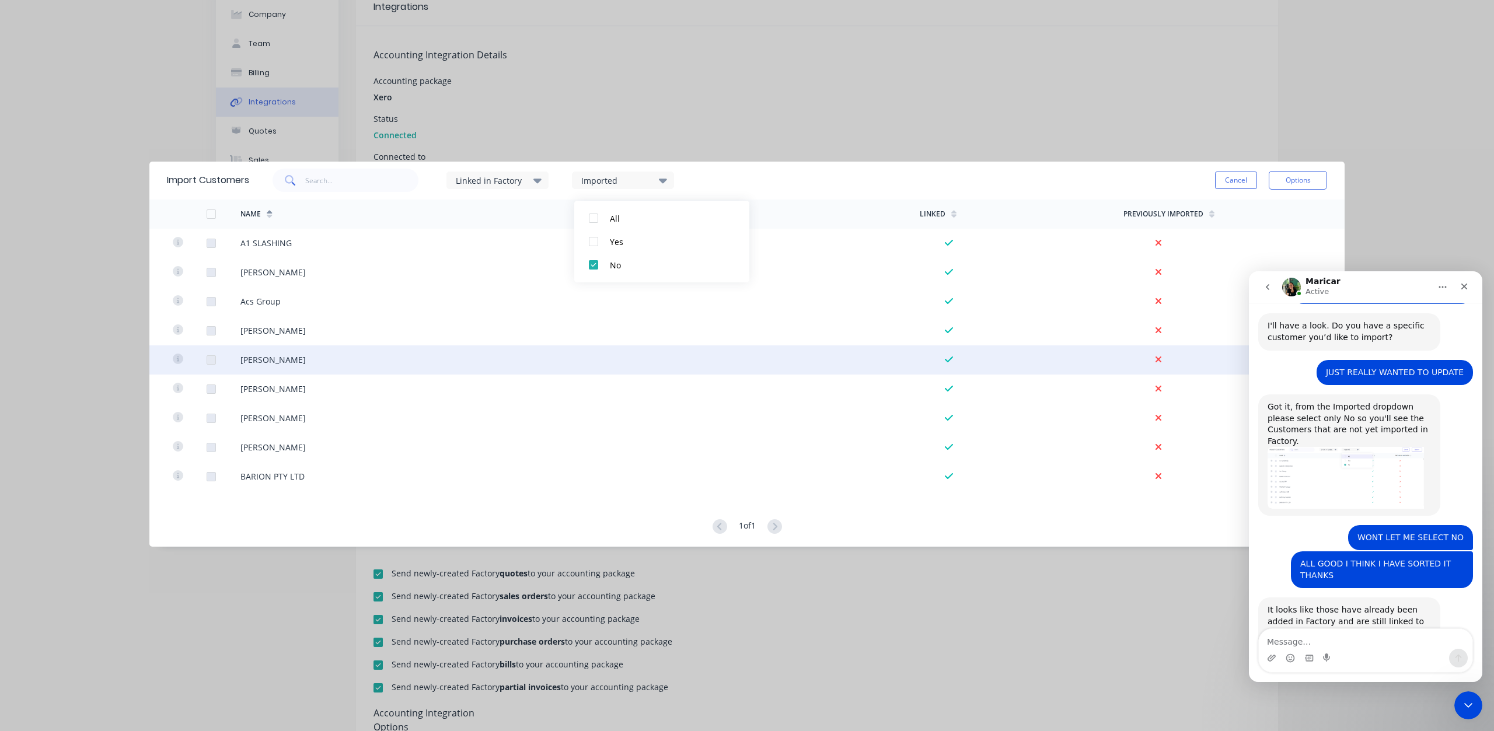
click at [638, 368] on div "[PERSON_NAME]" at bounding box center [579, 359] width 679 height 29
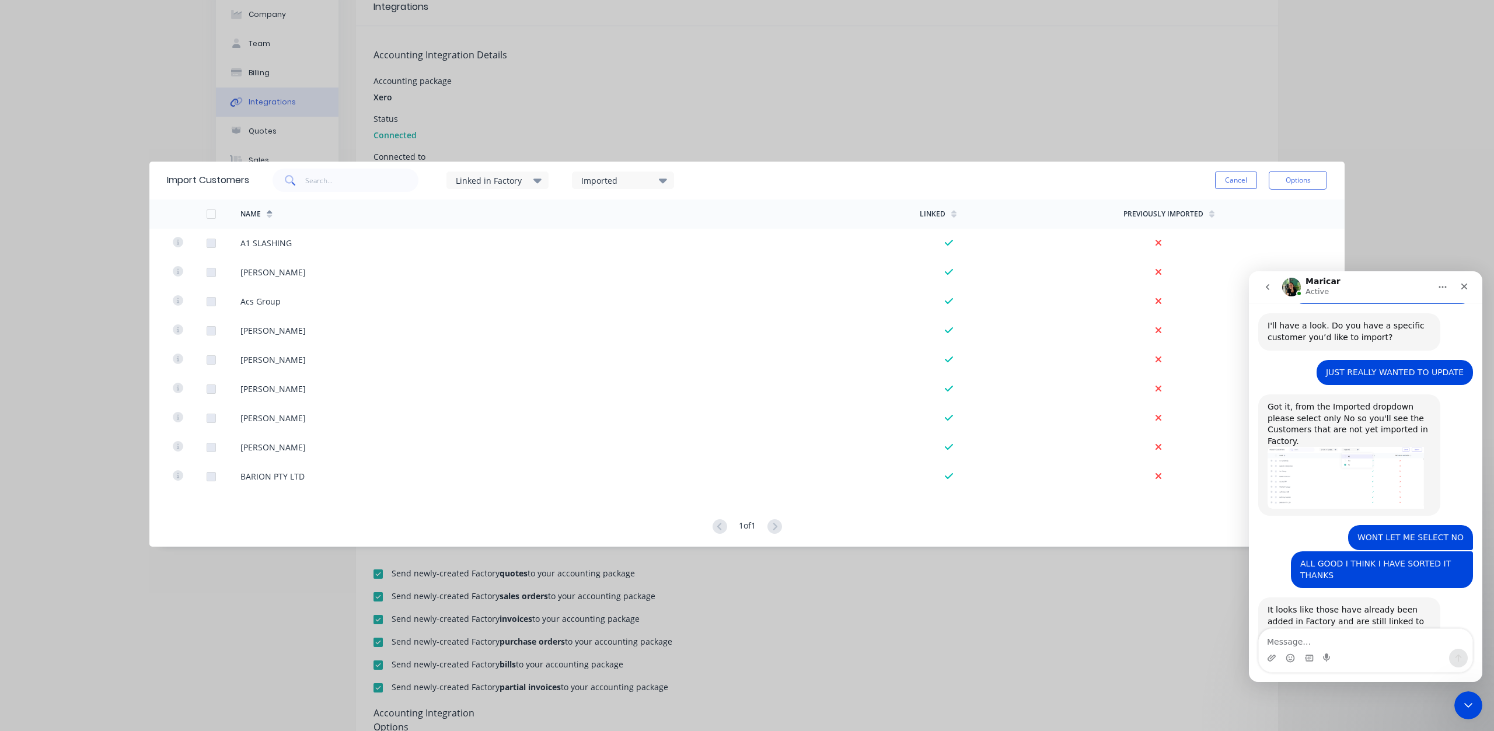
click at [508, 180] on div "Linked in Factory" at bounding box center [493, 180] width 74 height 12
click at [470, 216] on div at bounding box center [467, 218] width 23 height 23
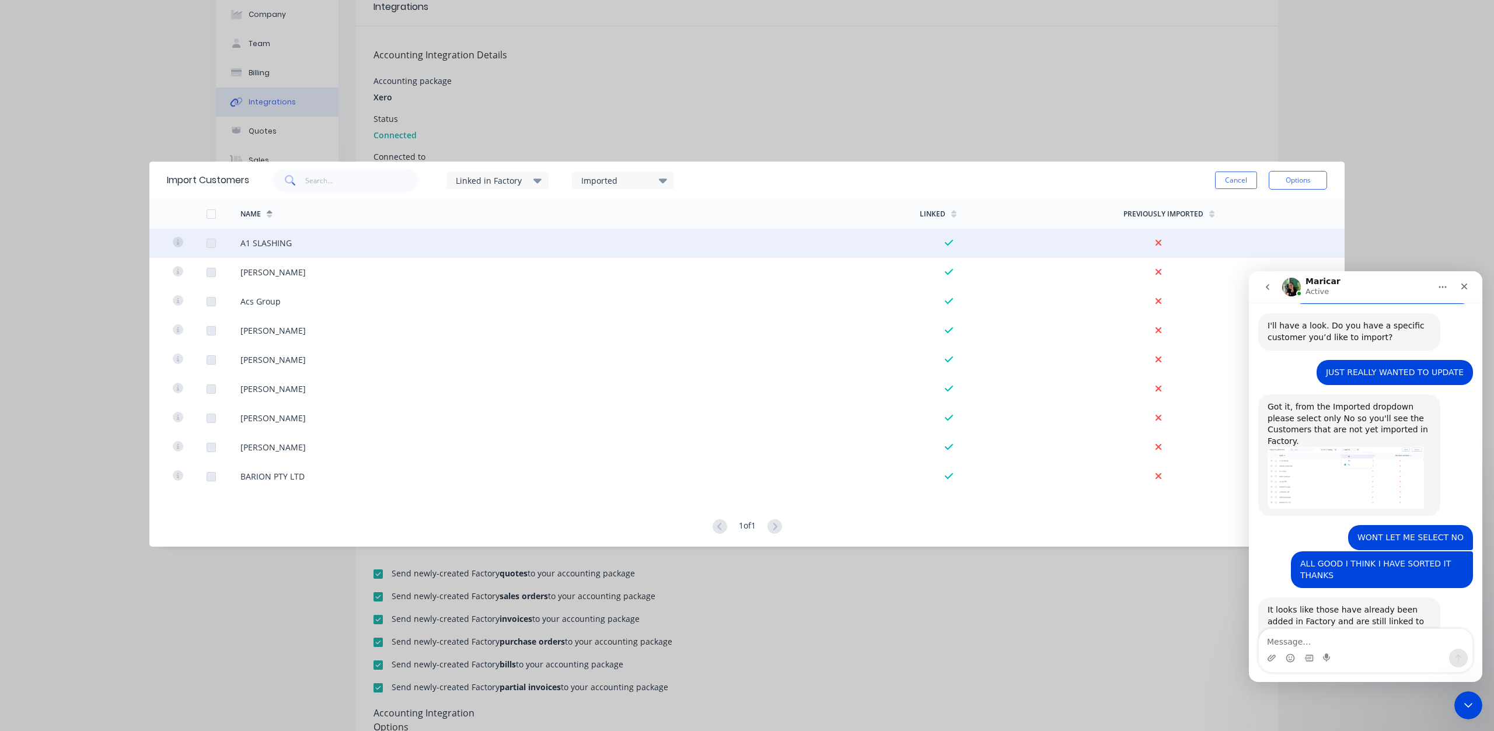
click at [496, 249] on div "A1 SLASHING" at bounding box center [579, 243] width 679 height 29
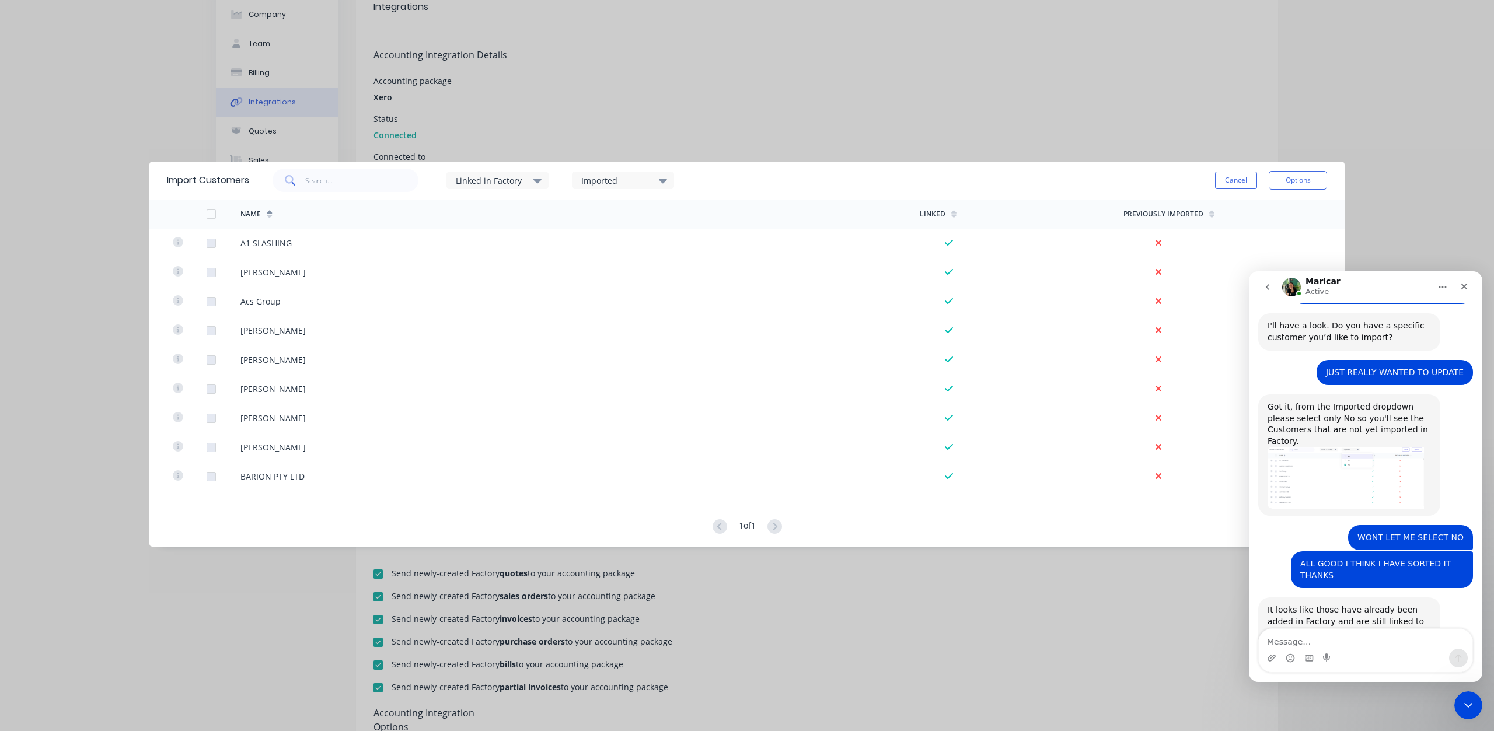
click at [520, 201] on div "Name" at bounding box center [579, 214] width 679 height 29
click at [511, 180] on div "Linked in Factory" at bounding box center [493, 180] width 74 height 12
click at [471, 265] on div at bounding box center [467, 264] width 23 height 23
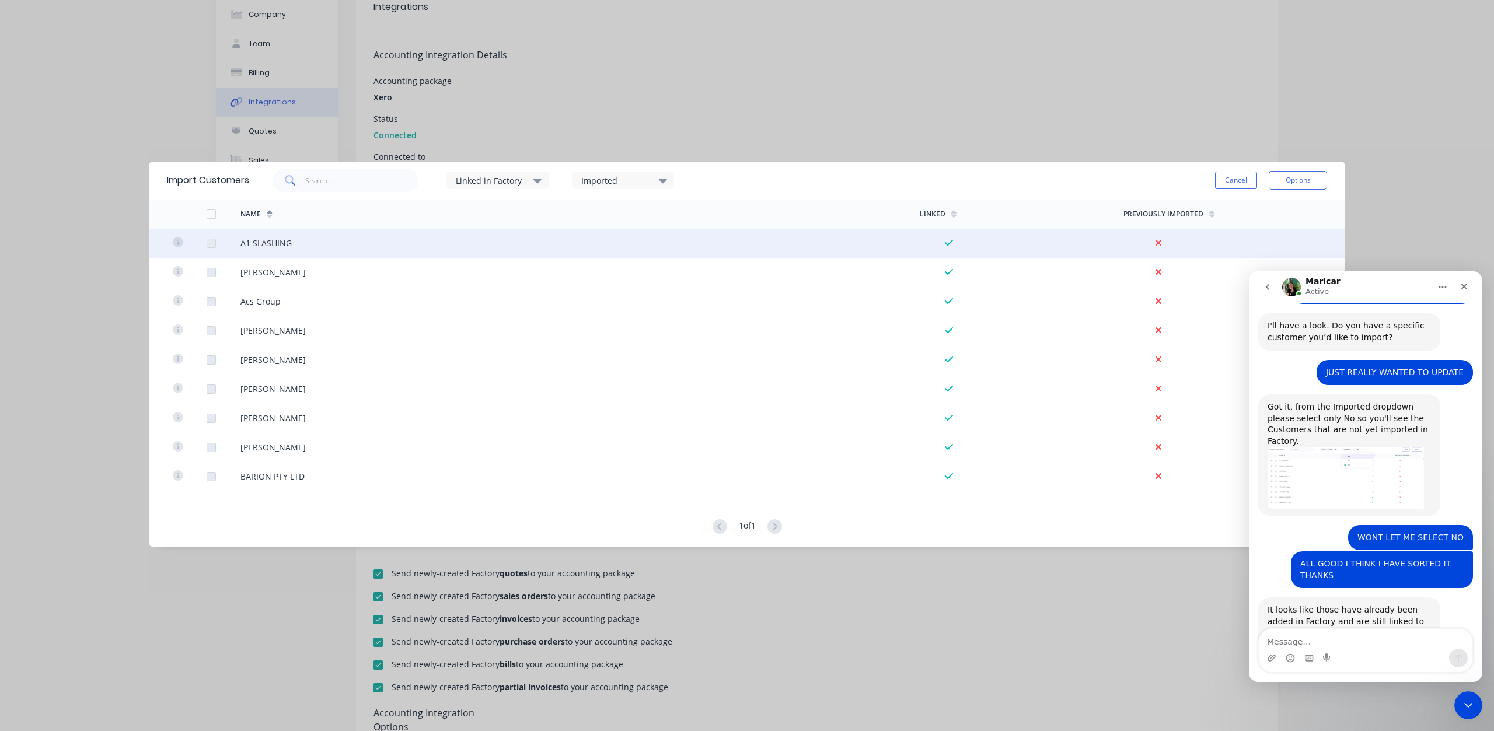
click at [526, 247] on div "A1 SLASHING" at bounding box center [579, 243] width 679 height 29
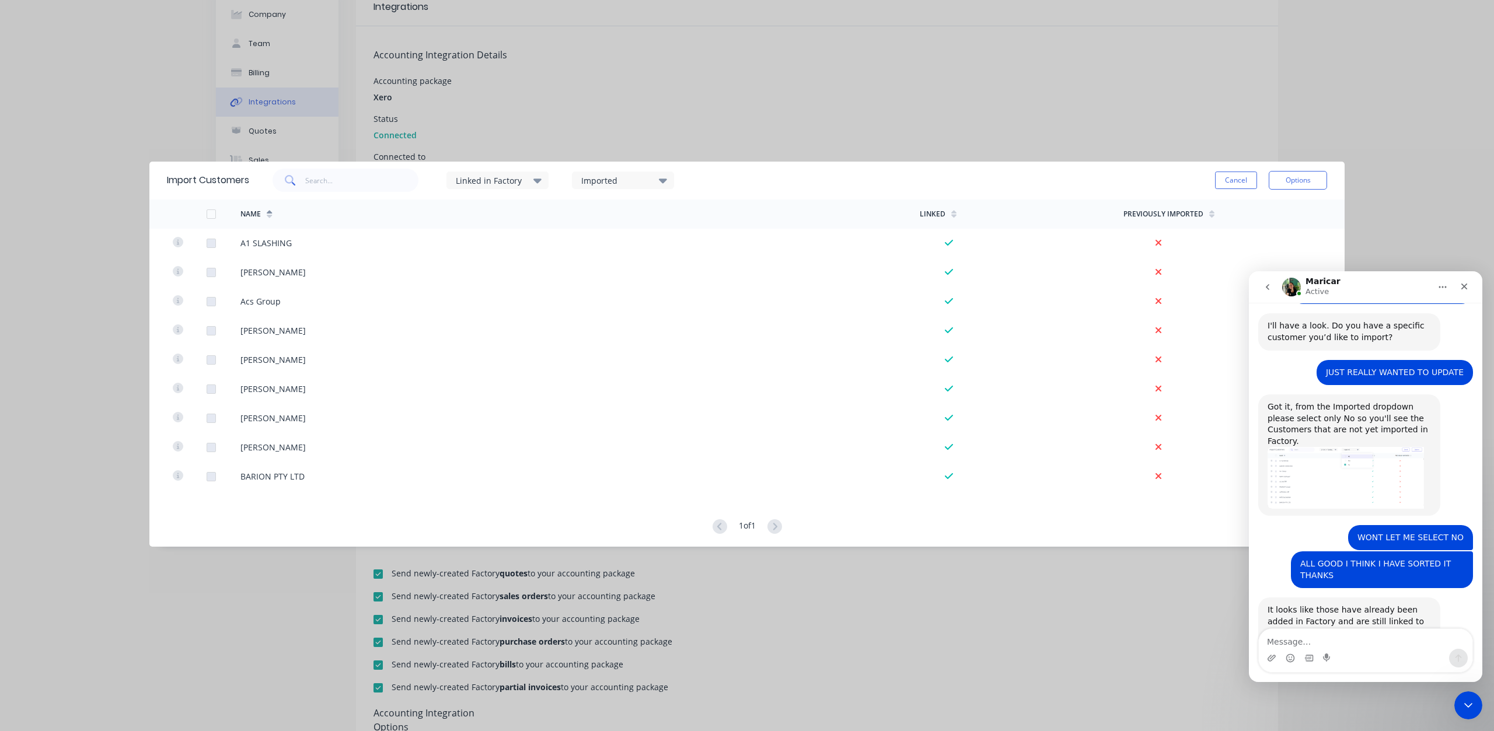
click at [489, 180] on div "Linked in Factory" at bounding box center [493, 180] width 74 height 12
click at [1207, 215] on div "Previously Imported" at bounding box center [1168, 214] width 91 height 18
click at [1178, 213] on div "Previously Imported" at bounding box center [1163, 214] width 80 height 11
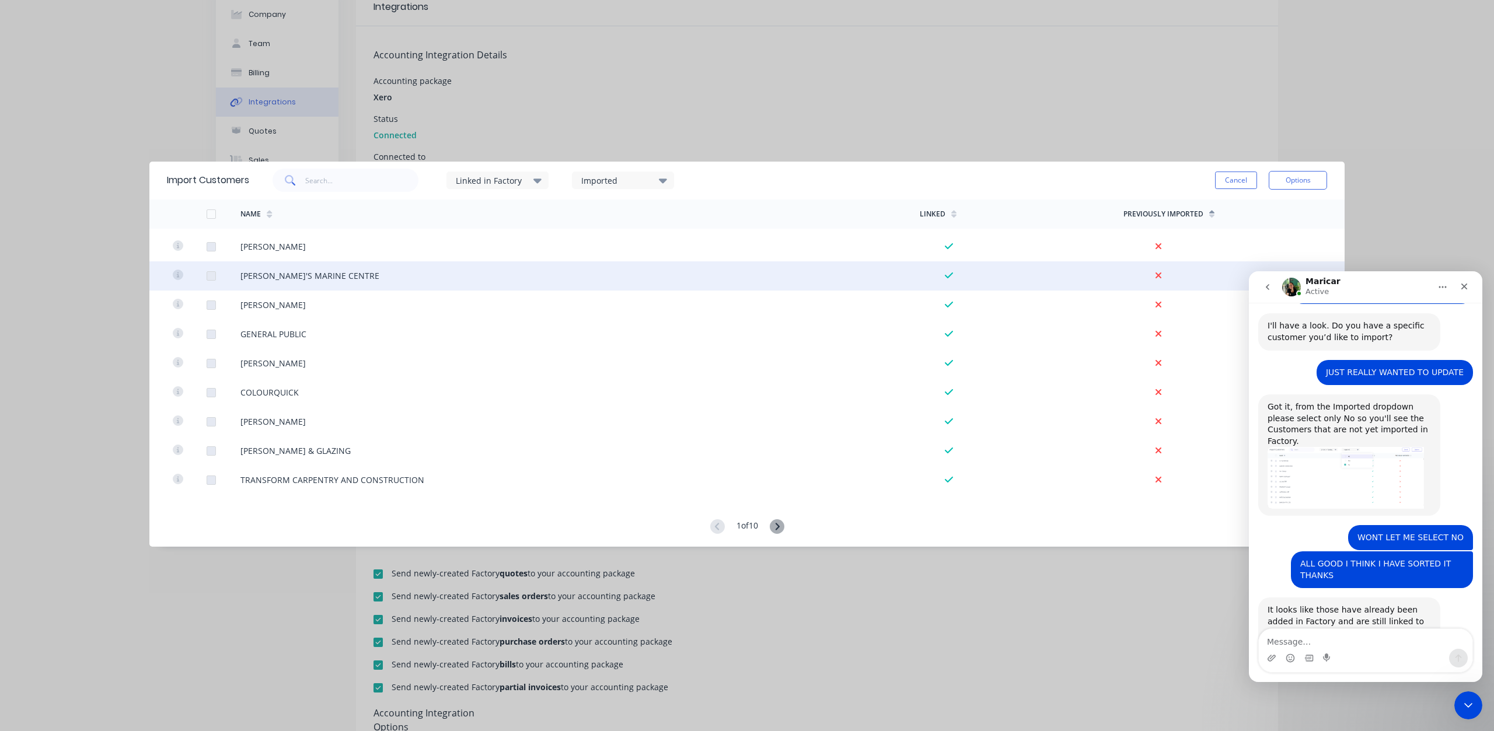
scroll to position [2417, 0]
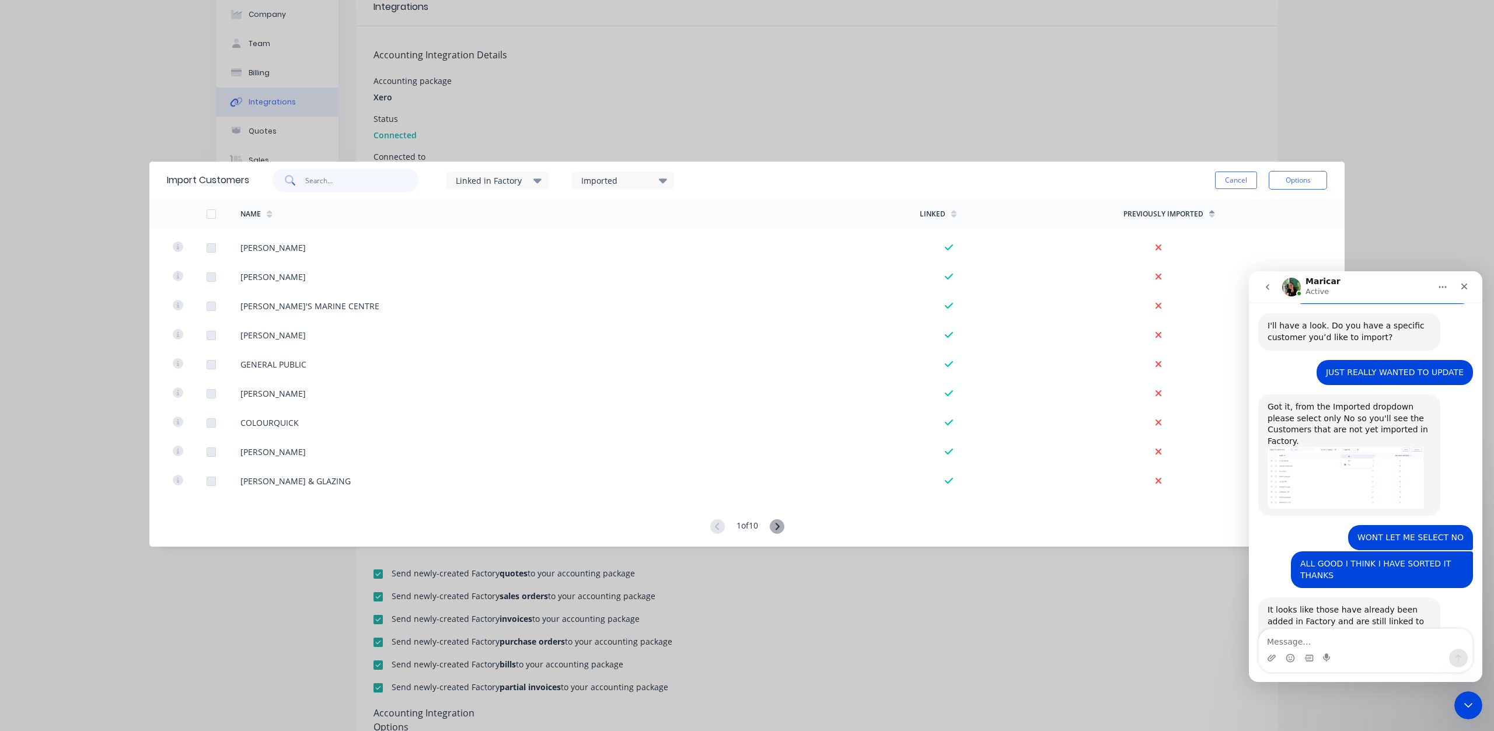
click at [322, 179] on input "text" at bounding box center [362, 180] width 114 height 23
type input "B"
click at [1293, 636] on textarea "Message…" at bounding box center [1366, 639] width 214 height 20
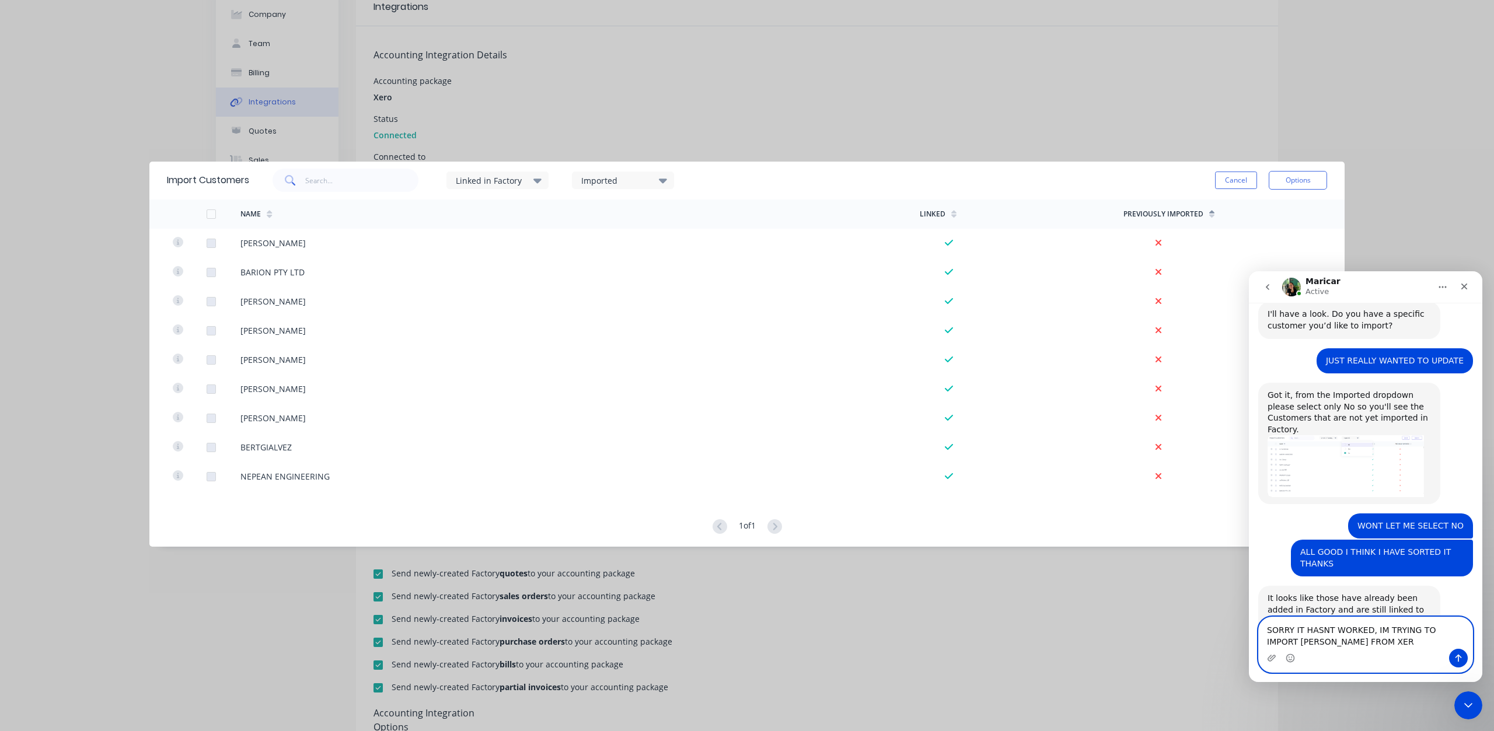
type textarea "SORRY IT HASNT WORKED, IM TRYING TO IMPORT [PERSON_NAME] FROM XERO"
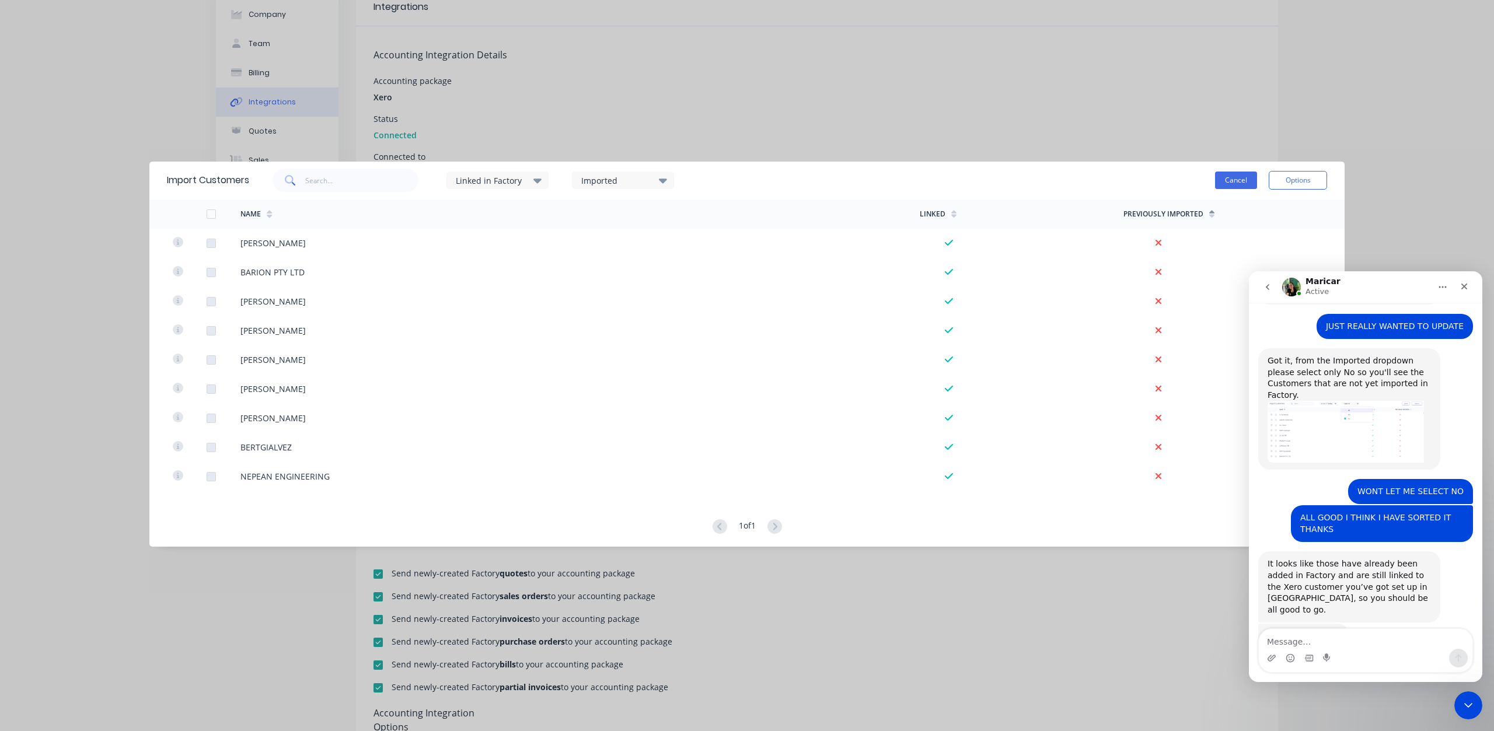
click at [1235, 177] on button "Cancel" at bounding box center [1236, 181] width 42 height 18
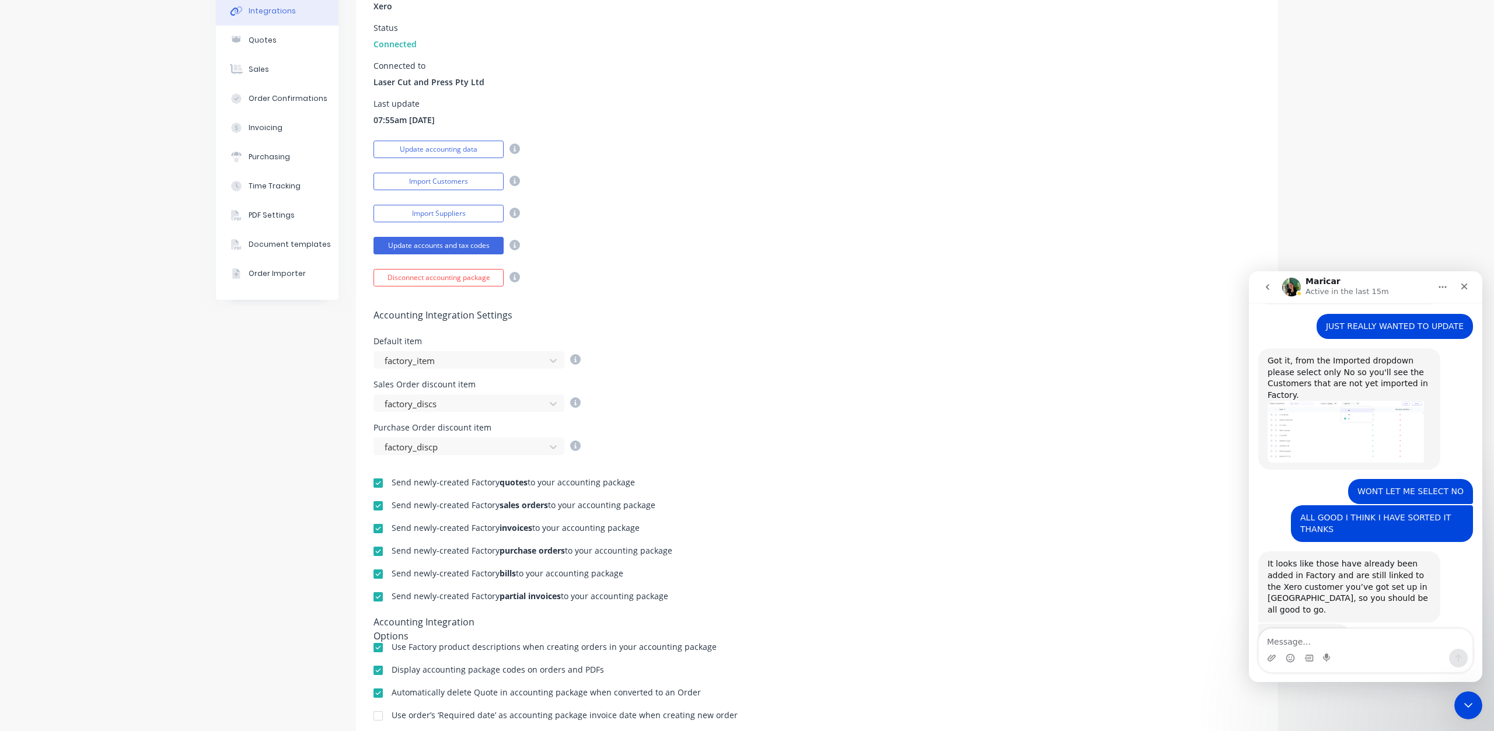
scroll to position [175, 0]
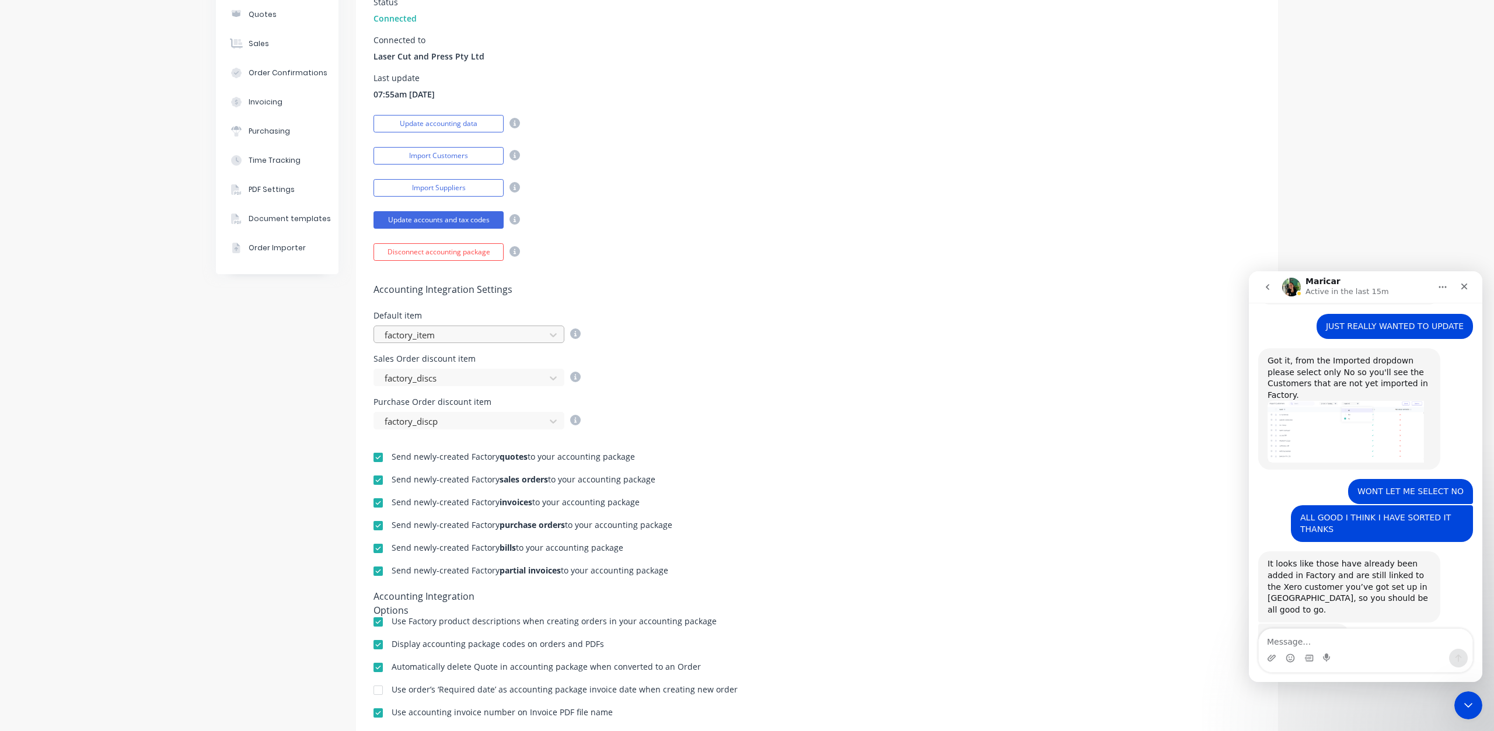
click at [511, 337] on div at bounding box center [461, 335] width 156 height 15
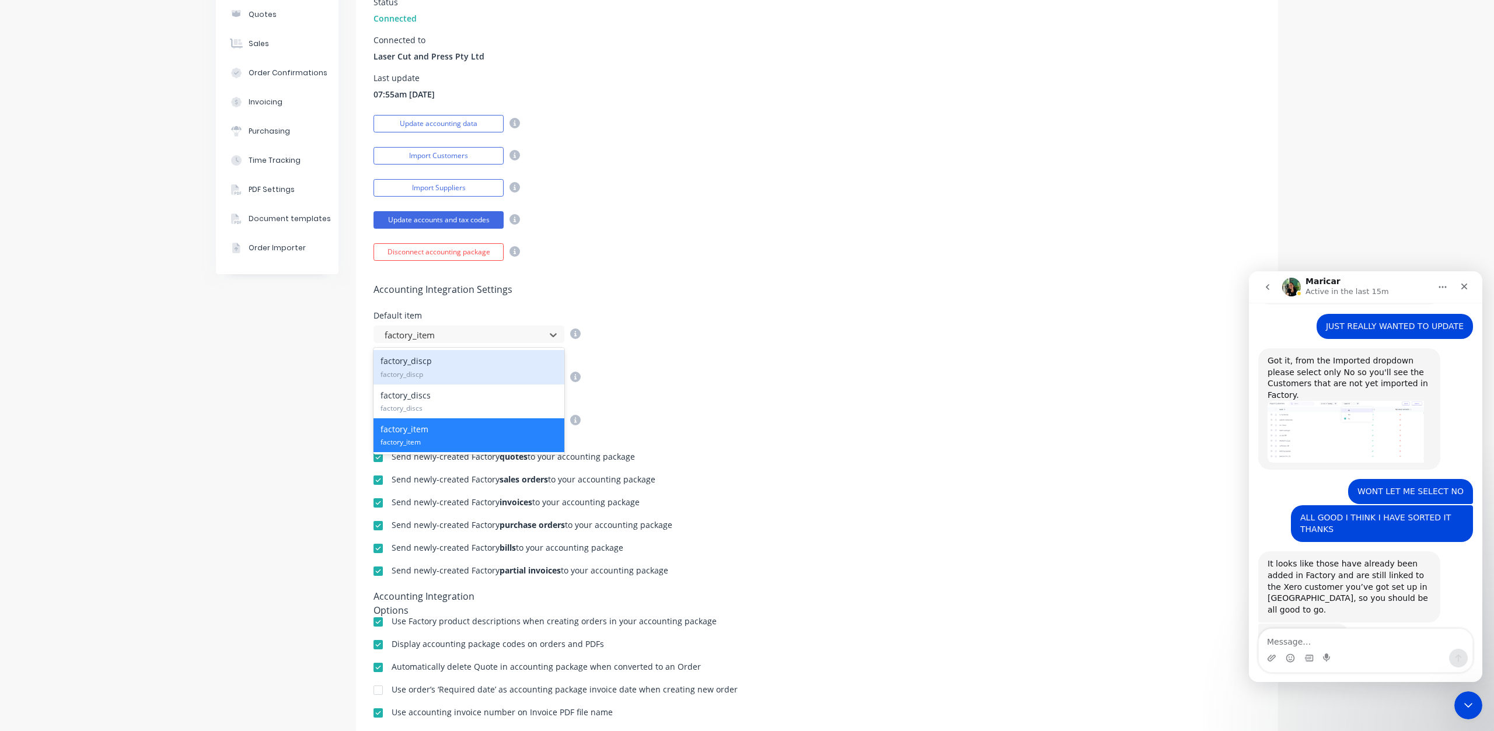
click at [634, 278] on div "Accounting Integration Settings Default item 3 results available. Use Up and Do…" at bounding box center [817, 345] width 922 height 169
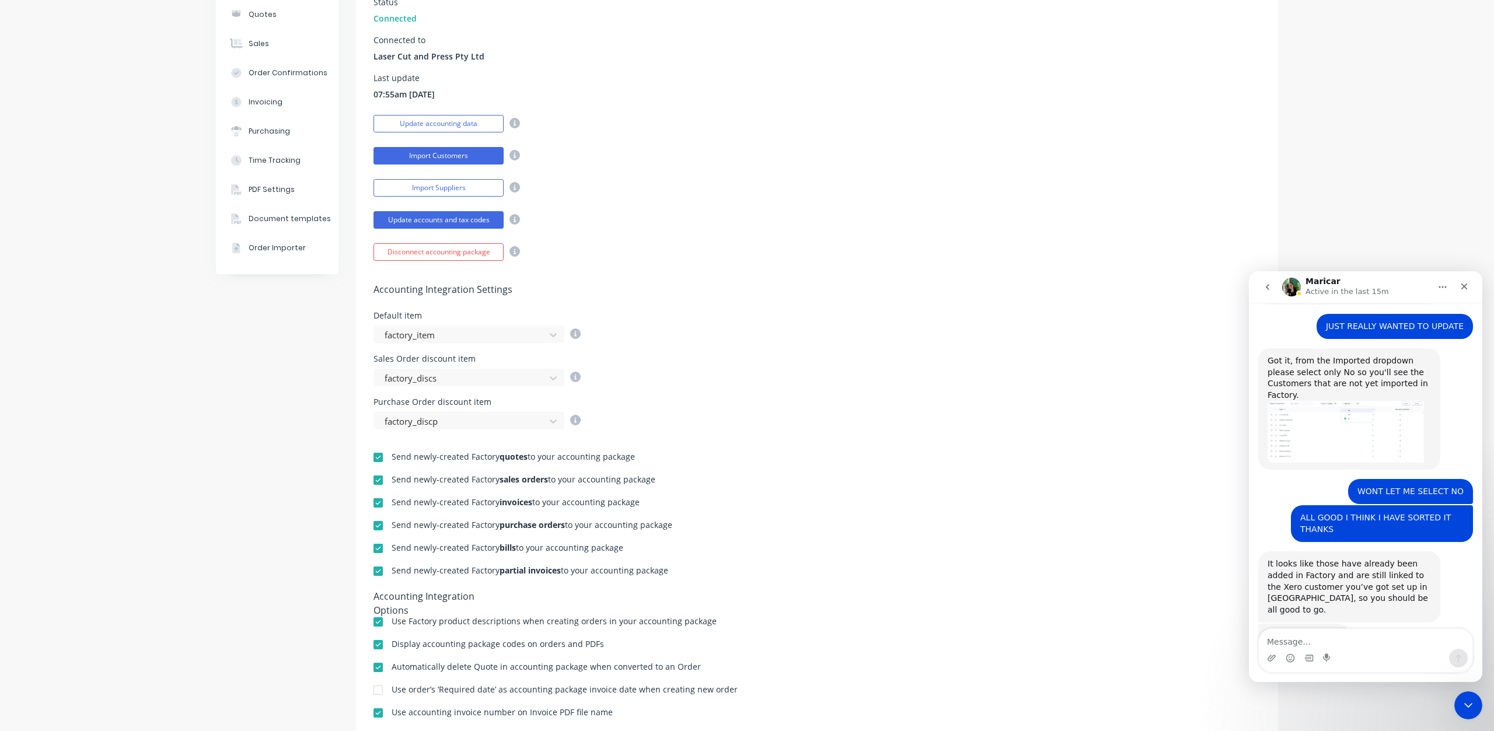
click at [449, 158] on button "Import Customers" at bounding box center [438, 156] width 130 height 18
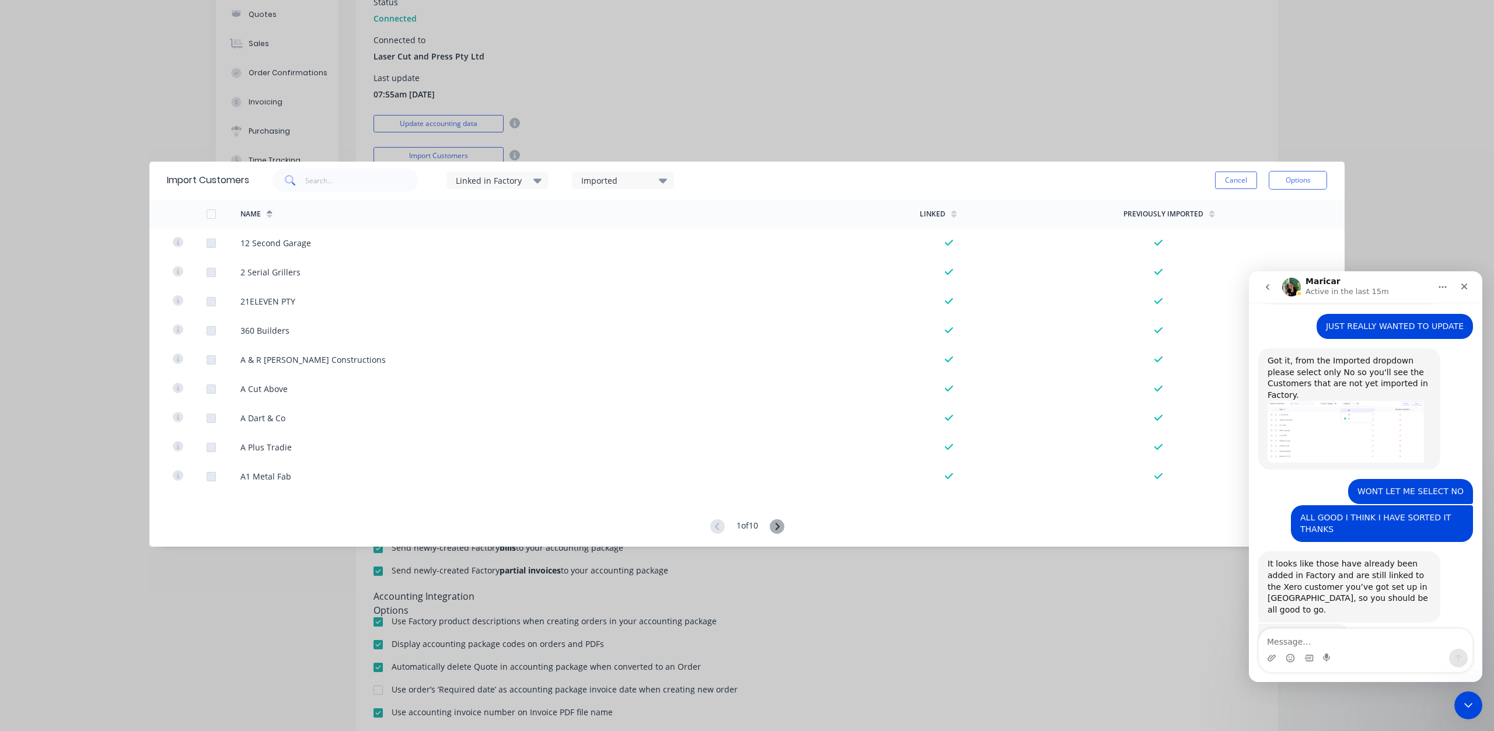
click at [610, 181] on div "Imported" at bounding box center [618, 180] width 74 height 12
click at [597, 219] on div at bounding box center [593, 218] width 23 height 23
click at [621, 183] on div "Imported" at bounding box center [618, 180] width 74 height 12
click at [591, 263] on div at bounding box center [593, 264] width 23 height 23
click at [540, 183] on icon at bounding box center [537, 181] width 8 height 5
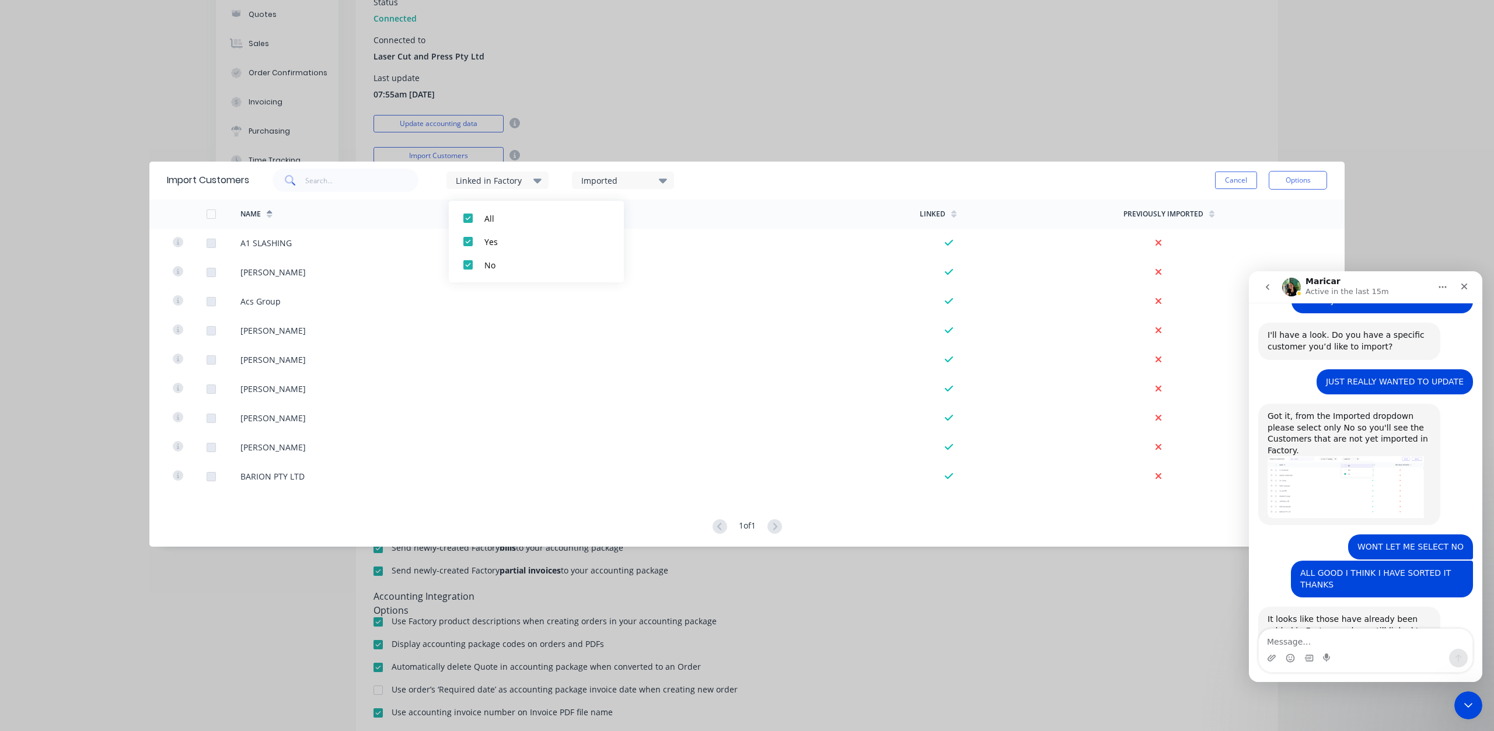
scroll to position [850, 0]
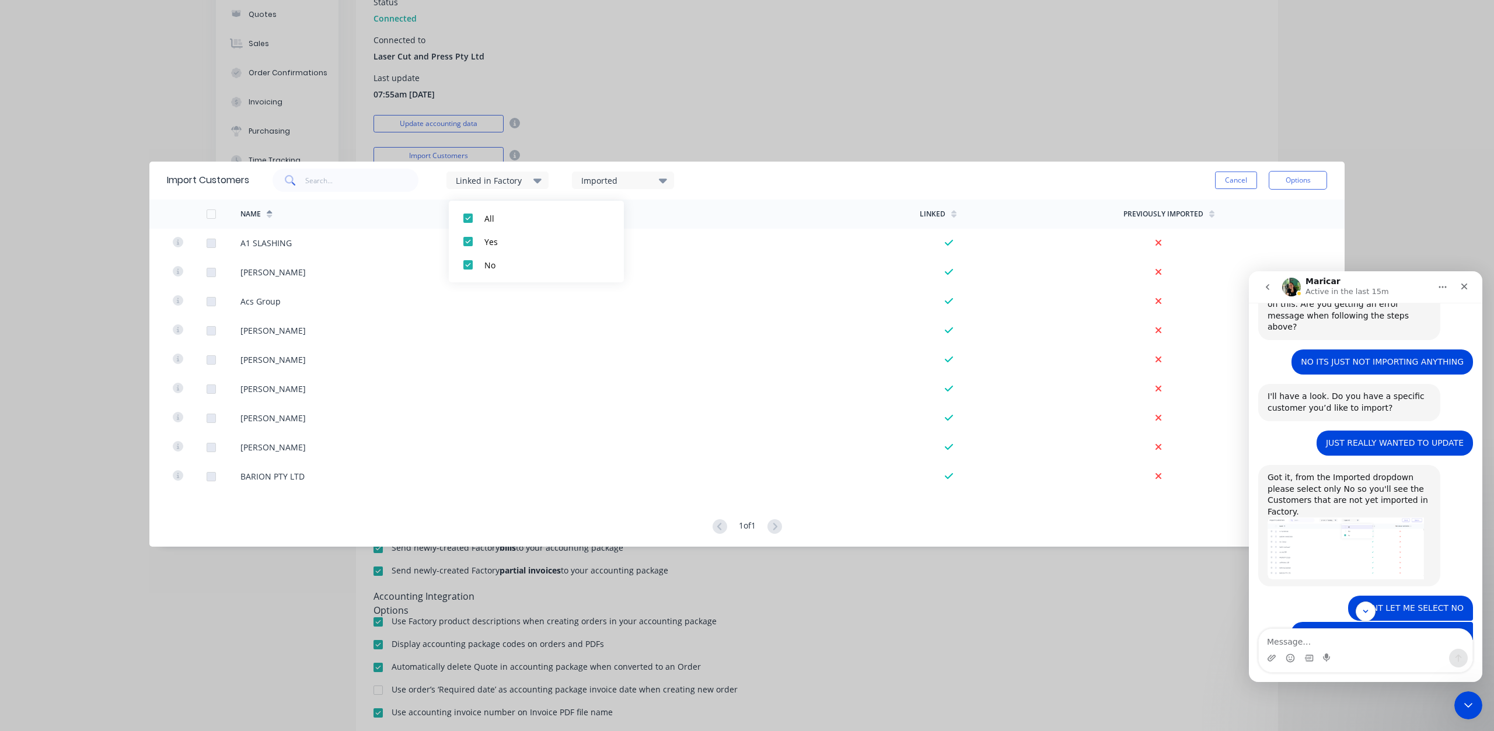
click at [1327, 518] on img "Maricar says…" at bounding box center [1345, 548] width 156 height 61
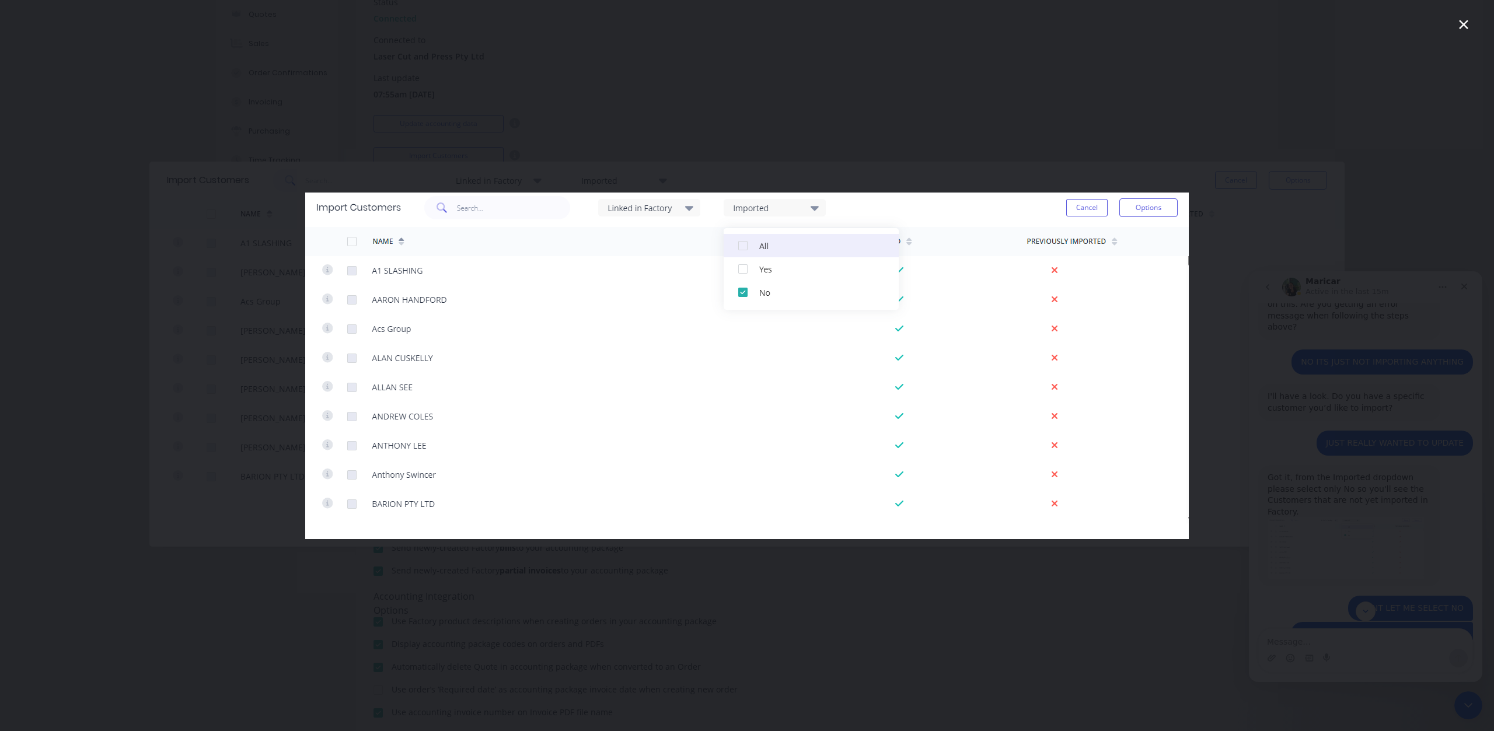
scroll to position [0, 0]
click at [1467, 21] on icon "Close" at bounding box center [1463, 24] width 9 height 9
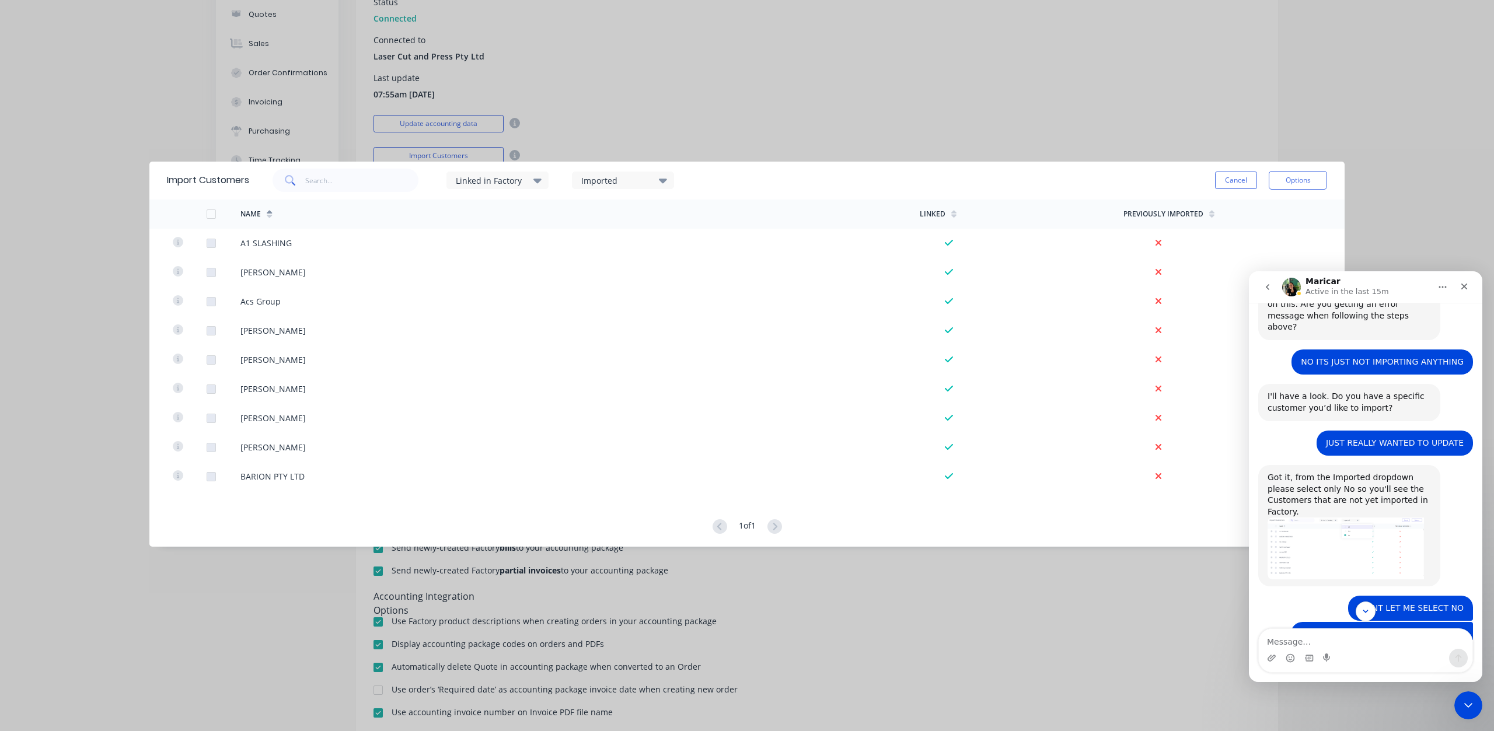
click at [1097, 116] on div "Import Customers Linked in Factory Imported Cancel Options Name Linked Previous…" at bounding box center [747, 365] width 1494 height 731
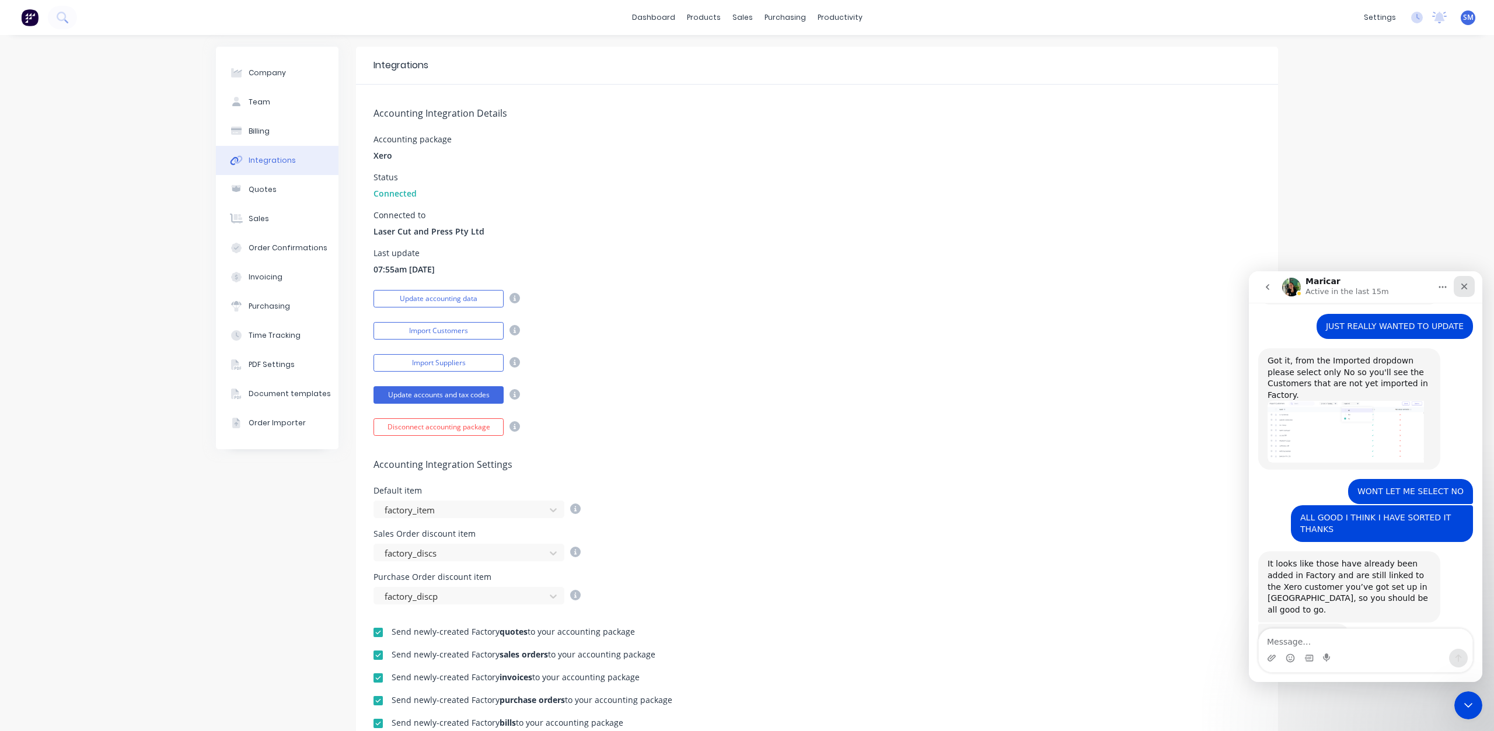
click at [1463, 283] on icon "Close" at bounding box center [1463, 286] width 9 height 9
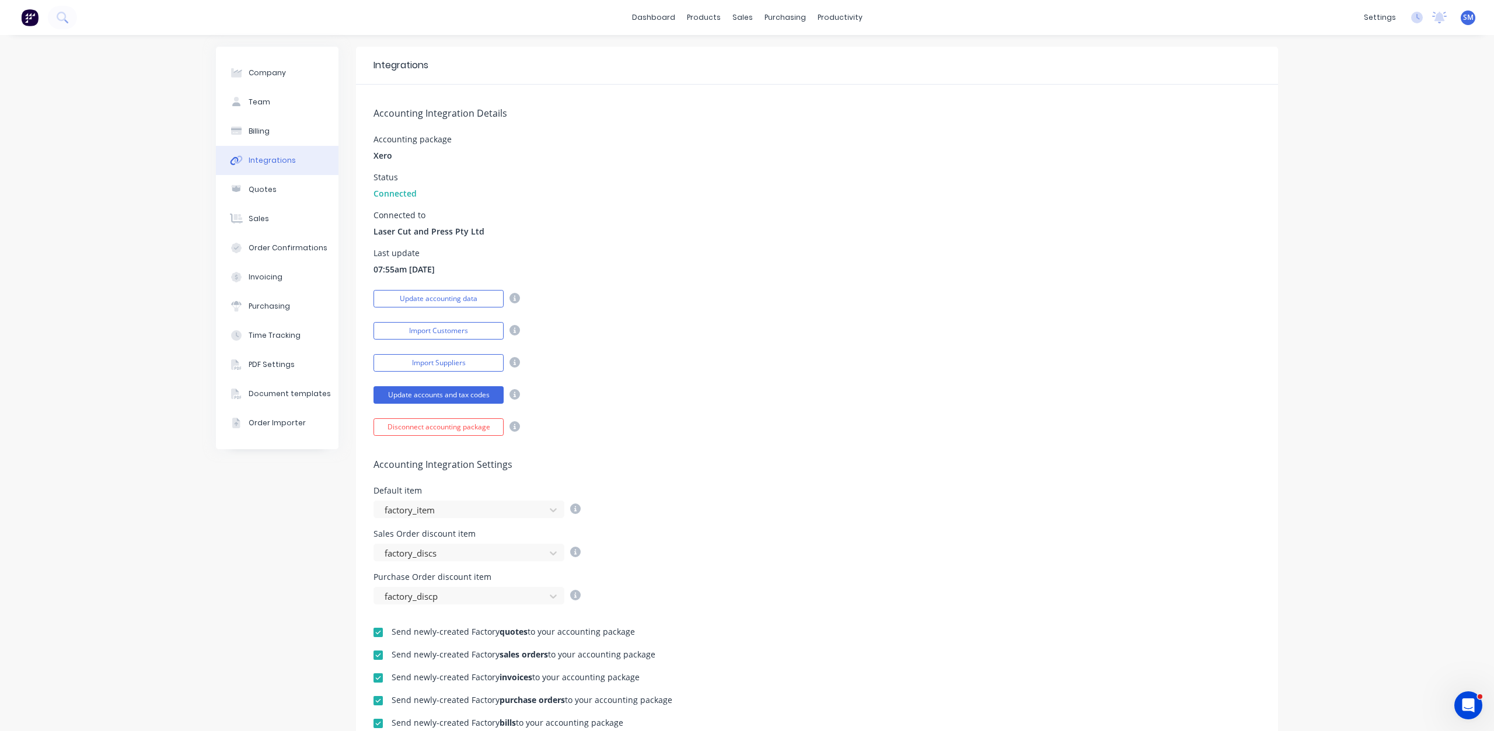
scroll to position [966, 0]
click at [734, 16] on div "sales" at bounding box center [742, 18] width 32 height 18
click at [764, 55] on div "Sales Orders" at bounding box center [781, 56] width 48 height 11
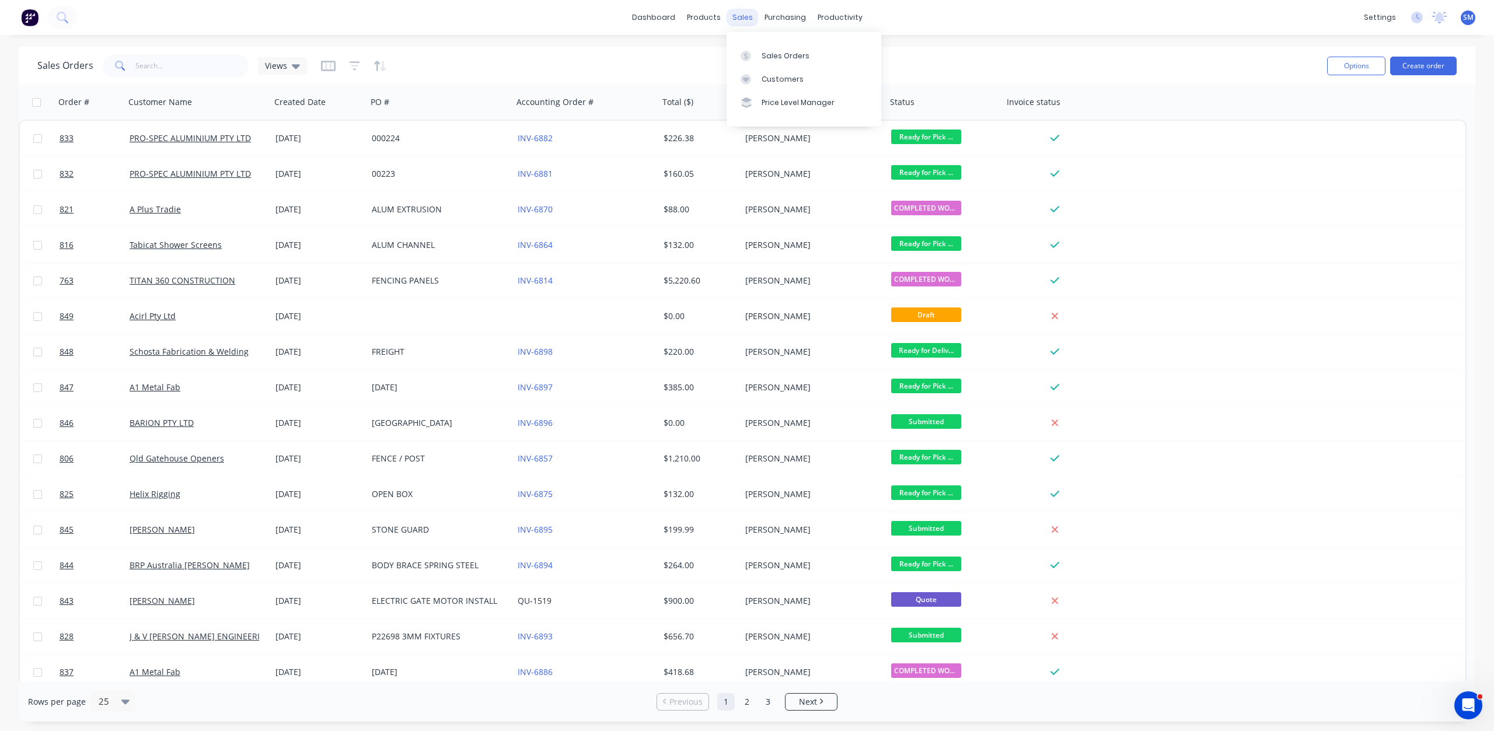
click at [746, 17] on div "sales" at bounding box center [742, 18] width 32 height 18
click at [773, 77] on div "Customers" at bounding box center [782, 79] width 42 height 11
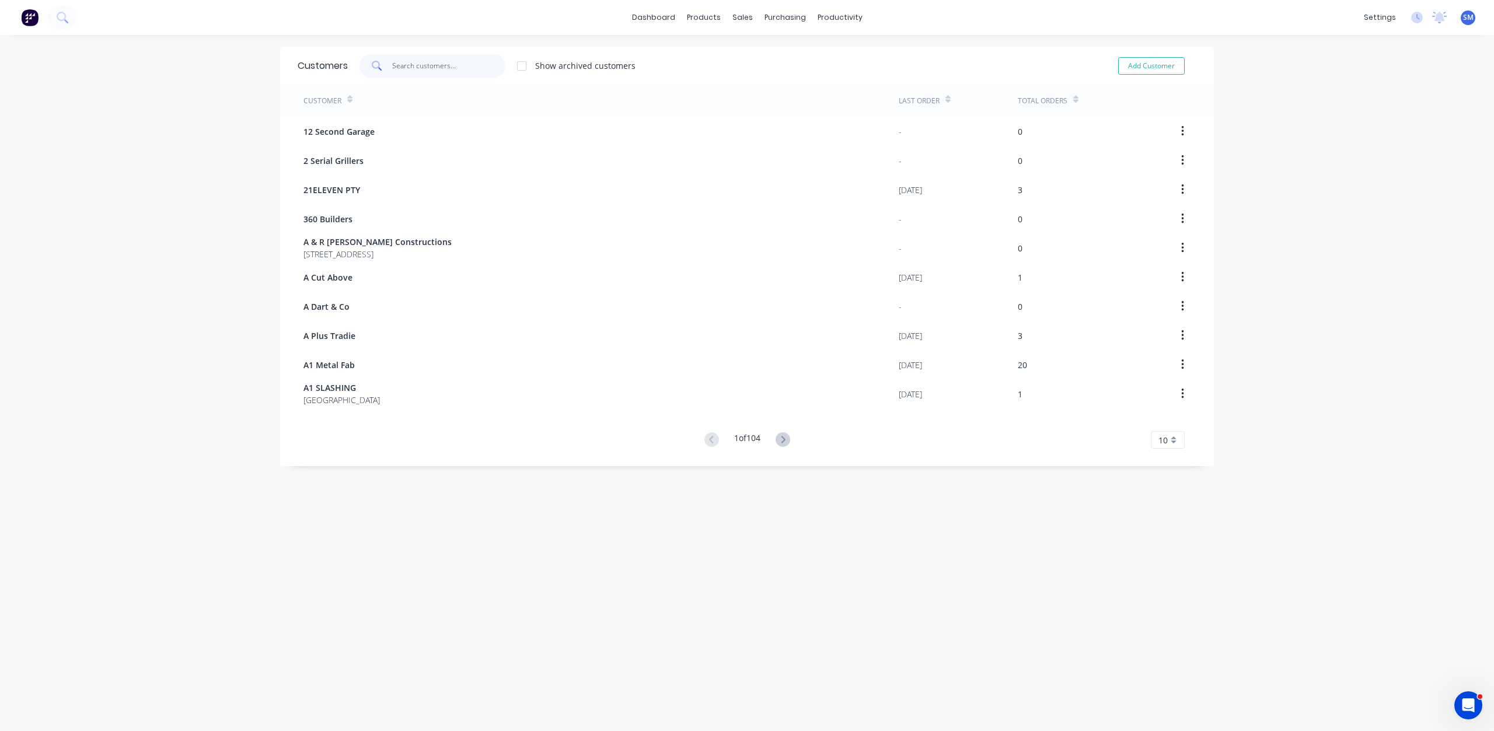
click at [397, 74] on input "text" at bounding box center [449, 65] width 114 height 23
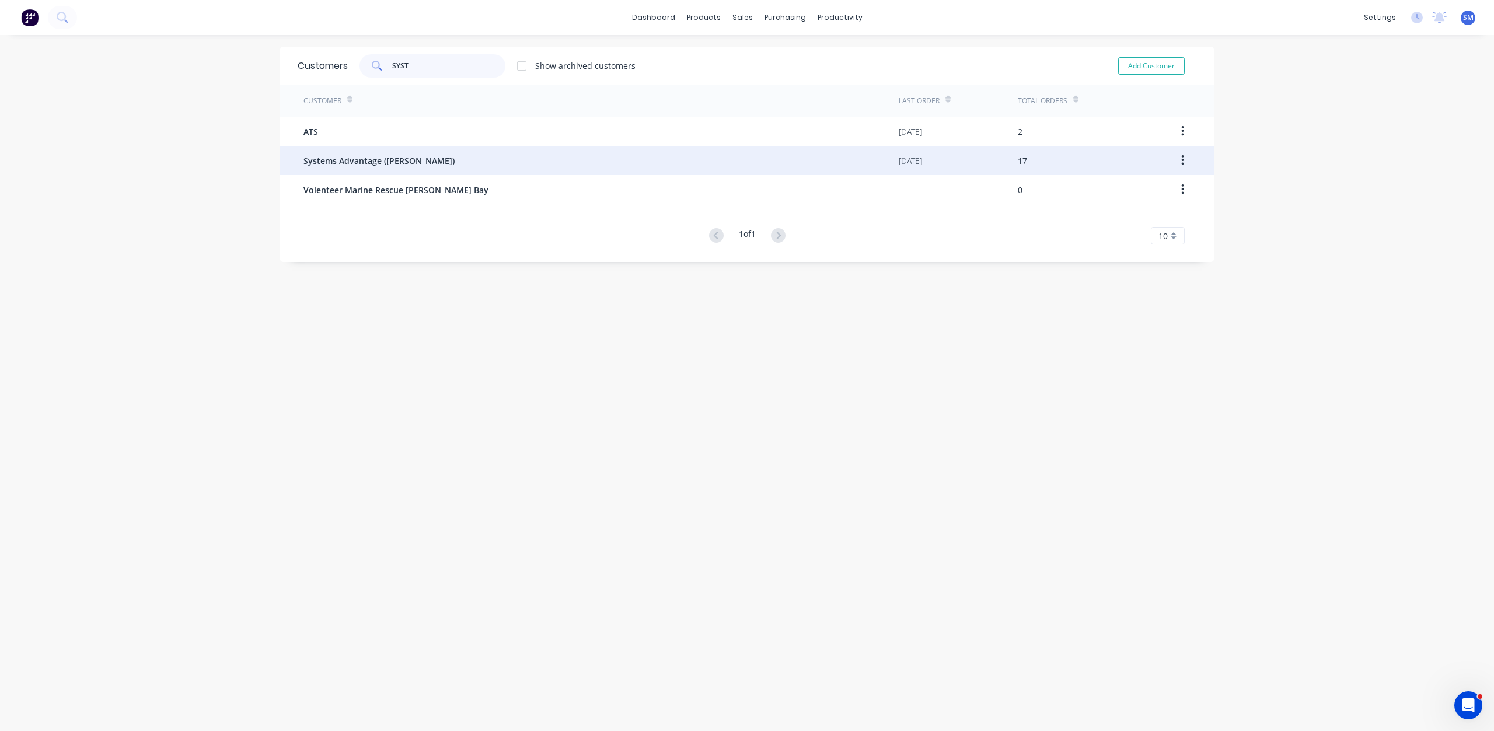
type input "SYST"
click at [358, 160] on span "Systems Advantage ([PERSON_NAME])" at bounding box center [378, 161] width 151 height 12
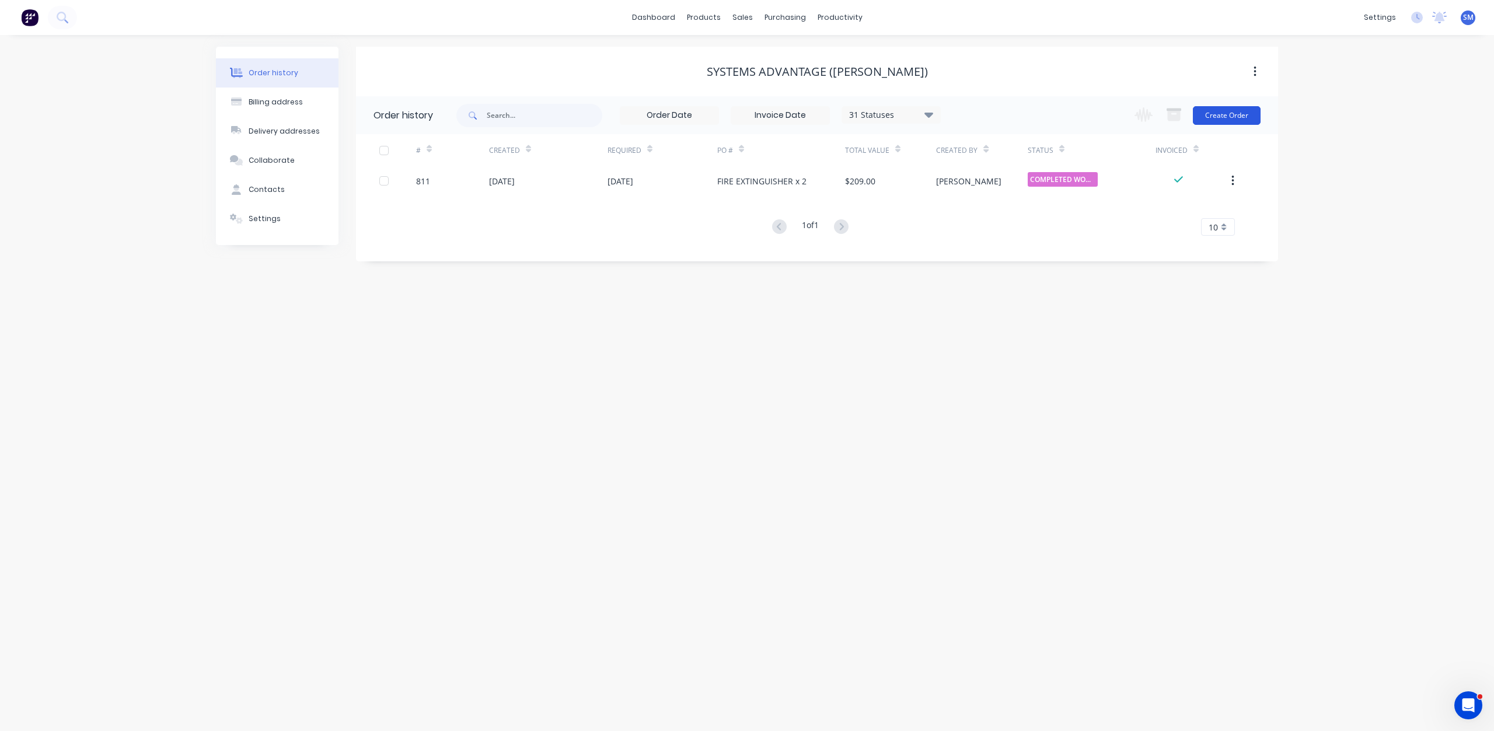
click at [1227, 113] on button "Create Order" at bounding box center [1227, 115] width 68 height 19
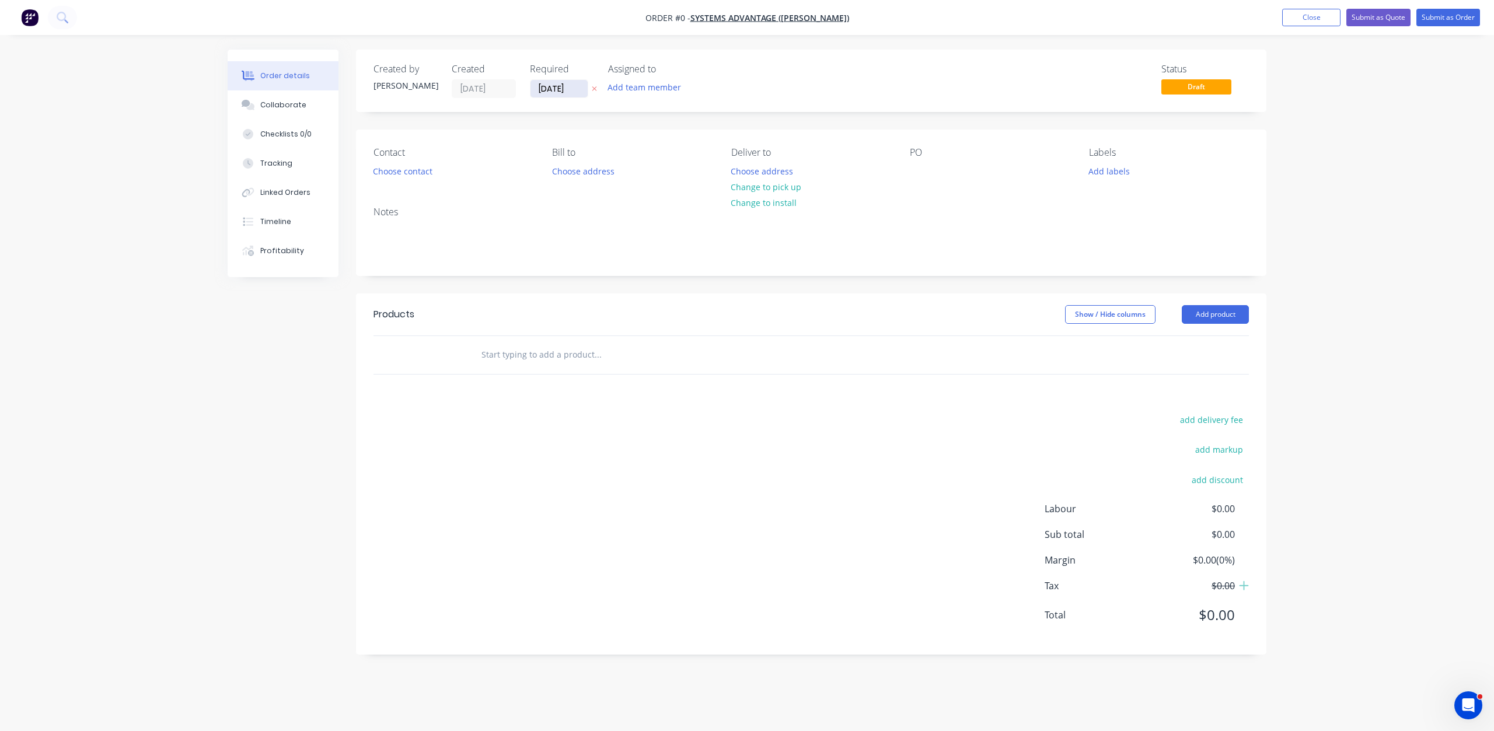
click at [549, 89] on input "[DATE]" at bounding box center [558, 89] width 57 height 18
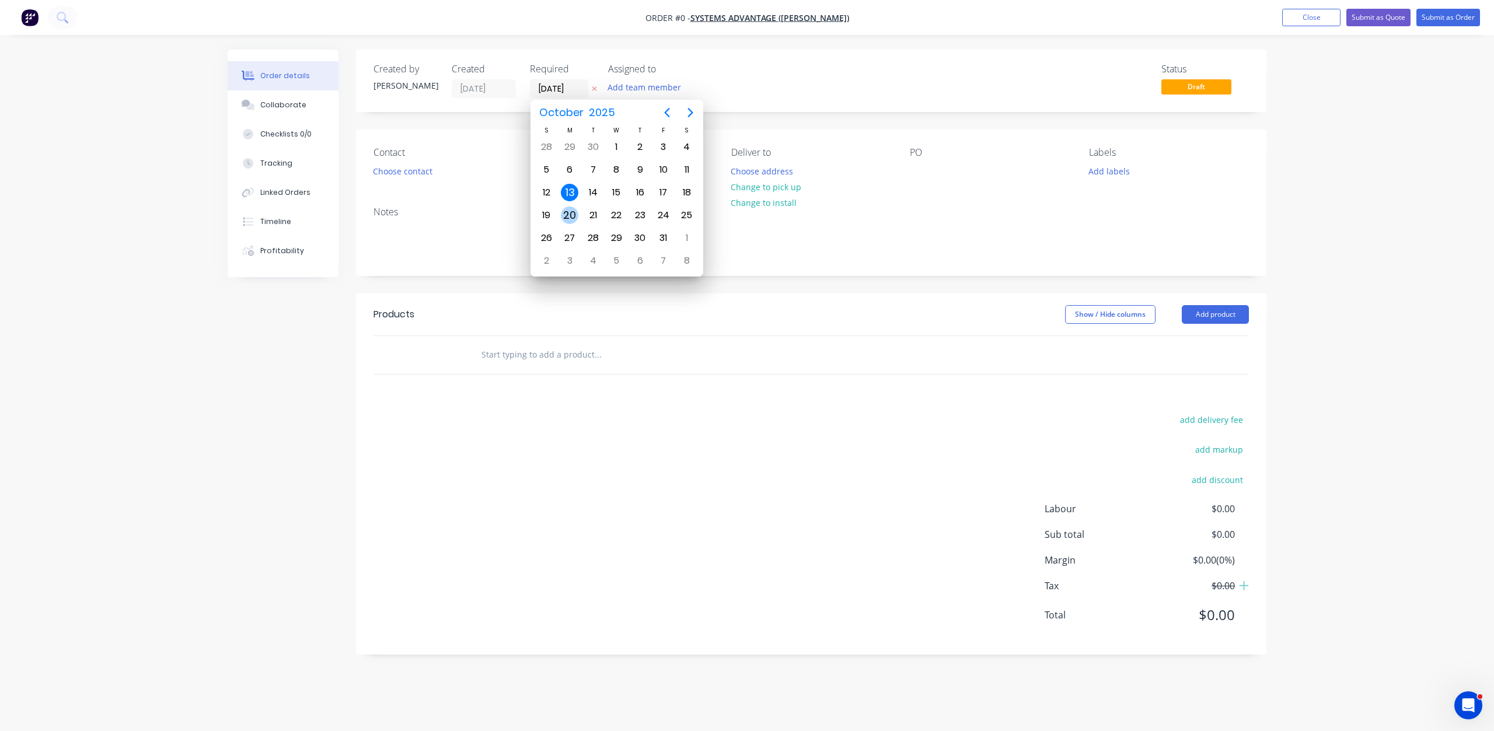
click at [571, 216] on div "20" at bounding box center [570, 216] width 18 height 18
type input "[DATE]"
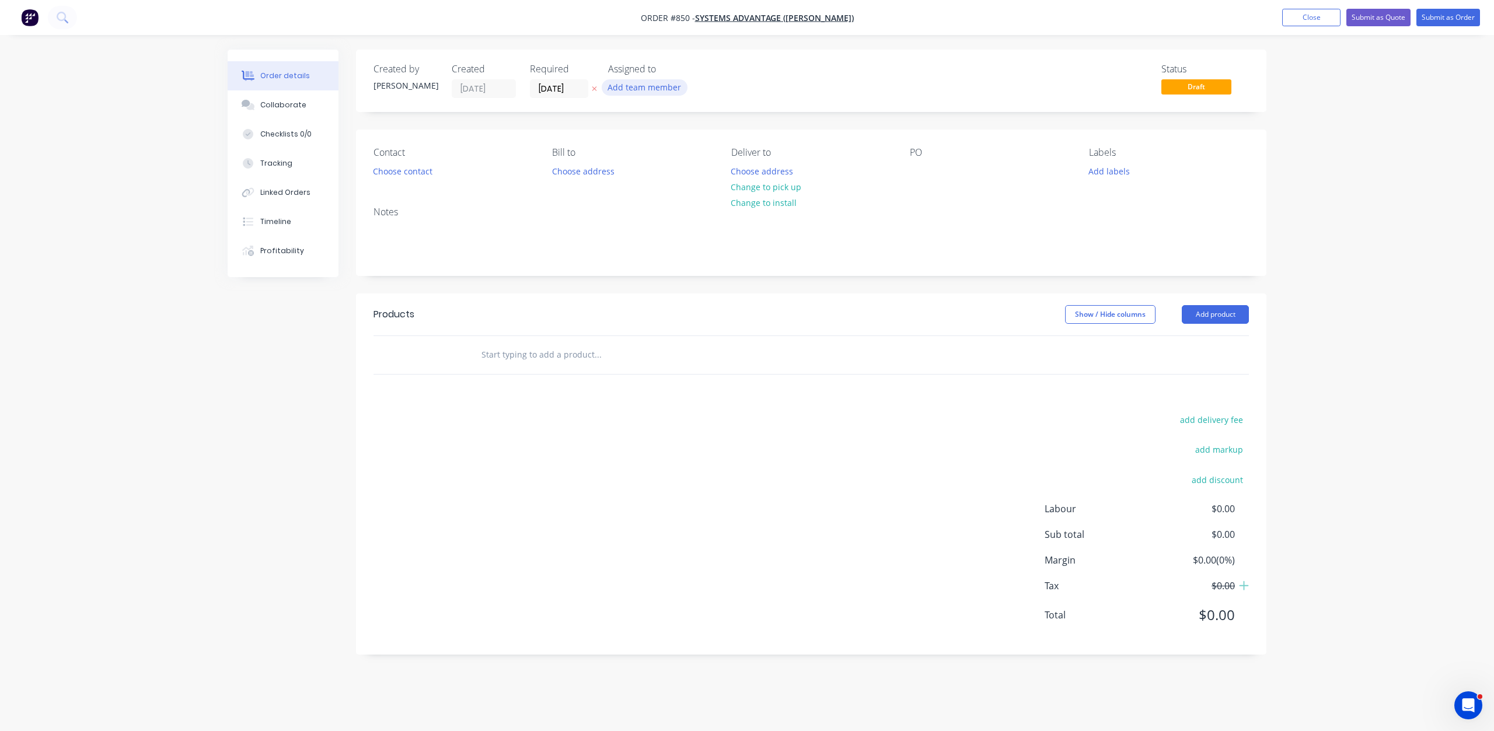
click at [634, 92] on button "Add team member" at bounding box center [645, 87] width 86 height 16
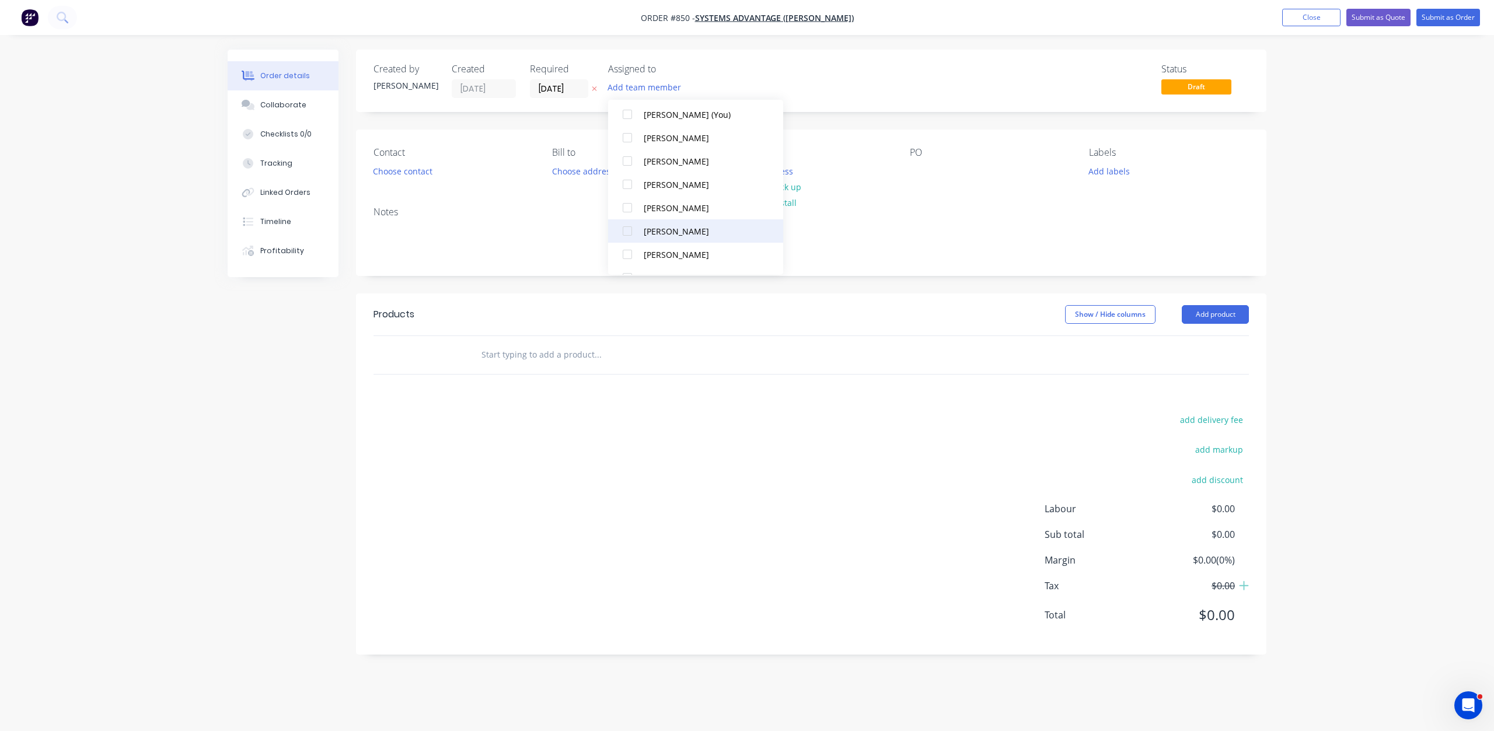
scroll to position [58, 0]
click at [631, 230] on div at bounding box center [627, 233] width 23 height 23
click at [628, 256] on div at bounding box center [627, 257] width 23 height 23
click at [624, 236] on div at bounding box center [627, 233] width 23 height 23
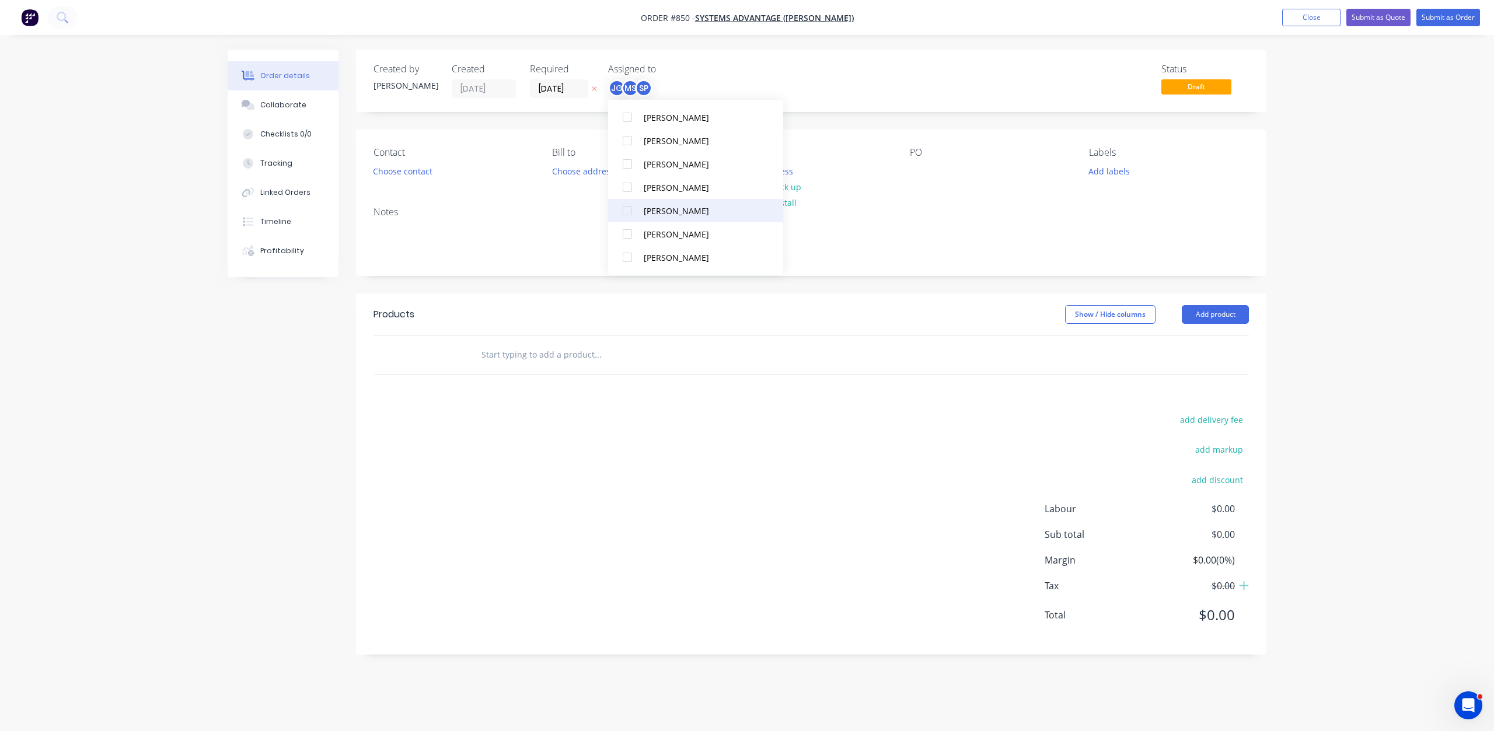
click at [631, 213] on div at bounding box center [627, 210] width 23 height 23
click at [419, 176] on button "Choose contact" at bounding box center [403, 171] width 72 height 16
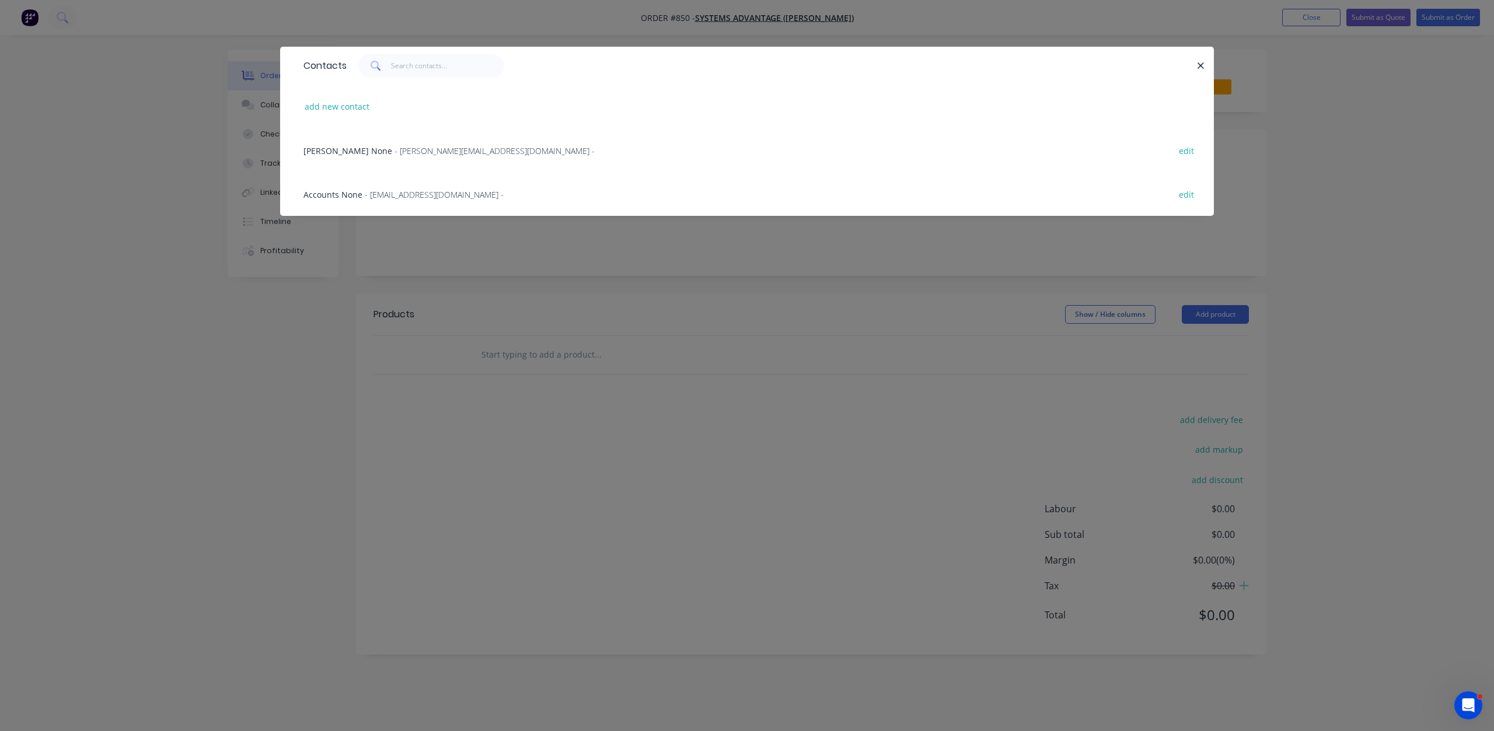
click at [400, 194] on span "- [EMAIL_ADDRESS][DOMAIN_NAME] -" at bounding box center [434, 194] width 139 height 11
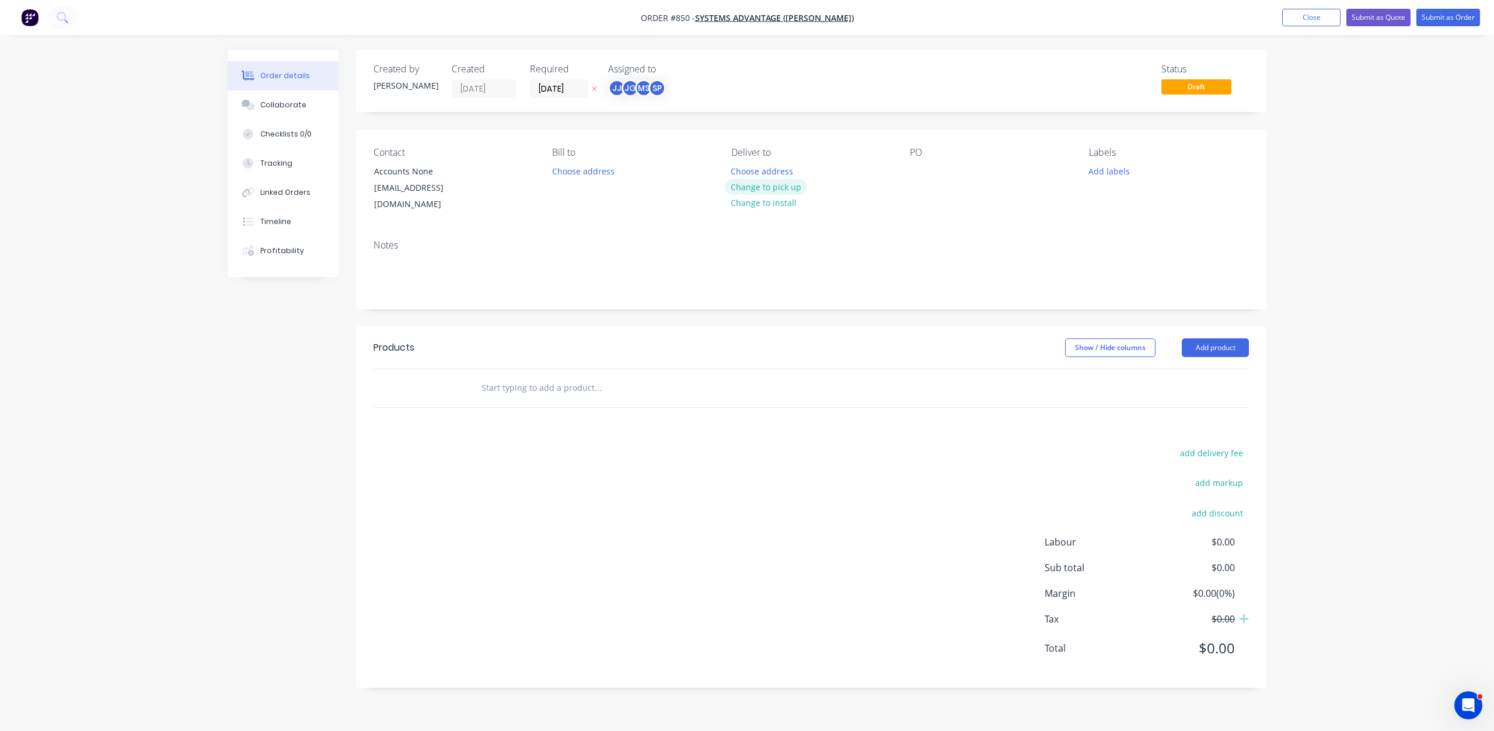
click at [772, 188] on button "Change to pick up" at bounding box center [766, 187] width 83 height 16
click at [915, 174] on div at bounding box center [919, 171] width 19 height 17
click at [1107, 174] on button "Add labels" at bounding box center [1109, 171] width 54 height 16
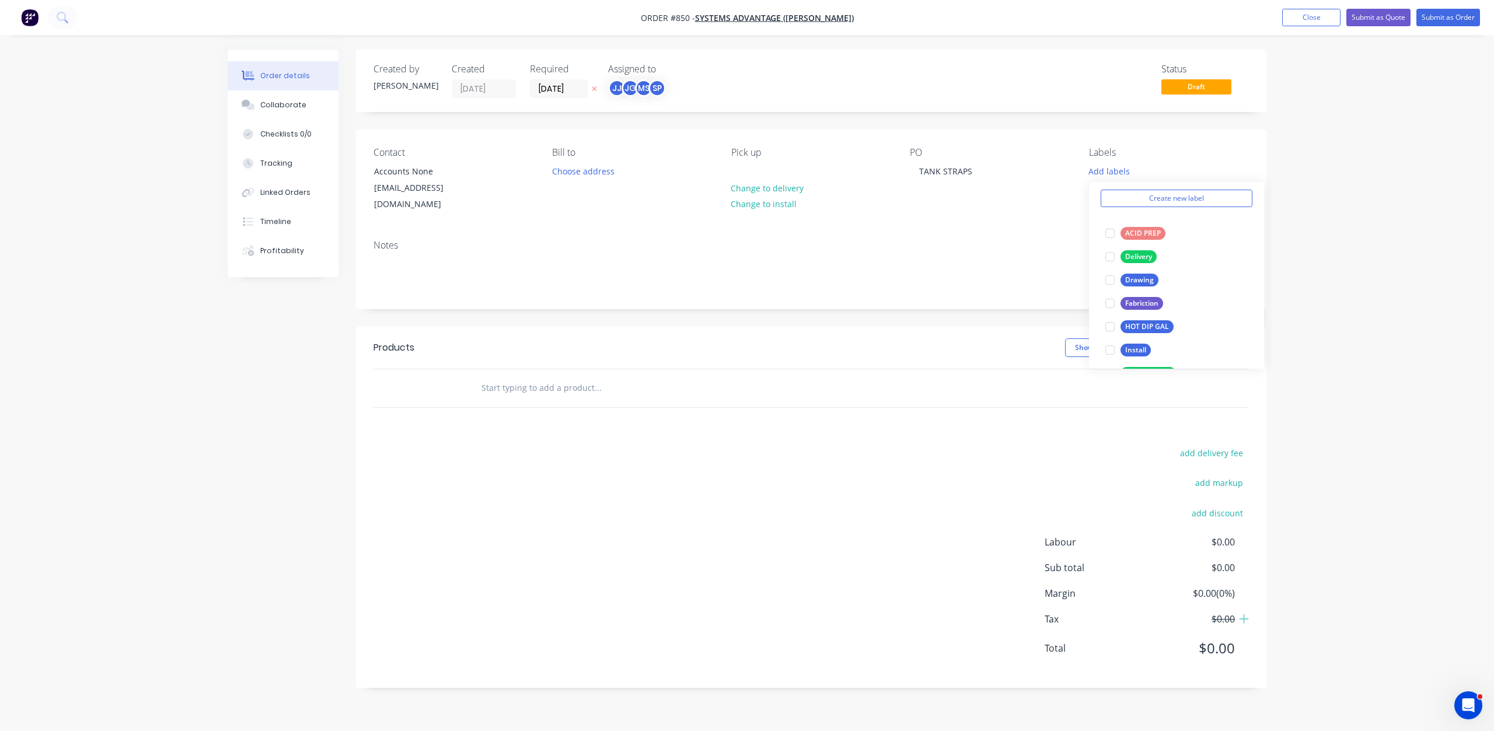
scroll to position [233, 0]
click at [1107, 204] on div at bounding box center [1109, 205] width 23 height 23
click at [1115, 272] on div at bounding box center [1109, 269] width 23 height 23
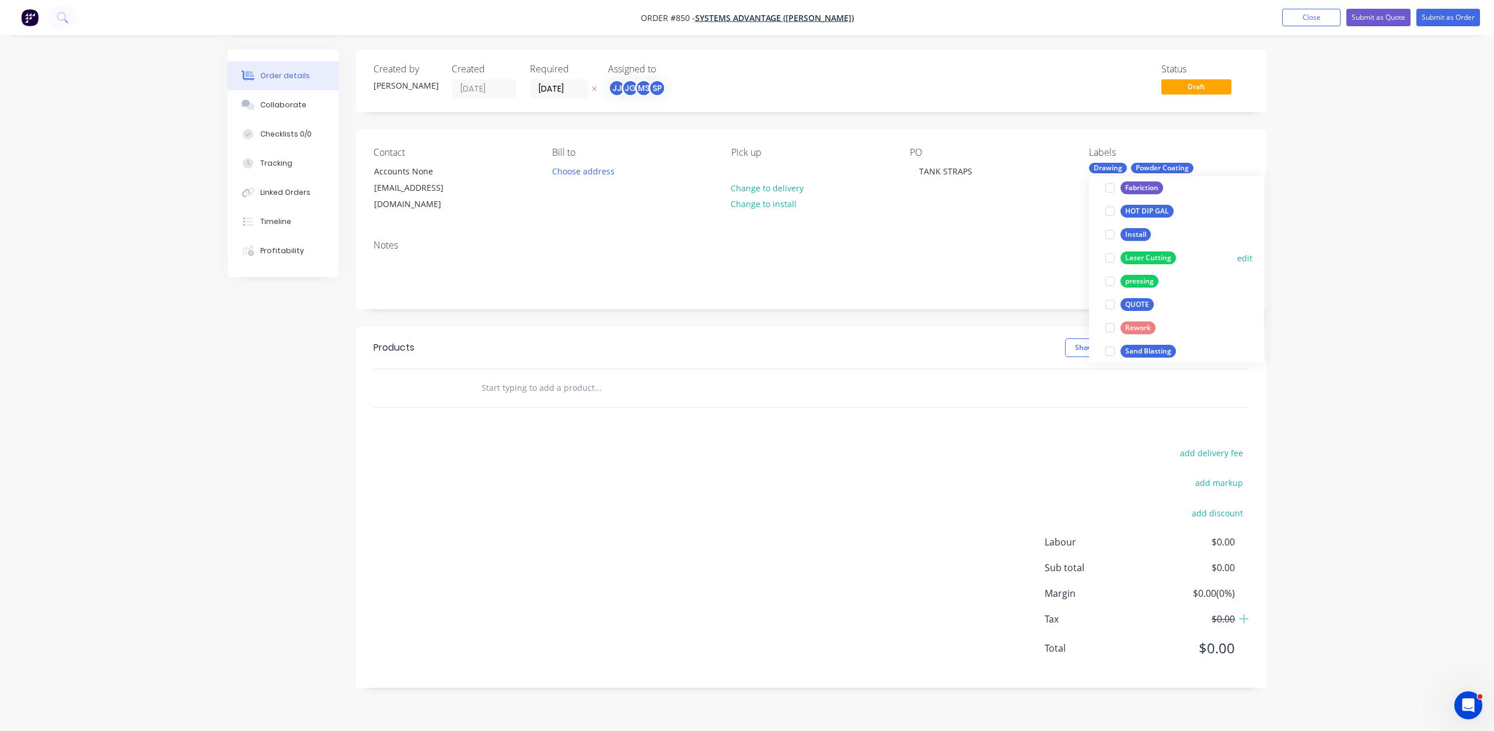
click at [1110, 258] on div at bounding box center [1109, 257] width 23 height 23
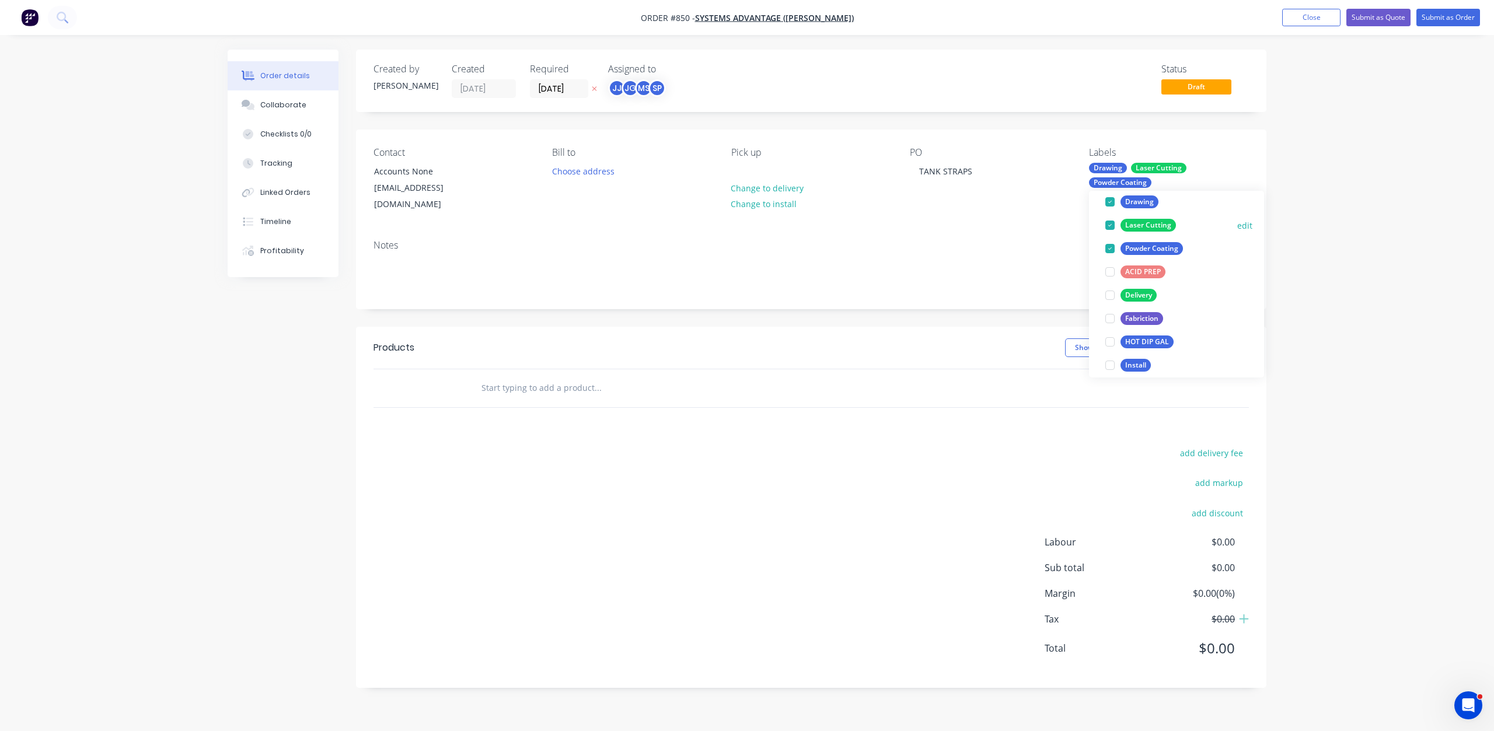
scroll to position [152, 0]
click at [1114, 320] on div at bounding box center [1109, 319] width 23 height 23
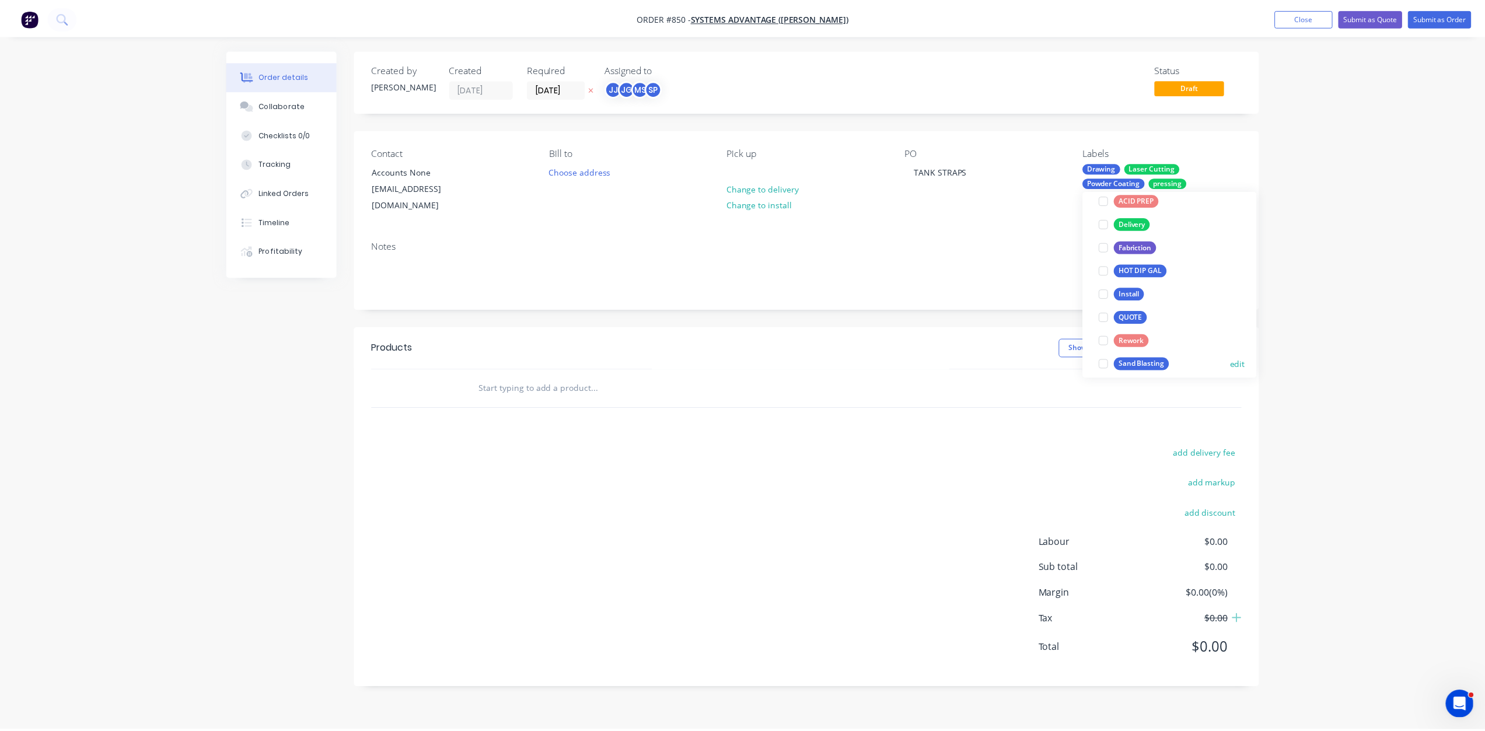
scroll to position [210, 0]
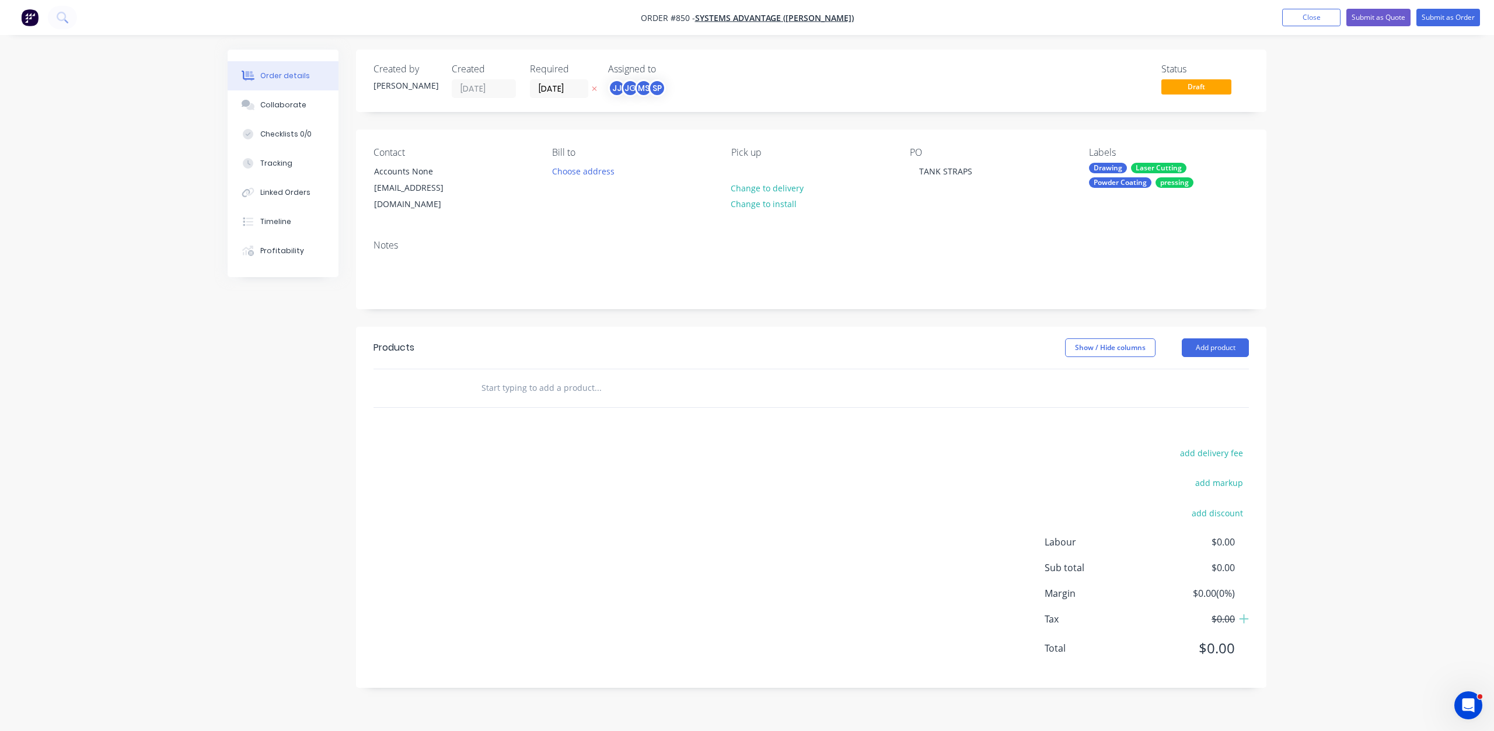
click at [1056, 240] on div "Notes" at bounding box center [810, 245] width 875 height 11
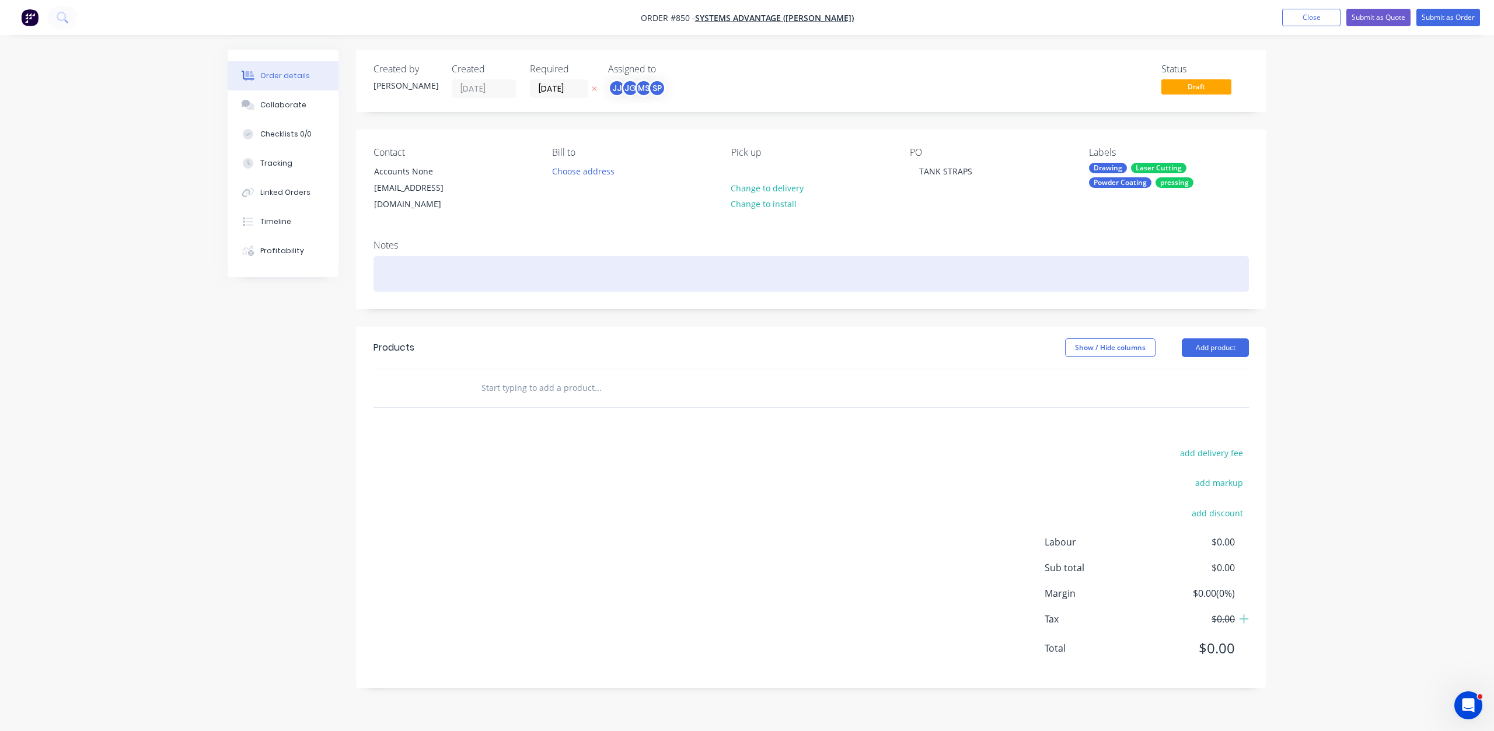
click at [389, 266] on div at bounding box center [810, 274] width 875 height 36
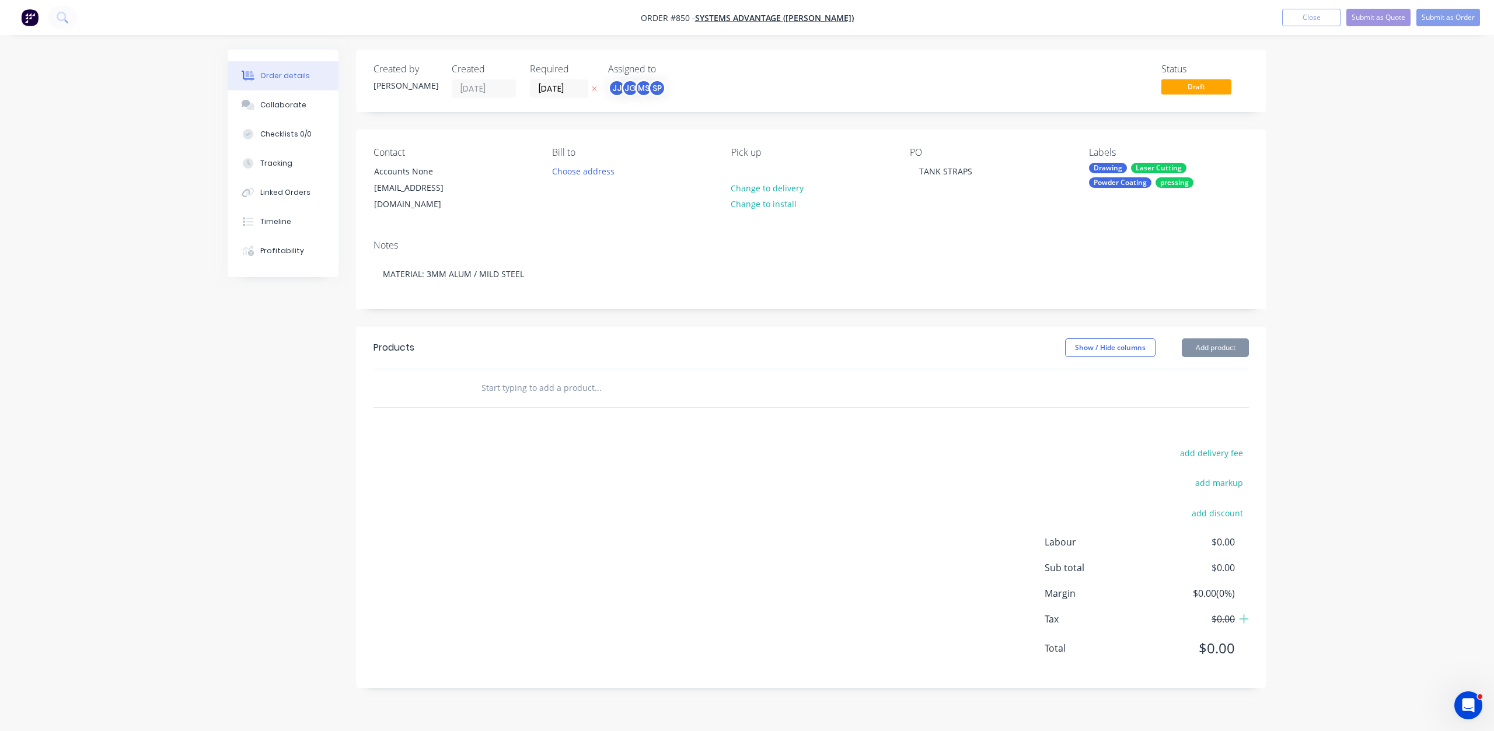
click at [491, 377] on input "text" at bounding box center [597, 387] width 233 height 23
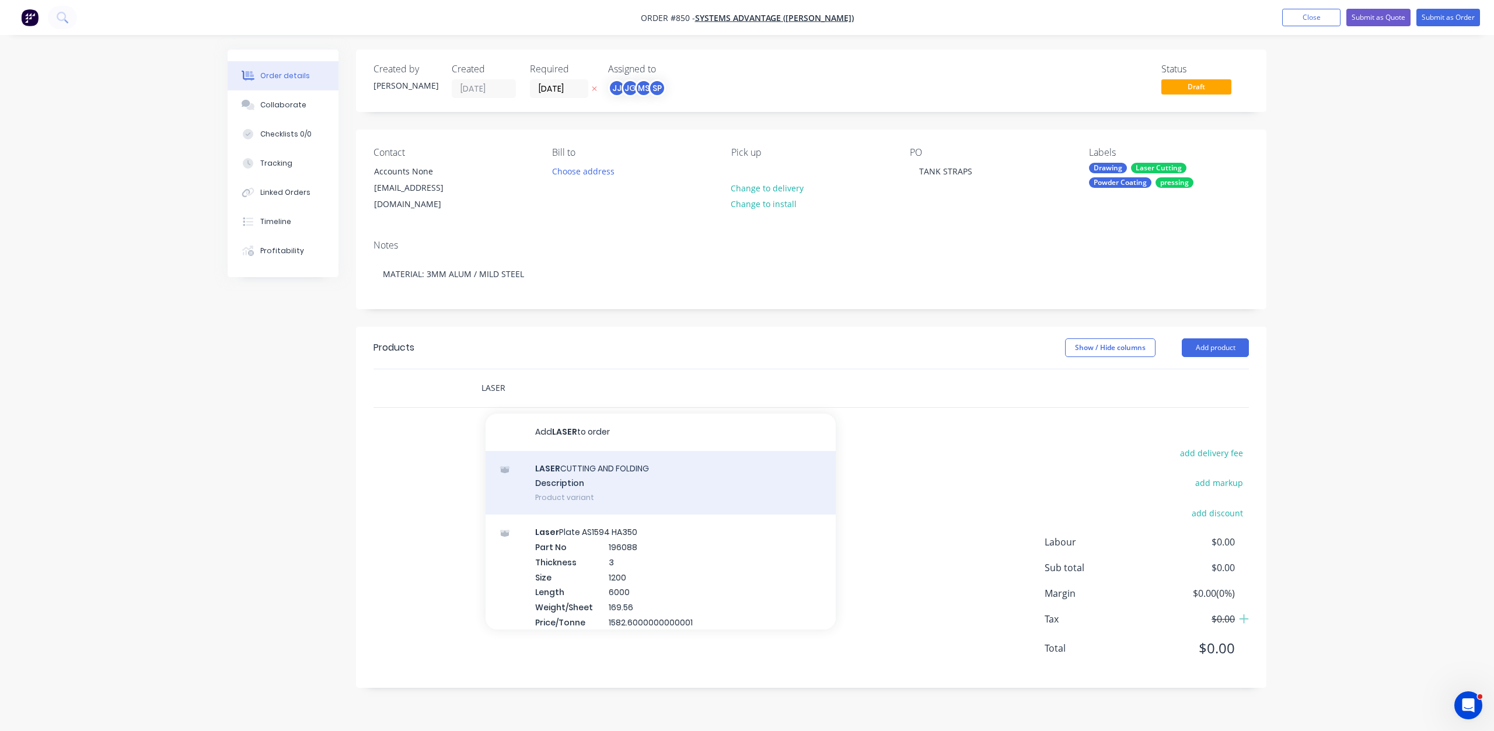
type input "LASER"
click at [571, 461] on div "LASER CUTTING AND FOLDING Description Product variant" at bounding box center [660, 483] width 350 height 64
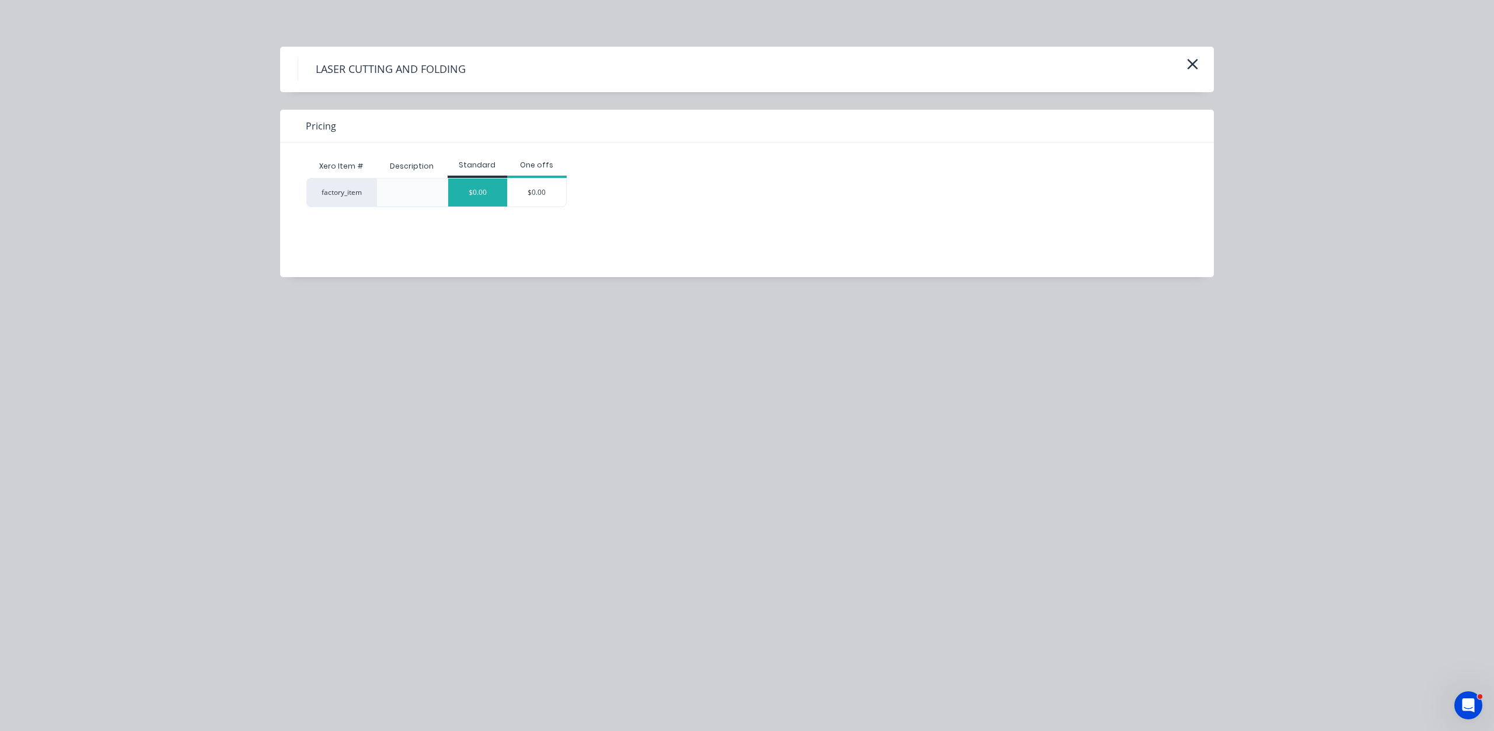
click at [488, 193] on div "$0.00" at bounding box center [477, 193] width 59 height 28
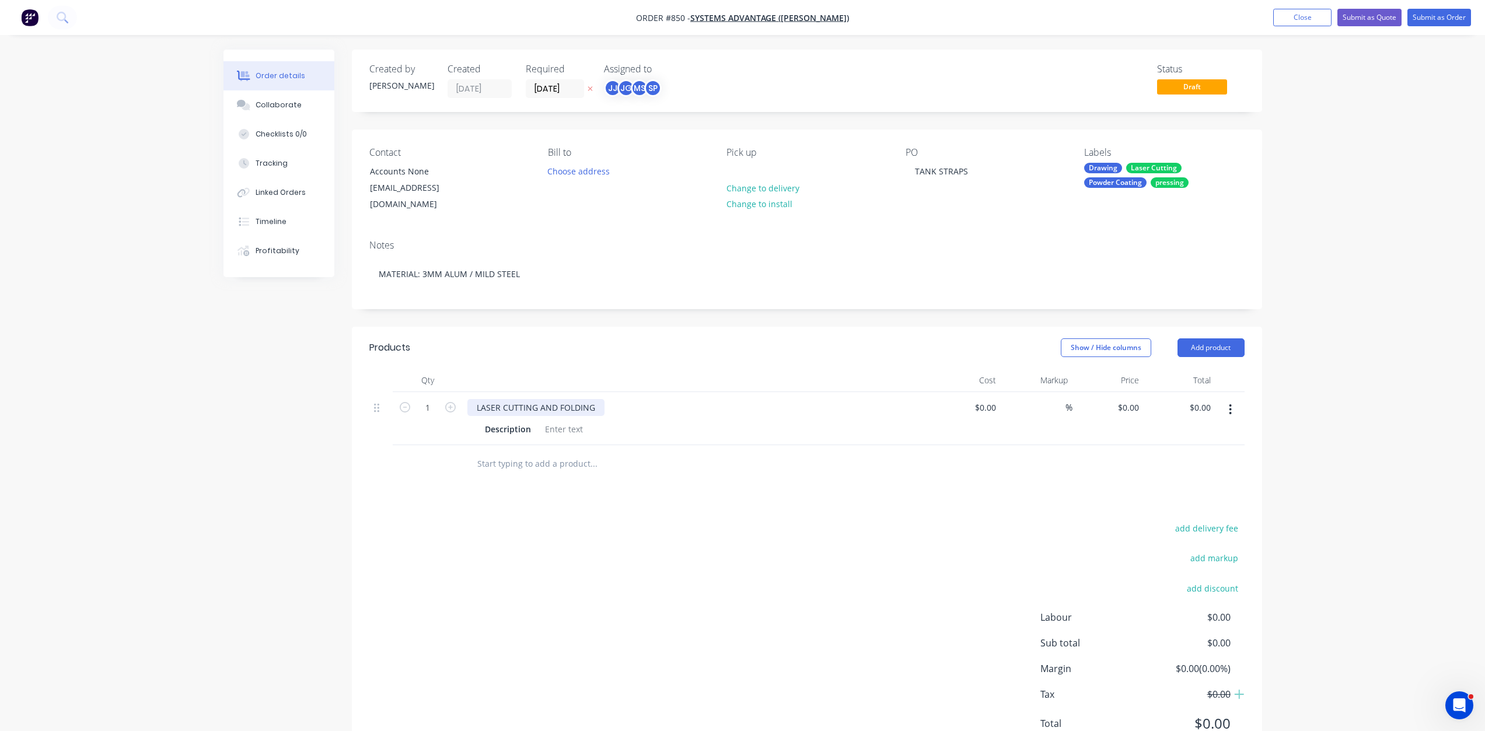
click at [557, 399] on div "LASER CUTTING AND FOLDING" at bounding box center [535, 407] width 137 height 17
click at [580, 399] on div "LASER CUTTING , FOLDING" at bounding box center [527, 407] width 121 height 17
click at [562, 421] on div at bounding box center [563, 429] width 47 height 17
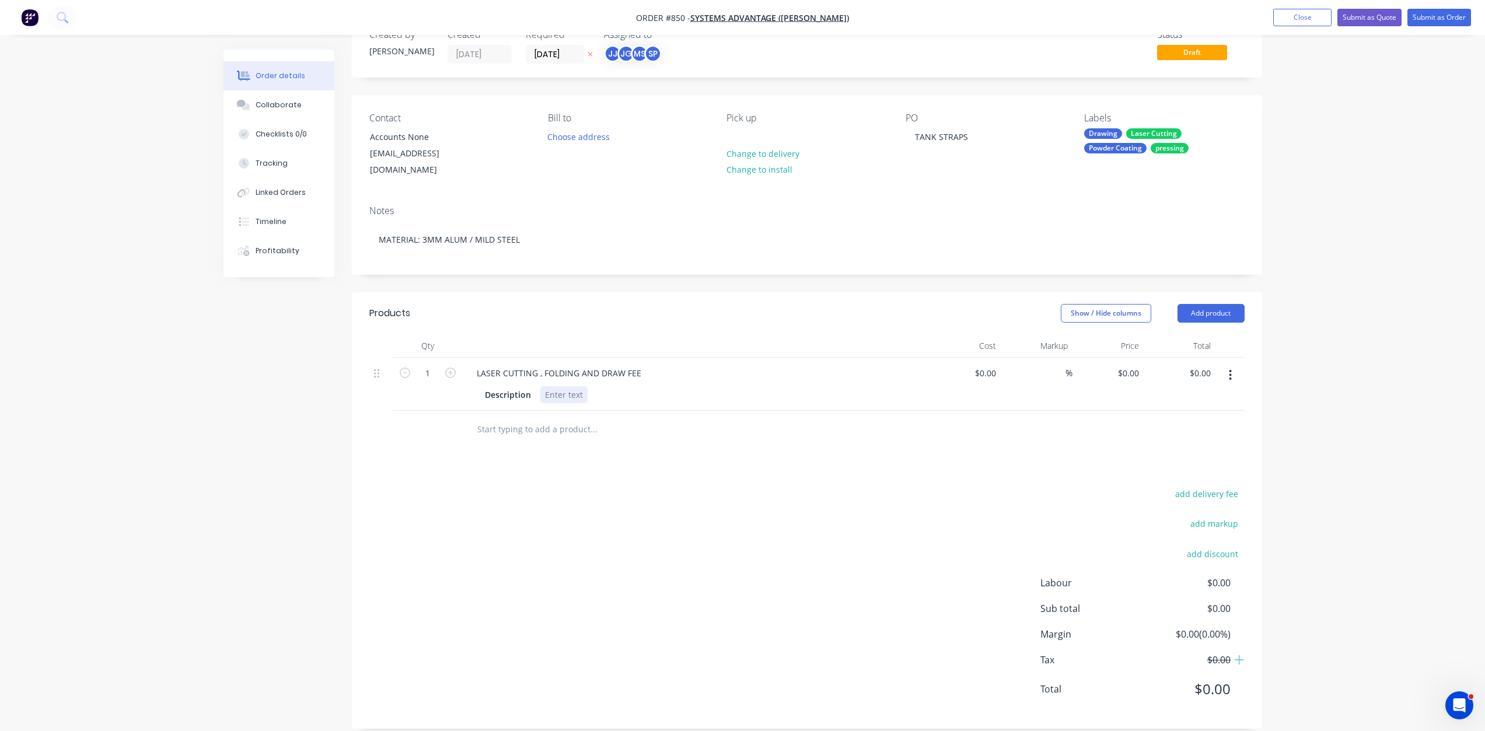
scroll to position [37, 0]
drag, startPoint x: 553, startPoint y: 383, endPoint x: 560, endPoint y: 382, distance: 6.4
click at [553, 384] on div at bounding box center [563, 392] width 47 height 17
click at [1459, 701] on icon "Open Intercom Messenger" at bounding box center [1457, 703] width 19 height 19
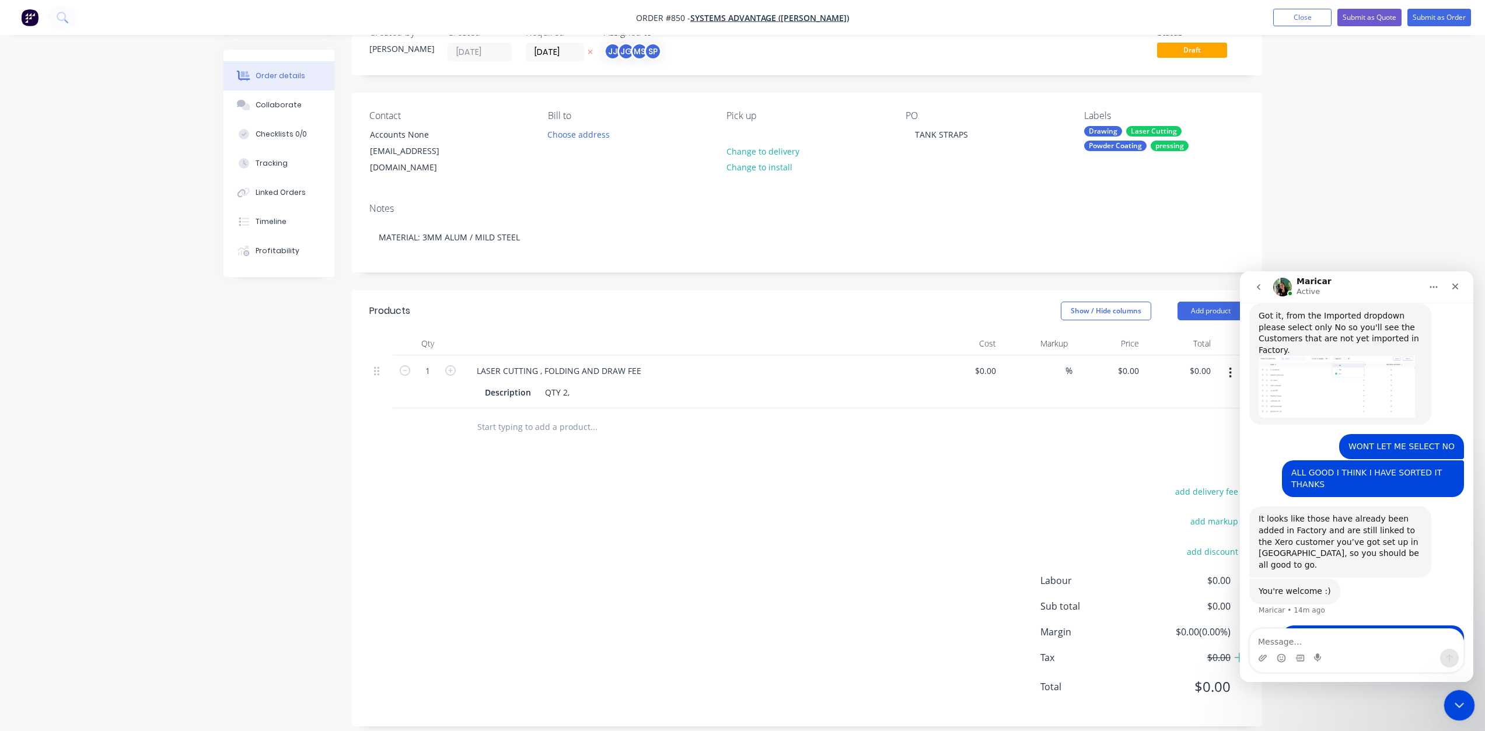
click at [1463, 693] on div "Close Intercom Messenger" at bounding box center [1458, 704] width 28 height 28
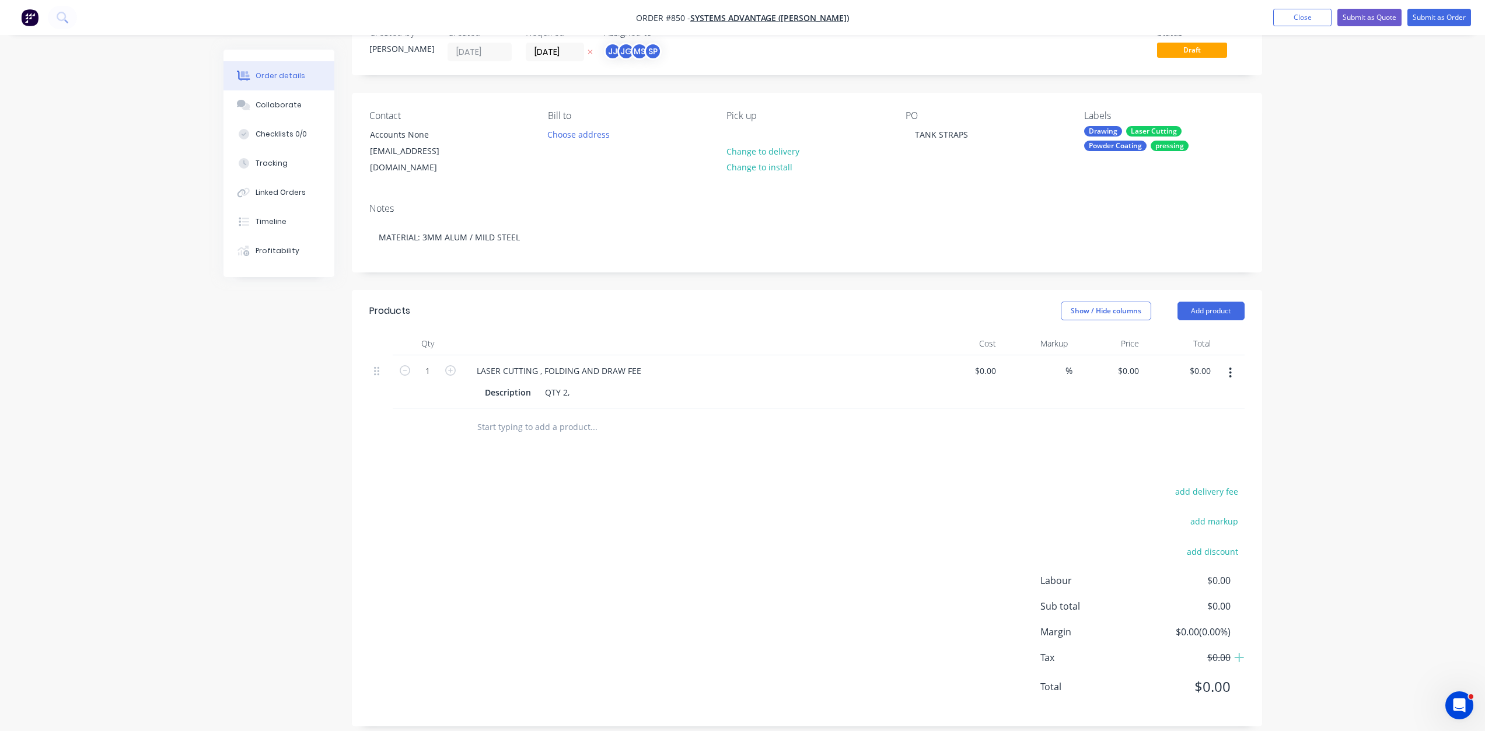
click at [581, 385] on div "Description QTY 2," at bounding box center [693, 392] width 427 height 17
click at [578, 384] on div "Description QTY 2," at bounding box center [693, 392] width 427 height 17
click at [576, 384] on div "Description QTY 2," at bounding box center [693, 392] width 427 height 17
click at [575, 384] on div "Description QTY 2," at bounding box center [693, 392] width 427 height 17
click at [568, 384] on div "QTY 2," at bounding box center [557, 392] width 34 height 17
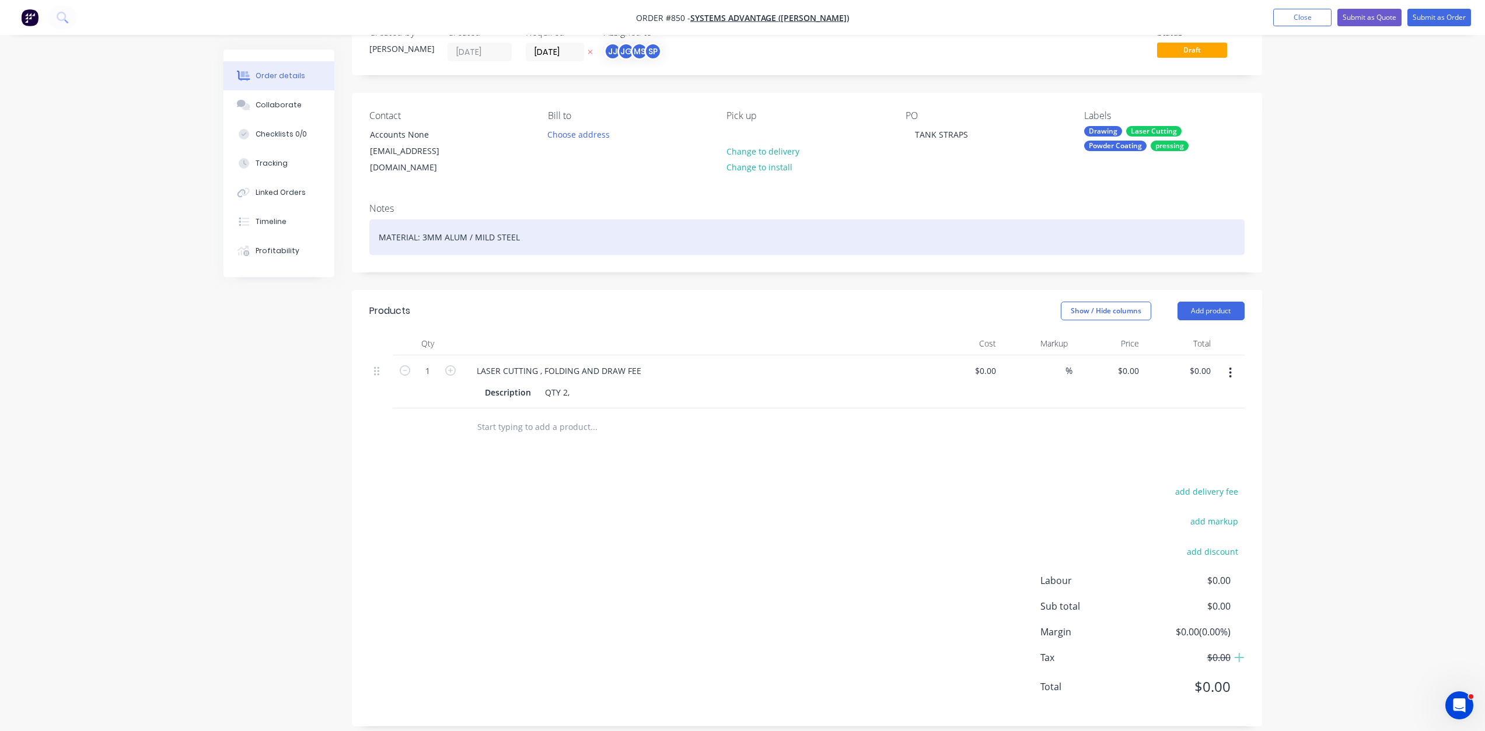
click at [528, 226] on div "MATERIAL: 3MM ALUM / MILD STEEL" at bounding box center [806, 237] width 875 height 36
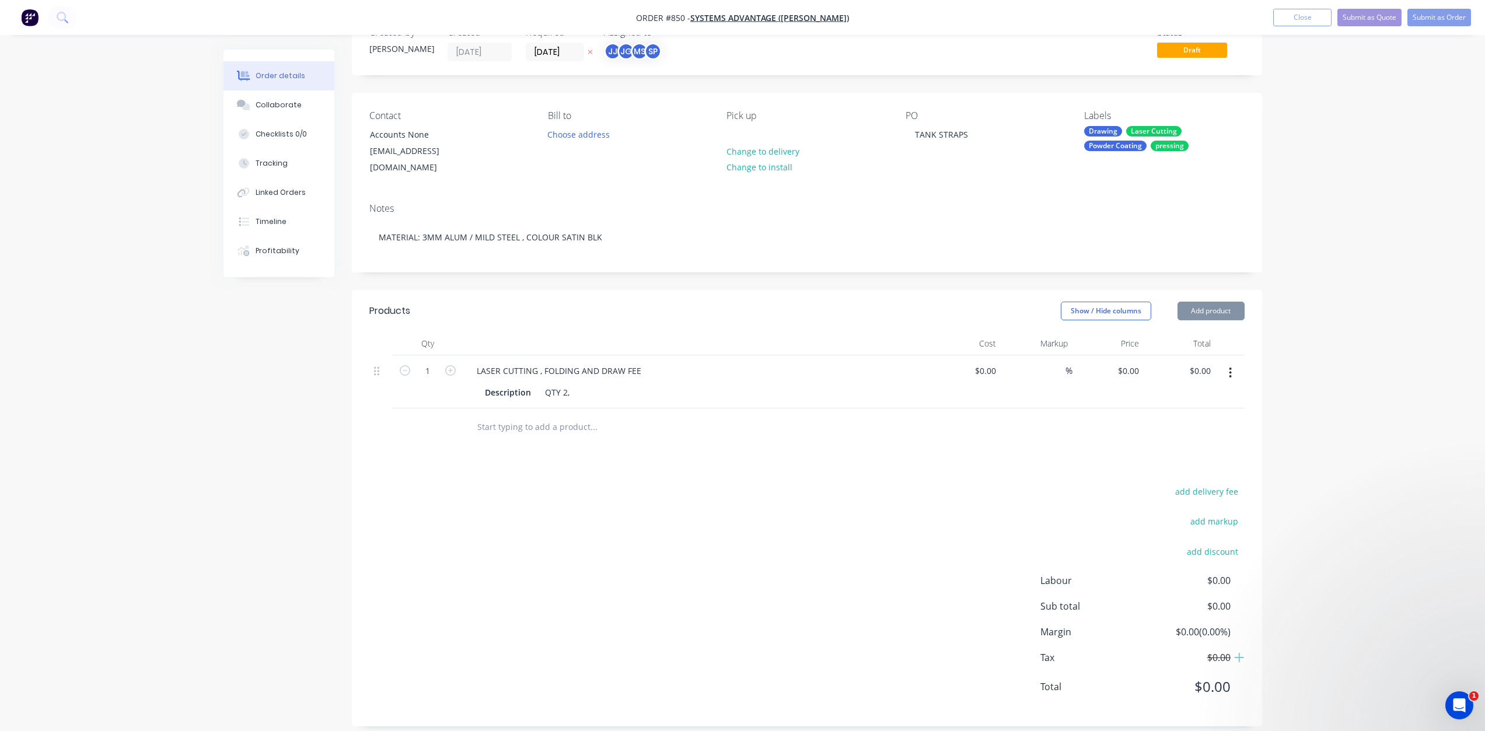
click at [584, 384] on div "Description QTY 2," at bounding box center [693, 392] width 427 height 17
click at [573, 387] on div "QTY 2," at bounding box center [557, 392] width 34 height 17
click at [573, 384] on div "QTY 2," at bounding box center [557, 392] width 34 height 17
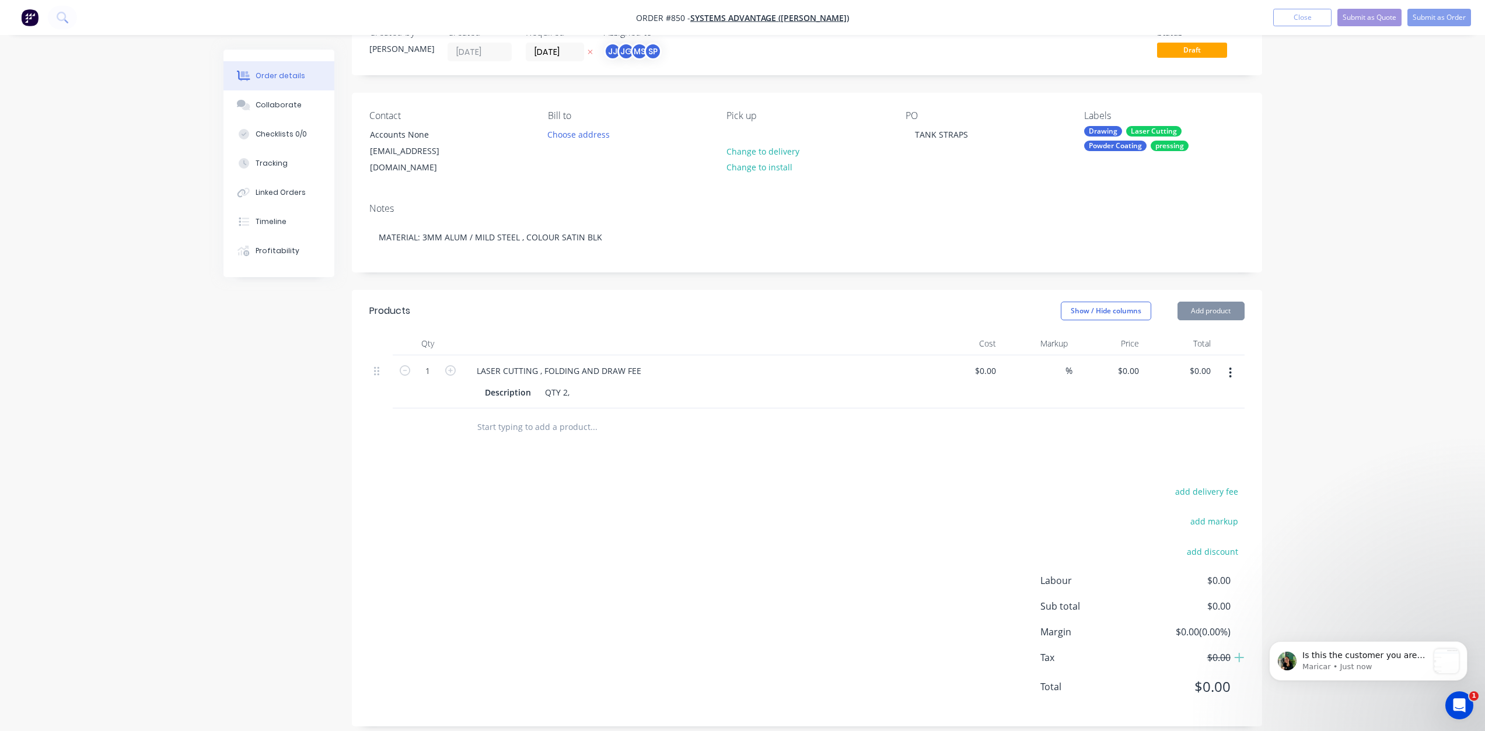
click at [573, 384] on div "QTY 2," at bounding box center [557, 392] width 34 height 17
click at [594, 408] on div at bounding box center [673, 427] width 420 height 38
click at [1392, 665] on p "Maricar • Just now" at bounding box center [1365, 667] width 126 height 11
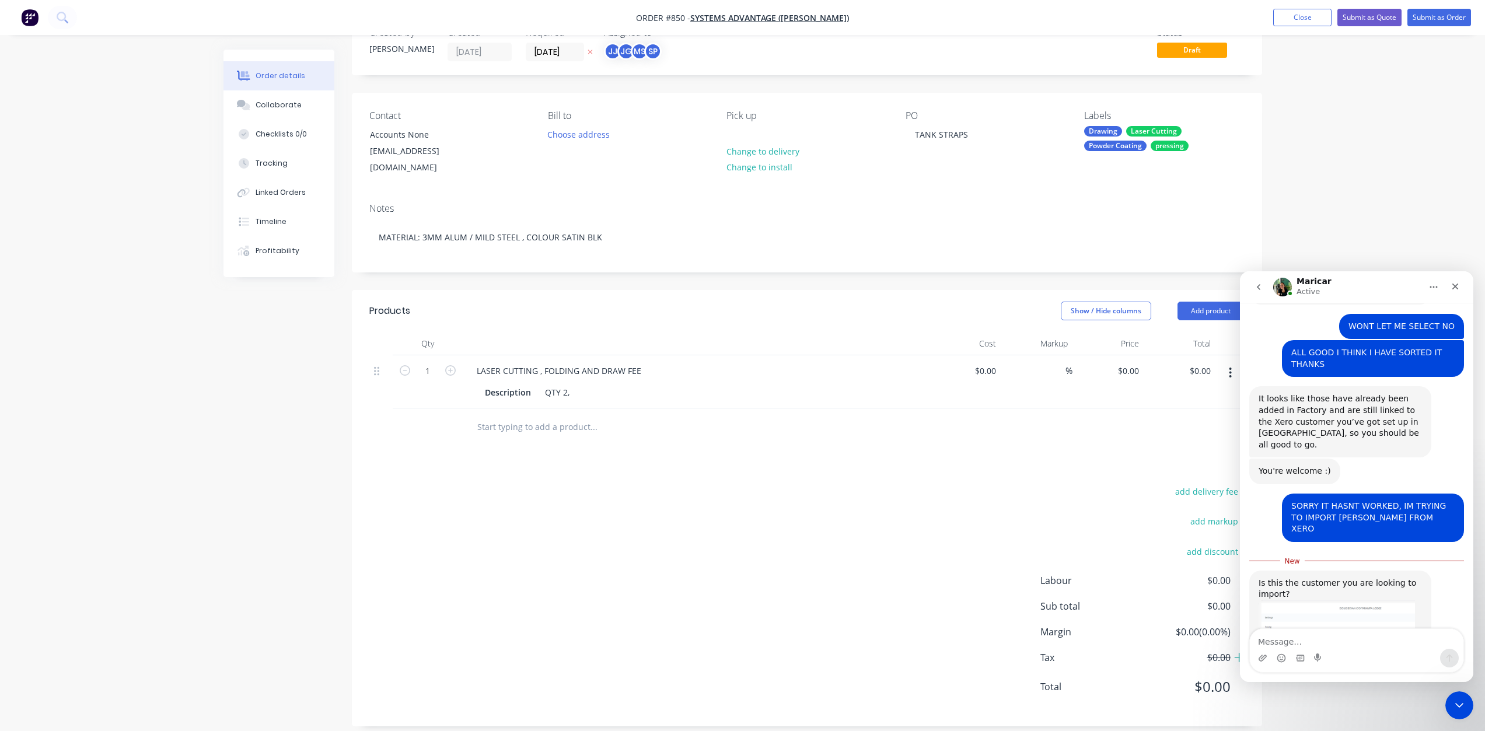
scroll to position [1134, 0]
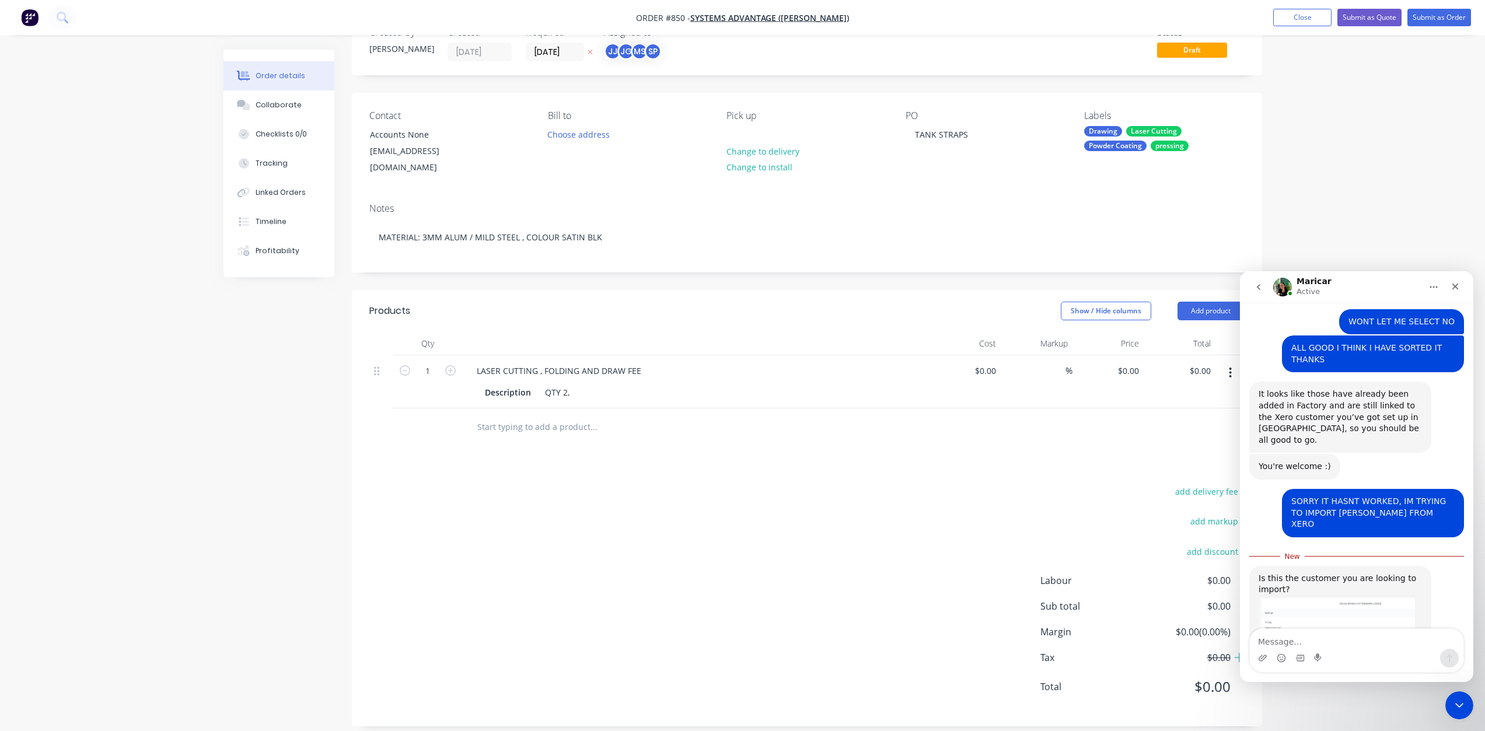
click at [1337, 596] on img "Maricar says…" at bounding box center [1337, 647] width 156 height 102
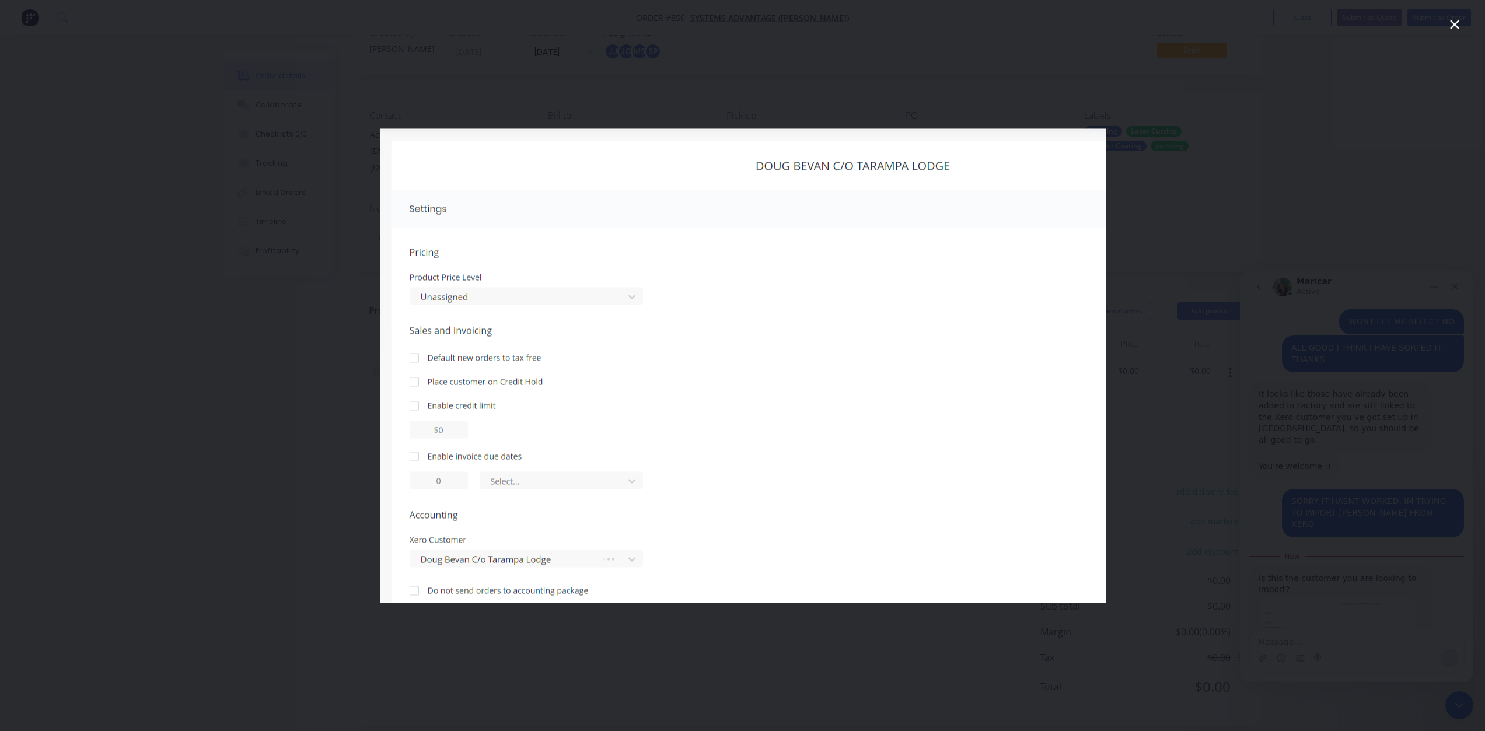
click at [1451, 25] on icon "Close" at bounding box center [1455, 25] width 14 height 14
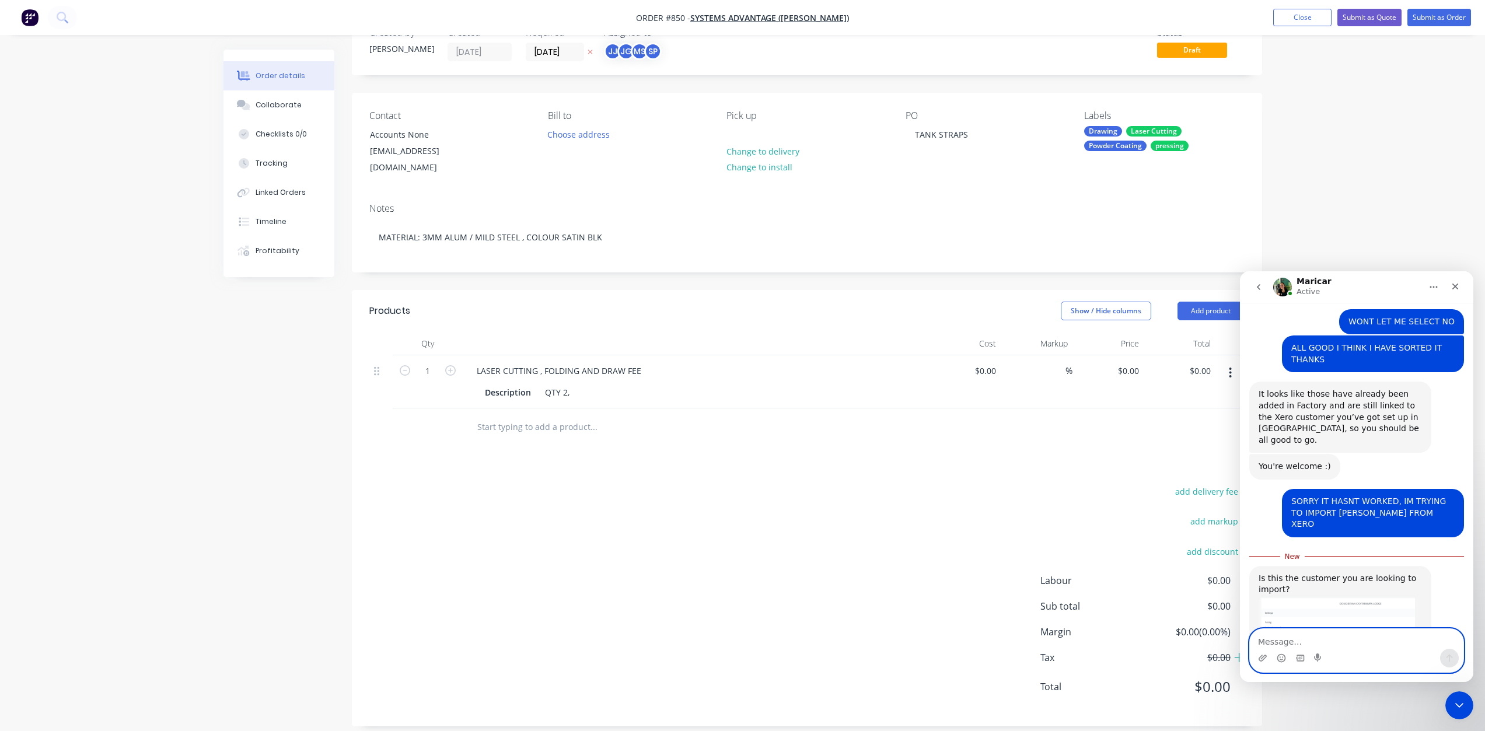
click at [1289, 638] on textarea "Message…" at bounding box center [1357, 639] width 214 height 20
type textarea "NO [PERSON_NAME]"
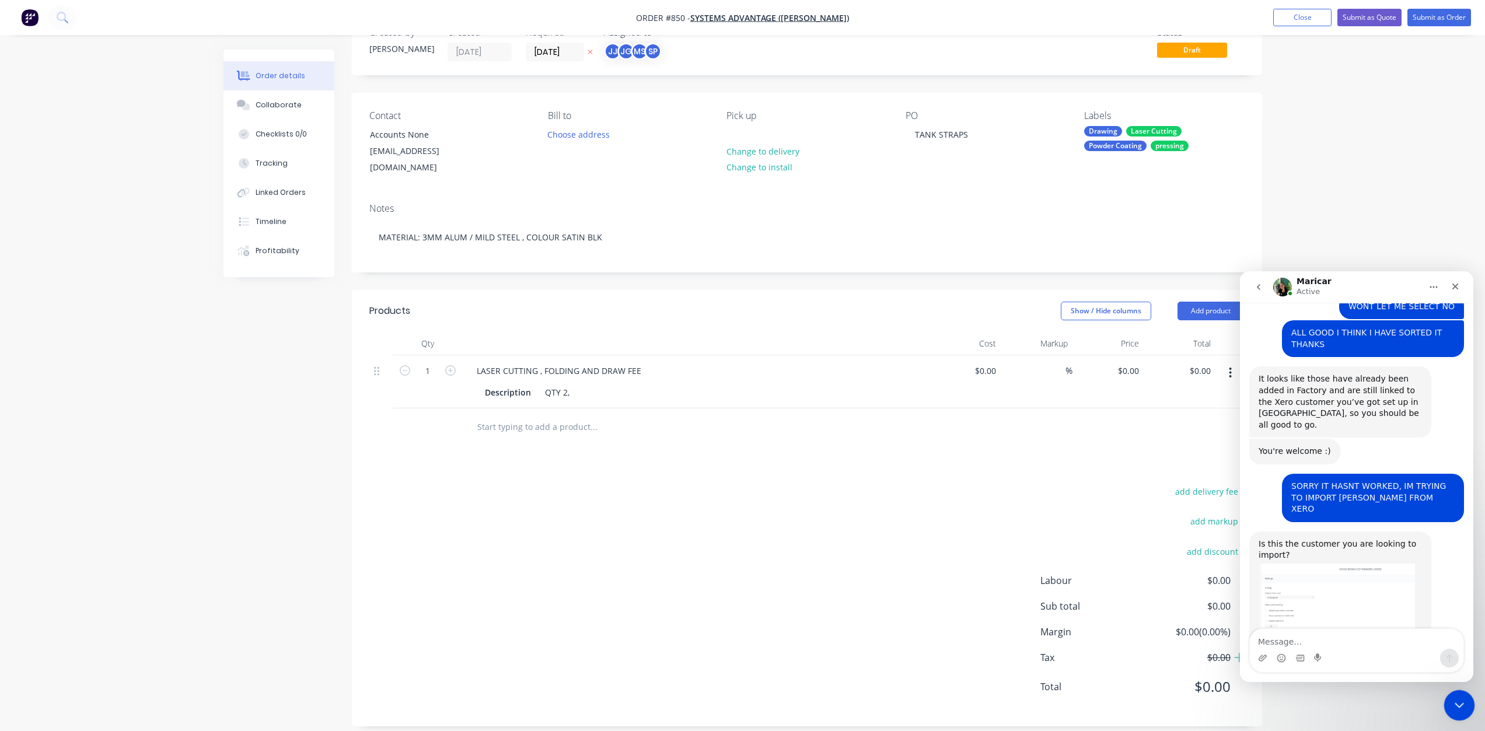
click at [1459, 698] on icon "Close Intercom Messenger" at bounding box center [1458, 704] width 14 height 14
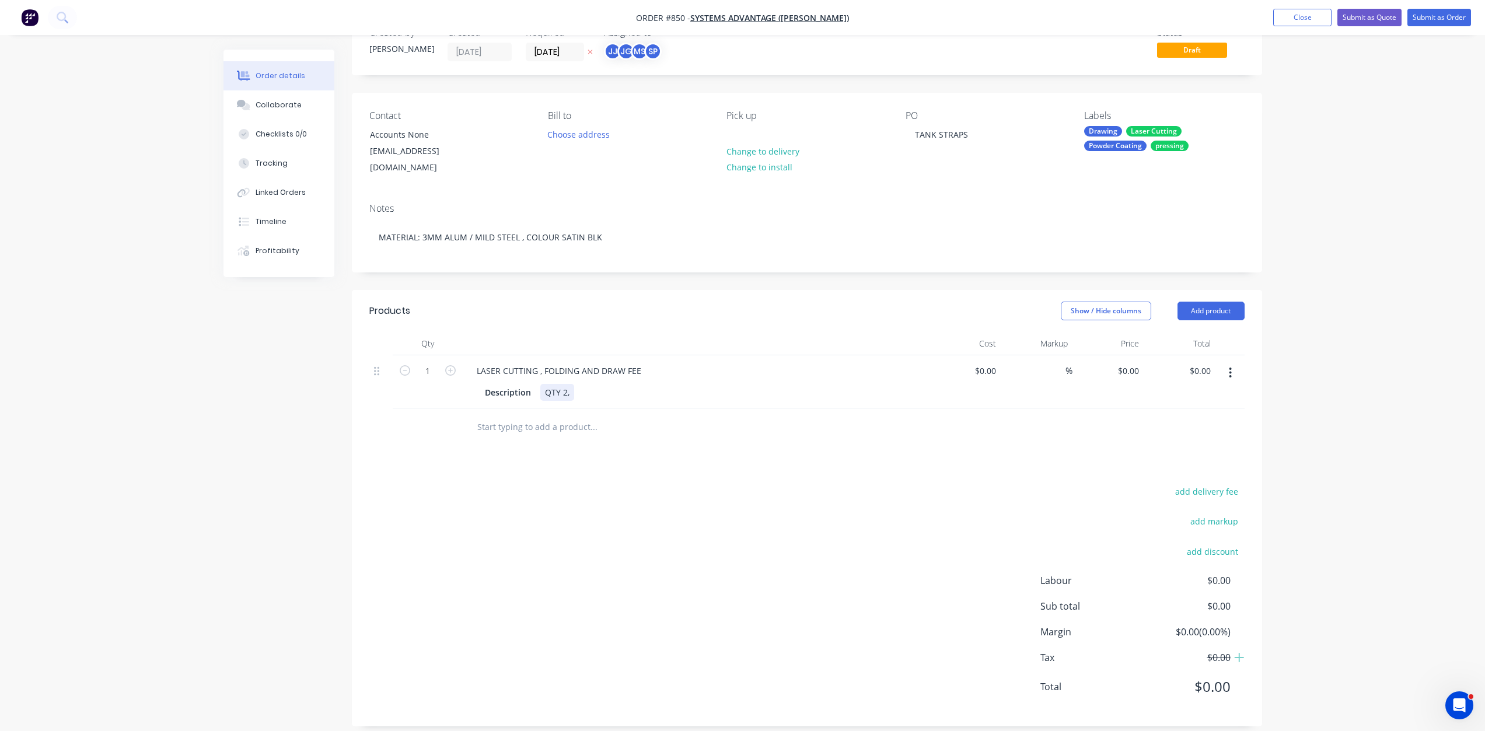
click at [586, 384] on div "Description QTY 2," at bounding box center [693, 392] width 427 height 17
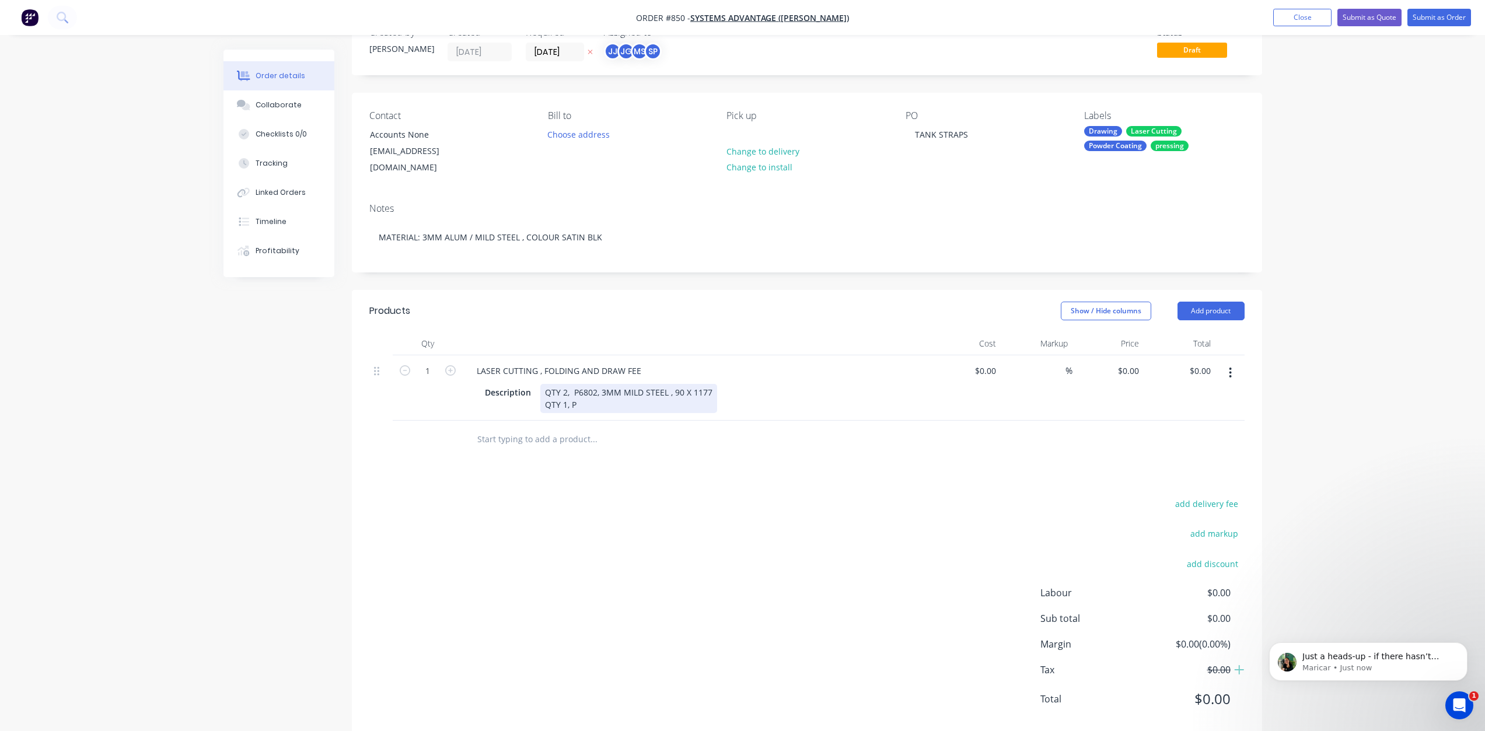
scroll to position [1287, 0]
click at [569, 394] on div "QTY 2, P6802, 3MM MILD STEEL , 90 X 1177 QTY 1, P" at bounding box center [628, 398] width 177 height 29
click at [581, 394] on div "QTY 2, P6802, 3MM MILD STEEL , 90 X 1177 QTY 1, P" at bounding box center [628, 398] width 177 height 29
click at [713, 384] on div "QTY 2, P6802, 3MM MILD STEEL , 90 X 1177 QTY 1, P6803, 3MM MILD STEEL , 90 X 950" at bounding box center [628, 404] width 177 height 41
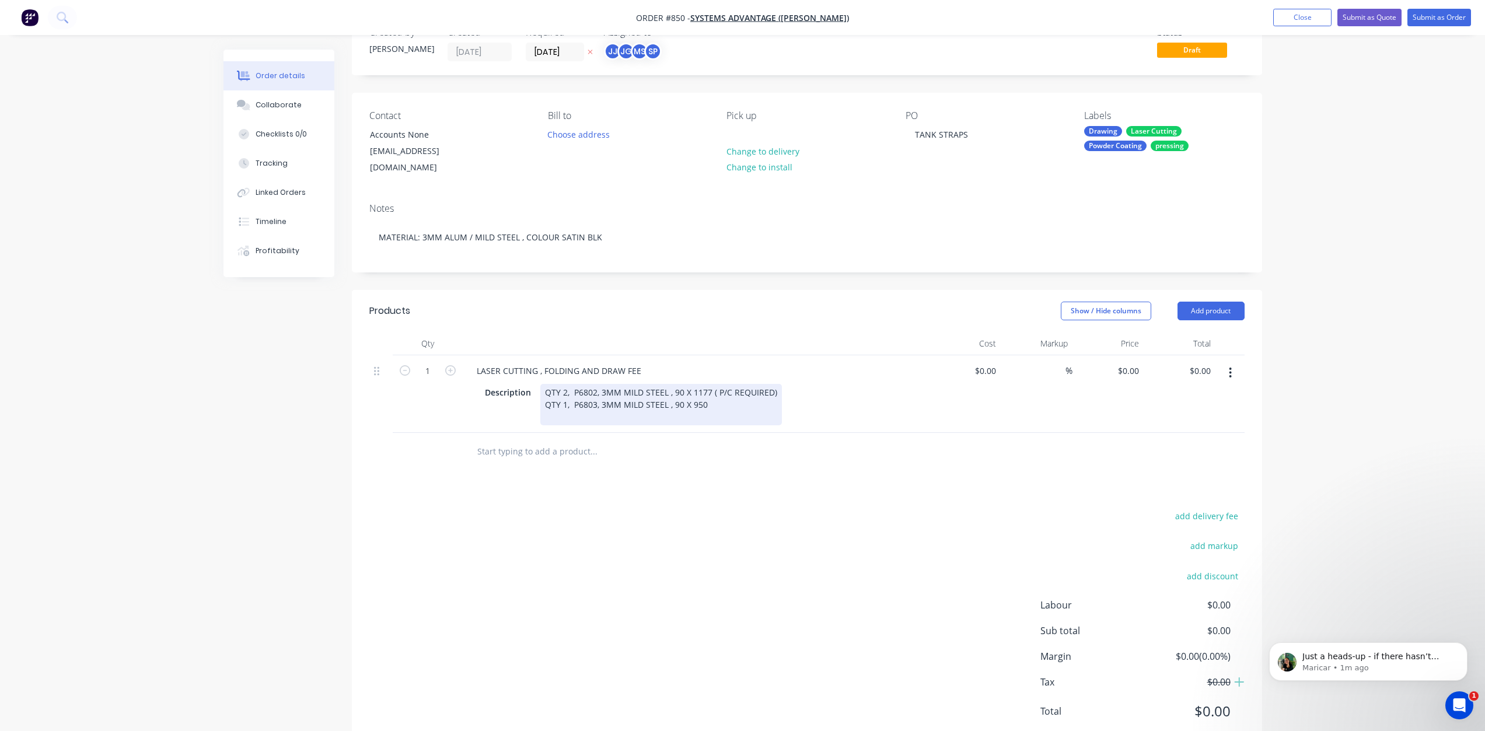
click at [711, 394] on div "QTY 2, P6802, 3MM MILD STEEL , 90 X 1177 ( P/C REQUIRED) QTY 1, P6803, 3MM MILD…" at bounding box center [661, 404] width 242 height 41
drag, startPoint x: 984, startPoint y: 361, endPoint x: 992, endPoint y: 366, distance: 9.2
click at [987, 362] on div at bounding box center [992, 370] width 18 height 17
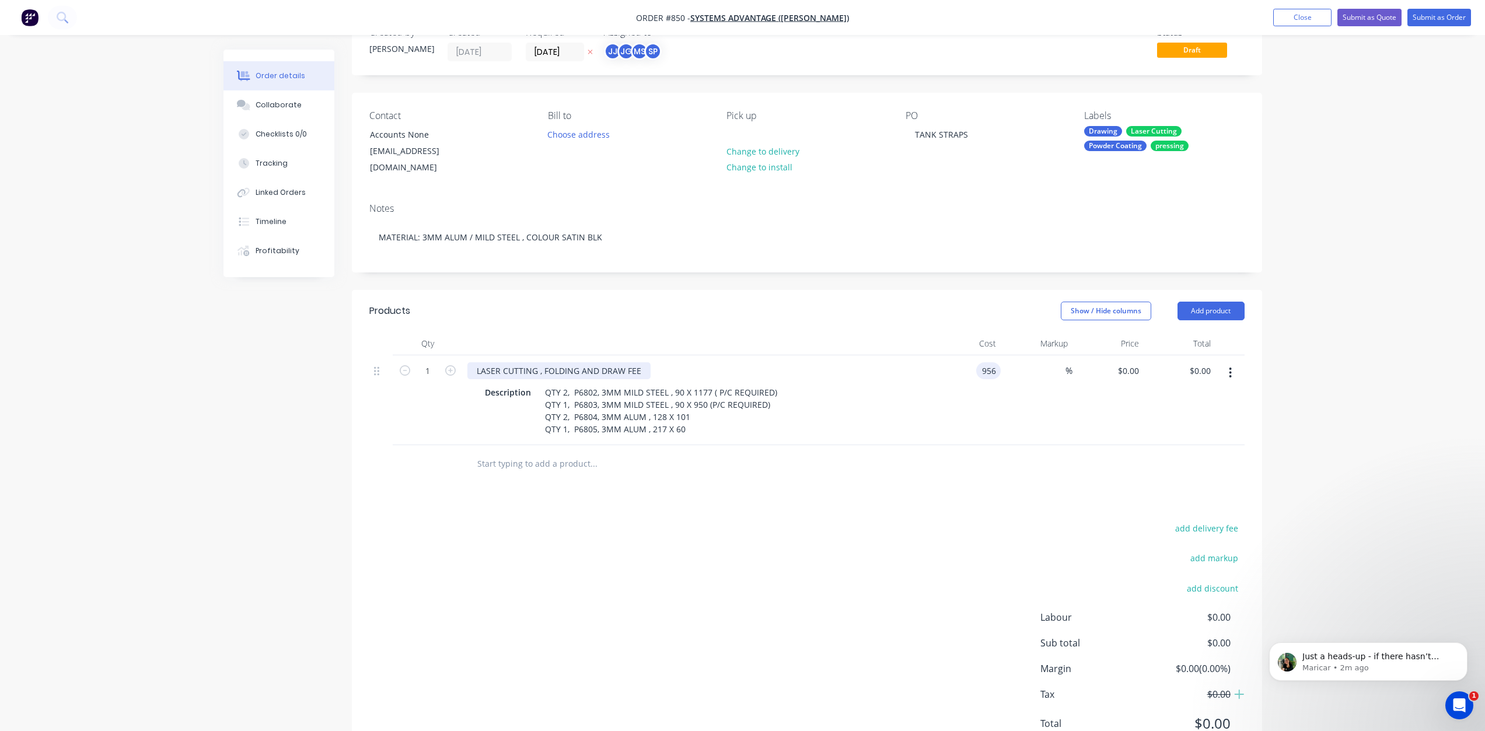
type input "$956.00"
click at [578, 362] on div "LASER CUTTING , FOLDING AND DRAW FEE" at bounding box center [558, 370] width 183 height 17
drag, startPoint x: 576, startPoint y: 357, endPoint x: 583, endPoint y: 362, distance: 8.3
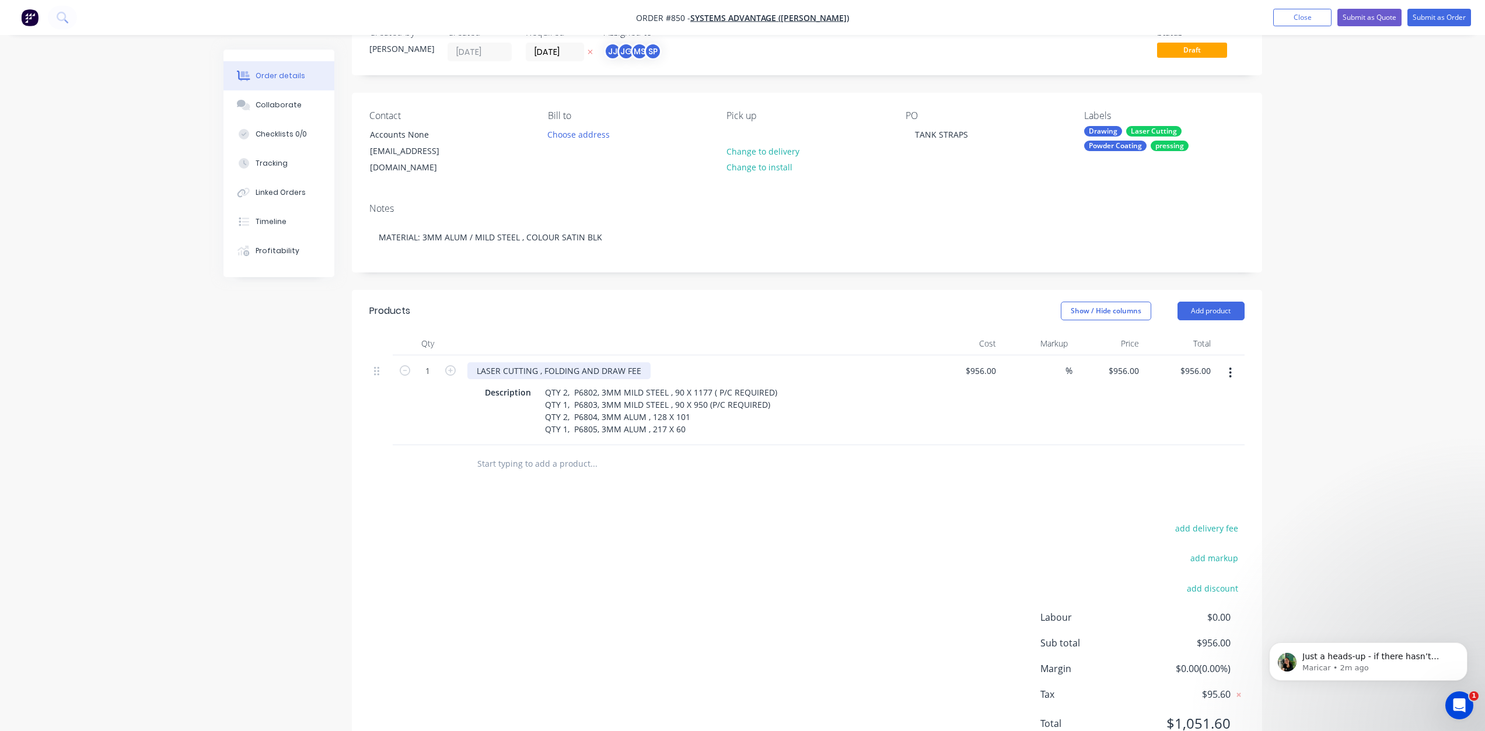
click at [578, 362] on div "LASER CUTTING , FOLDING AND DRAW FEE" at bounding box center [558, 370] width 183 height 17
click at [1369, 662] on span "Just a heads-up - if there hasn’t been an invoice created in Xero for this cust…" at bounding box center [1374, 697] width 145 height 90
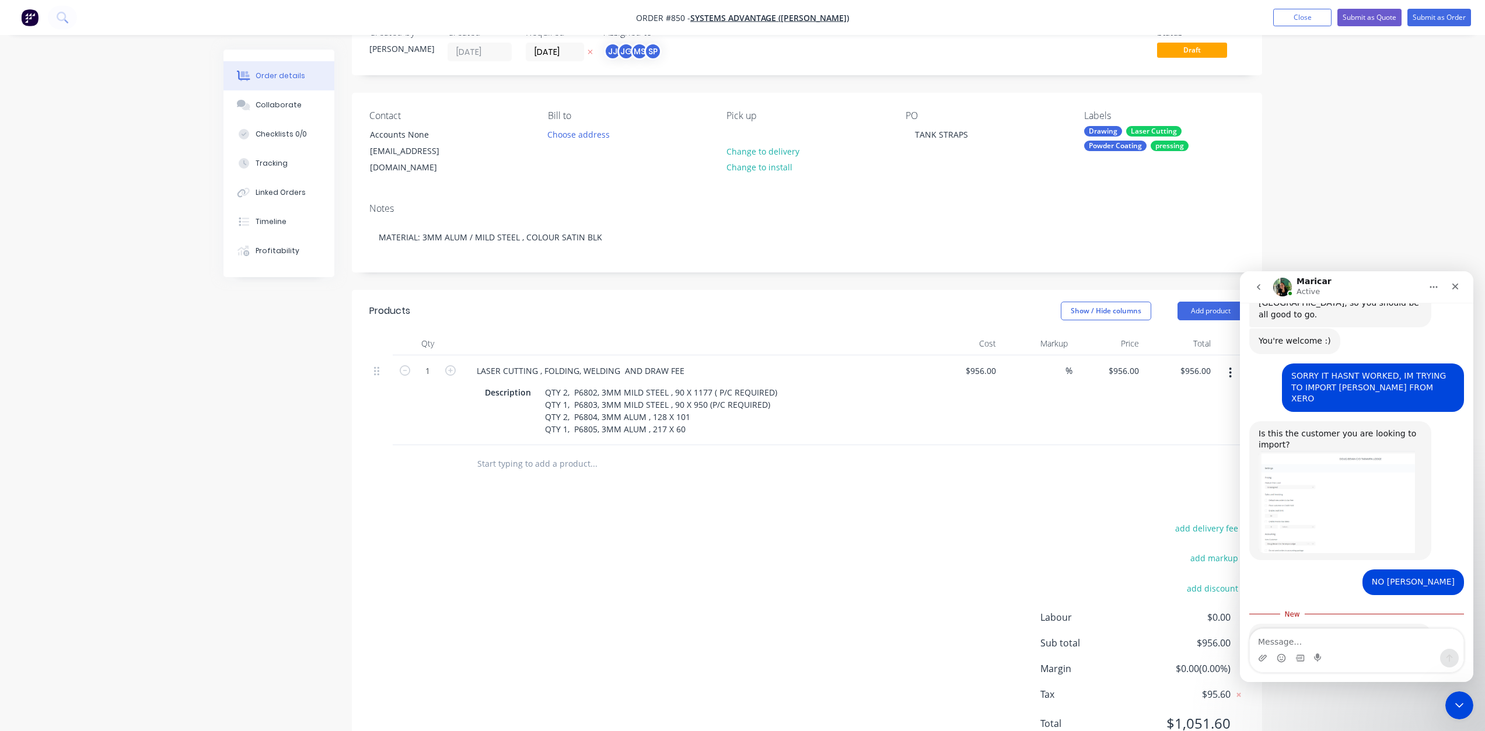
scroll to position [1261, 0]
type textarea "T"
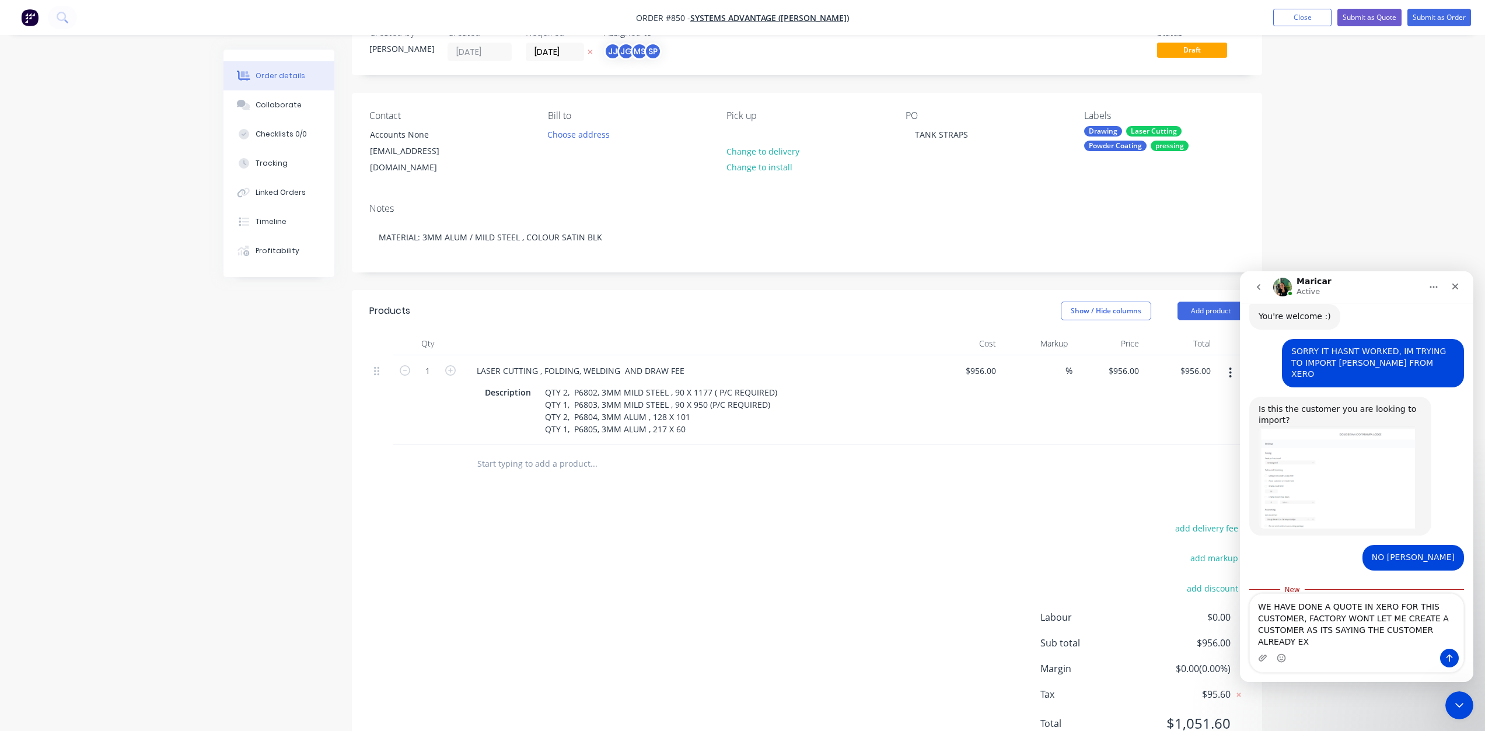
scroll to position [1296, 0]
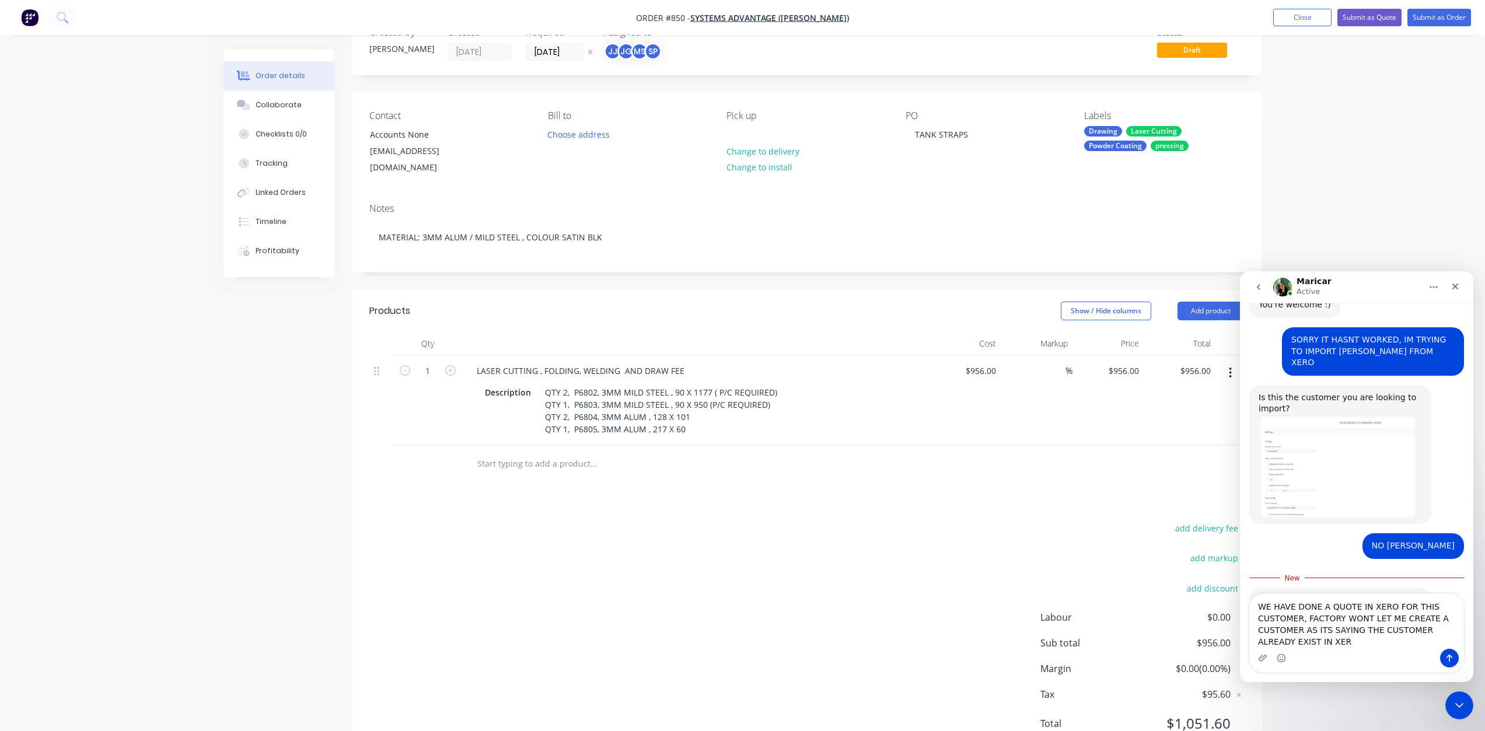
type textarea "WE HAVE DONE A QUOTE IN XERO FOR THIS CUSTOMER, FACTORY WONT LET ME CREATE A CU…"
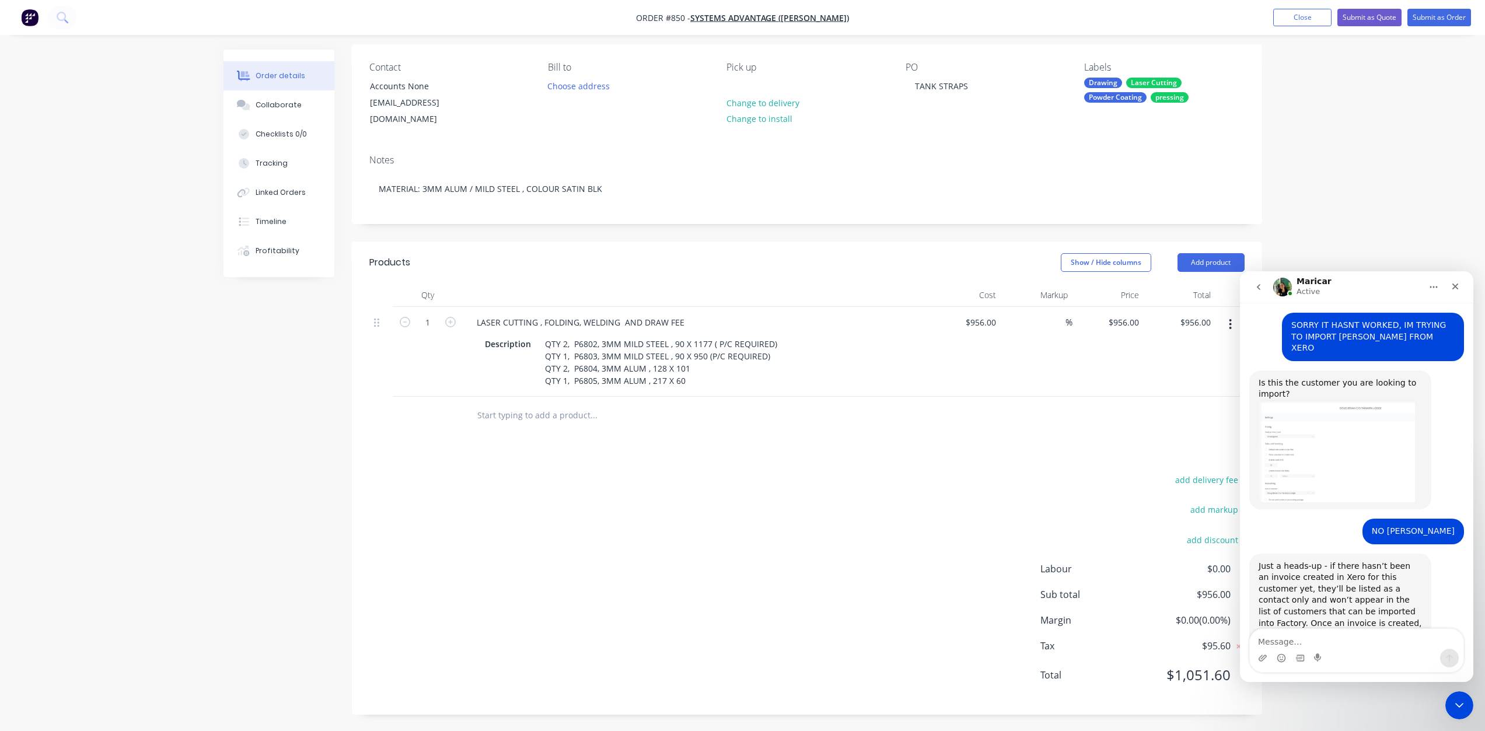
scroll to position [86, 0]
click at [272, 103] on div "Collaborate" at bounding box center [279, 105] width 46 height 11
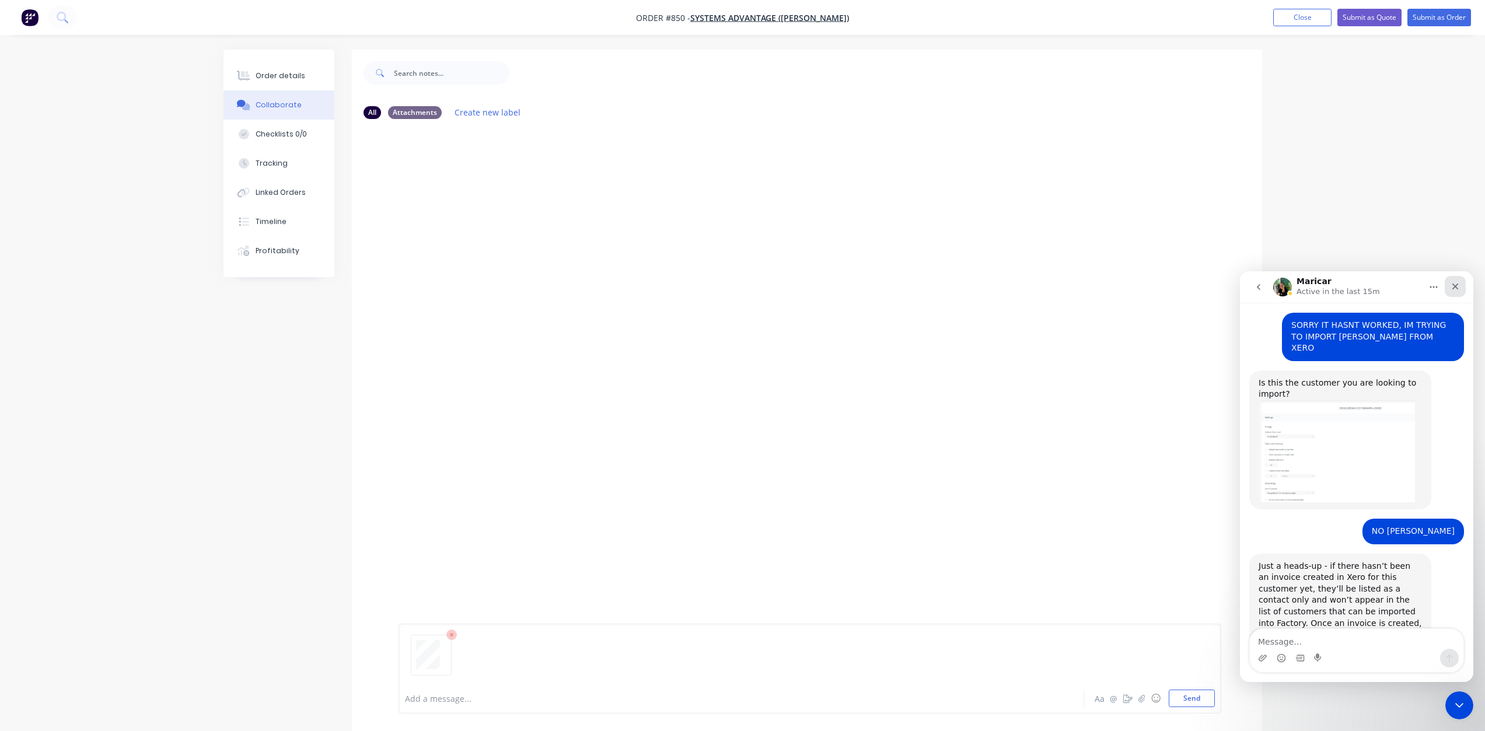
drag, startPoint x: 1463, startPoint y: 286, endPoint x: 2679, endPoint y: 601, distance: 1256.0
click at [1463, 286] on div "Close" at bounding box center [1455, 286] width 21 height 21
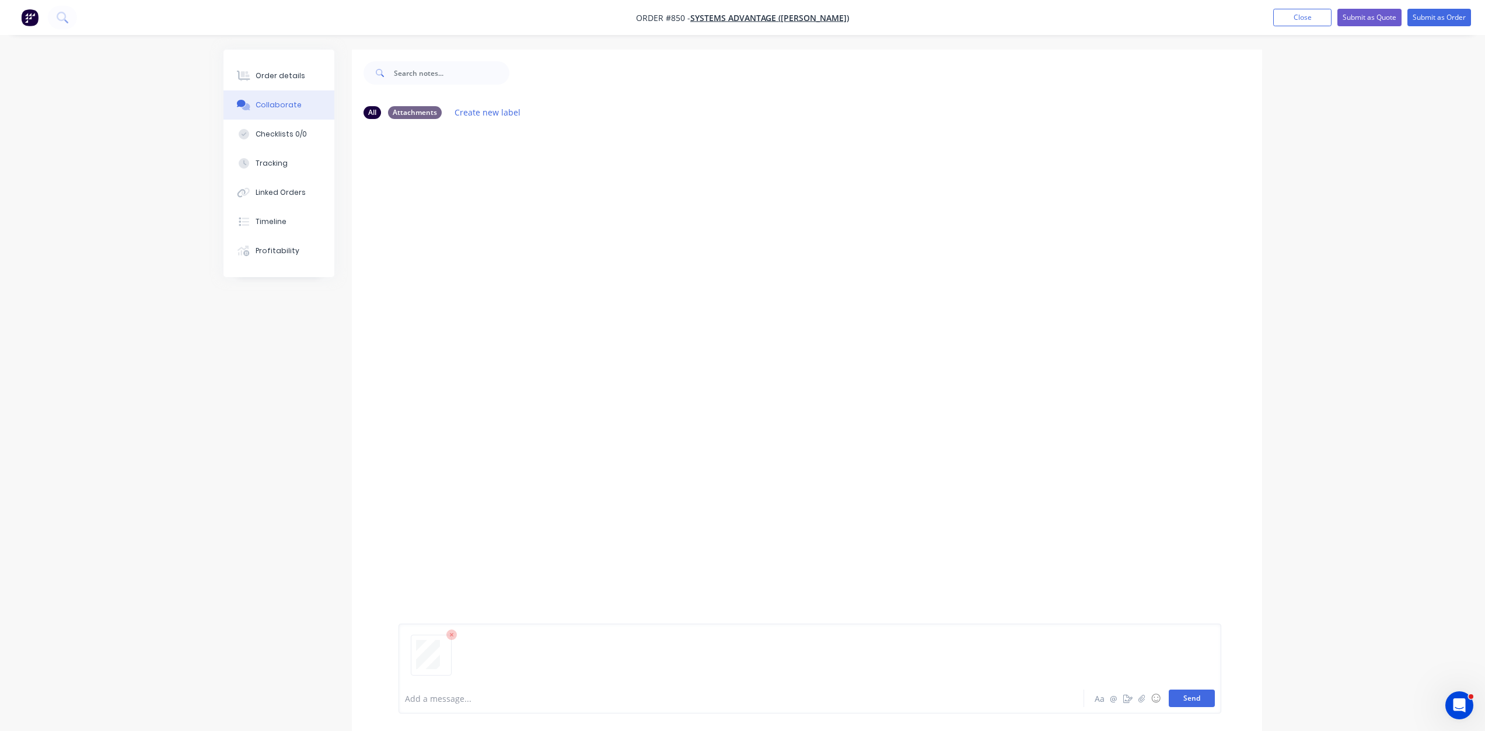
click at [1190, 691] on button "Send" at bounding box center [1192, 699] width 46 height 18
click at [1440, 17] on button "Submit as Order" at bounding box center [1439, 18] width 64 height 18
click at [1379, 20] on button "Options" at bounding box center [1377, 17] width 58 height 19
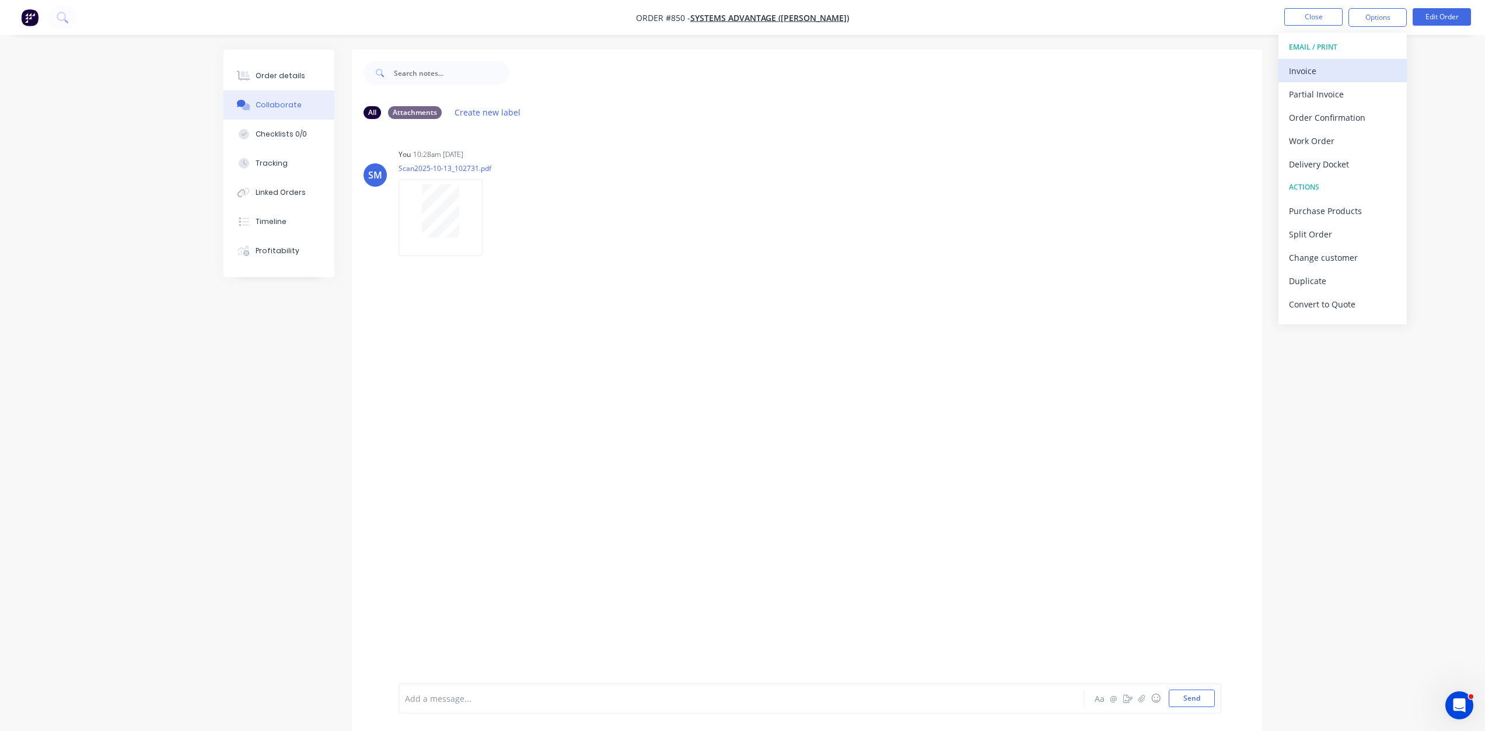
click at [1301, 71] on div "Invoice" at bounding box center [1342, 70] width 107 height 17
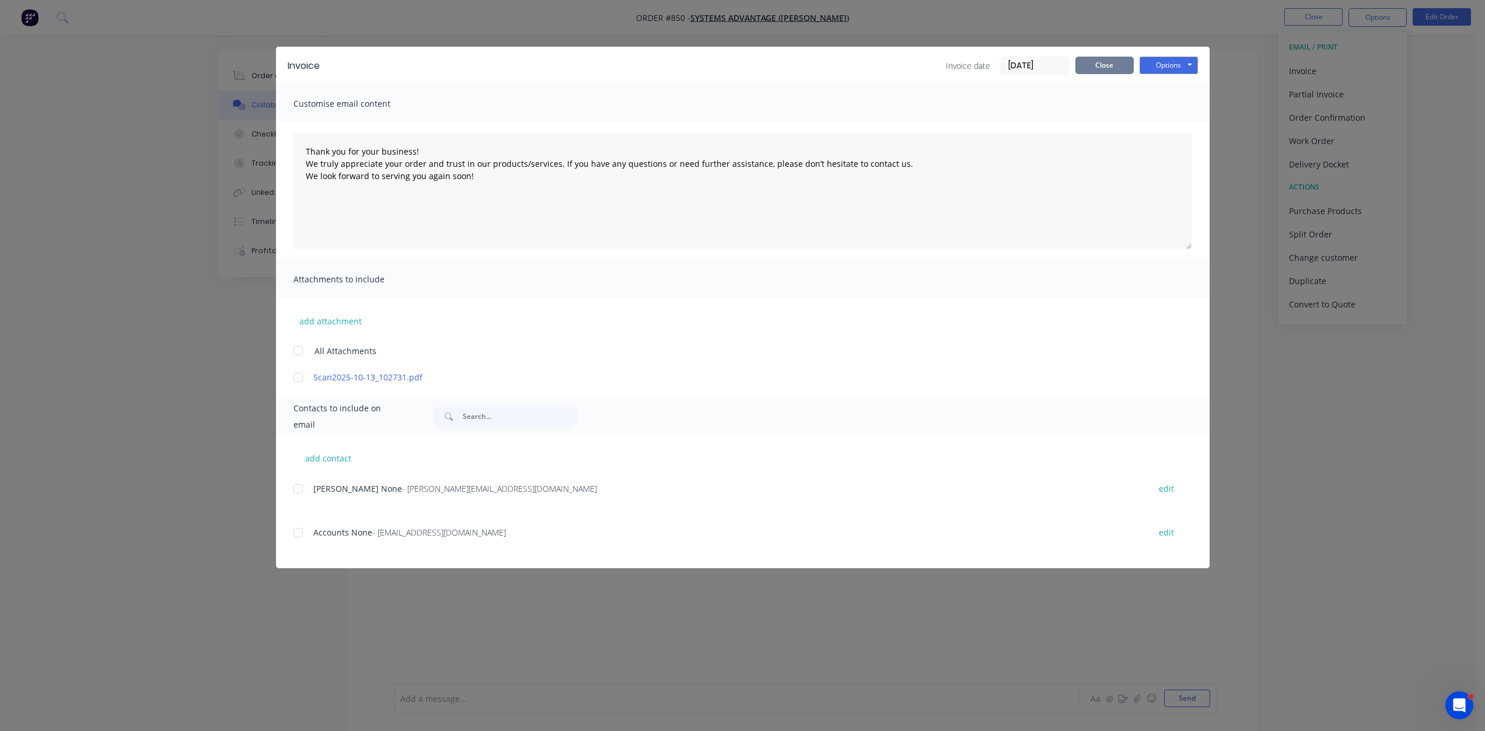
click at [1117, 69] on button "Close" at bounding box center [1104, 66] width 58 height 18
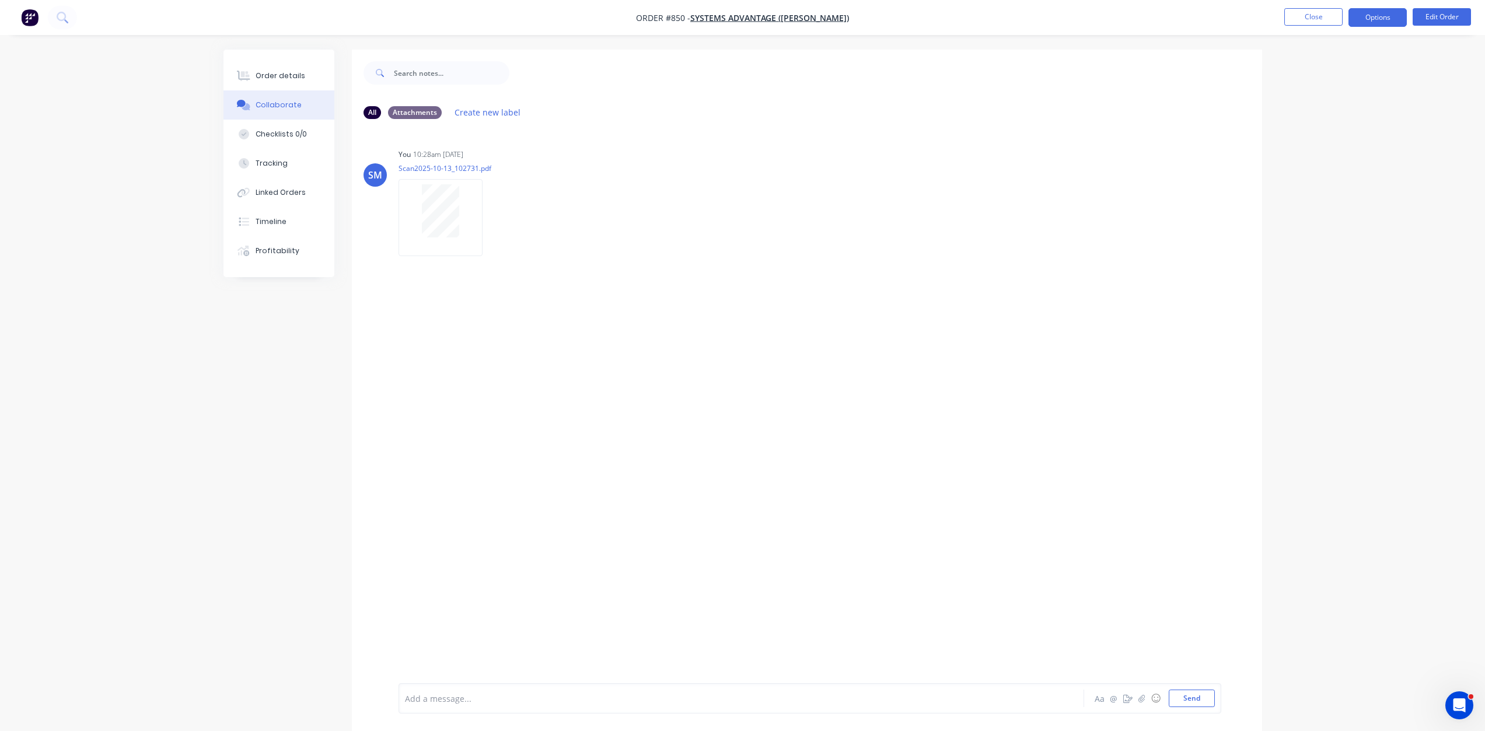
click at [1380, 16] on button "Options" at bounding box center [1377, 17] width 58 height 19
click at [1314, 139] on div "Work Order" at bounding box center [1342, 140] width 107 height 17
click at [1317, 118] on div "Without pricing" at bounding box center [1342, 117] width 107 height 17
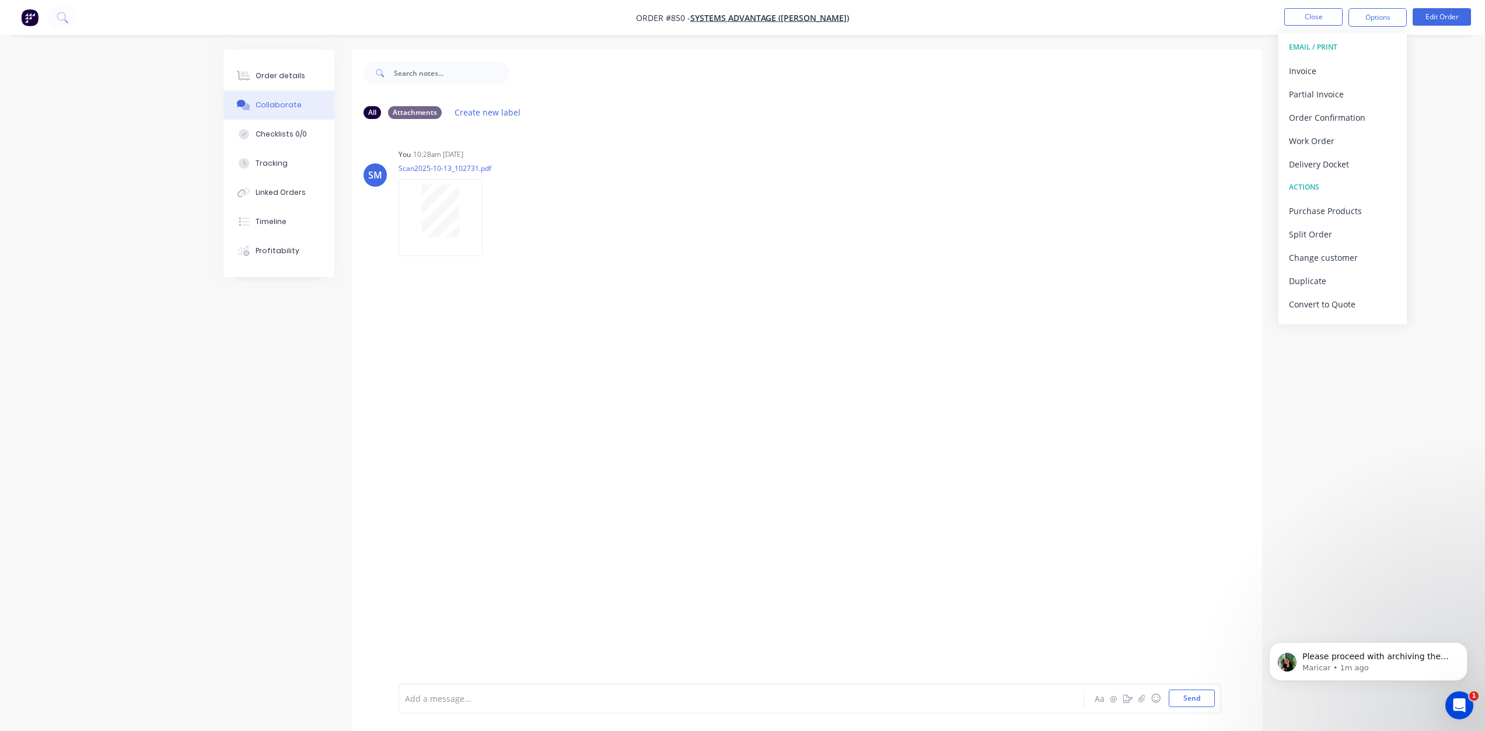
scroll to position [1452, 0]
click at [1311, 17] on button "Close" at bounding box center [1313, 17] width 58 height 18
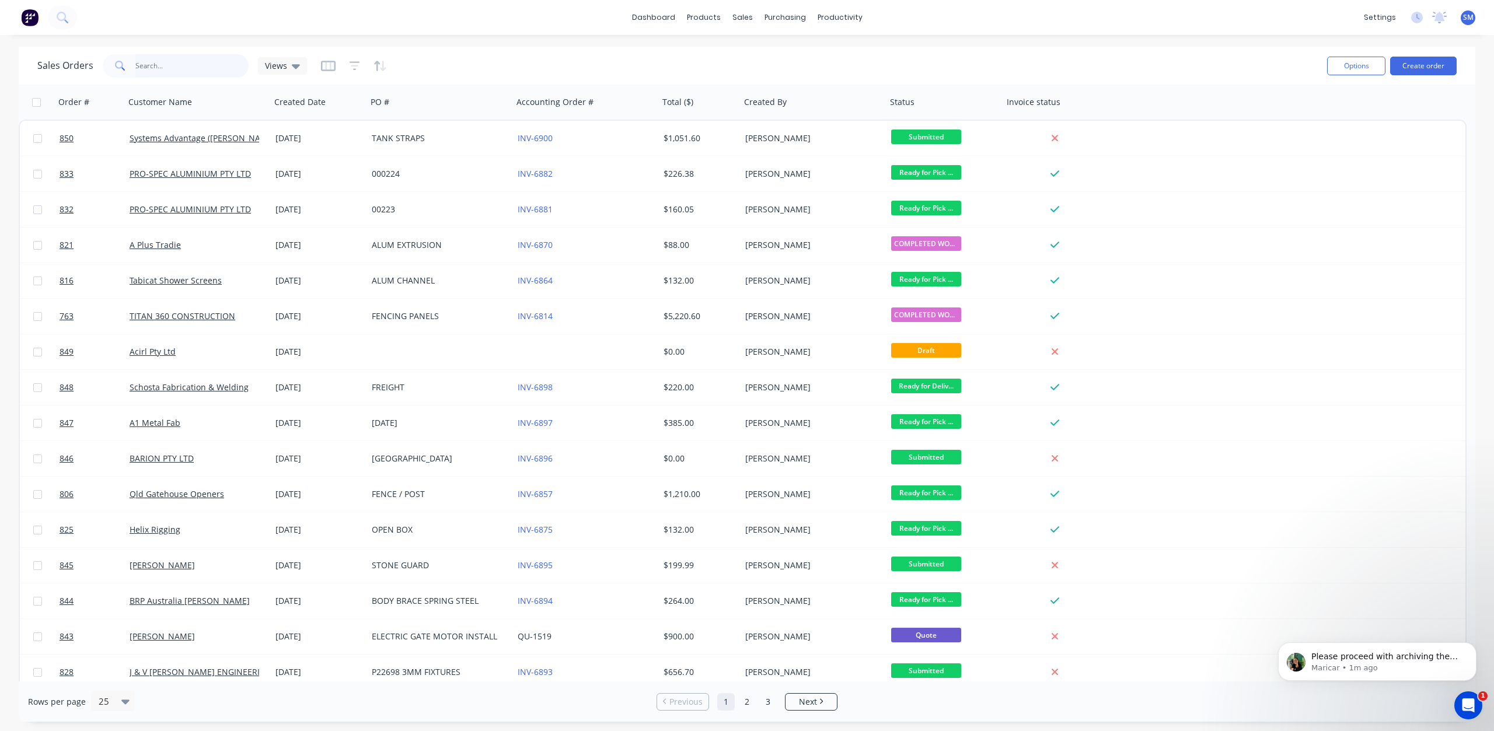
click at [146, 65] on input "text" at bounding box center [192, 65] width 114 height 23
type input "GATE"
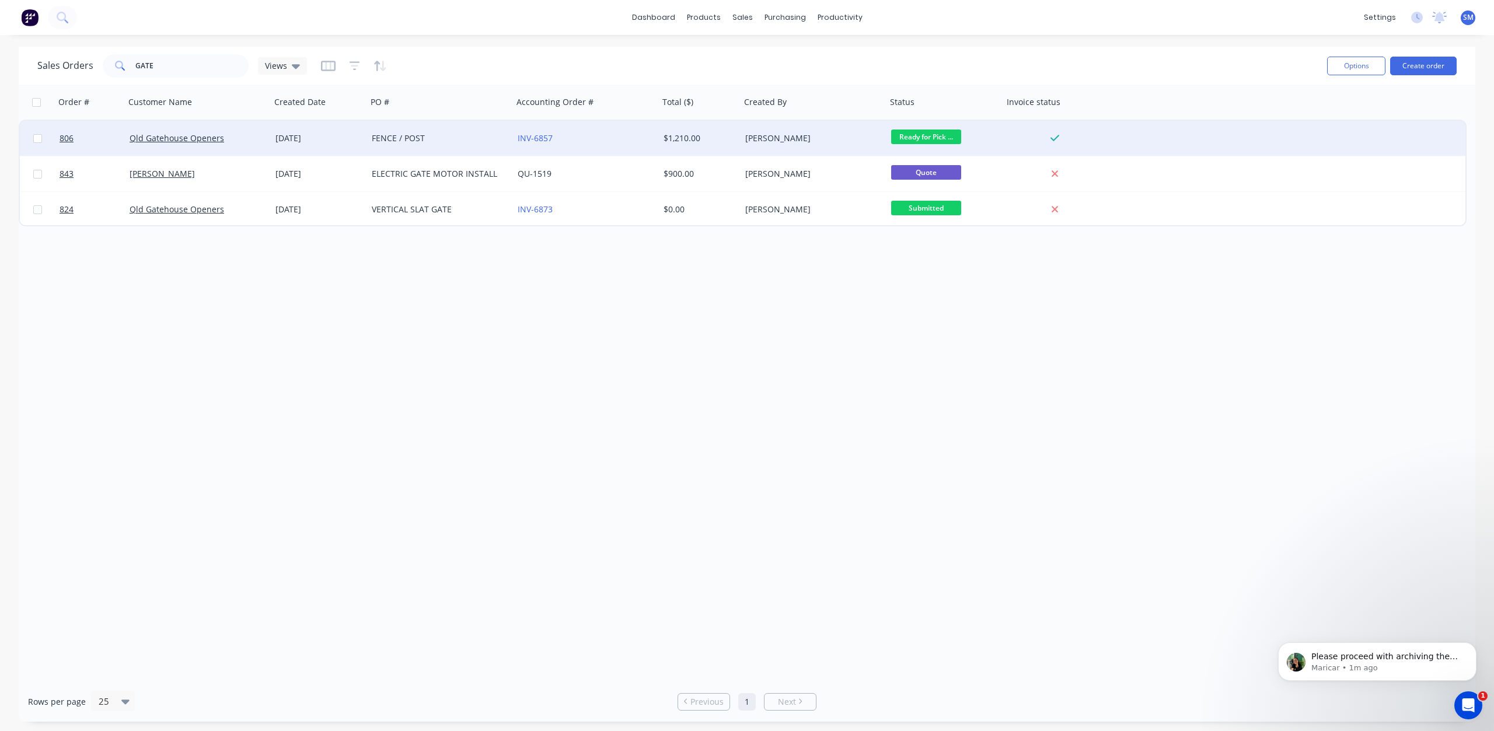
click at [230, 136] on div "Qld Gatehouse Openers" at bounding box center [195, 138] width 130 height 12
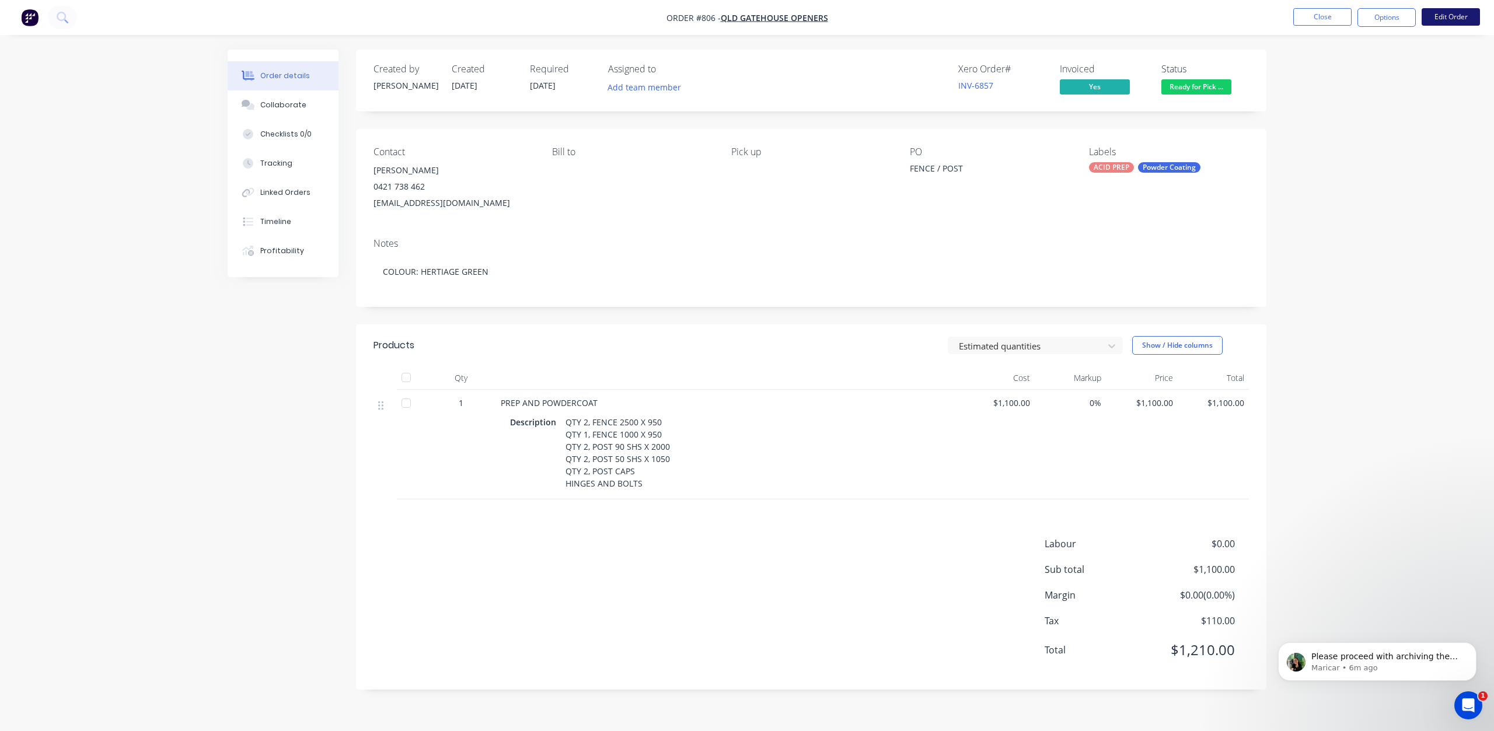
click at [1442, 17] on button "Edit Order" at bounding box center [1450, 17] width 58 height 18
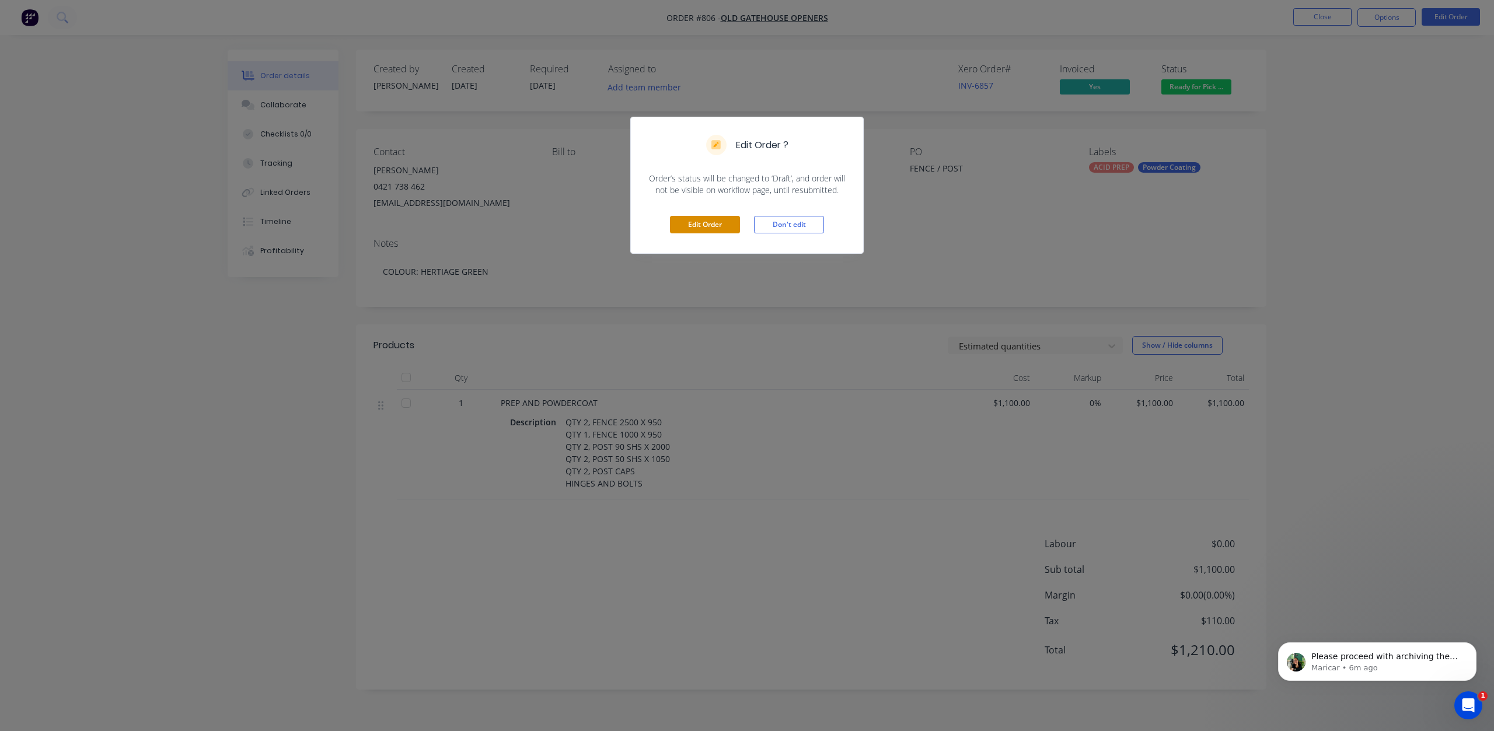
click at [701, 222] on button "Edit Order" at bounding box center [705, 225] width 70 height 18
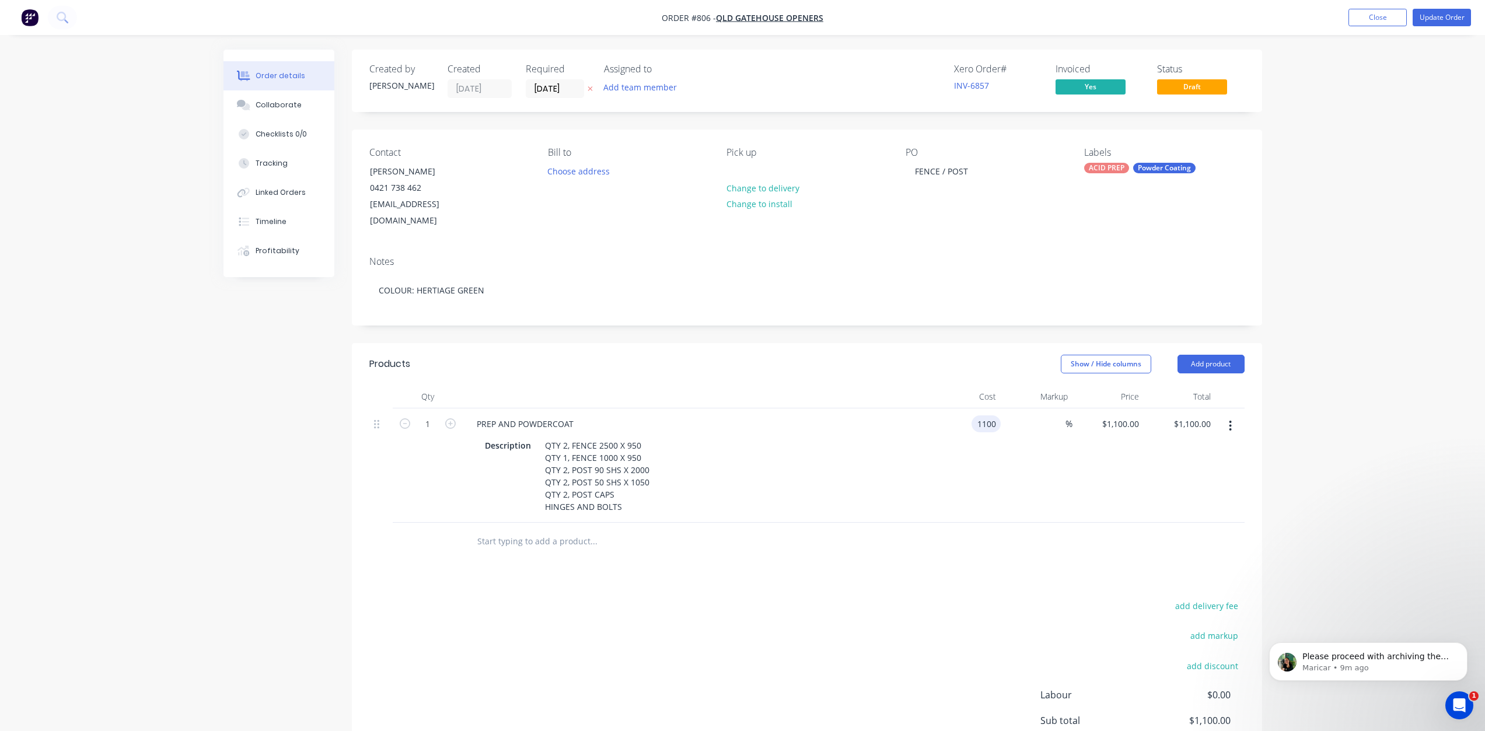
click at [987, 415] on input "1100" at bounding box center [988, 423] width 25 height 17
type input "$765.05"
click at [1082, 477] on div "$765.05 $765.05" at bounding box center [1108, 465] width 72 height 114
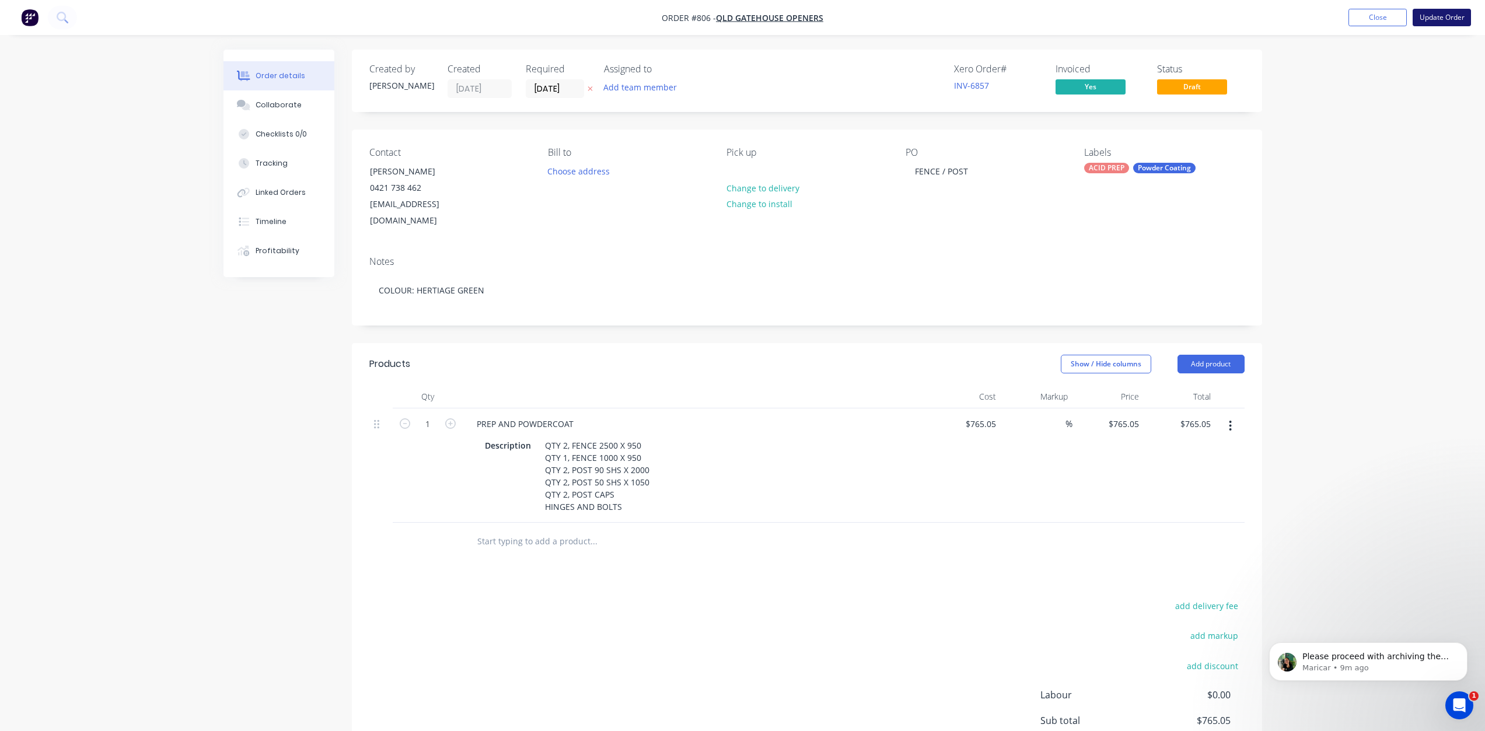
click at [1441, 13] on button "Update Order" at bounding box center [1442, 18] width 58 height 18
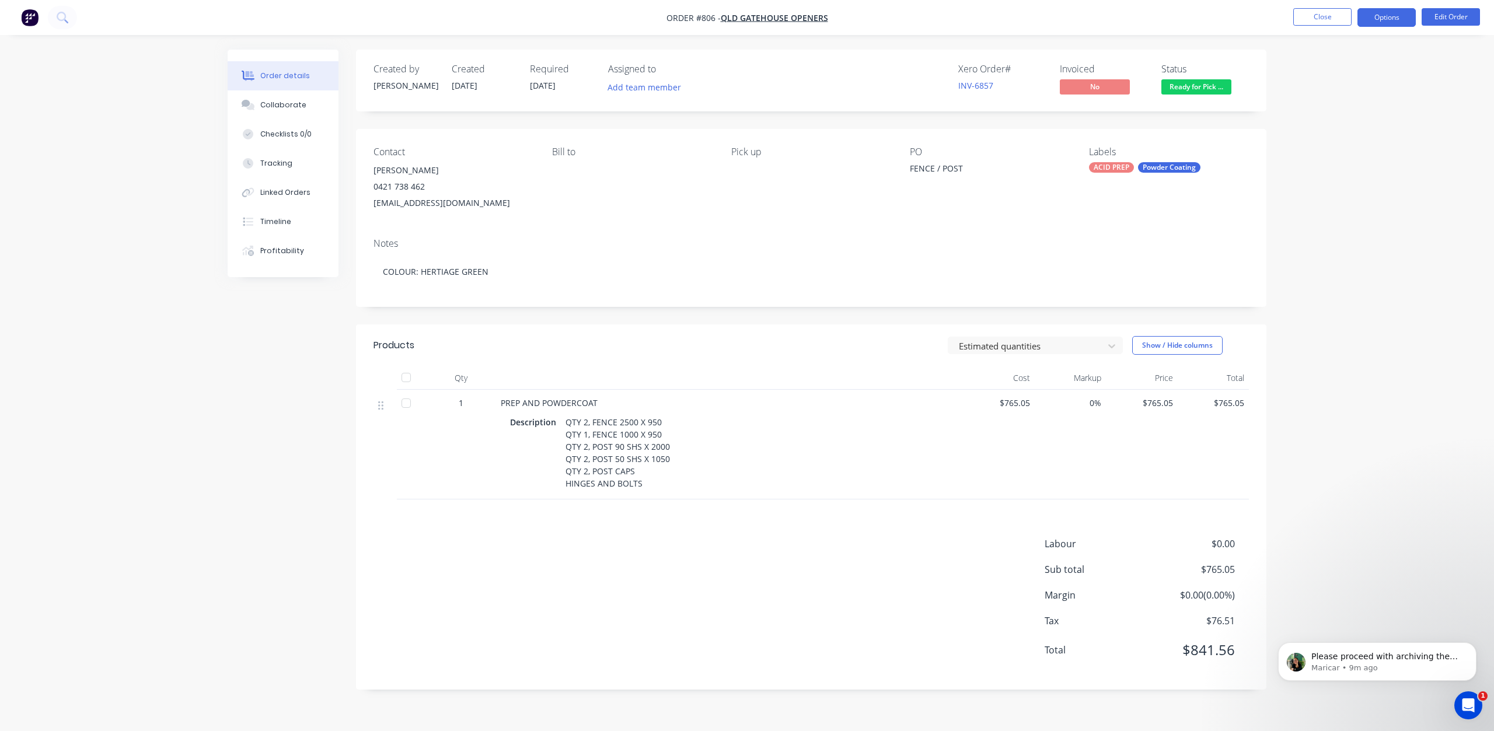
click at [1383, 22] on button "Options" at bounding box center [1386, 17] width 58 height 19
click at [1311, 70] on div "Invoice" at bounding box center [1351, 70] width 107 height 17
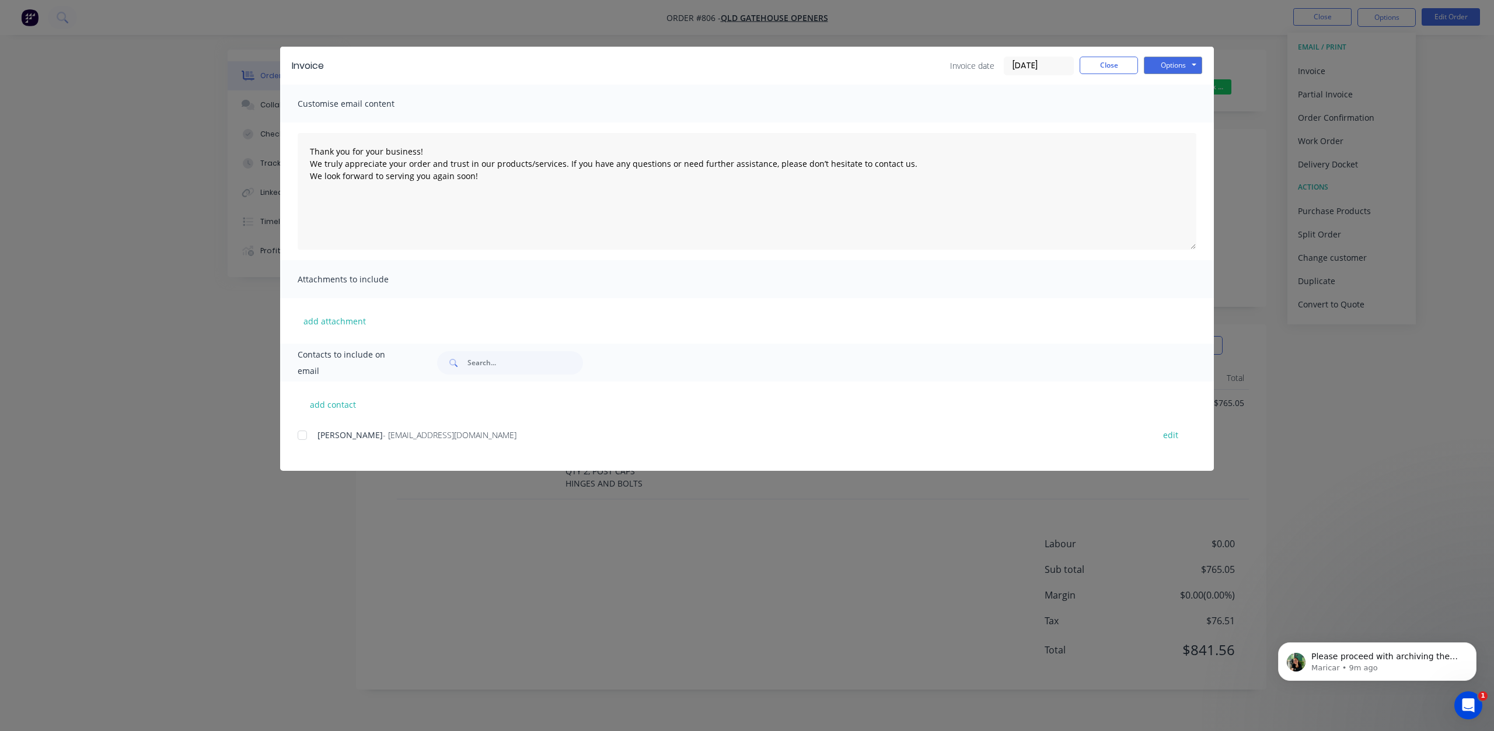
click at [304, 432] on div at bounding box center [302, 435] width 23 height 23
click at [1170, 68] on button "Options" at bounding box center [1173, 66] width 58 height 18
click at [1165, 127] on button "Email" at bounding box center [1181, 124] width 75 height 19
type textarea "Thank you for your business! We truly appreciate your order and trust in our pr…"
drag, startPoint x: 1098, startPoint y: 68, endPoint x: 1117, endPoint y: 96, distance: 33.7
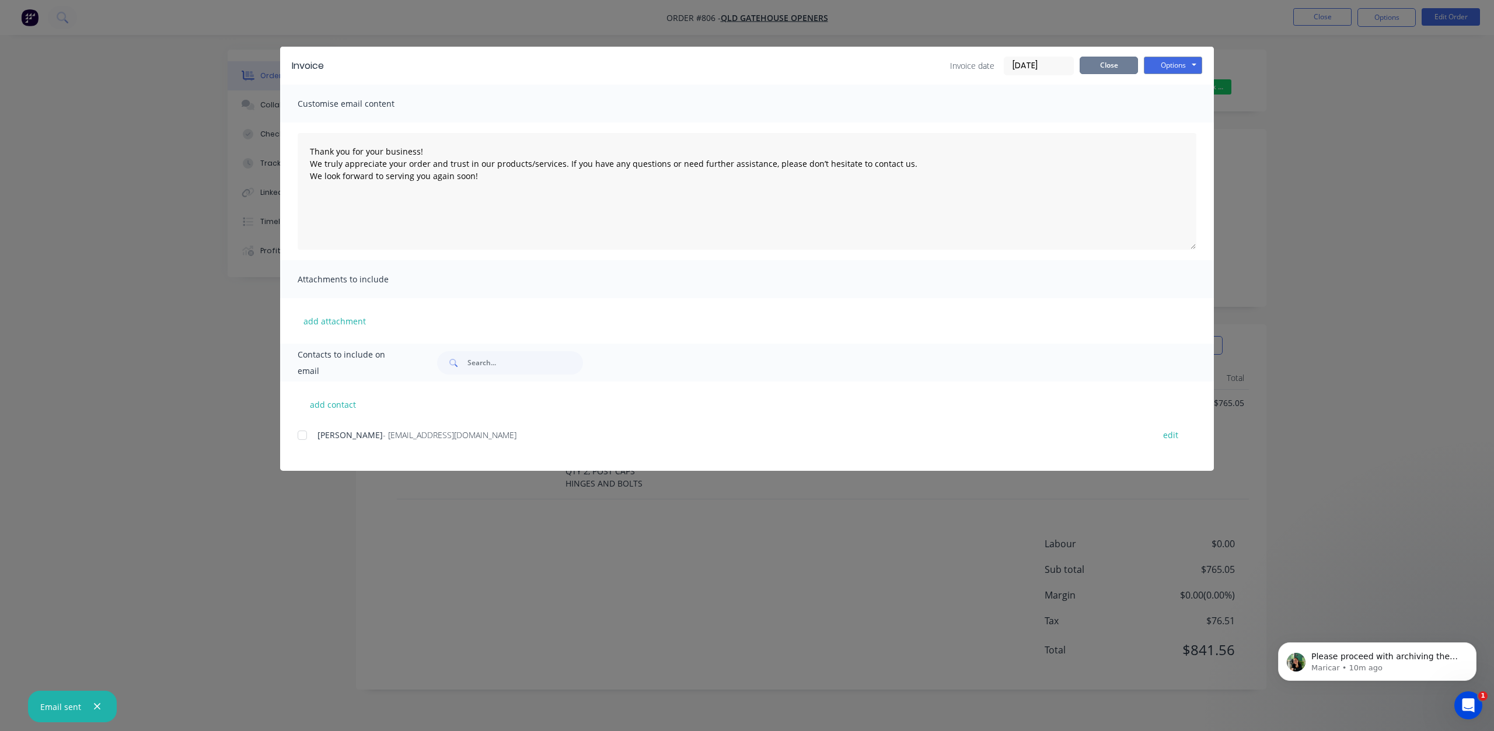
click at [1099, 68] on button "Close" at bounding box center [1108, 66] width 58 height 18
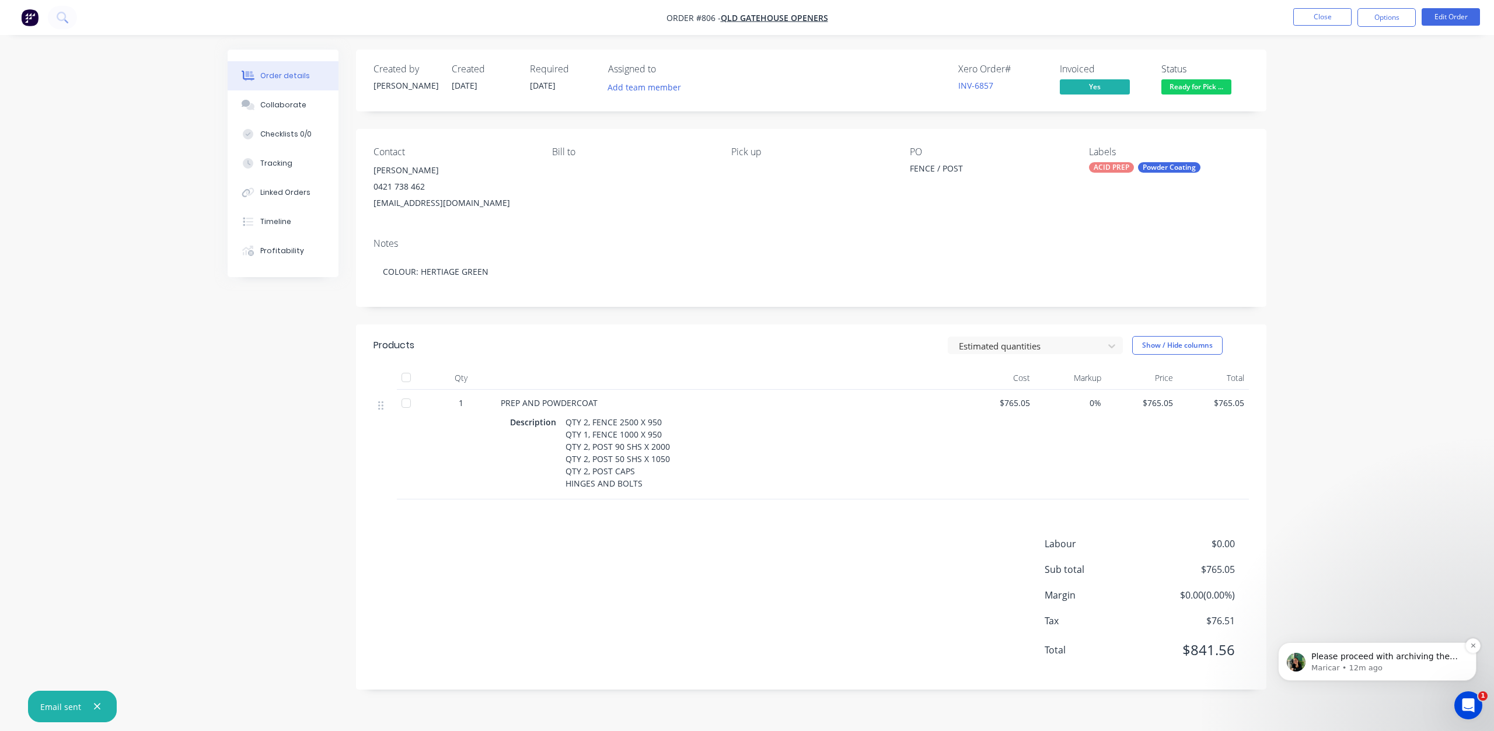
click at [1388, 665] on p "Maricar • 12m ago" at bounding box center [1386, 668] width 151 height 11
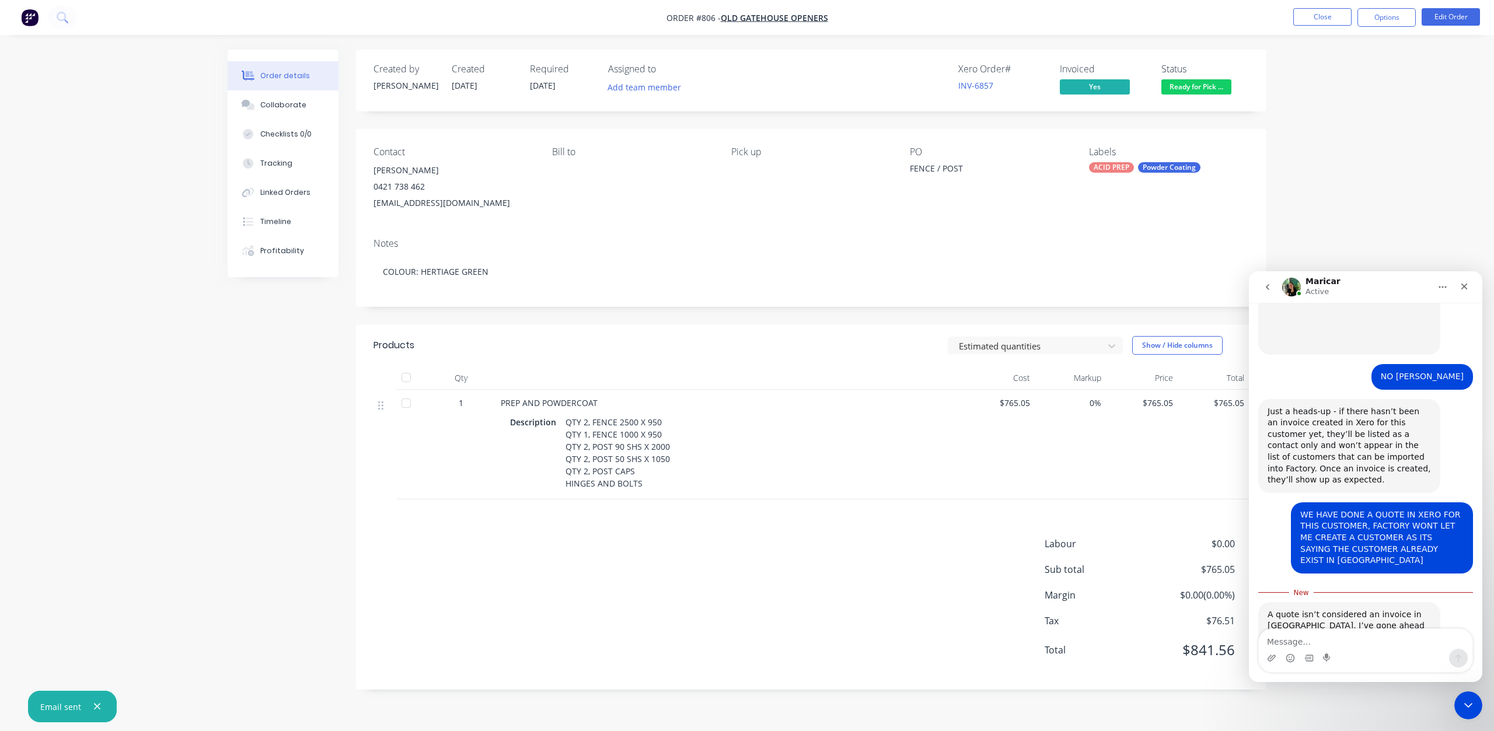
scroll to position [1472, 0]
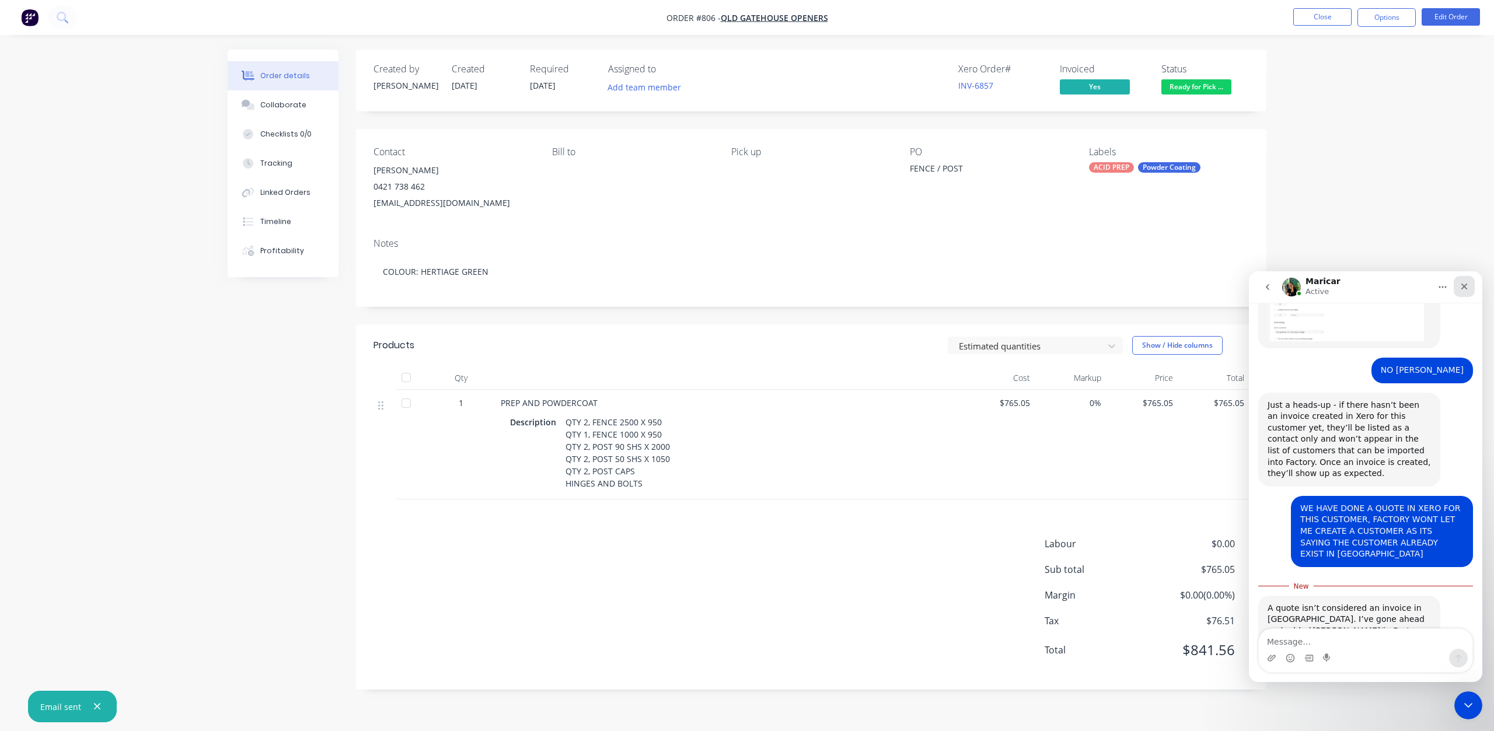
click at [1470, 280] on div "Close" at bounding box center [1463, 286] width 21 height 21
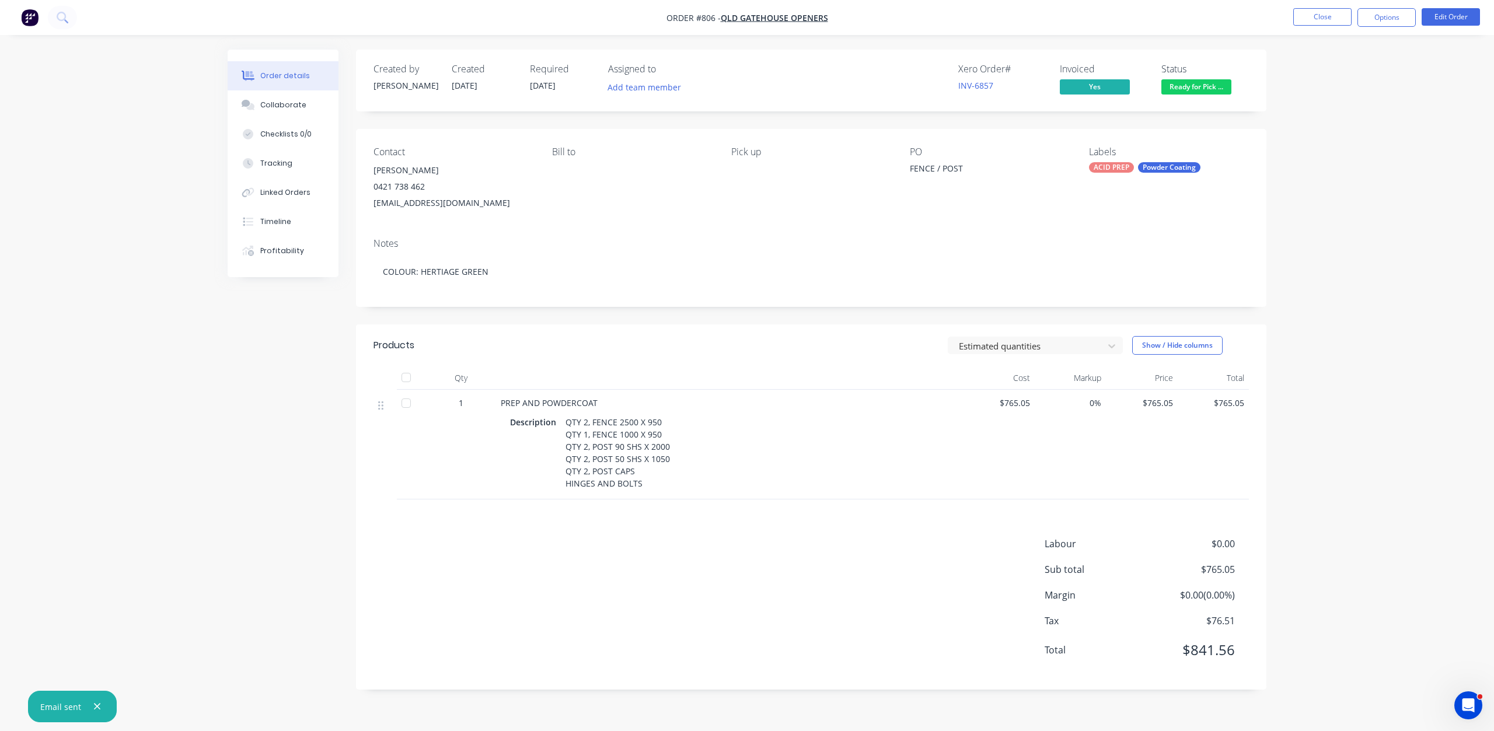
click at [91, 705] on button "button" at bounding box center [97, 707] width 15 height 15
click at [1332, 19] on button "Close" at bounding box center [1322, 17] width 58 height 18
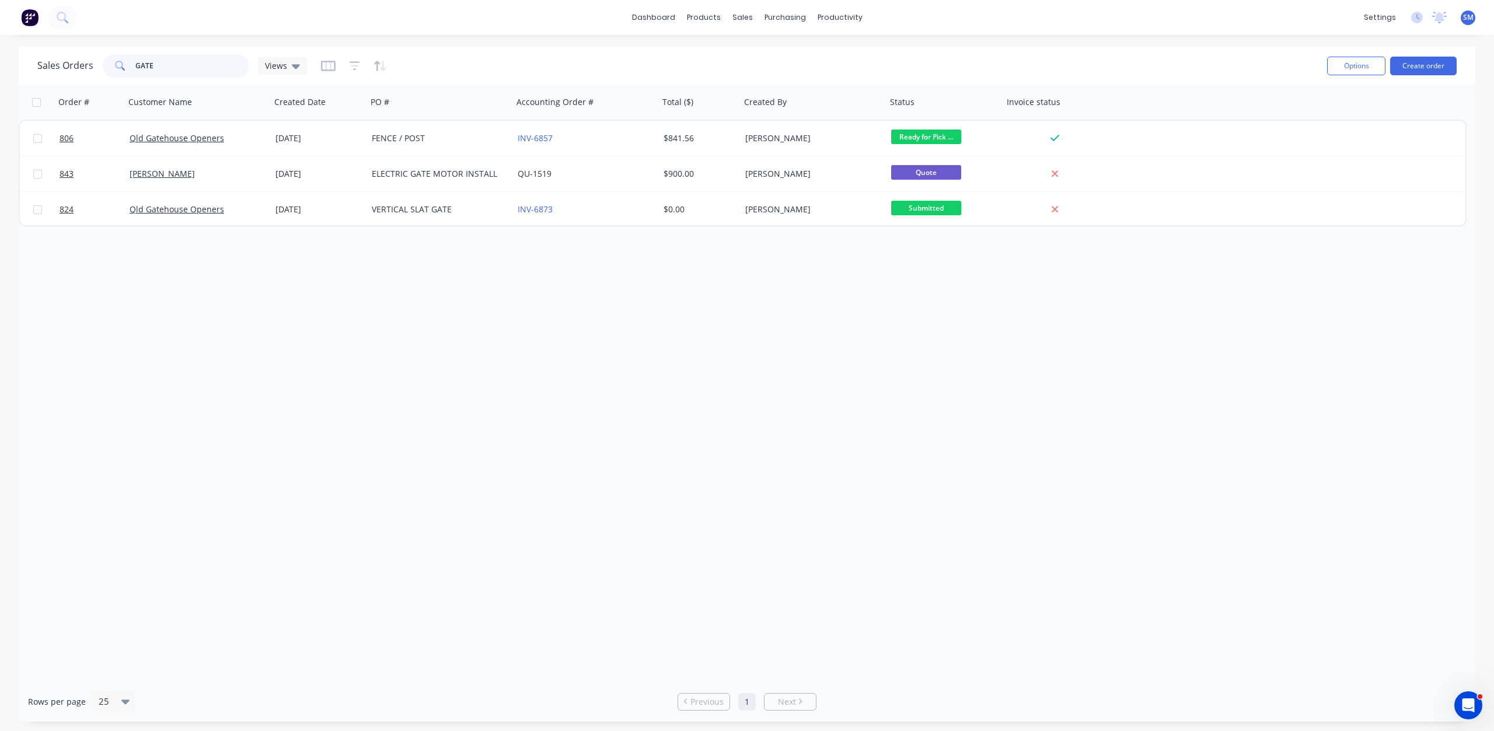
drag, startPoint x: 138, startPoint y: 61, endPoint x: 115, endPoint y: 61, distance: 23.3
click at [115, 61] on div "GATE" at bounding box center [176, 65] width 146 height 23
drag, startPoint x: 739, startPoint y: 14, endPoint x: 739, endPoint y: 27, distance: 13.4
click at [739, 15] on div "sales" at bounding box center [742, 18] width 32 height 18
click at [769, 79] on div "Customers" at bounding box center [782, 79] width 42 height 11
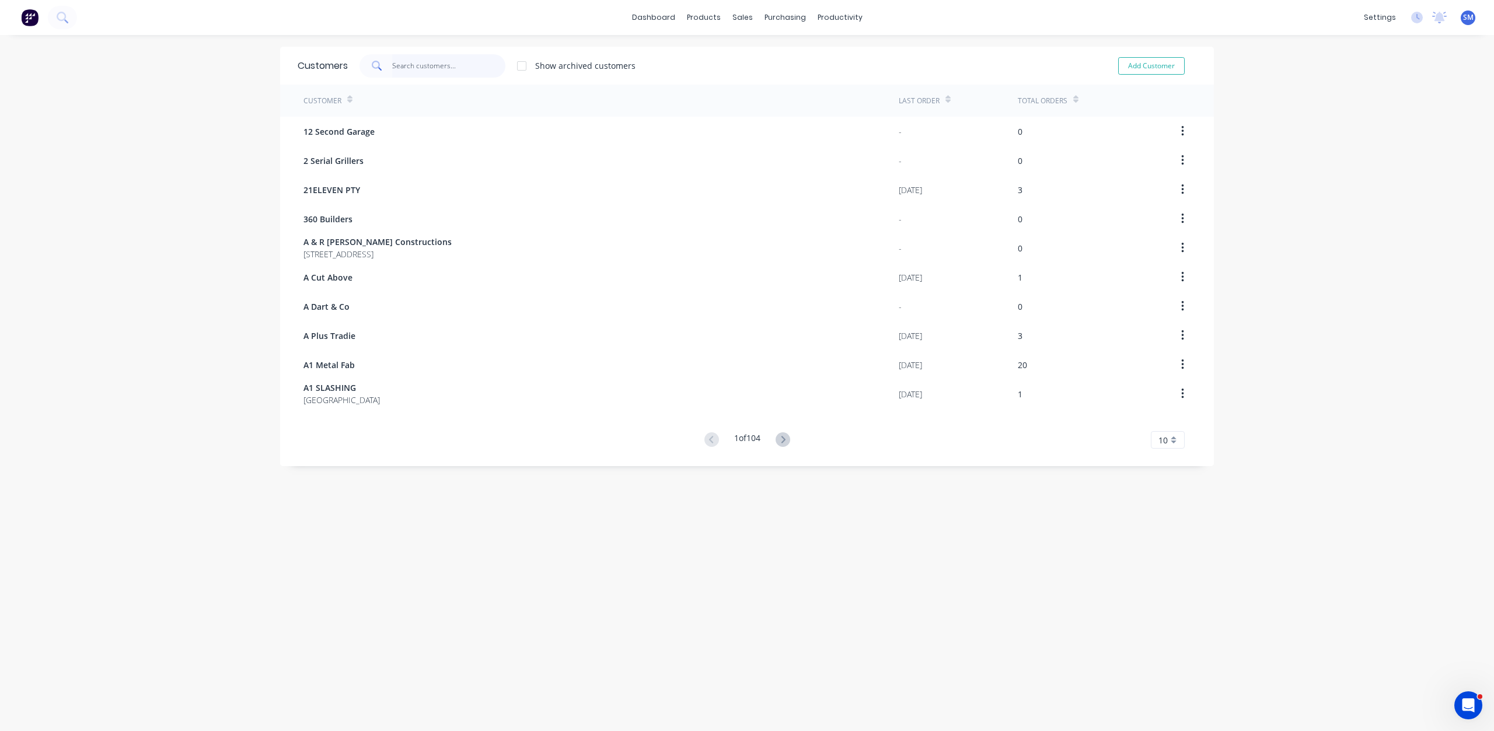
click at [421, 65] on input "text" at bounding box center [449, 65] width 114 height 23
click at [1133, 59] on button "Add Customer" at bounding box center [1151, 66] width 67 height 18
select select "AU"
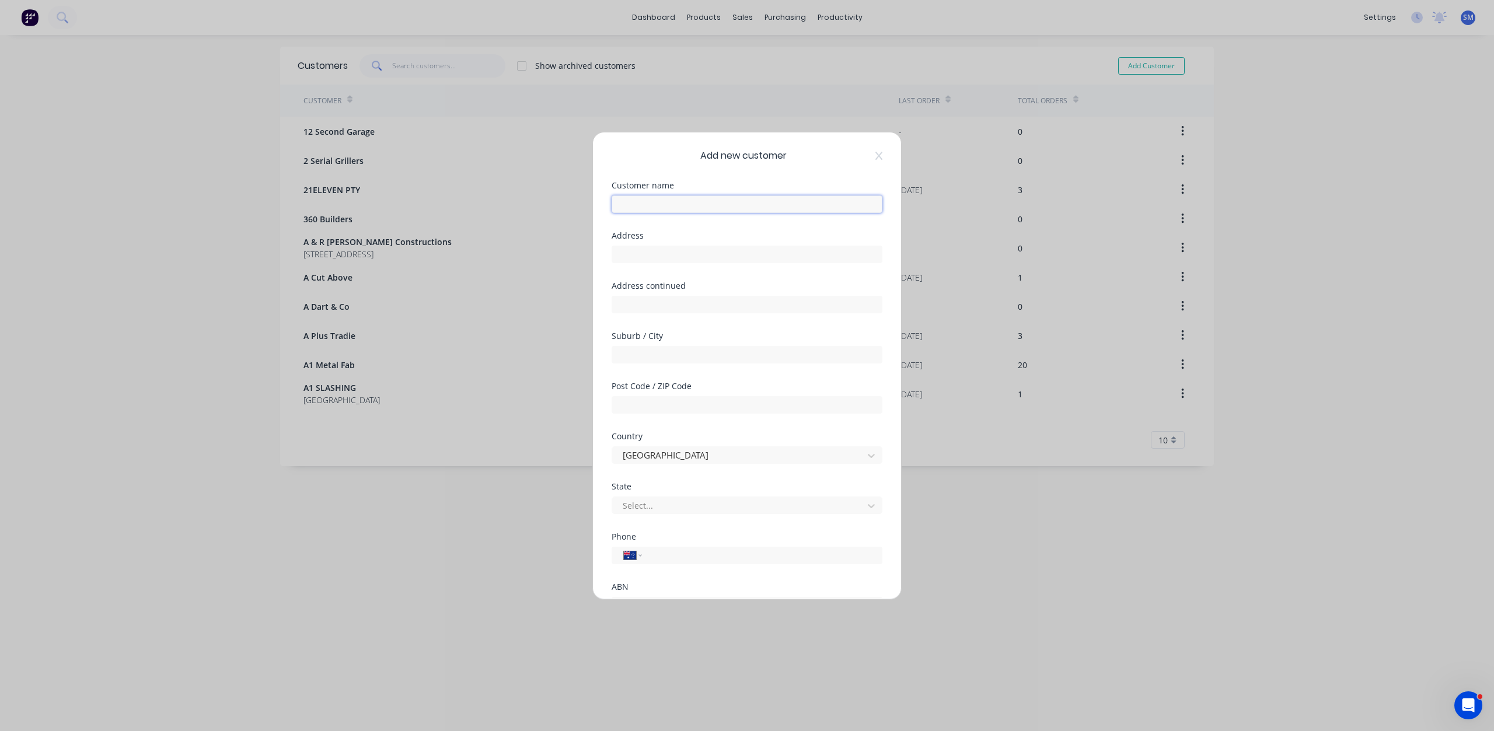
click at [636, 206] on input "text" at bounding box center [747, 204] width 271 height 18
type input "[PERSON_NAME]"
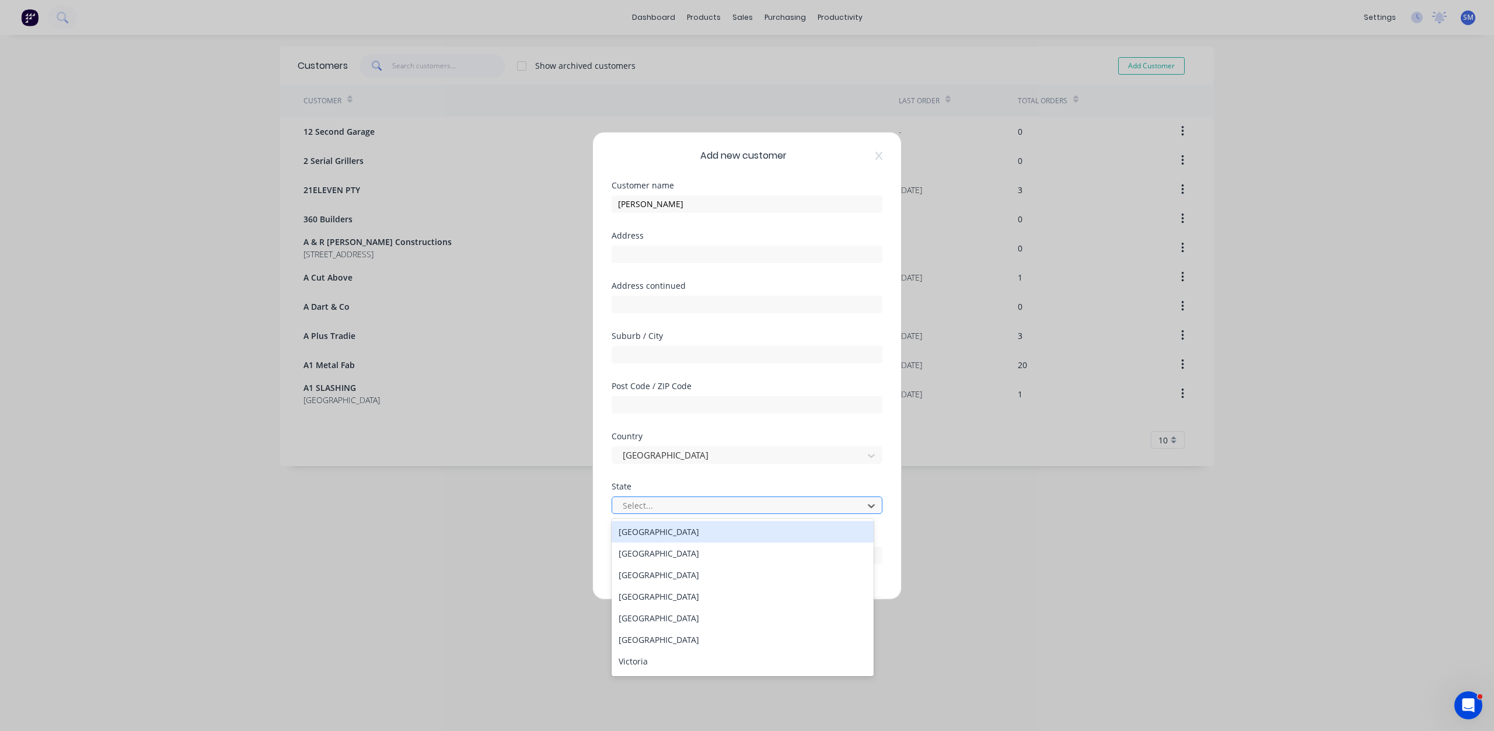
click at [677, 500] on div at bounding box center [739, 505] width 236 height 15
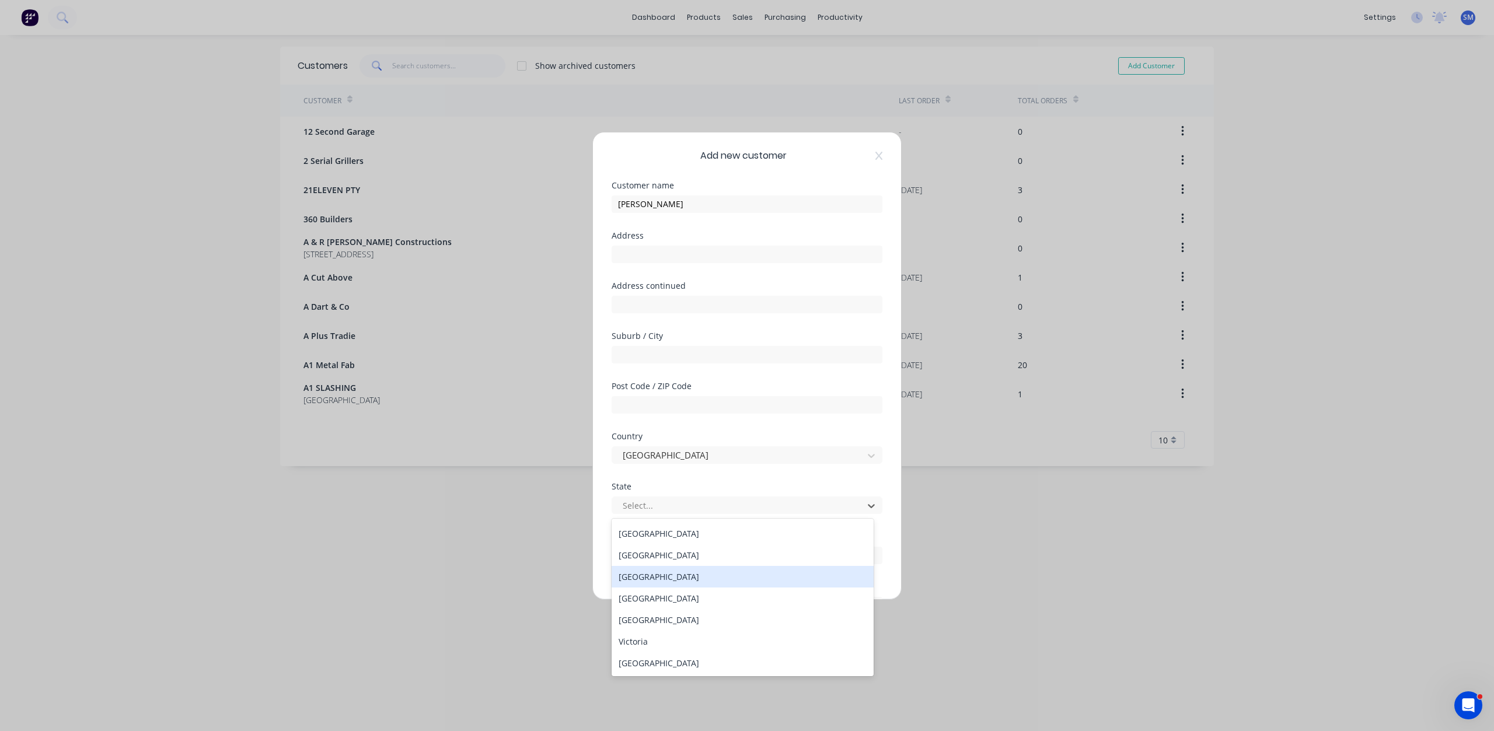
click at [641, 578] on div "[GEOGRAPHIC_DATA]" at bounding box center [743, 577] width 262 height 22
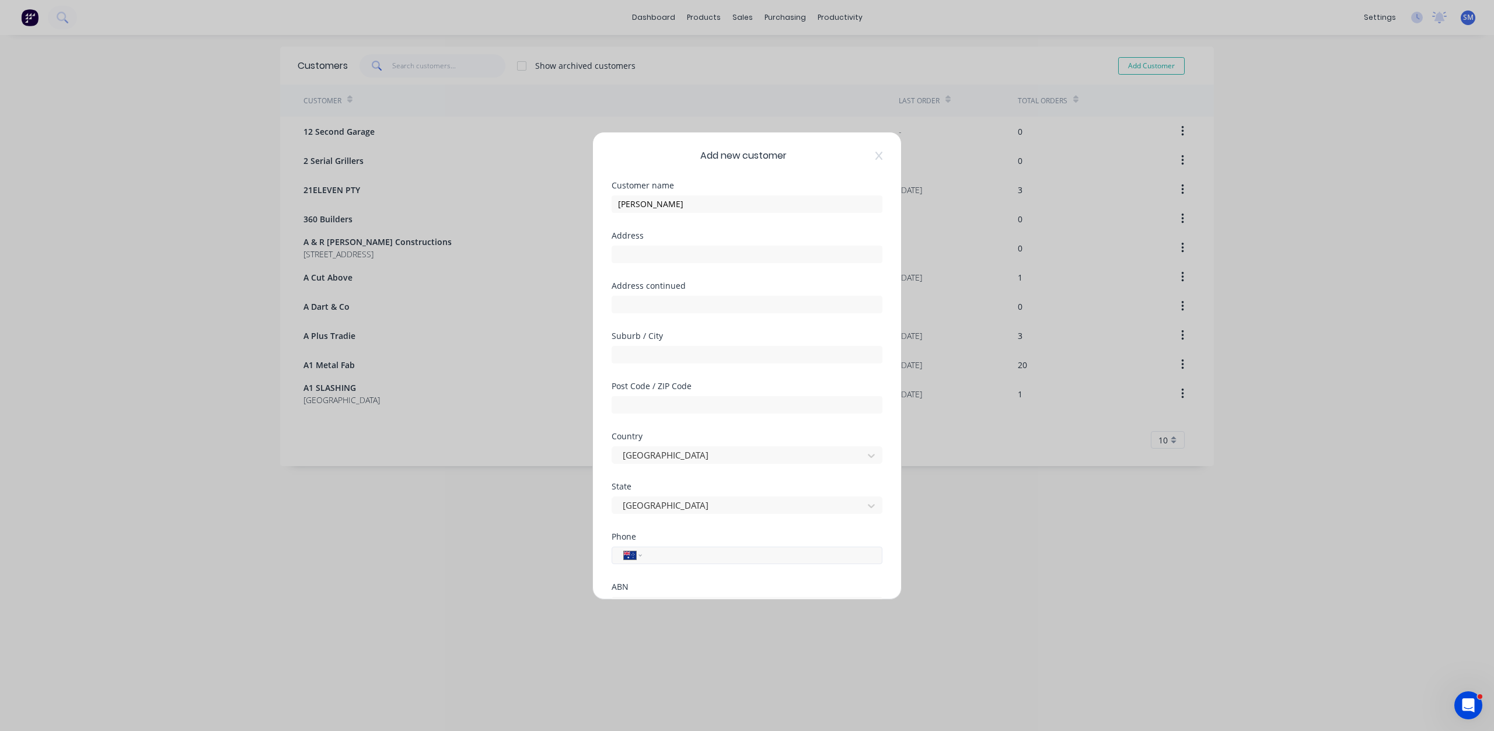
click at [685, 556] on input "tel" at bounding box center [760, 554] width 220 height 13
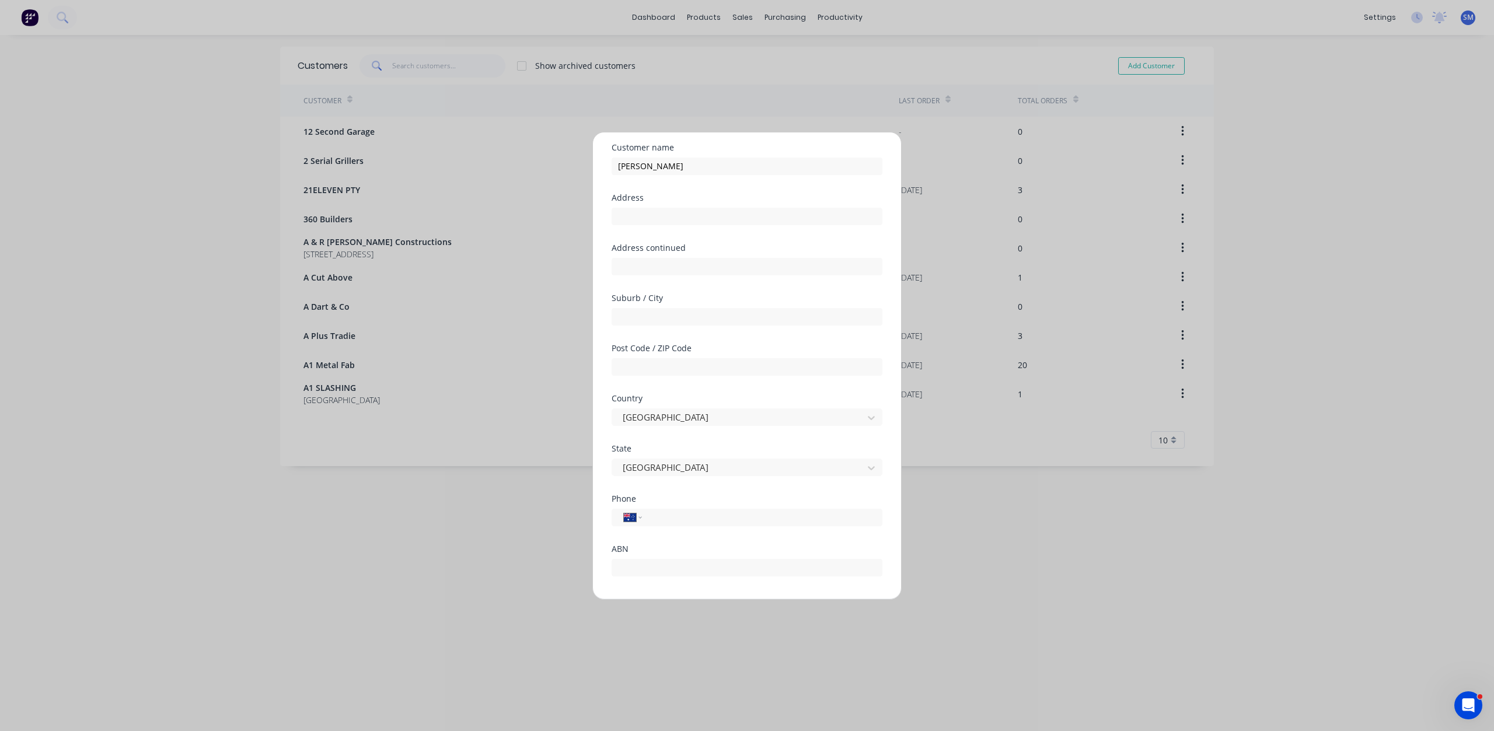
scroll to position [103, 0]
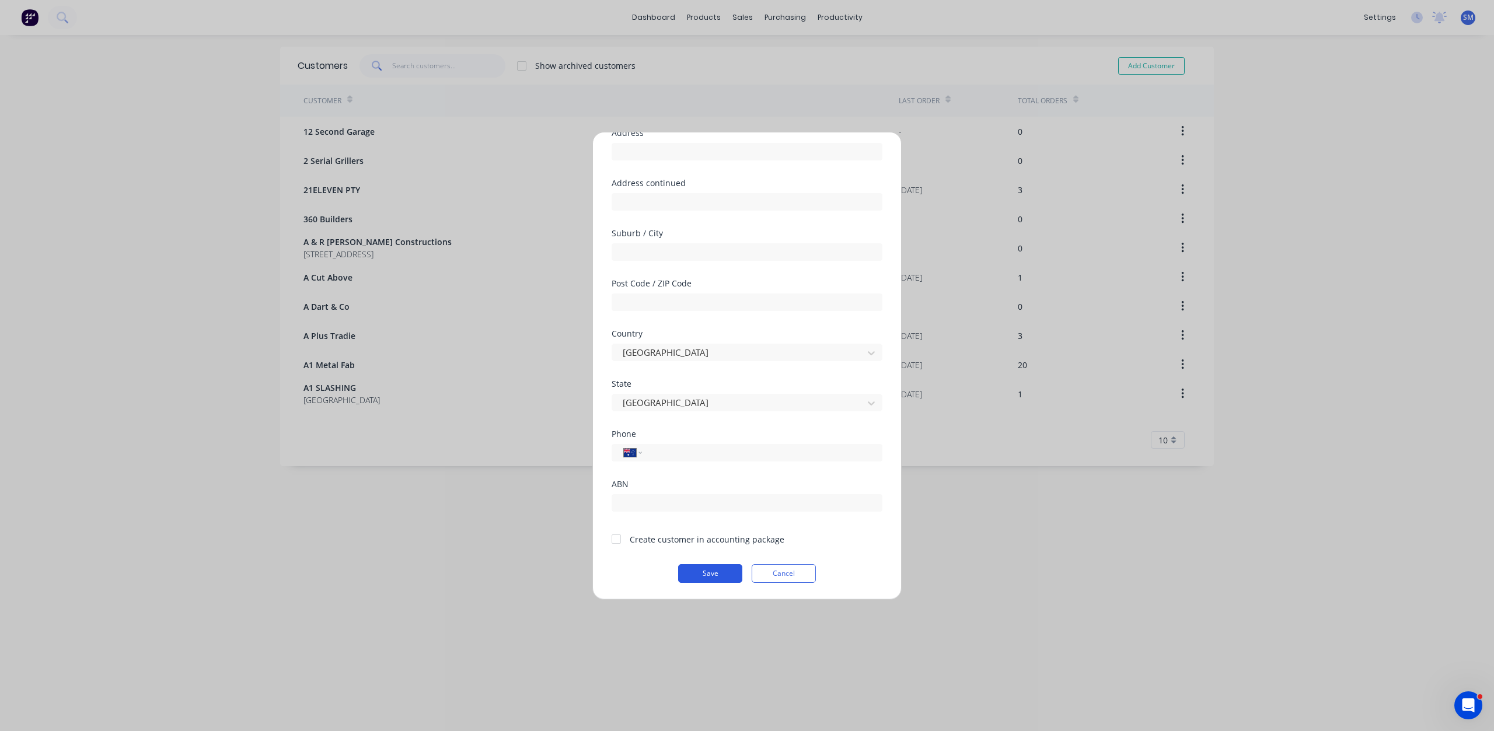
type input "0421 197 341"
click at [612, 541] on div at bounding box center [616, 538] width 23 height 23
click at [699, 572] on button "Save" at bounding box center [710, 573] width 64 height 19
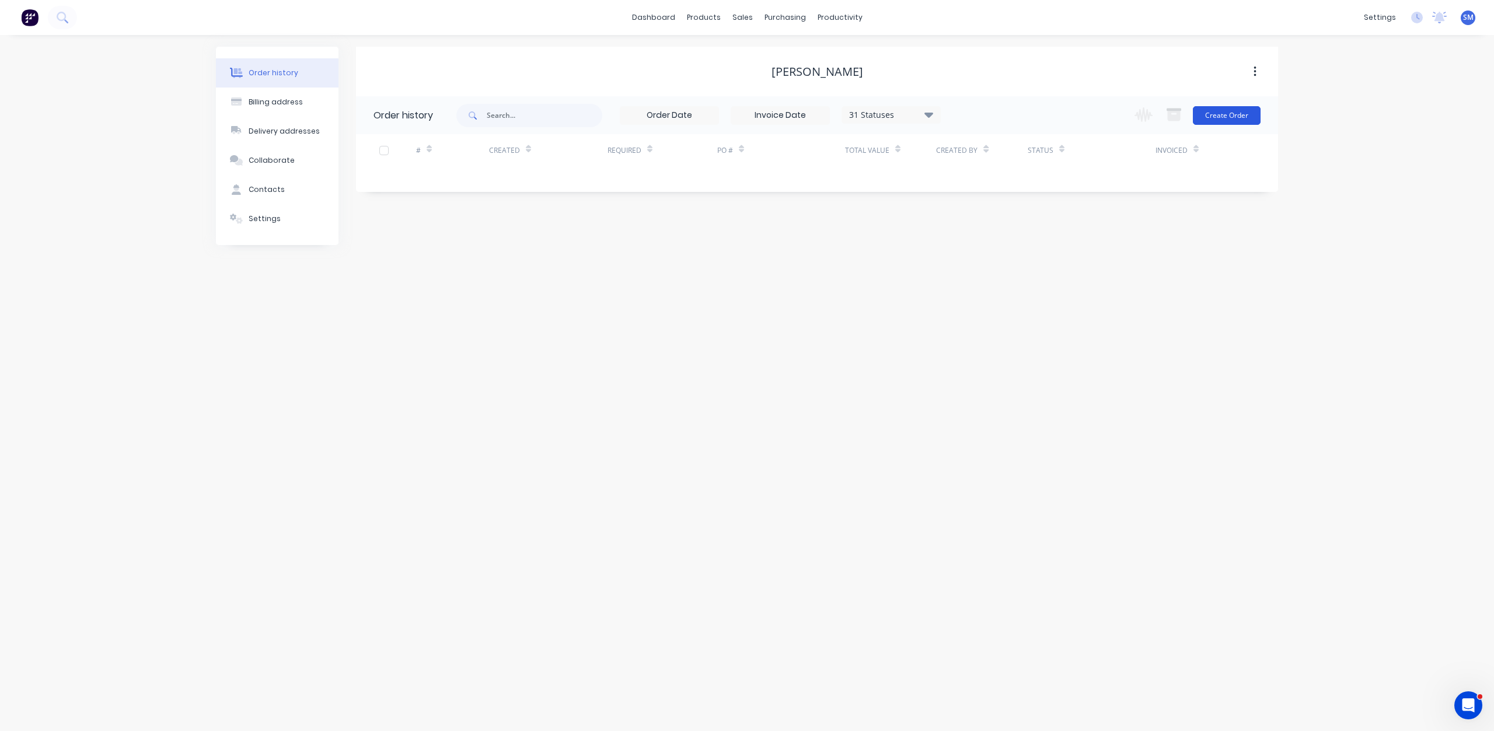
click at [1218, 114] on button "Create Order" at bounding box center [1227, 115] width 68 height 19
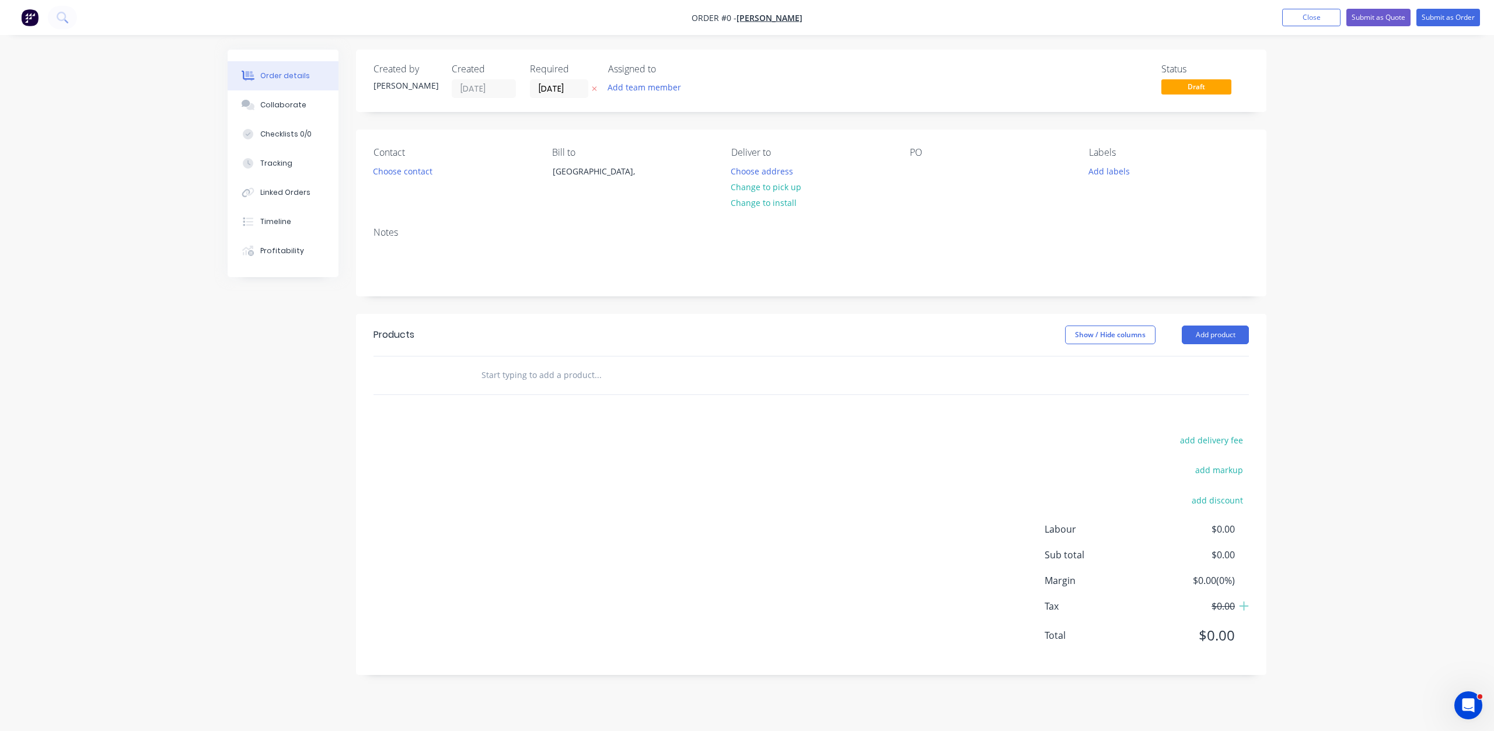
scroll to position [1472, 0]
click at [543, 86] on input "[DATE]" at bounding box center [558, 89] width 57 height 18
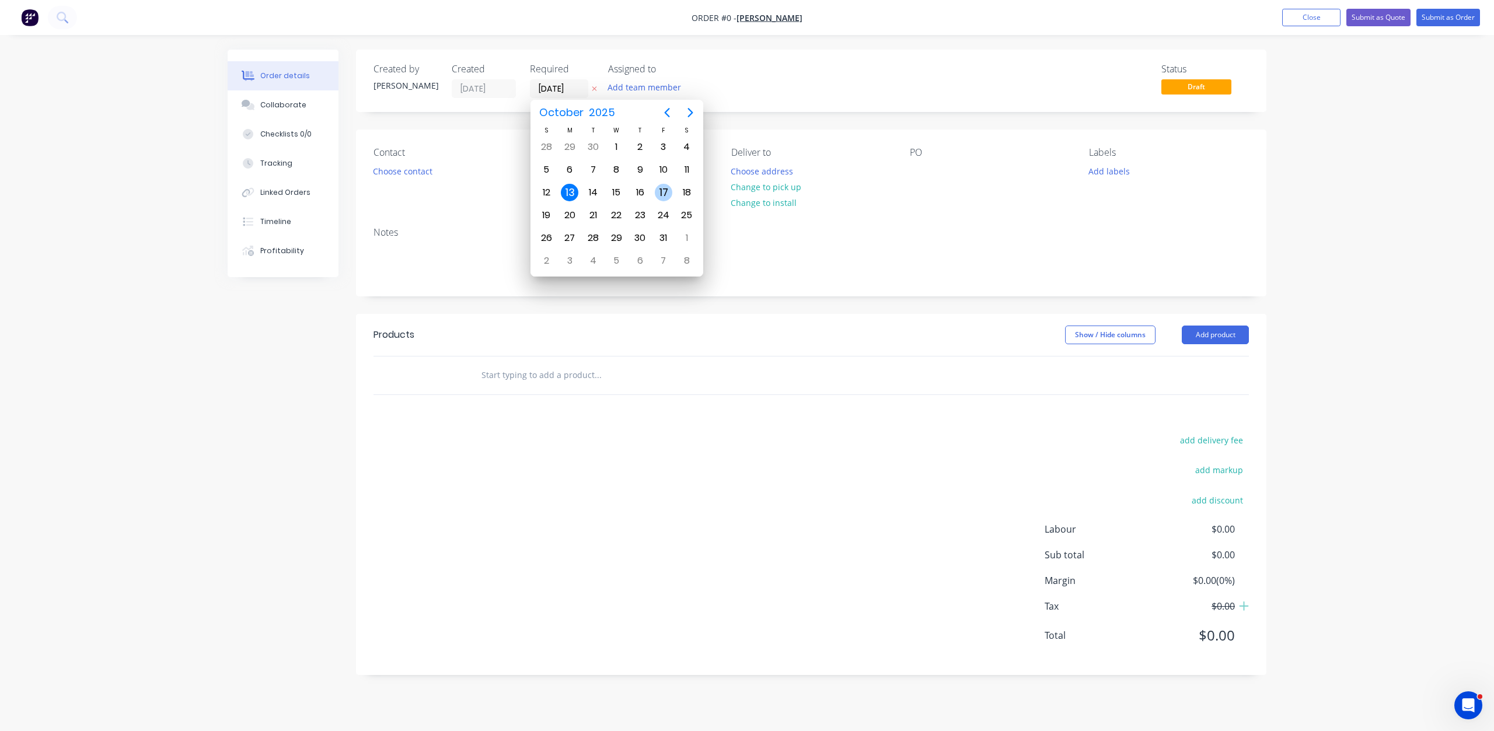
click at [668, 190] on div "17" at bounding box center [664, 193] width 18 height 18
type input "[DATE]"
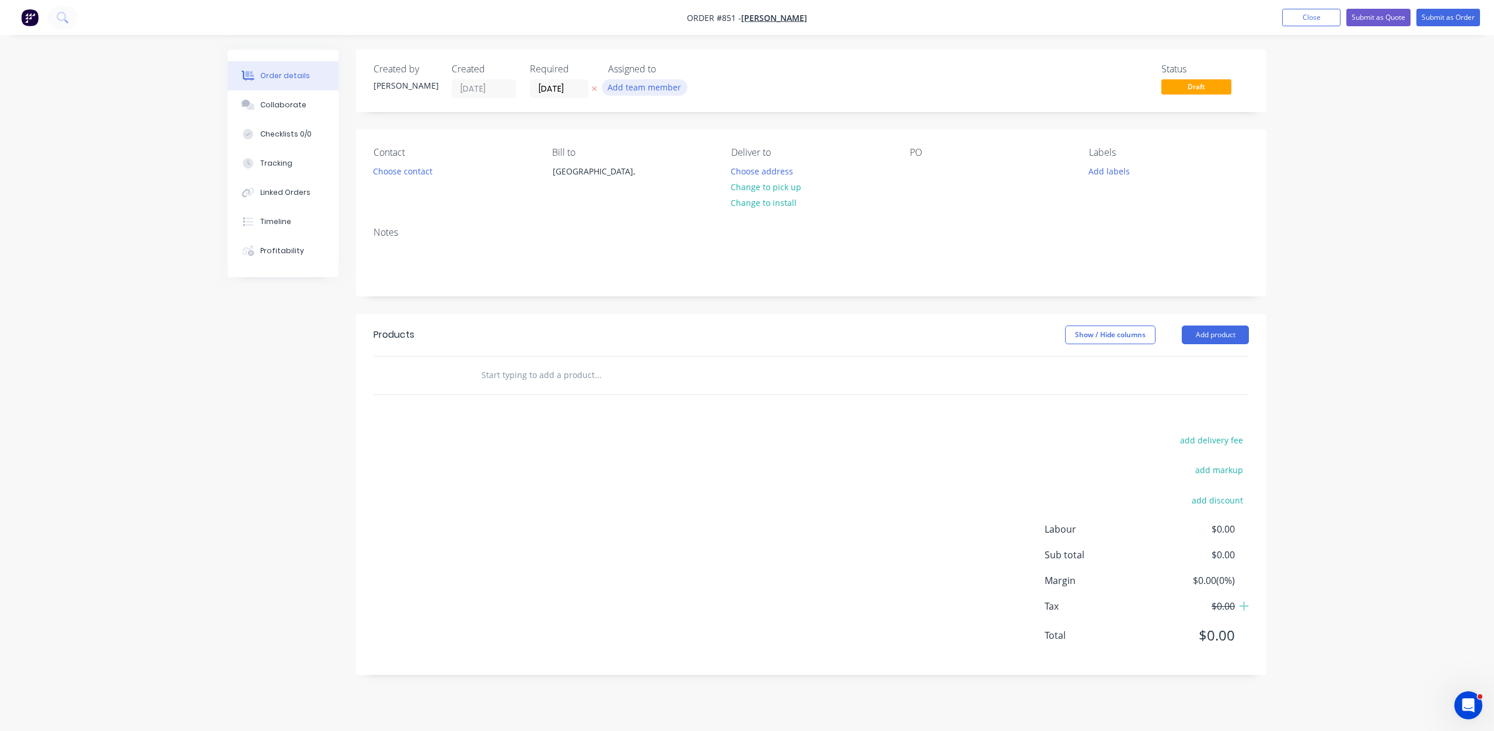
click at [633, 86] on button "Add team member" at bounding box center [645, 87] width 86 height 16
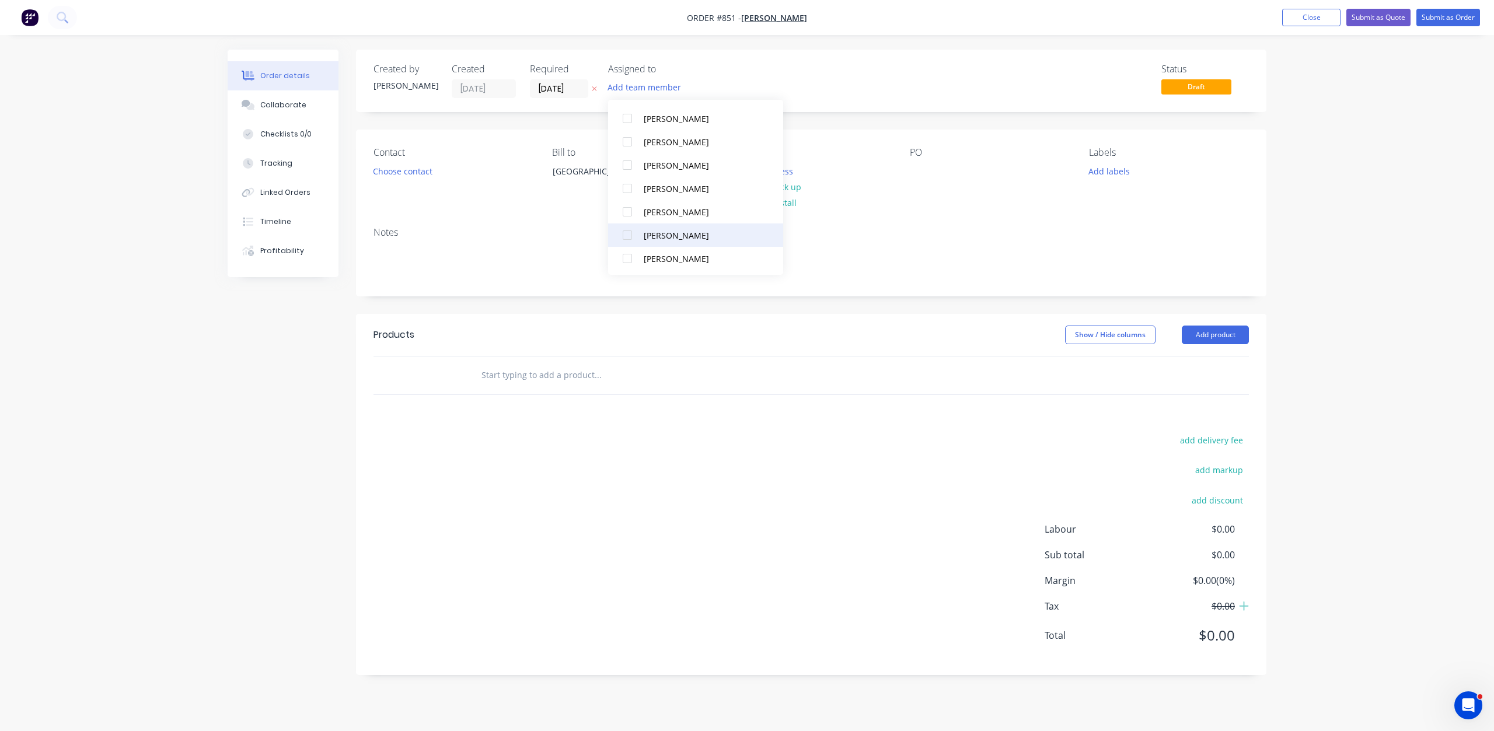
scroll to position [128, 0]
click at [627, 258] on div at bounding box center [627, 257] width 23 height 23
click at [630, 190] on div at bounding box center [627, 187] width 23 height 23
click at [626, 234] on div at bounding box center [627, 233] width 23 height 23
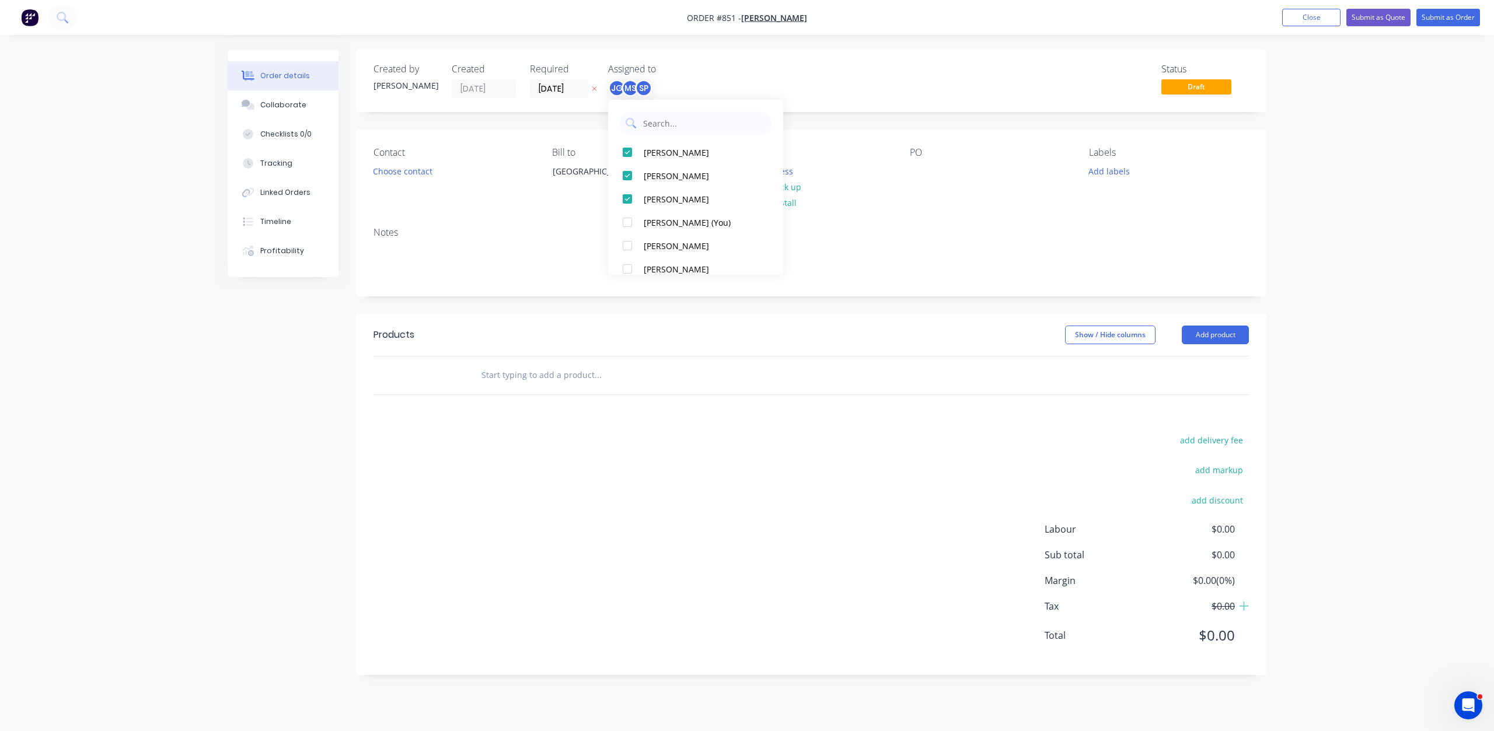
drag, startPoint x: 939, startPoint y: 236, endPoint x: 941, endPoint y: 229, distance: 7.1
click at [940, 236] on div "Notes" at bounding box center [810, 232] width 875 height 11
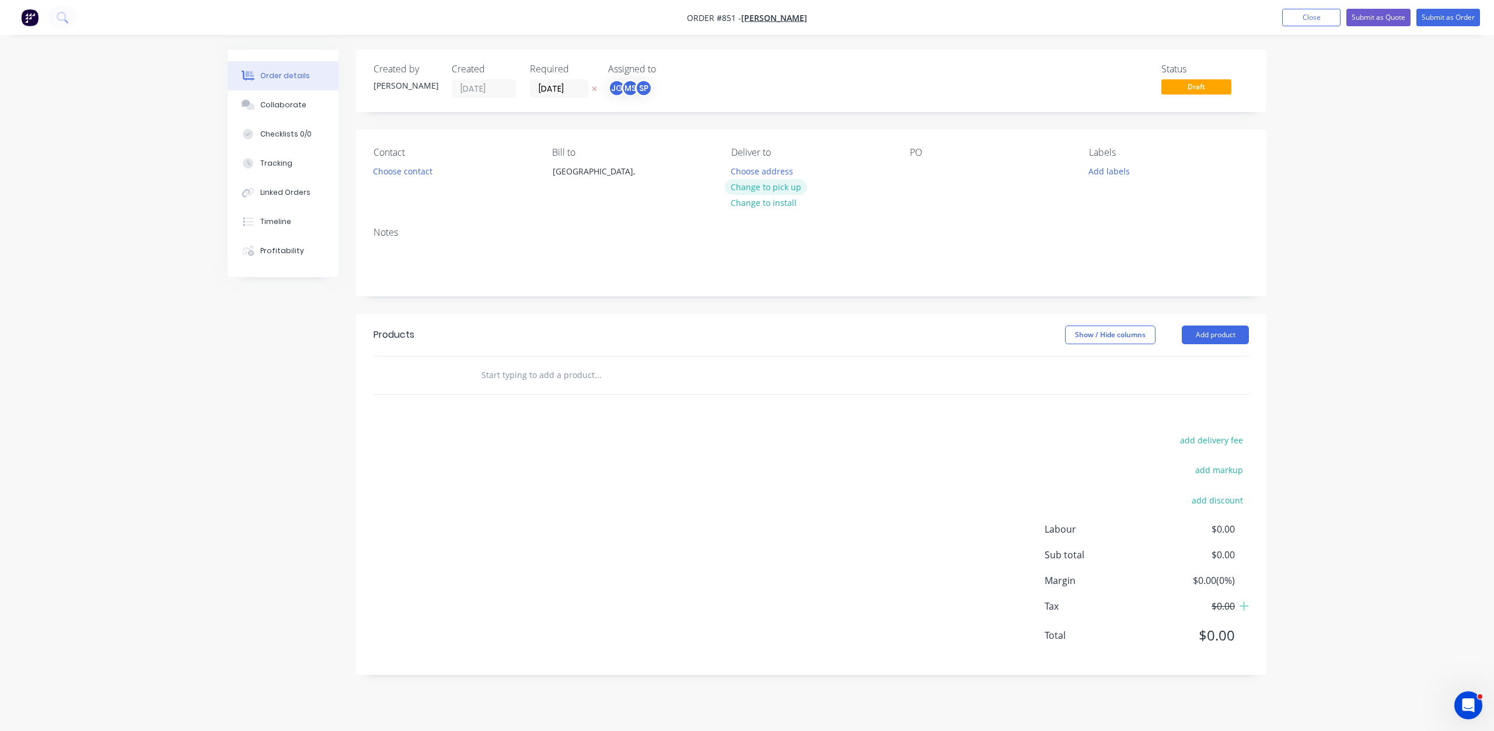
click at [767, 187] on button "Change to pick up" at bounding box center [766, 187] width 83 height 16
click at [388, 169] on button "Choose contact" at bounding box center [403, 171] width 72 height 16
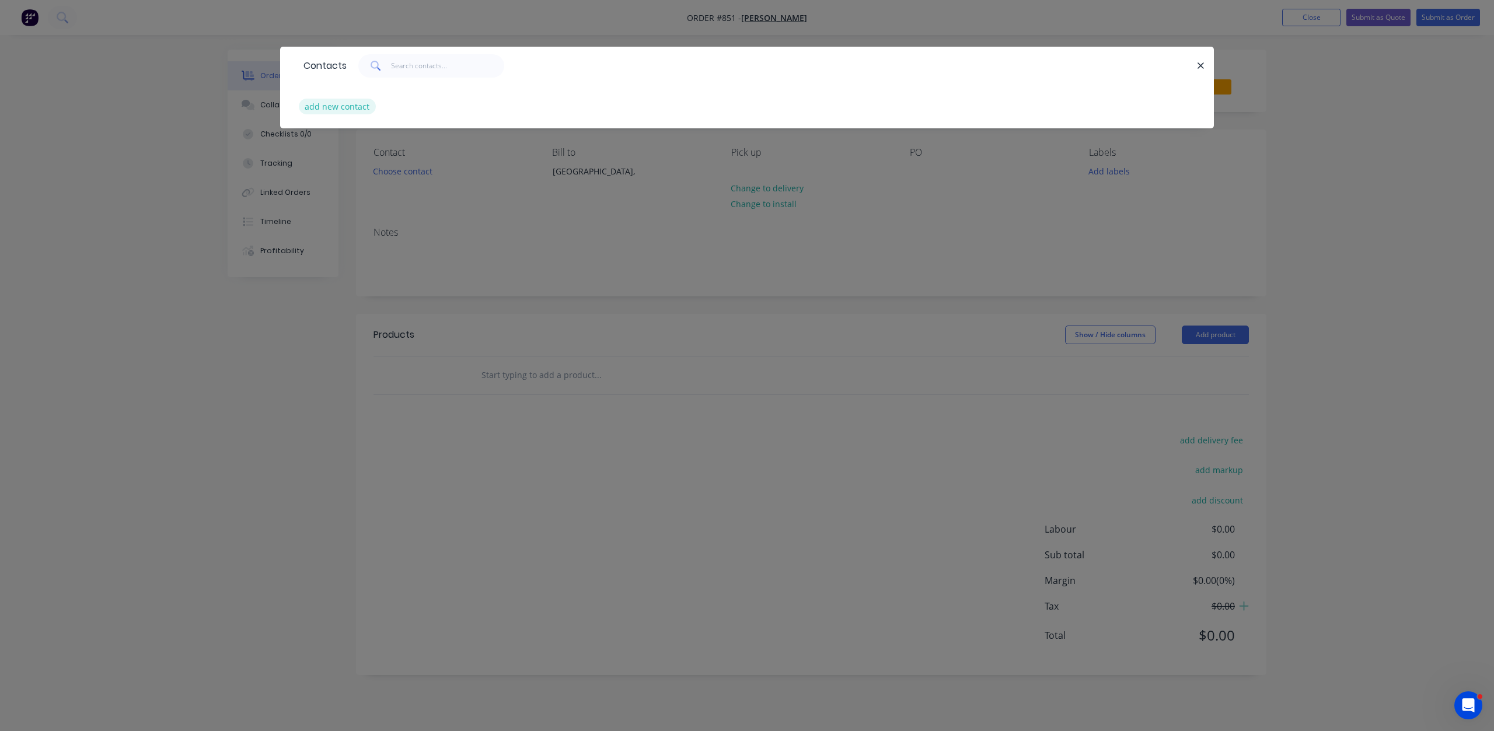
click at [337, 109] on button "add new contact" at bounding box center [337, 107] width 77 height 16
select select "AU"
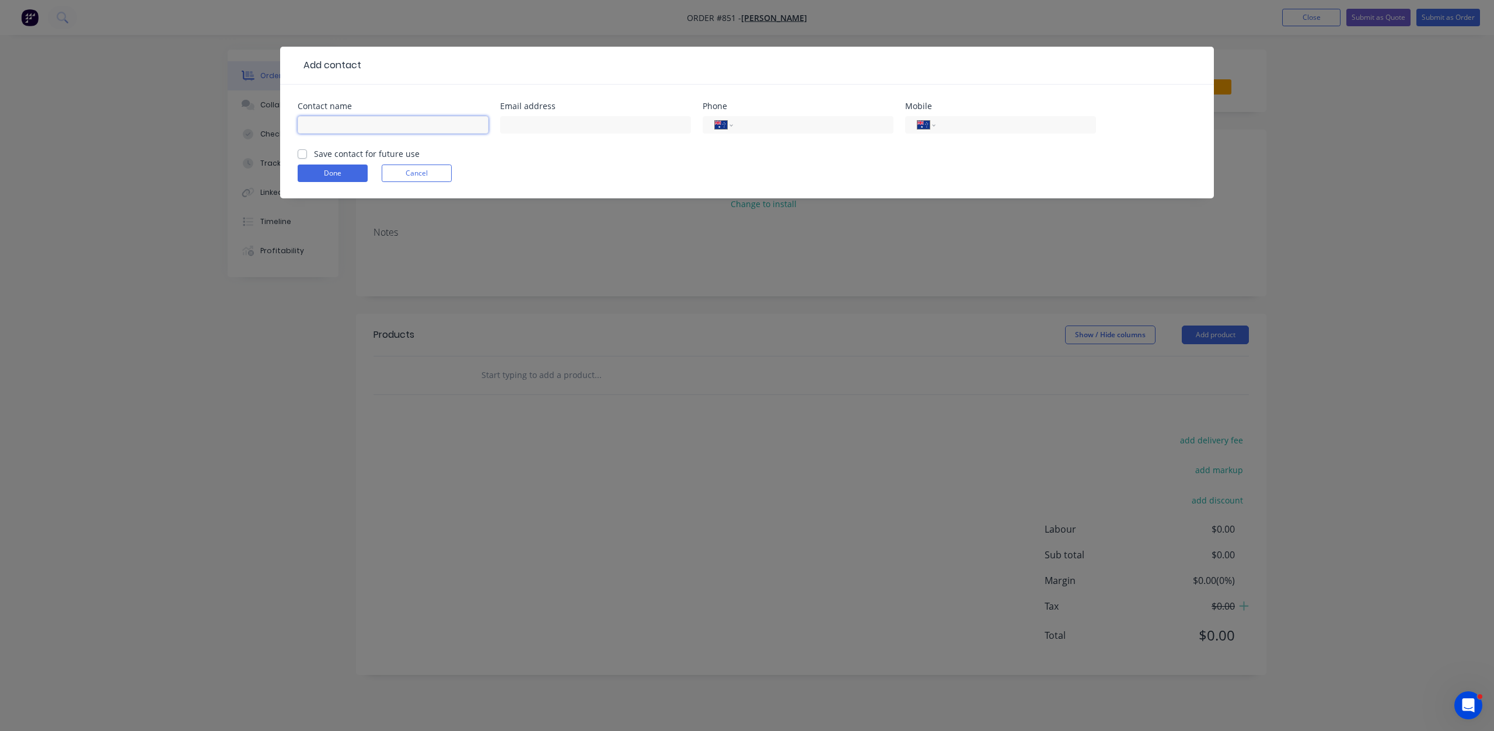
click at [326, 128] on input "text" at bounding box center [393, 125] width 191 height 18
type input "[PERSON_NAME]"
click at [542, 118] on div at bounding box center [595, 130] width 191 height 34
click at [539, 128] on input "text" at bounding box center [595, 125] width 191 height 18
type input "[PERSON_NAME][EMAIL_ADDRESS][PERSON_NAME][DOMAIN_NAME]"
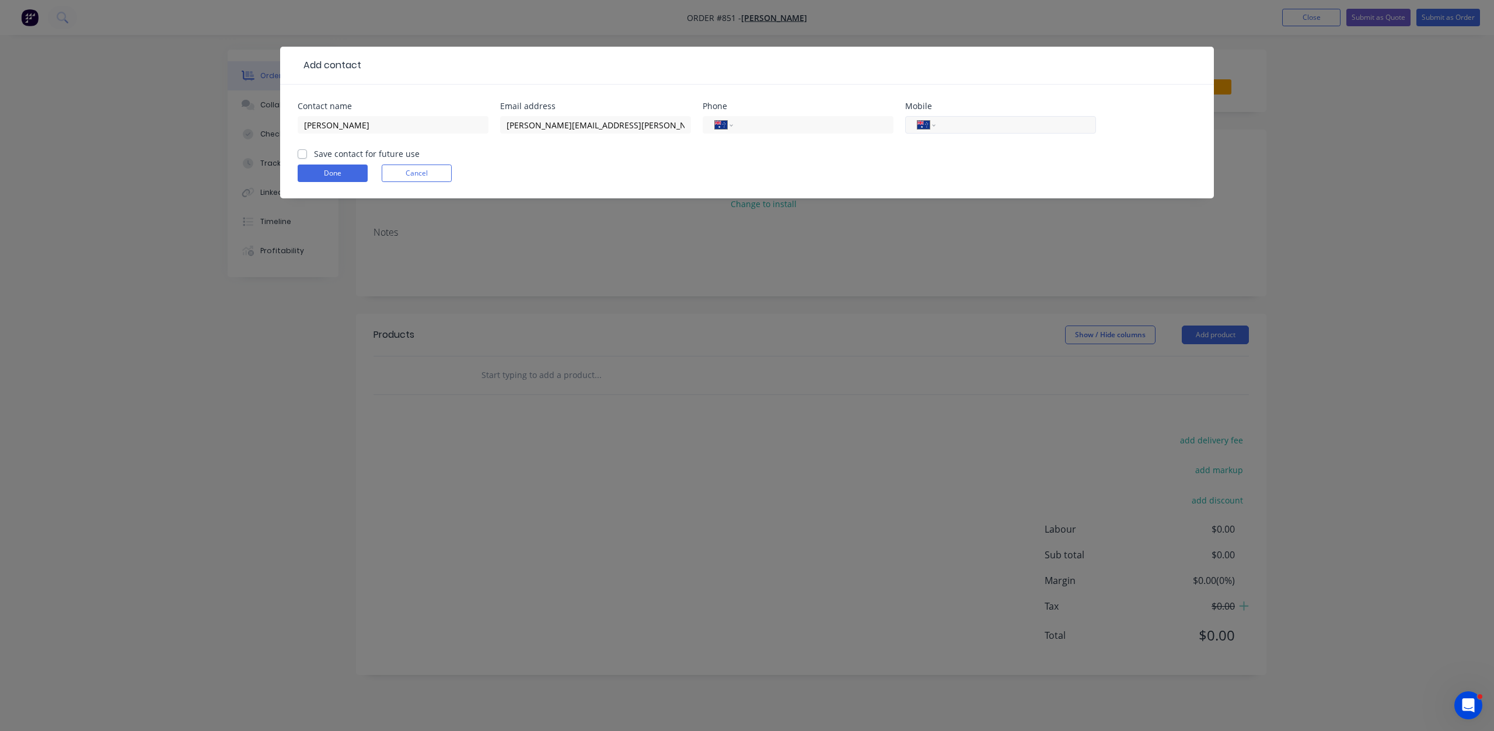
click at [966, 128] on input "tel" at bounding box center [1014, 124] width 140 height 13
type input "0421 197 341"
click at [314, 151] on label "Save contact for future use" at bounding box center [367, 154] width 106 height 12
click at [300, 151] on input "Save contact for future use" at bounding box center [302, 153] width 9 height 11
checkbox input "true"
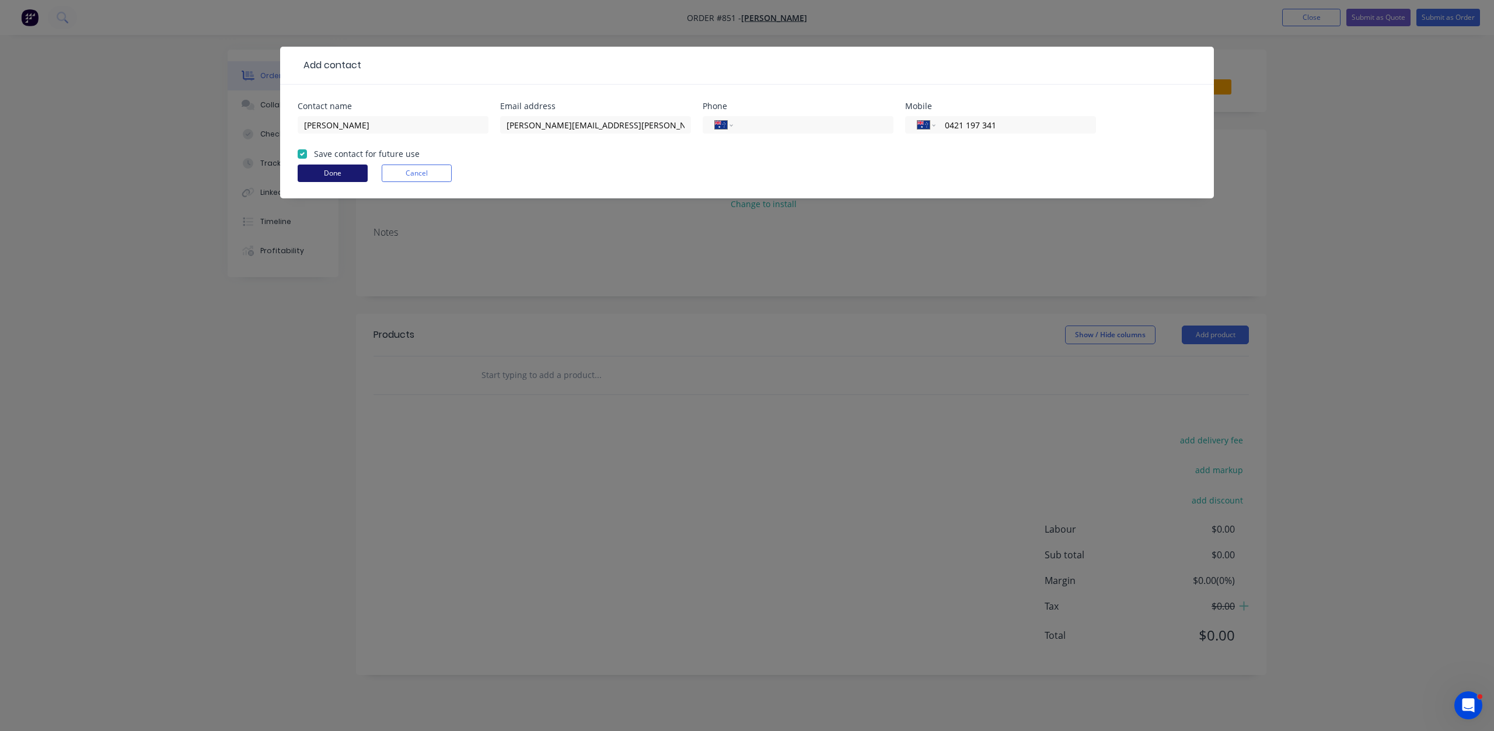
click at [318, 177] on button "Done" at bounding box center [333, 174] width 70 height 18
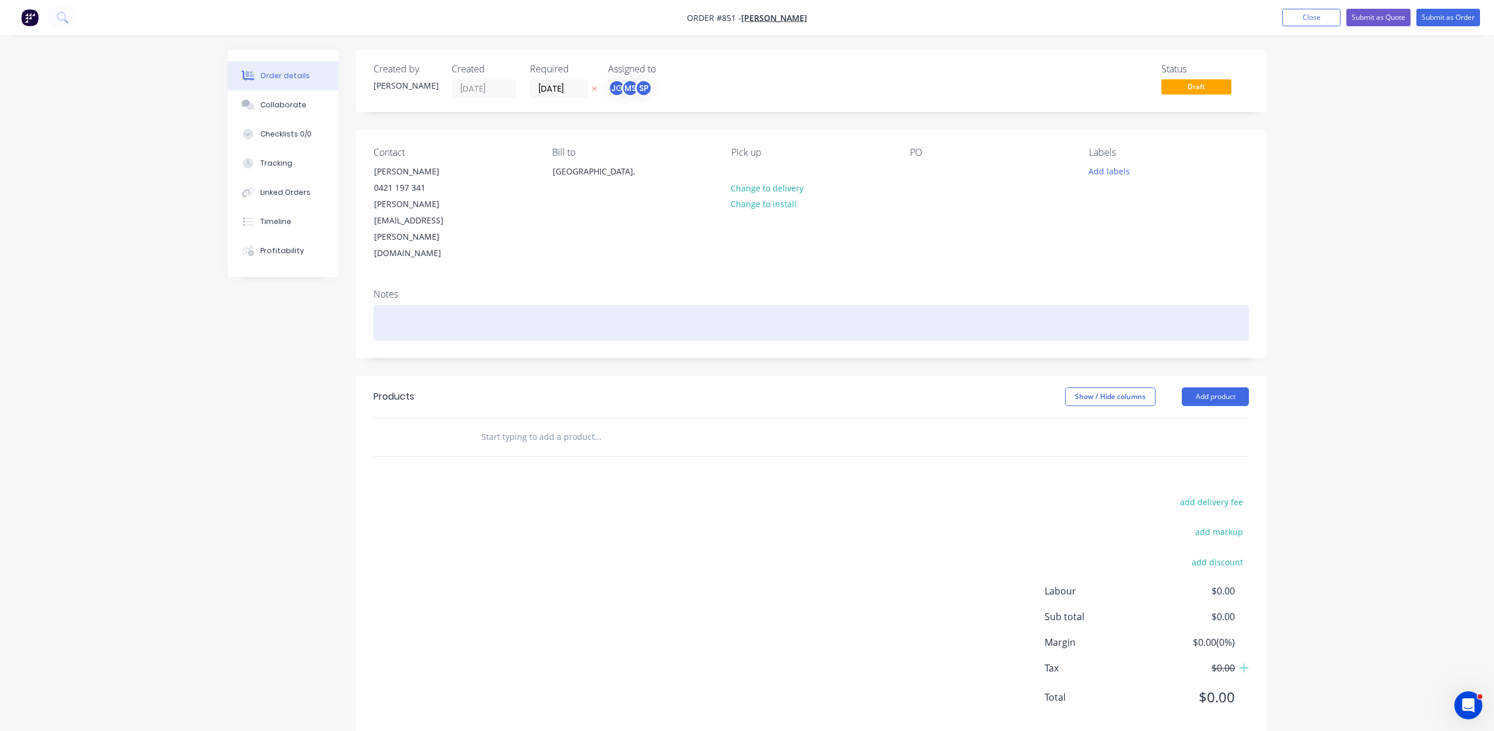
click at [395, 305] on div at bounding box center [810, 323] width 875 height 36
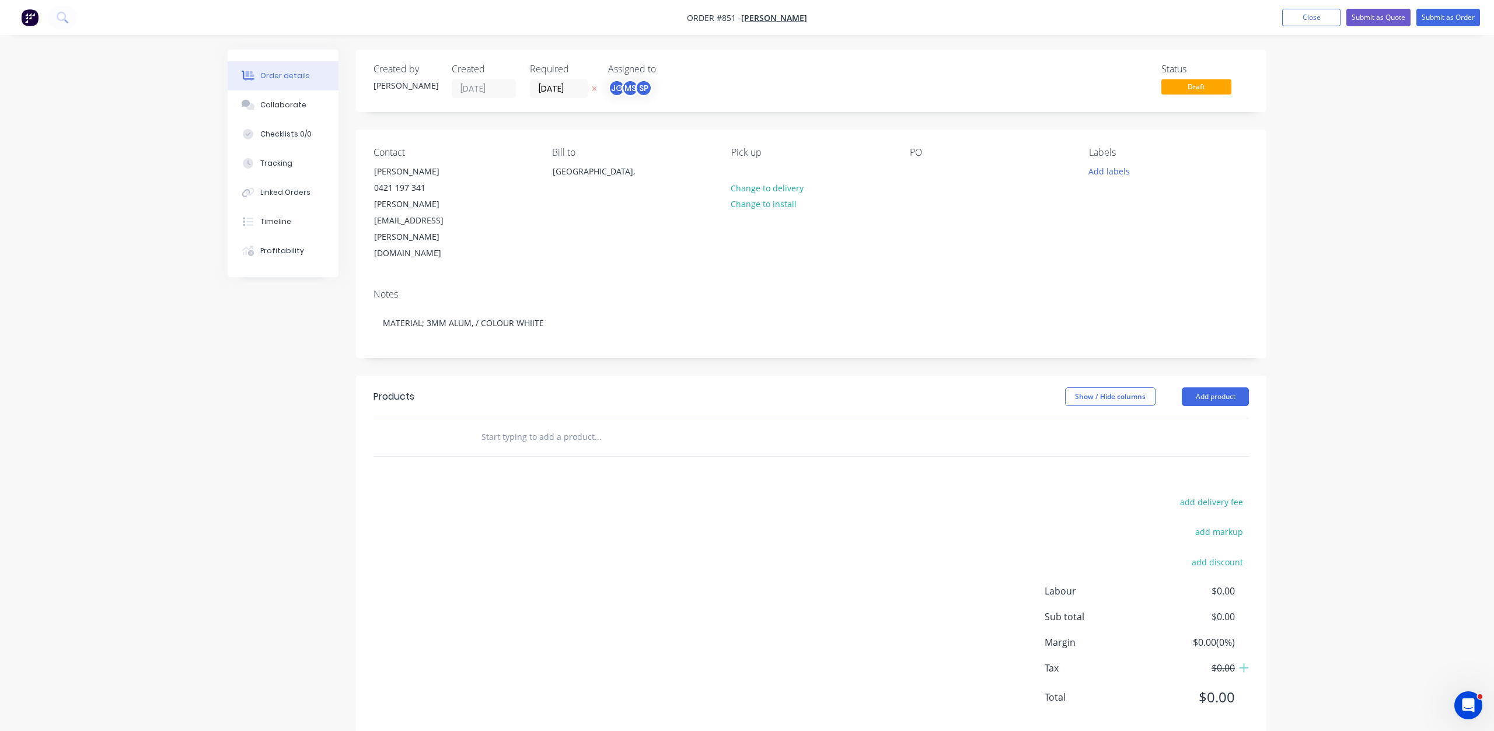
click at [493, 425] on input "text" at bounding box center [597, 436] width 233 height 23
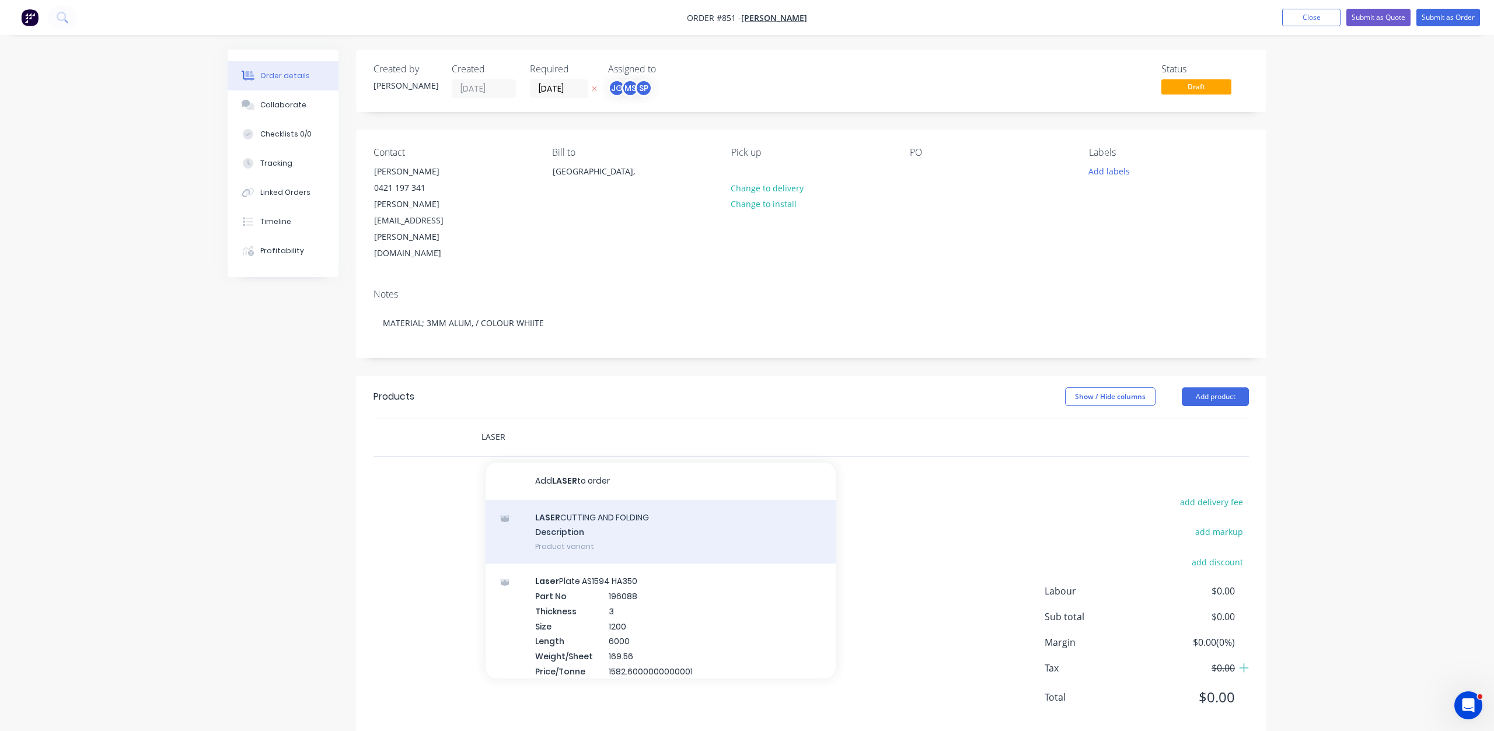
type input "LASER"
click at [576, 500] on div "LASER CUTTING AND FOLDING Description Product variant" at bounding box center [660, 532] width 350 height 64
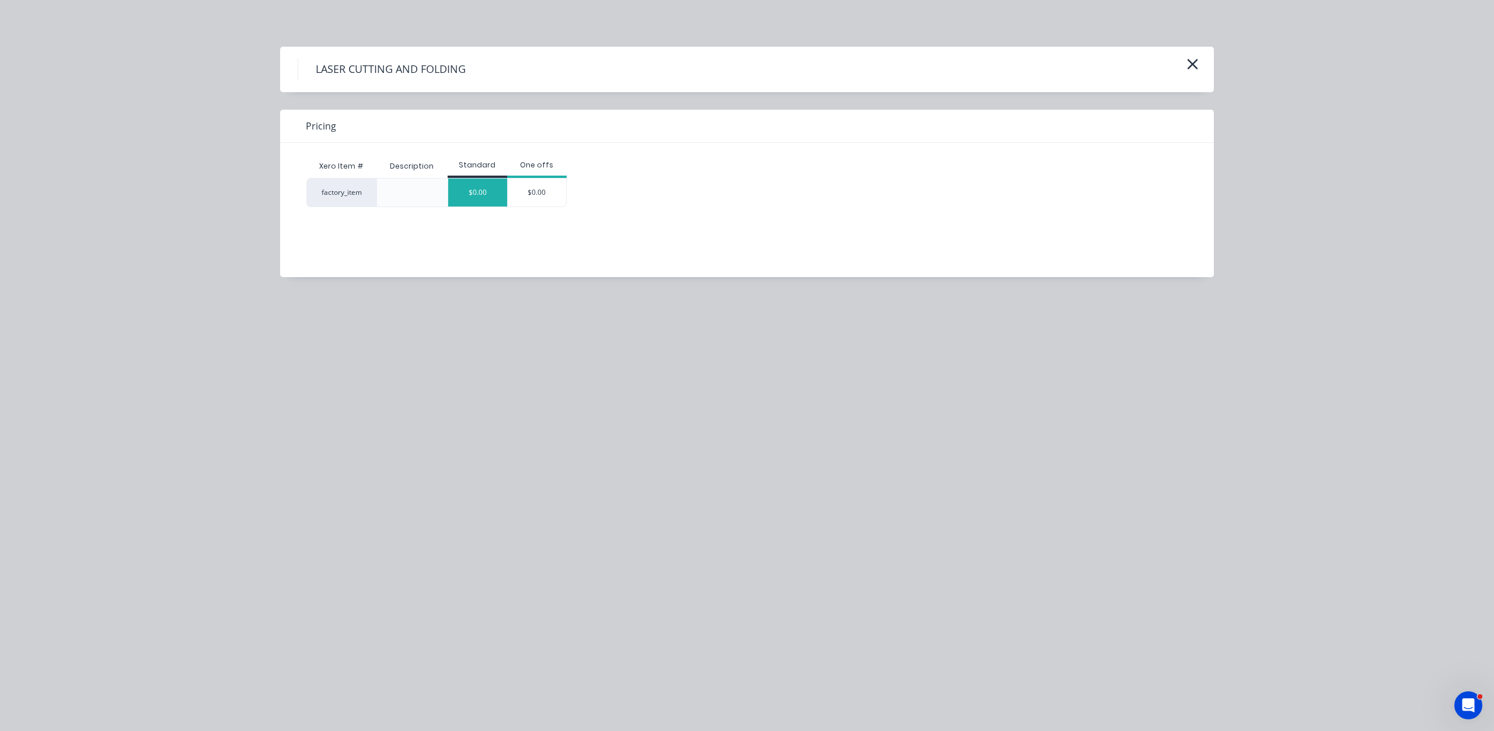
click at [483, 195] on div "$0.00" at bounding box center [477, 193] width 59 height 28
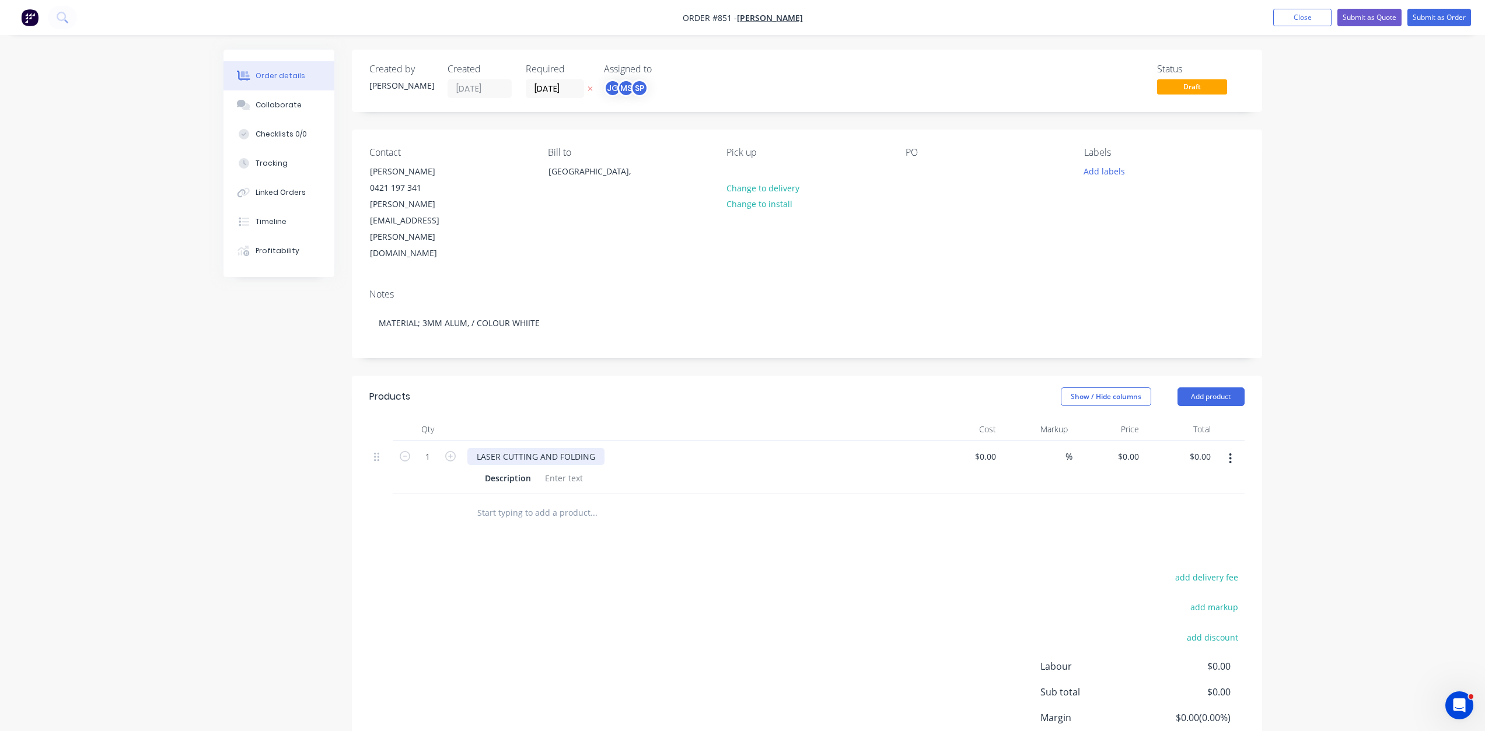
click at [535, 448] on div "LASER CUTTING AND FOLDING" at bounding box center [535, 456] width 137 height 17
click at [555, 448] on div "LASER CUTTING AND FOLDING" at bounding box center [535, 456] width 137 height 17
click at [576, 448] on div "LASER CUTTING, FOLDING" at bounding box center [526, 456] width 119 height 17
click at [548, 470] on div at bounding box center [563, 478] width 47 height 17
drag, startPoint x: 551, startPoint y: 427, endPoint x: 554, endPoint y: 436, distance: 9.2
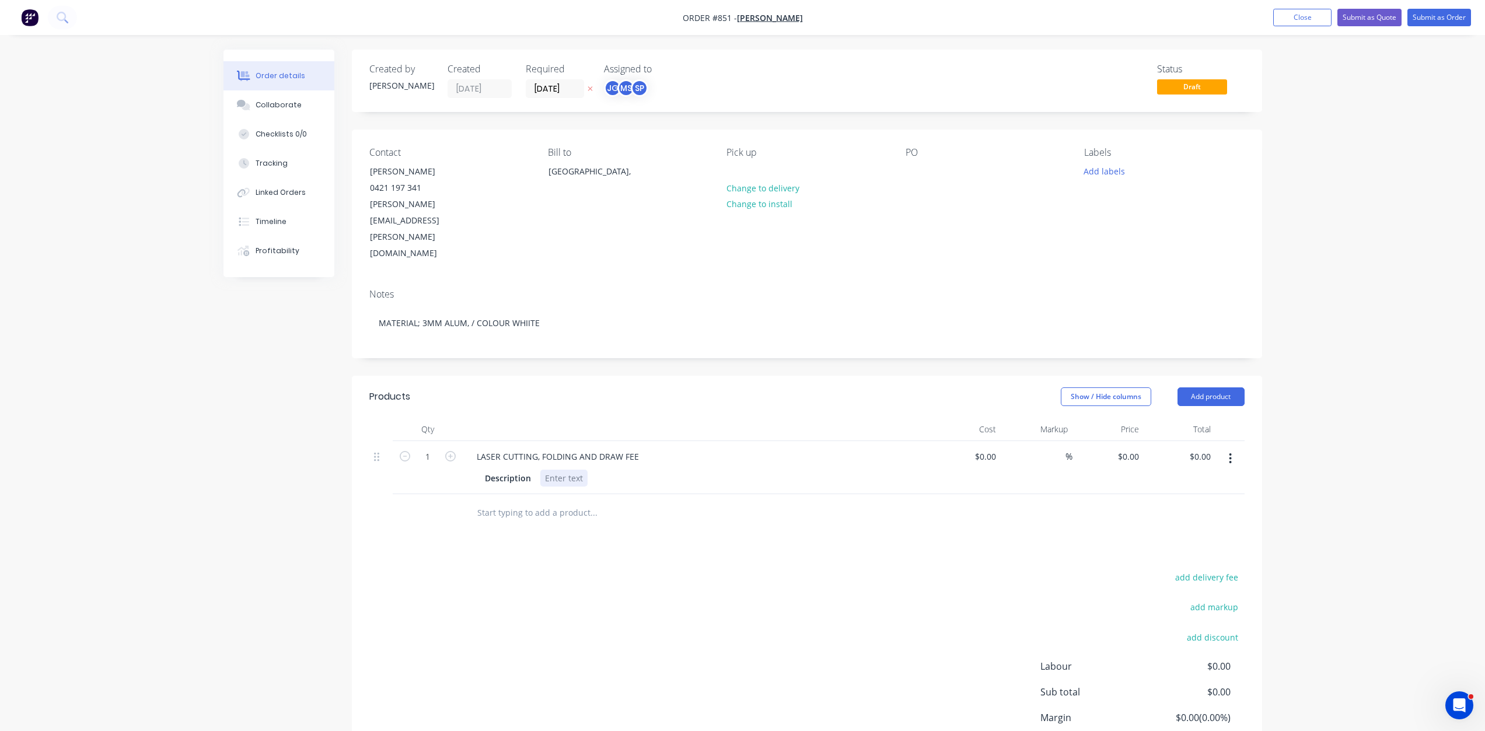
click at [550, 470] on div at bounding box center [563, 478] width 47 height 17
click at [497, 513] on input "text" at bounding box center [593, 524] width 233 height 23
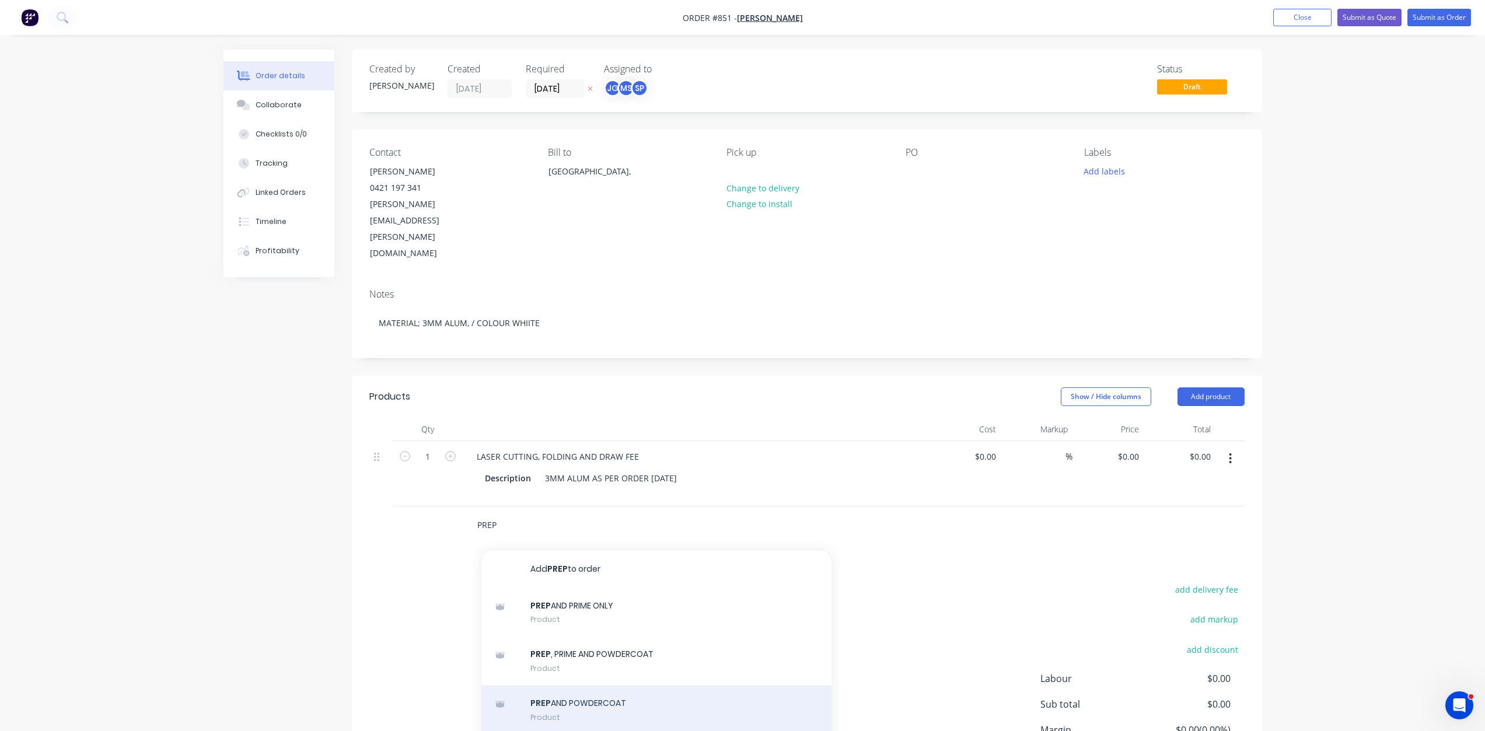
type input "PREP"
click at [578, 686] on div "PREP AND POWDERCOAT Product" at bounding box center [656, 710] width 350 height 49
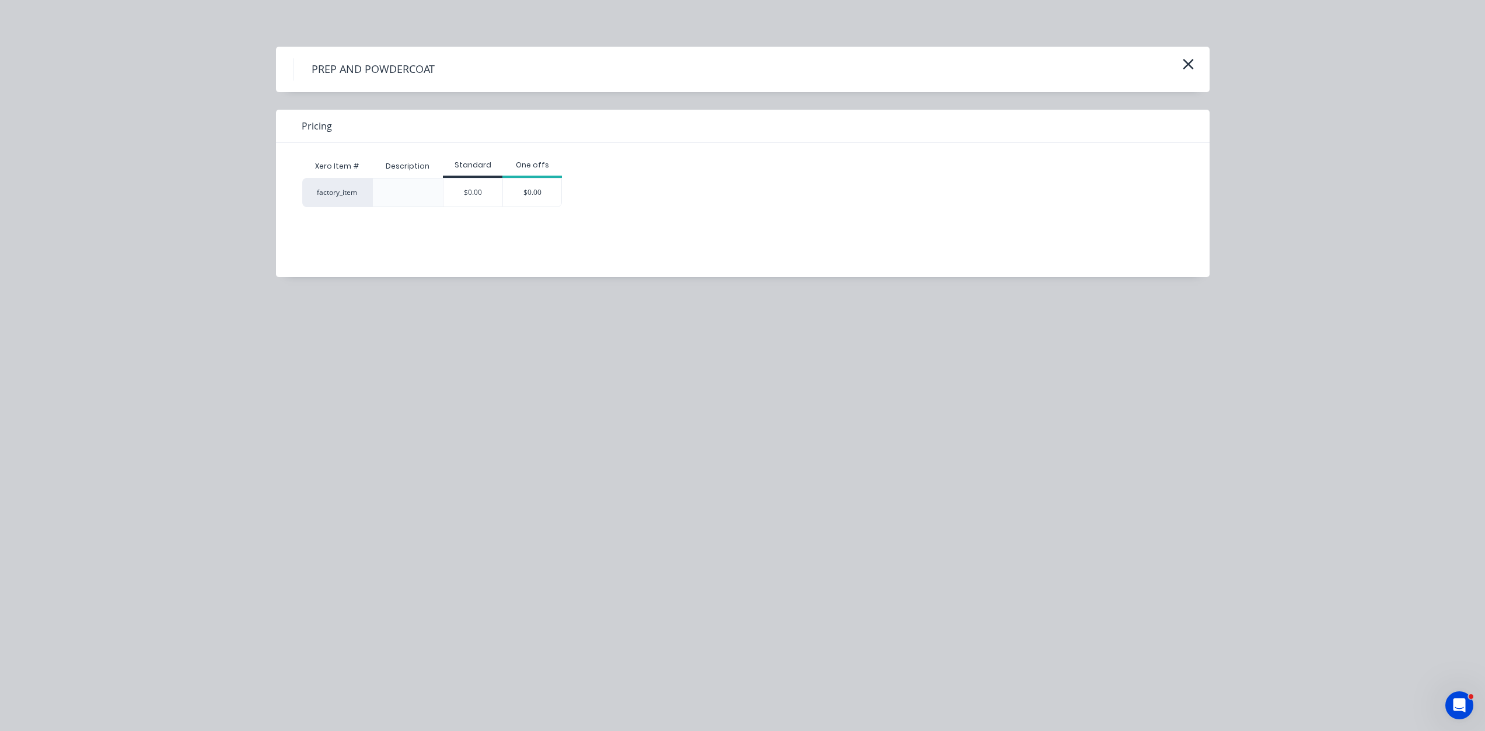
drag, startPoint x: 481, startPoint y: 195, endPoint x: 520, endPoint y: 416, distance: 224.7
click at [481, 195] on div "$0.00" at bounding box center [472, 193] width 59 height 28
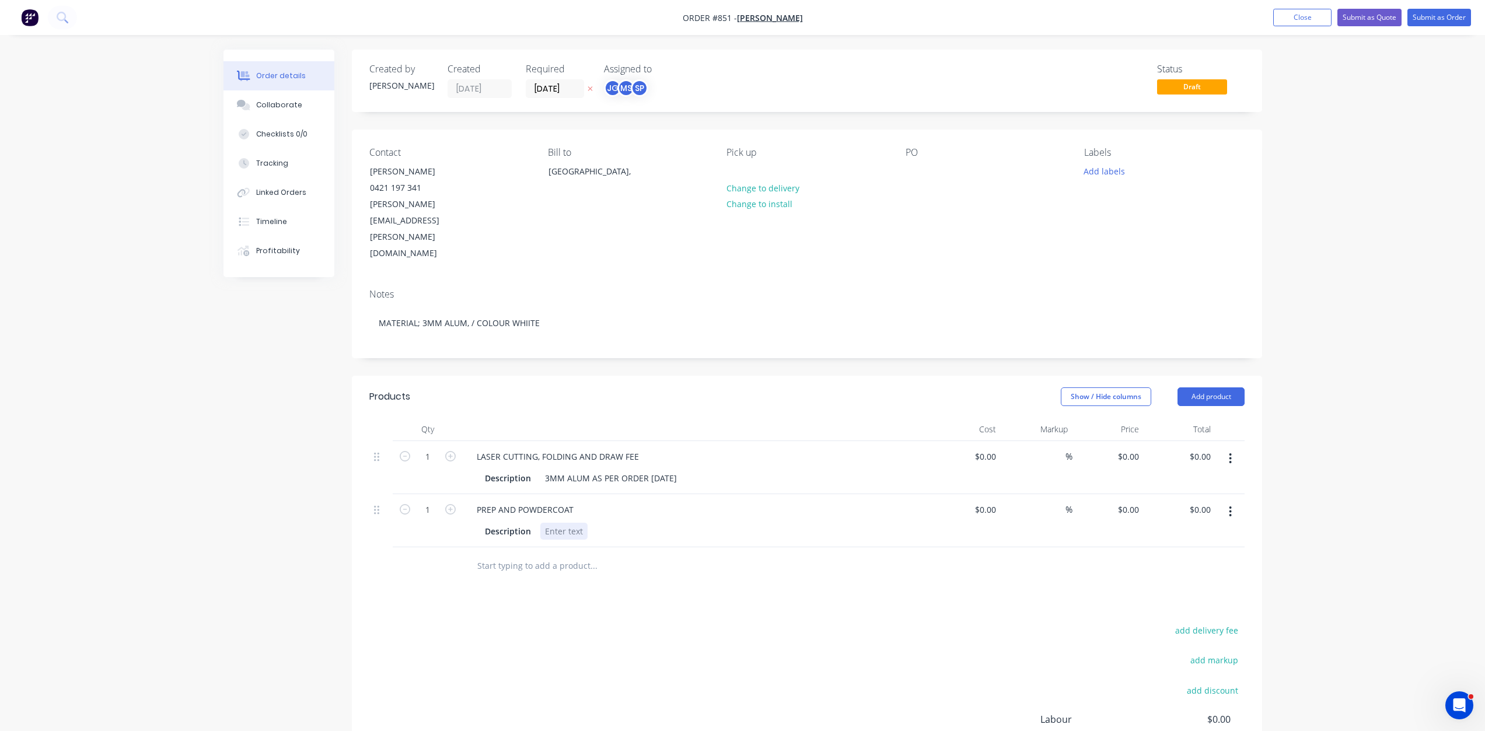
click at [559, 523] on div at bounding box center [563, 531] width 47 height 17
click at [668, 564] on div "Products Show / Hide columns Add product Qty Cost Markup Price Total 1 LASER CU…" at bounding box center [807, 627] width 910 height 502
click at [994, 448] on input at bounding box center [987, 456] width 27 height 17
type input "$1,158.22"
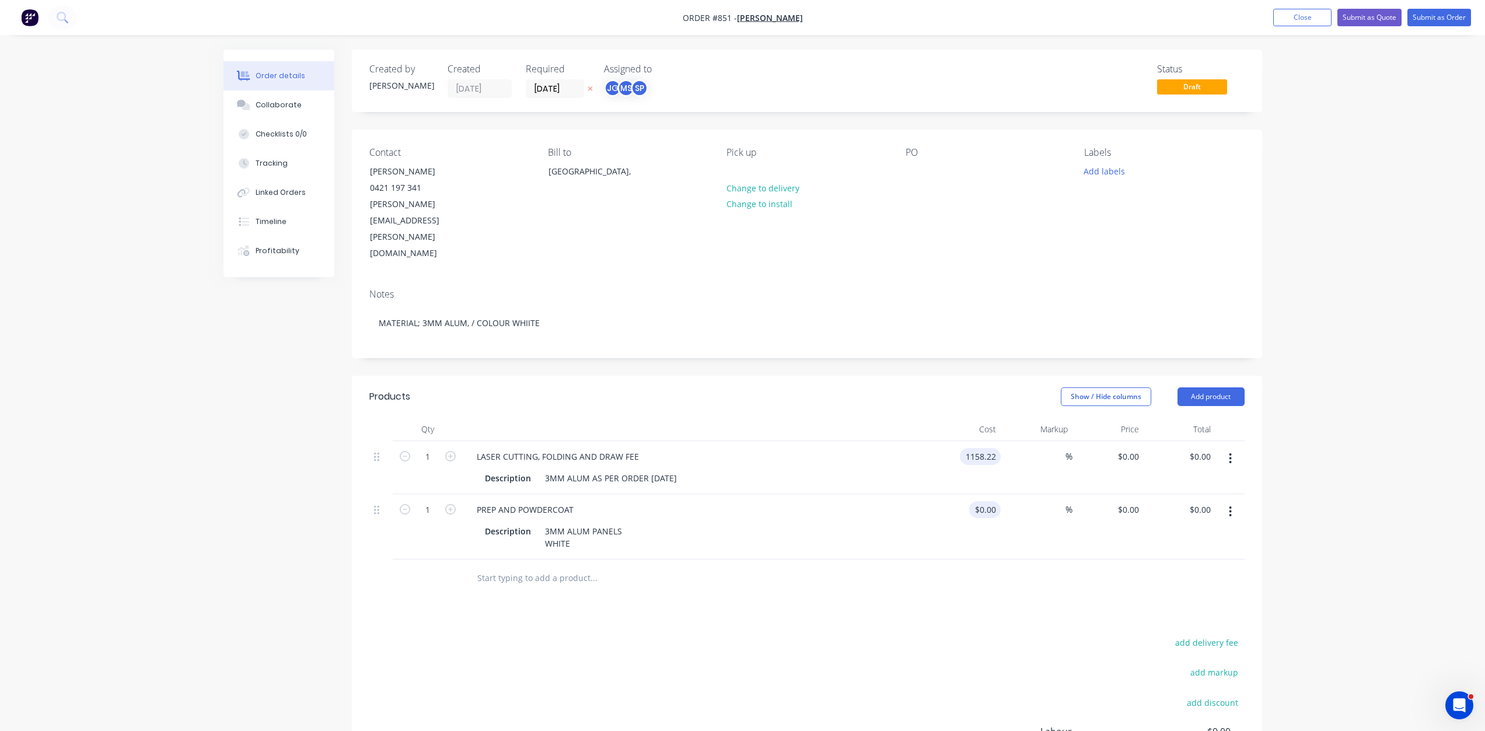
type input "$1,158.22"
click at [983, 494] on div "$0.00" at bounding box center [966, 526] width 72 height 65
type input "$300.00"
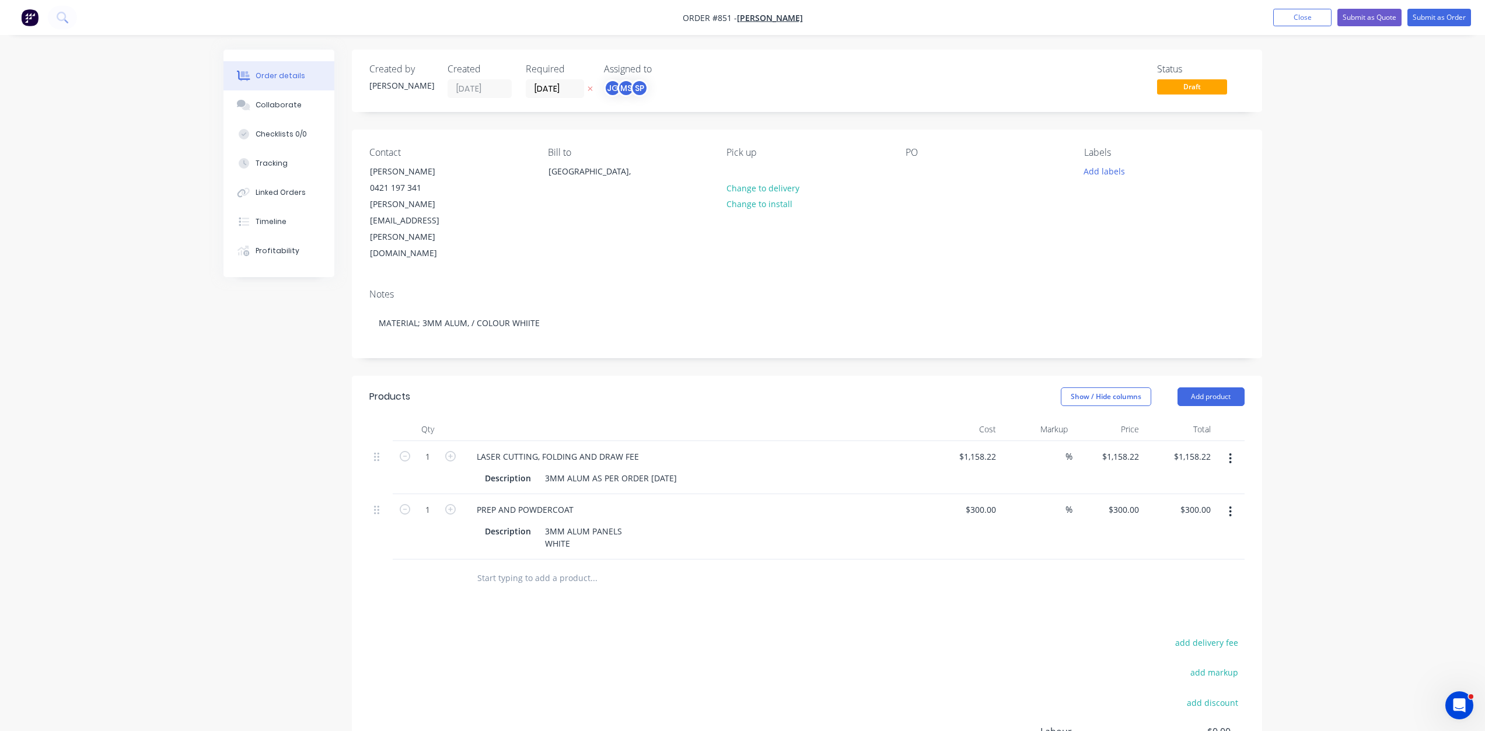
click at [1016, 506] on div "%" at bounding box center [1037, 526] width 72 height 65
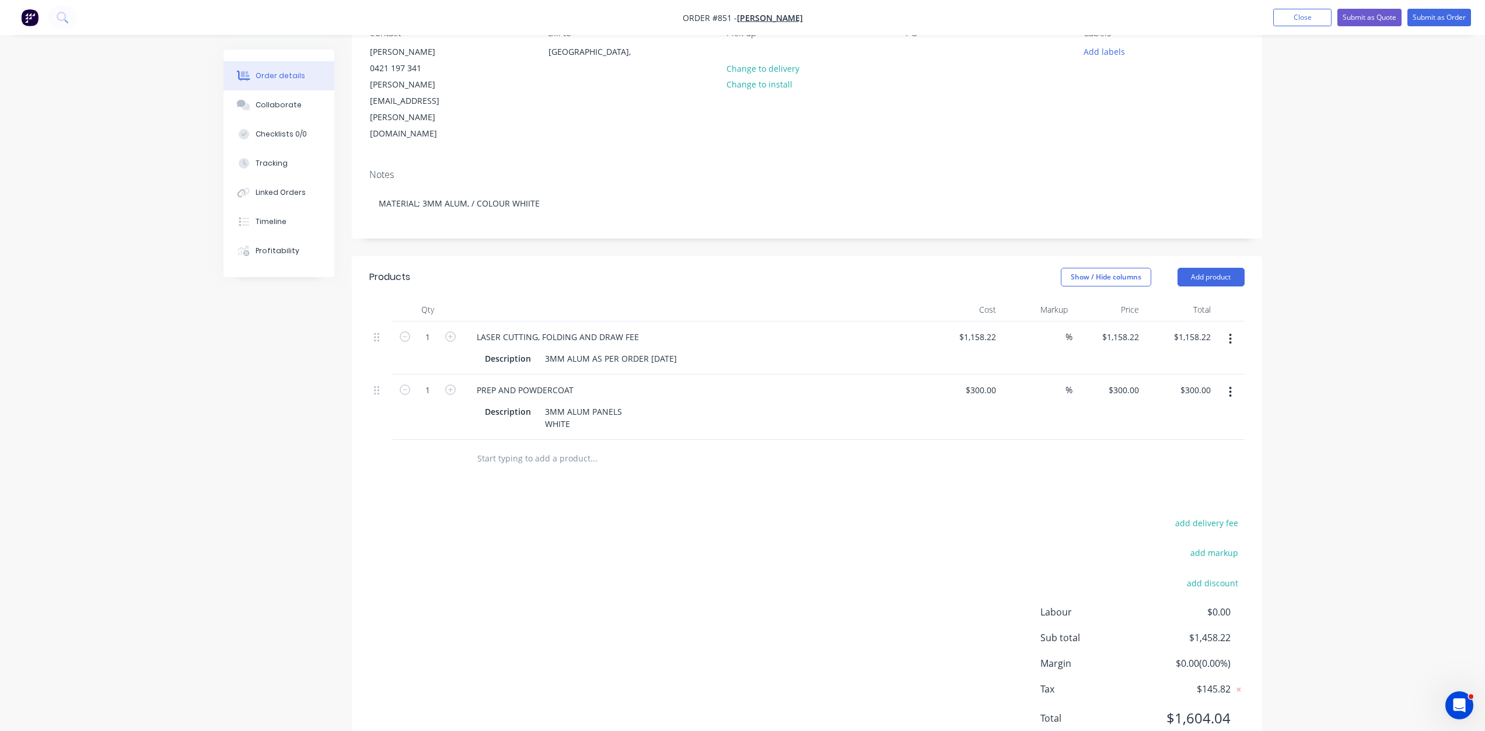
scroll to position [127, 0]
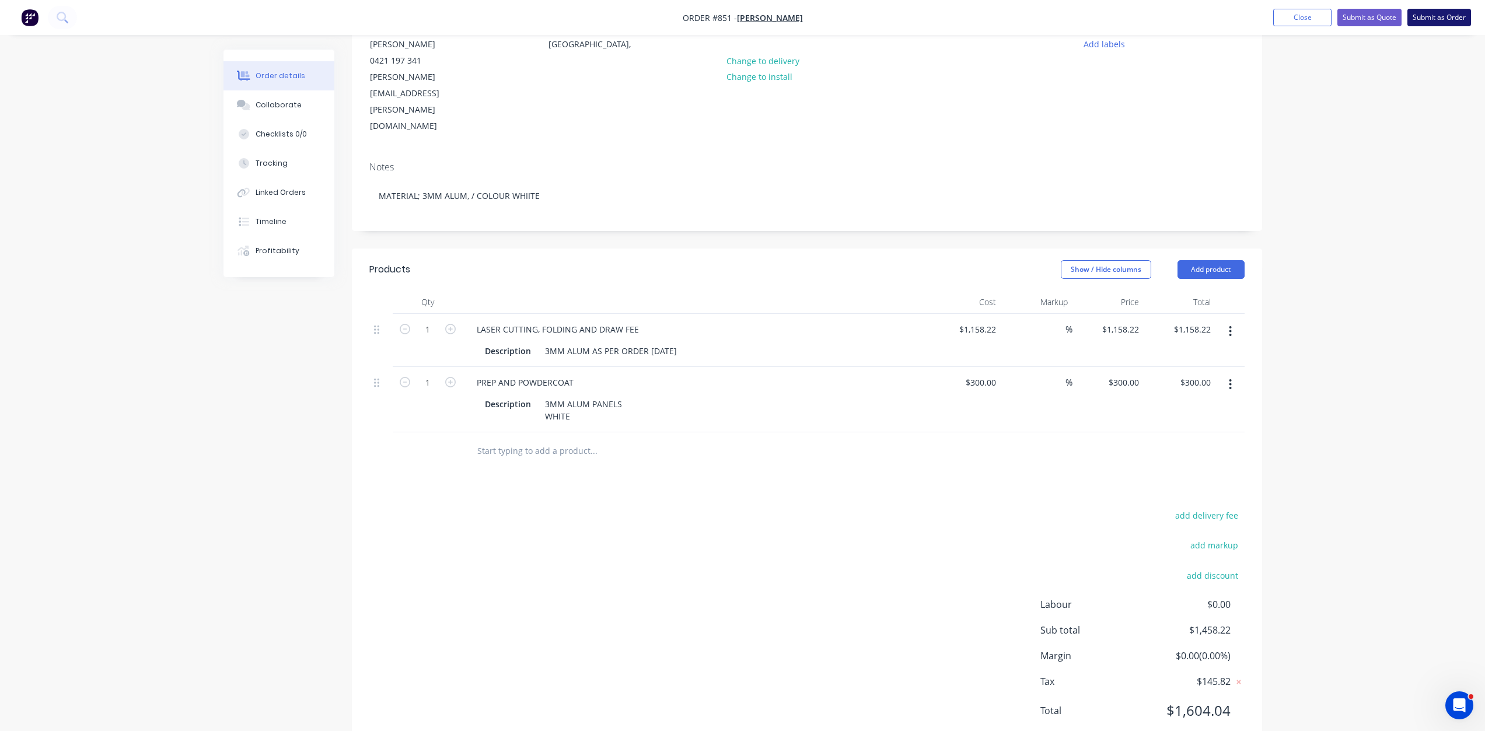
click at [1443, 20] on button "Submit as Order" at bounding box center [1439, 18] width 64 height 18
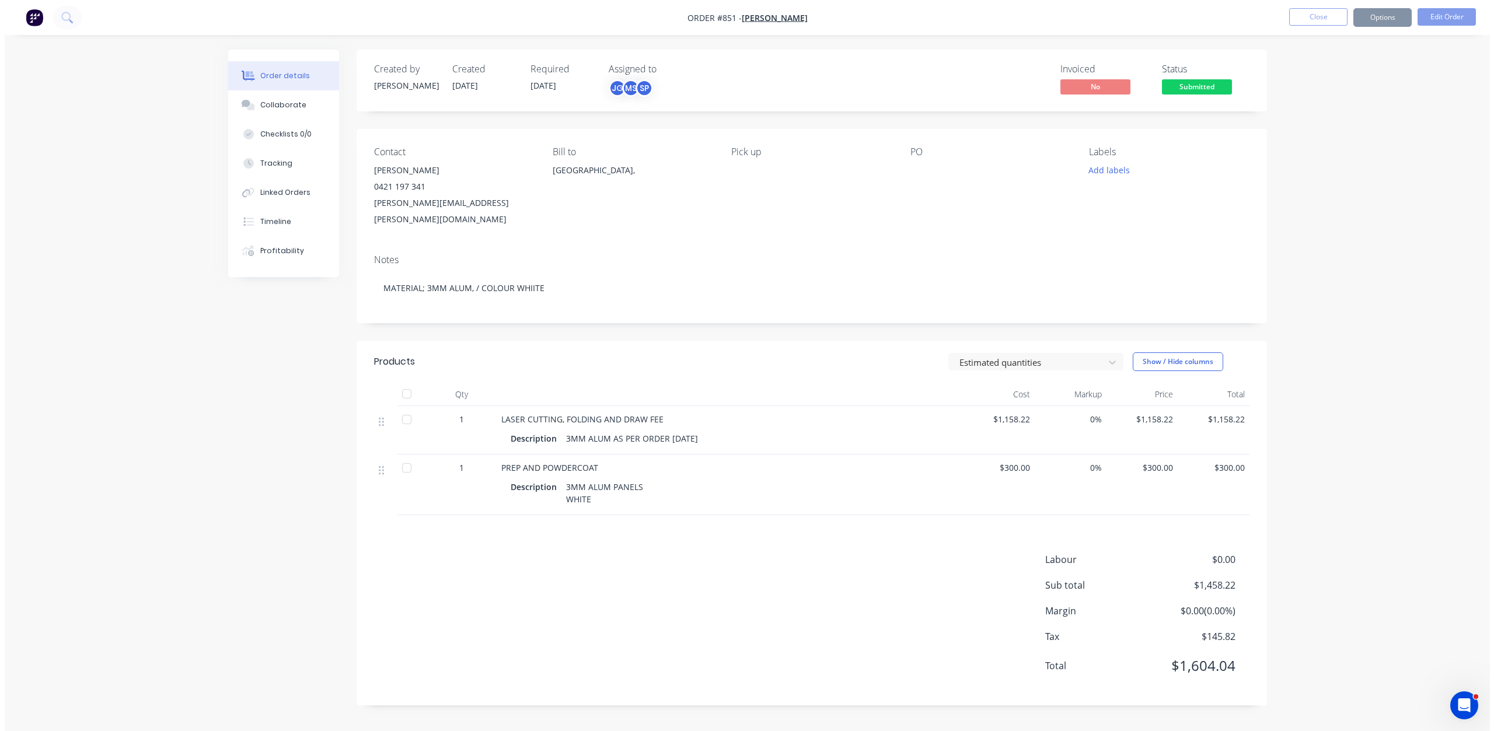
scroll to position [0, 0]
click at [1370, 15] on button "Options" at bounding box center [1386, 17] width 58 height 19
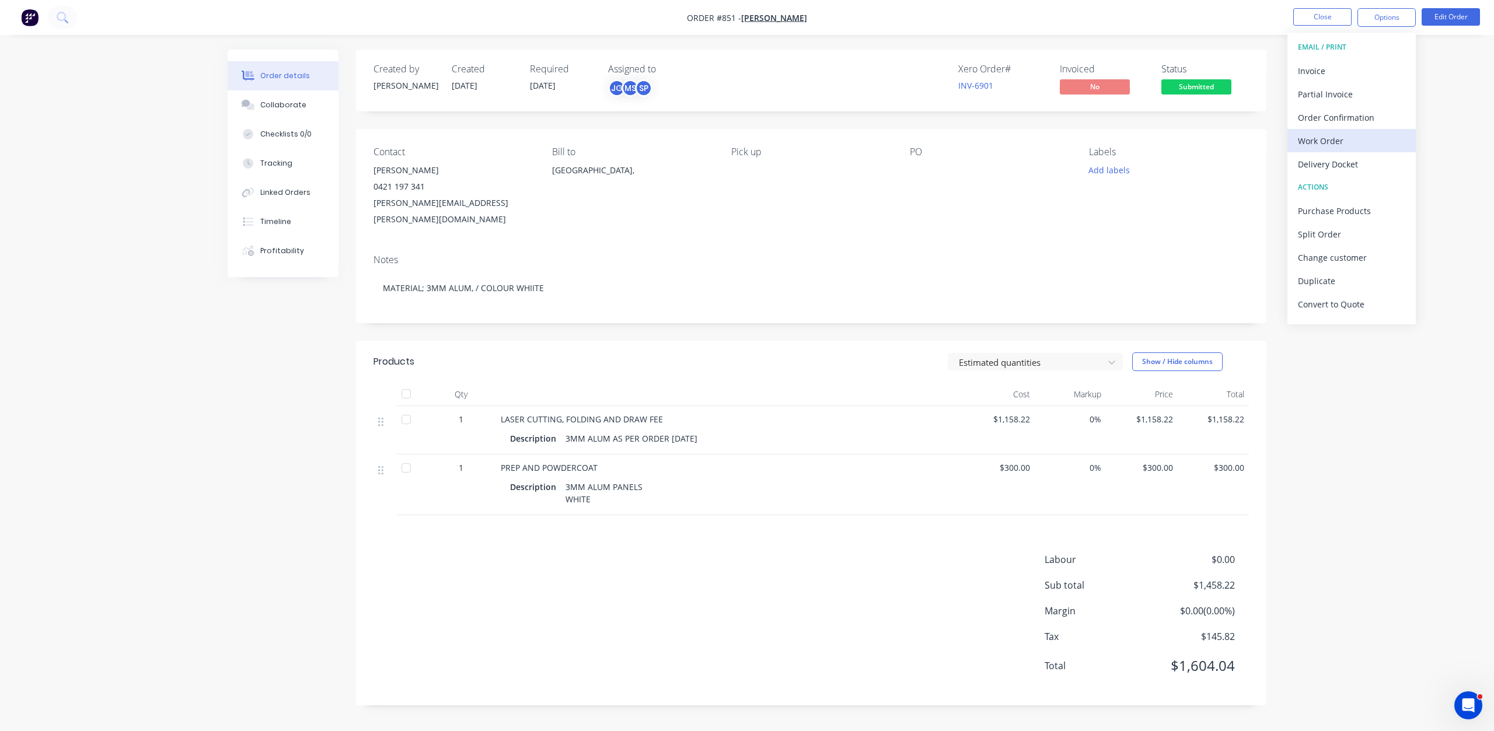
click at [1322, 140] on div "Work Order" at bounding box center [1351, 140] width 107 height 17
click at [1315, 113] on div "Without pricing" at bounding box center [1351, 117] width 107 height 17
click at [269, 107] on div "Collaborate" at bounding box center [283, 105] width 46 height 11
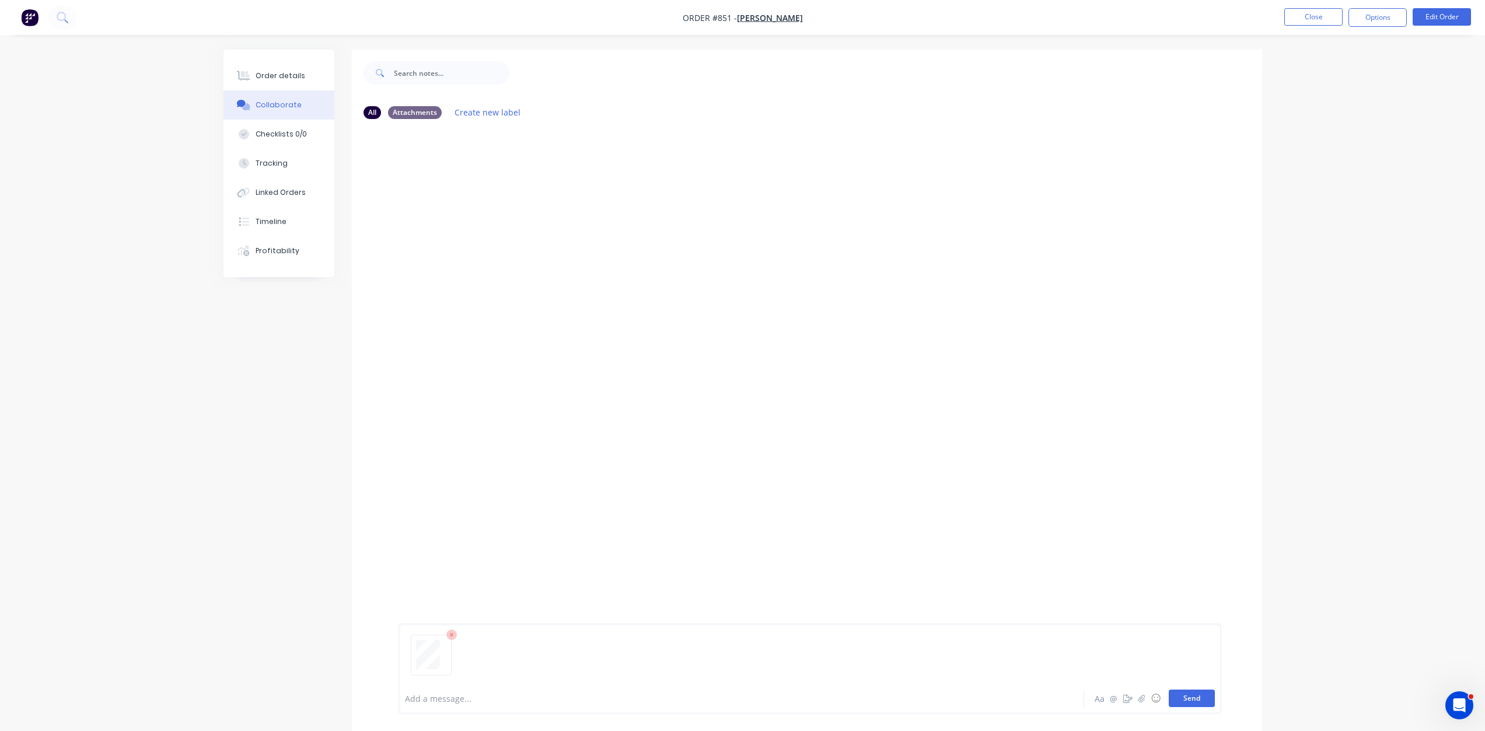
click at [1181, 705] on button "Send" at bounding box center [1192, 699] width 46 height 18
click at [1196, 703] on button "Send" at bounding box center [1192, 699] width 46 height 18
drag, startPoint x: 1301, startPoint y: 8, endPoint x: 1282, endPoint y: 18, distance: 21.4
click at [1301, 8] on nav "Order #851 - [PERSON_NAME] Close Options Edit Order" at bounding box center [742, 17] width 1485 height 35
click at [1306, 23] on button "Close" at bounding box center [1313, 17] width 58 height 18
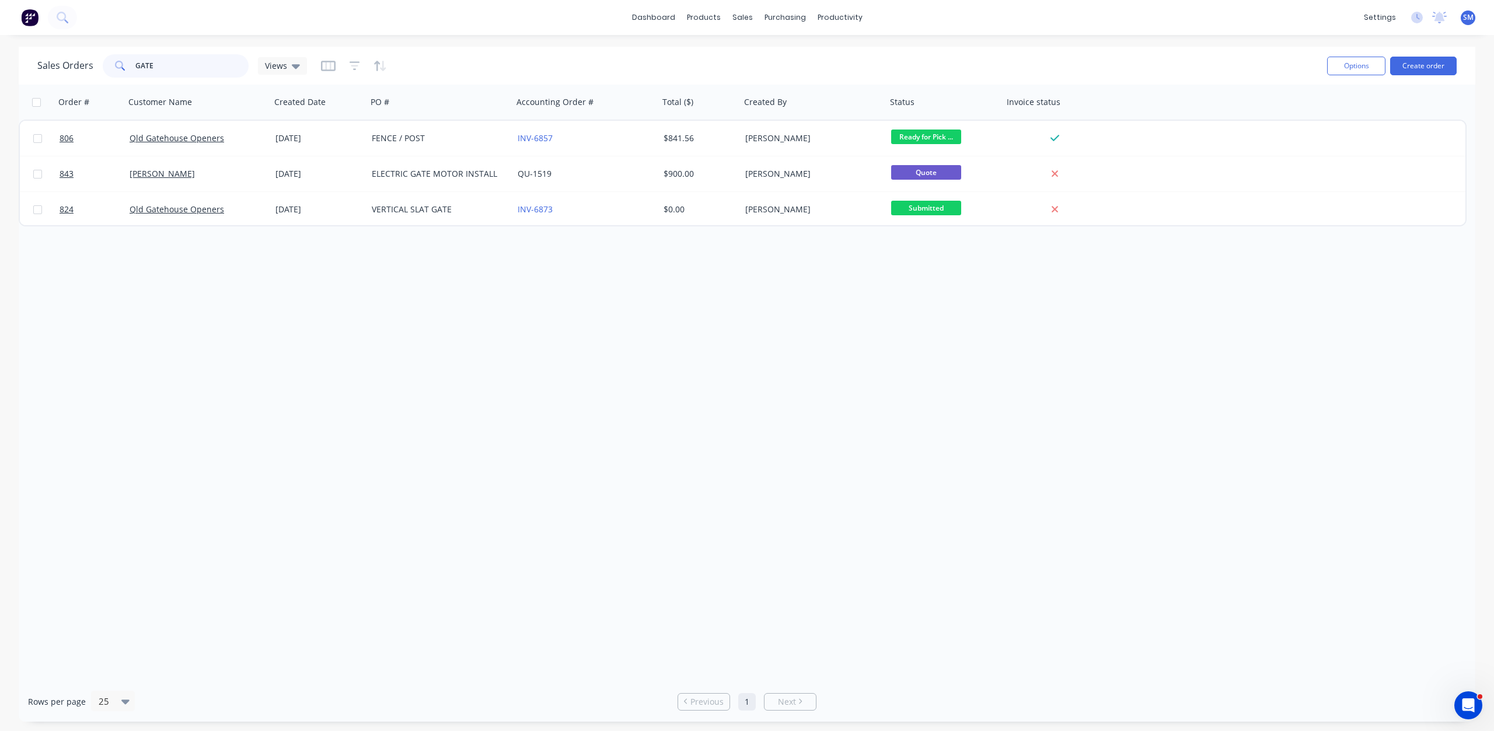
drag, startPoint x: 121, startPoint y: 65, endPoint x: 89, endPoint y: 64, distance: 31.5
click at [89, 64] on div "Sales Orders GATE Views" at bounding box center [172, 65] width 270 height 23
type input "831"
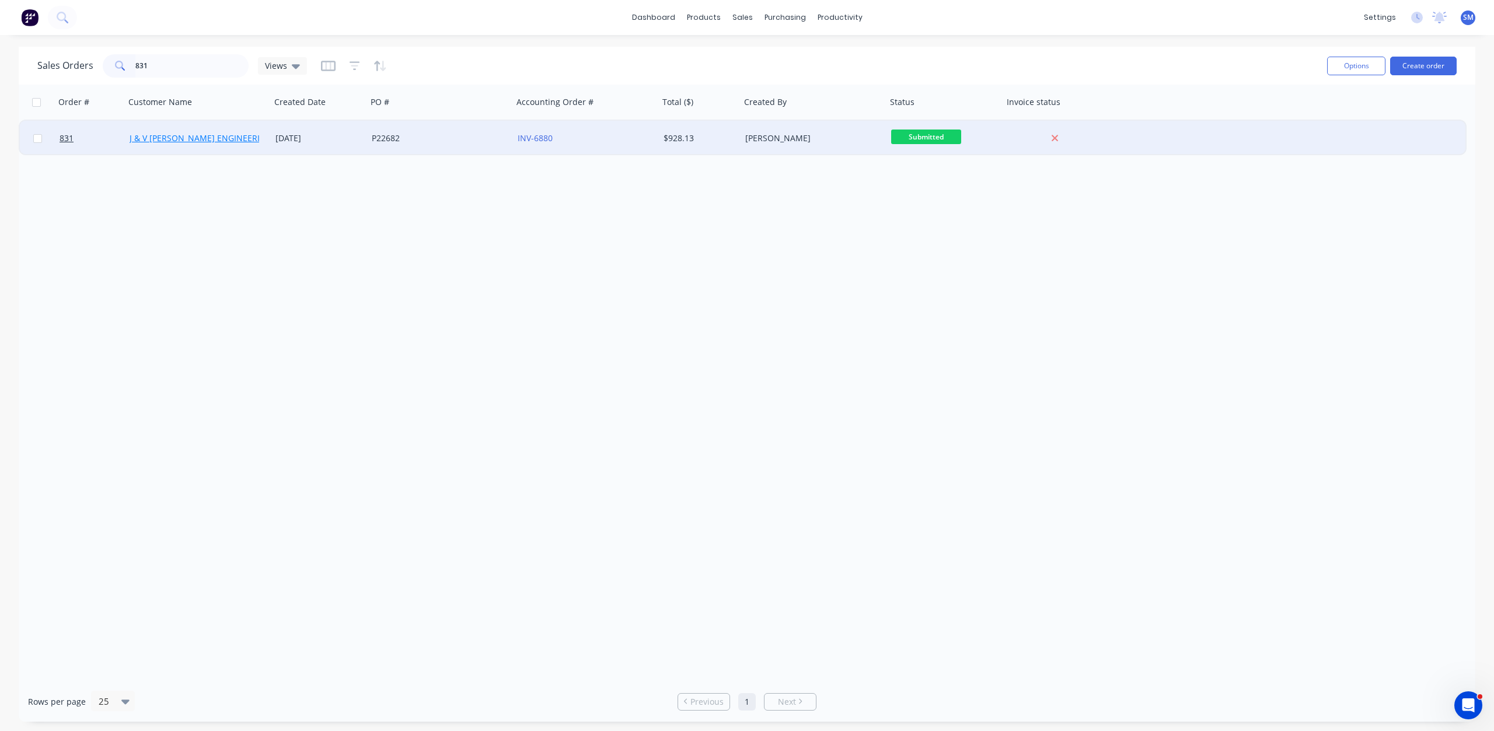
click at [203, 132] on link "J & V [PERSON_NAME] ENGINEERING" at bounding box center [201, 137] width 142 height 11
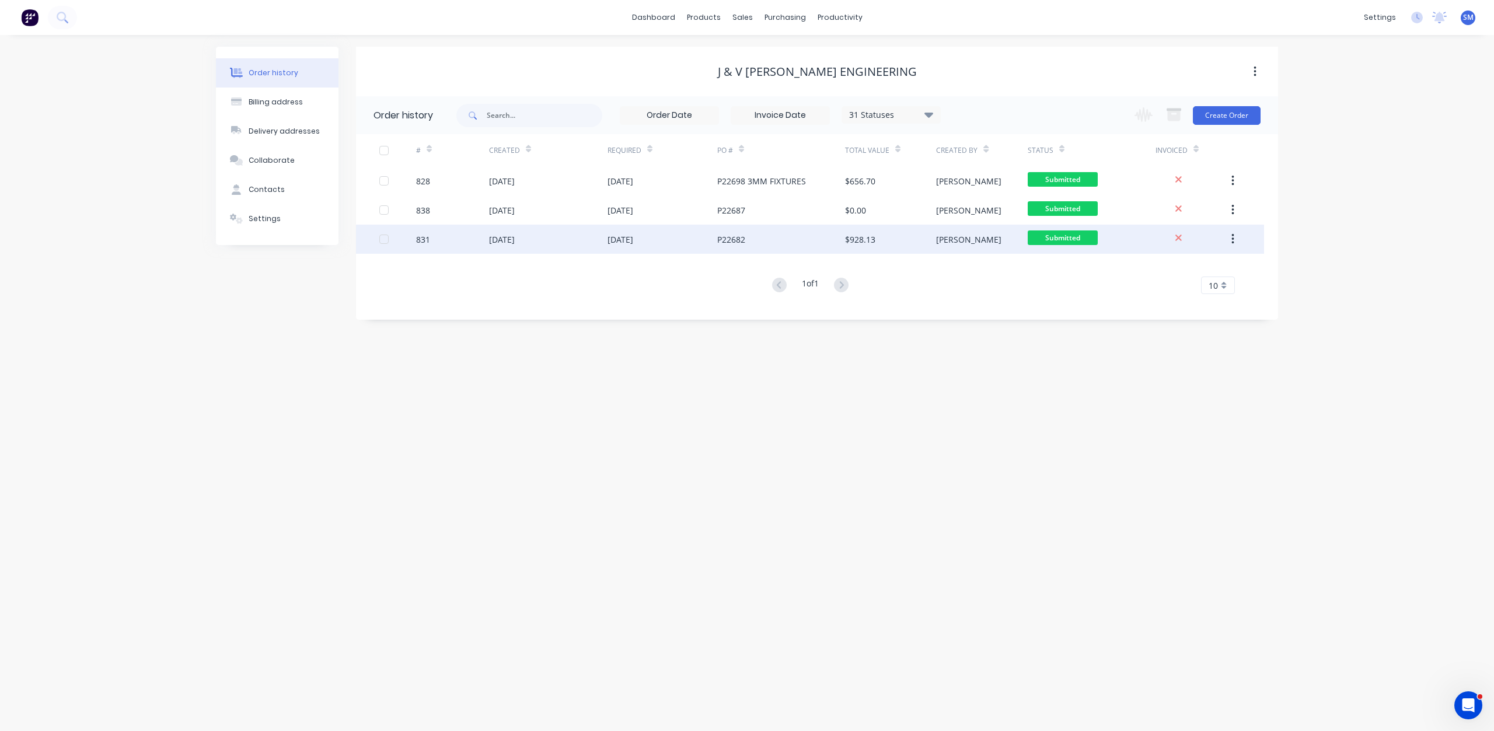
click at [553, 237] on div "[DATE]" at bounding box center [548, 239] width 118 height 29
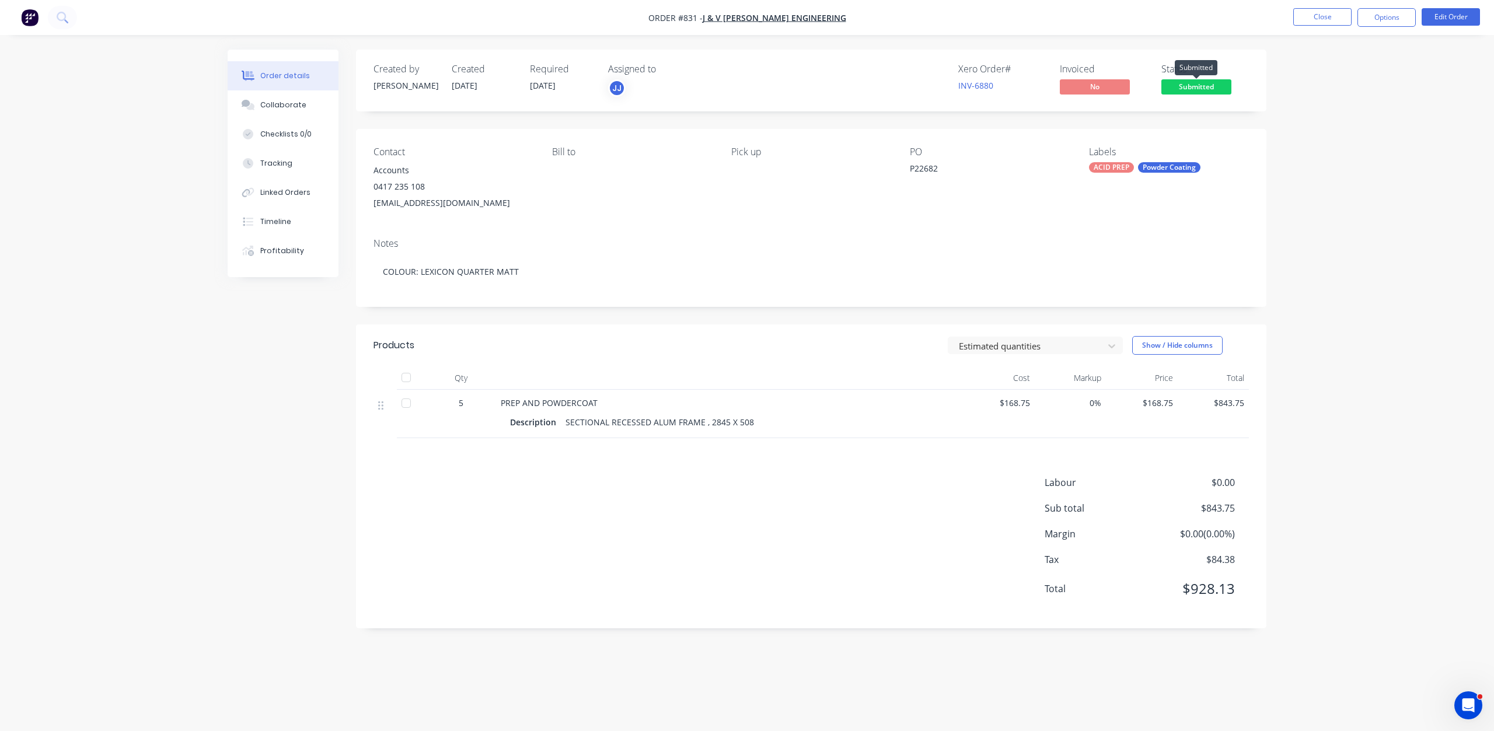
click at [1183, 85] on span "Submitted" at bounding box center [1196, 86] width 70 height 15
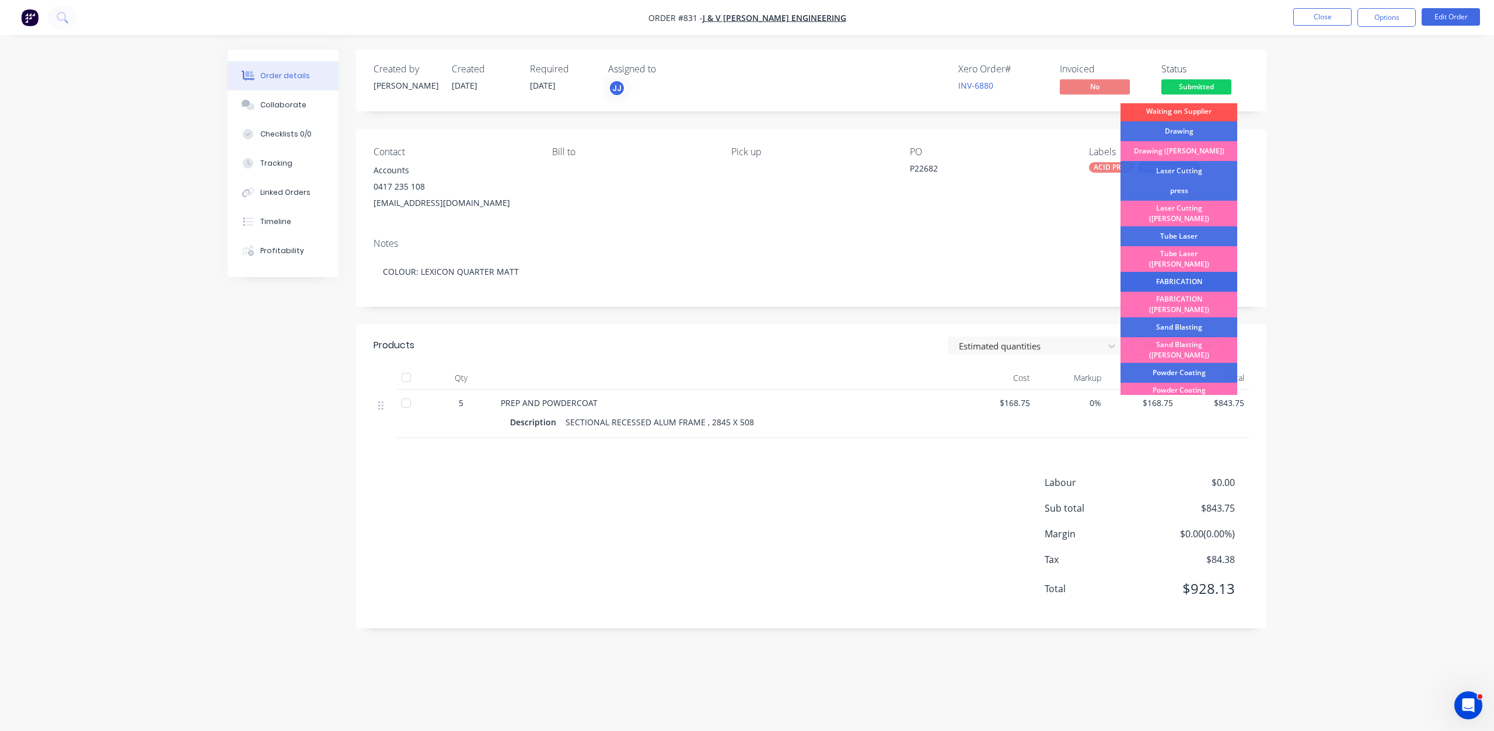
scroll to position [58, 0]
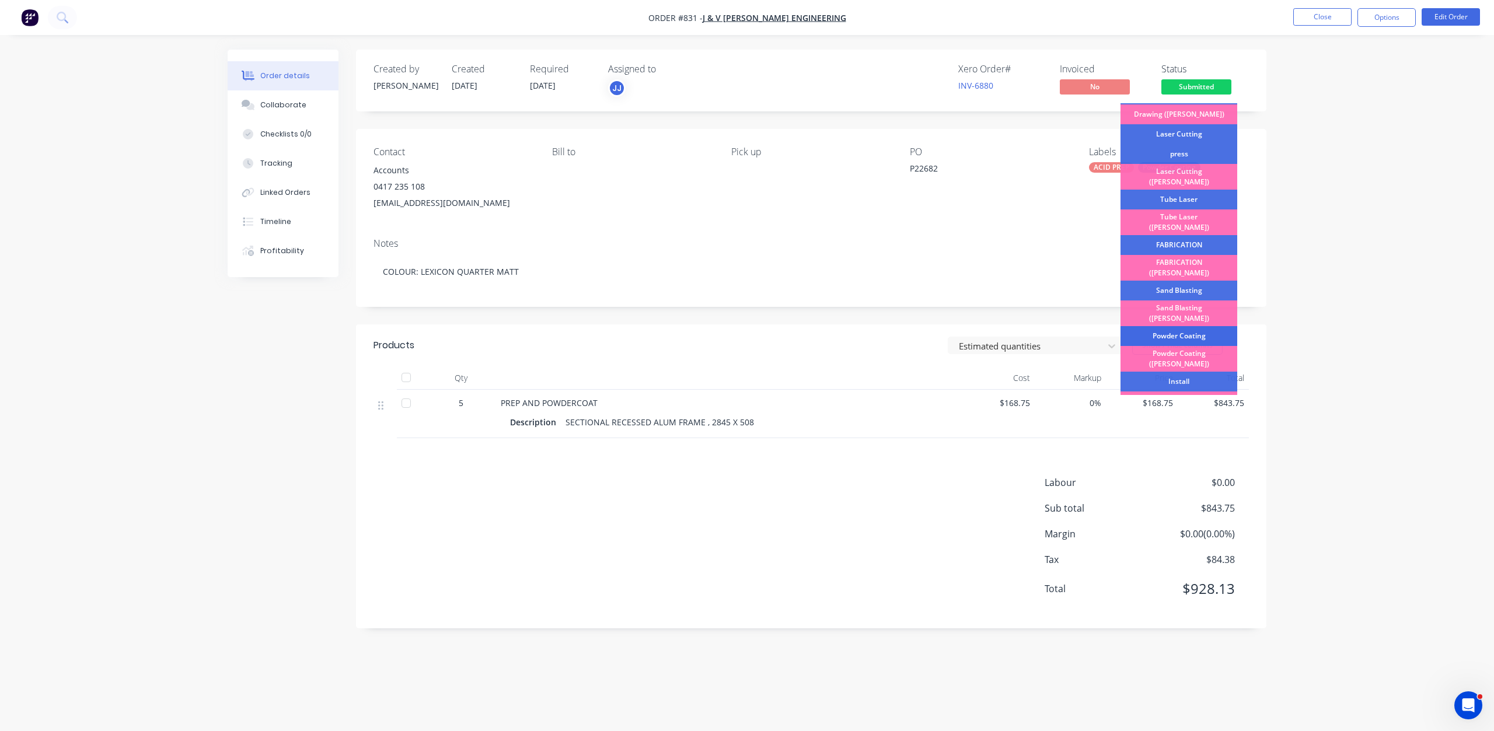
click at [1168, 326] on div "Powder Coating" at bounding box center [1178, 336] width 117 height 20
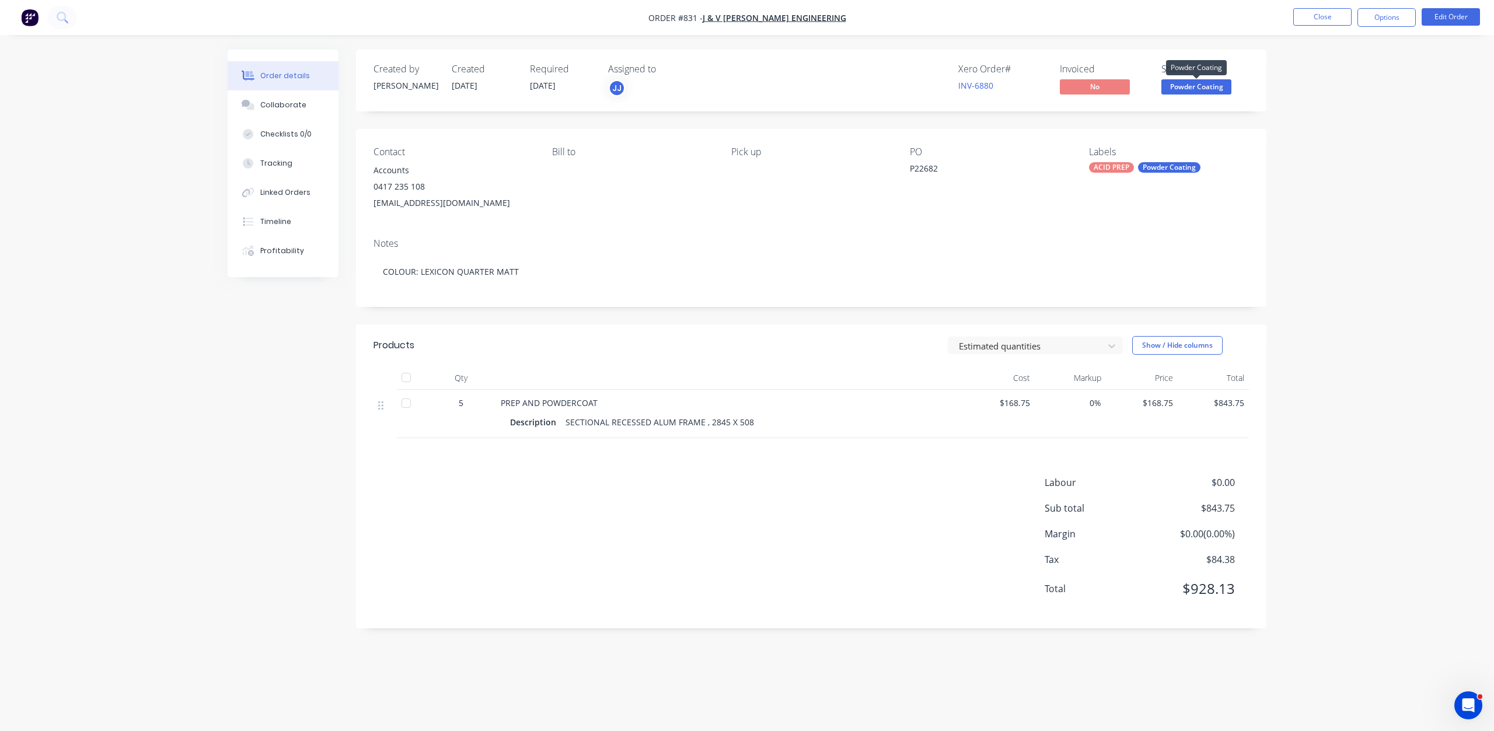
click at [1194, 84] on span "Powder Coating" at bounding box center [1196, 86] width 70 height 15
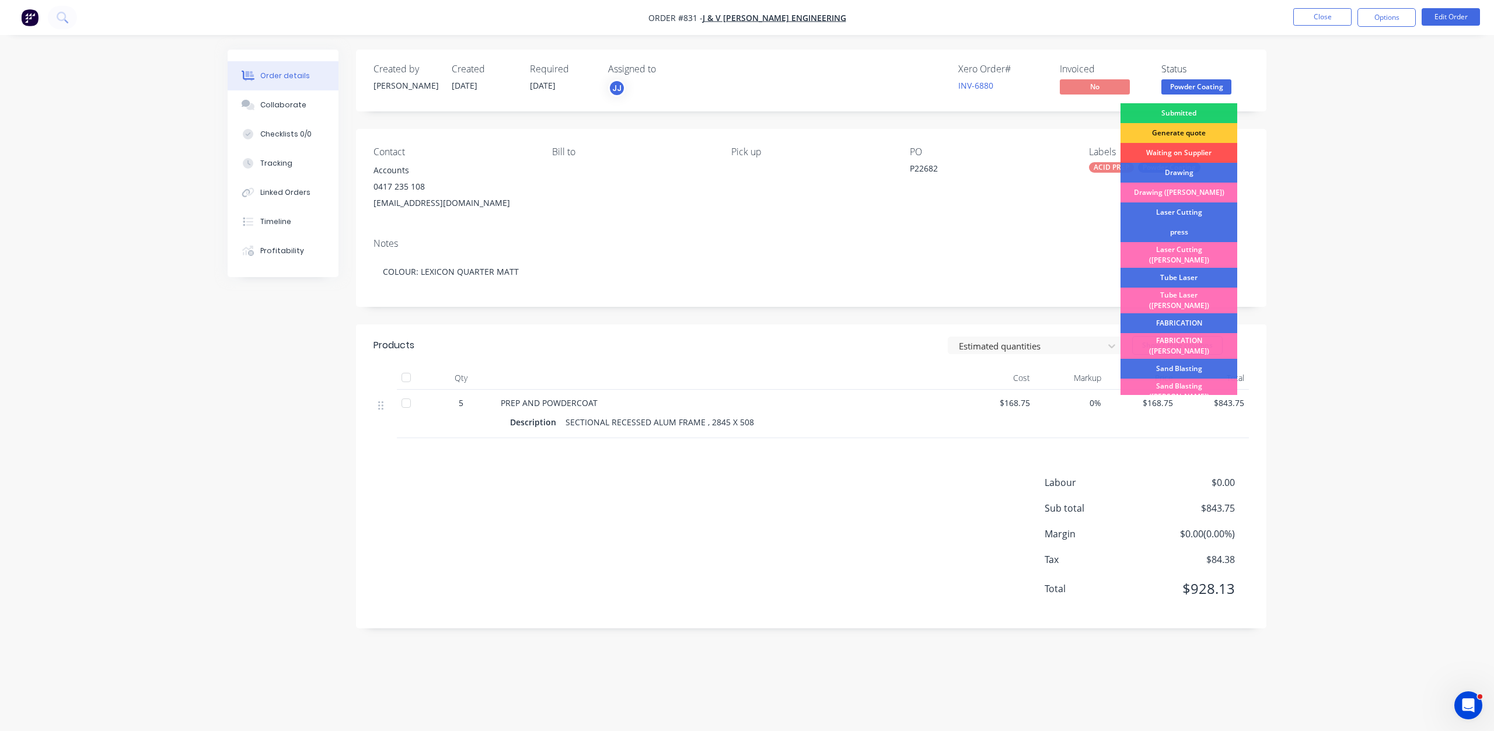
scroll to position [204, 0]
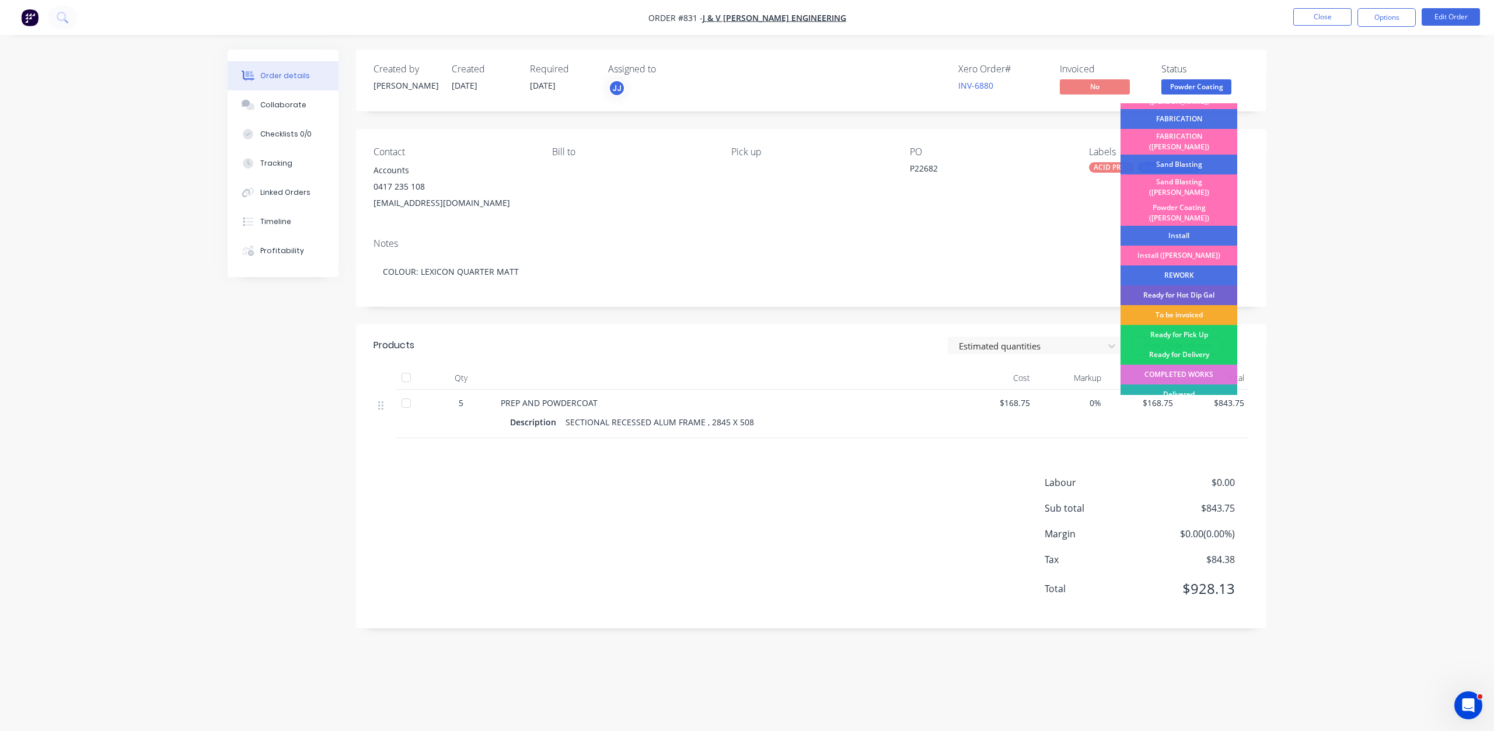
click at [1185, 305] on div "To be invoiced" at bounding box center [1178, 315] width 117 height 20
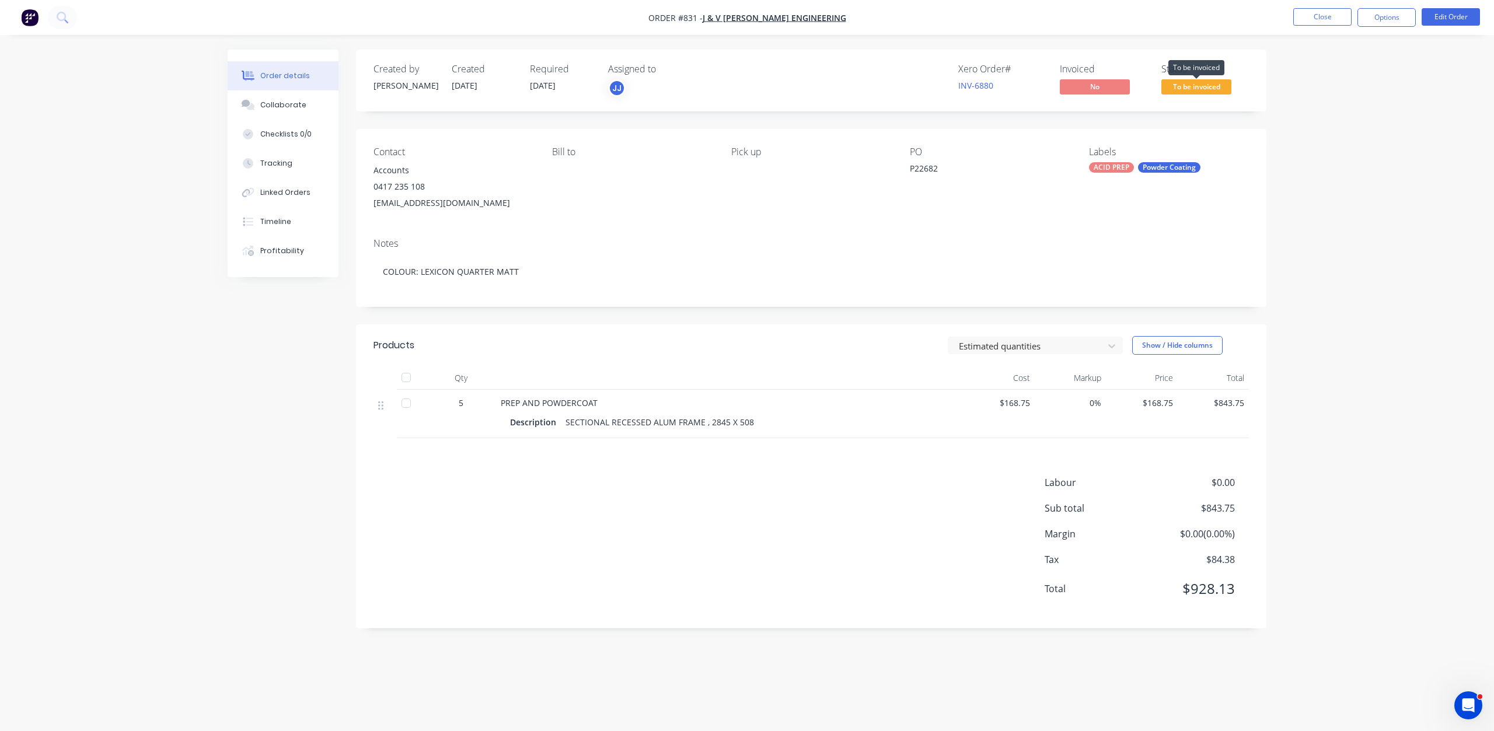
click at [1197, 91] on span "To be invoiced" at bounding box center [1196, 86] width 70 height 15
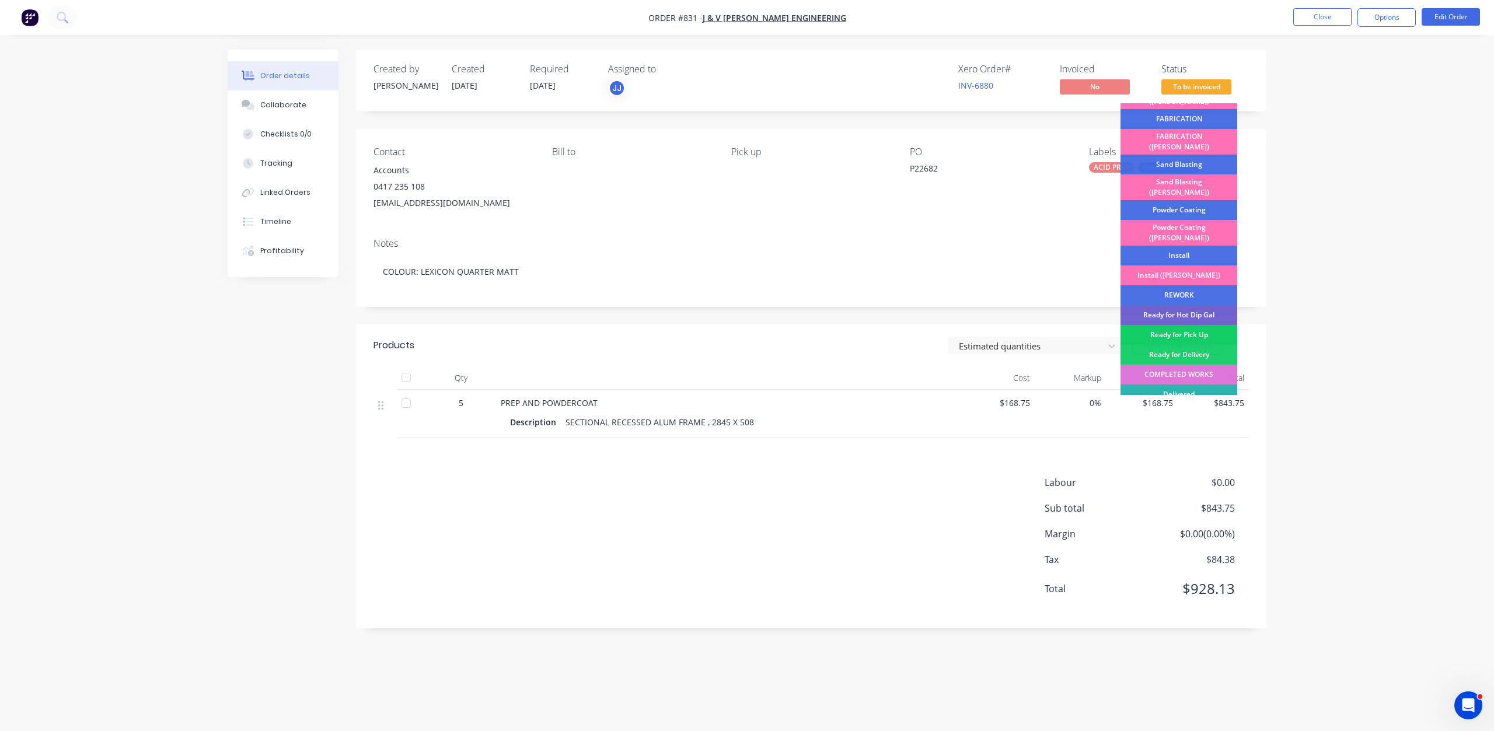
click at [1190, 325] on div "Ready for Pick Up" at bounding box center [1178, 335] width 117 height 20
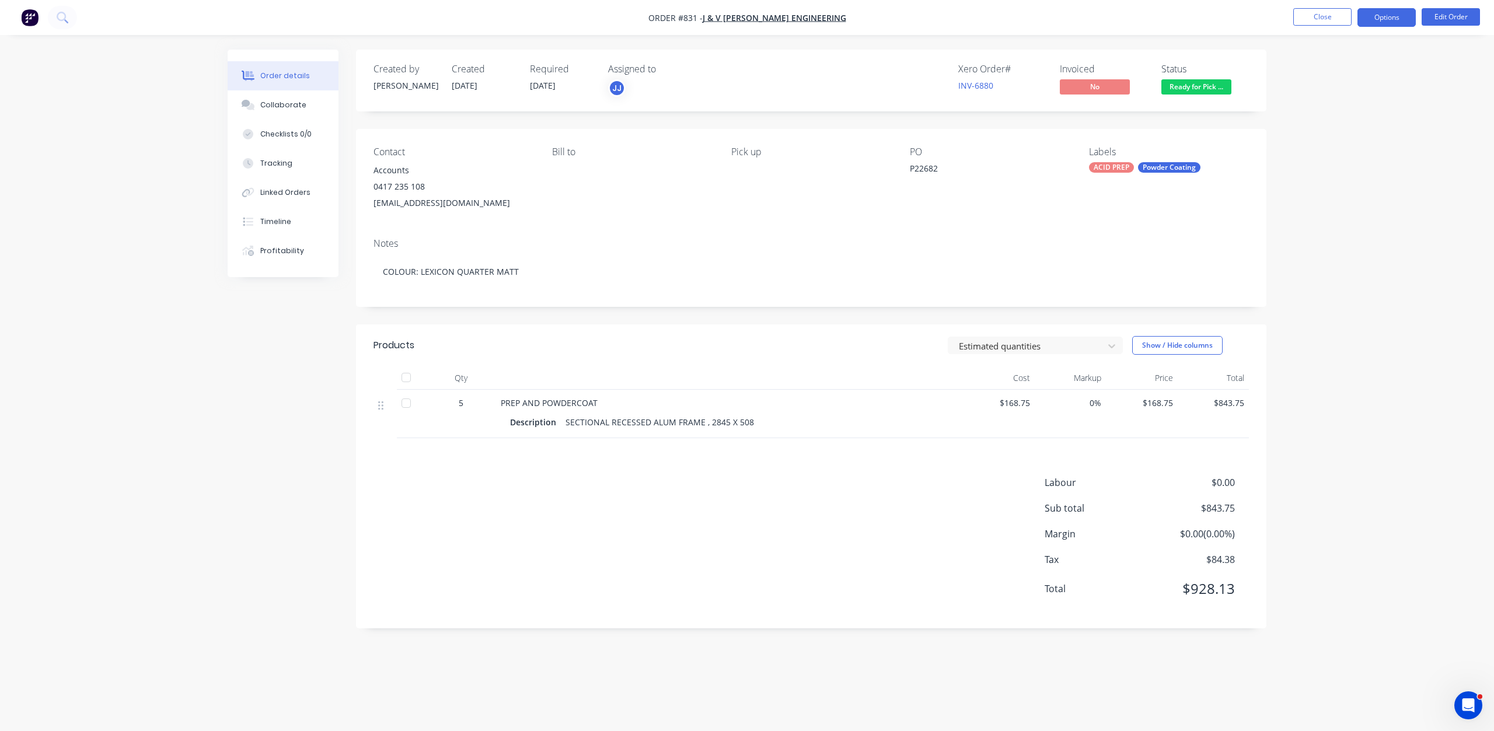
click at [1385, 24] on button "Options" at bounding box center [1386, 17] width 58 height 19
click at [1319, 72] on div "Invoice" at bounding box center [1351, 70] width 107 height 17
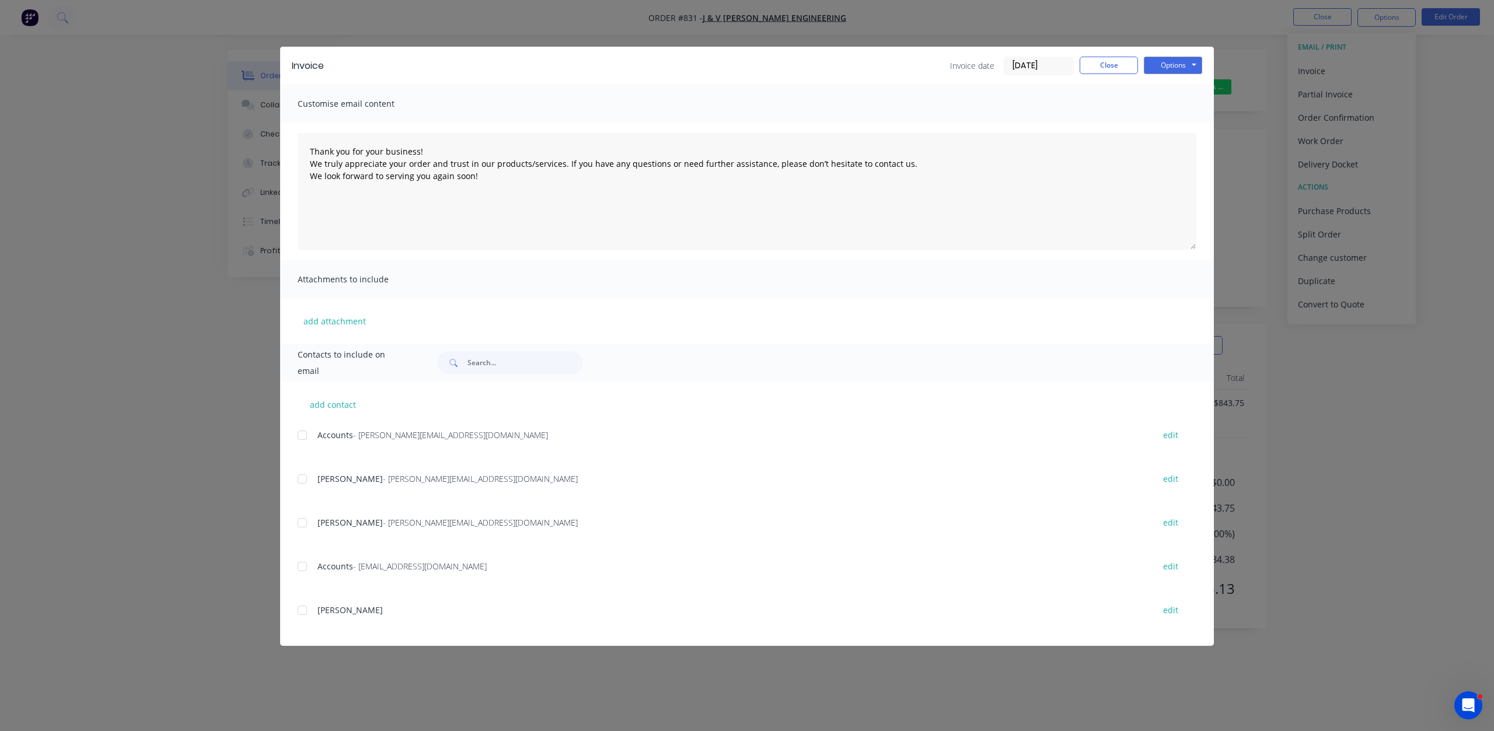
click at [310, 571] on div at bounding box center [302, 566] width 23 height 23
click at [1178, 60] on button "Options" at bounding box center [1173, 66] width 58 height 18
click at [1174, 128] on button "Email" at bounding box center [1181, 124] width 75 height 19
type textarea "Thank you for your business! We truly appreciate your order and trust in our pr…"
click at [1110, 65] on button "Close" at bounding box center [1108, 66] width 58 height 18
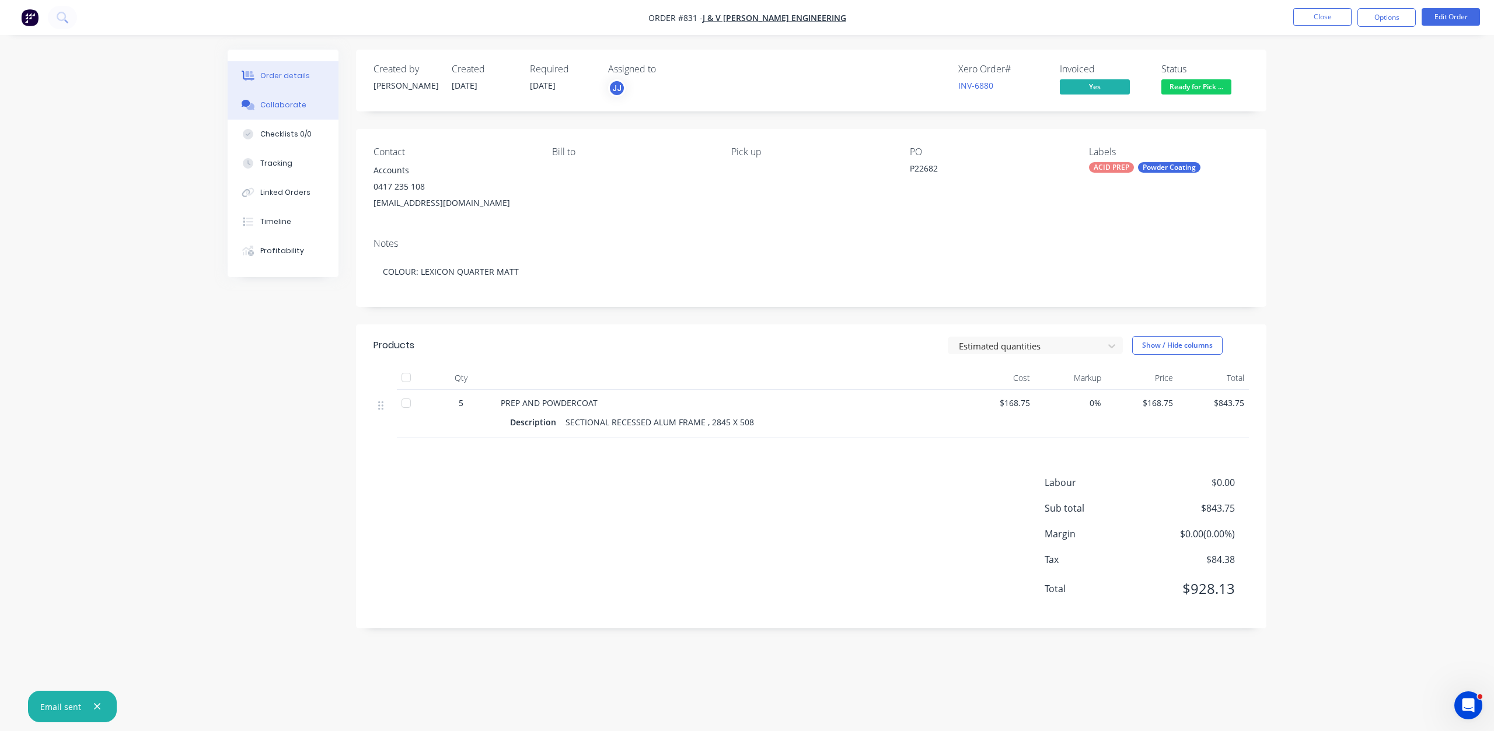
click at [272, 101] on div "Collaborate" at bounding box center [283, 105] width 46 height 11
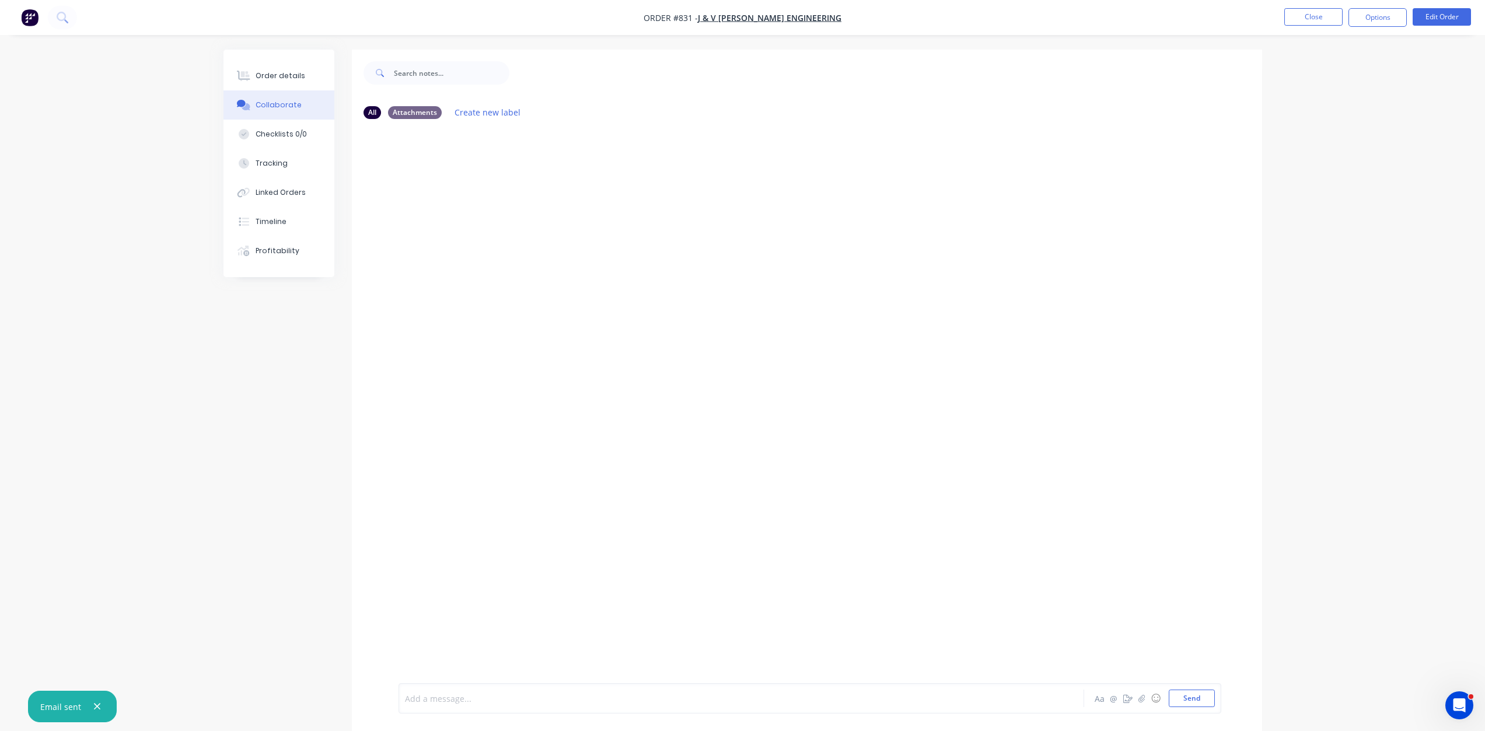
click at [421, 697] on div at bounding box center [709, 699] width 607 height 12
drag, startPoint x: 1190, startPoint y: 704, endPoint x: 1148, endPoint y: 711, distance: 43.2
click at [1189, 704] on button "Send" at bounding box center [1192, 699] width 46 height 18
click at [422, 697] on div at bounding box center [709, 699] width 607 height 12
click at [1313, 20] on button "Close" at bounding box center [1313, 17] width 58 height 18
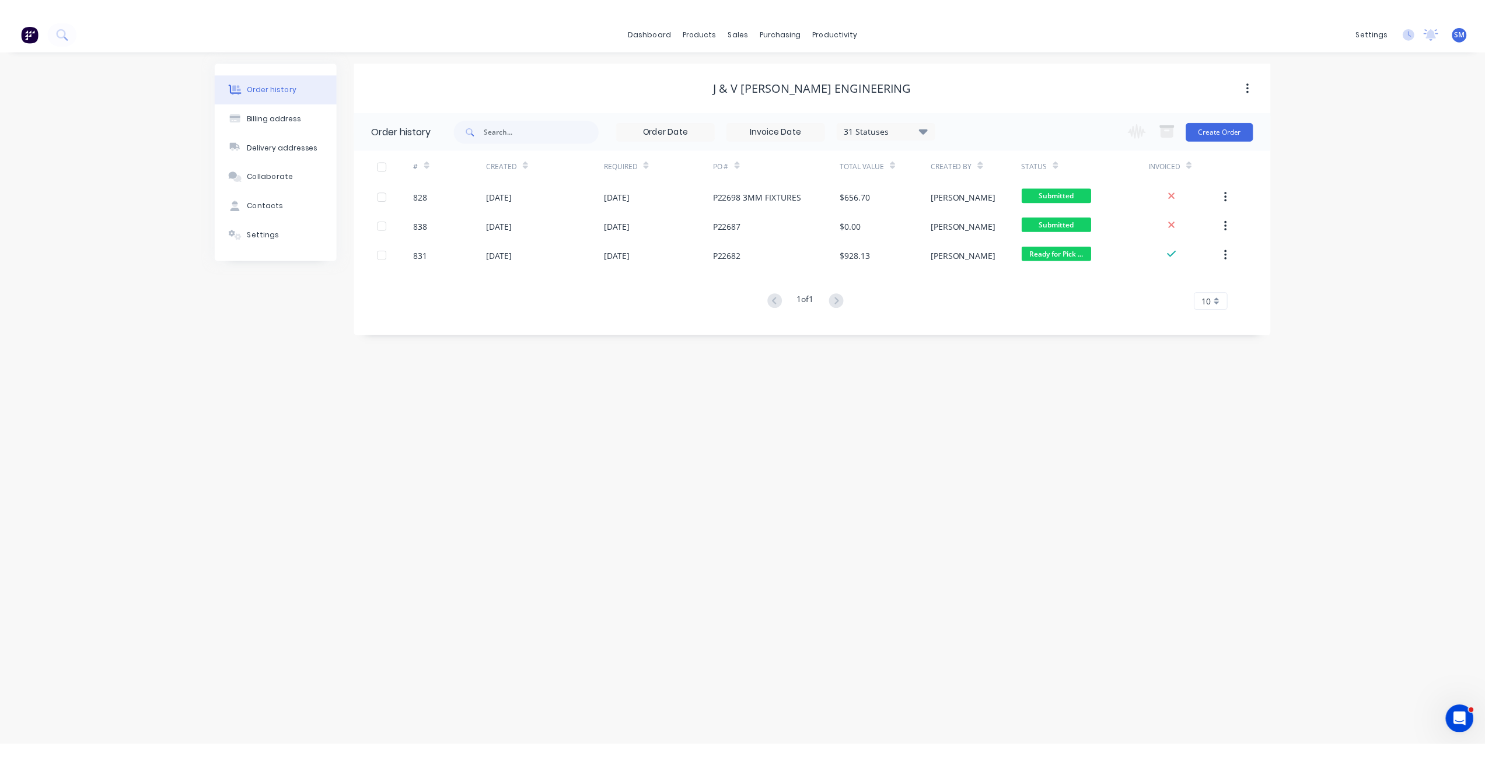
scroll to position [1472, 0]
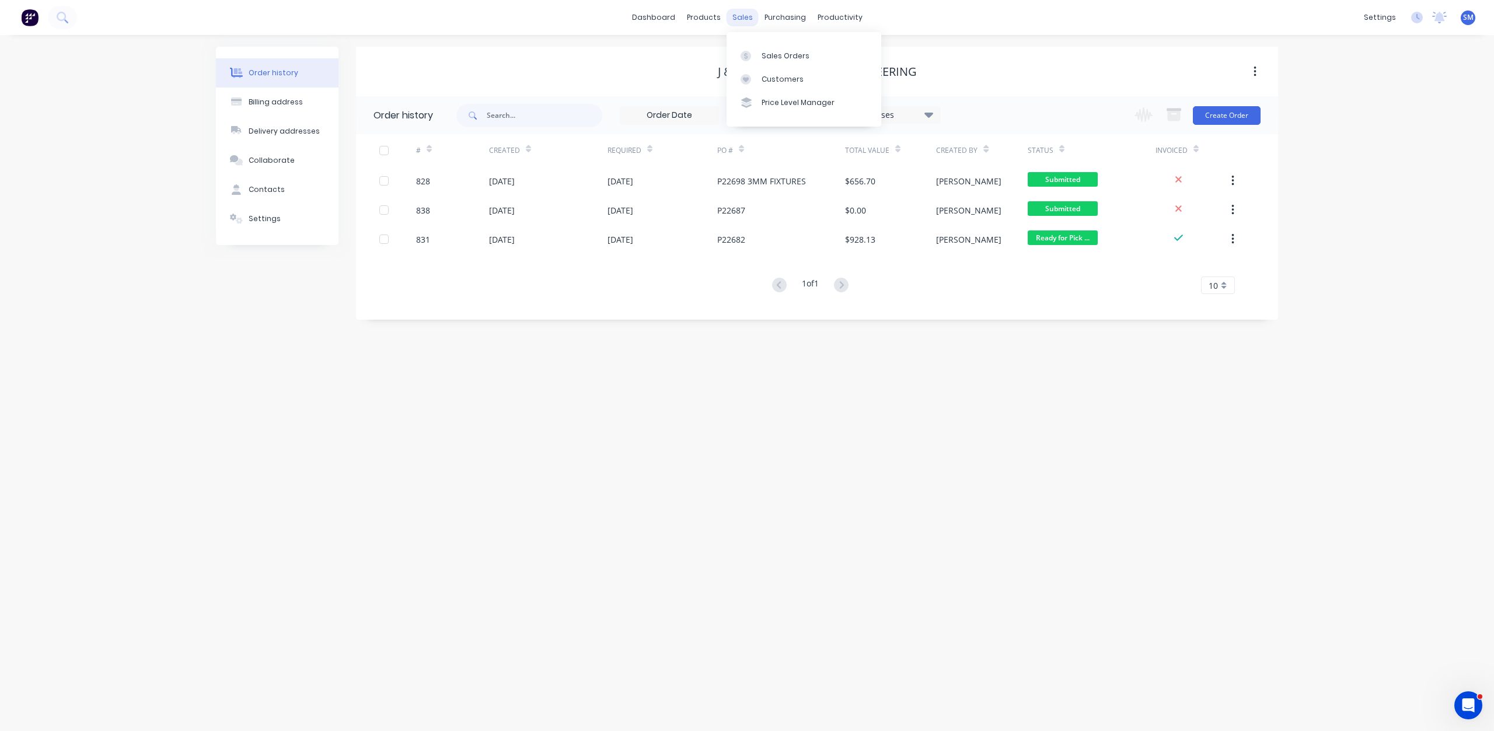
click at [738, 19] on div "sales" at bounding box center [742, 18] width 32 height 18
click at [775, 82] on div "Customers" at bounding box center [782, 79] width 42 height 11
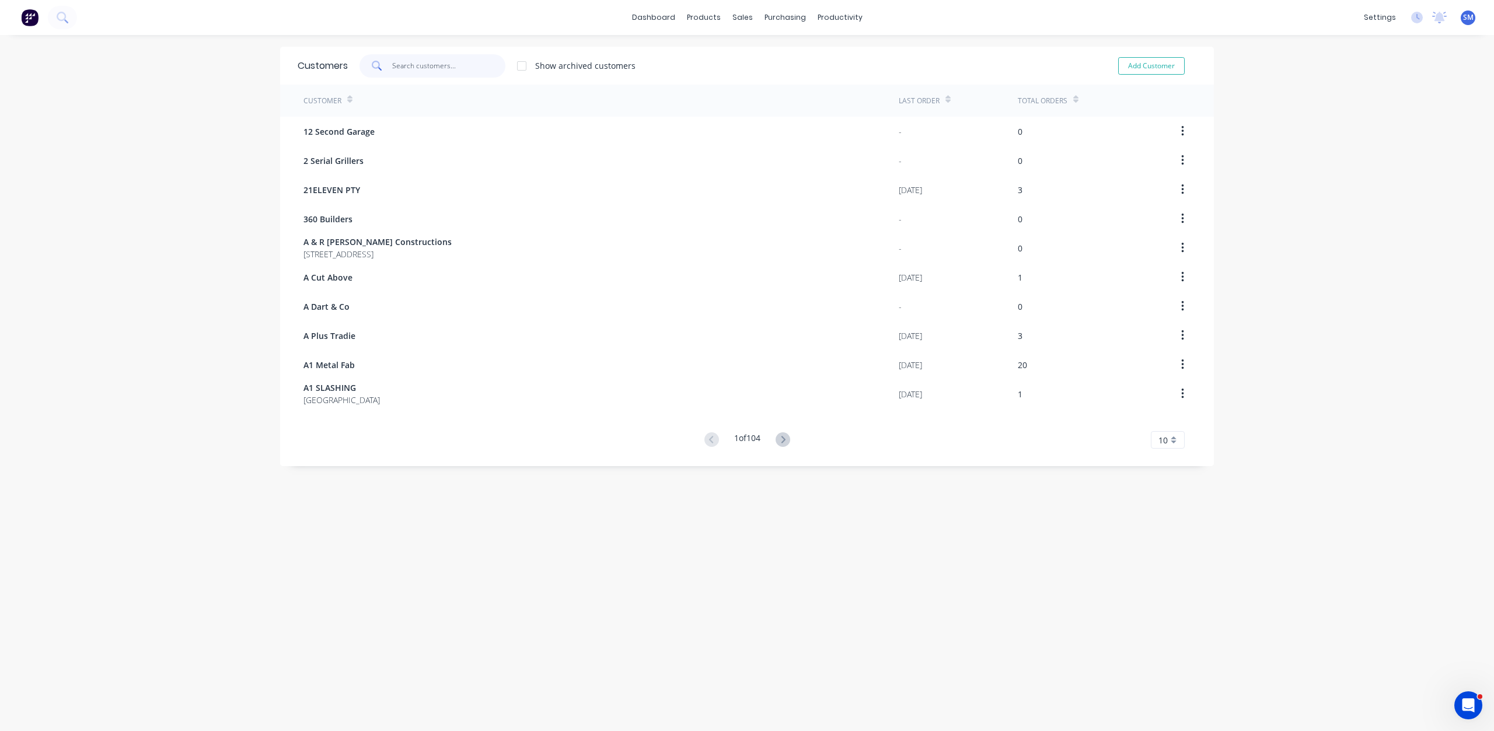
click at [406, 71] on input "text" at bounding box center [449, 65] width 114 height 23
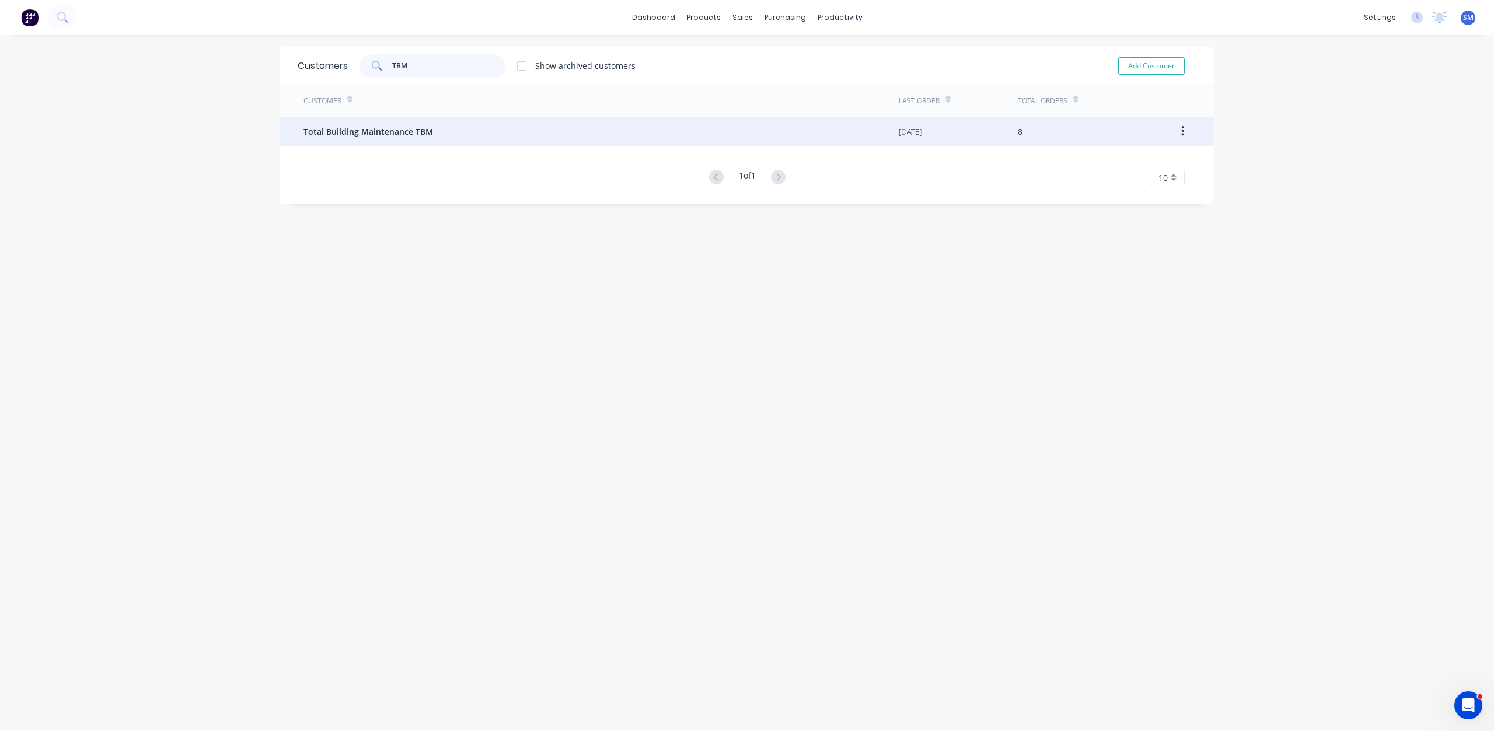
type input "TBM"
click at [375, 134] on span "Total Building Maintenance TBM" at bounding box center [368, 131] width 130 height 12
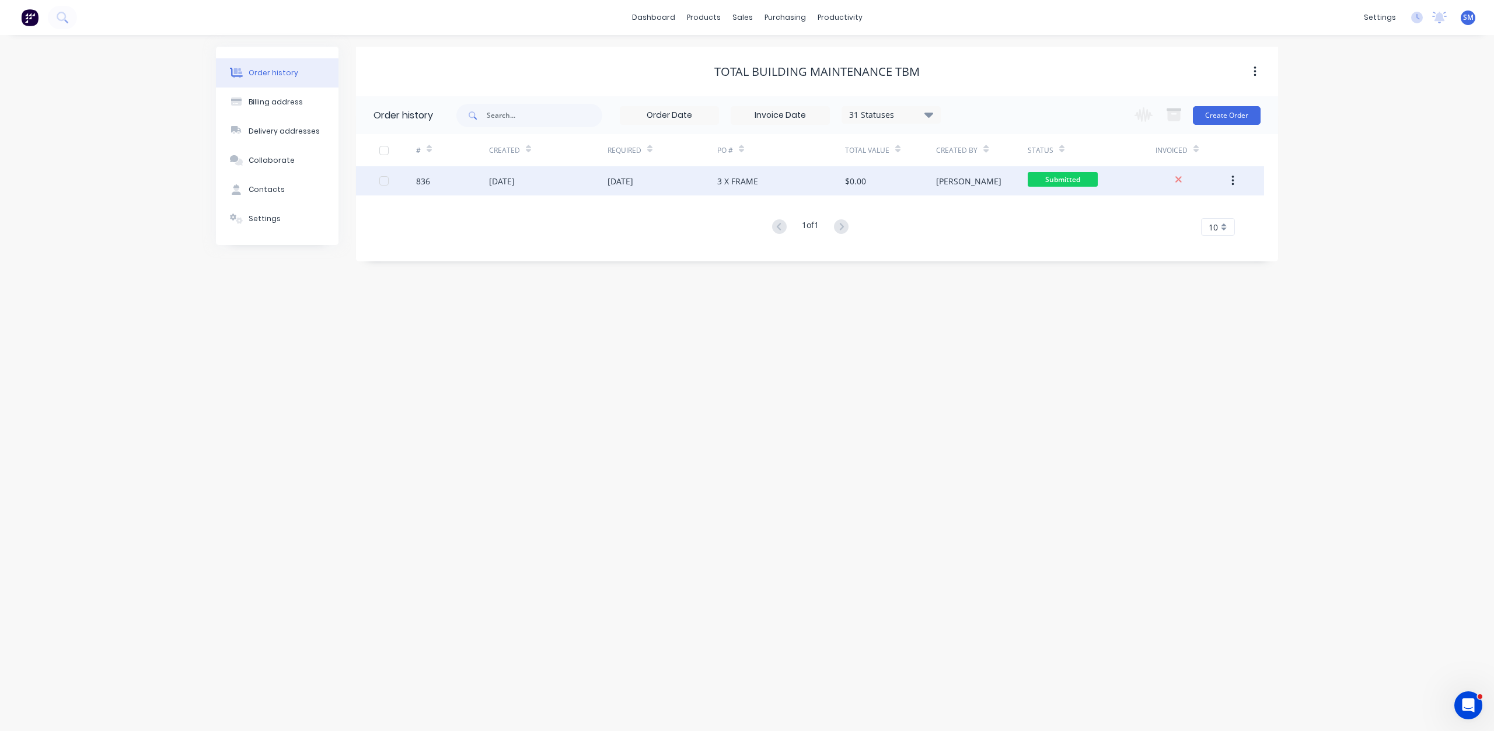
click at [773, 185] on div "3 X FRAME" at bounding box center [781, 180] width 128 height 29
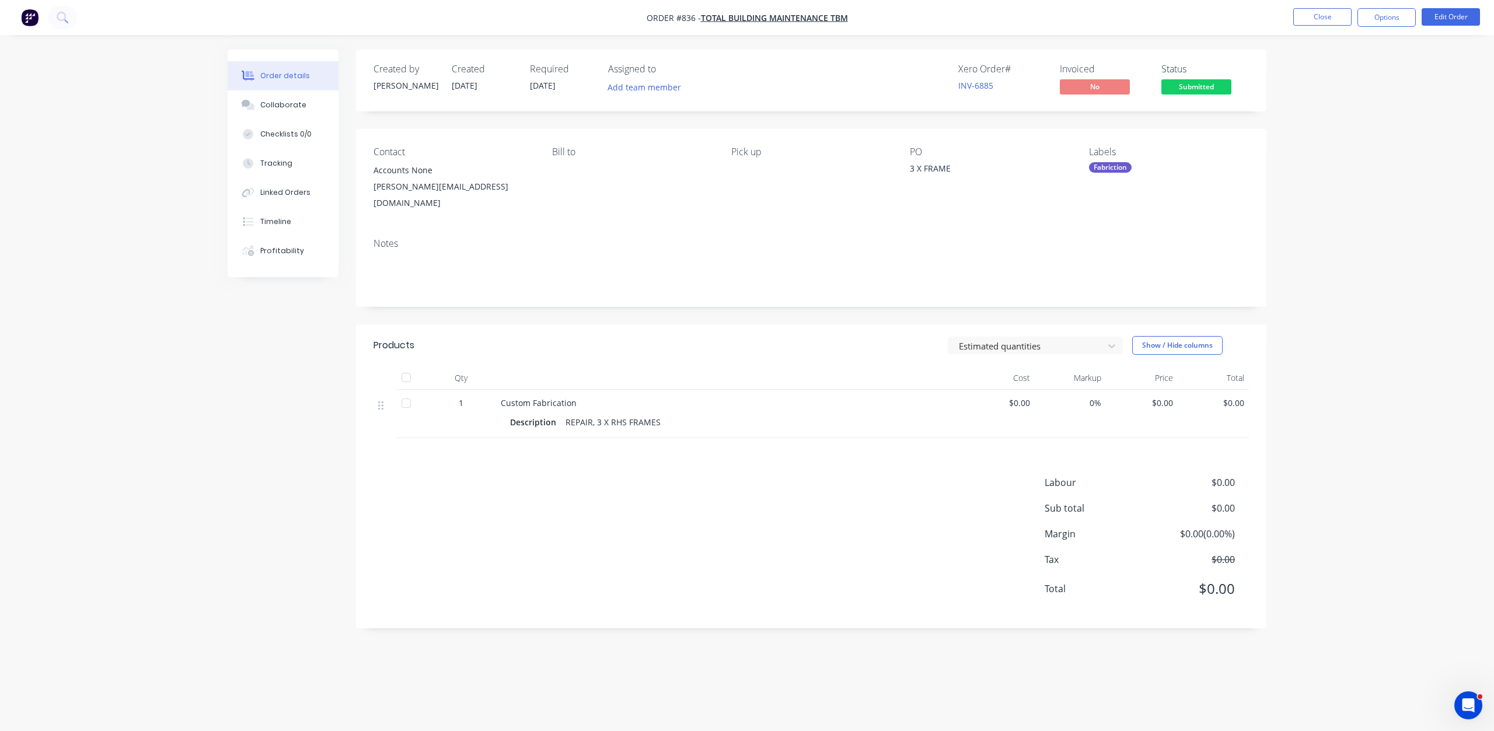
drag, startPoint x: 924, startPoint y: 165, endPoint x: 949, endPoint y: 180, distance: 29.3
click at [924, 166] on div "3 X FRAME" at bounding box center [983, 170] width 146 height 16
click at [1445, 13] on button "Edit Order" at bounding box center [1450, 17] width 58 height 18
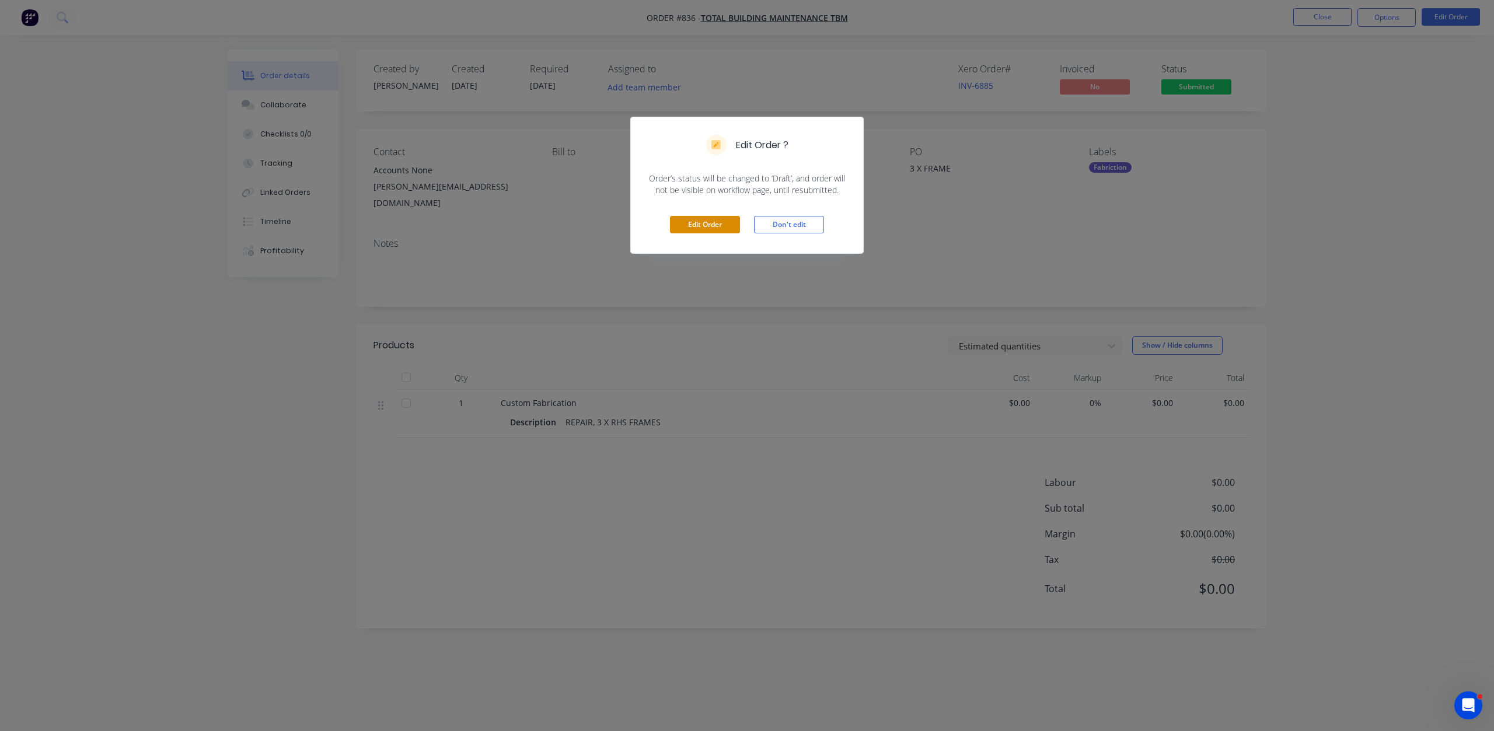
click at [689, 224] on button "Edit Order" at bounding box center [705, 225] width 70 height 18
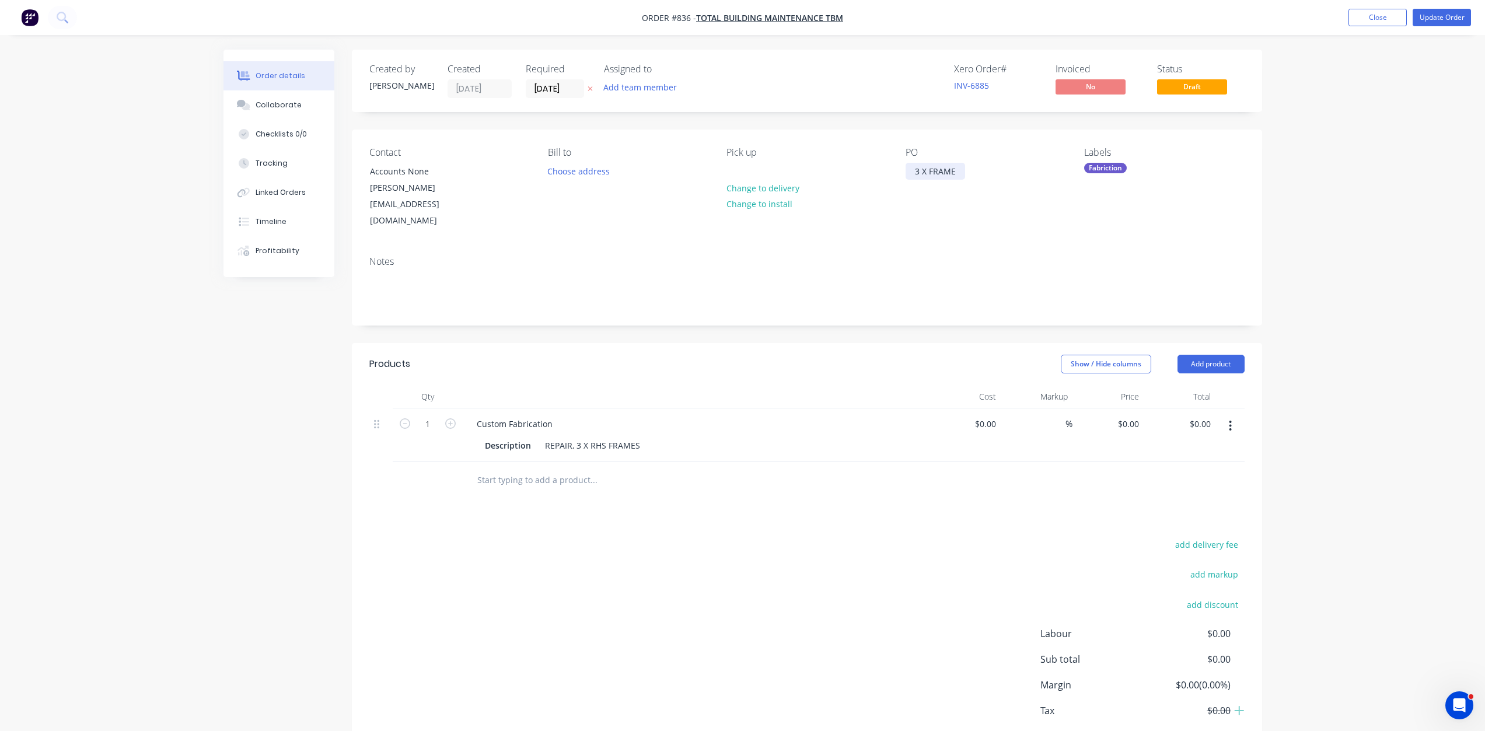
click at [930, 173] on div "3 X FRAME" at bounding box center [936, 171] width 60 height 17
click at [974, 173] on div "3 X BAG FRAME" at bounding box center [945, 171] width 78 height 17
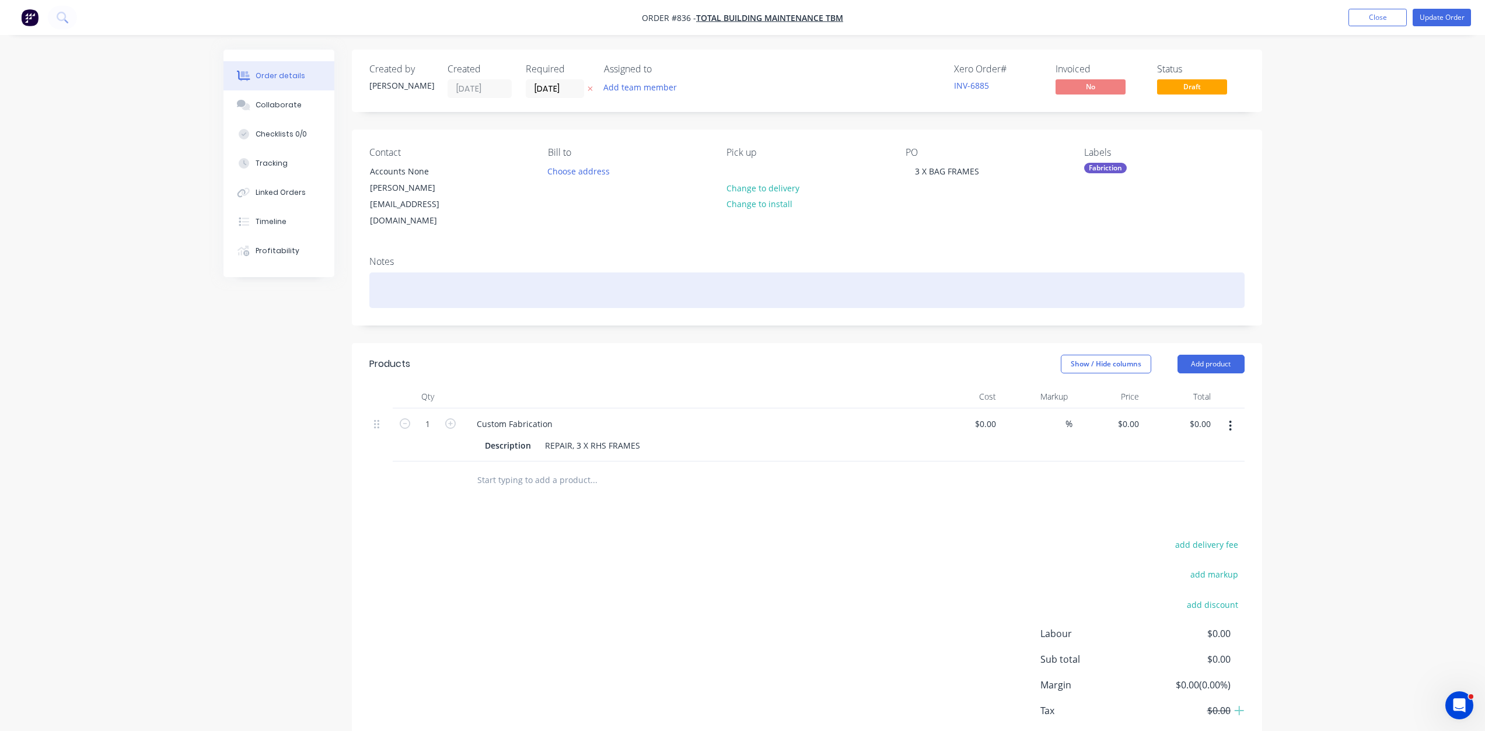
click at [389, 272] on div at bounding box center [806, 290] width 875 height 36
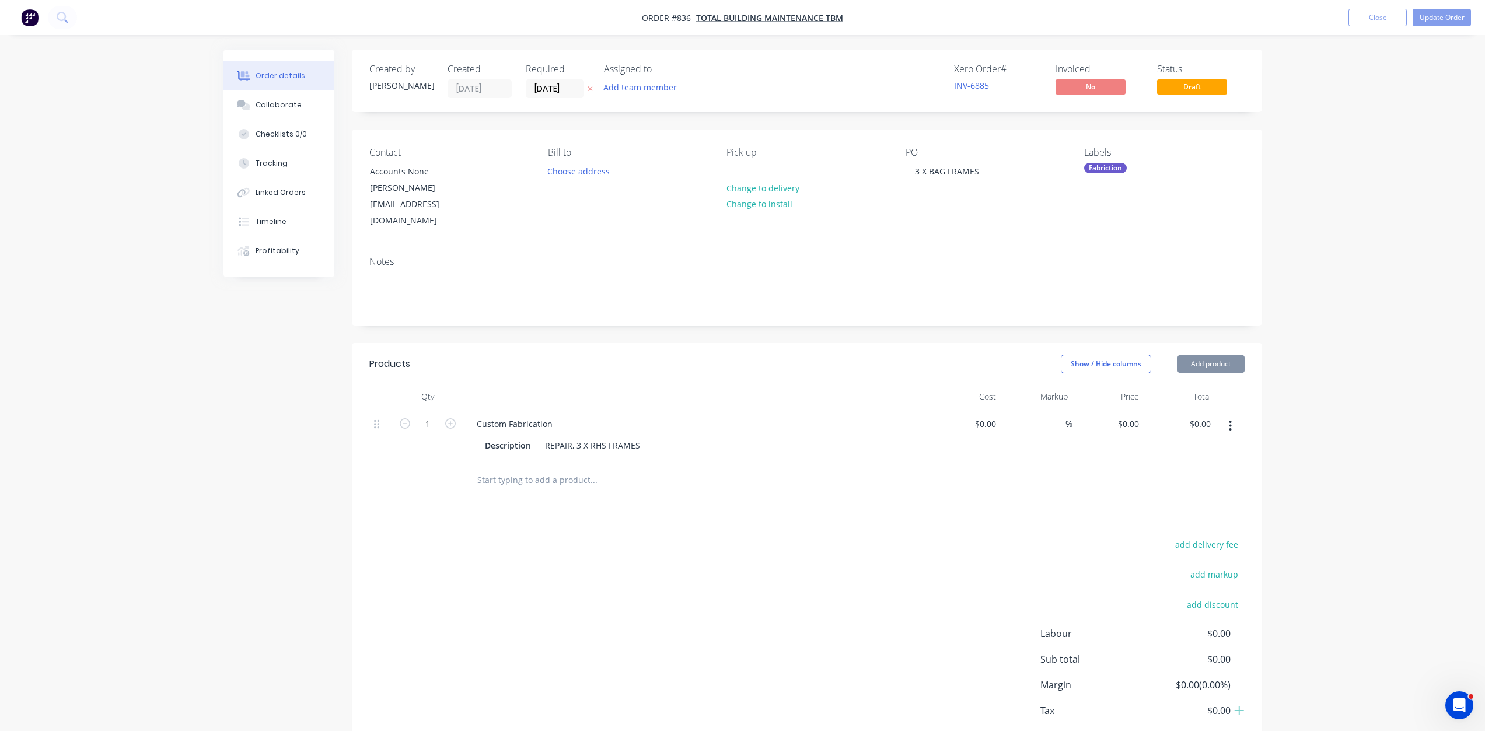
click at [572, 437] on div "REPAIR, 3 X RHS FRAMES" at bounding box center [592, 445] width 104 height 17
click at [568, 437] on div "REPAIR, 3 X RHS FRAMES" at bounding box center [592, 445] width 104 height 17
drag, startPoint x: 642, startPoint y: 415, endPoint x: 515, endPoint y: 422, distance: 127.4
click at [515, 437] on div "Description REPAIR, 3 X RHS FRAMES" at bounding box center [693, 445] width 427 height 17
click at [997, 415] on input "0" at bounding box center [987, 423] width 27 height 17
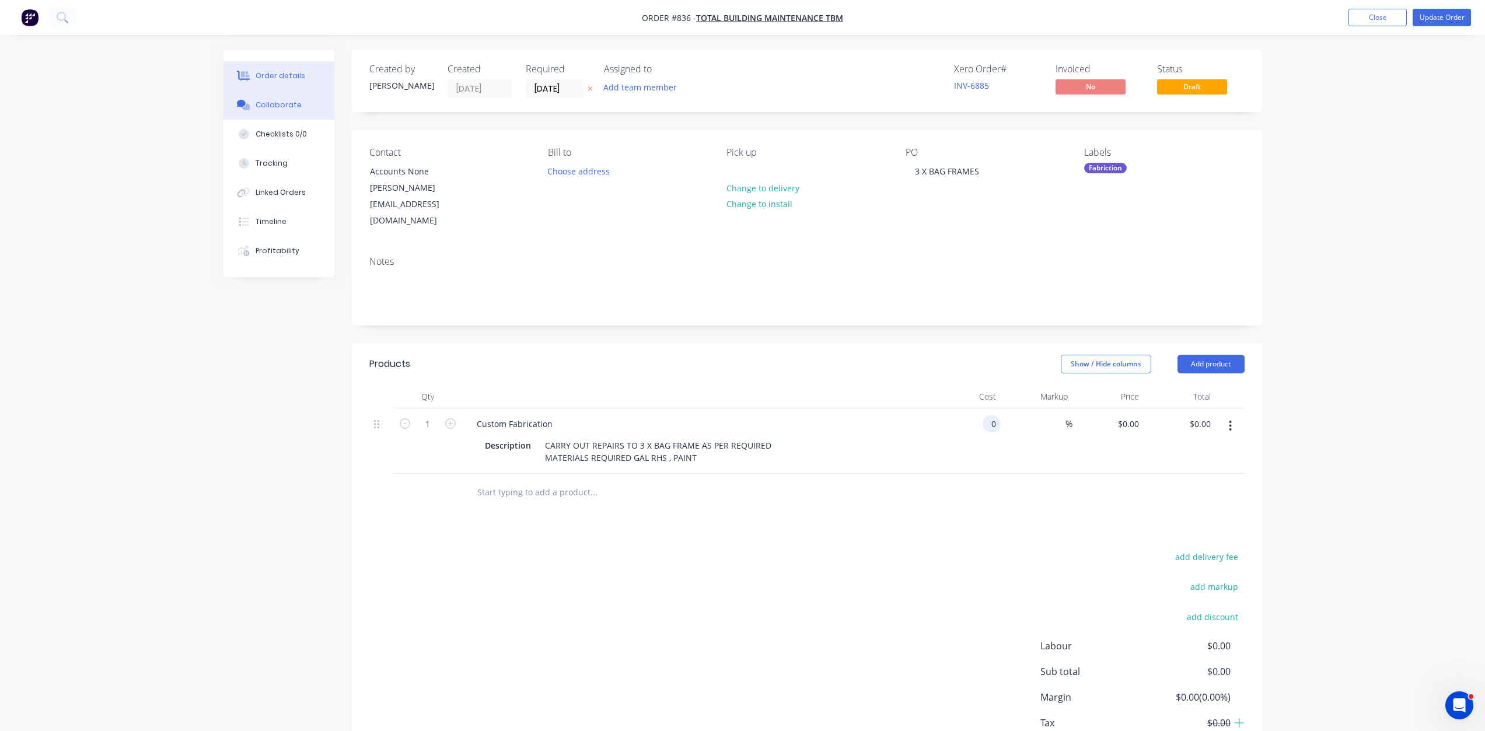
type input "$0.00"
click at [284, 105] on div "Collaborate" at bounding box center [279, 105] width 46 height 11
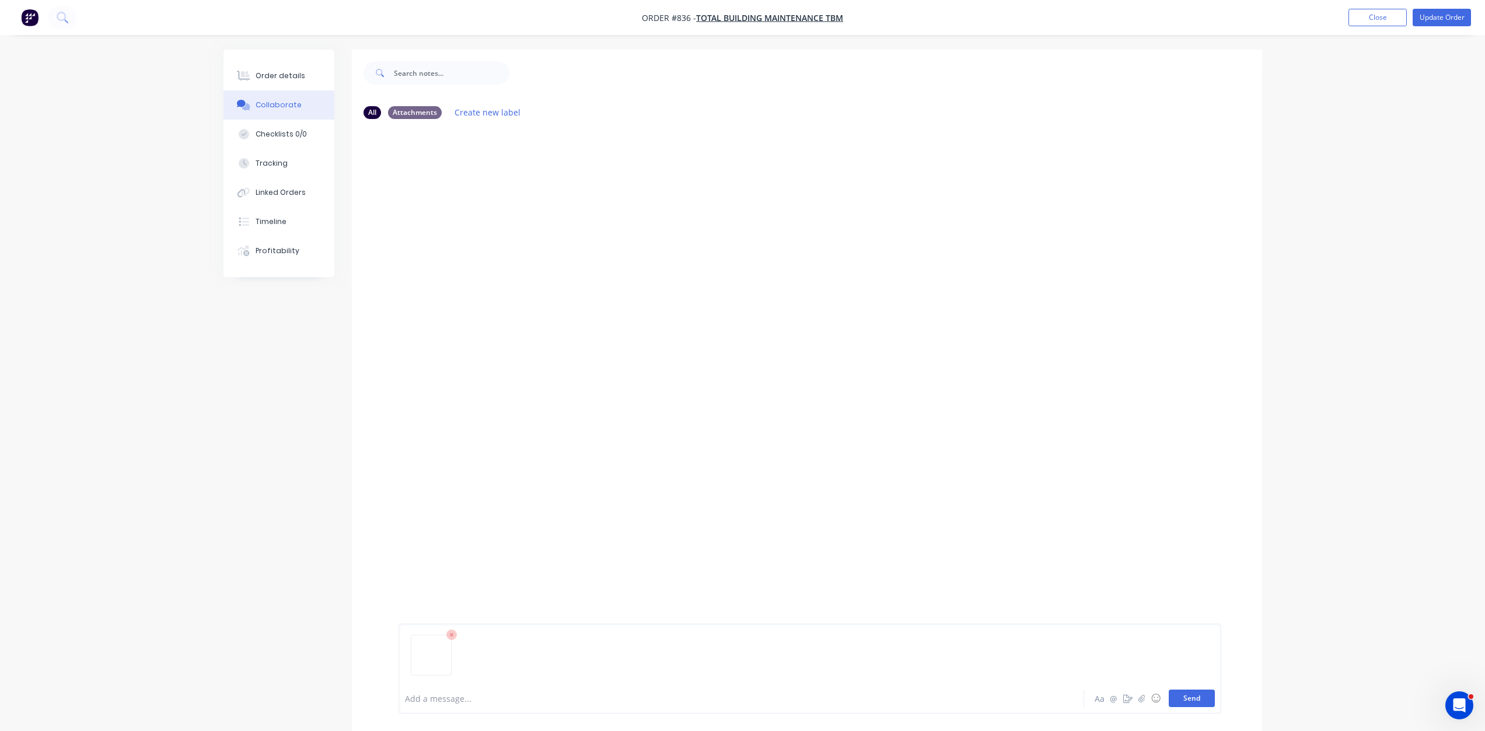
click at [1194, 701] on button "Send" at bounding box center [1192, 699] width 46 height 18
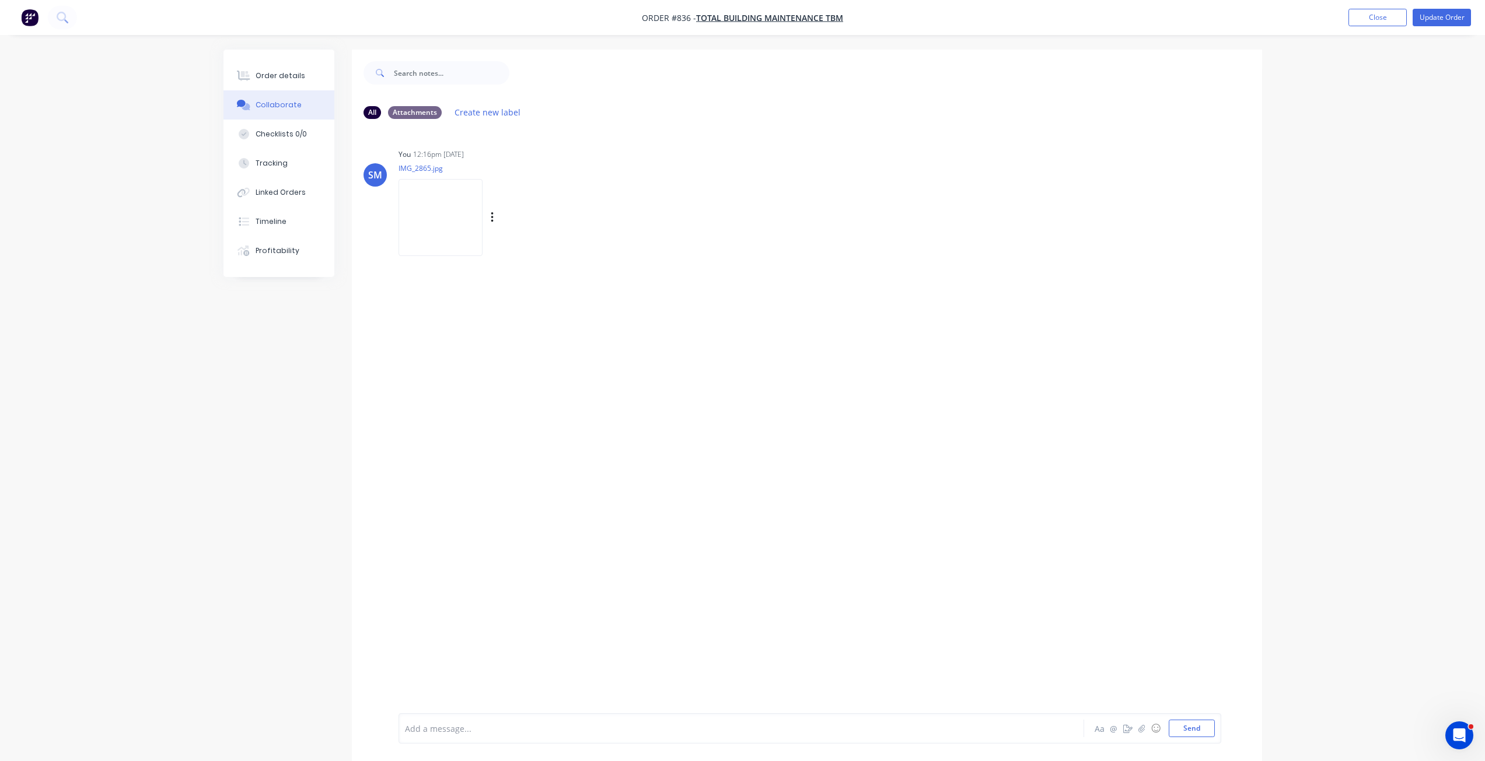
click at [448, 218] on img at bounding box center [441, 217] width 84 height 76
click at [1375, 17] on button "Close" at bounding box center [1377, 18] width 58 height 18
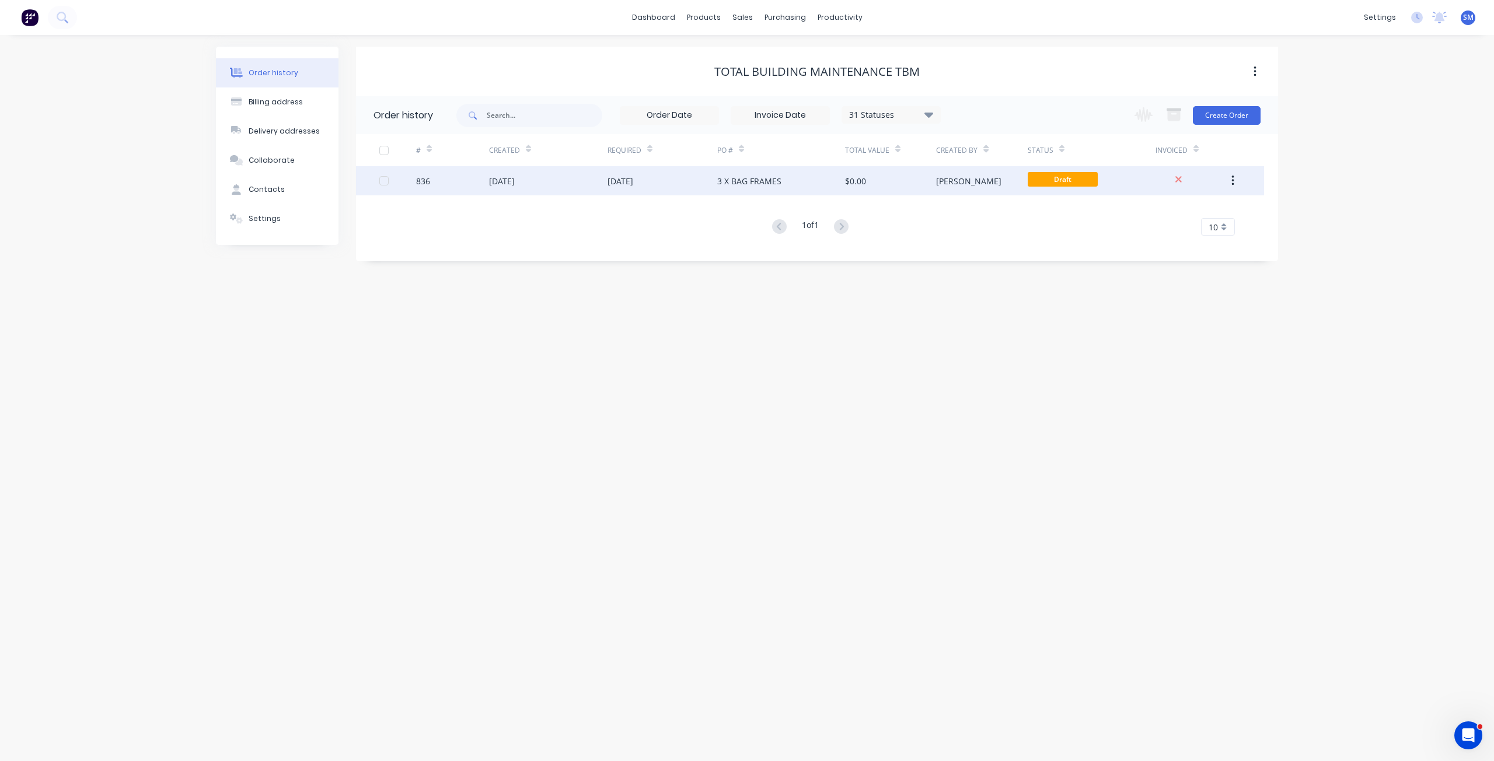
click at [633, 186] on div "[DATE]" at bounding box center [620, 181] width 26 height 12
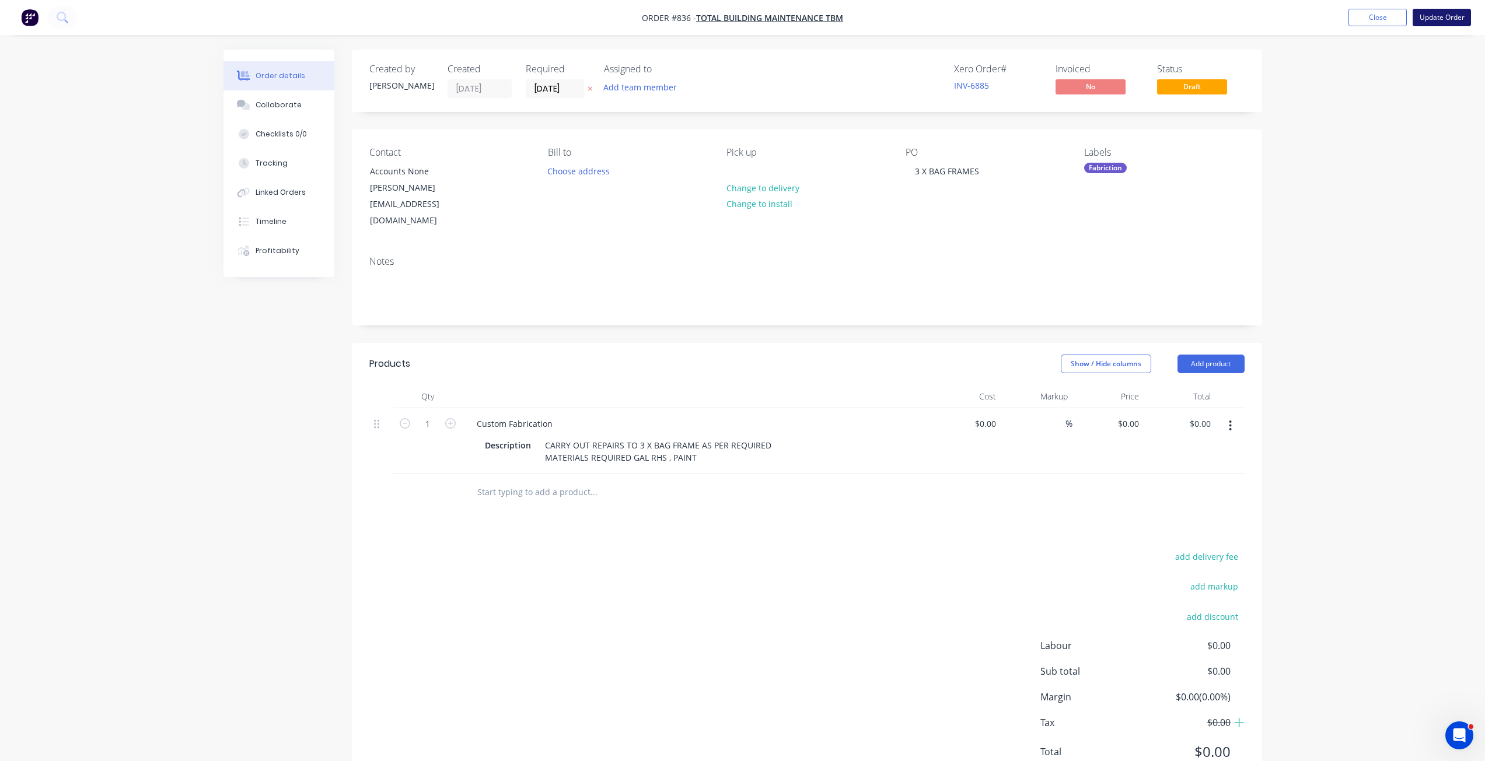
click at [1444, 21] on button "Update Order" at bounding box center [1442, 18] width 58 height 18
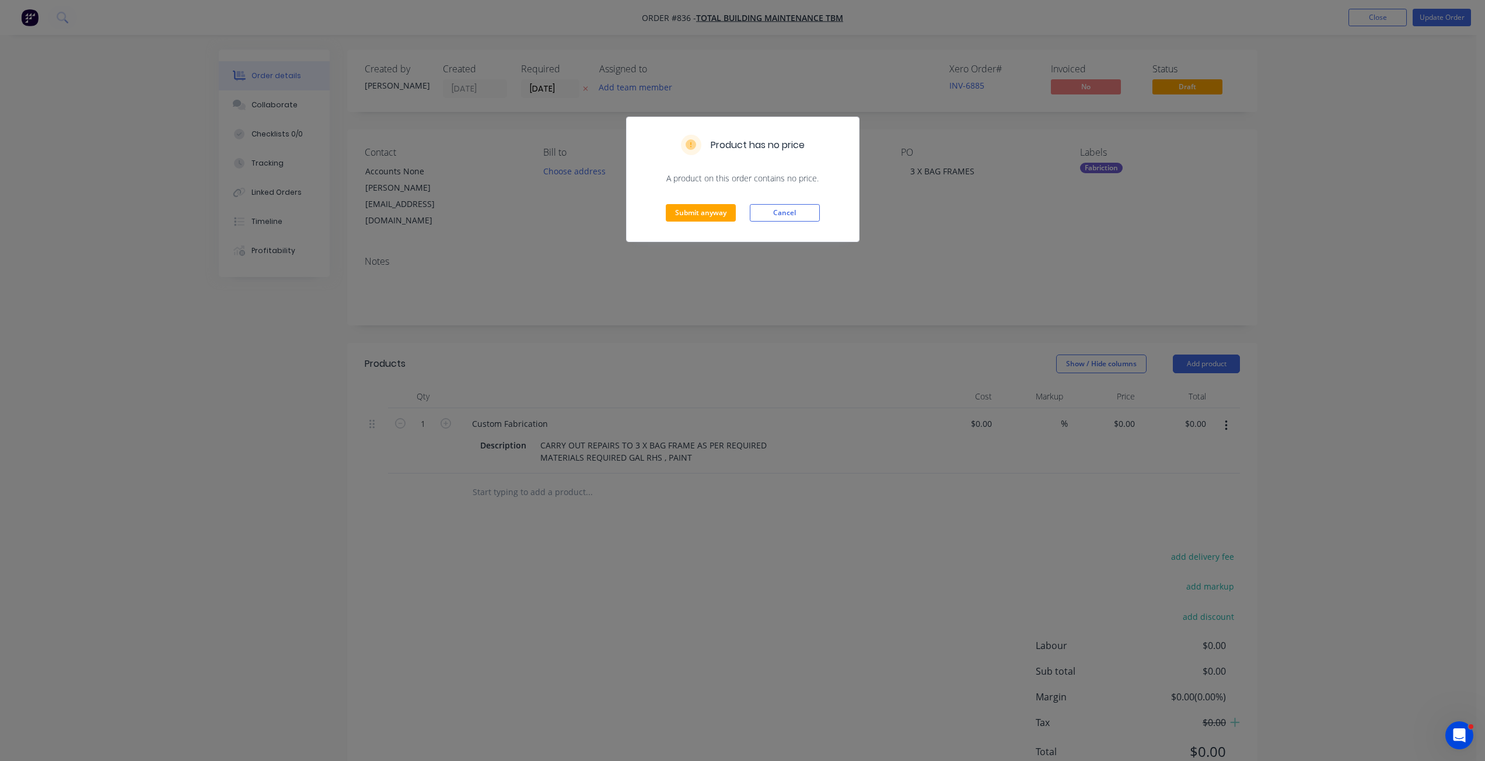
click at [822, 412] on div "Product has no price A product on this order contains no price. Submit anyway C…" at bounding box center [742, 380] width 1485 height 761
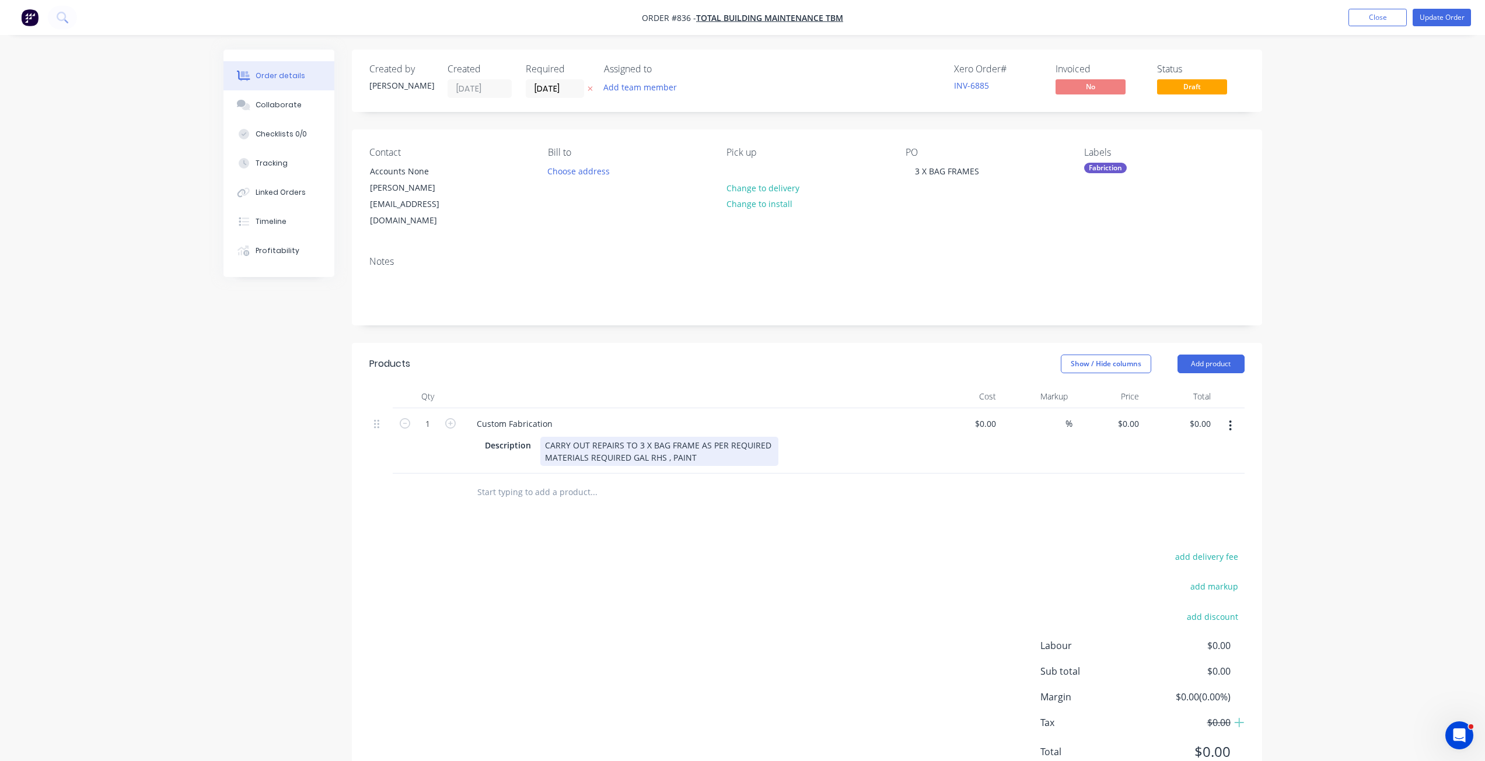
click at [721, 437] on div "CARRY OUT REPAIRS TO 3 X BAG FRAME AS PER REQUIRED MATERIALS REQUIRED GAL RHS ,…" at bounding box center [659, 451] width 238 height 29
click at [985, 415] on div "0 $0.00" at bounding box center [985, 423] width 32 height 17
type input "$650.00"
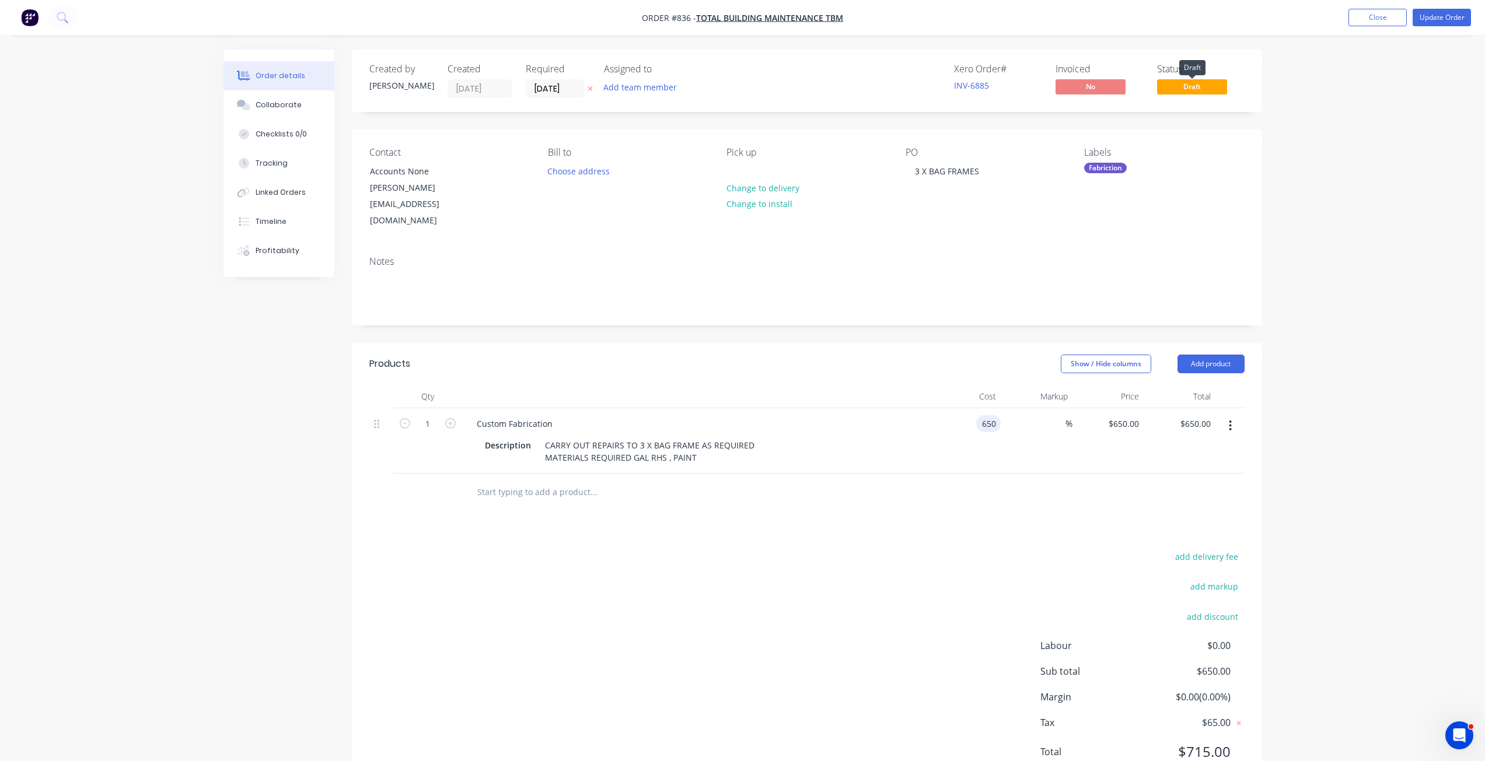
click at [1194, 86] on span "Draft" at bounding box center [1192, 86] width 70 height 15
type input "$650.00"
click at [1437, 16] on button "Update Order" at bounding box center [1442, 18] width 58 height 18
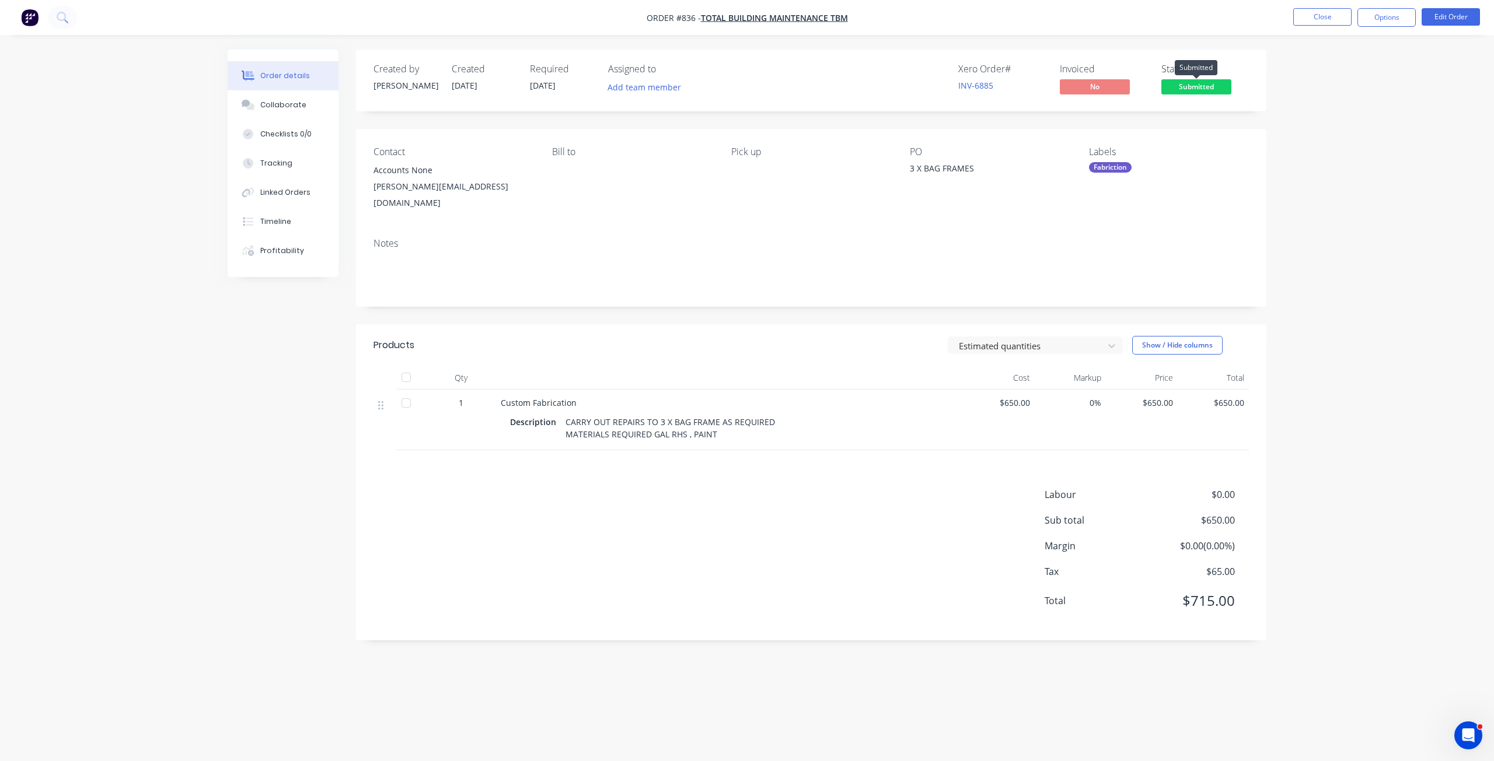
click at [1190, 89] on span "Submitted" at bounding box center [1196, 86] width 70 height 15
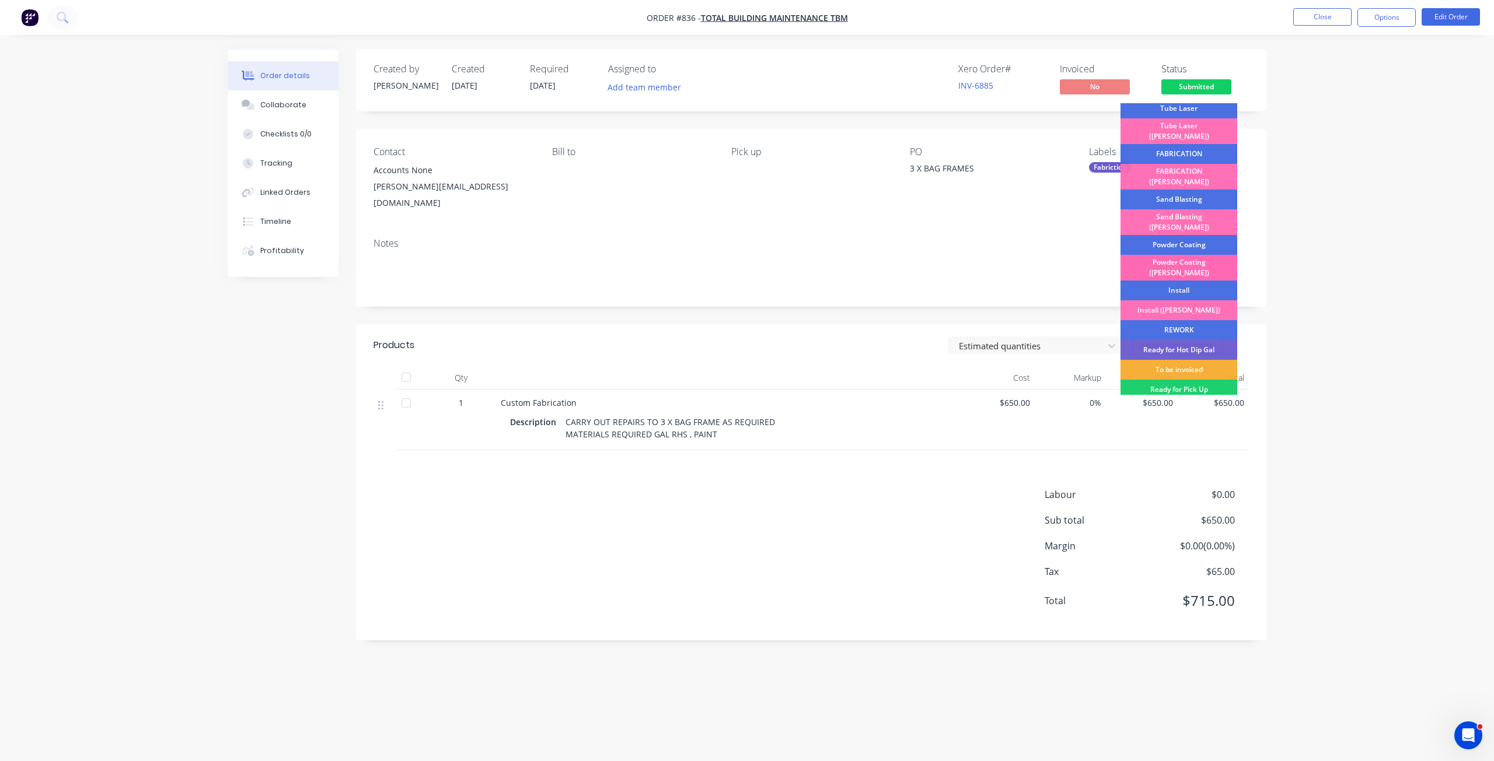
scroll to position [88, 0]
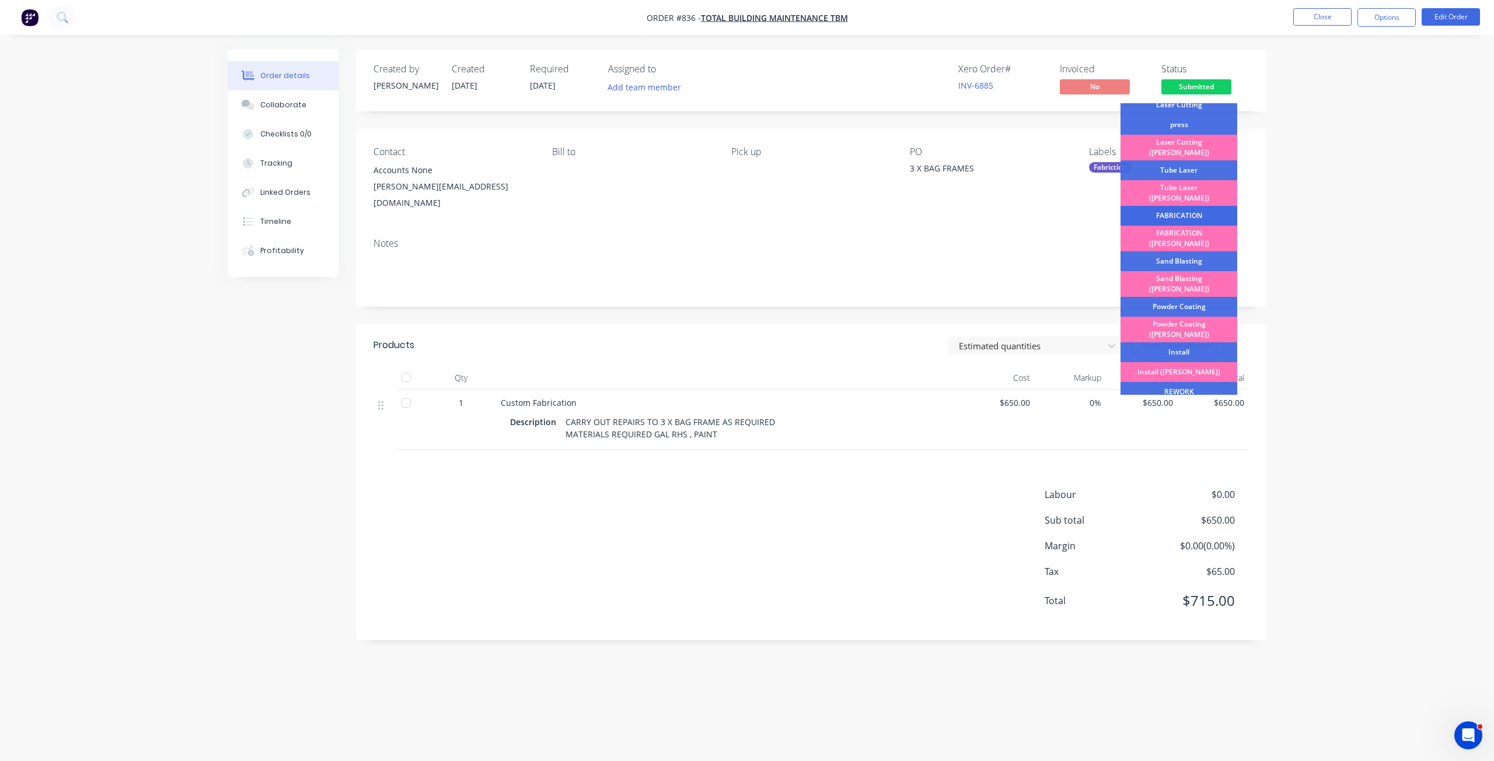
click at [1173, 206] on div "FABRICATION" at bounding box center [1178, 216] width 117 height 20
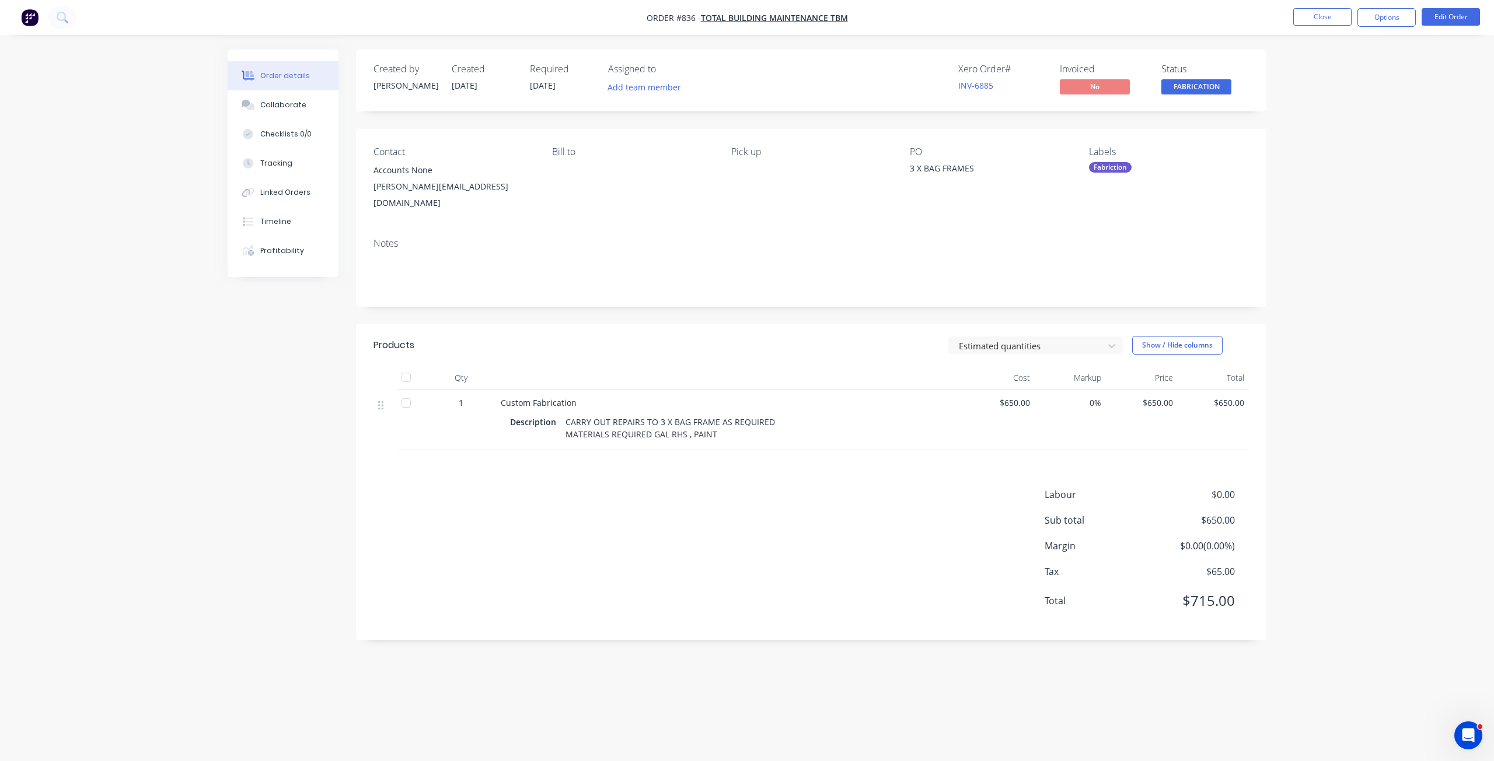
click at [1186, 76] on div "FABRICATION" at bounding box center [1196, 68] width 54 height 23
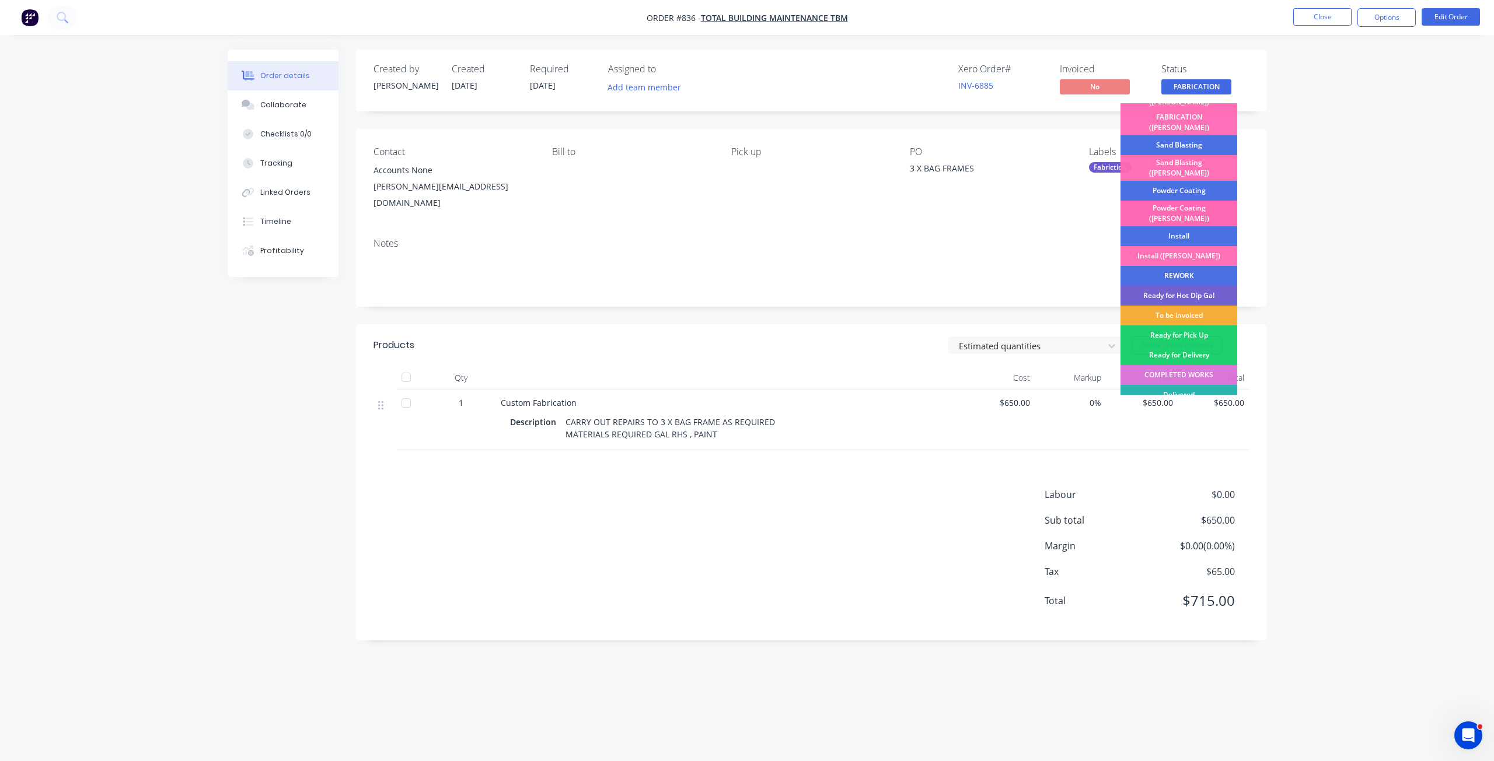
scroll to position [204, 0]
click at [1177, 305] on div "To be invoiced" at bounding box center [1178, 315] width 117 height 20
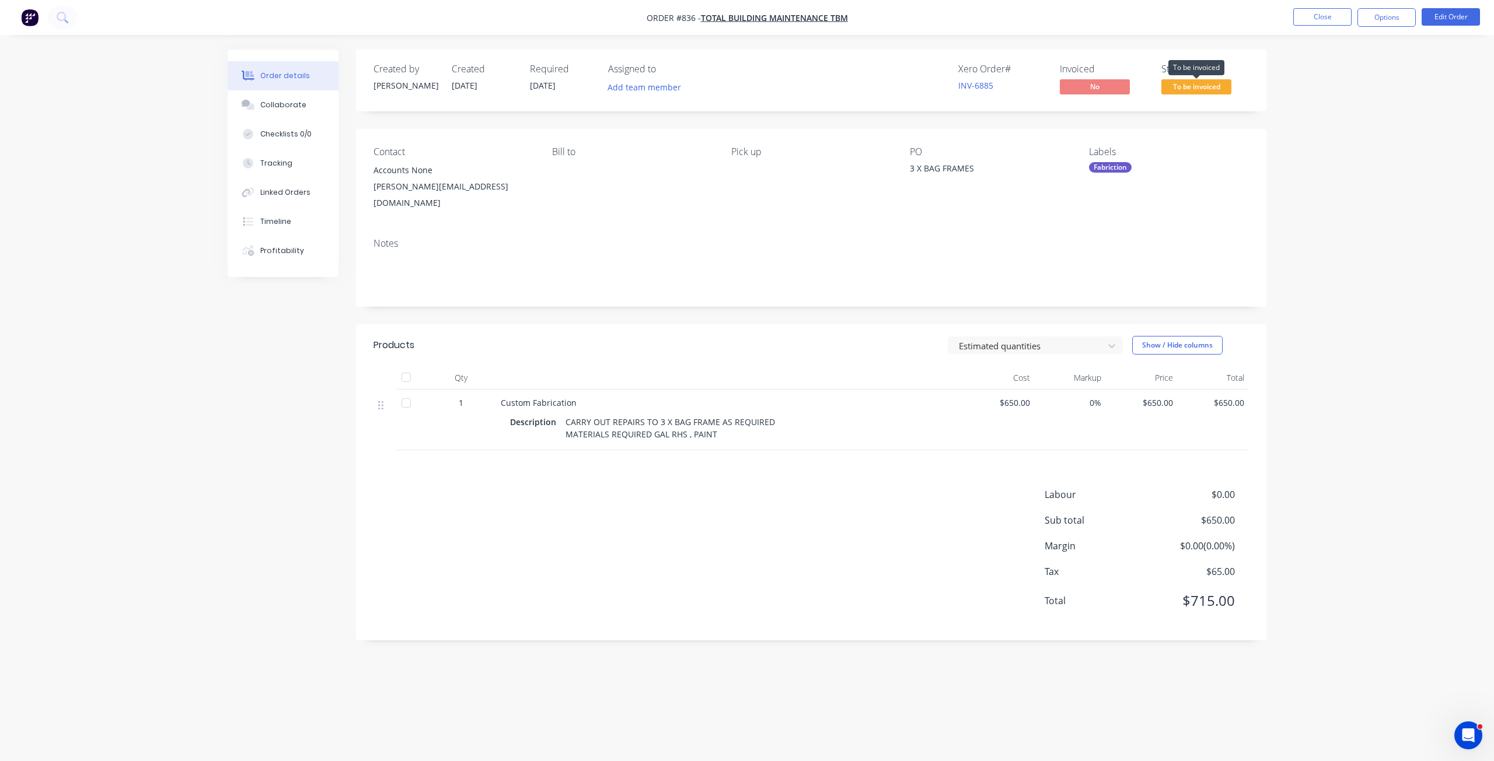
click at [1200, 84] on span "To be invoiced" at bounding box center [1196, 86] width 70 height 15
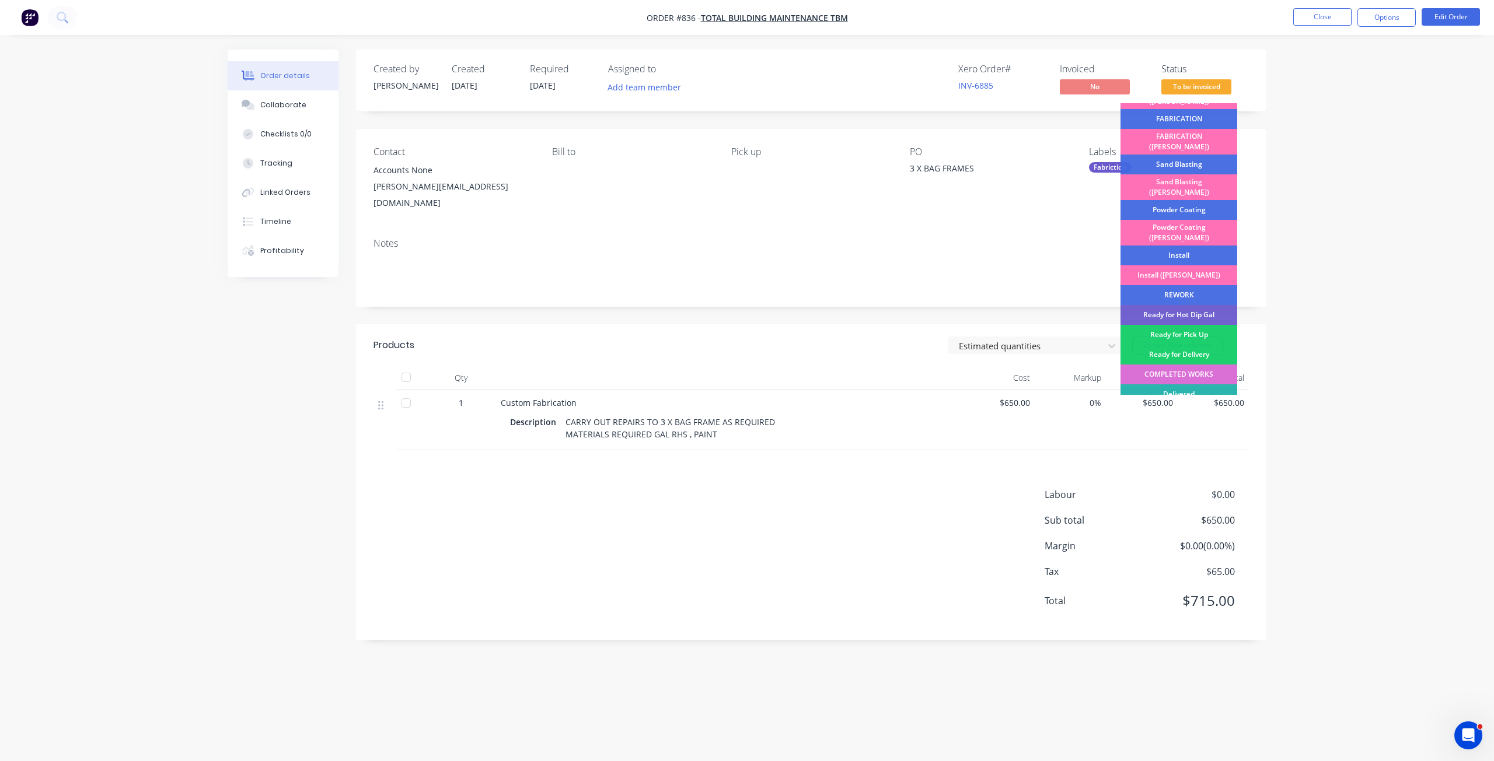
click at [1189, 365] on div "COMPLETED WORKS" at bounding box center [1178, 375] width 117 height 20
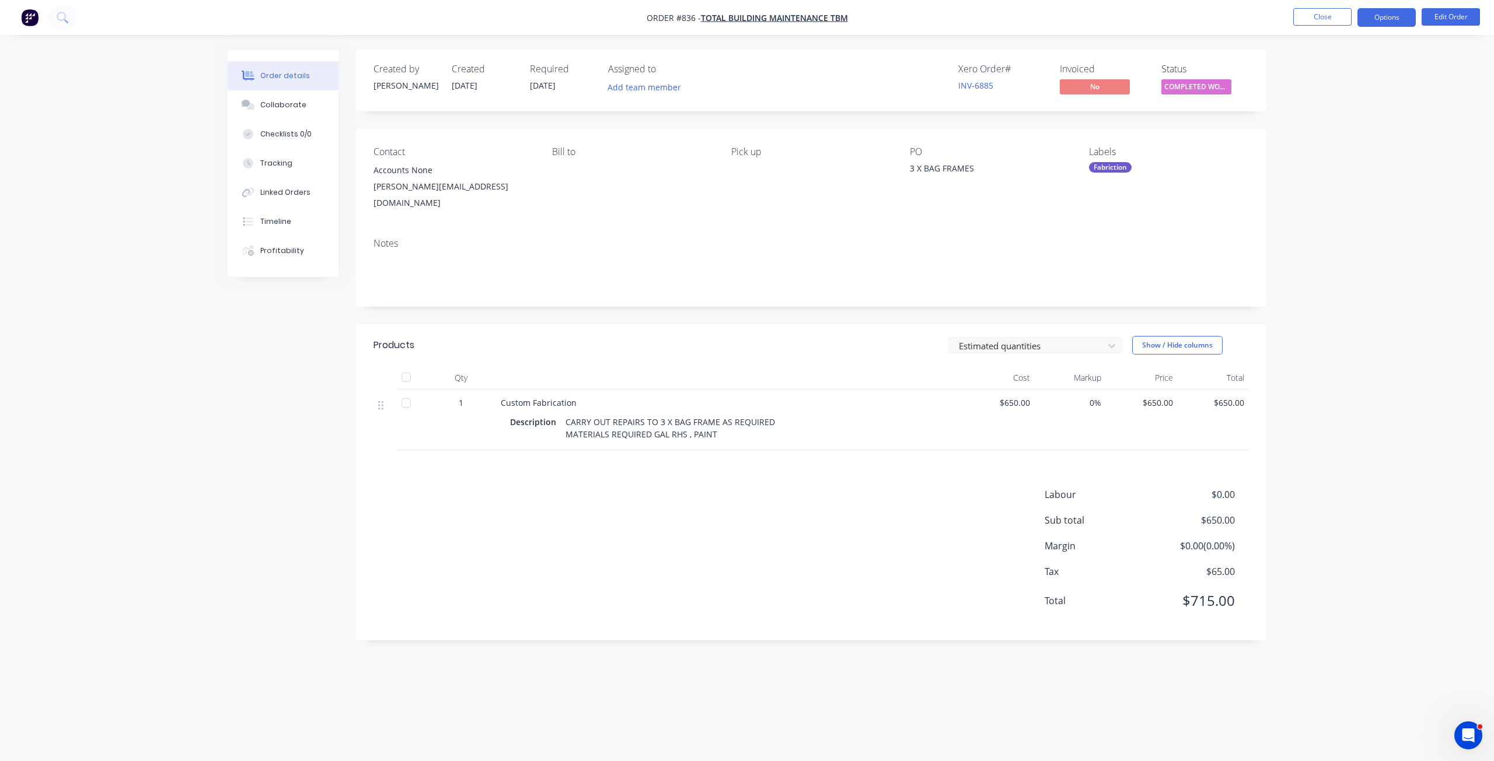
click at [1379, 22] on button "Options" at bounding box center [1386, 17] width 58 height 19
click at [1314, 72] on div "Invoice" at bounding box center [1351, 70] width 107 height 17
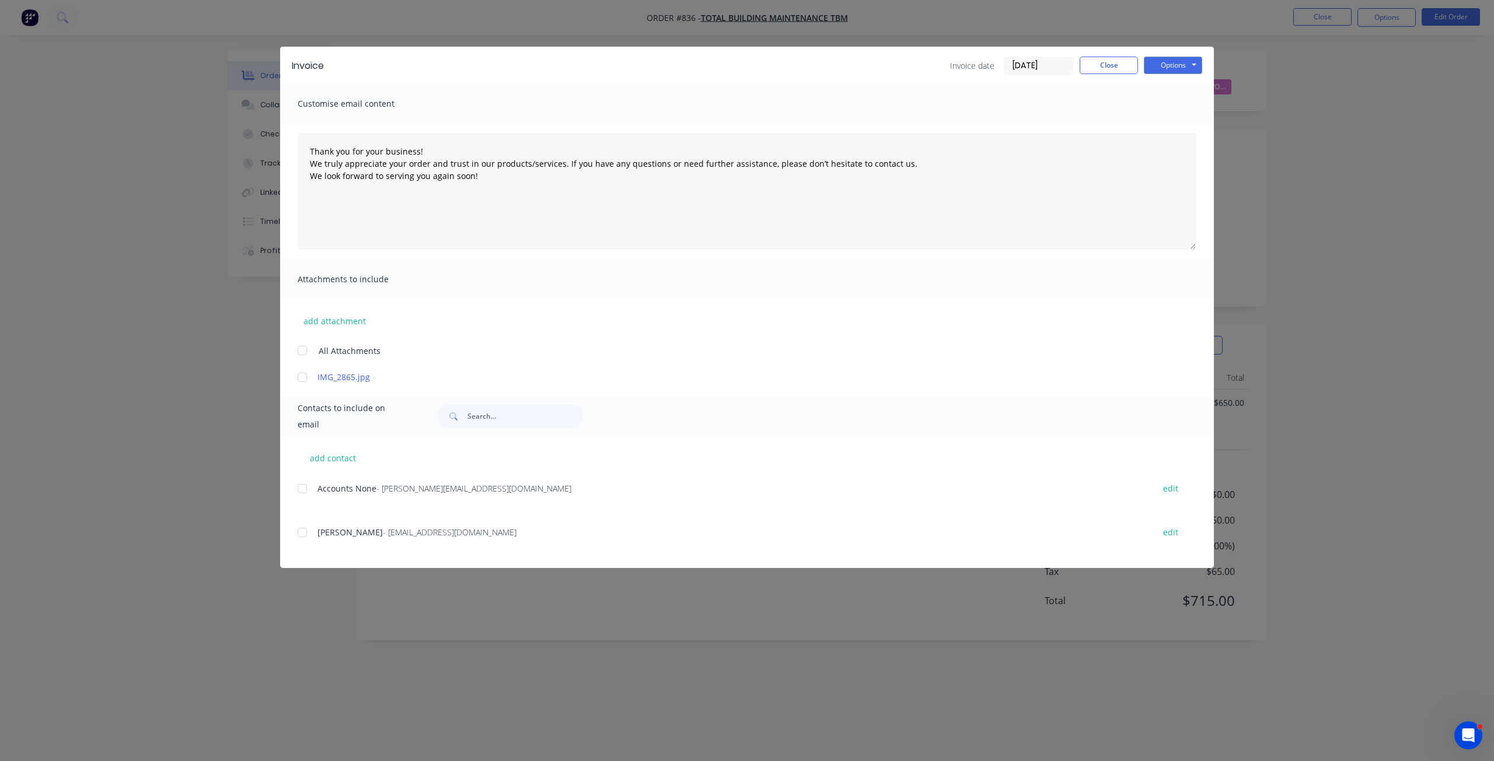
click at [303, 491] on div at bounding box center [302, 488] width 23 height 23
click at [1162, 66] on button "Options" at bounding box center [1173, 66] width 58 height 18
click at [1179, 125] on button "Email" at bounding box center [1181, 124] width 75 height 19
click at [1102, 68] on button "Close" at bounding box center [1108, 66] width 58 height 18
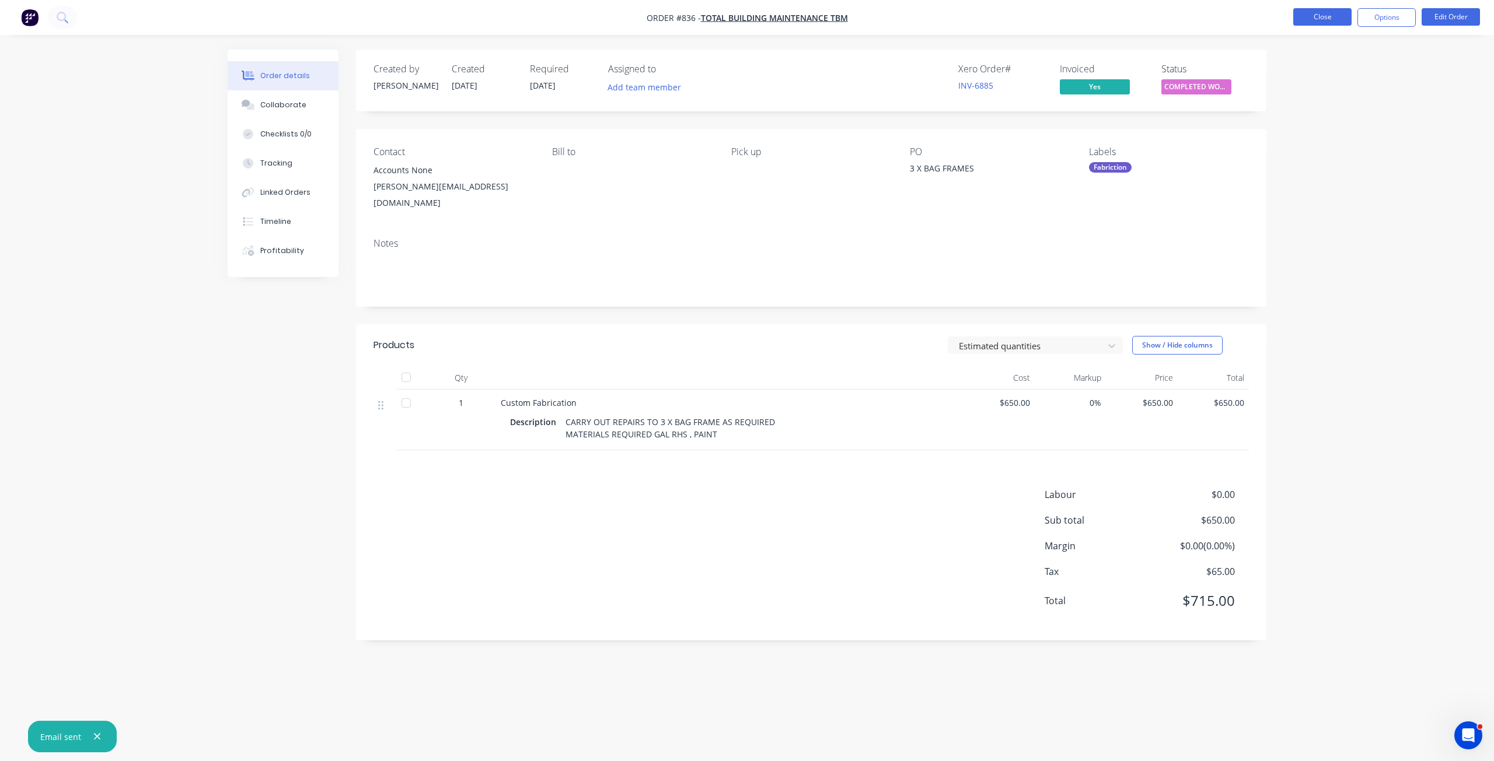
click at [1322, 13] on button "Close" at bounding box center [1322, 17] width 58 height 18
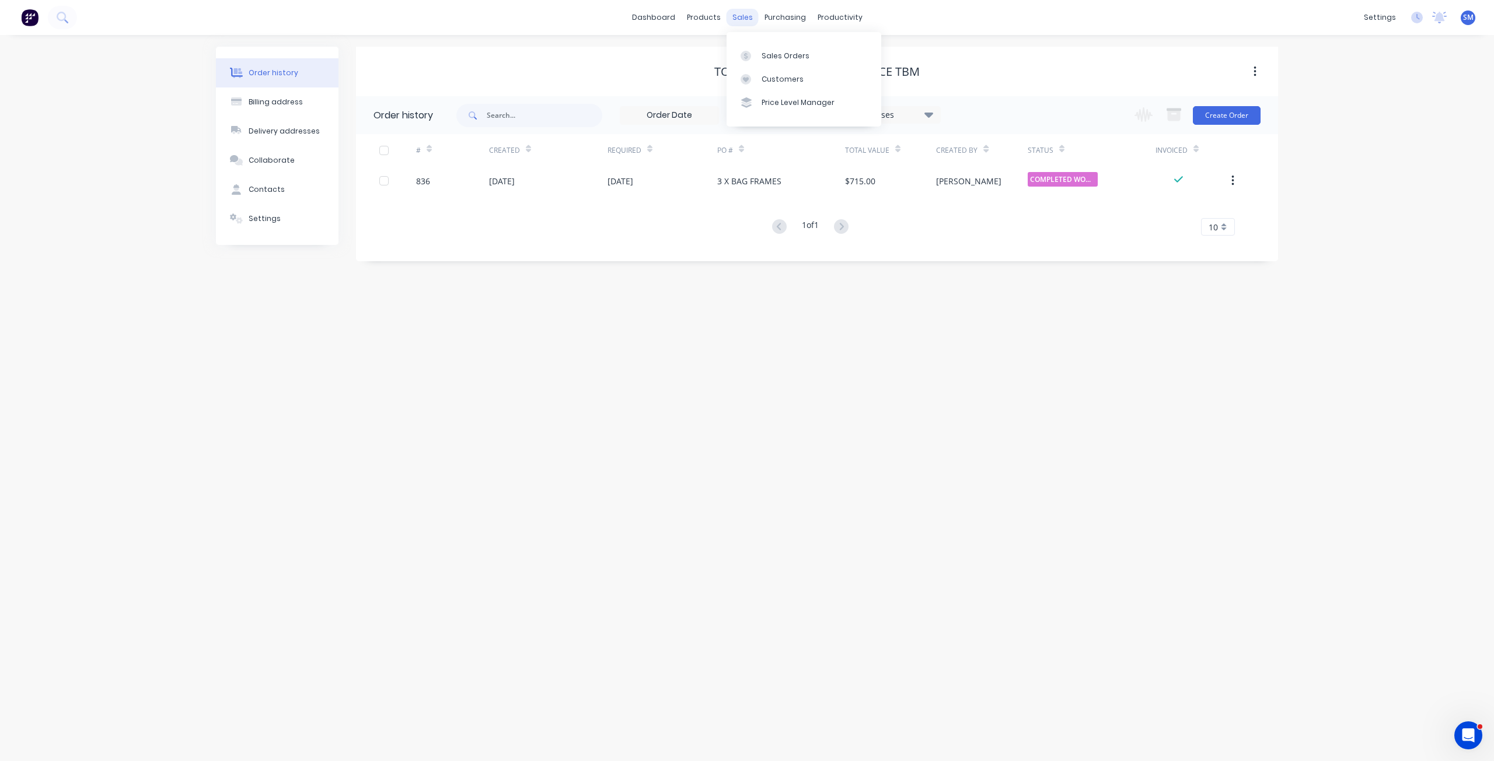
click at [741, 20] on div "sales" at bounding box center [742, 18] width 32 height 18
click at [775, 79] on div "Customers" at bounding box center [782, 79] width 42 height 11
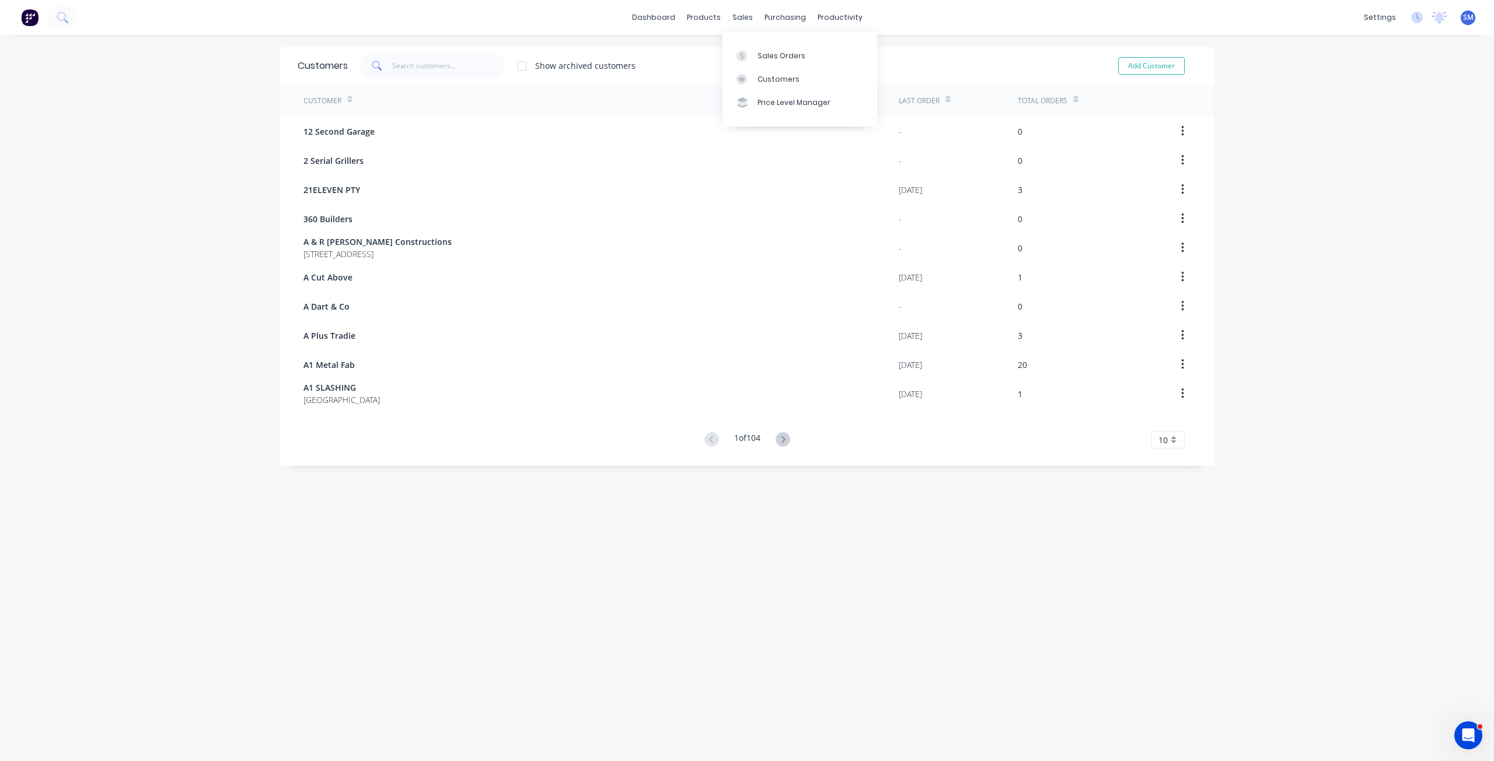
drag, startPoint x: 738, startPoint y: 15, endPoint x: 738, endPoint y: 32, distance: 17.5
click at [738, 15] on div "sales" at bounding box center [742, 18] width 32 height 18
click at [774, 58] on div "Sales Orders" at bounding box center [781, 56] width 48 height 11
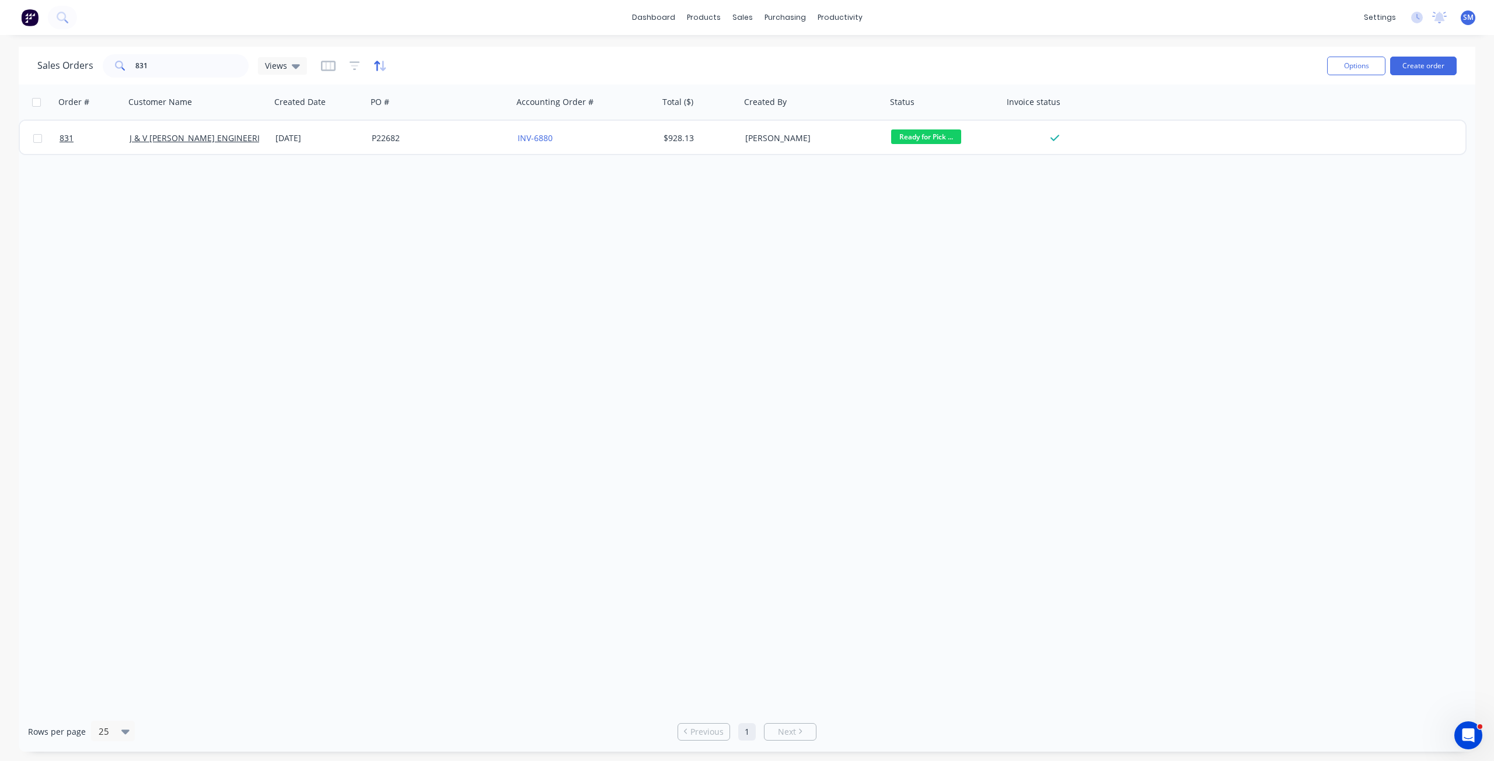
click at [375, 71] on icon "button" at bounding box center [377, 66] width 6 height 10
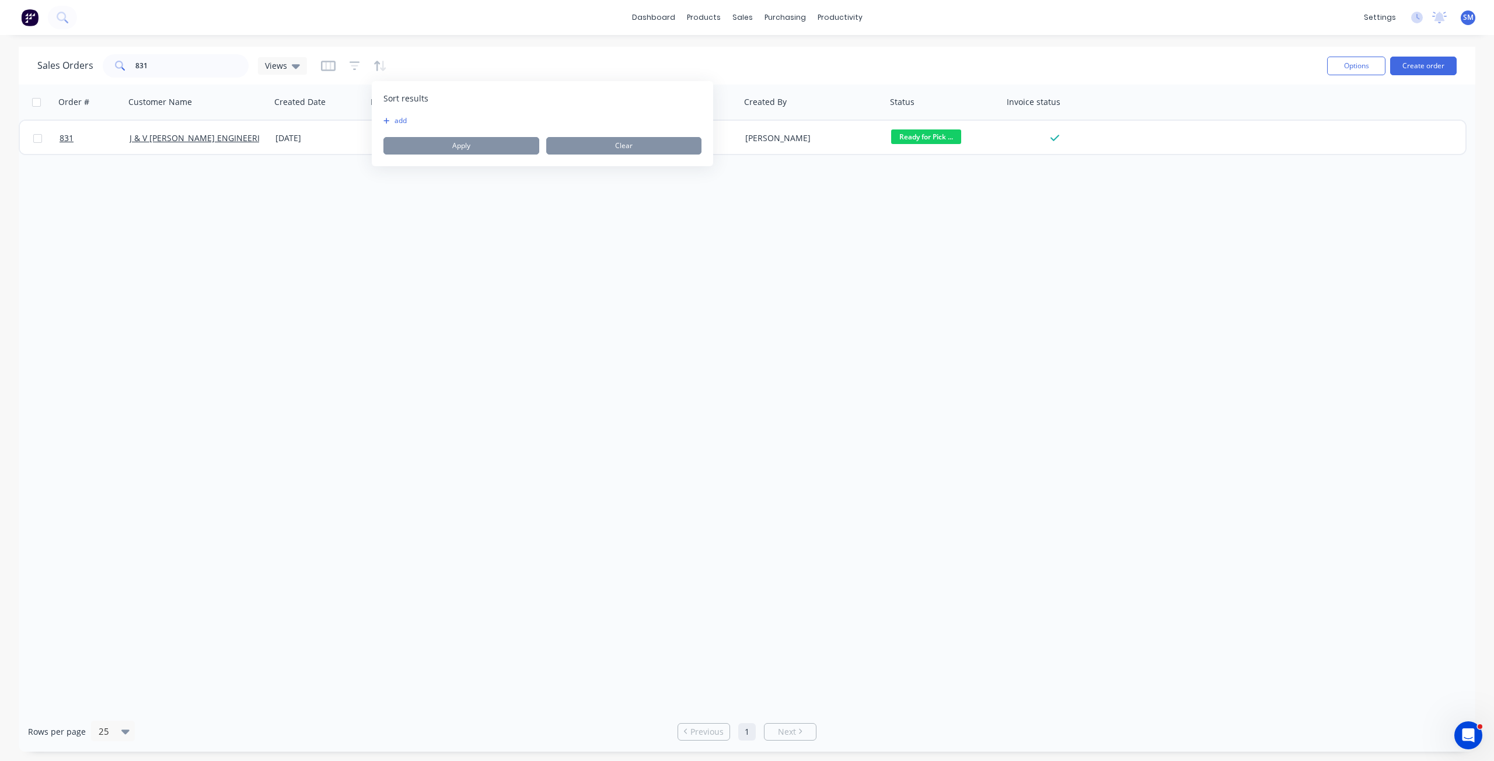
click at [391, 120] on button "add" at bounding box center [390, 120] width 15 height 9
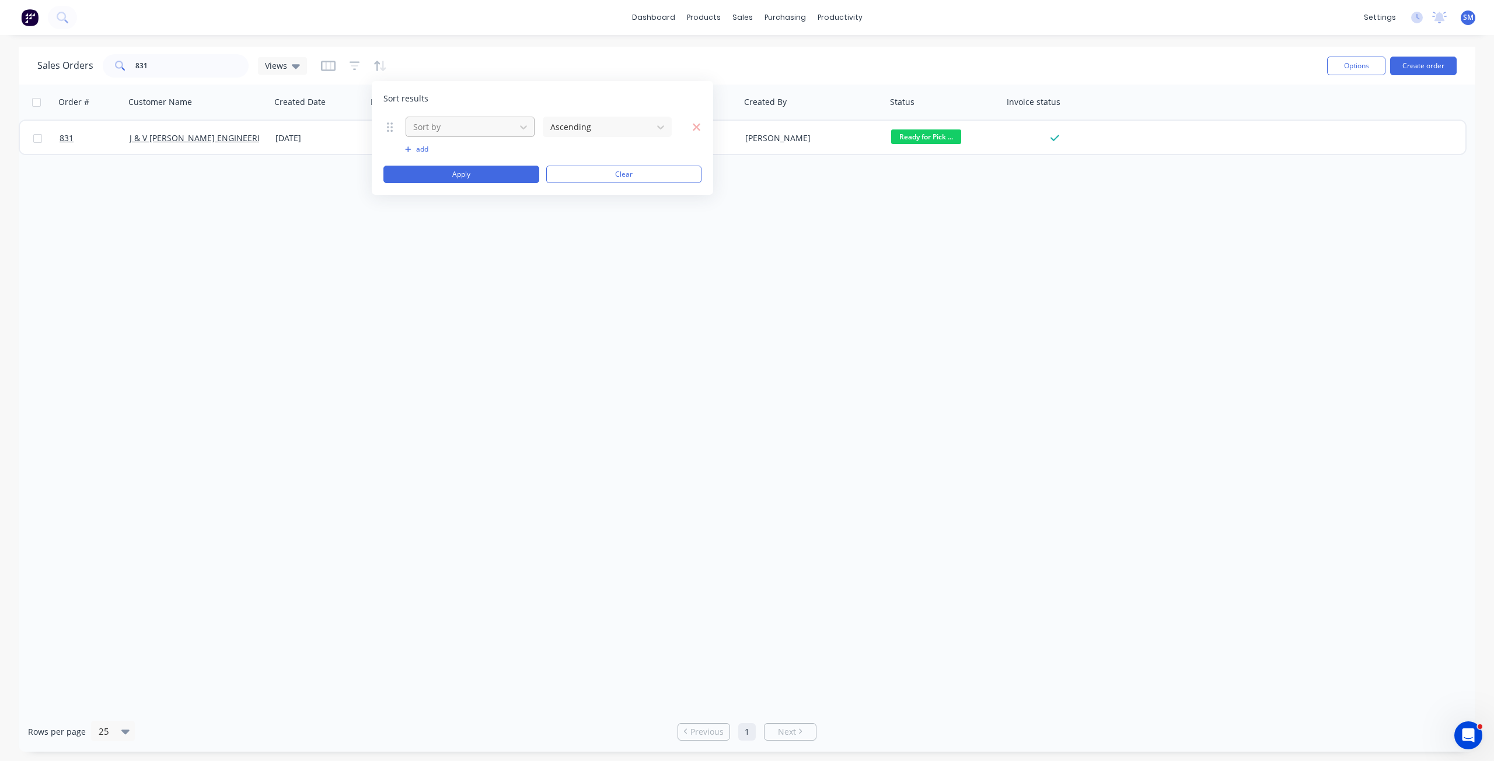
click at [460, 127] on div at bounding box center [460, 127] width 97 height 15
click at [428, 306] on div "Status" at bounding box center [470, 306] width 129 height 22
click at [452, 172] on button "Apply" at bounding box center [461, 175] width 156 height 18
drag, startPoint x: 177, startPoint y: 69, endPoint x: 67, endPoint y: 74, distance: 110.4
click at [68, 74] on div "Sales Orders 831 Views" at bounding box center [172, 65] width 270 height 23
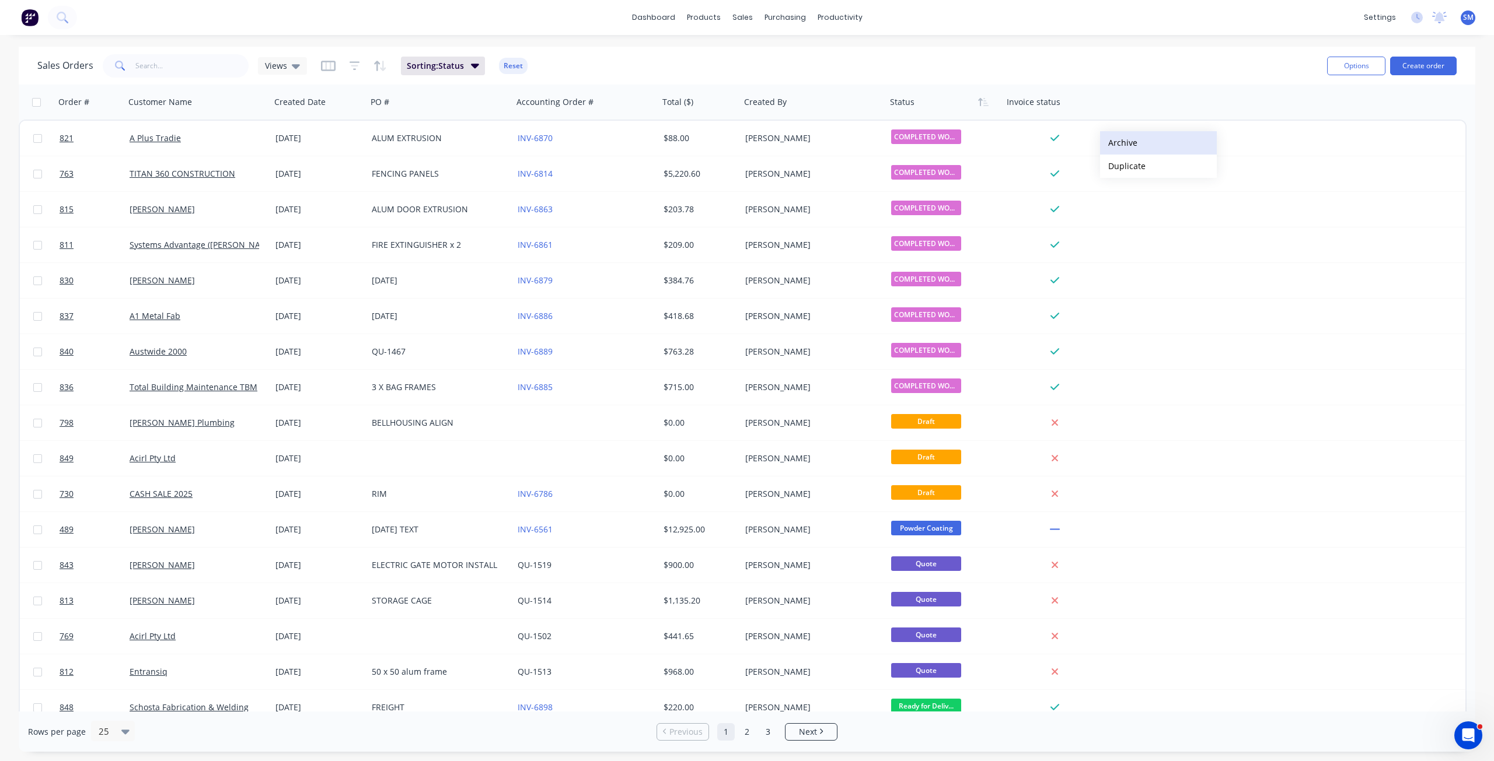
click at [1132, 144] on button "Archive" at bounding box center [1158, 142] width 117 height 23
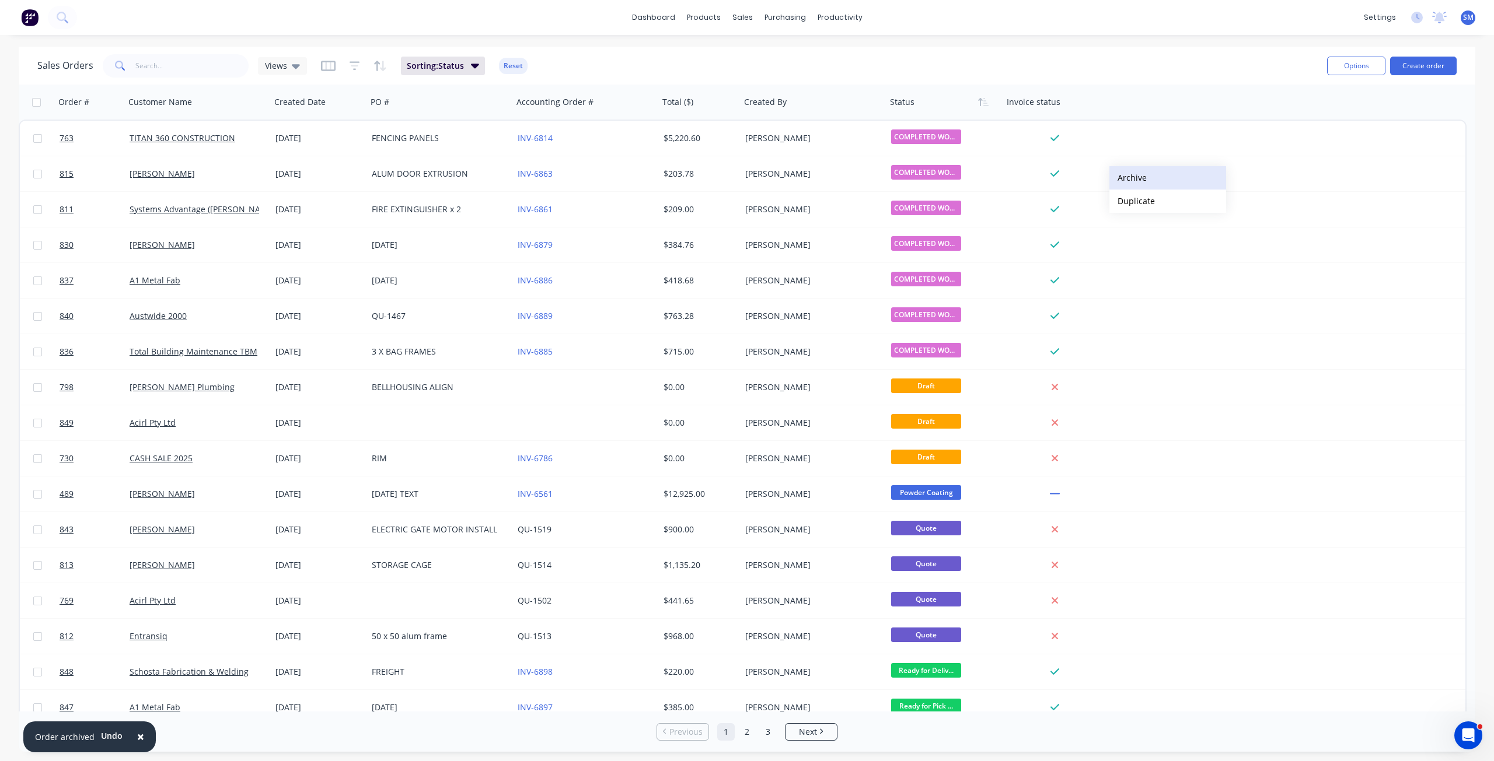
click at [1128, 178] on button "Archive" at bounding box center [1167, 177] width 117 height 23
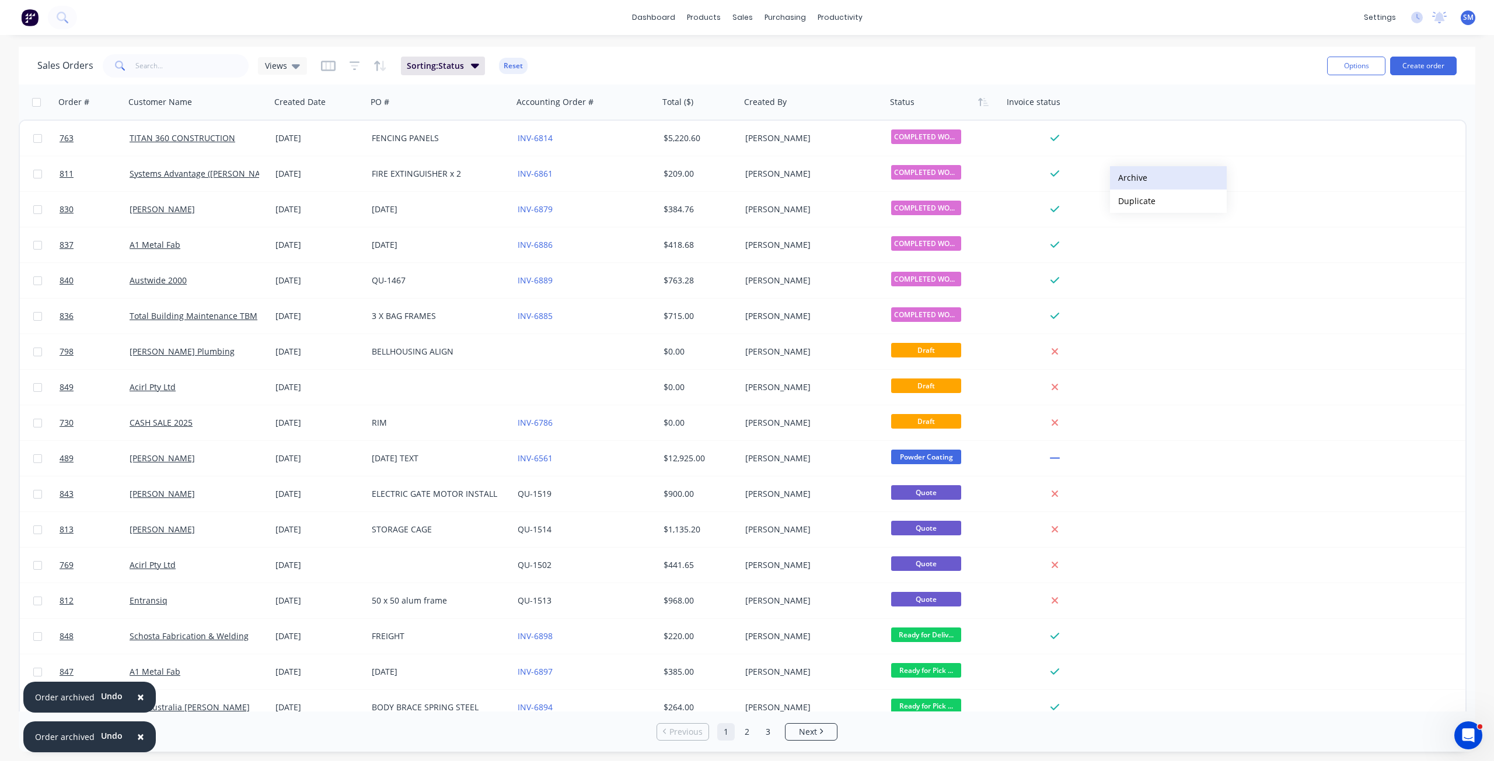
click at [1129, 178] on button "Archive" at bounding box center [1168, 177] width 117 height 23
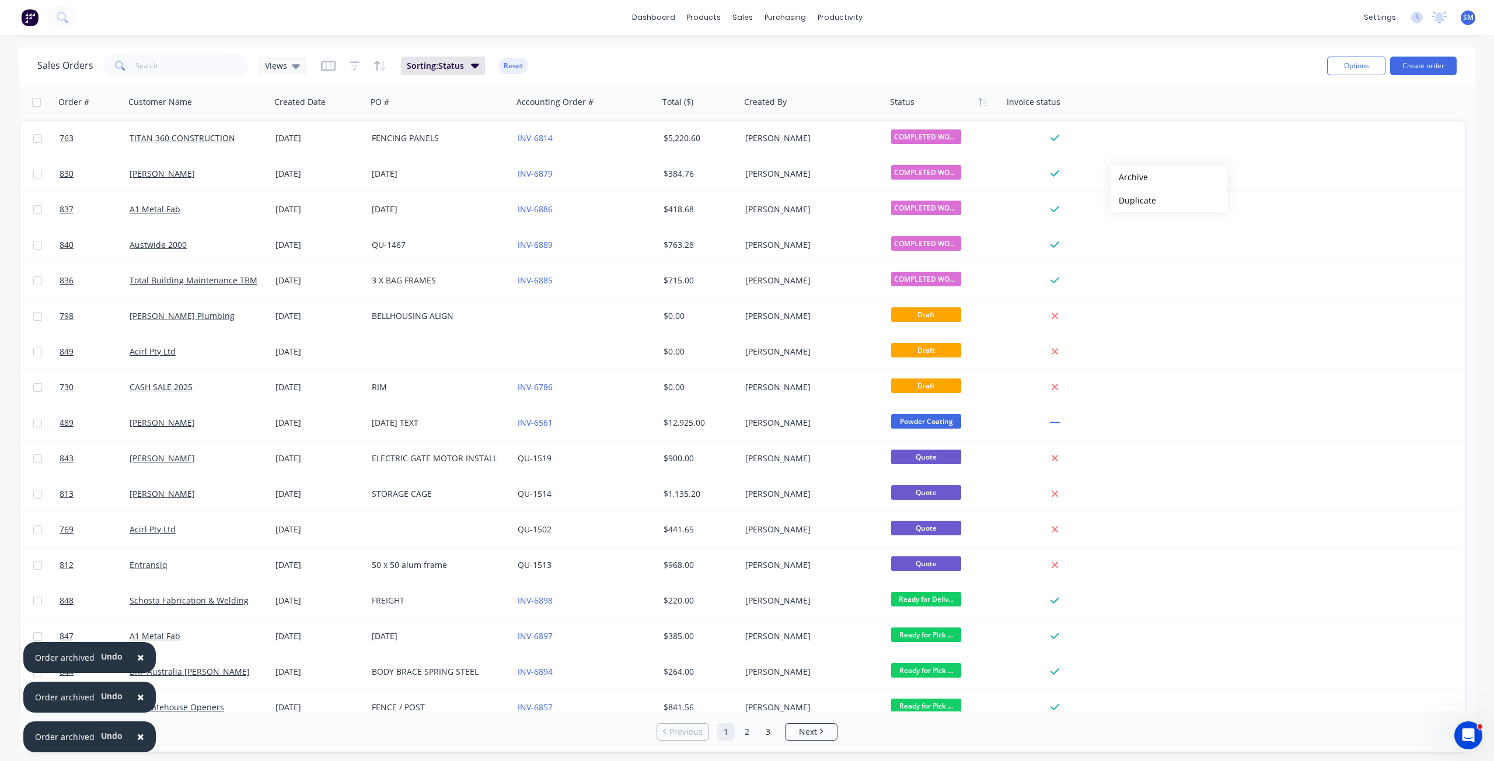
click at [1129, 177] on button "Archive" at bounding box center [1168, 177] width 117 height 23
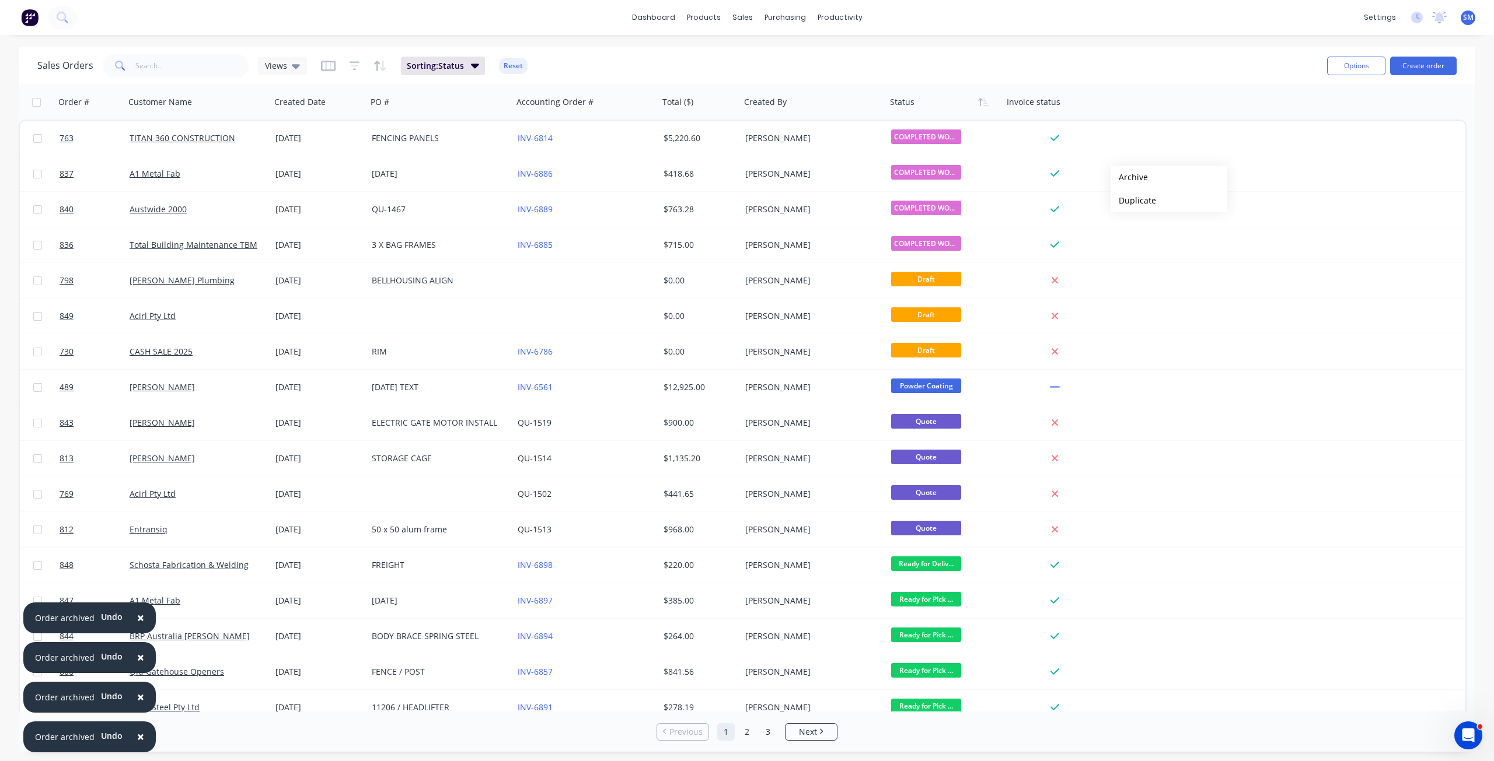
click at [1129, 177] on button "Archive" at bounding box center [1168, 177] width 117 height 23
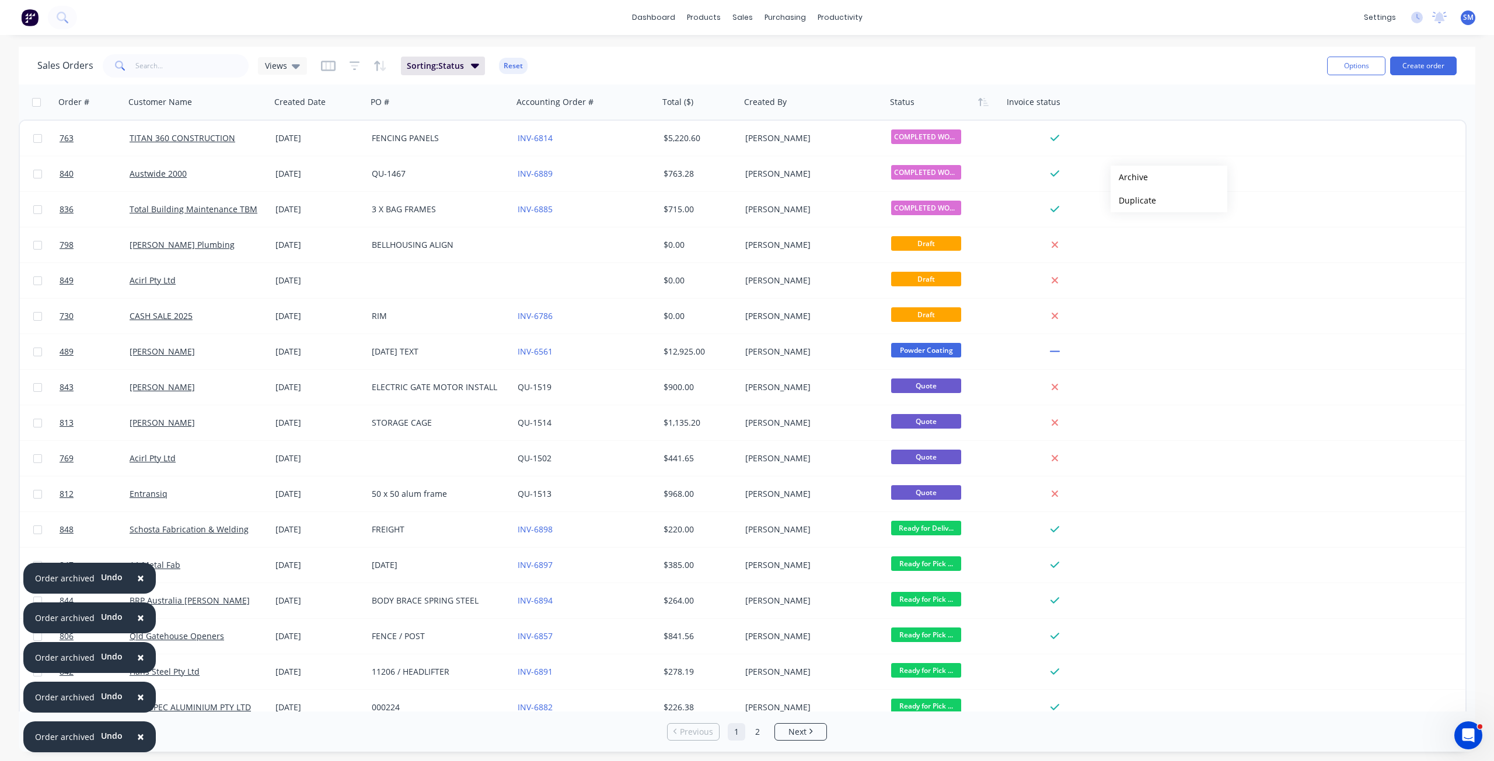
click at [1129, 177] on button "Archive" at bounding box center [1168, 177] width 117 height 23
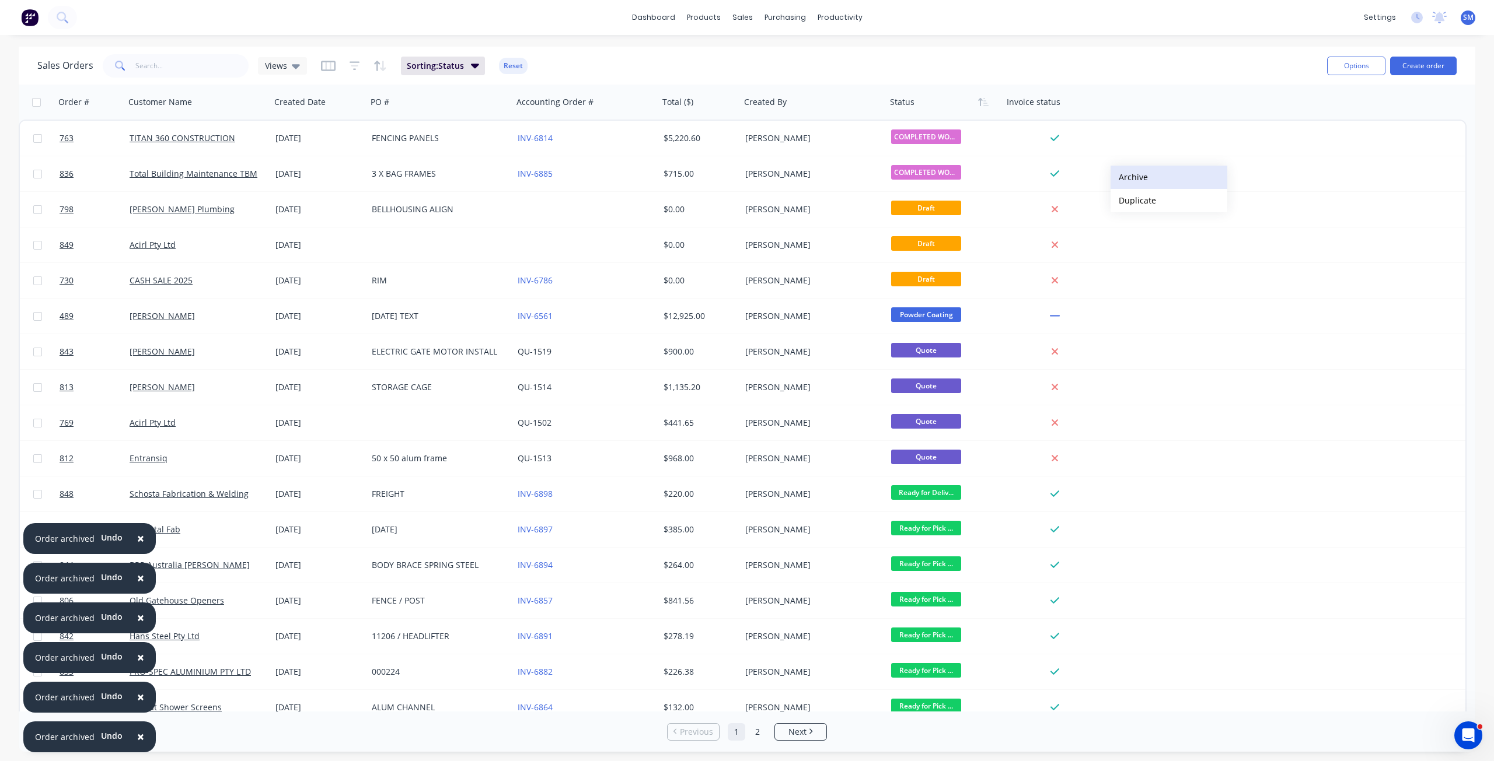
click at [1130, 177] on button "Archive" at bounding box center [1168, 177] width 117 height 23
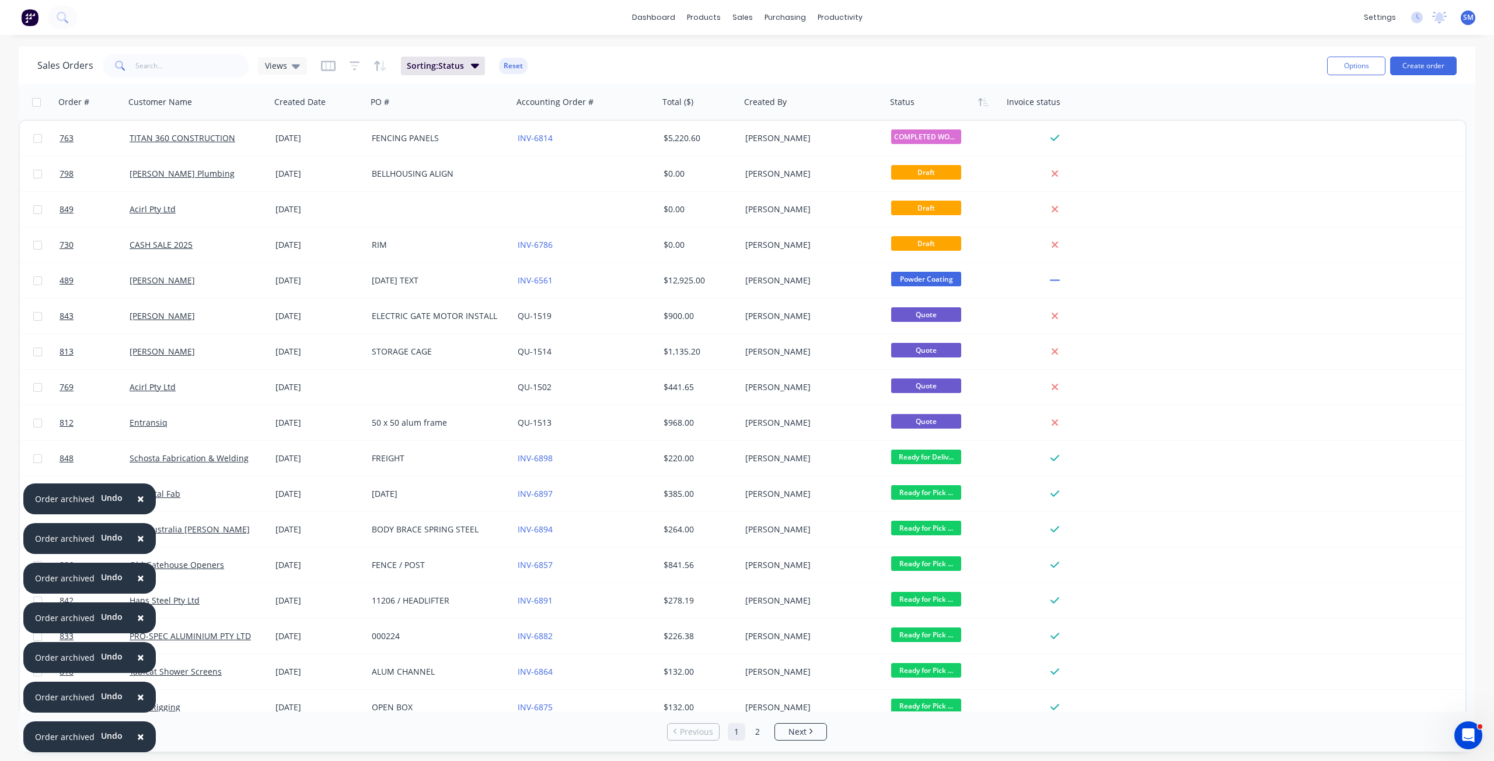
click at [138, 731] on span "×" at bounding box center [140, 737] width 7 height 16
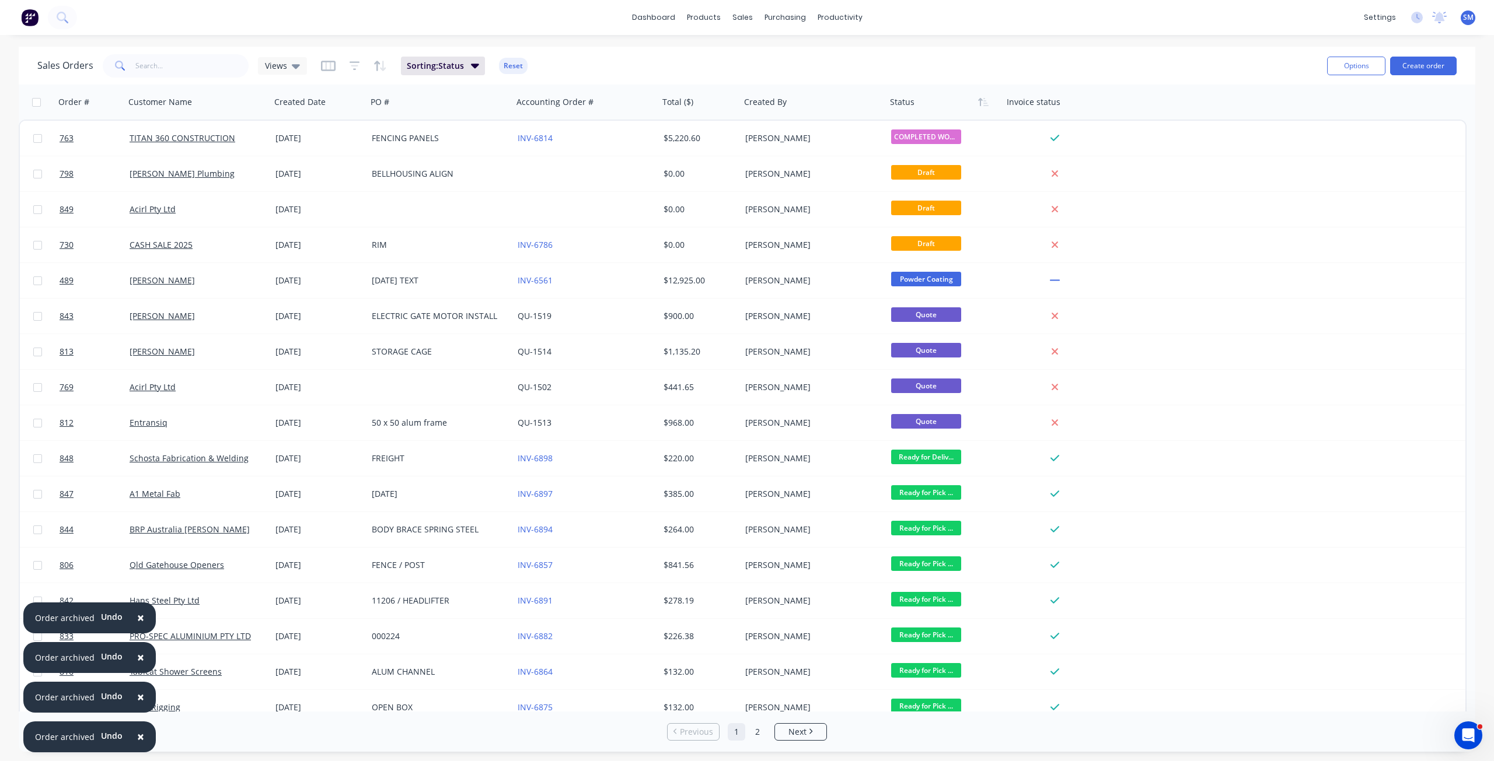
click at [138, 731] on span "×" at bounding box center [140, 737] width 7 height 16
click at [138, 705] on span "×" at bounding box center [140, 697] width 7 height 16
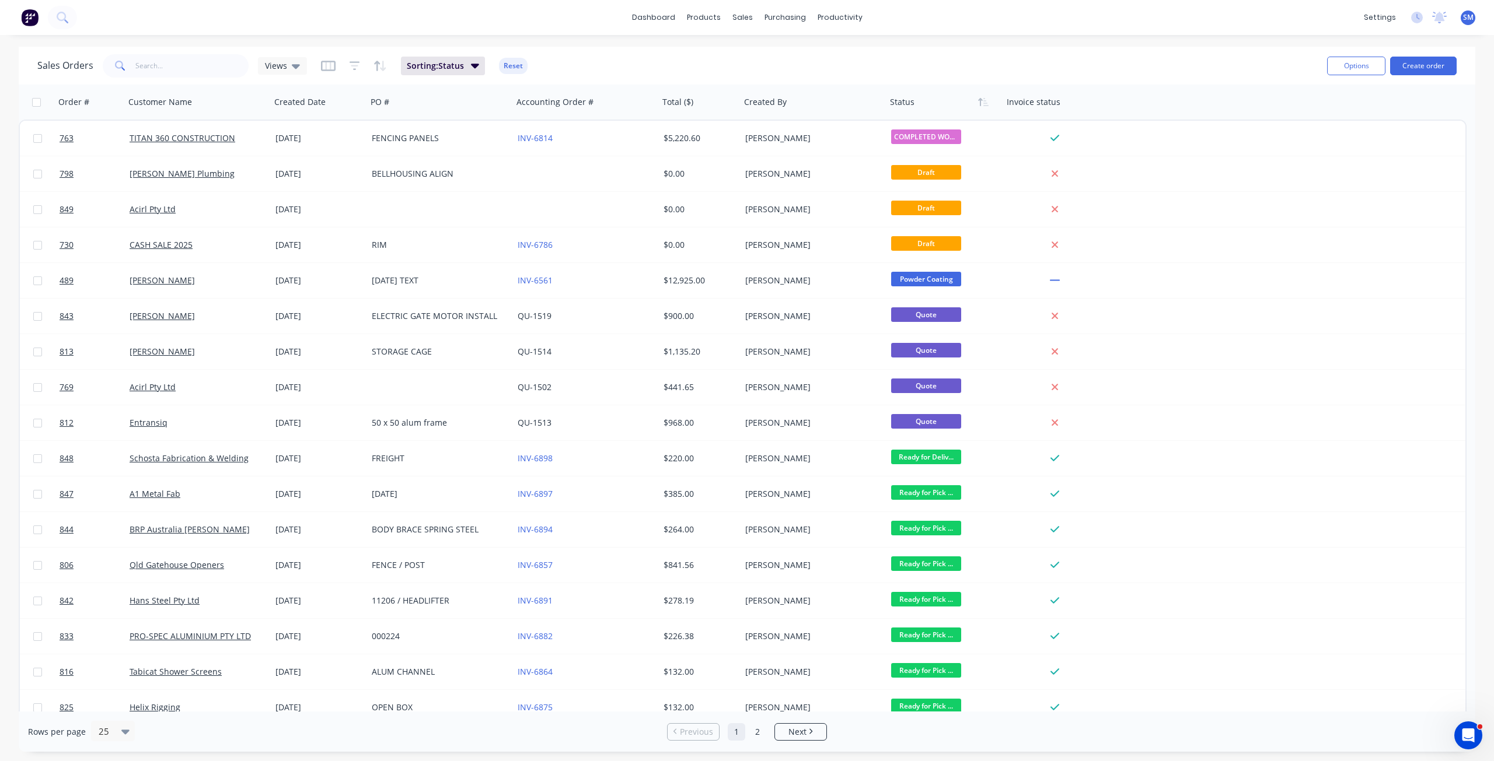
scroll to position [1472, 0]
click at [148, 70] on input "text" at bounding box center [192, 65] width 114 height 23
type input "ETH"
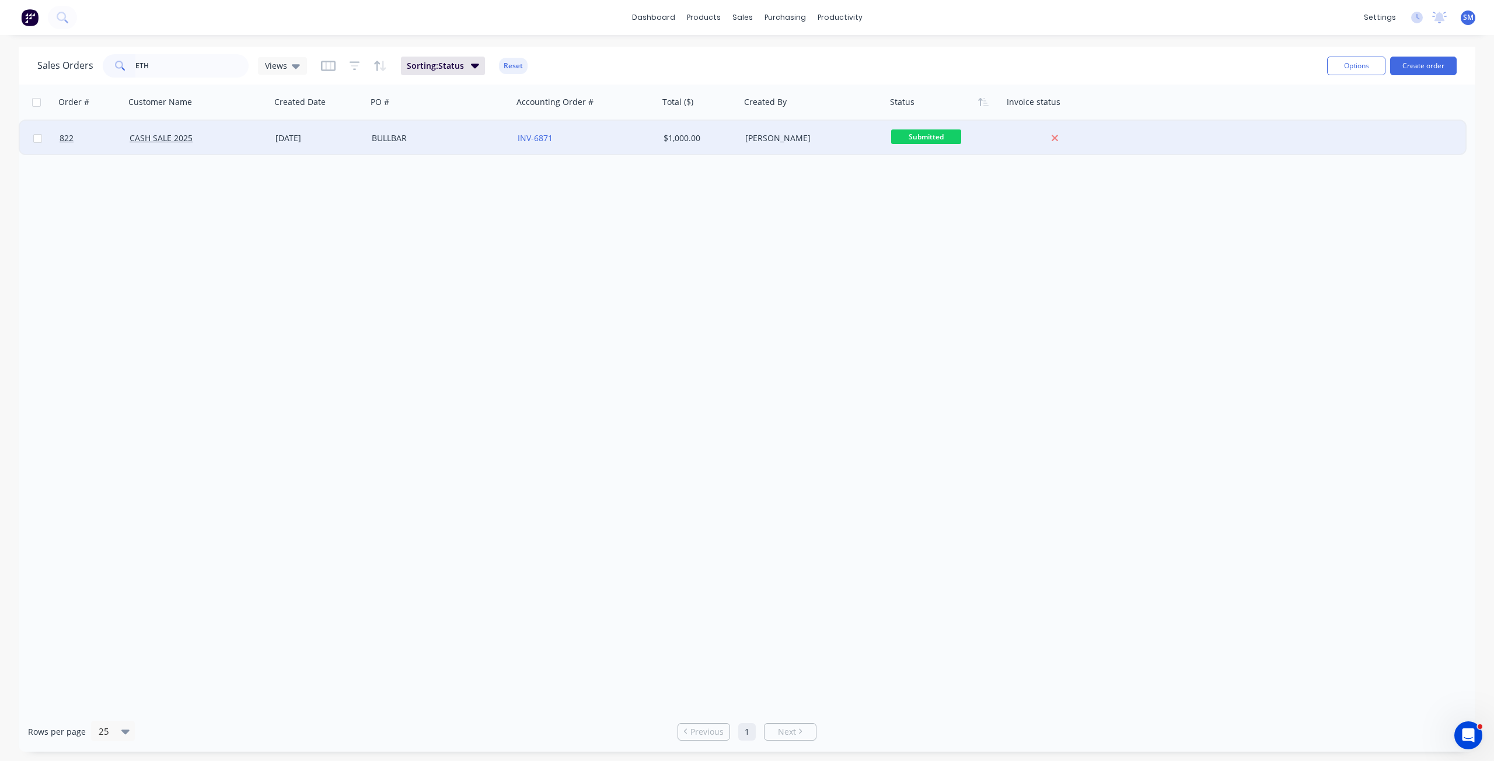
click at [306, 138] on div "[DATE]" at bounding box center [318, 138] width 87 height 12
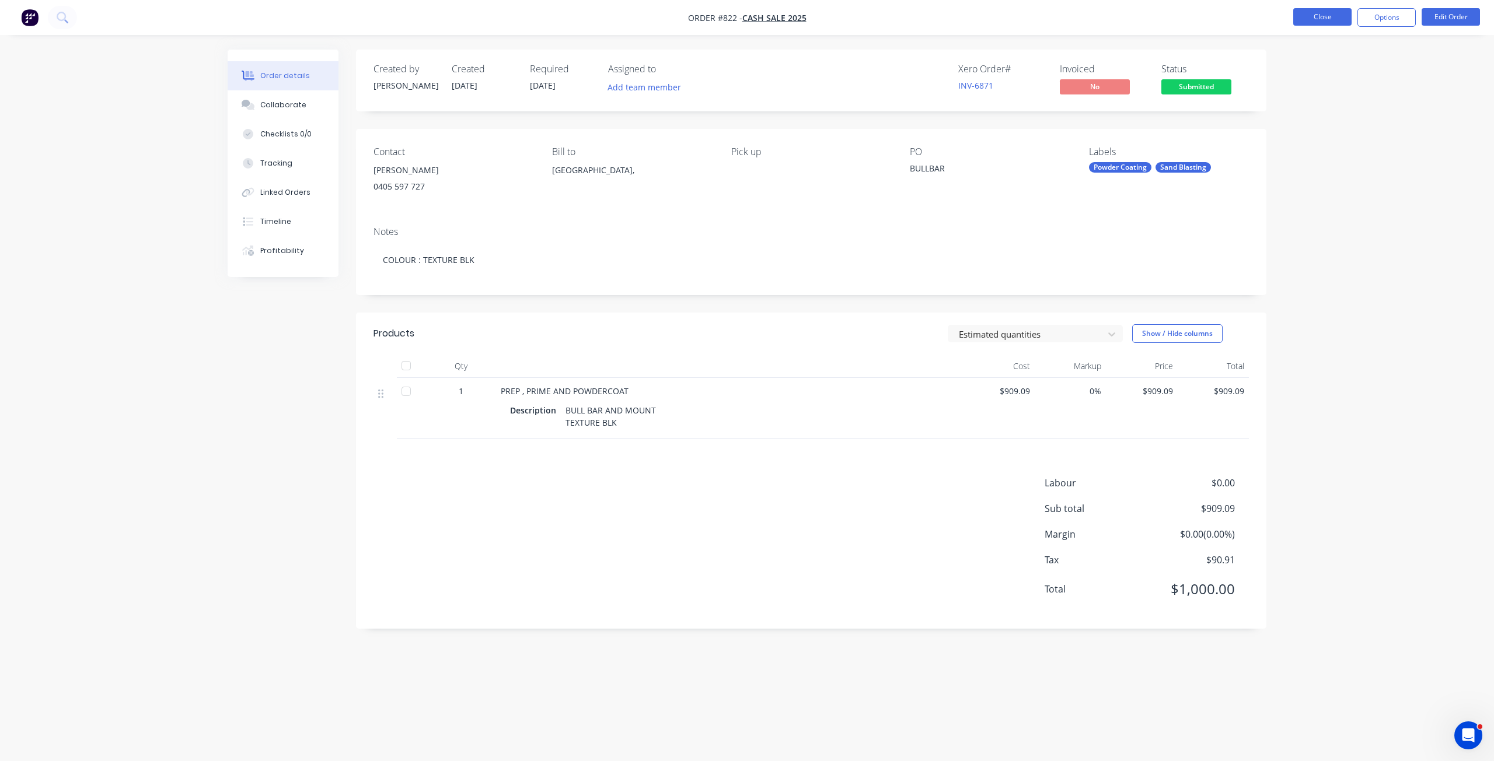
click at [1334, 23] on button "Close" at bounding box center [1322, 17] width 58 height 18
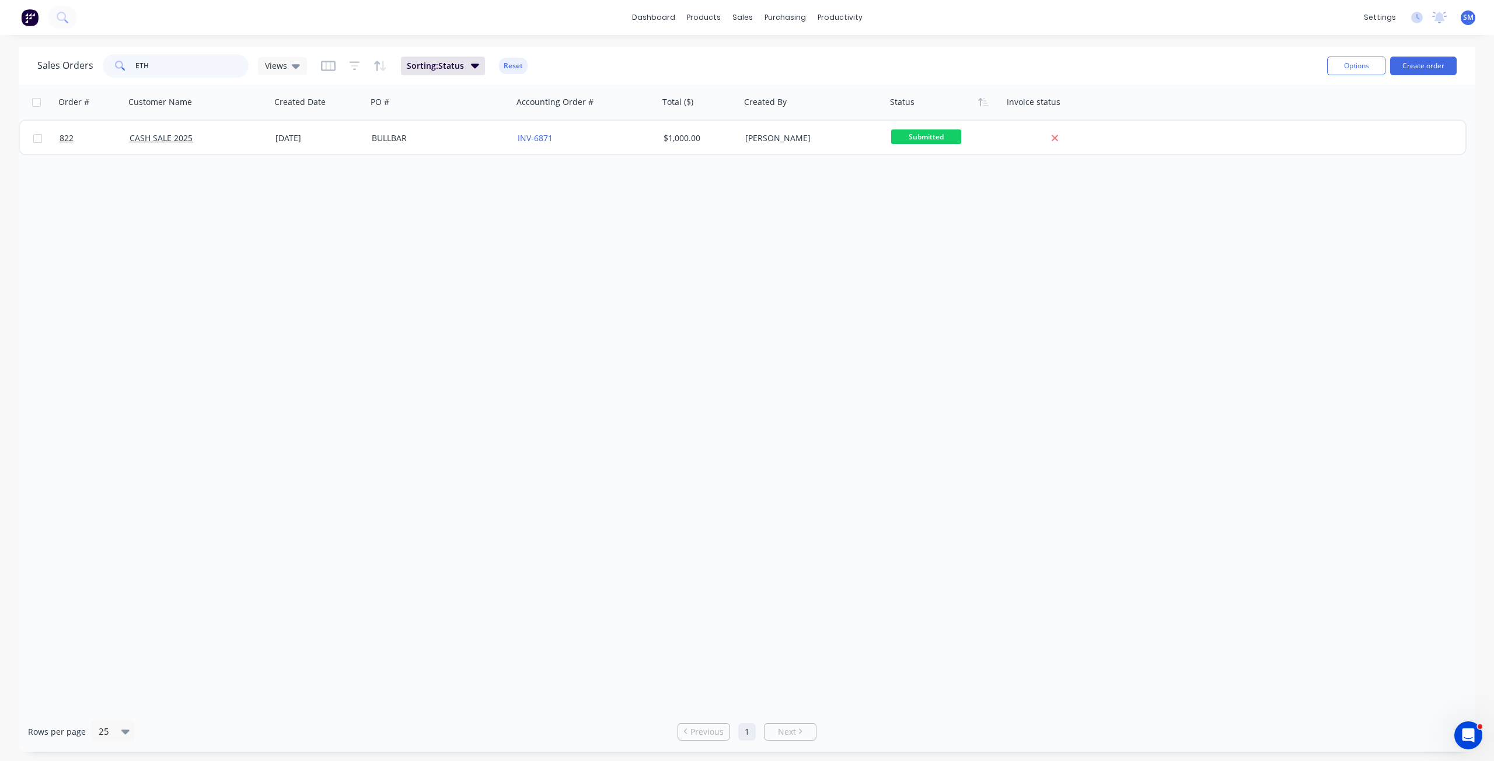
drag, startPoint x: 167, startPoint y: 69, endPoint x: 86, endPoint y: 61, distance: 82.2
click at [86, 61] on div "Sales Orders ETH Views" at bounding box center [172, 65] width 270 height 23
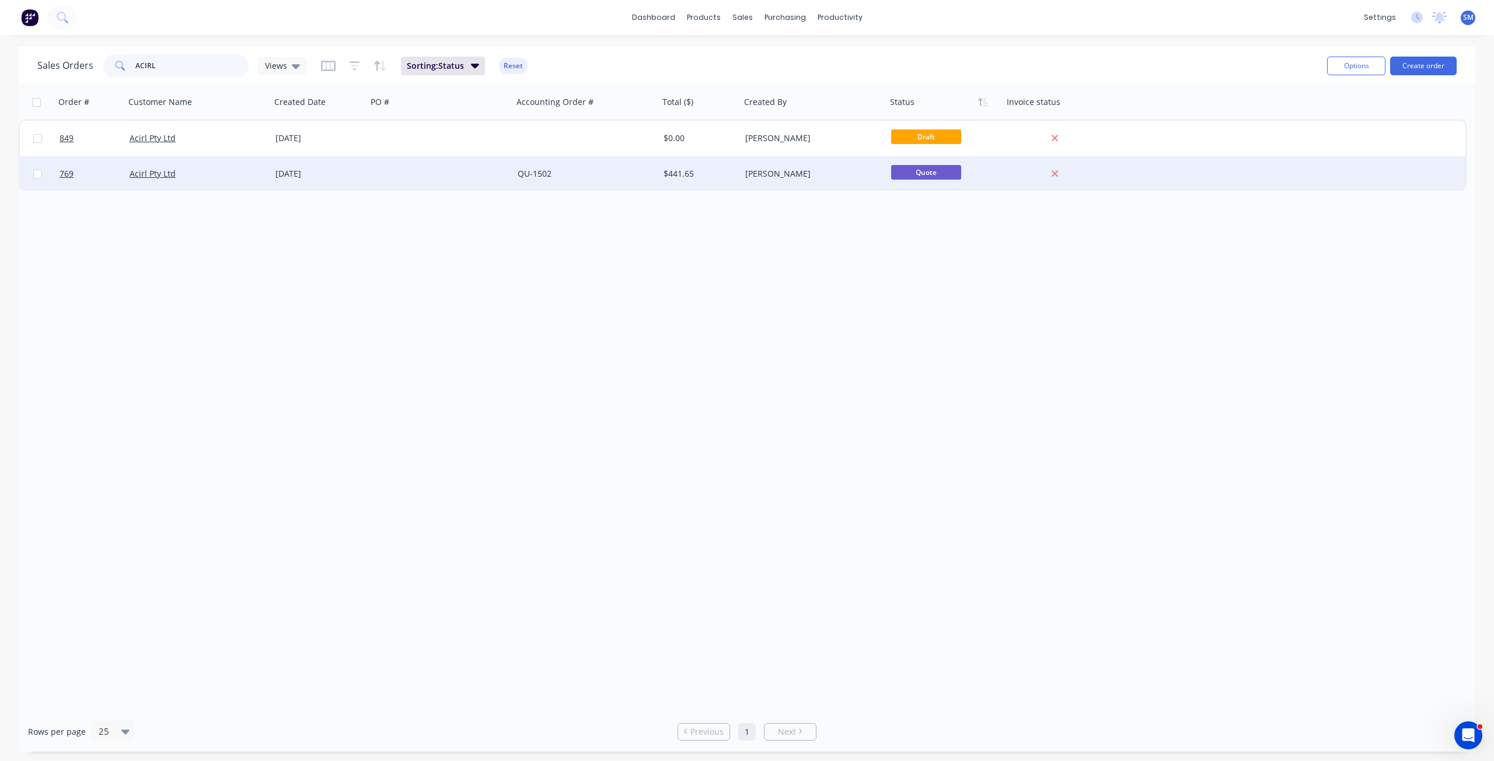
type input "ACIRL"
click at [343, 181] on div "[DATE]" at bounding box center [319, 173] width 96 height 35
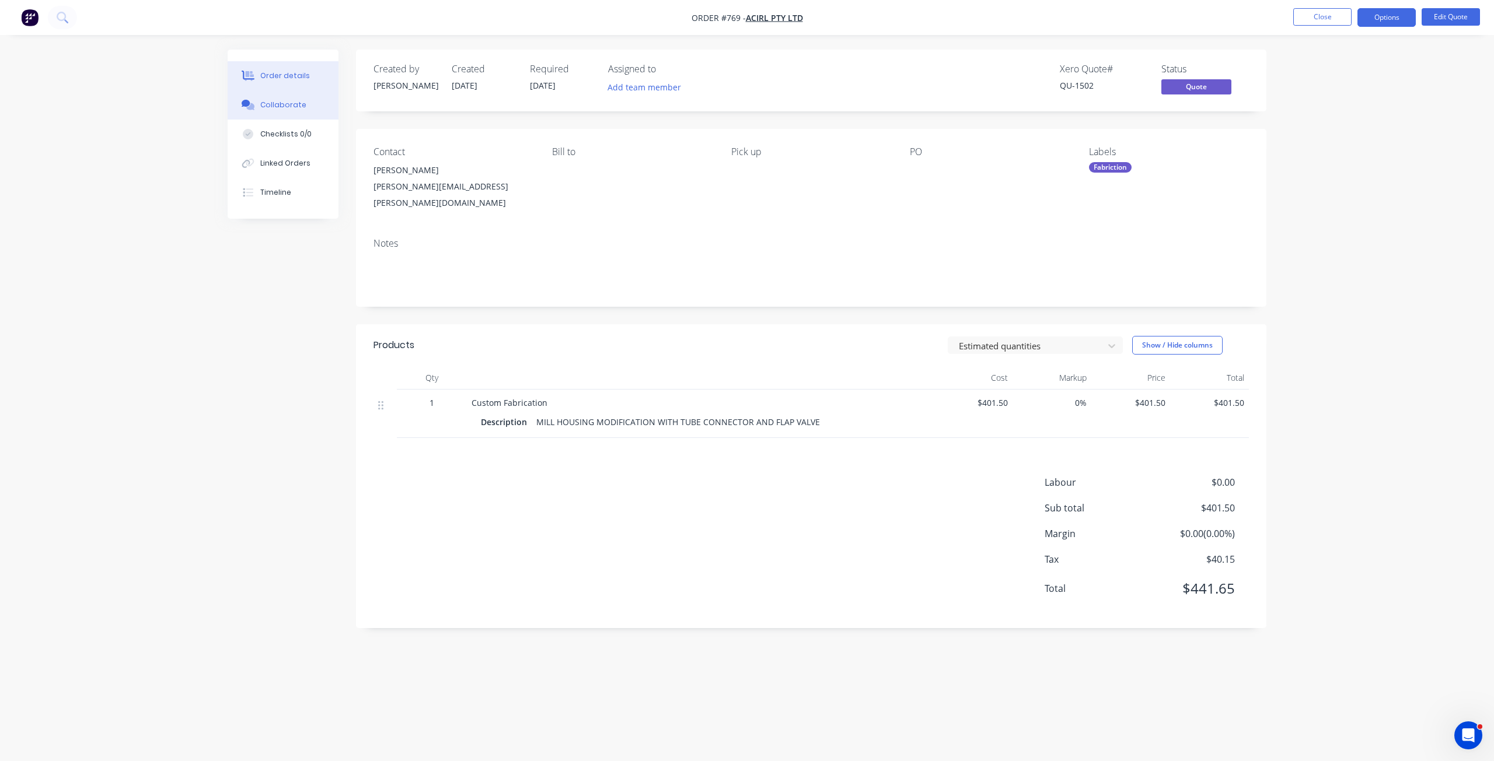
click at [284, 103] on div "Collaborate" at bounding box center [283, 105] width 46 height 11
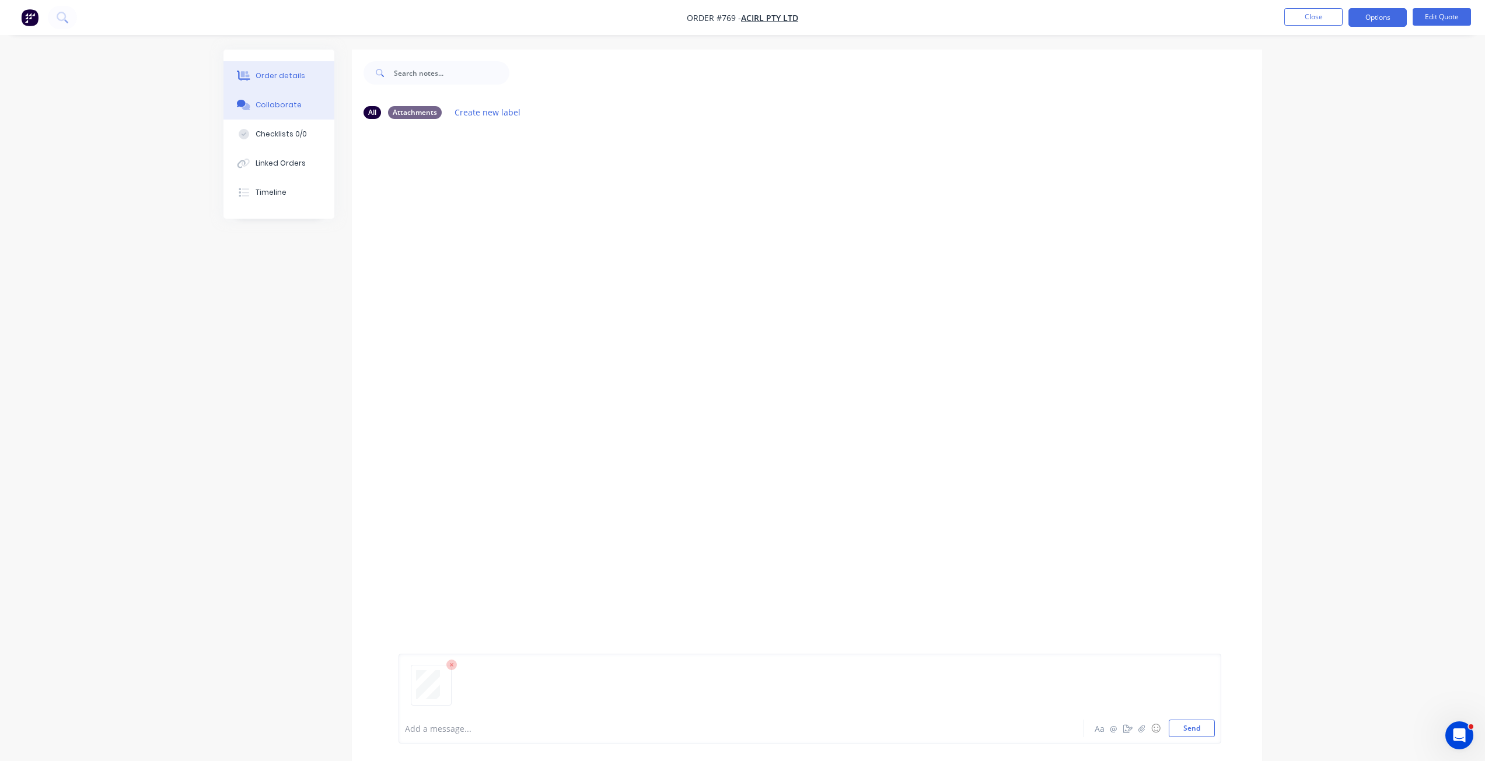
click at [274, 72] on div "Order details" at bounding box center [281, 76] width 50 height 11
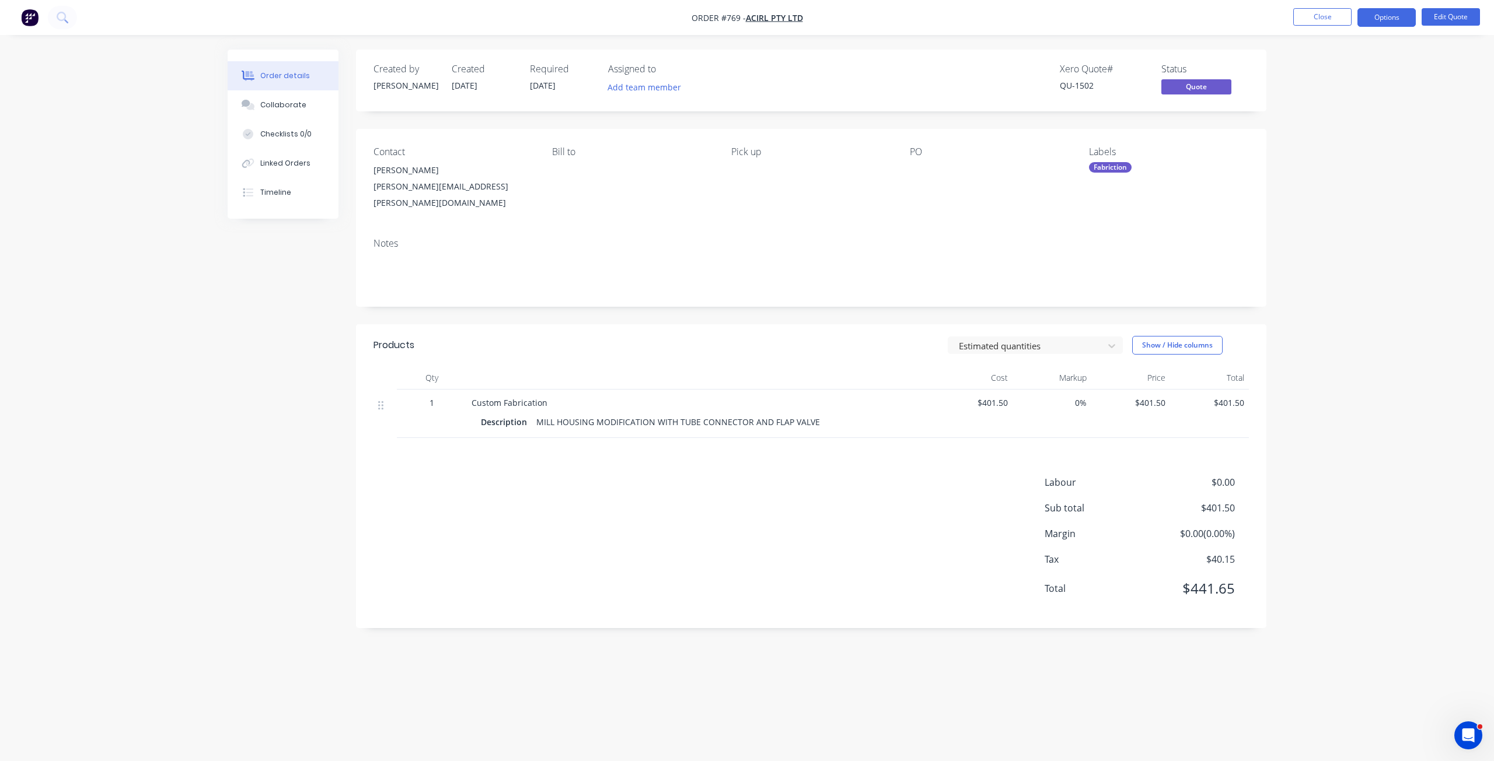
click at [917, 160] on div "PO" at bounding box center [990, 178] width 160 height 65
click at [1445, 15] on button "Edit Quote" at bounding box center [1450, 17] width 58 height 18
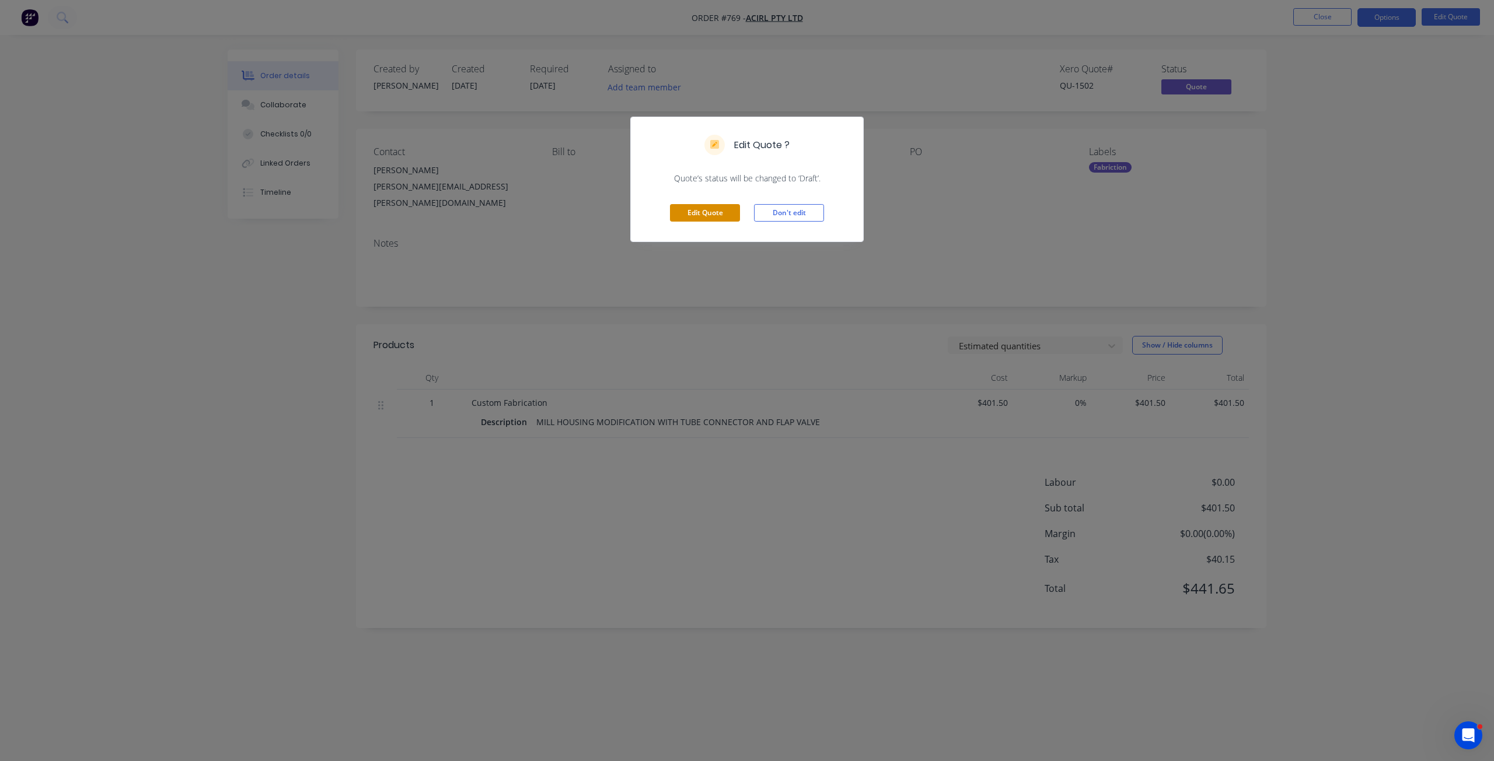
click at [712, 212] on button "Edit Quote" at bounding box center [705, 213] width 70 height 18
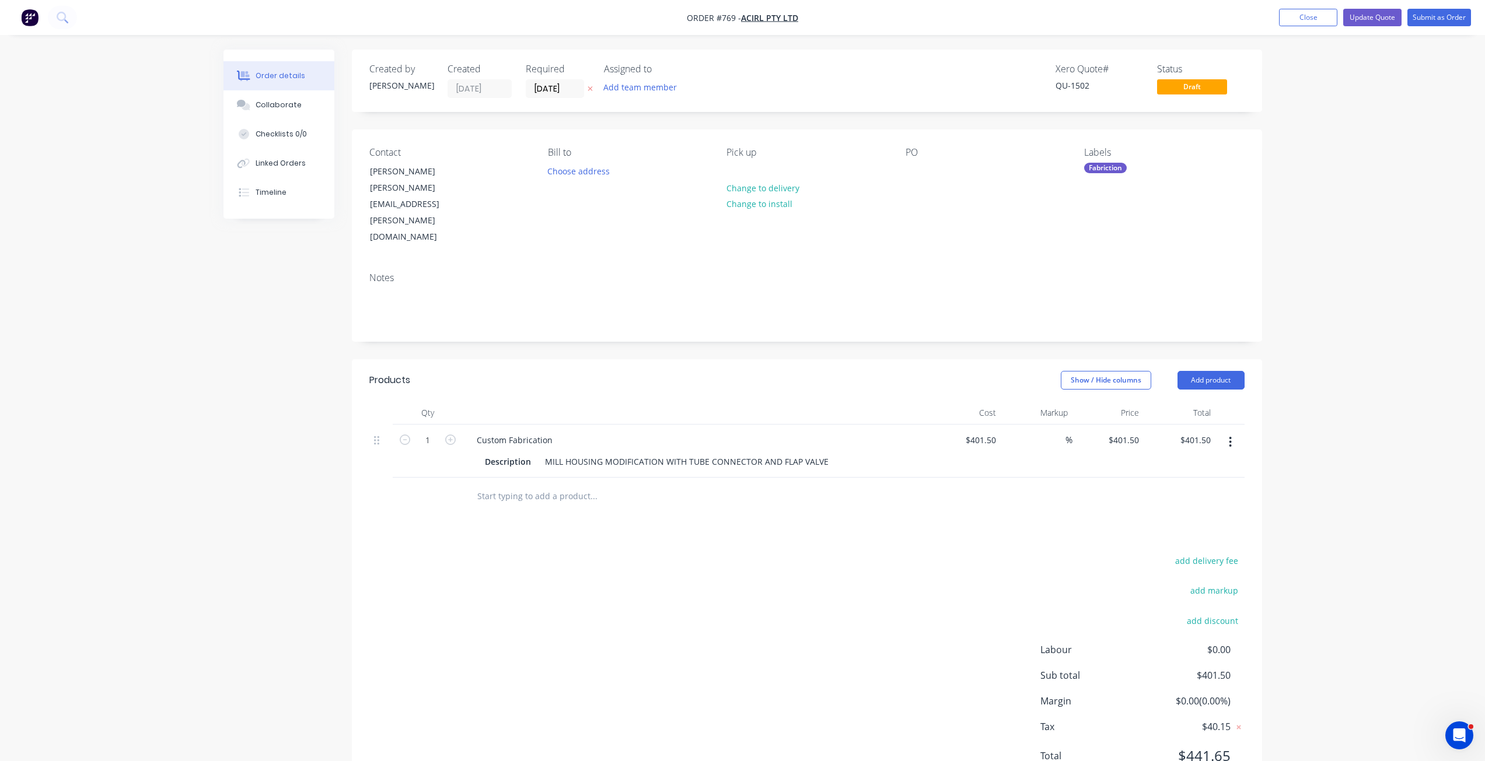
click at [901, 167] on div "Contact [PERSON_NAME] [PERSON_NAME][EMAIL_ADDRESS][PERSON_NAME][DOMAIN_NAME] [P…" at bounding box center [807, 197] width 910 height 134
click at [910, 170] on div at bounding box center [915, 171] width 19 height 17
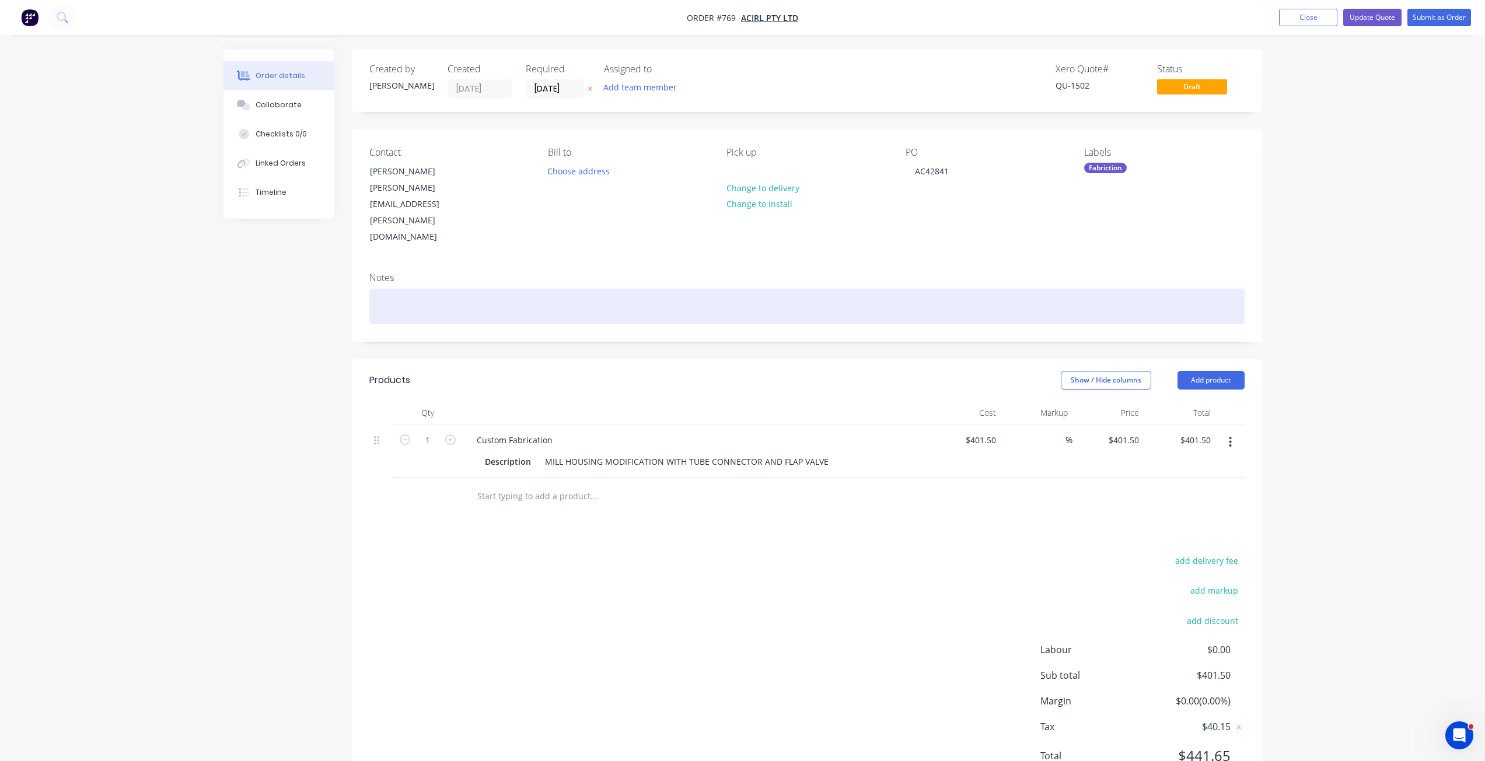
click at [392, 289] on div at bounding box center [806, 307] width 875 height 36
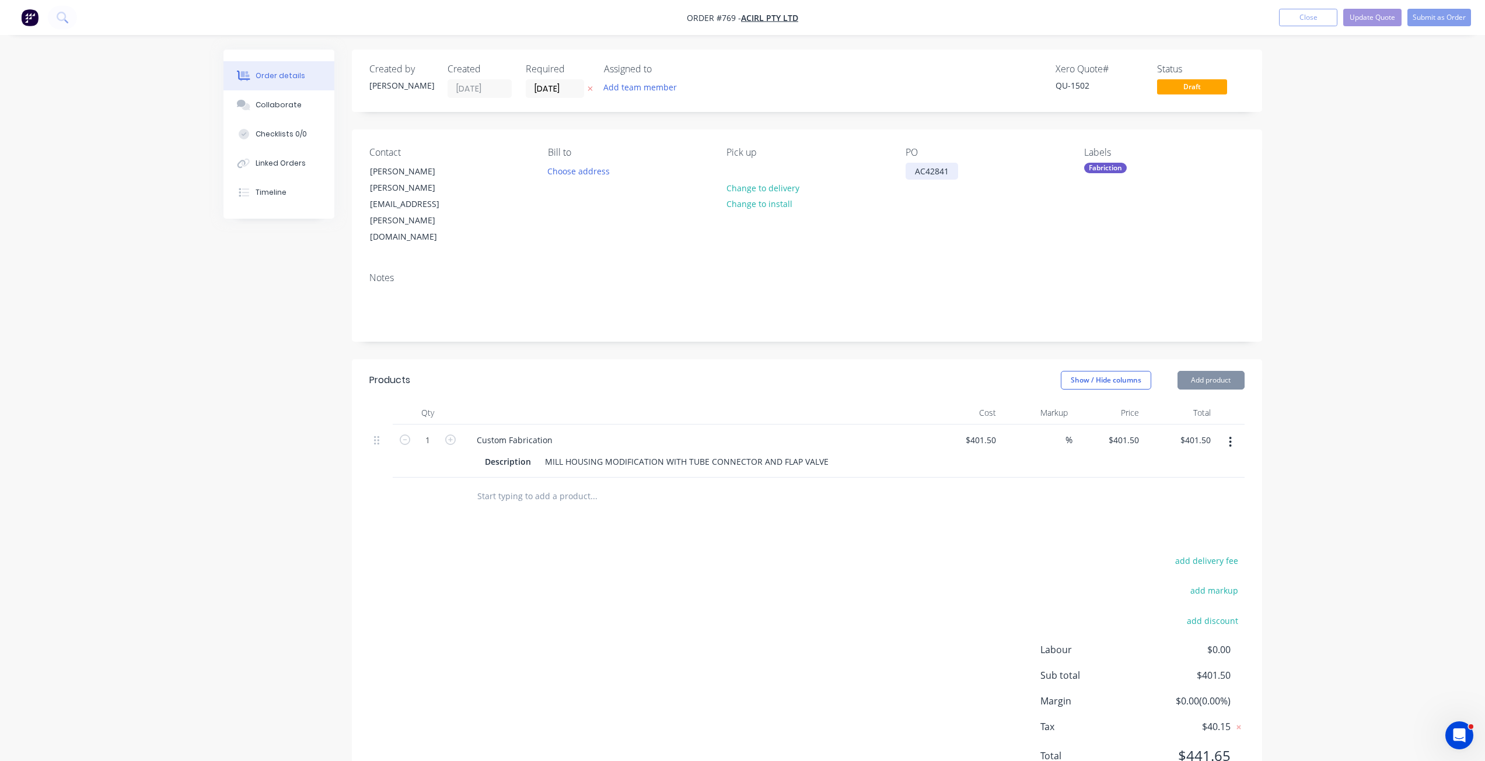
click at [954, 172] on div "AC42841" at bounding box center [932, 171] width 53 height 17
click at [1439, 19] on button "Submit as Order" at bounding box center [1439, 18] width 64 height 18
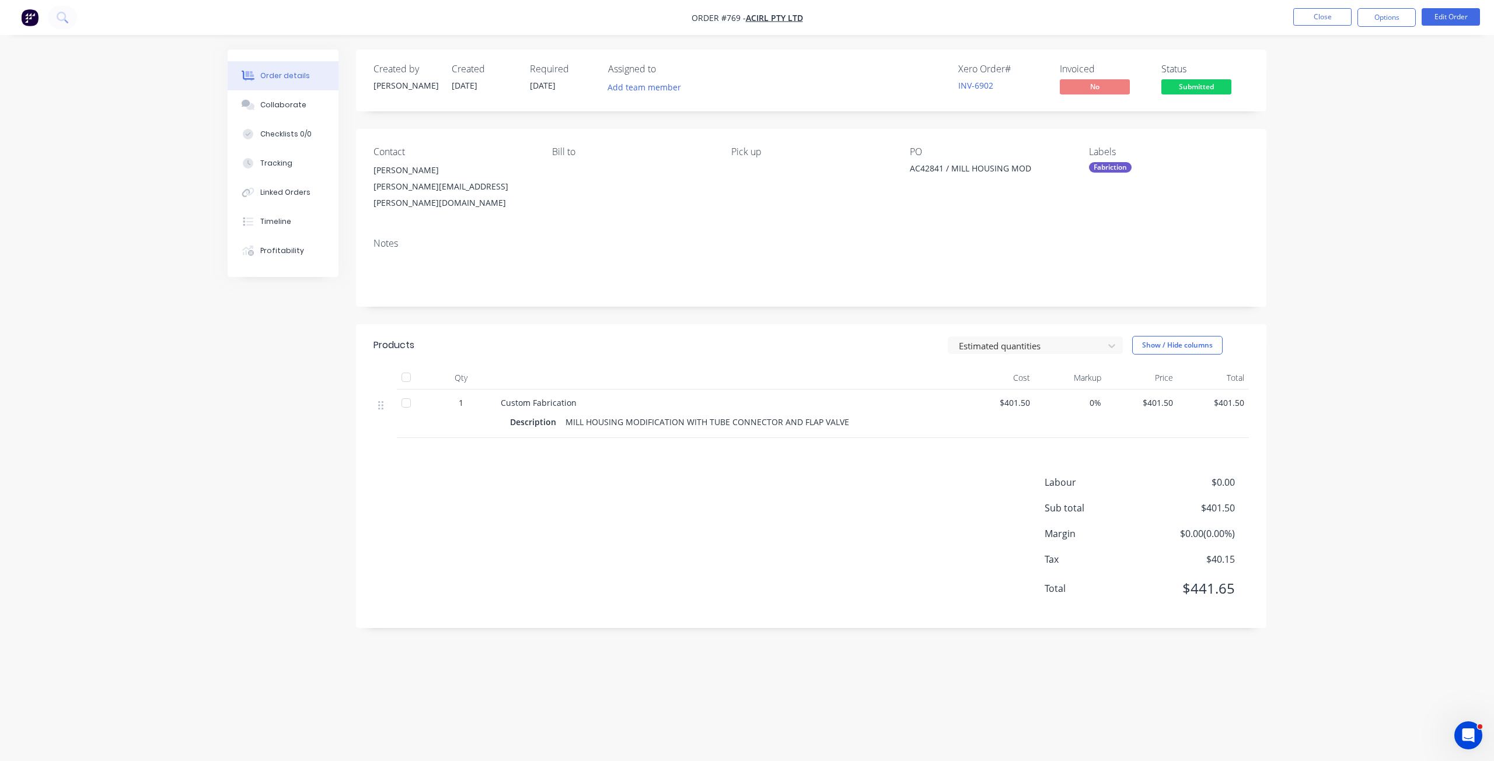
click at [1203, 85] on span "Submitted" at bounding box center [1196, 86] width 70 height 15
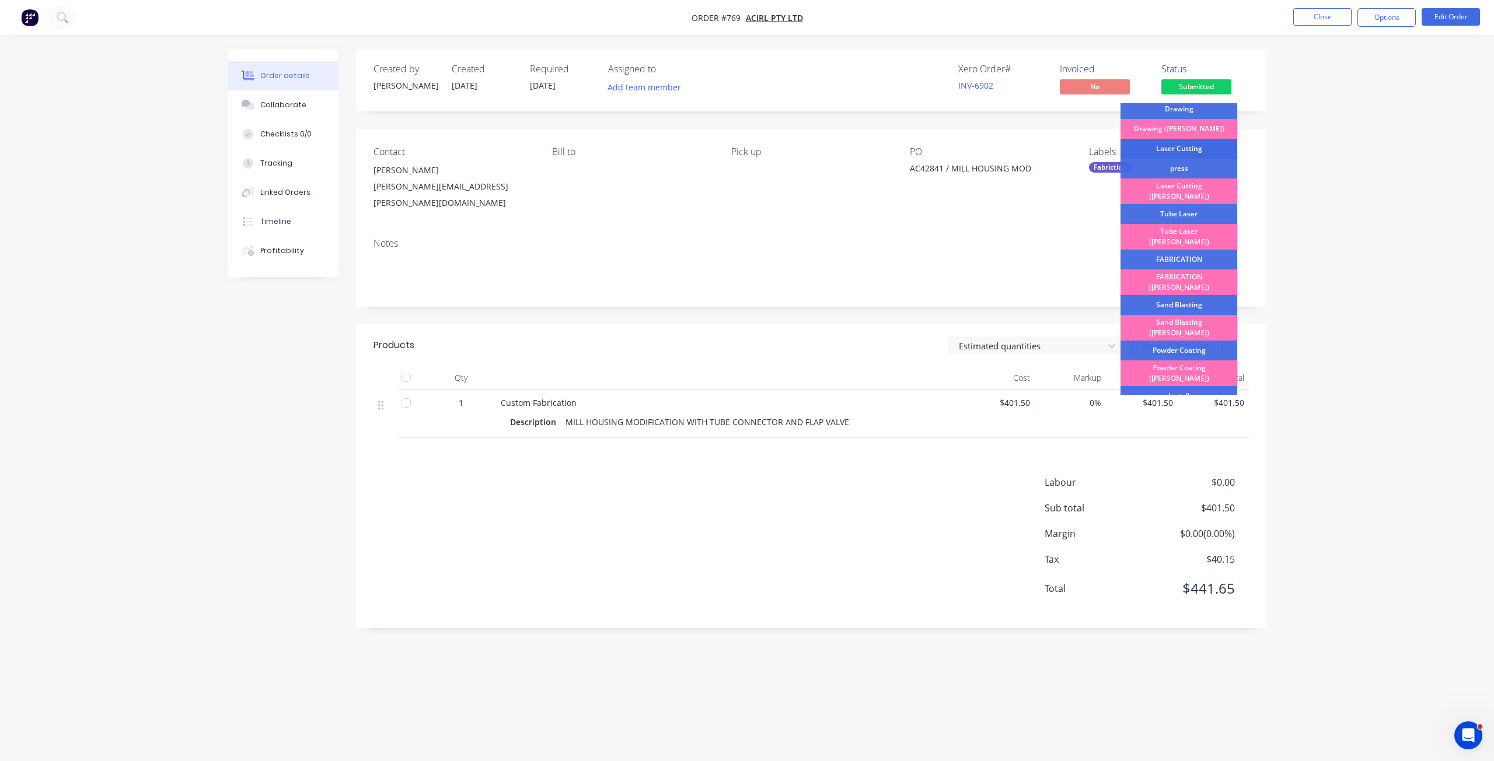
scroll to position [117, 0]
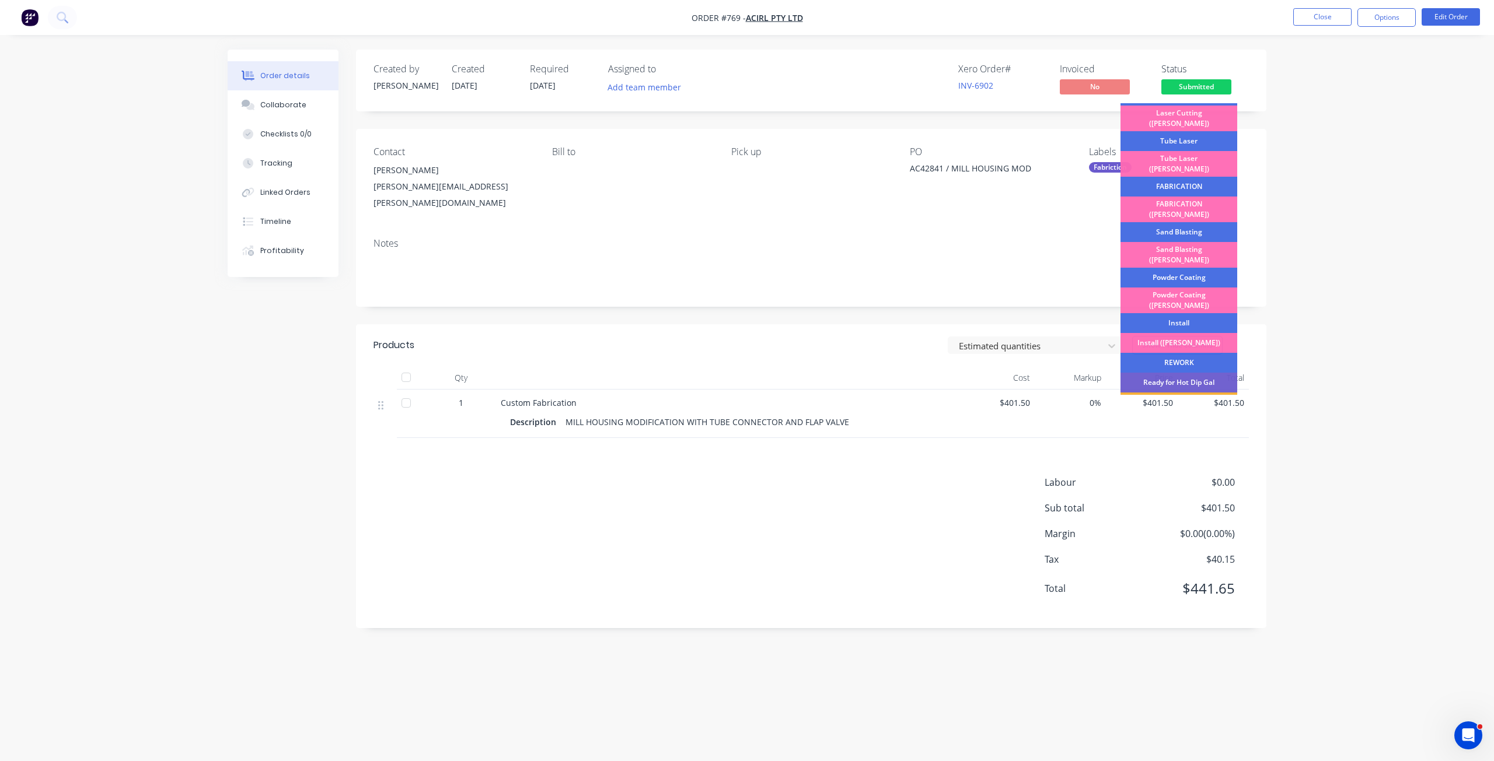
click at [1157, 177] on div "FABRICATION" at bounding box center [1178, 187] width 117 height 20
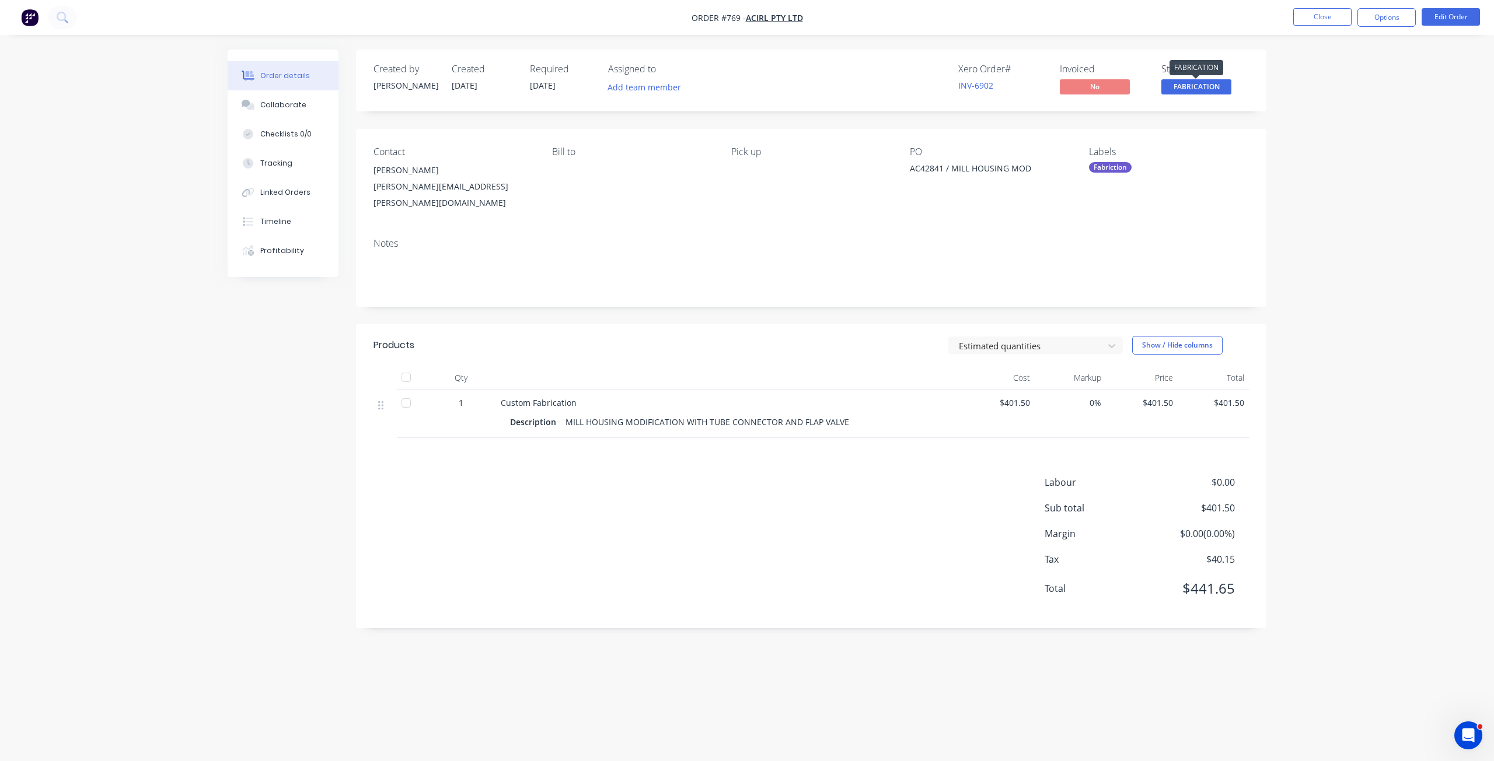
click at [1199, 90] on span "FABRICATION" at bounding box center [1196, 86] width 70 height 15
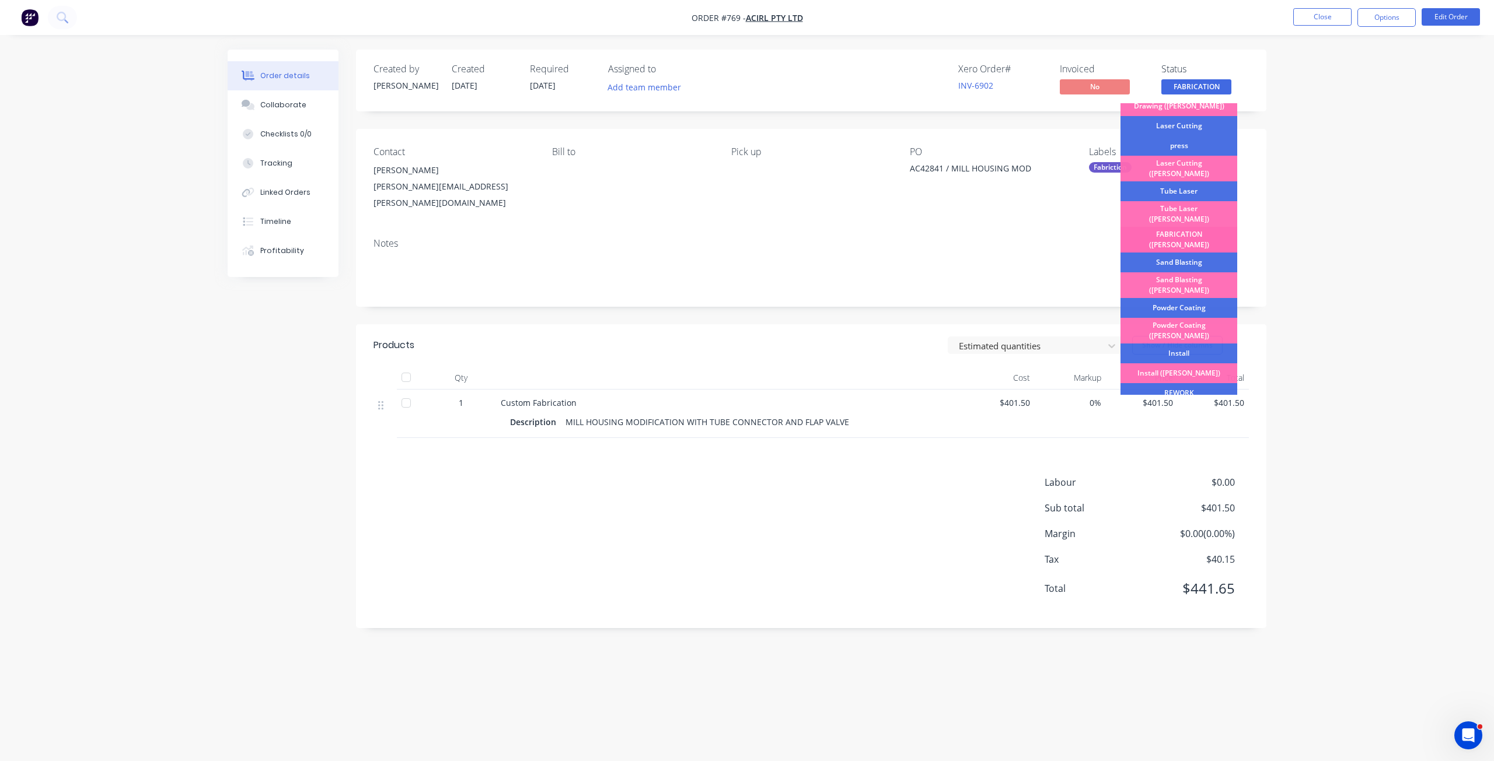
scroll to position [204, 0]
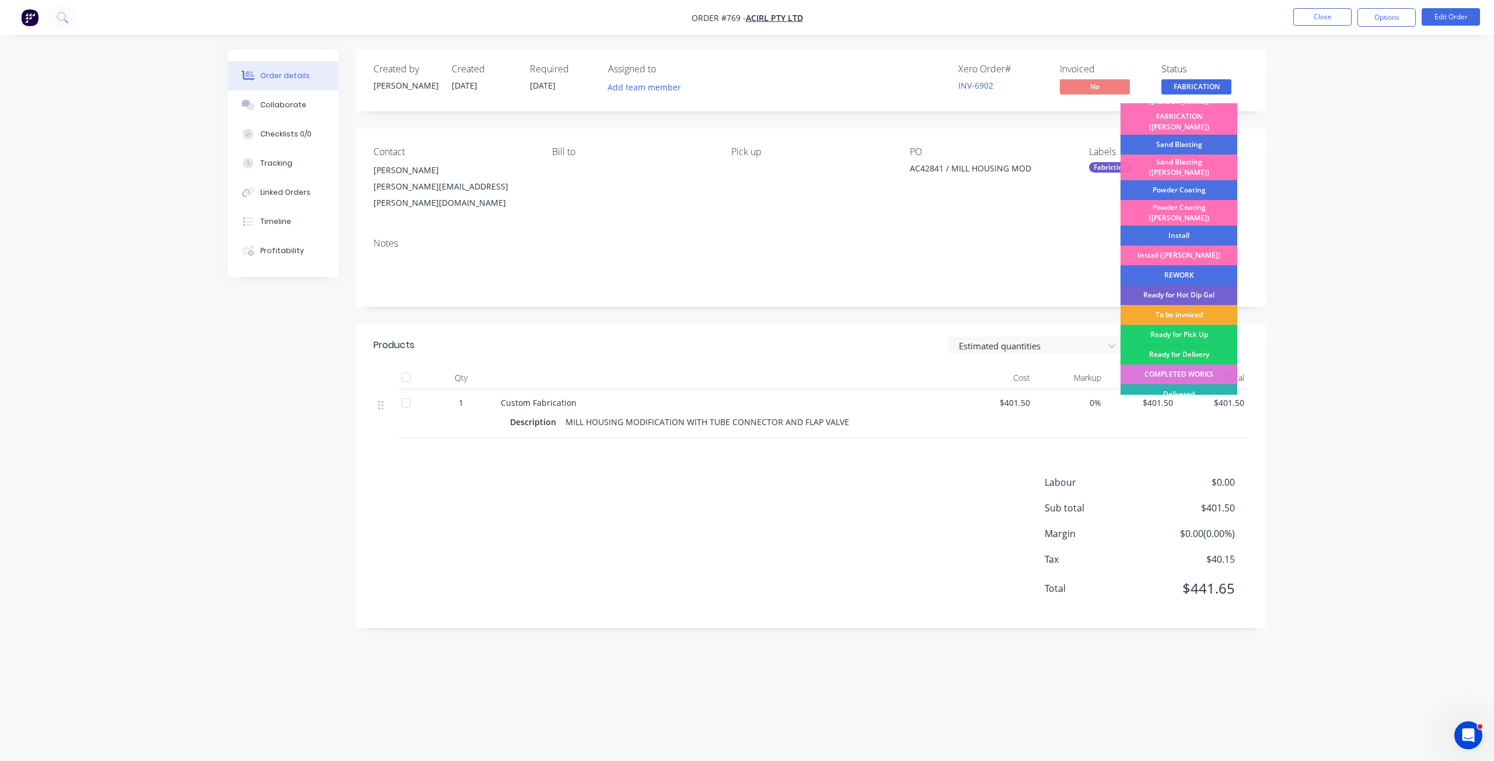
click at [1172, 305] on div "To be invoiced" at bounding box center [1178, 315] width 117 height 20
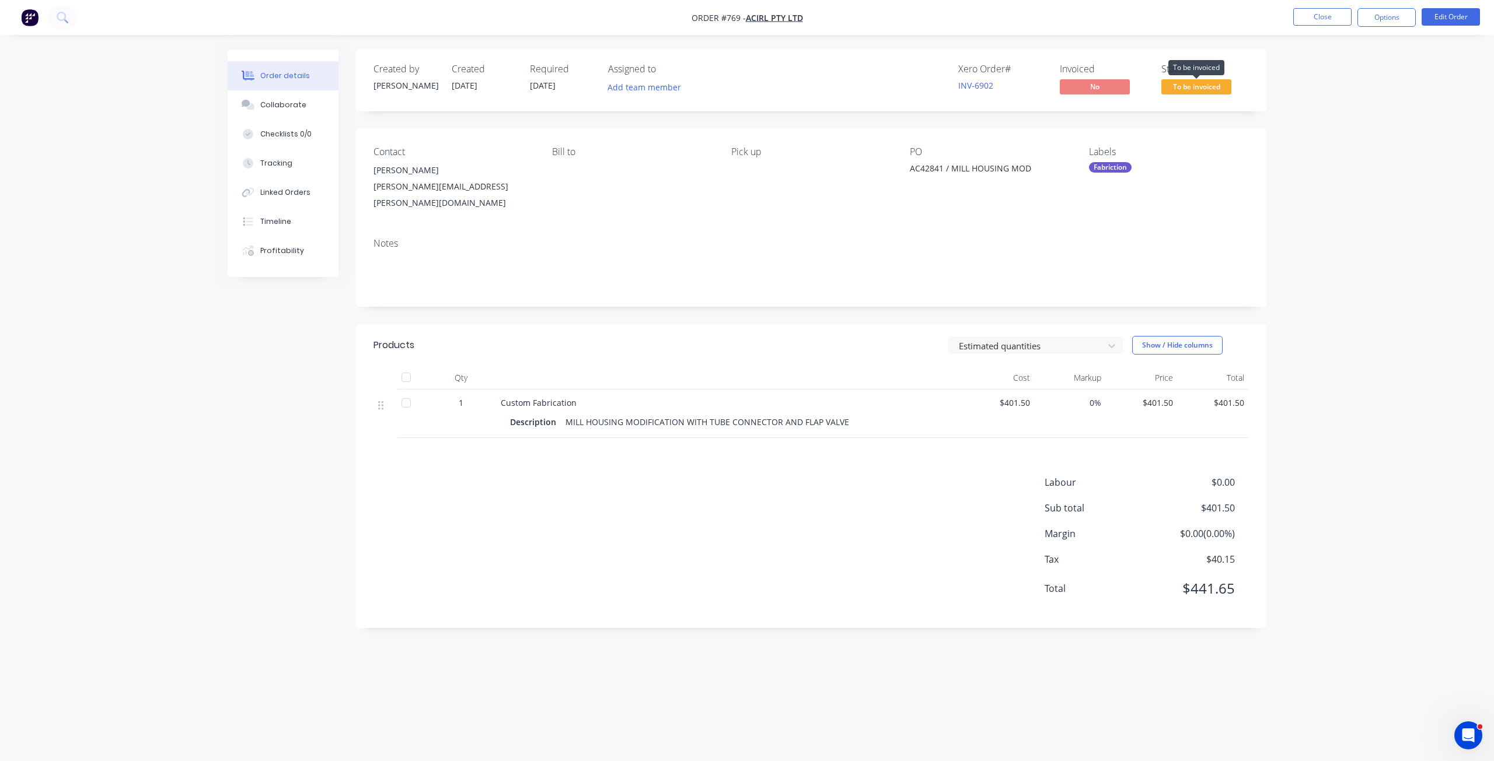
click at [1194, 89] on span "To be invoiced" at bounding box center [1196, 86] width 70 height 15
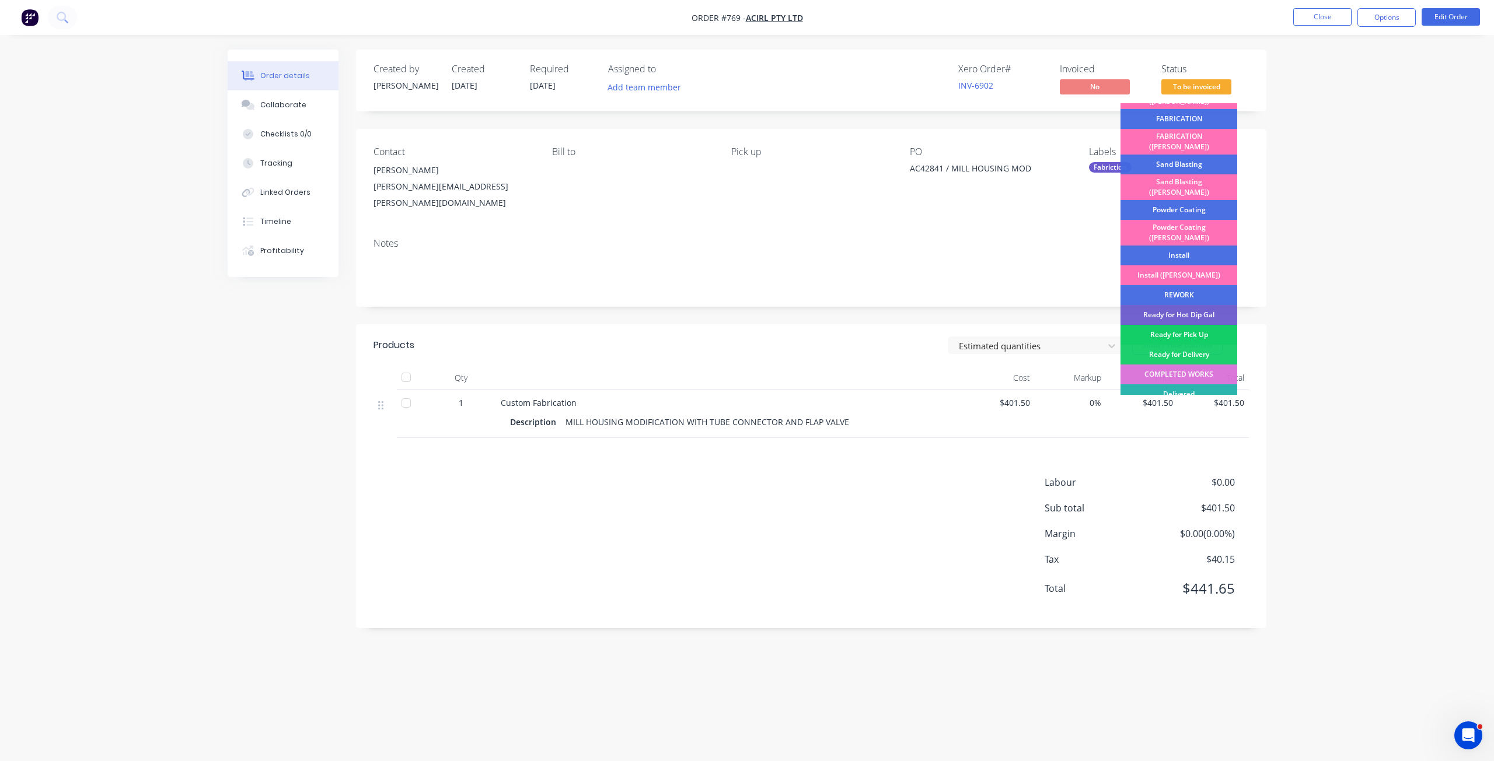
click at [1165, 325] on div "Ready for Pick Up" at bounding box center [1178, 335] width 117 height 20
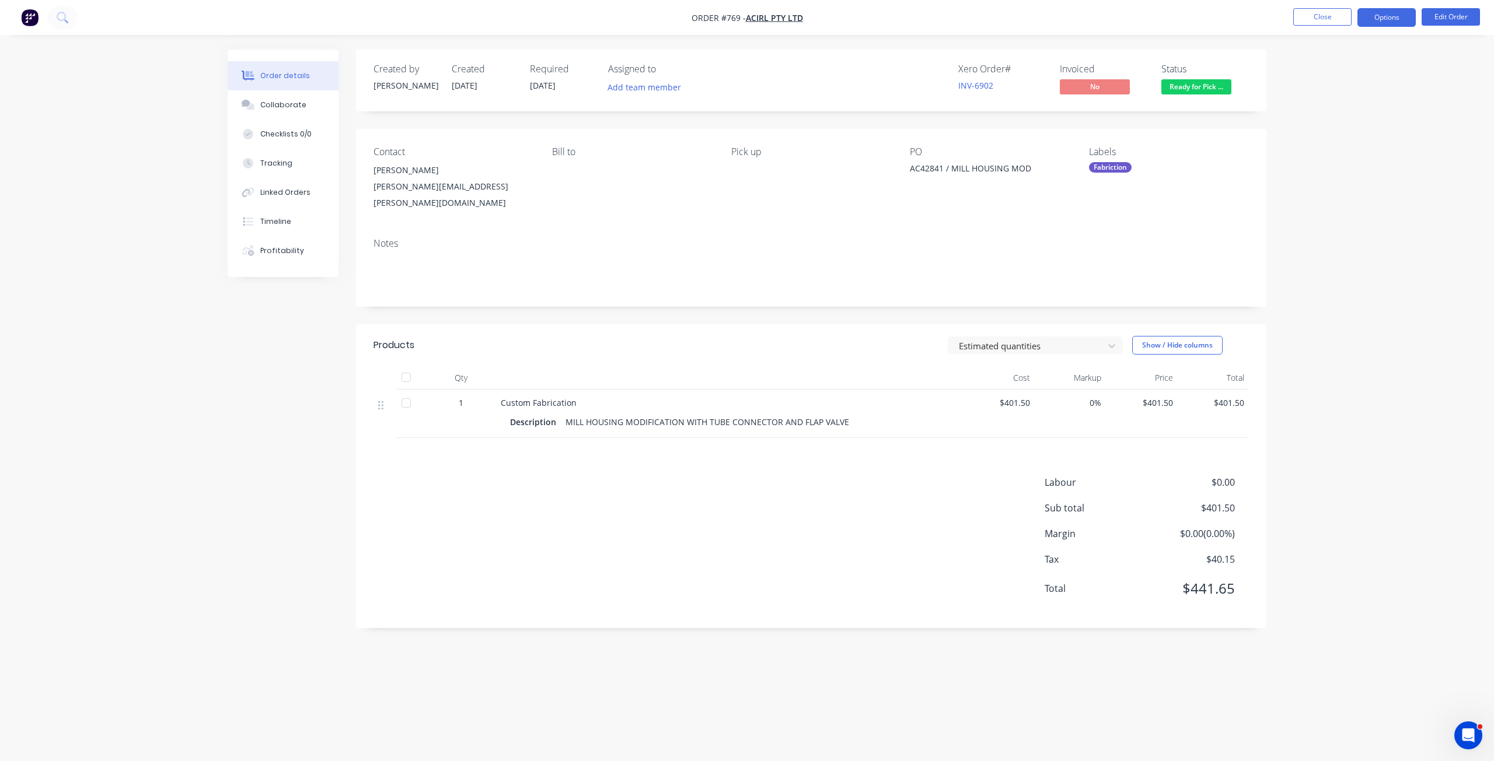
click at [1377, 15] on button "Options" at bounding box center [1386, 17] width 58 height 19
click at [1309, 67] on div "Invoice" at bounding box center [1351, 70] width 107 height 17
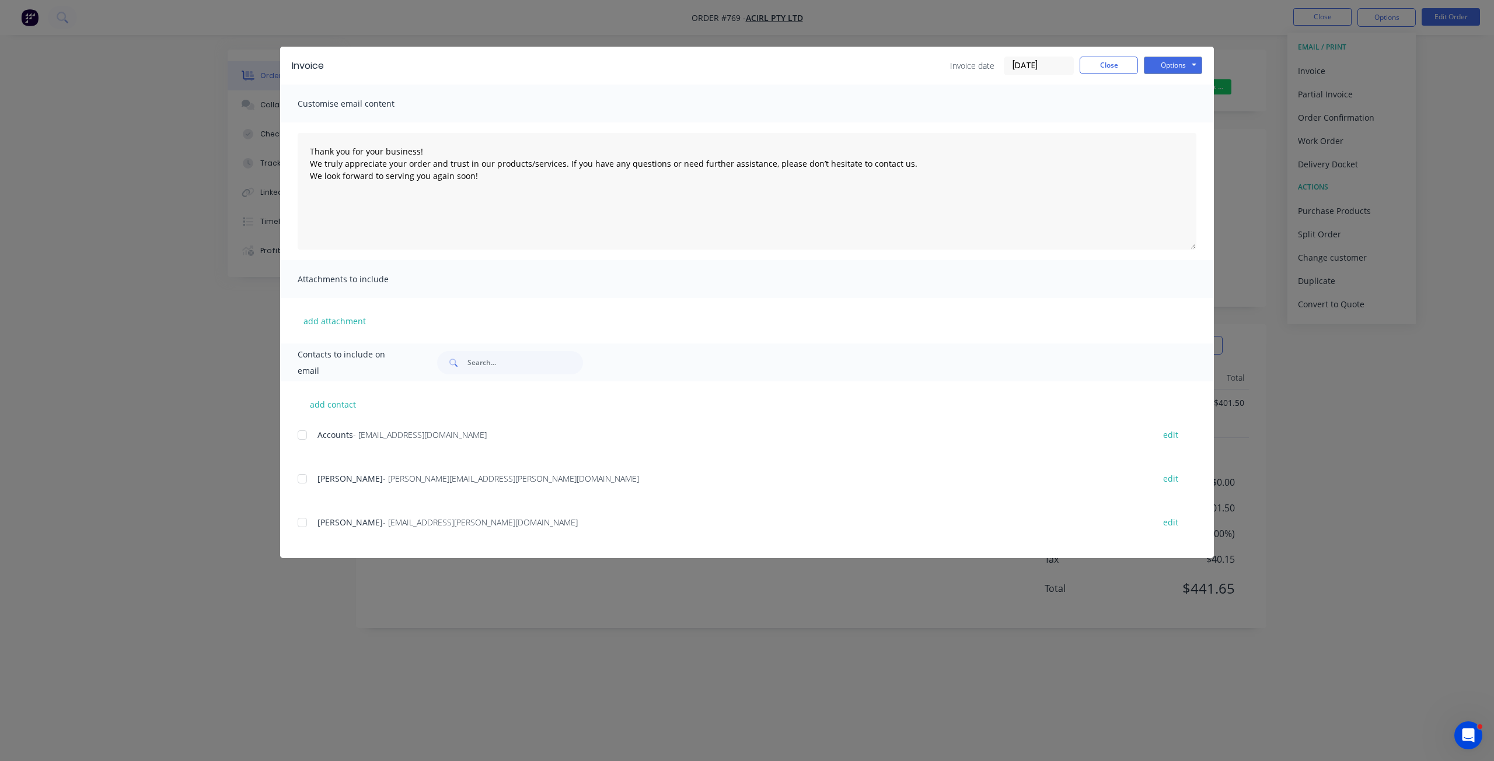
click at [300, 434] on div at bounding box center [302, 435] width 23 height 23
click at [304, 484] on div at bounding box center [302, 478] width 23 height 23
click at [1178, 66] on button "Options" at bounding box center [1173, 66] width 58 height 18
click at [1172, 125] on button "Email" at bounding box center [1181, 124] width 75 height 19
drag, startPoint x: 1097, startPoint y: 68, endPoint x: 1086, endPoint y: 61, distance: 12.8
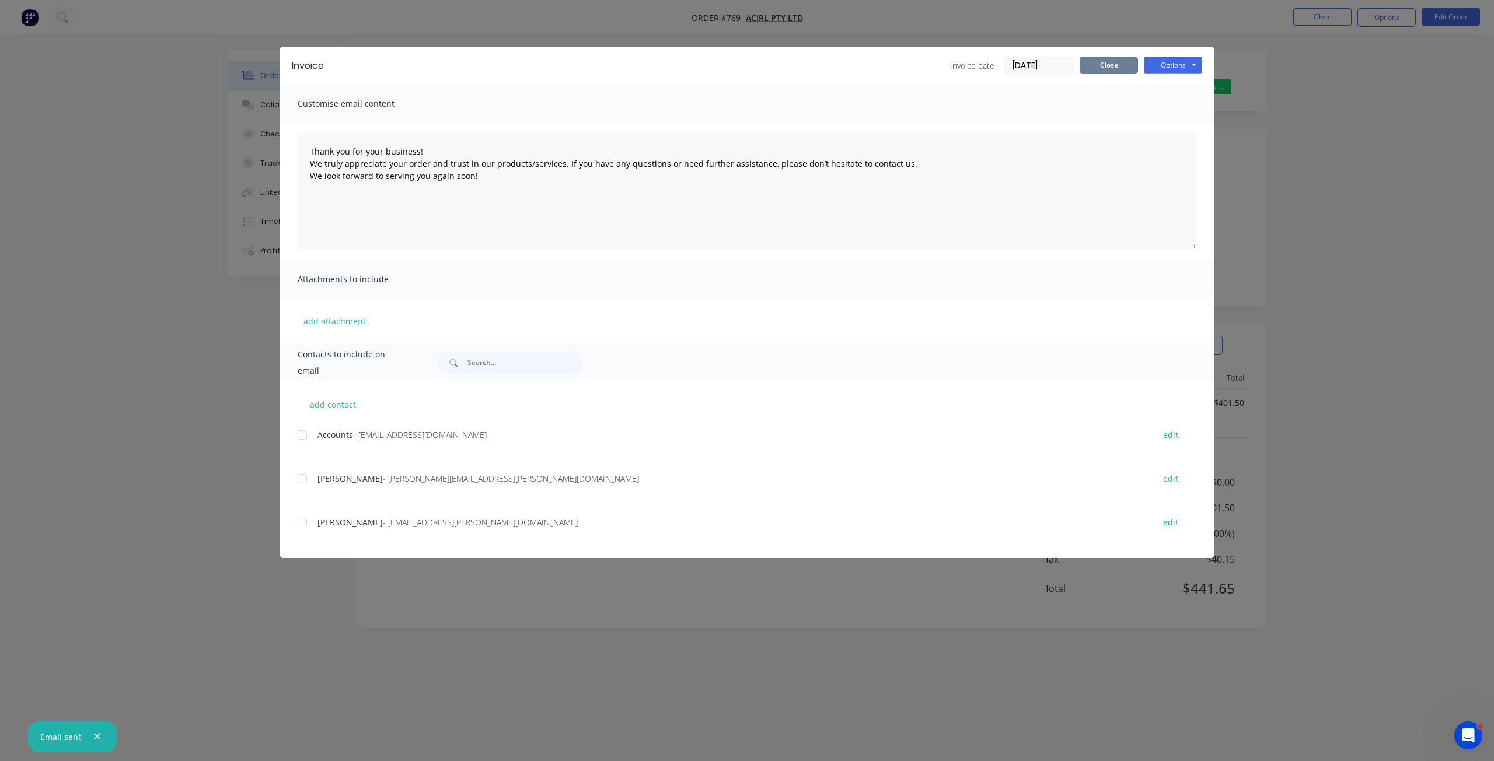
click at [1097, 68] on button "Close" at bounding box center [1108, 66] width 58 height 18
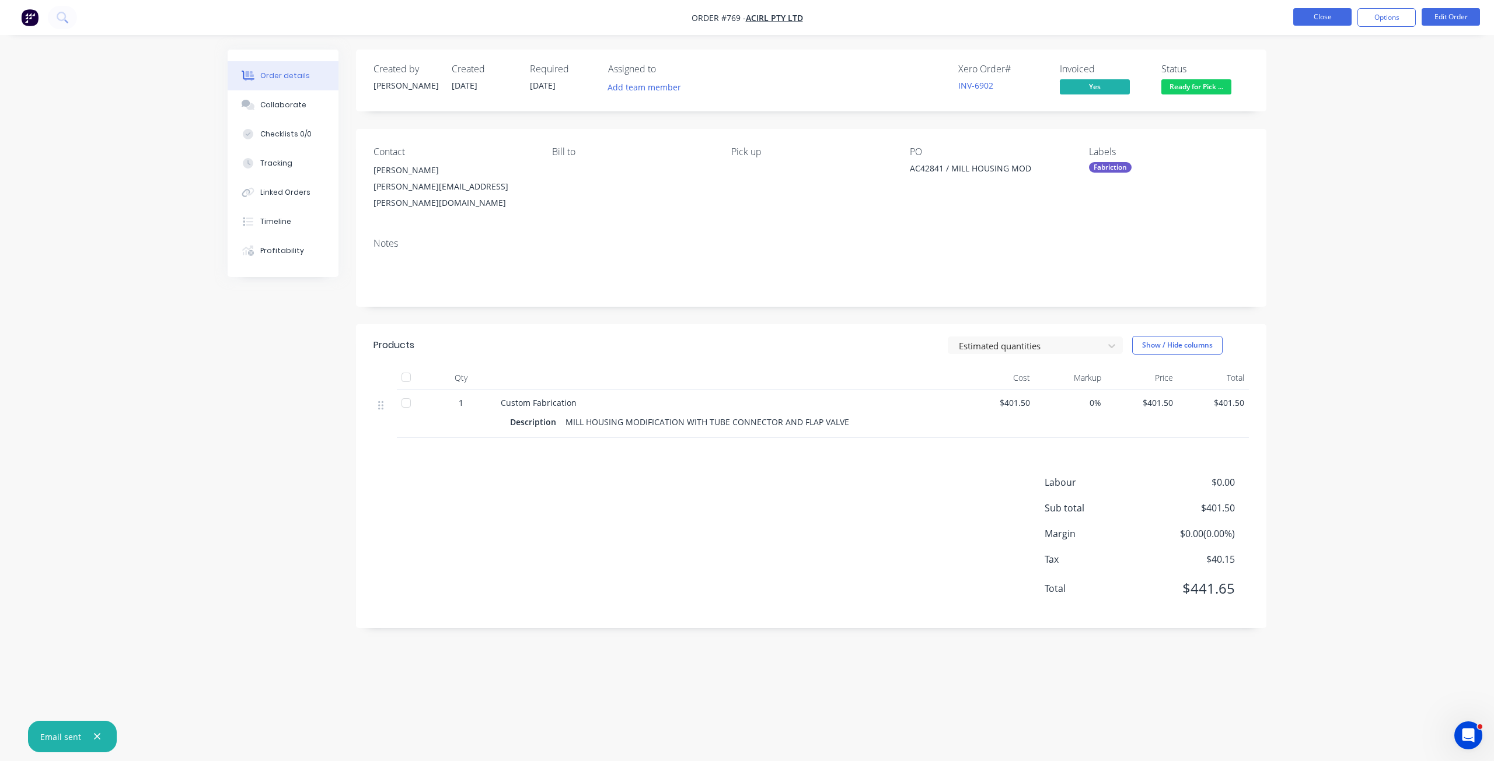
click at [1329, 21] on button "Close" at bounding box center [1322, 17] width 58 height 18
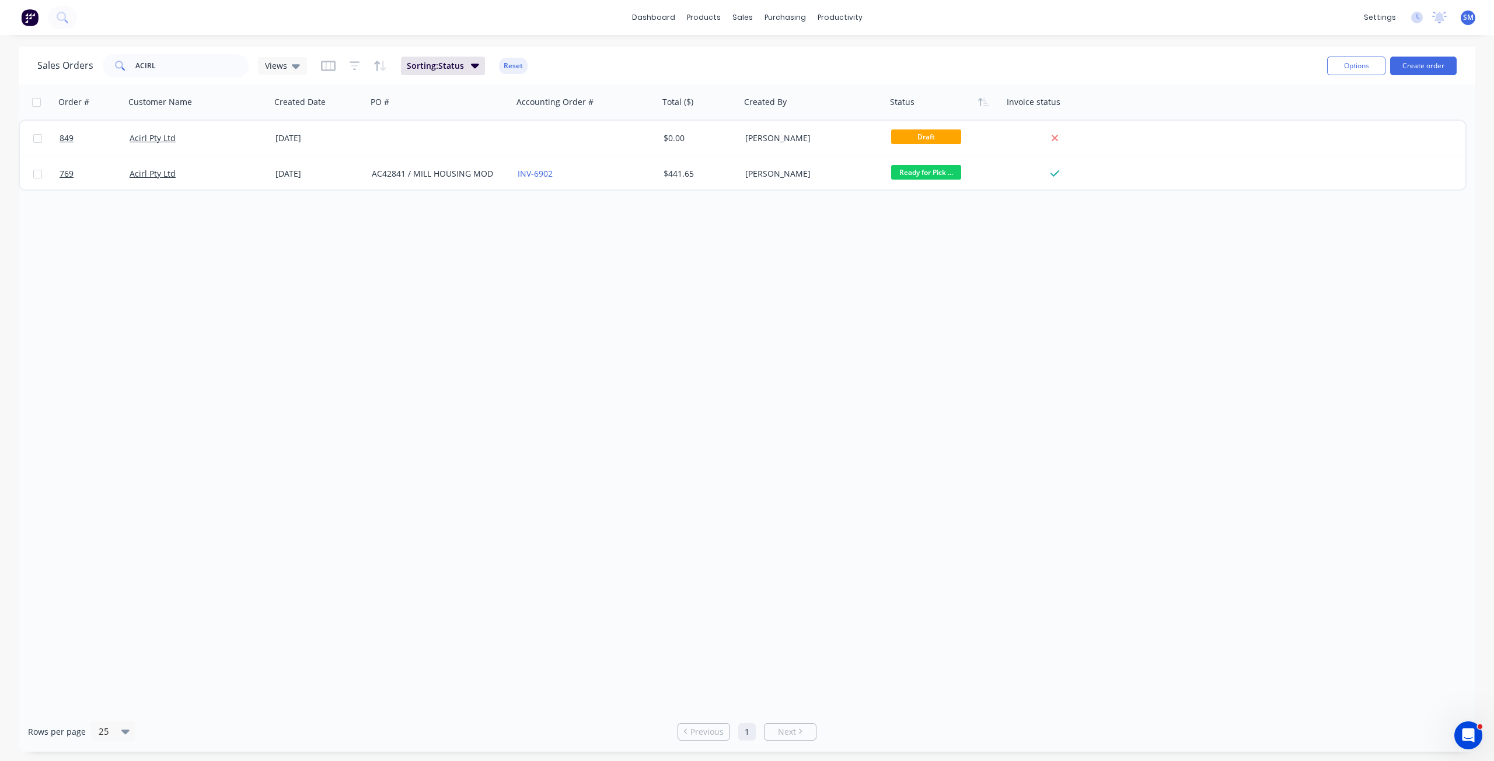
scroll to position [1472, 0]
